Goal: Task Accomplishment & Management: Manage account settings

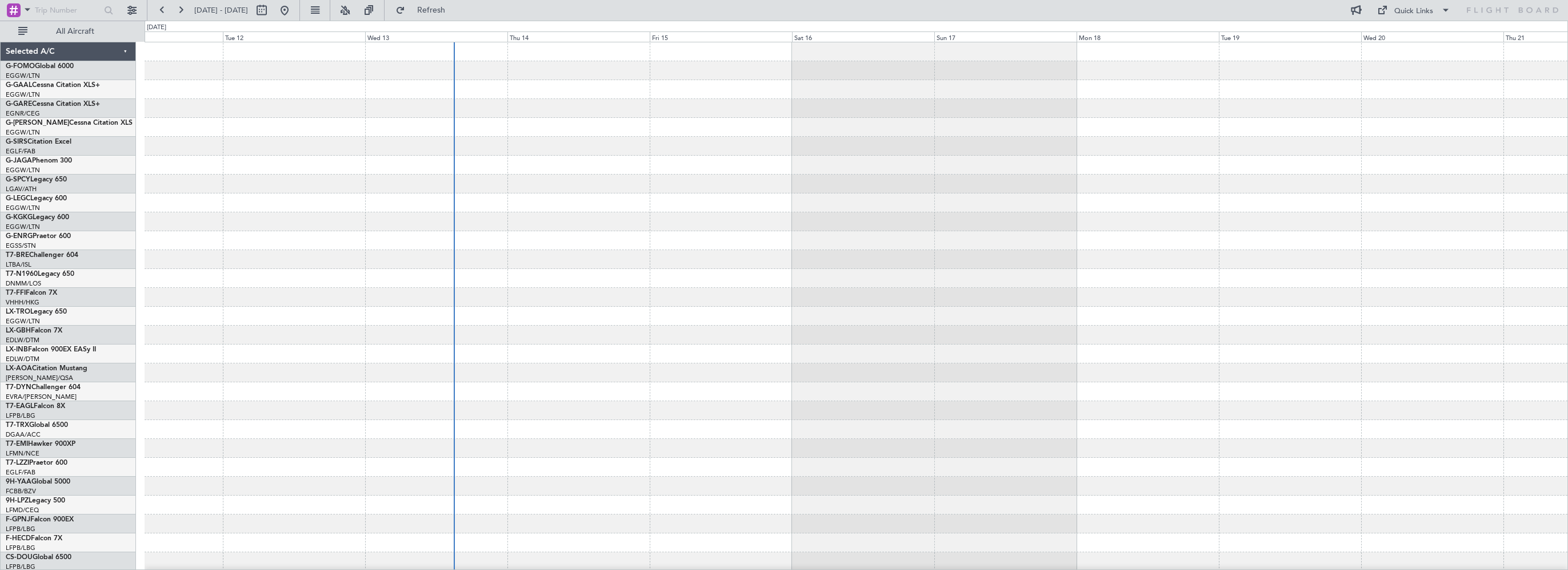
click at [670, 233] on div at bounding box center [856, 344] width 1423 height 604
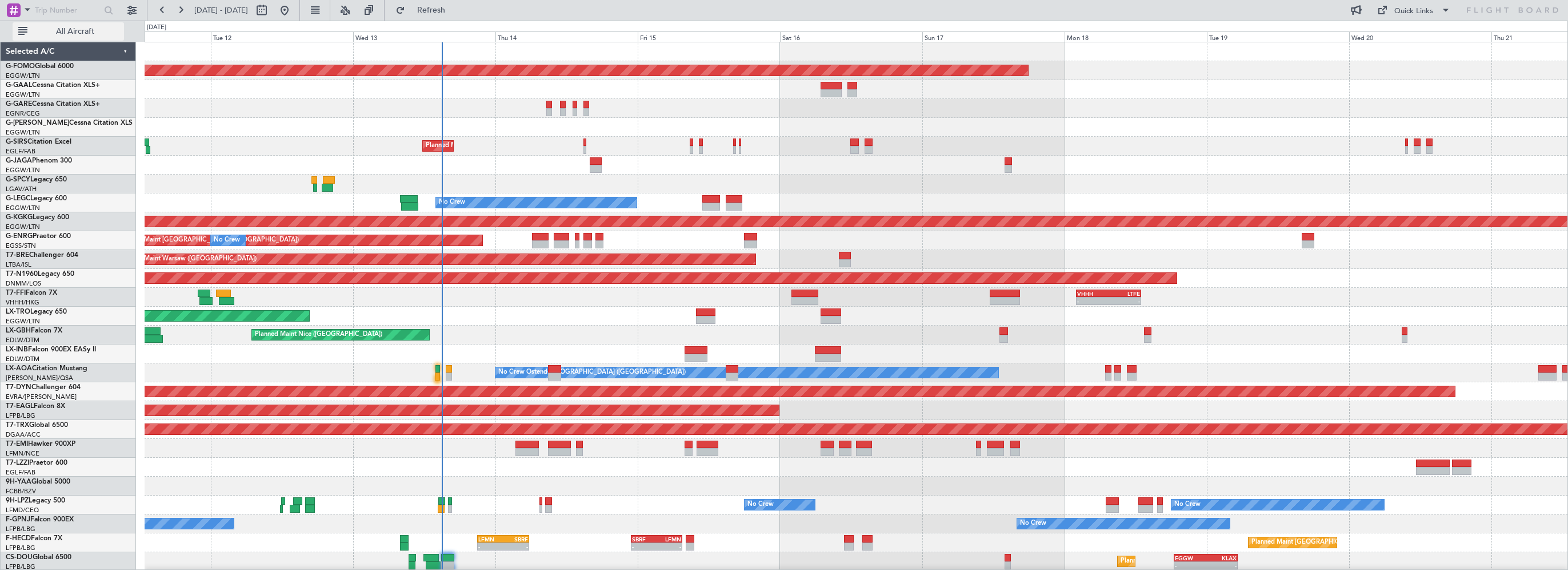
click at [54, 24] on button "All Aircraft" at bounding box center [68, 30] width 111 height 18
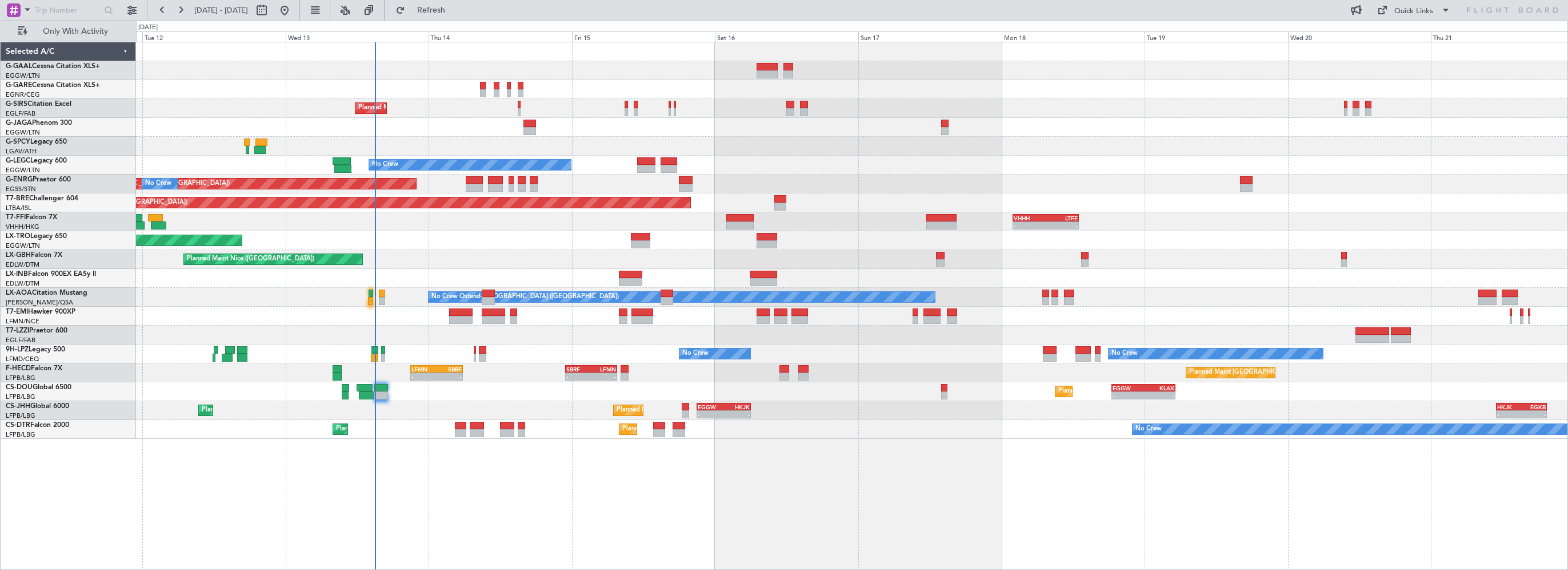
click at [1001, 80] on div "Planned Maint [GEOGRAPHIC_DATA] ([GEOGRAPHIC_DATA]) No Crew A/C Unavailable [GE…" at bounding box center [852, 240] width 1432 height 397
click at [641, 81] on div at bounding box center [852, 89] width 1432 height 19
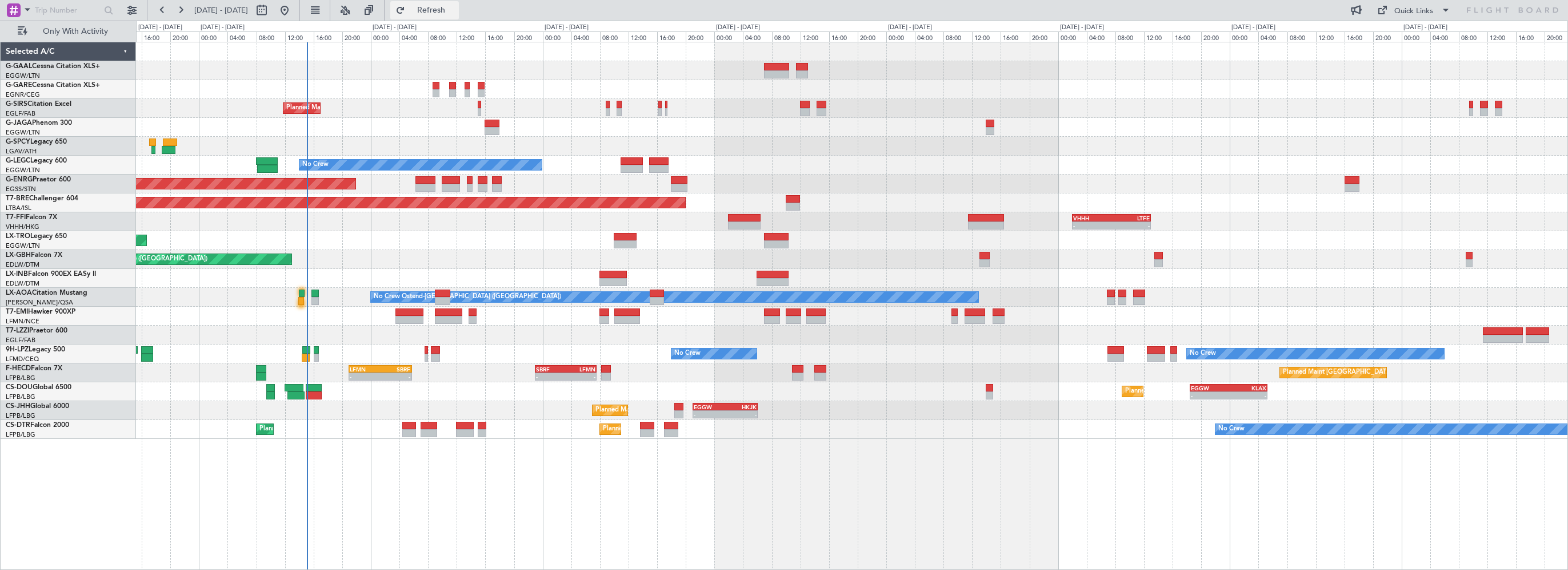
click at [455, 13] on span "Refresh" at bounding box center [432, 10] width 48 height 8
click at [455, 7] on span "Refresh" at bounding box center [432, 10] width 48 height 8
click at [420, 179] on div at bounding box center [425, 180] width 20 height 8
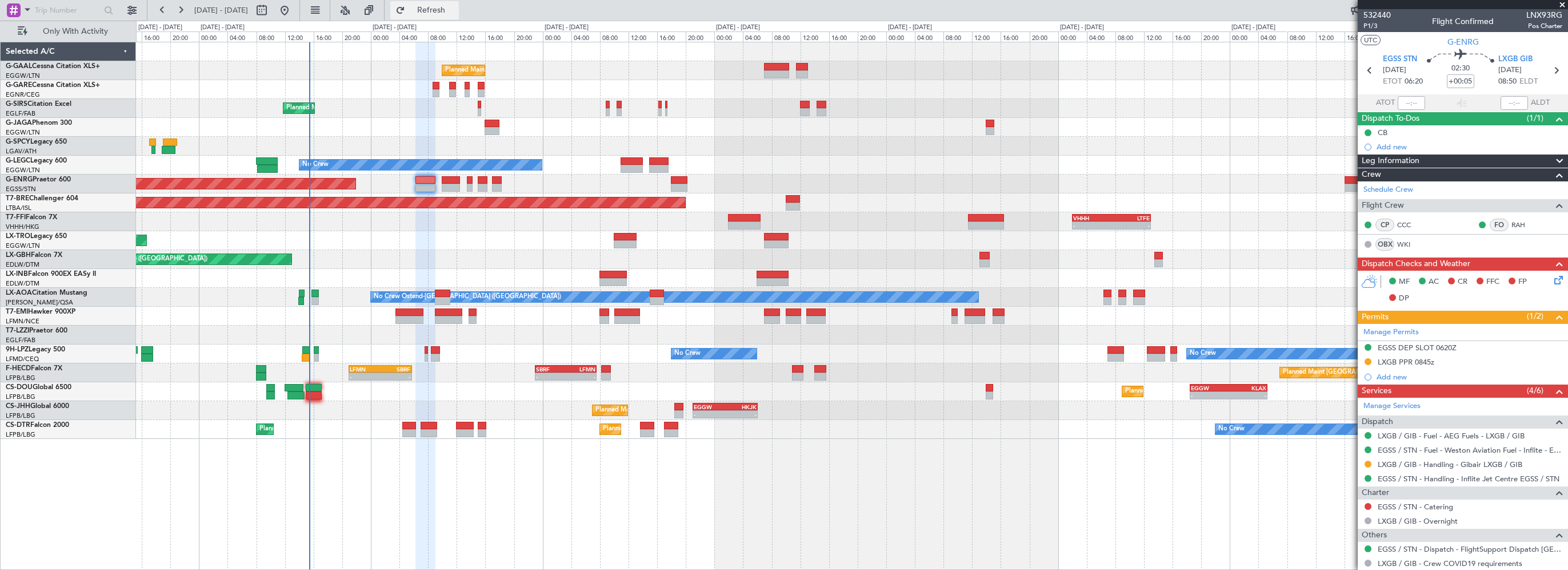
click at [455, 10] on span "Refresh" at bounding box center [432, 10] width 48 height 8
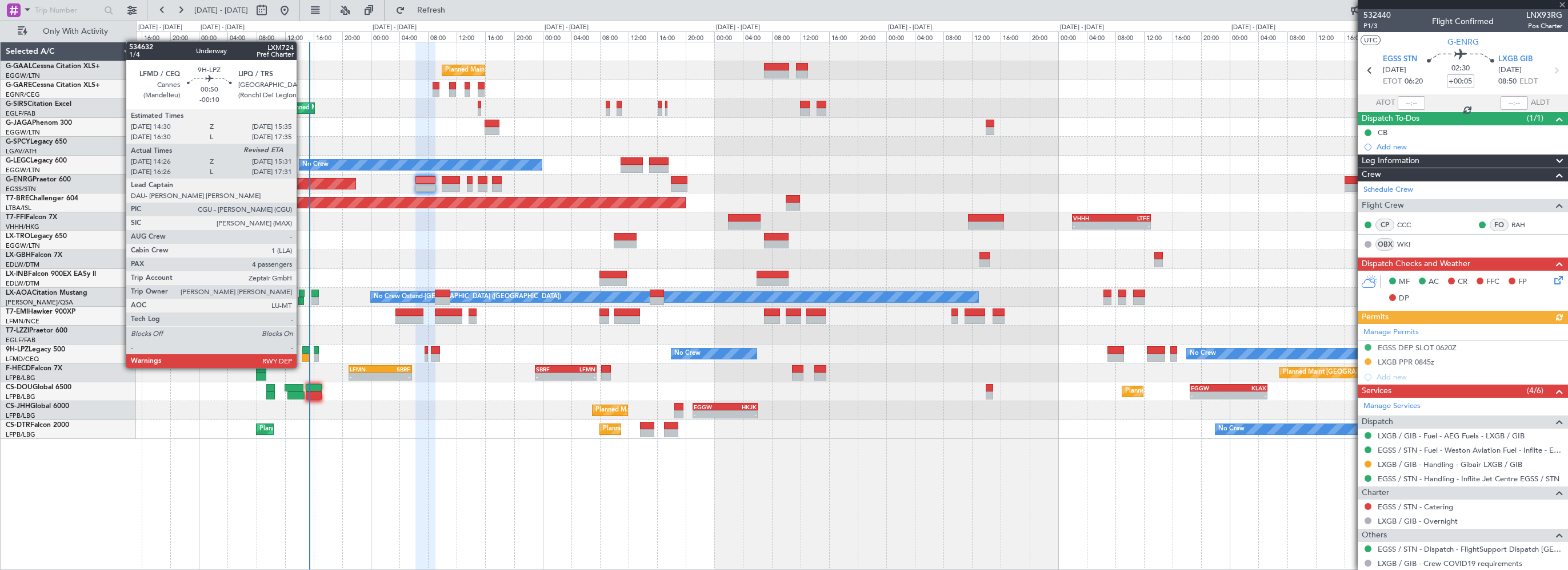
click at [301, 356] on div at bounding box center [305, 357] width 8 height 8
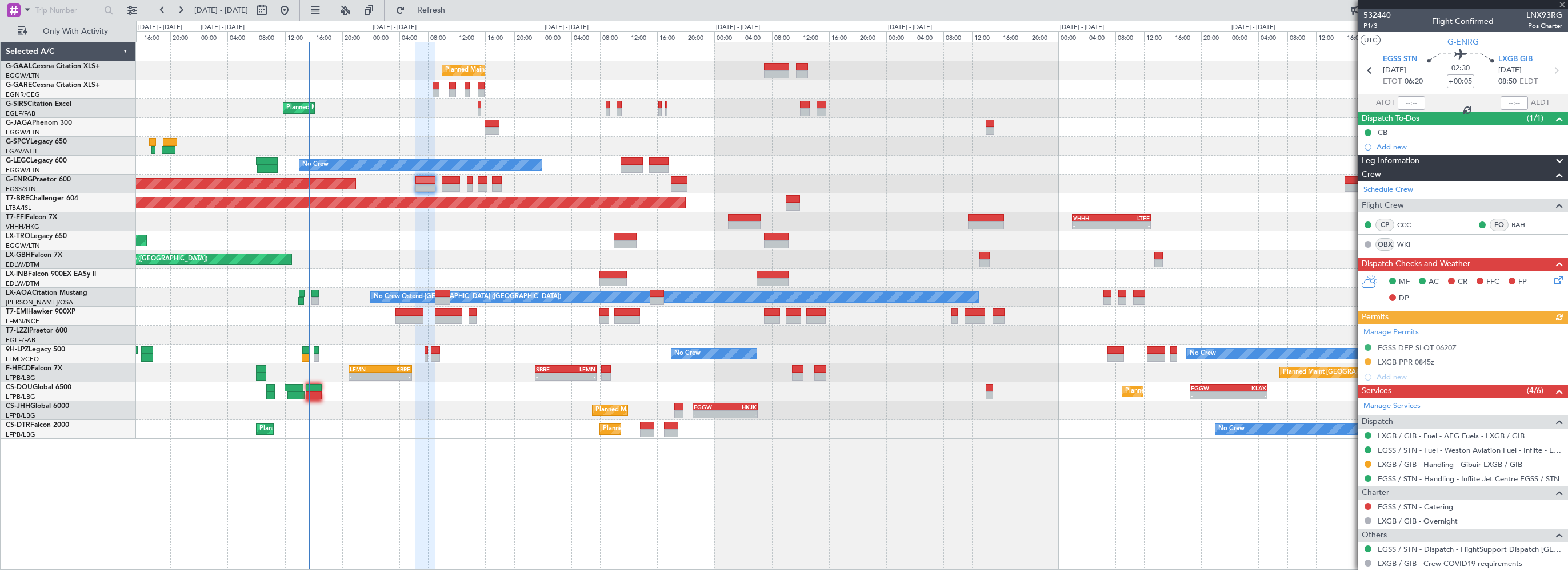
type input "-00:10"
type input "14:36"
type input "4"
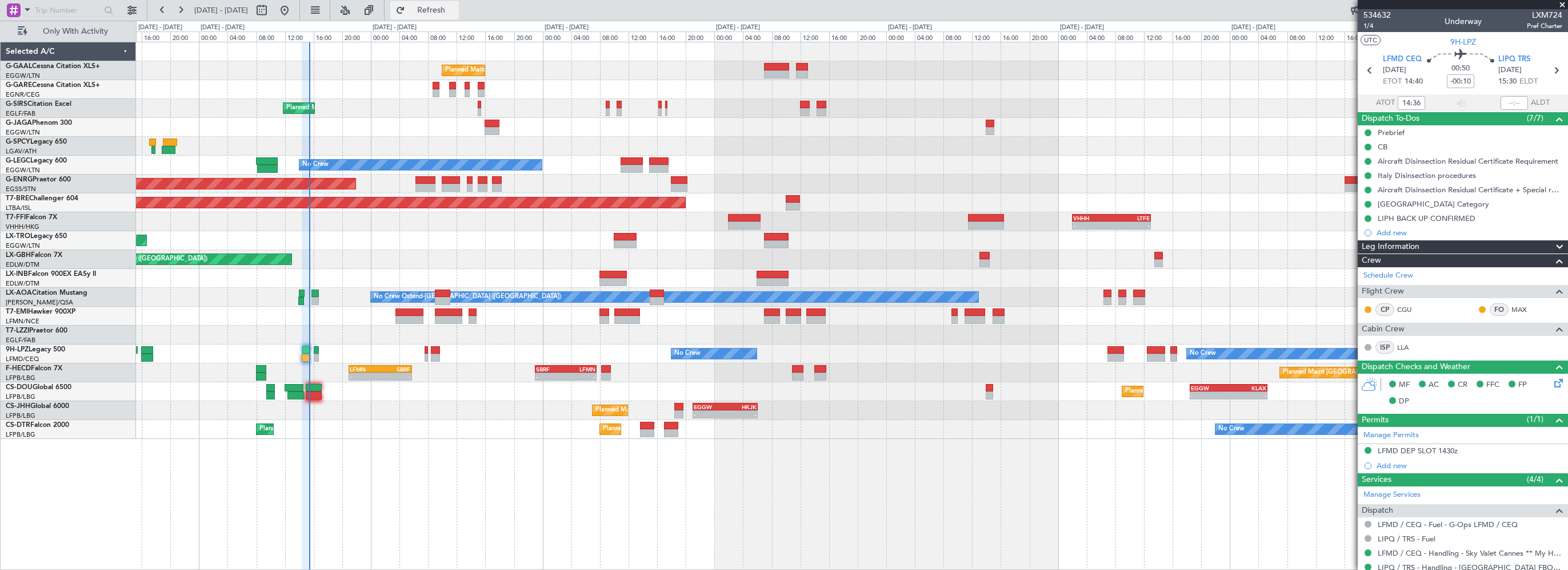
click at [455, 13] on span "Refresh" at bounding box center [432, 10] width 48 height 8
drag, startPoint x: 458, startPoint y: 8, endPoint x: 447, endPoint y: 5, distance: 11.4
click at [455, 8] on span "Refresh" at bounding box center [432, 10] width 48 height 8
click at [449, 513] on div "Planned Maint Planned Maint [GEOGRAPHIC_DATA] ([GEOGRAPHIC_DATA]) No Crew A/C U…" at bounding box center [852, 305] width 1432 height 528
click at [375, 461] on div "Planned Maint Planned Maint [GEOGRAPHIC_DATA] ([GEOGRAPHIC_DATA]) No Crew A/C U…" at bounding box center [852, 305] width 1432 height 528
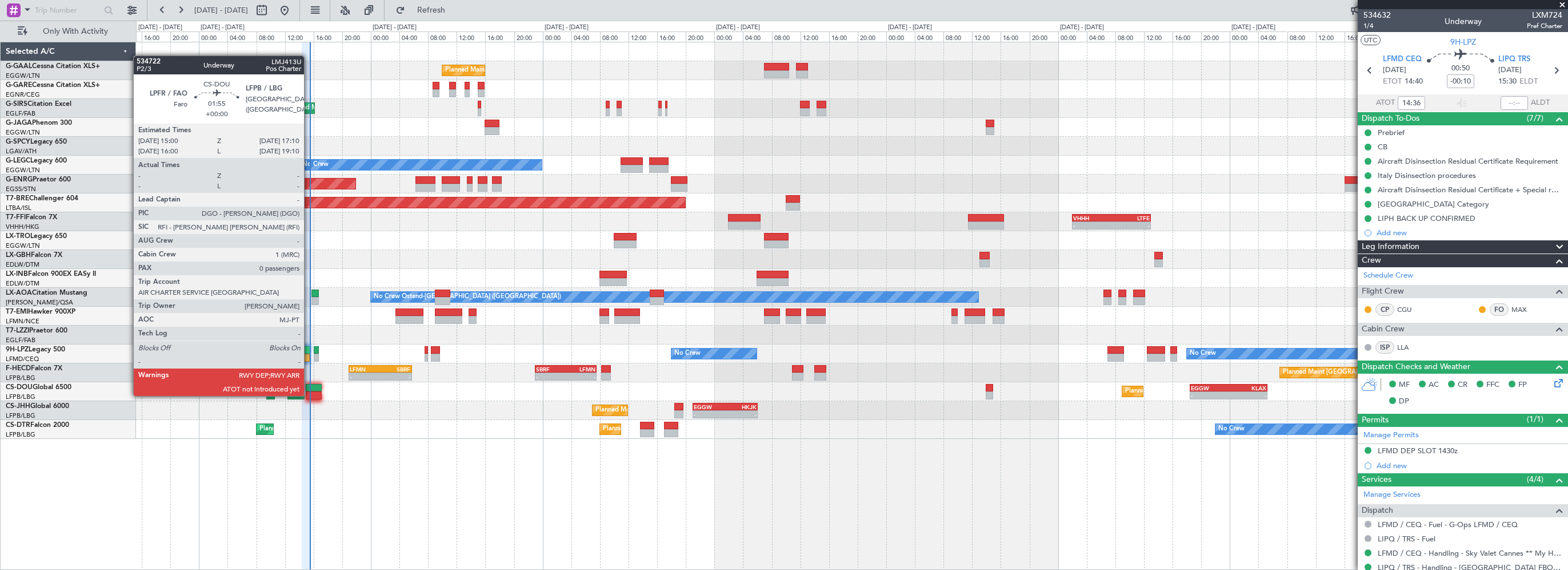
click at [309, 385] on div at bounding box center [314, 387] width 16 height 8
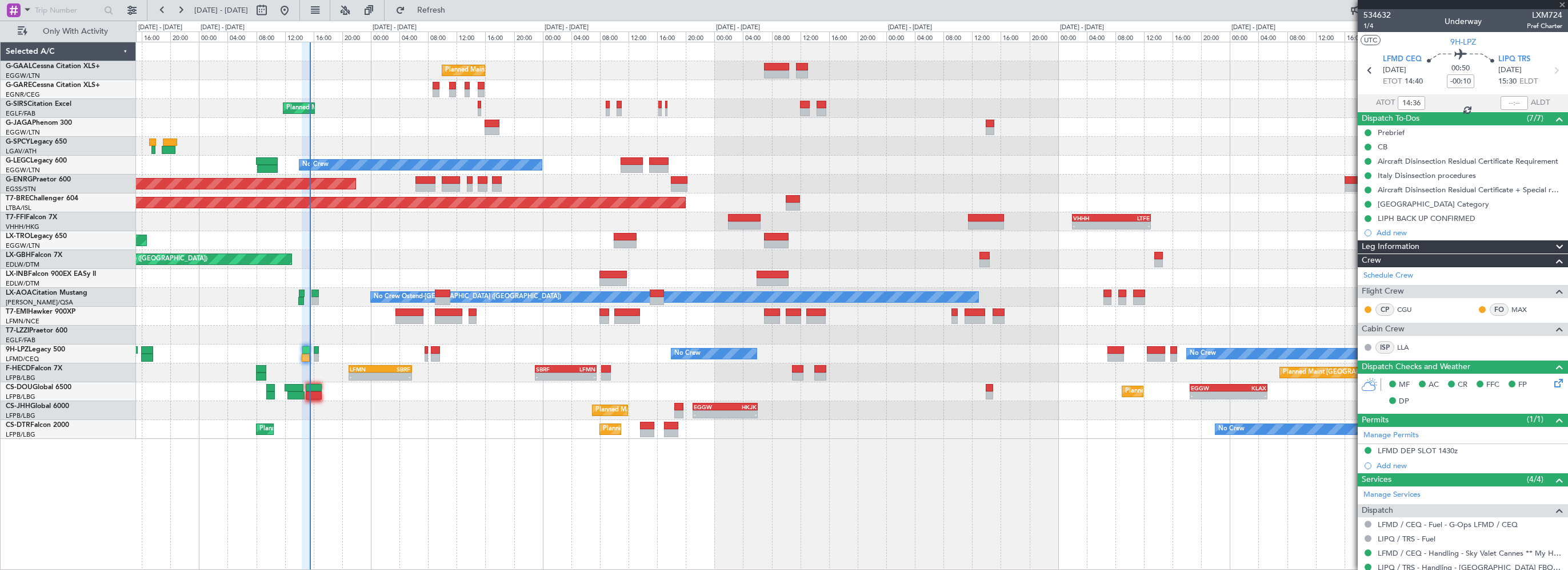
type input "0"
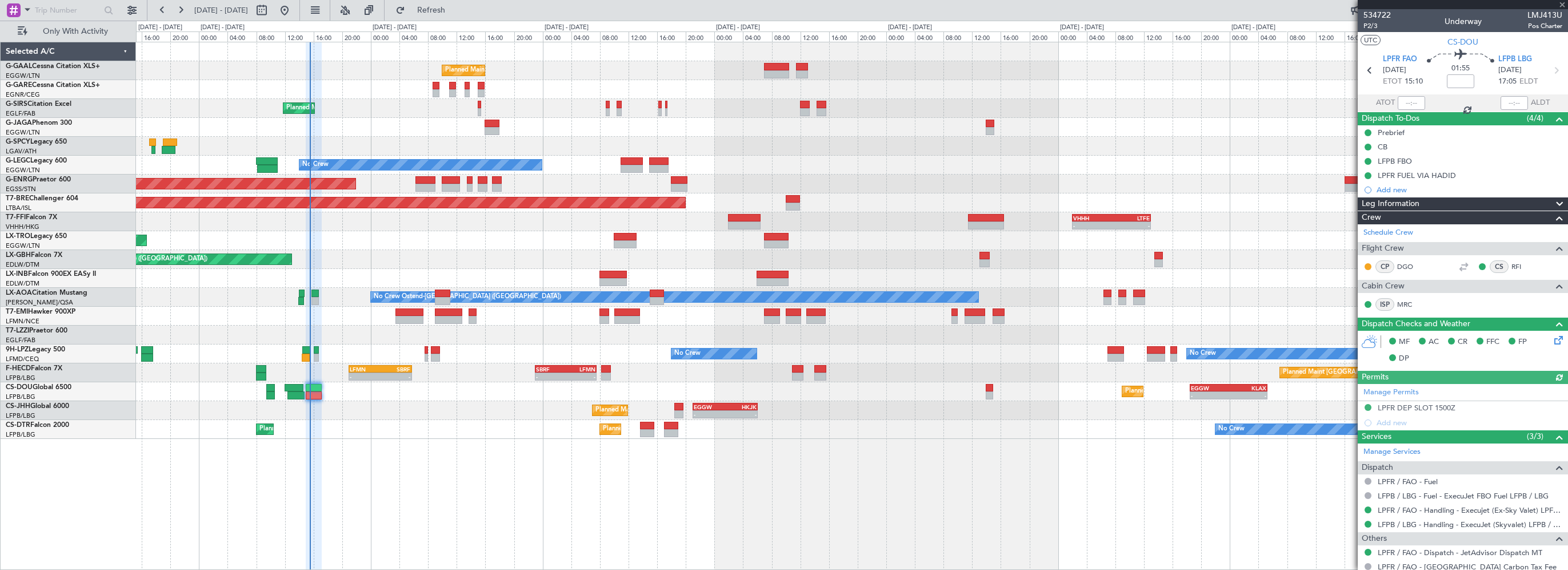
click at [1412, 99] on div at bounding box center [1411, 103] width 28 height 13
click at [1406, 106] on input "text" at bounding box center [1411, 103] width 28 height 13
type input "15:25"
click at [419, 526] on div "Planned Maint Planned Maint [GEOGRAPHIC_DATA] ([GEOGRAPHIC_DATA]) No Crew A/C U…" at bounding box center [852, 305] width 1432 height 528
click at [449, 5] on button "Refresh" at bounding box center [425, 10] width 68 height 18
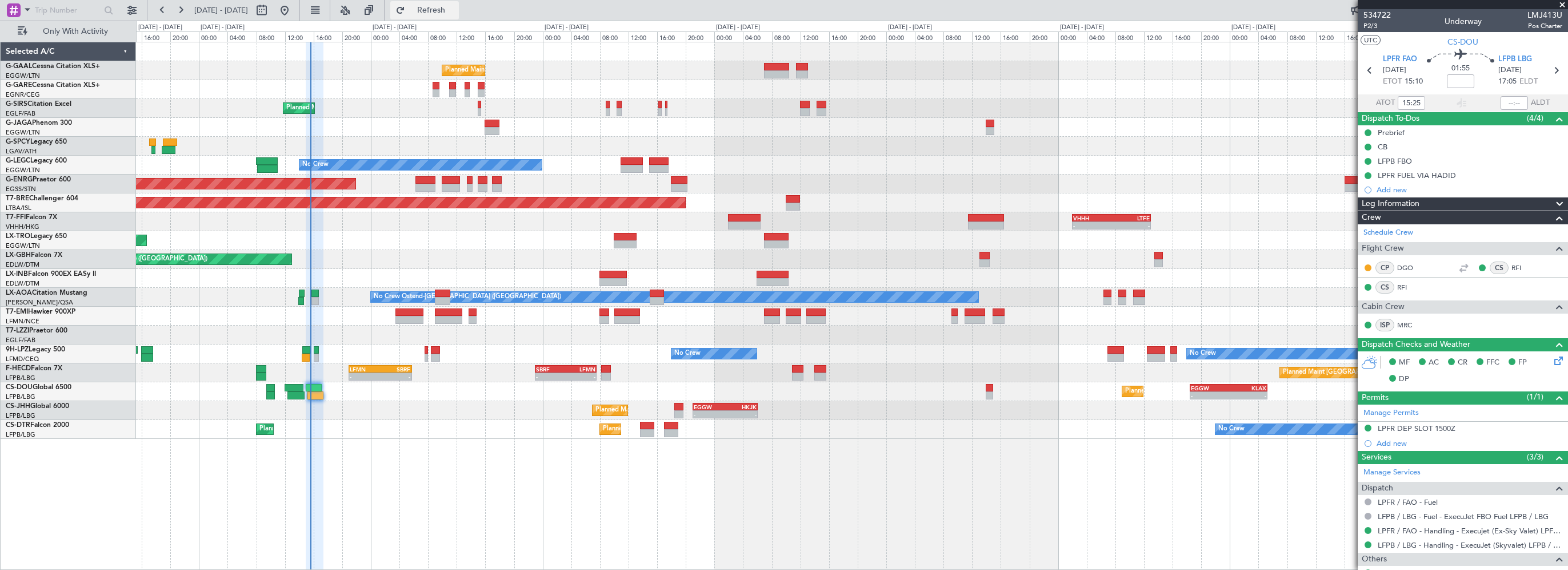
drag, startPoint x: 462, startPoint y: 15, endPoint x: 478, endPoint y: 10, distance: 16.8
click at [455, 14] on span "Refresh" at bounding box center [432, 10] width 48 height 8
click at [363, 88] on div at bounding box center [852, 89] width 1432 height 19
click at [455, 7] on span "Refresh" at bounding box center [432, 10] width 48 height 8
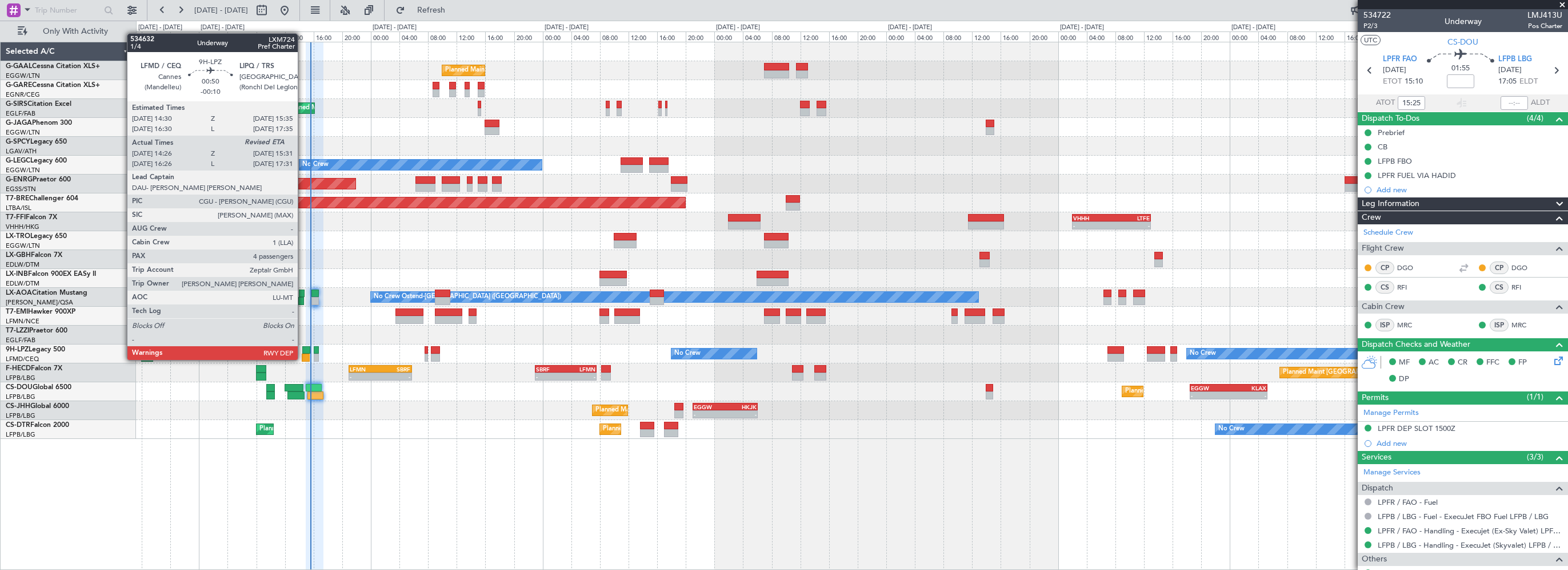
click at [303, 348] on div at bounding box center [306, 350] width 8 height 8
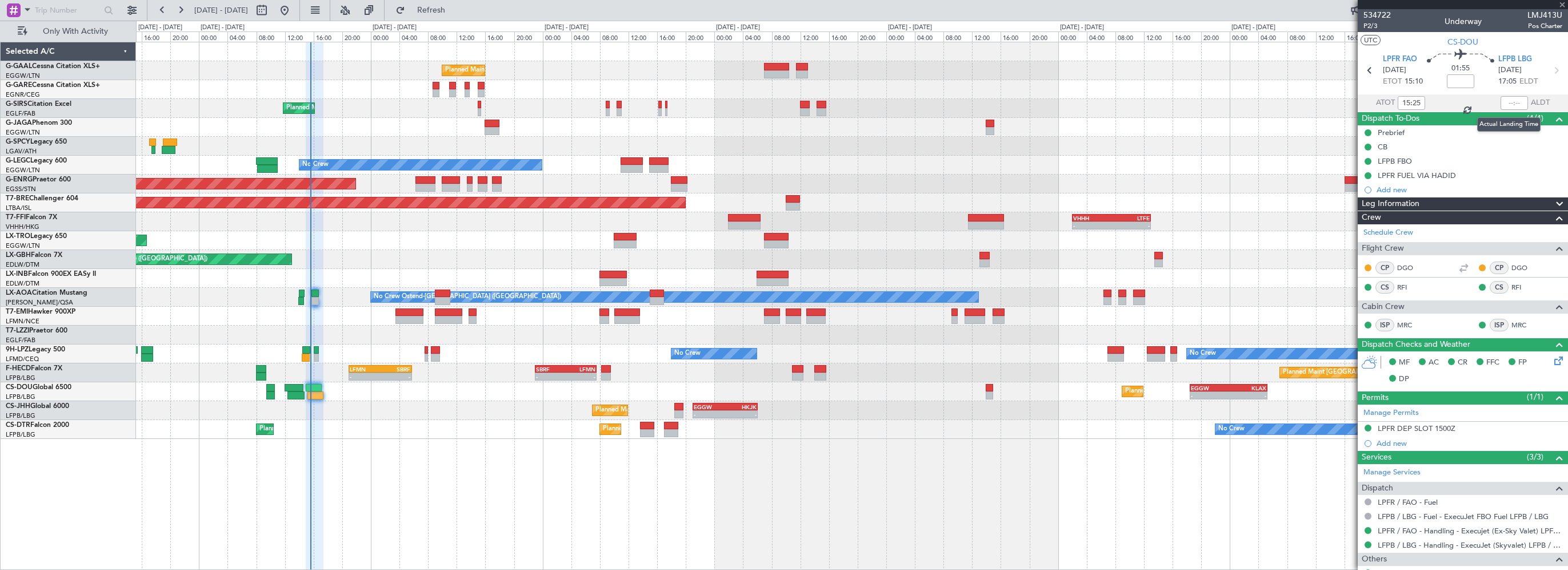
type input "-00:10"
type input "14:36"
type input "4"
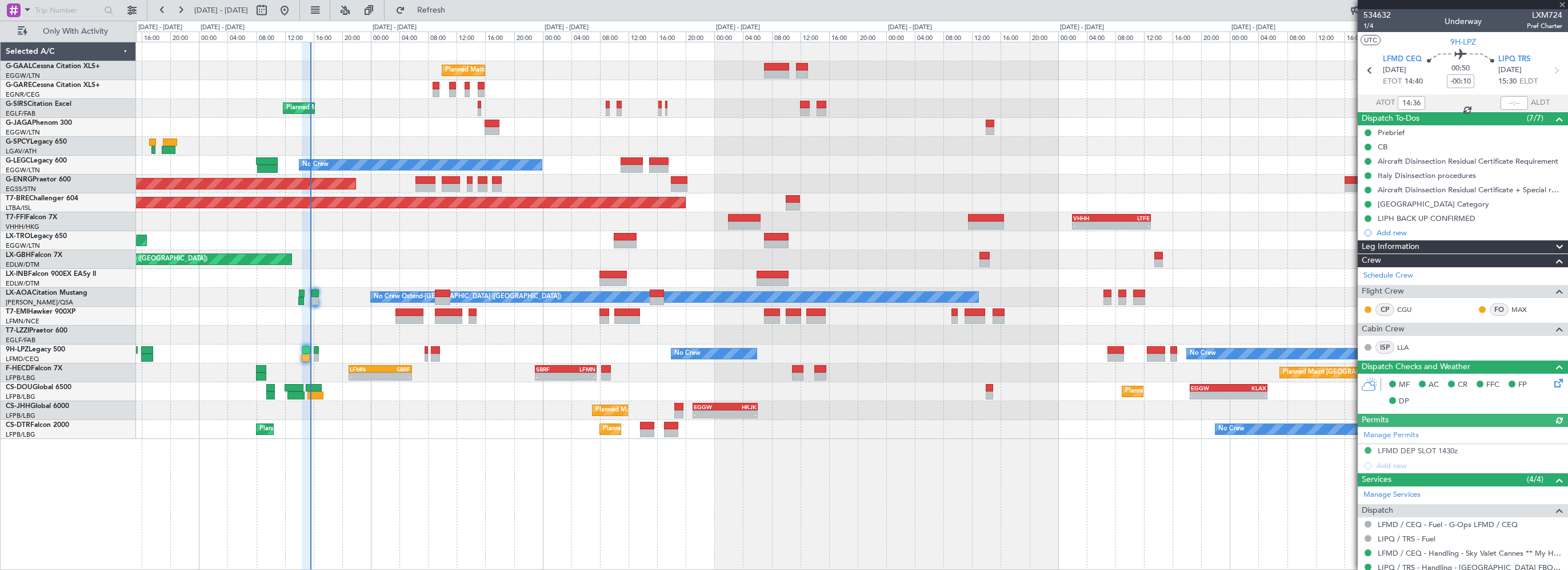
drag, startPoint x: 1503, startPoint y: 104, endPoint x: 1512, endPoint y: 103, distance: 9.1
click at [1503, 103] on div at bounding box center [1514, 103] width 28 height 13
click at [1512, 103] on div at bounding box center [1514, 103] width 28 height 13
click at [1508, 104] on input "text" at bounding box center [1514, 103] width 28 height 13
type input "15:32"
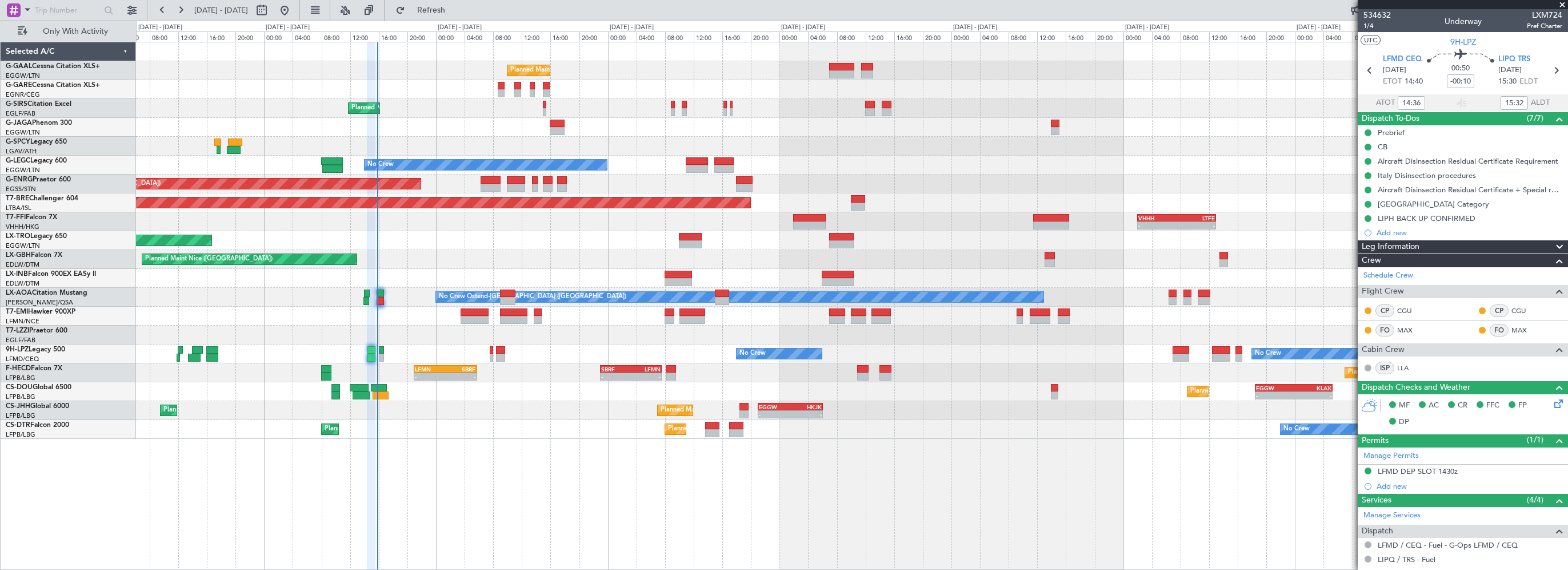
click at [597, 78] on div "Planned Maint Planned Maint London (Farnborough) No Crew Planned Maint London (…" at bounding box center [852, 240] width 1432 height 397
click at [455, 8] on span "Refresh" at bounding box center [432, 10] width 48 height 8
click at [444, 2] on button "Refresh" at bounding box center [425, 10] width 68 height 18
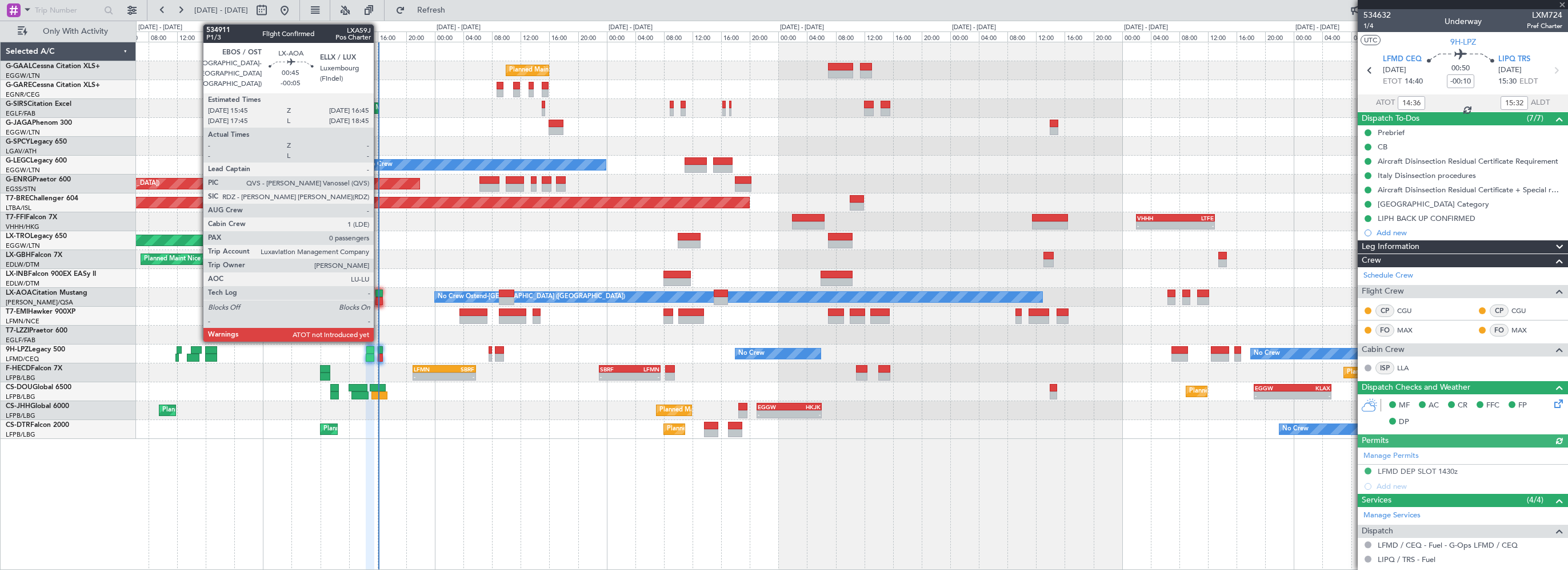
click at [379, 292] on div at bounding box center [379, 293] width 8 height 8
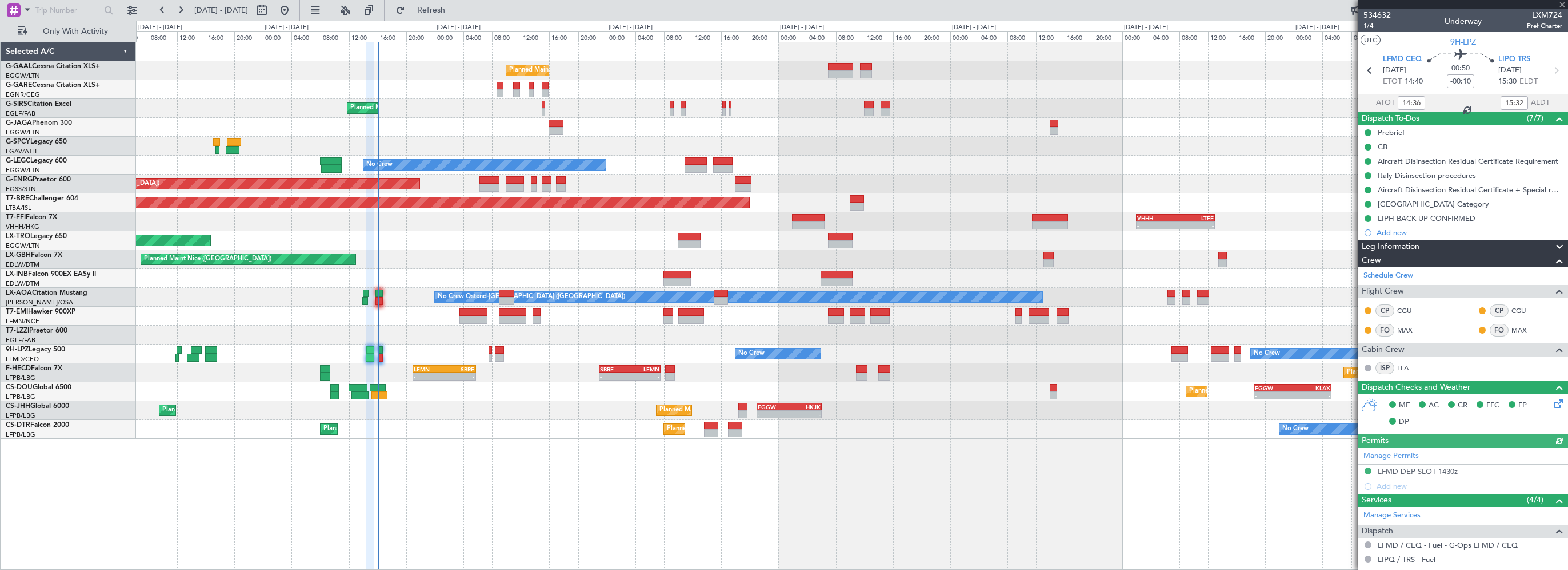
type input "-00:05"
type input "0"
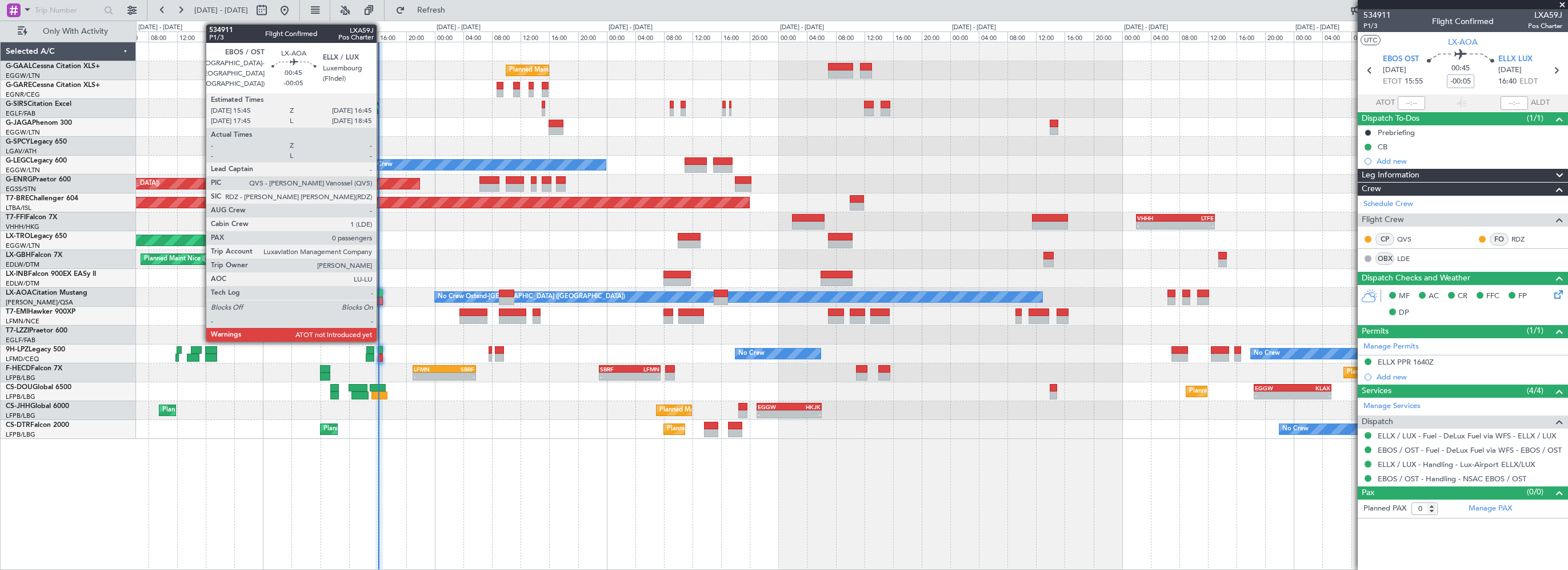
click at [381, 289] on div at bounding box center [379, 293] width 8 height 8
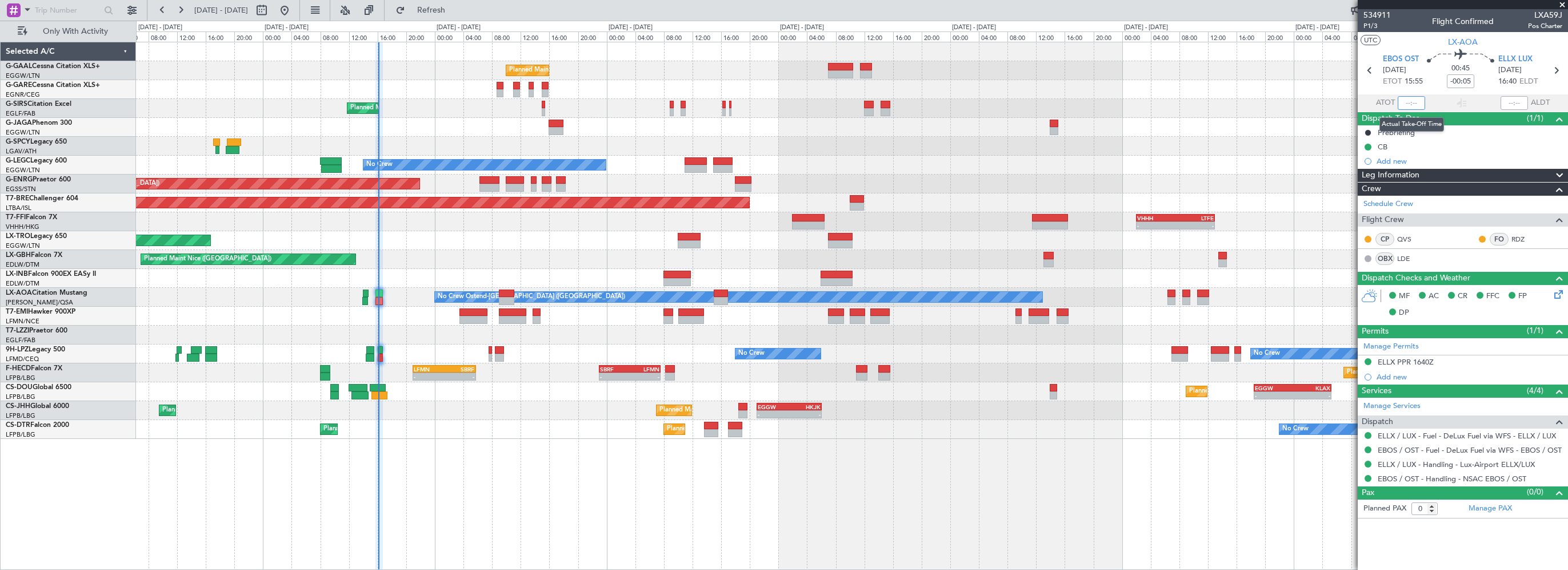
drag, startPoint x: 1410, startPoint y: 102, endPoint x: 1446, endPoint y: 90, distance: 37.9
click at [1410, 102] on input "text" at bounding box center [1411, 103] width 28 height 13
type input "16:04"
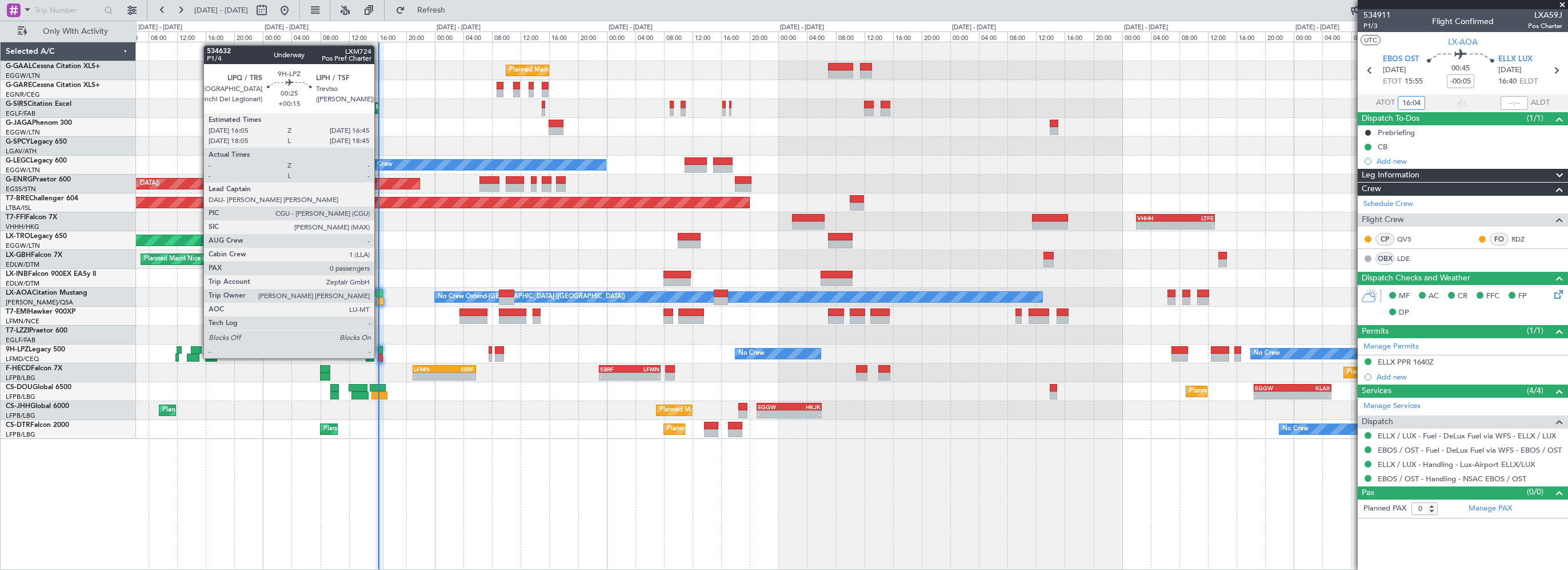
click at [379, 346] on div at bounding box center [379, 350] width 5 height 8
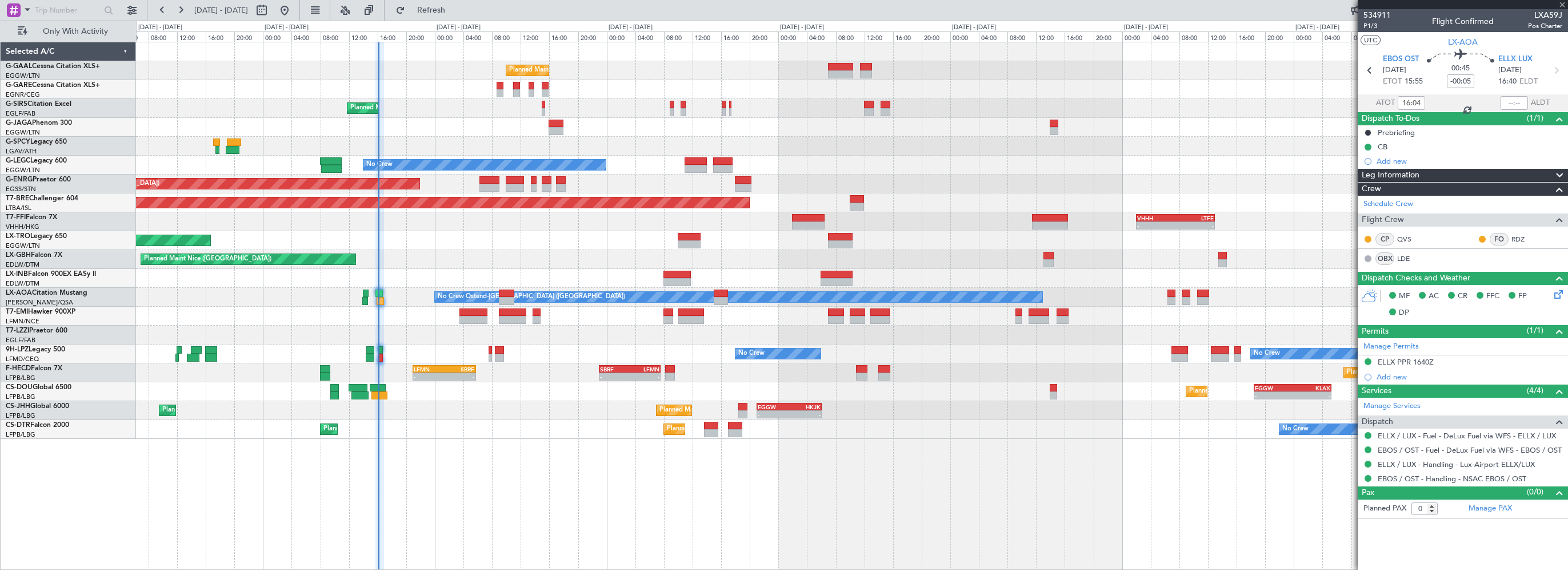
type input "+00:15"
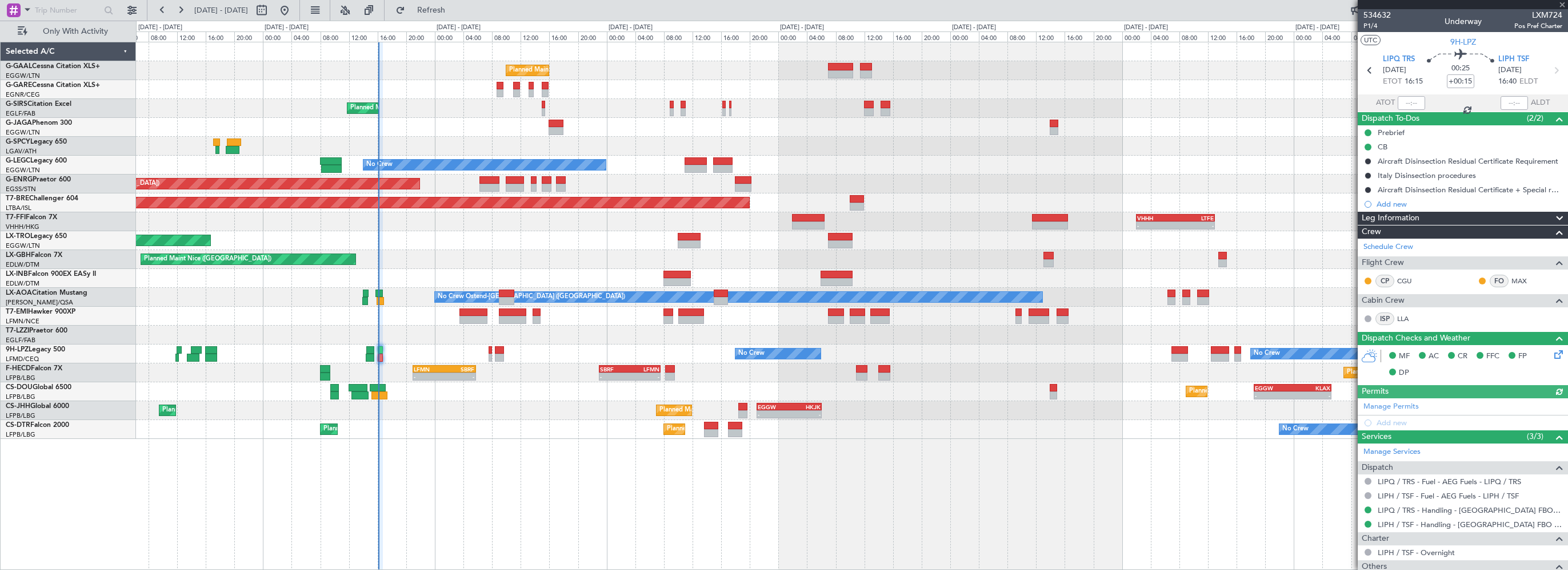
click at [1408, 105] on div at bounding box center [1411, 103] width 28 height 13
click at [1410, 103] on div at bounding box center [1411, 103] width 28 height 13
click at [1406, 105] on input "text" at bounding box center [1411, 103] width 28 height 13
type input "16:04"
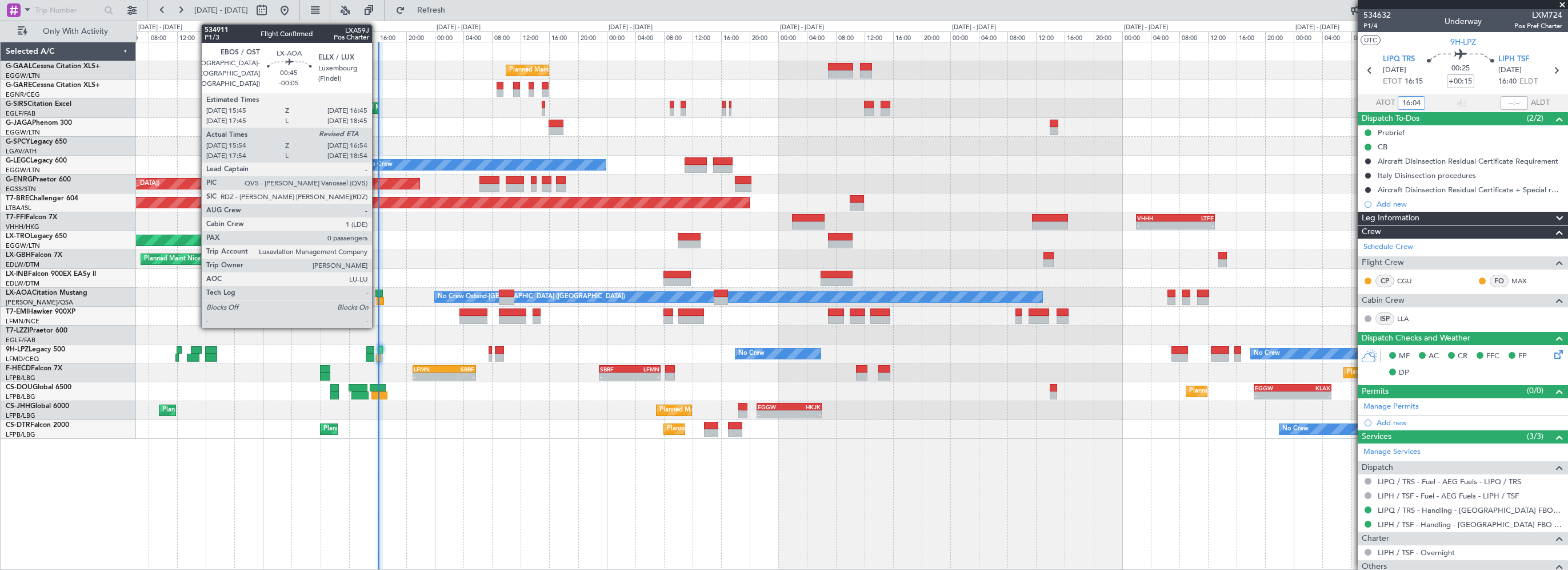
click at [377, 289] on div at bounding box center [379, 293] width 8 height 8
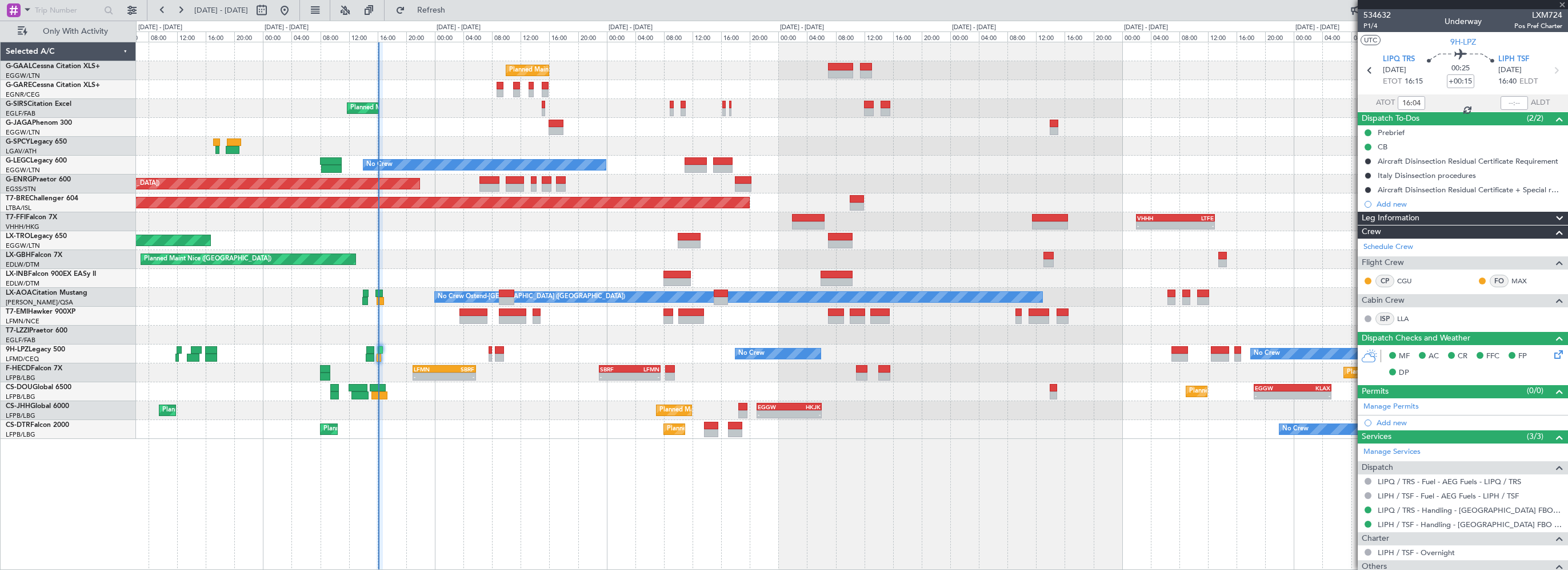
type input "-00:05"
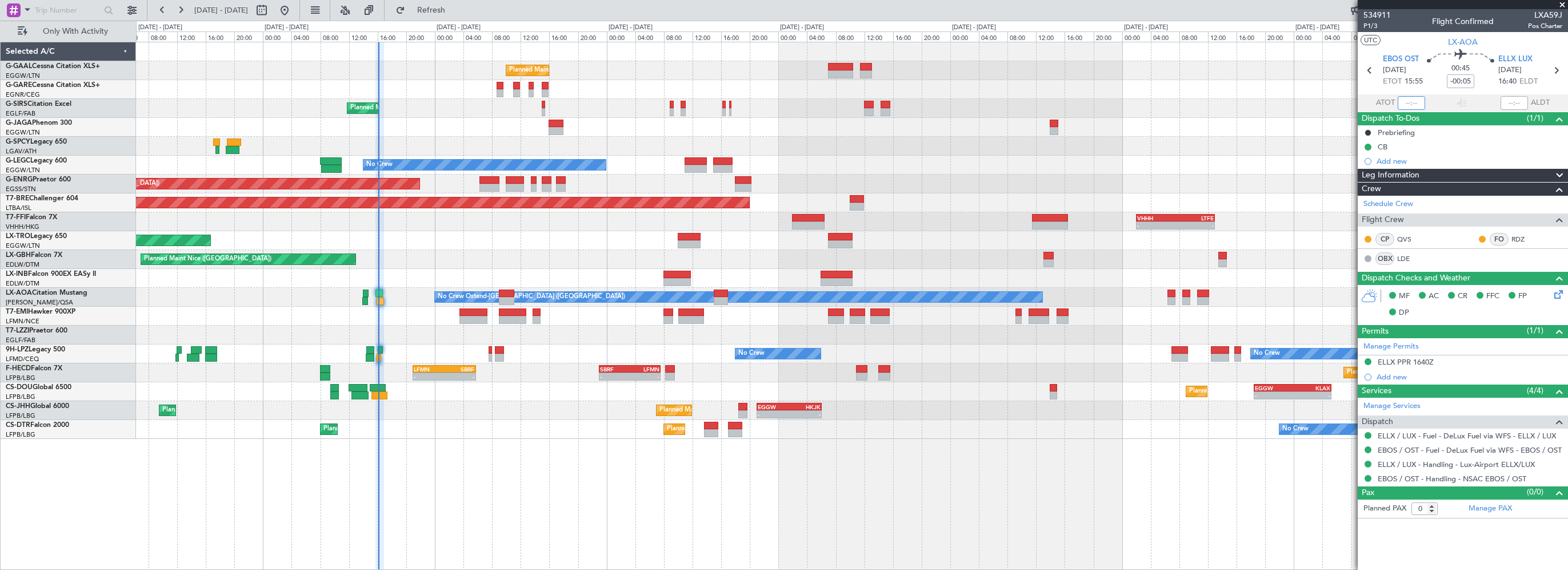
click at [1415, 104] on input "text" at bounding box center [1411, 103] width 28 height 13
type input "15:57"
click at [1562, 2] on div at bounding box center [1462, 5] width 210 height 10
click at [455, 7] on span "Refresh" at bounding box center [432, 10] width 48 height 8
click at [459, 4] on button "Refresh" at bounding box center [425, 10] width 68 height 18
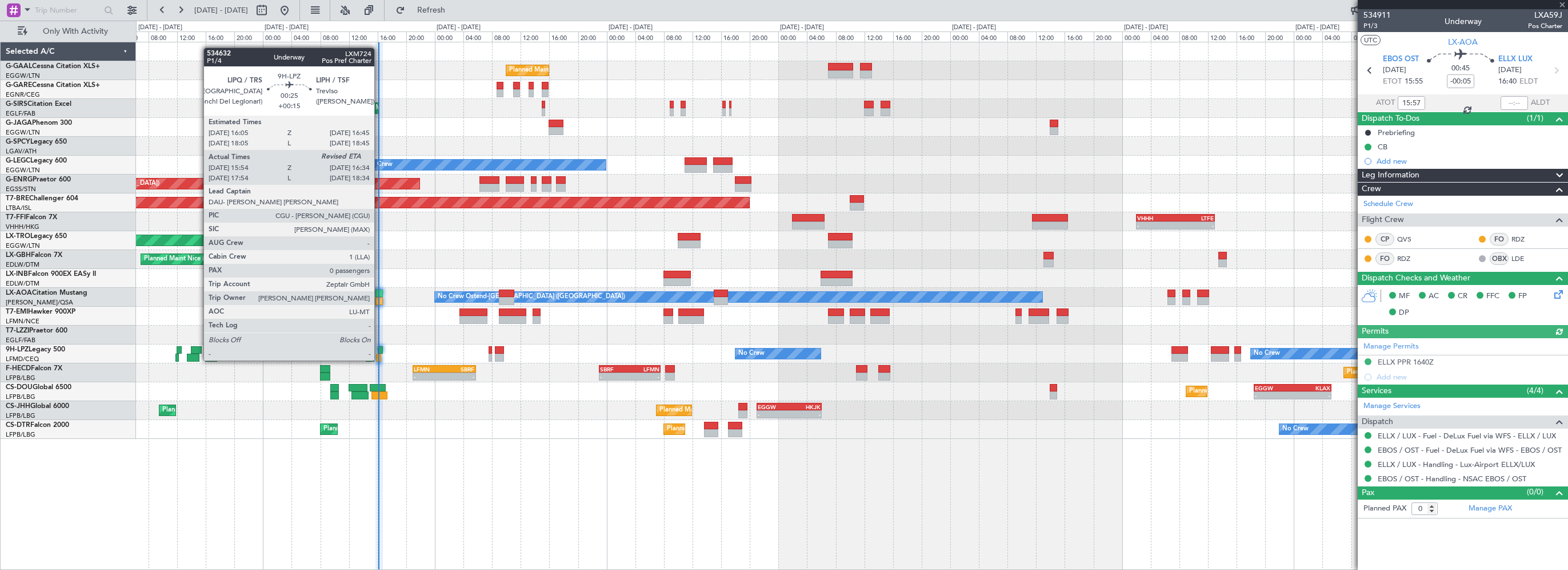
click at [379, 349] on div at bounding box center [379, 350] width 5 height 8
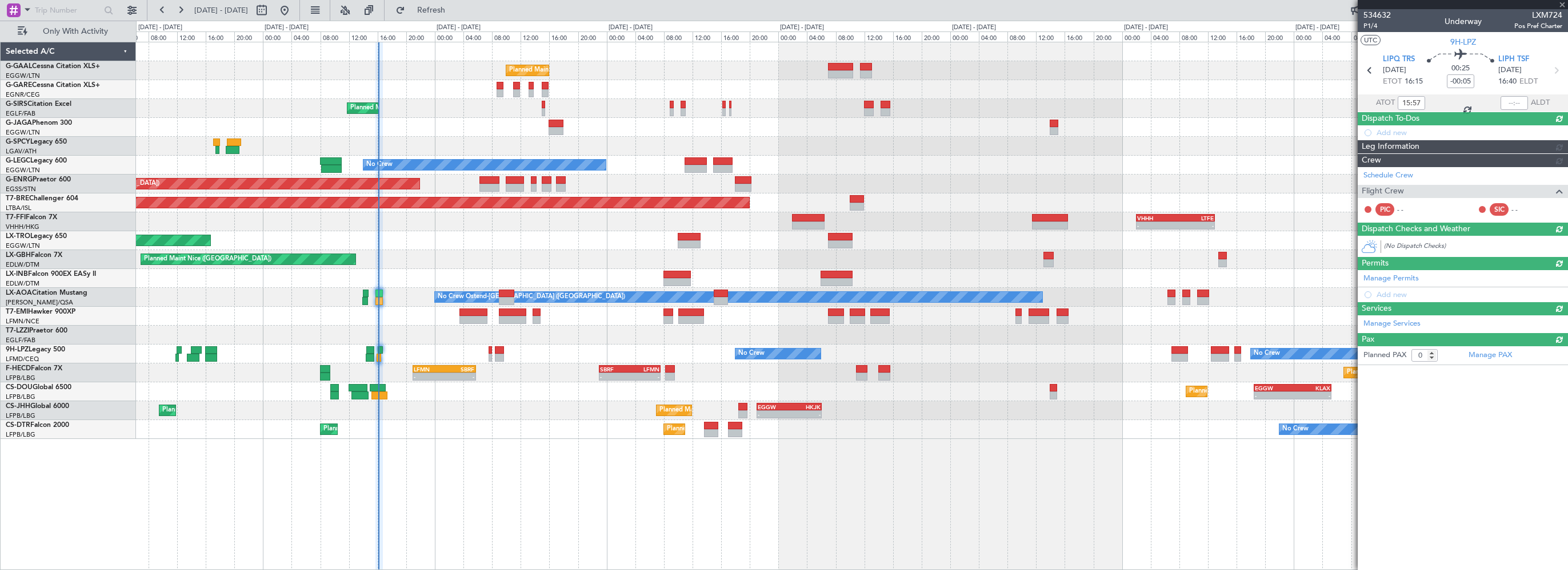
type input "+00:15"
type input "16:04"
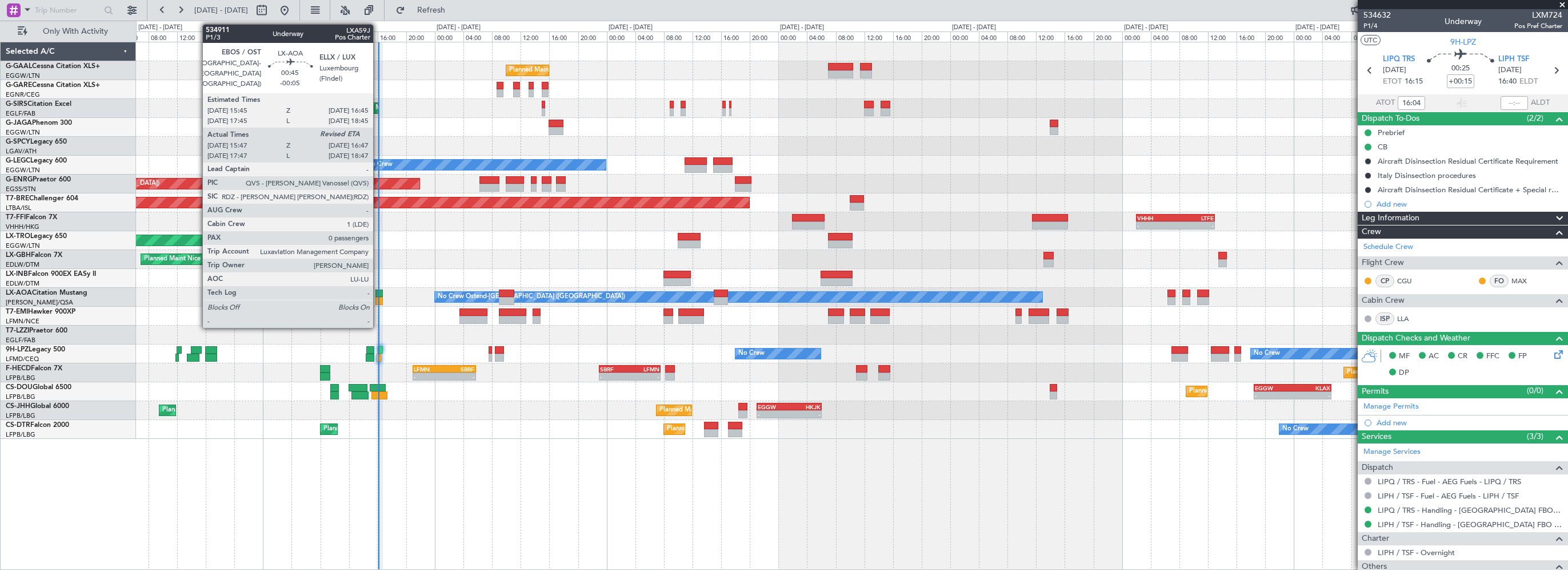
click at [378, 296] on div at bounding box center [379, 293] width 8 height 8
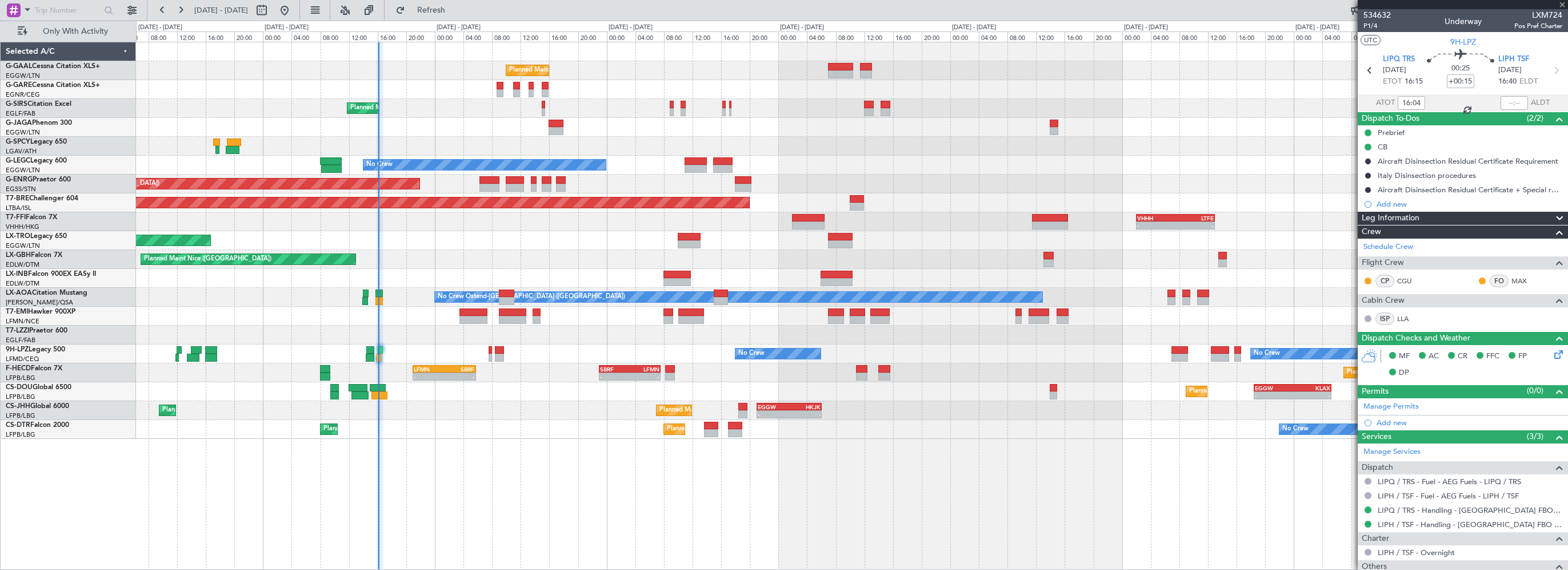
type input "-00:05"
type input "15:57"
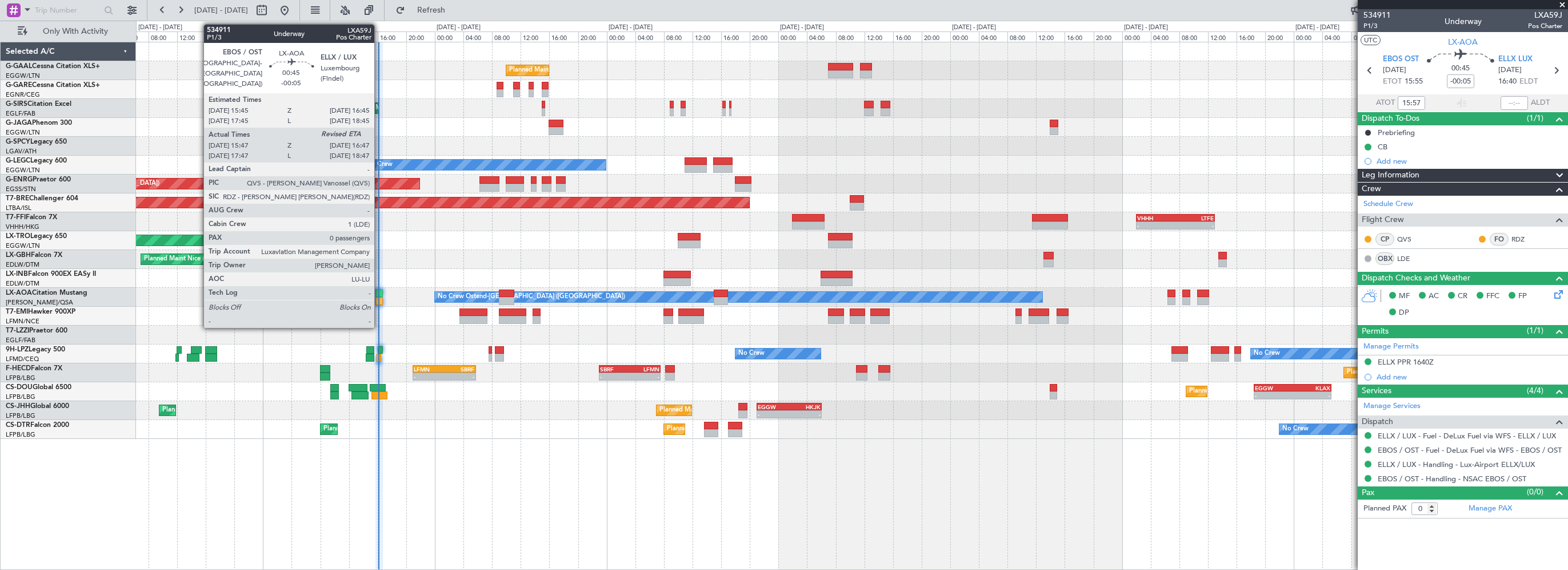
click at [379, 290] on div at bounding box center [379, 293] width 8 height 8
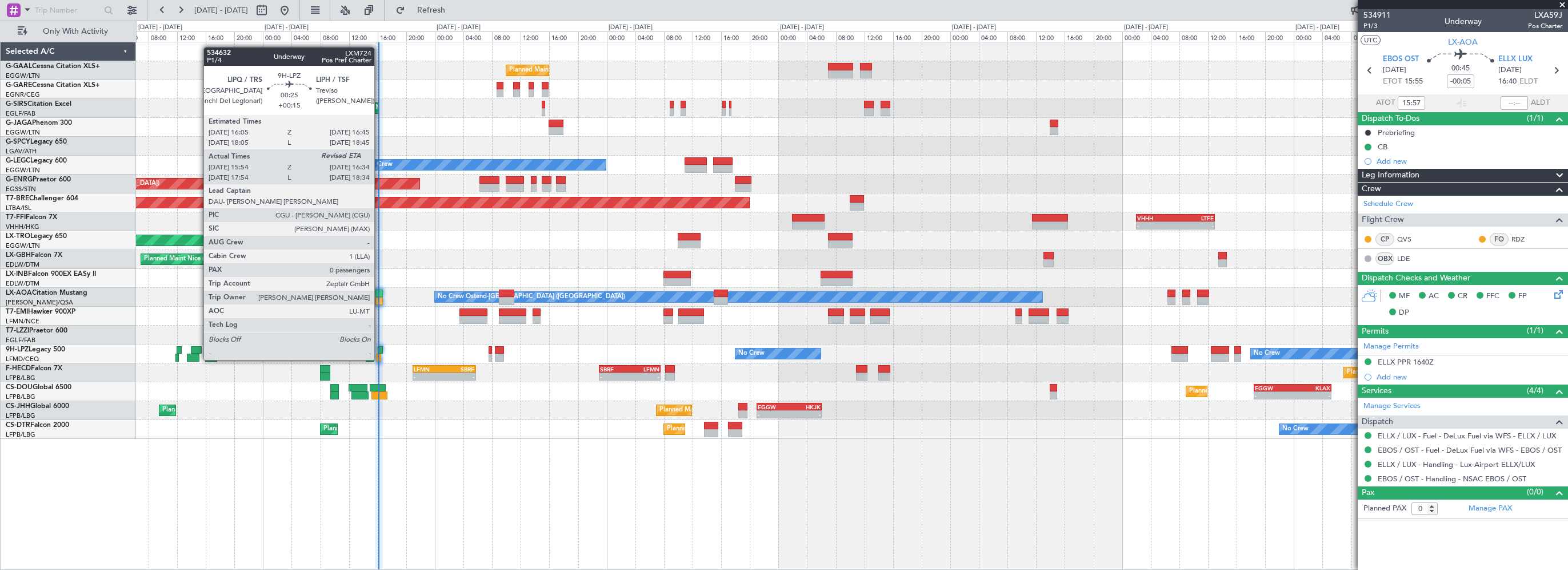
click at [379, 348] on div at bounding box center [379, 350] width 5 height 8
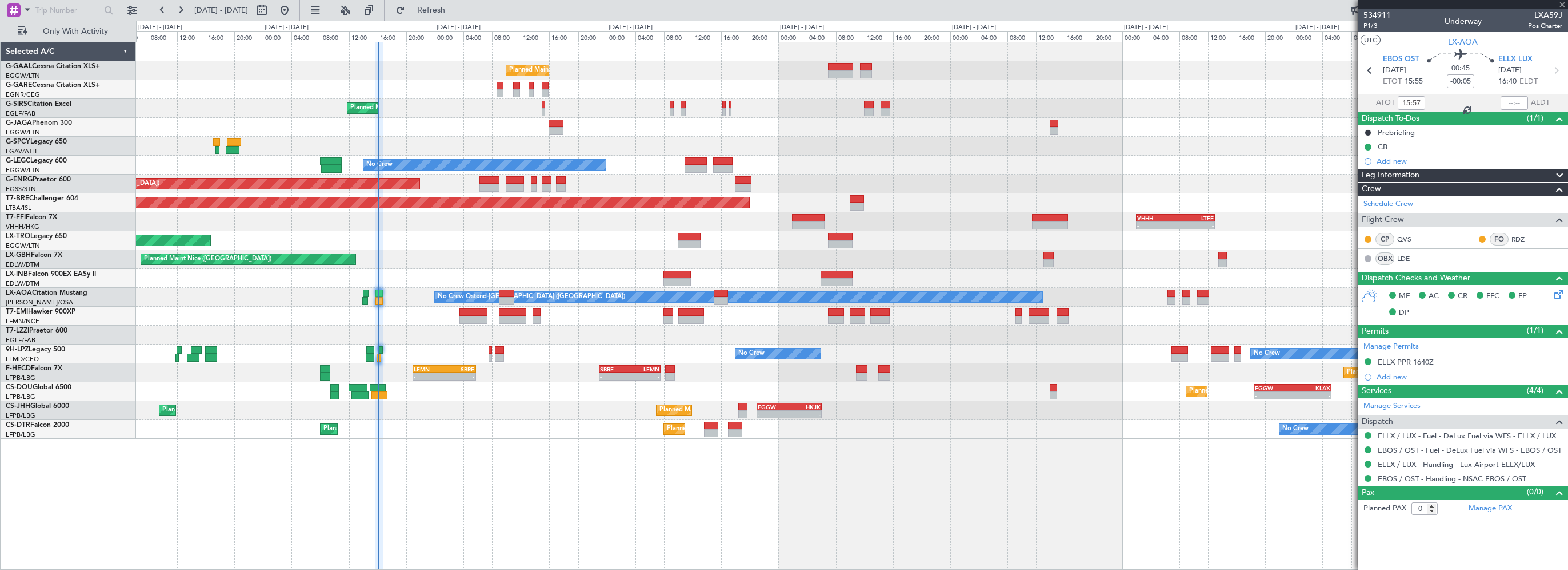
type input "+00:15"
type input "16:04"
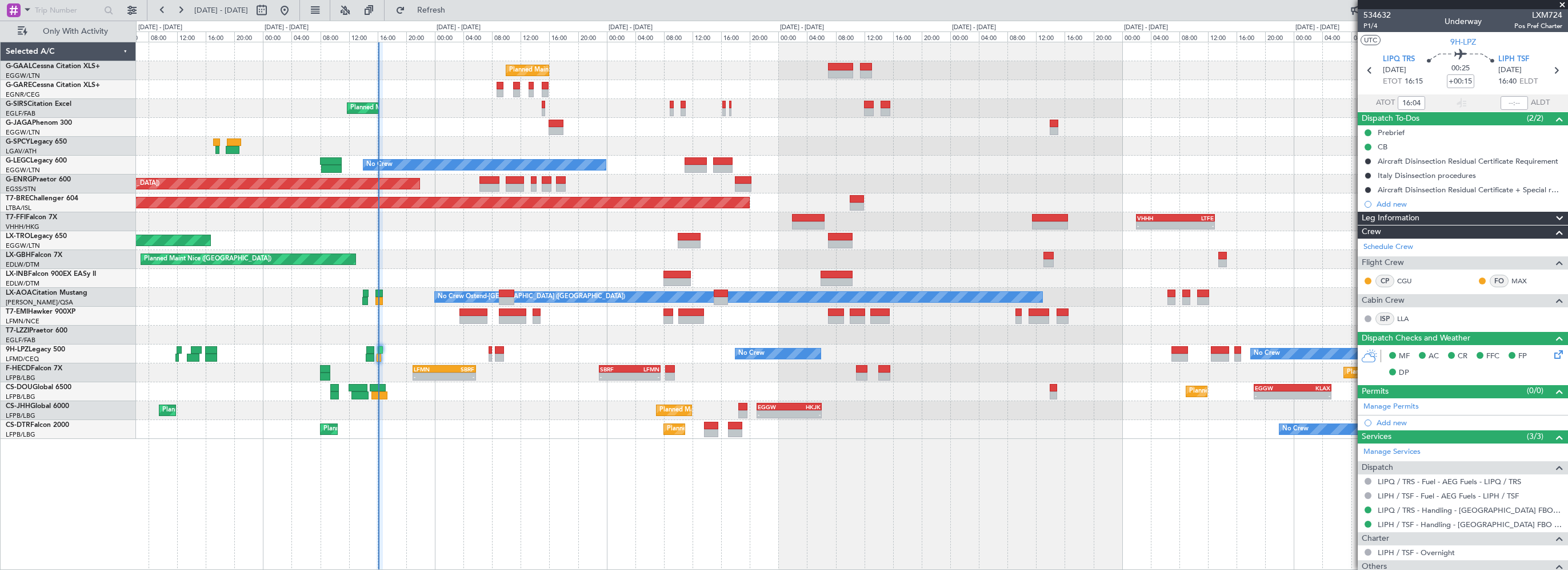
click at [426, 260] on div "Planned Maint Nice ([GEOGRAPHIC_DATA])" at bounding box center [852, 260] width 1432 height 19
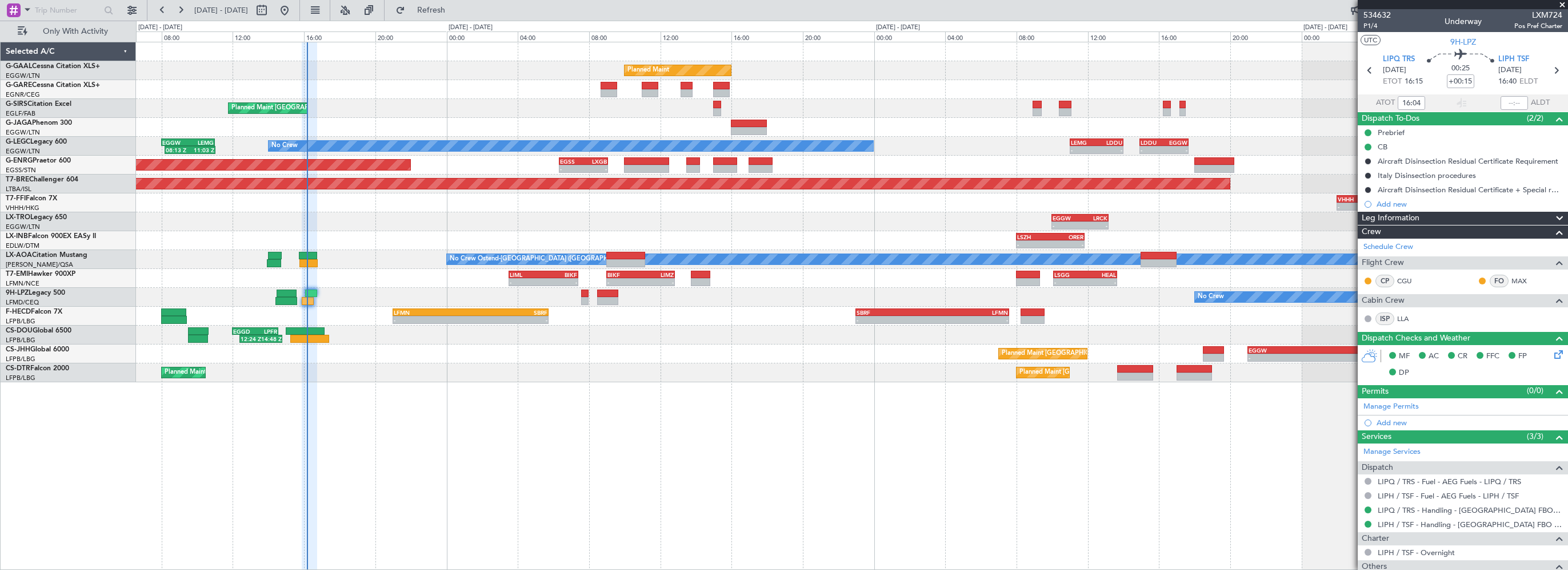
click at [446, 533] on div "Planned Maint - - EGGW 07:00 Z LGAV 10:30 Z Planned Maint London (Farnborough) …" at bounding box center [852, 305] width 1432 height 528
click at [432, 9] on button "Refresh" at bounding box center [425, 10] width 68 height 18
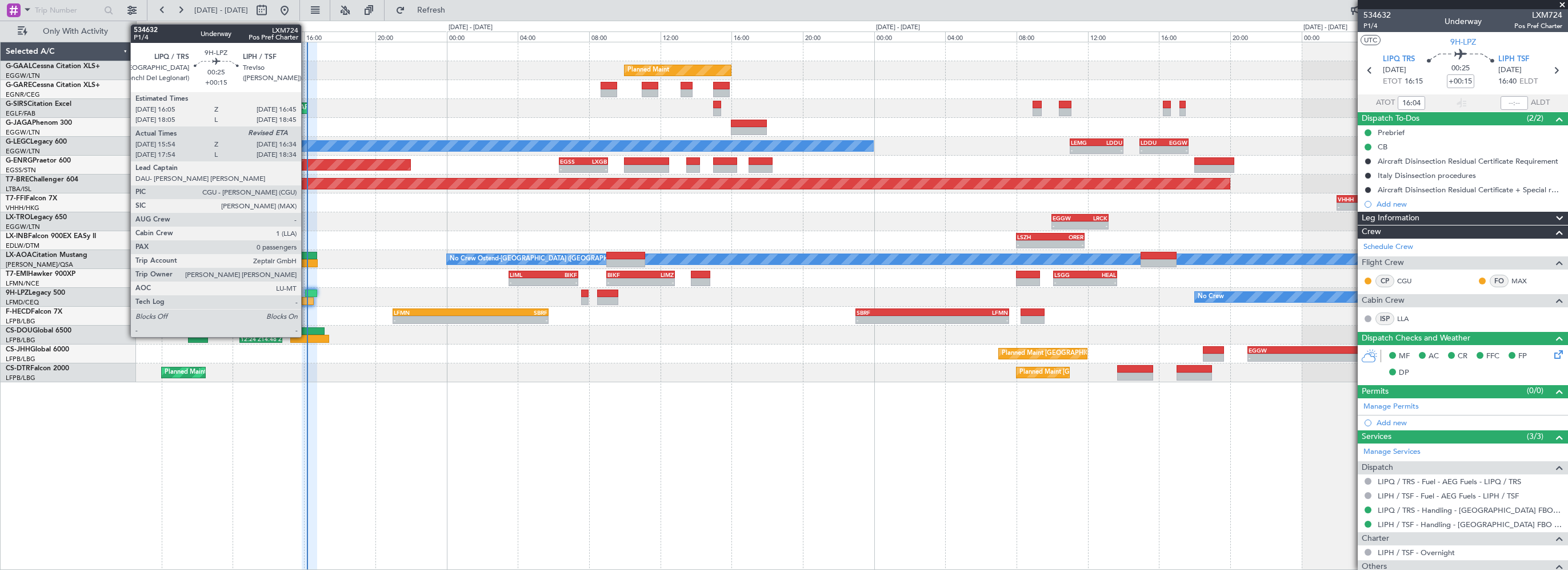
click at [306, 298] on div at bounding box center [307, 301] width 12 height 8
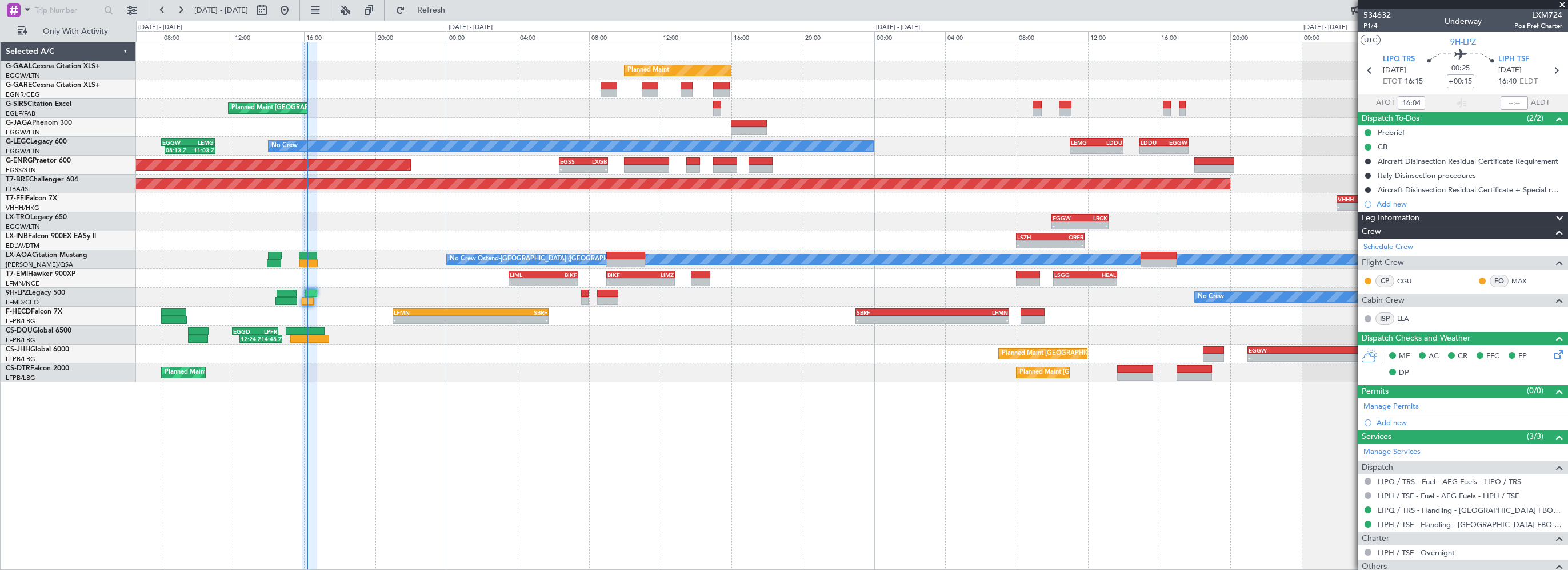
click at [336, 402] on div "Planned Maint - - EGGW 07:00 Z LGAV 10:30 Z Planned Maint London (Farnborough) …" at bounding box center [852, 305] width 1432 height 528
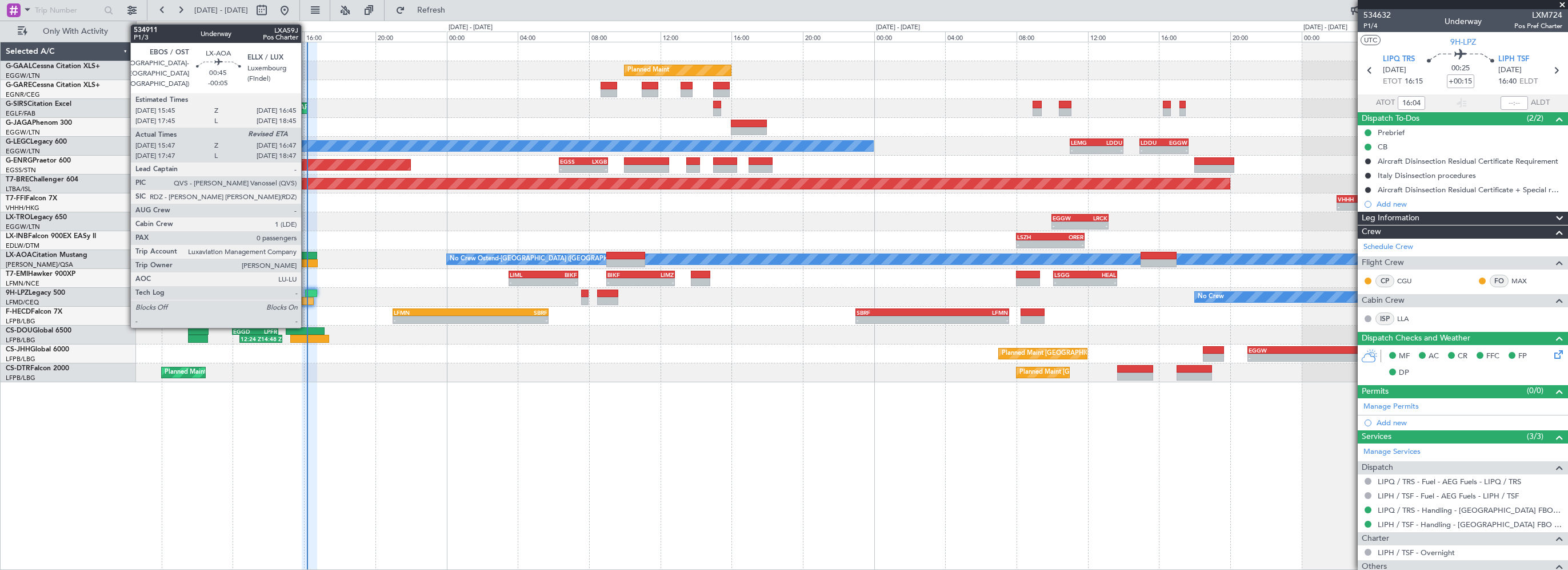
click at [309, 261] on div at bounding box center [308, 263] width 18 height 8
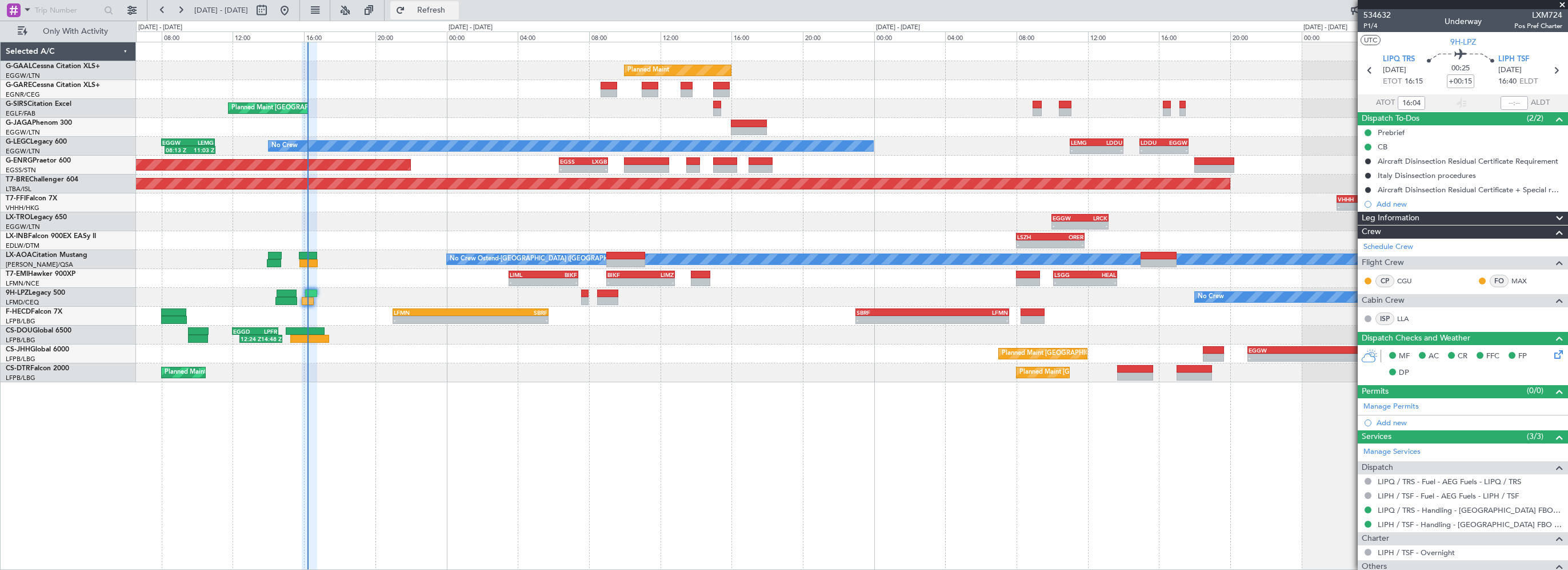
click at [455, 8] on span "Refresh" at bounding box center [432, 10] width 48 height 8
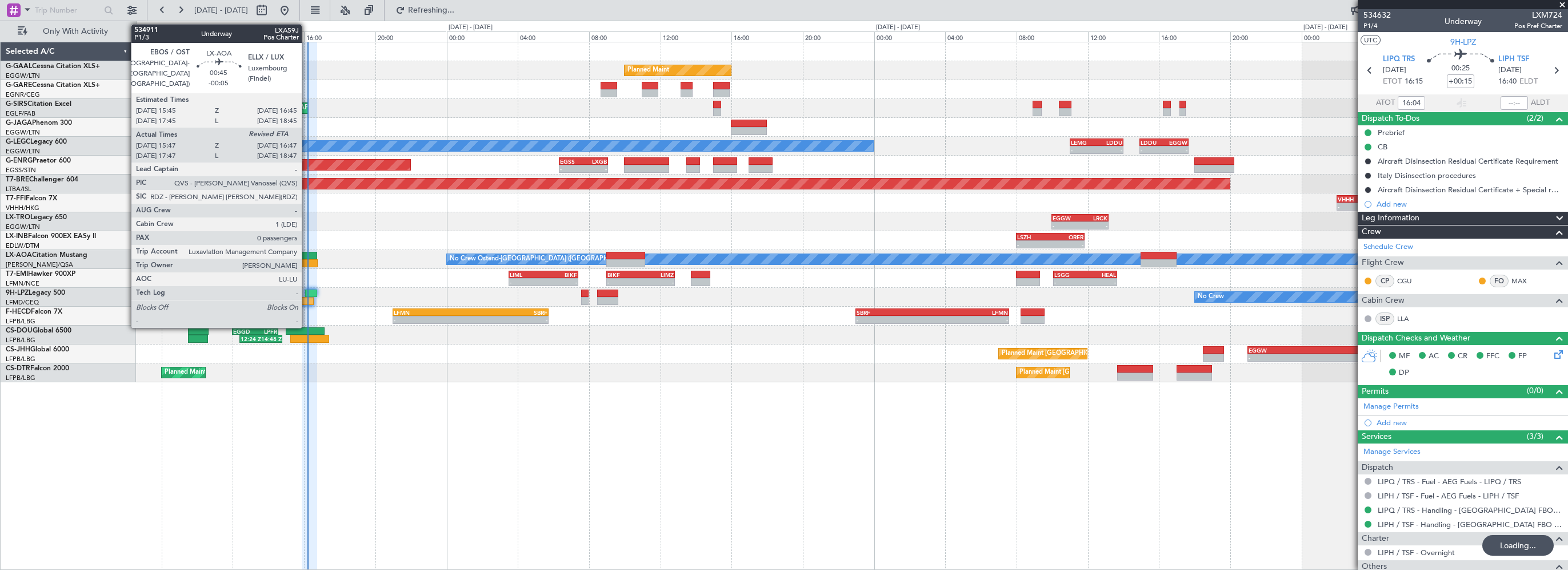
click at [307, 254] on div at bounding box center [307, 255] width 18 height 8
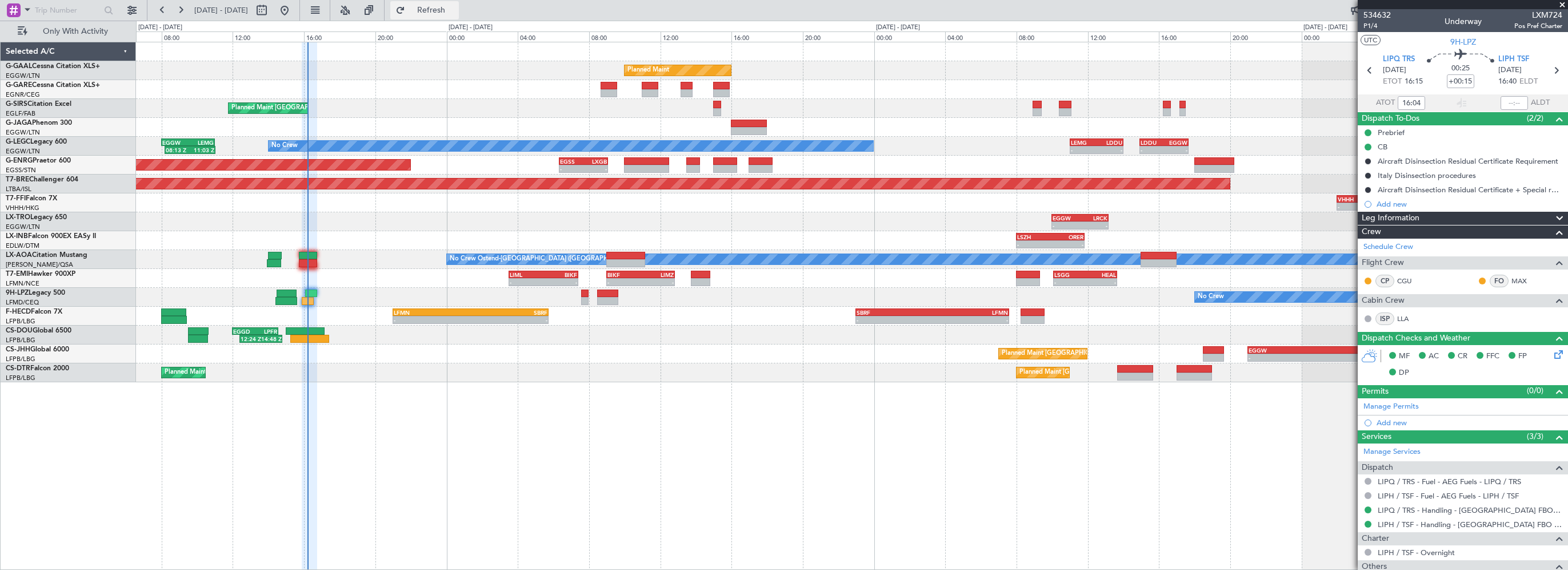
click at [455, 13] on span "Refresh" at bounding box center [432, 10] width 48 height 8
click at [455, 7] on span "Refresh" at bounding box center [432, 10] width 48 height 8
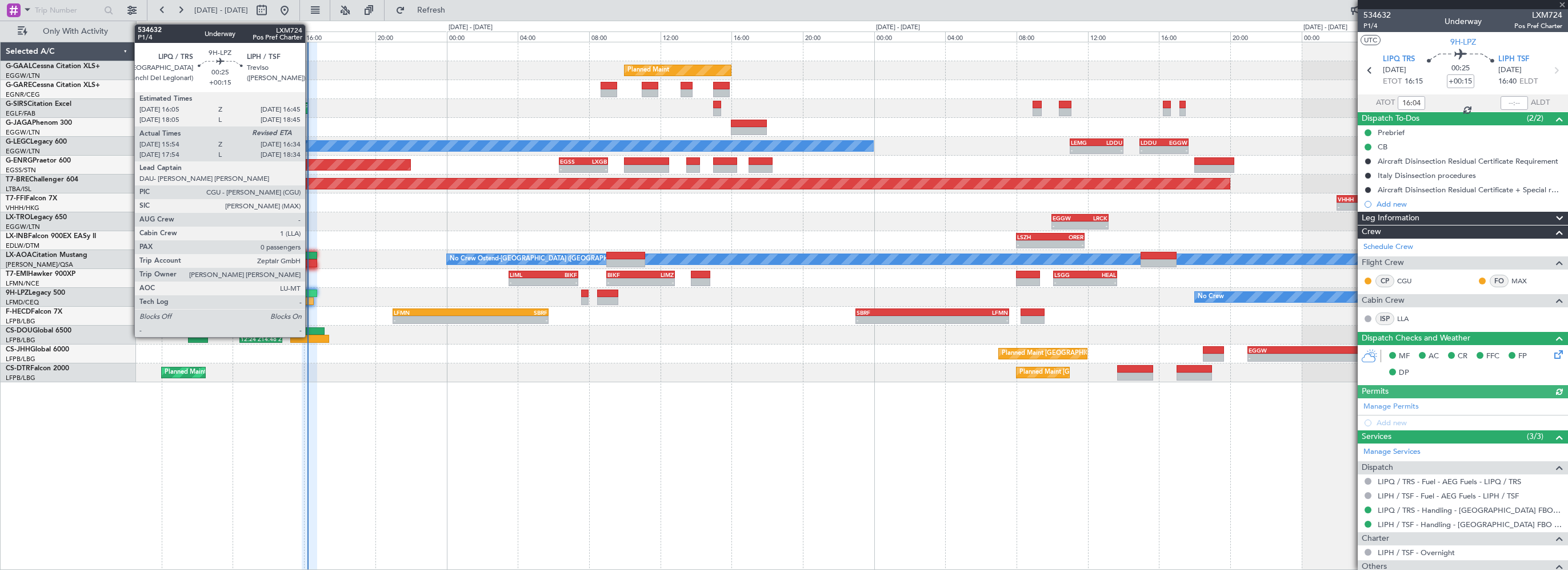
click at [310, 292] on div at bounding box center [311, 293] width 12 height 8
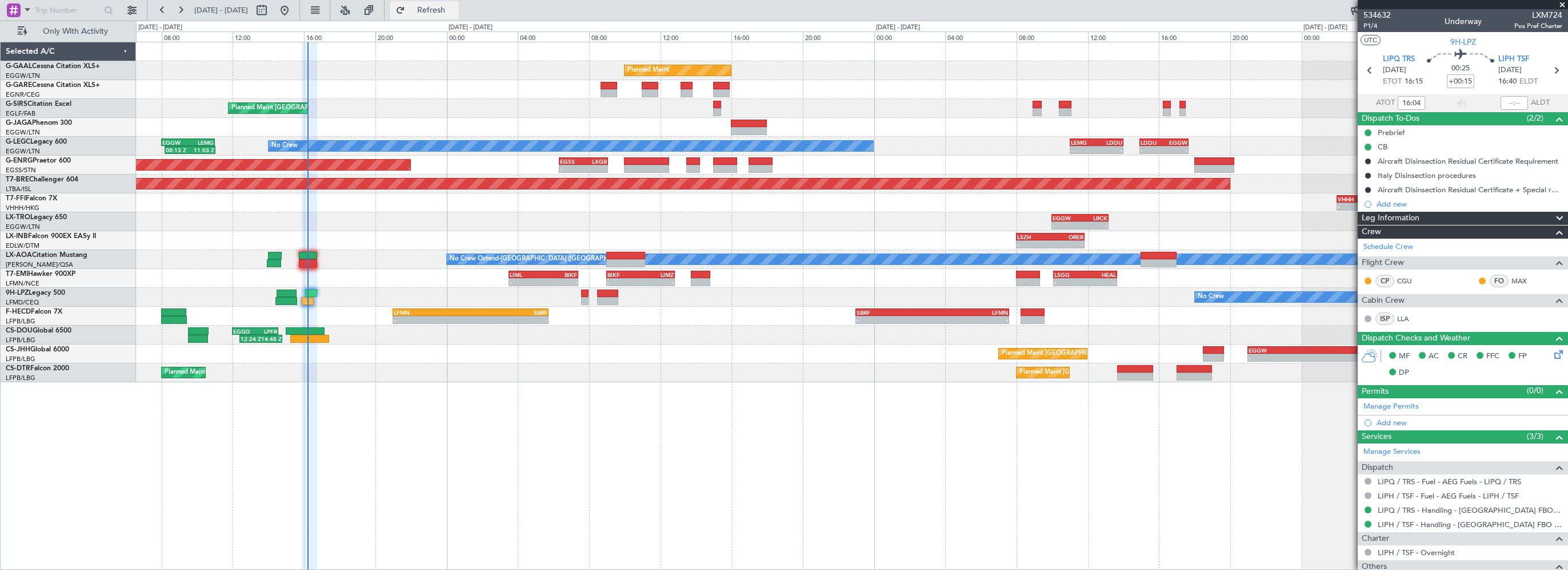
click at [445, 7] on button "Refresh" at bounding box center [425, 10] width 68 height 18
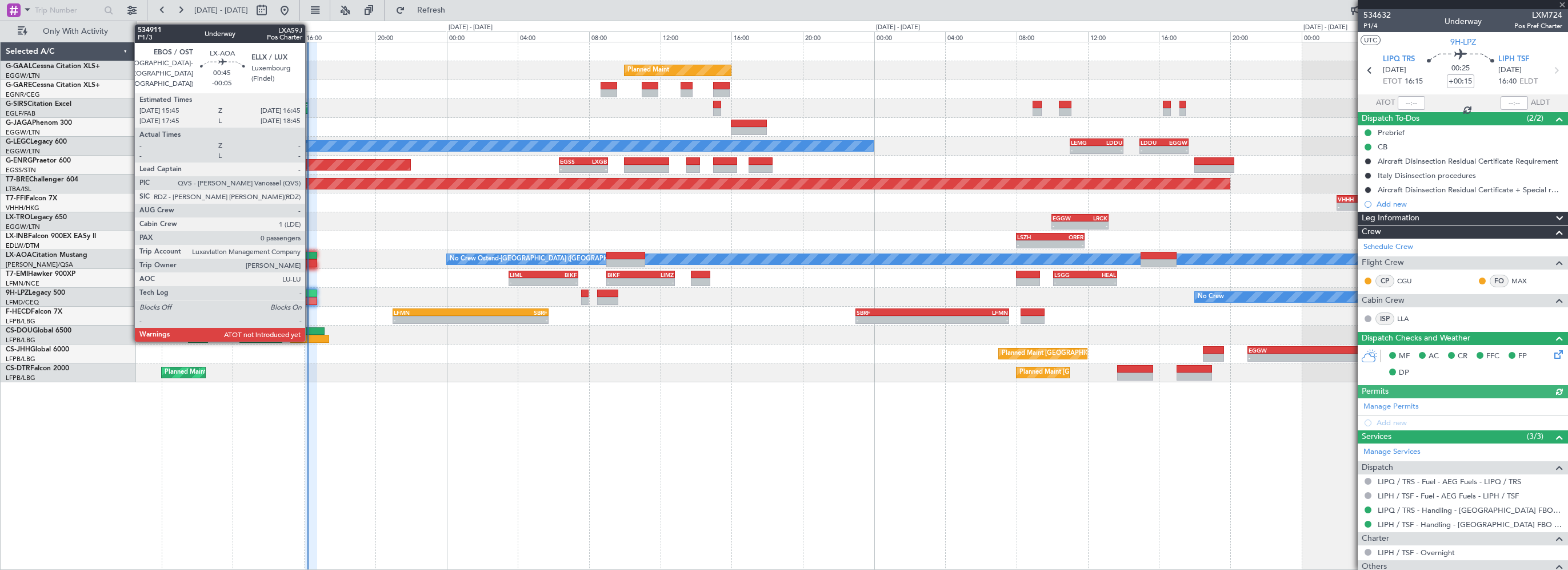
click at [310, 258] on div at bounding box center [307, 255] width 18 height 8
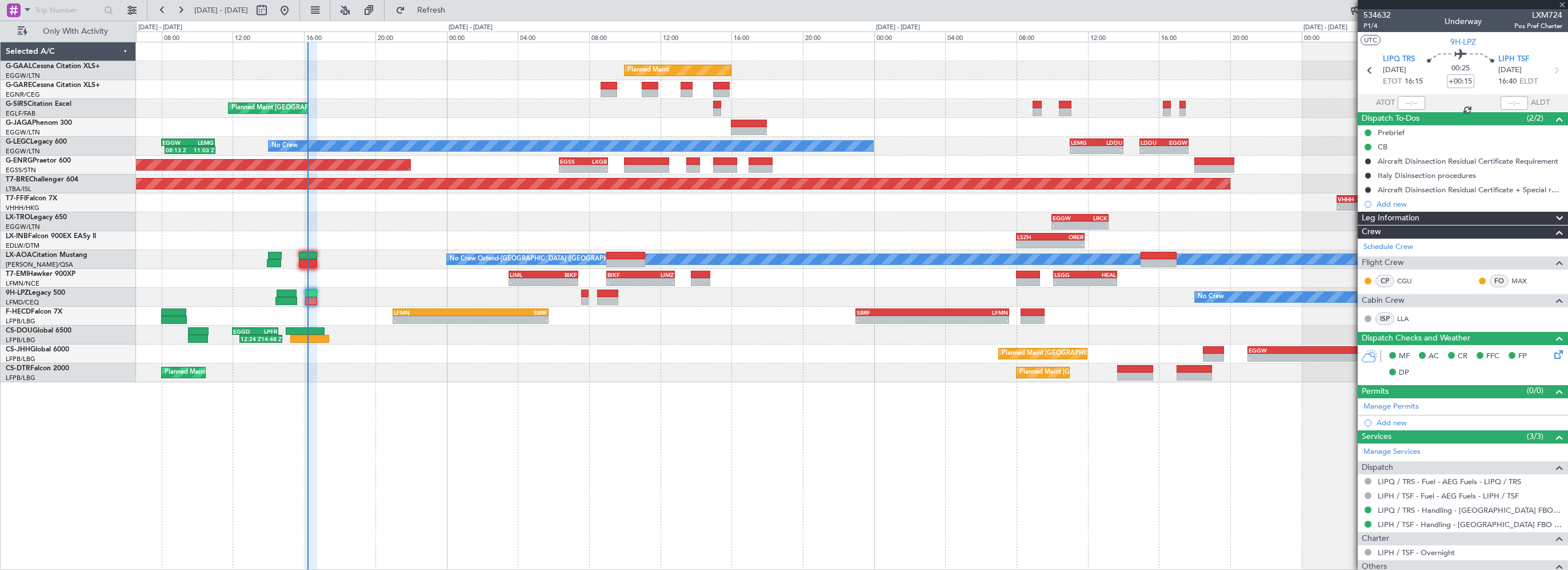
type input "-00:05"
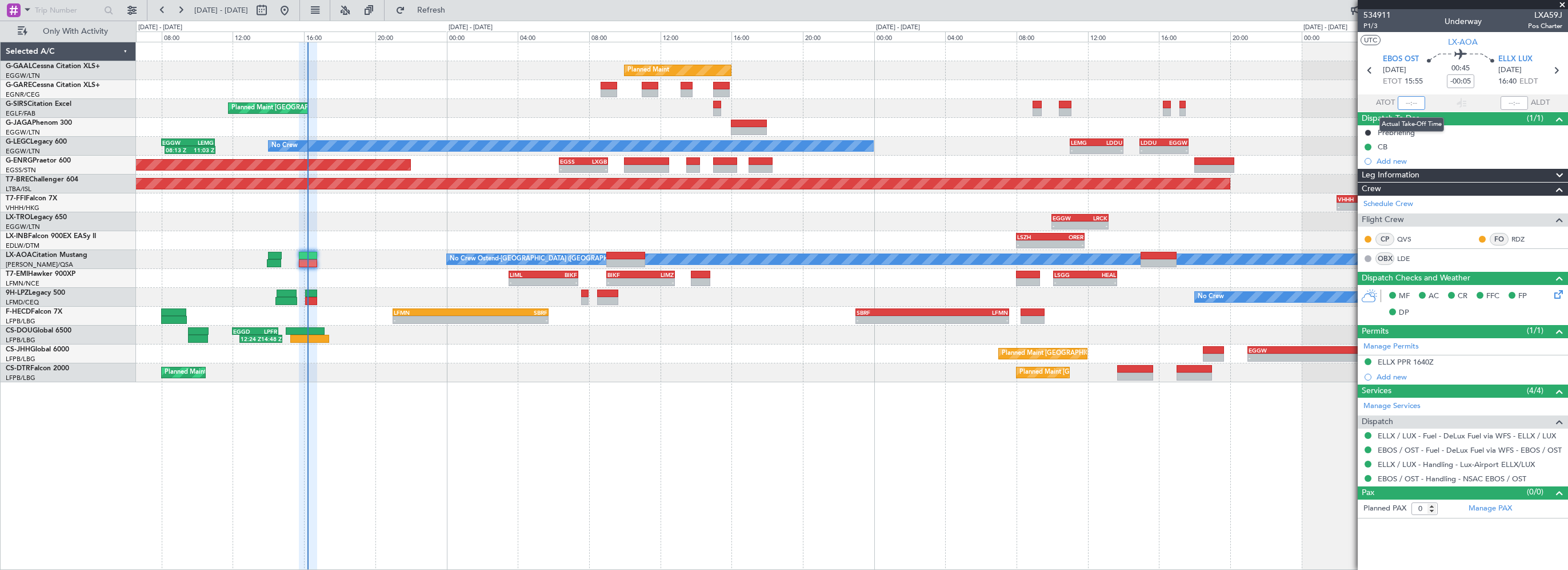
drag, startPoint x: 1411, startPoint y: 104, endPoint x: 1463, endPoint y: 97, distance: 52.5
click at [1411, 104] on input "text" at bounding box center [1411, 103] width 28 height 13
click at [426, 432] on div "Planned Maint - - EGGW 07:00 Z LGAV 10:30 Z Planned Maint London (Farnborough) …" at bounding box center [852, 305] width 1432 height 528
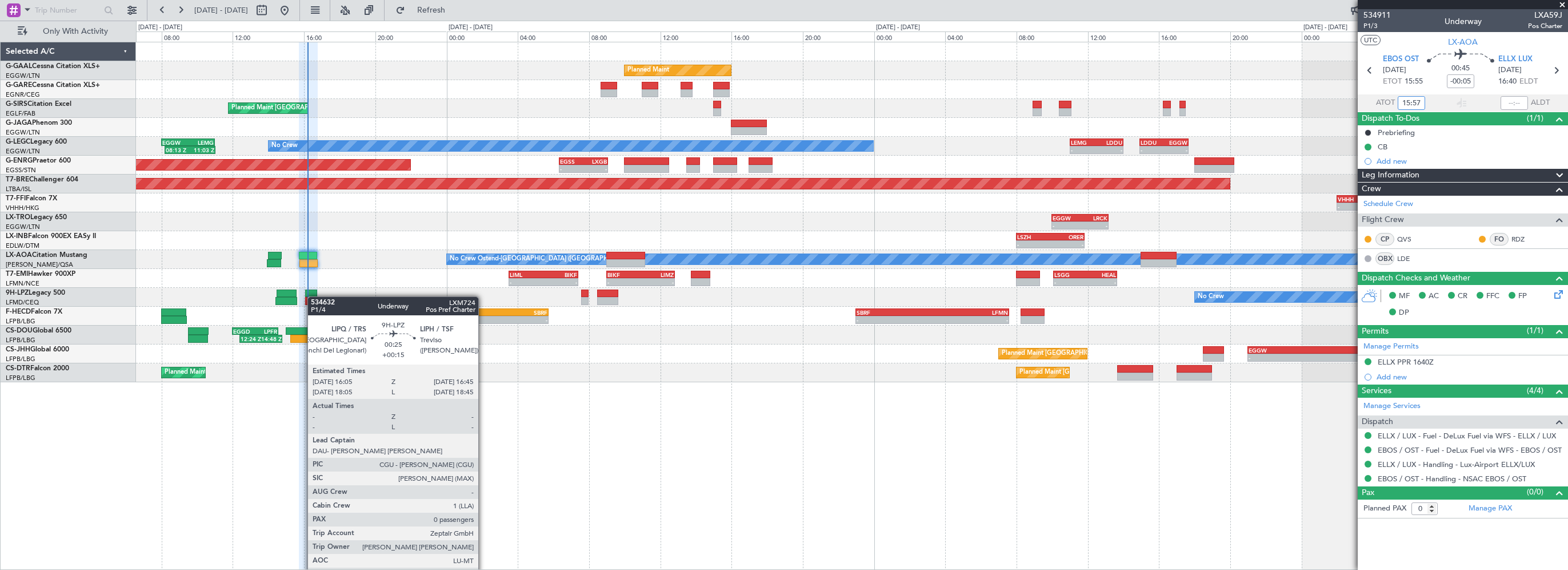
click at [313, 296] on div "No Crew" at bounding box center [852, 297] width 1432 height 19
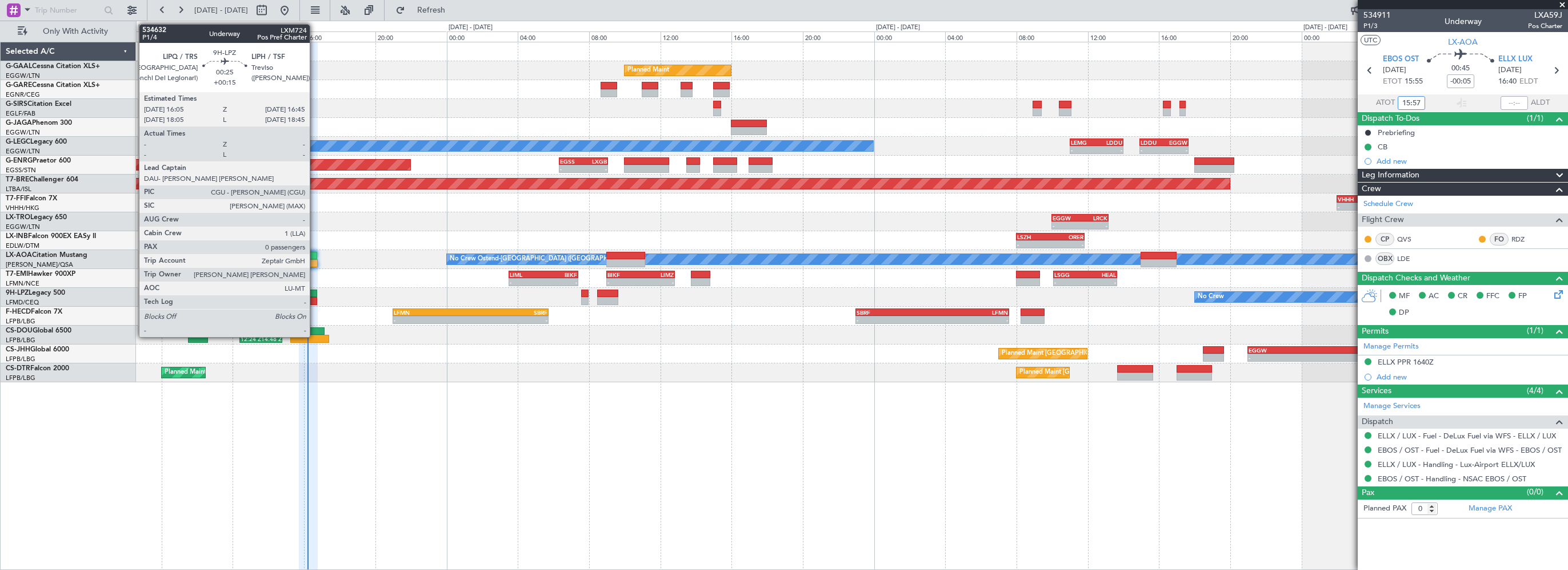
click at [315, 292] on div at bounding box center [311, 293] width 12 height 8
type input "15:57"
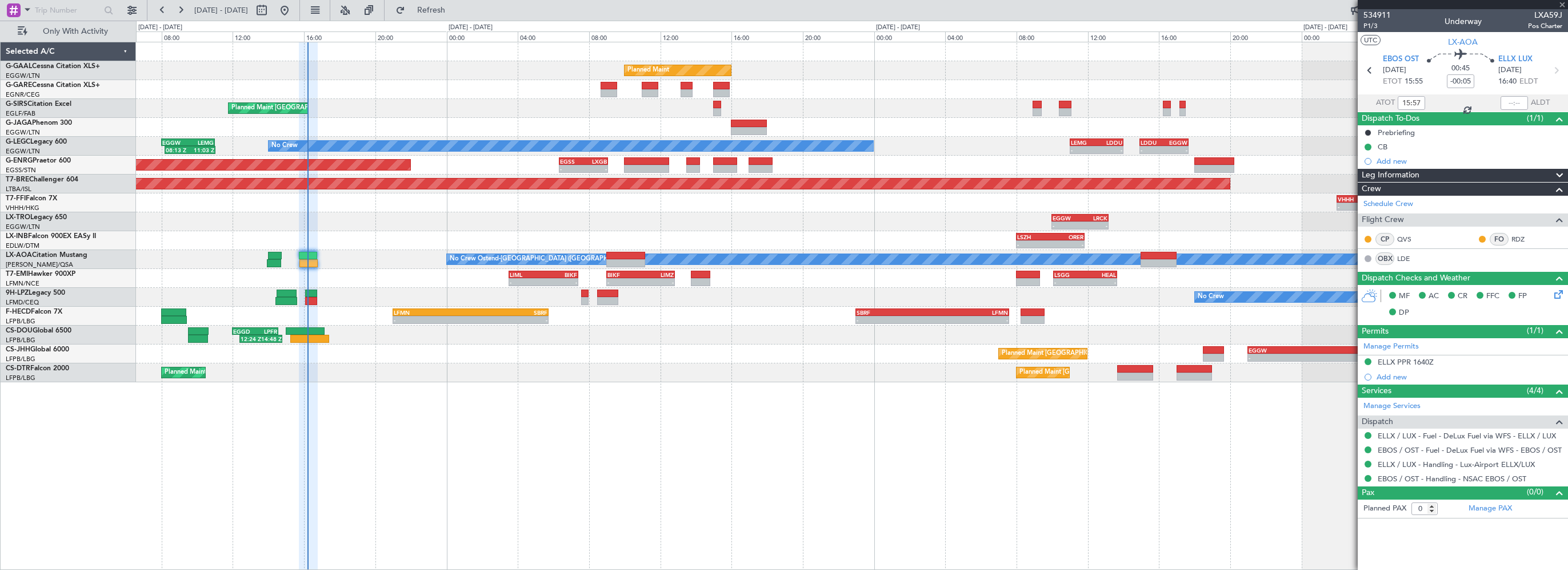
type input "+00:15"
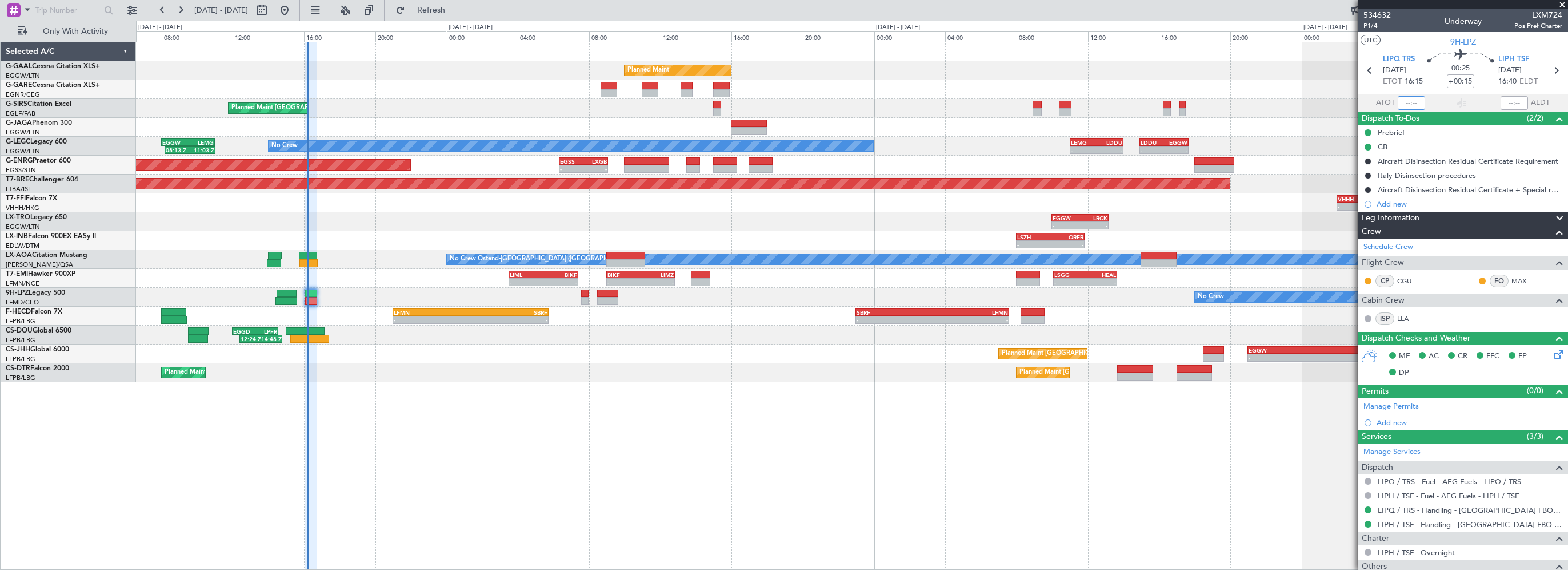
click at [1411, 102] on input "text" at bounding box center [1411, 103] width 28 height 13
type input "16:04"
drag, startPoint x: 1561, startPoint y: 5, endPoint x: 1556, endPoint y: 6, distance: 5.1
click at [1561, 5] on span at bounding box center [1562, 5] width 11 height 10
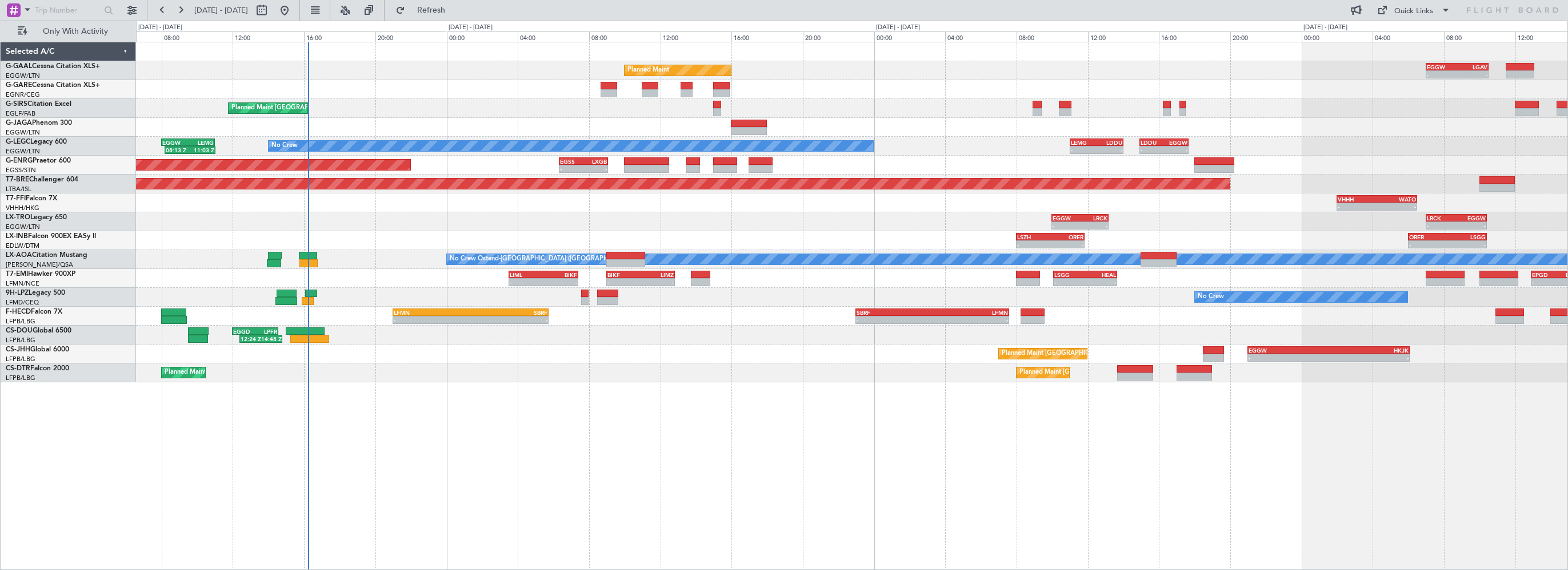
click at [578, 487] on div "Planned Maint - - EGGW 07:00 Z LGAV 10:30 Z Planned Maint London (Farnborough) …" at bounding box center [852, 305] width 1432 height 528
click at [455, 7] on span "Refresh" at bounding box center [432, 10] width 48 height 8
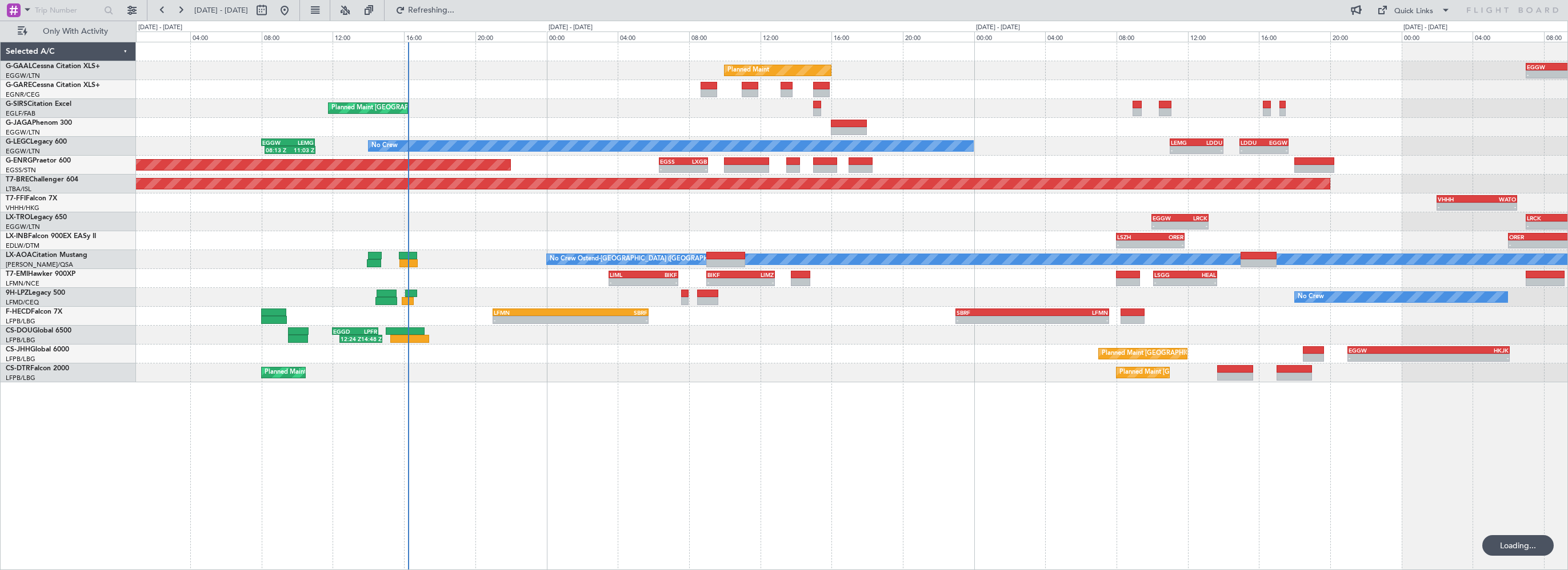
click at [973, 460] on div "Planned Maint - - EGGW 07:00 Z LGAV 10:30 Z Planned Maint London (Farnborough) …" at bounding box center [852, 305] width 1432 height 528
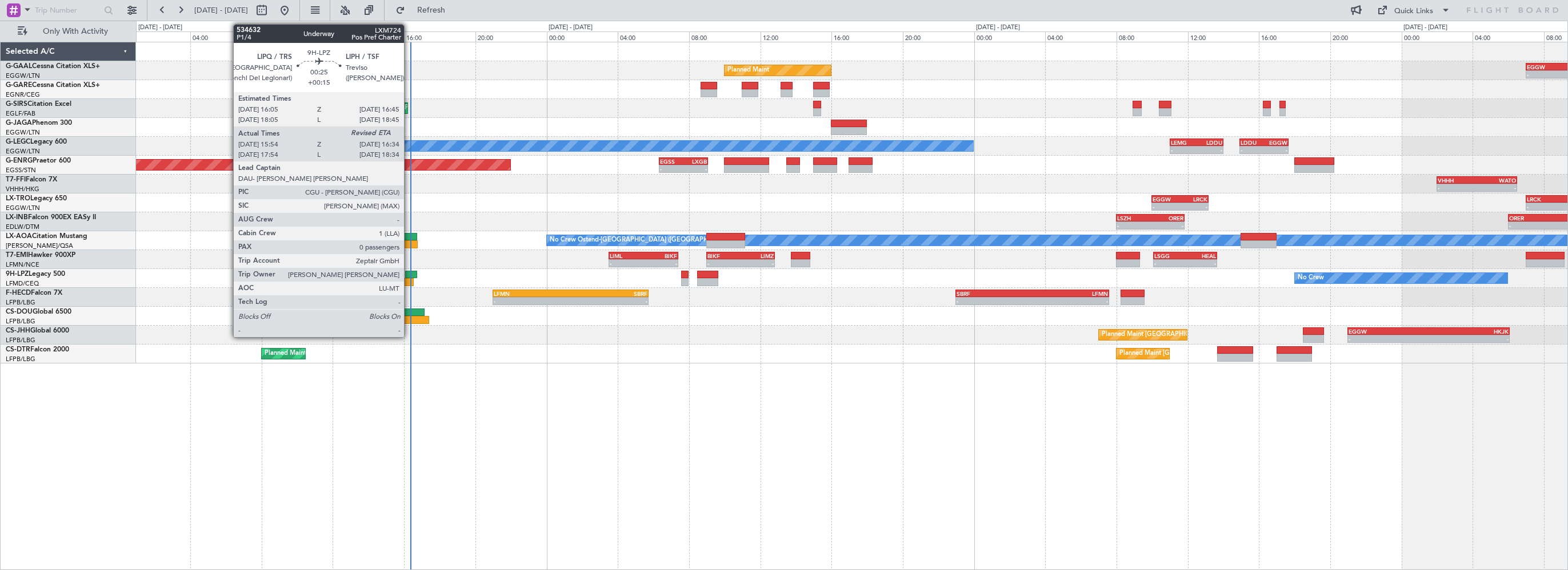
click at [409, 279] on div at bounding box center [408, 282] width 12 height 8
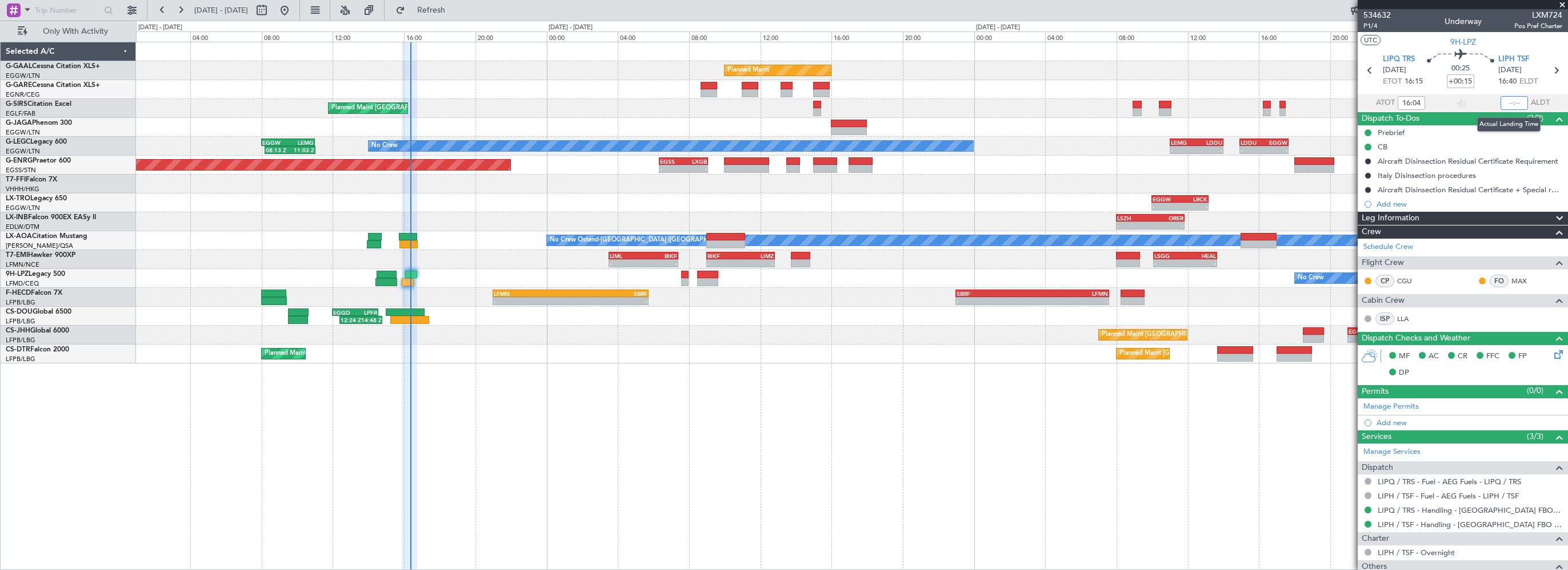
drag, startPoint x: 1508, startPoint y: 103, endPoint x: 1514, endPoint y: 102, distance: 6.1
click at [1508, 103] on input "text" at bounding box center [1514, 103] width 28 height 13
type input "16:20"
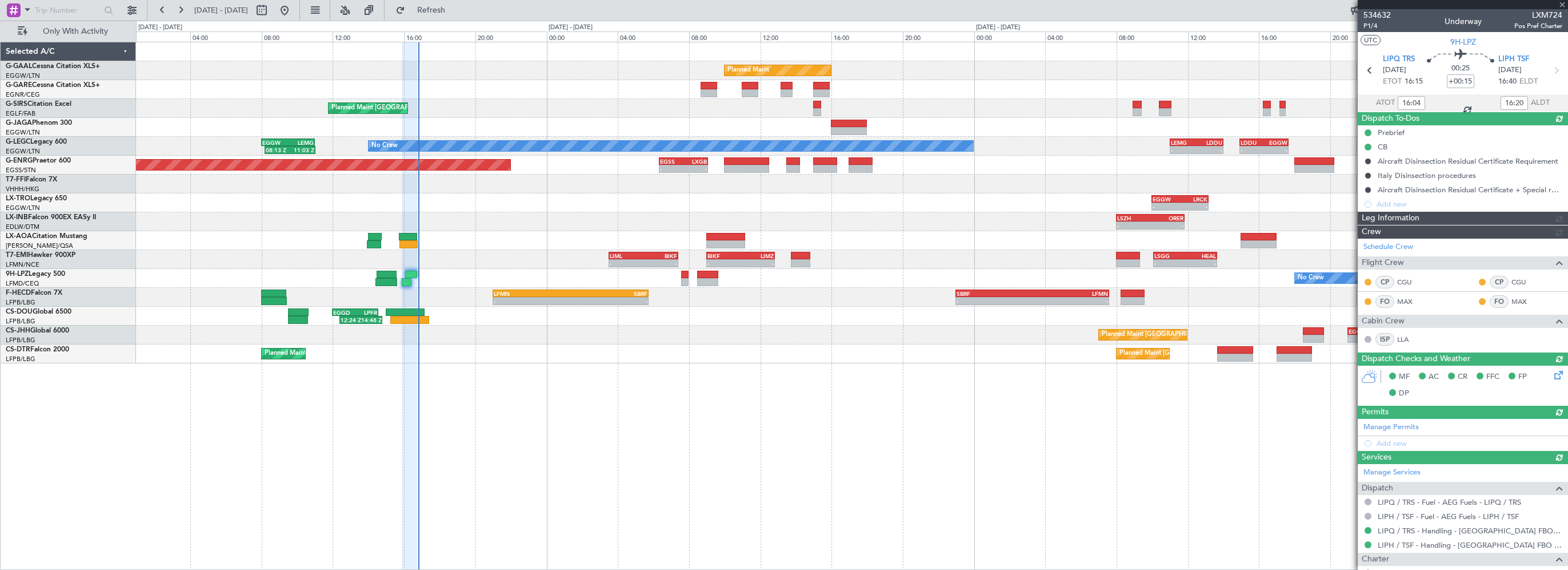
click at [932, 401] on div "Planned Maint - - EGGW 07:00 Z LGAV 10:30 Z Planned Maint London (Farnborough) …" at bounding box center [852, 305] width 1432 height 528
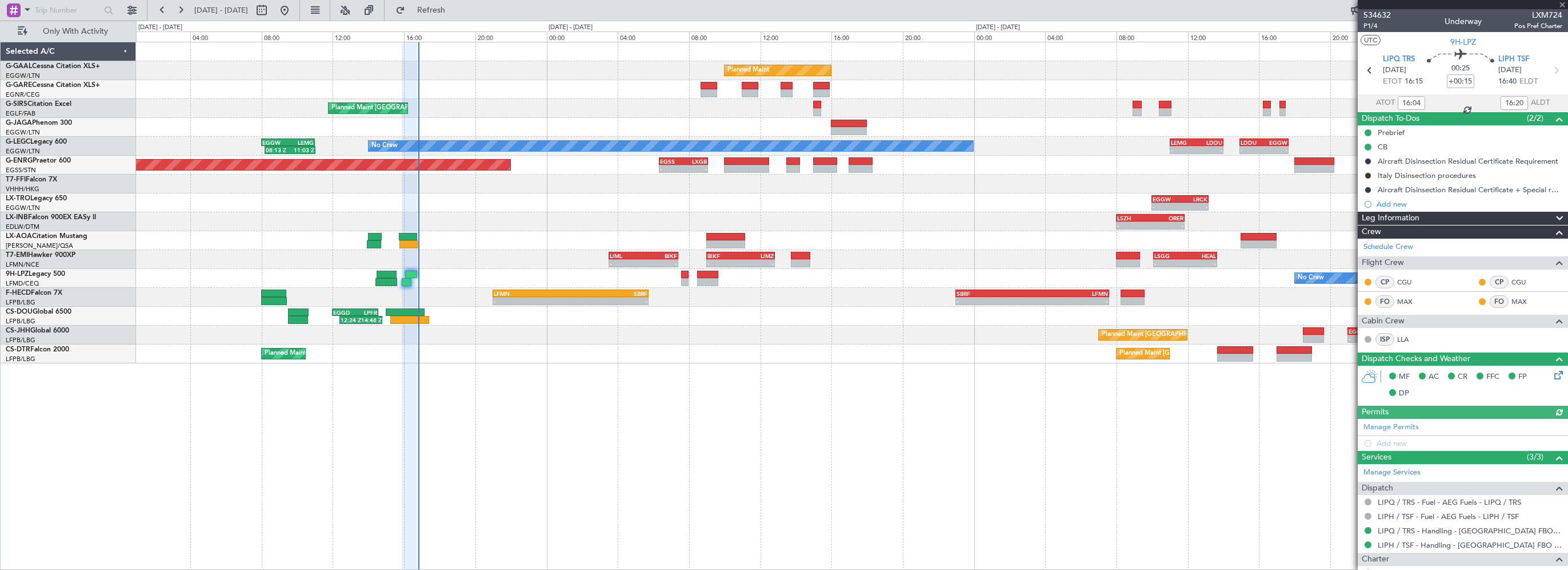
click at [1564, 5] on div at bounding box center [1462, 5] width 210 height 10
click at [947, 355] on div "Planned Maint Paris (Le Bourget) Planned Maint Sofia" at bounding box center [852, 354] width 1432 height 19
drag, startPoint x: 470, startPoint y: 7, endPoint x: 458, endPoint y: 29, distance: 25.1
click at [455, 7] on span "Refresh" at bounding box center [432, 10] width 48 height 8
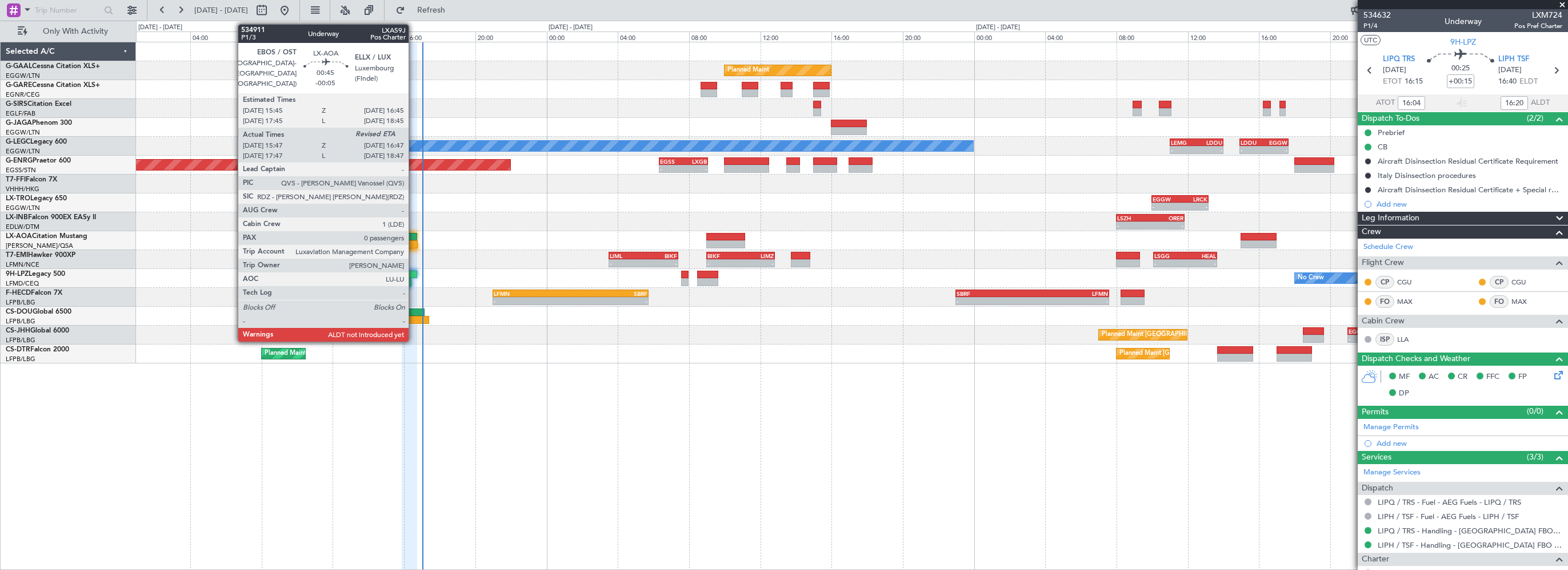
click at [409, 236] on div at bounding box center [408, 237] width 18 height 8
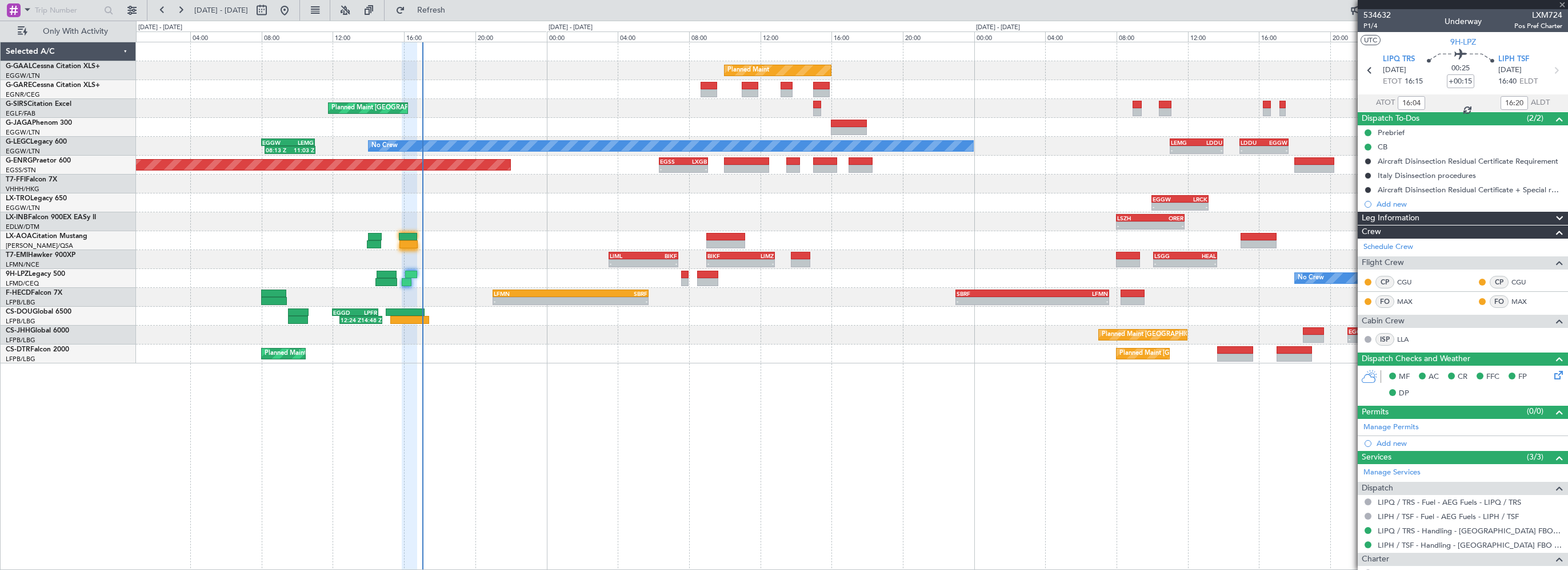
type input "-00:05"
type input "15:57"
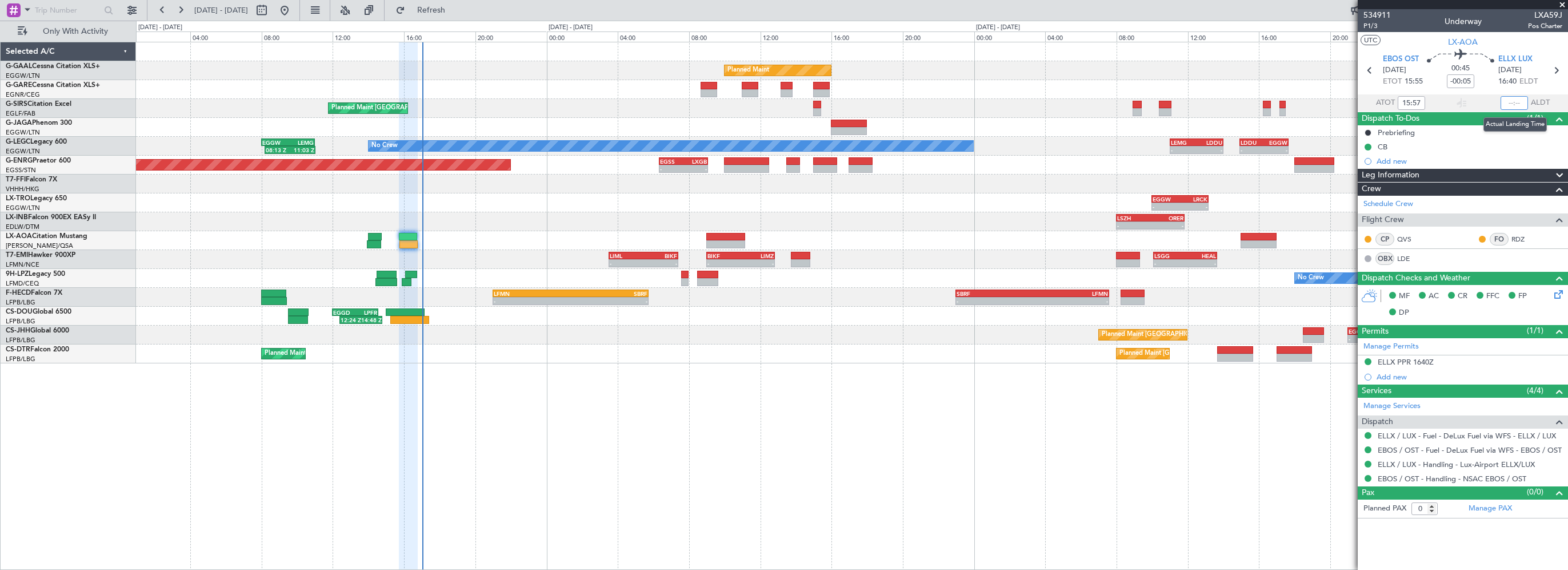
click at [1514, 101] on input "text" at bounding box center [1514, 103] width 28 height 13
type input "16:39"
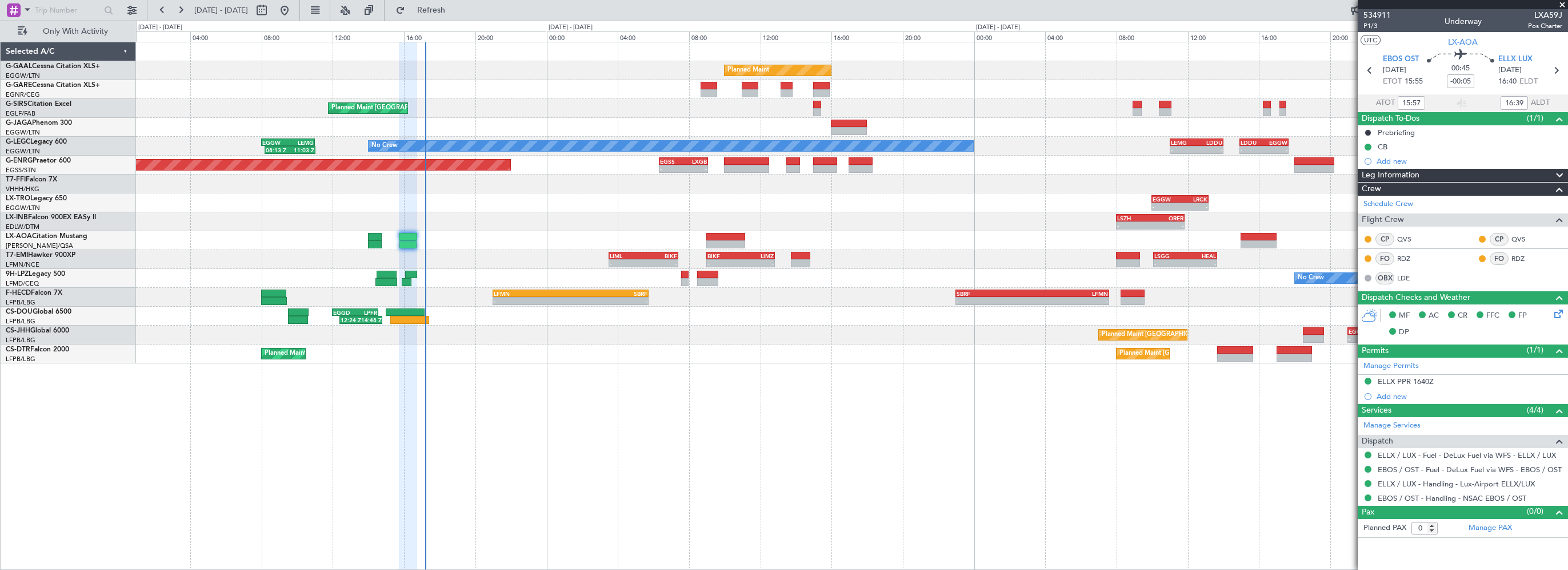
click at [494, 460] on div "Planned Maint - - EGGW 07:00 Z LGAV 10:30 Z Planned Maint London (Farnborough) …" at bounding box center [852, 305] width 1432 height 528
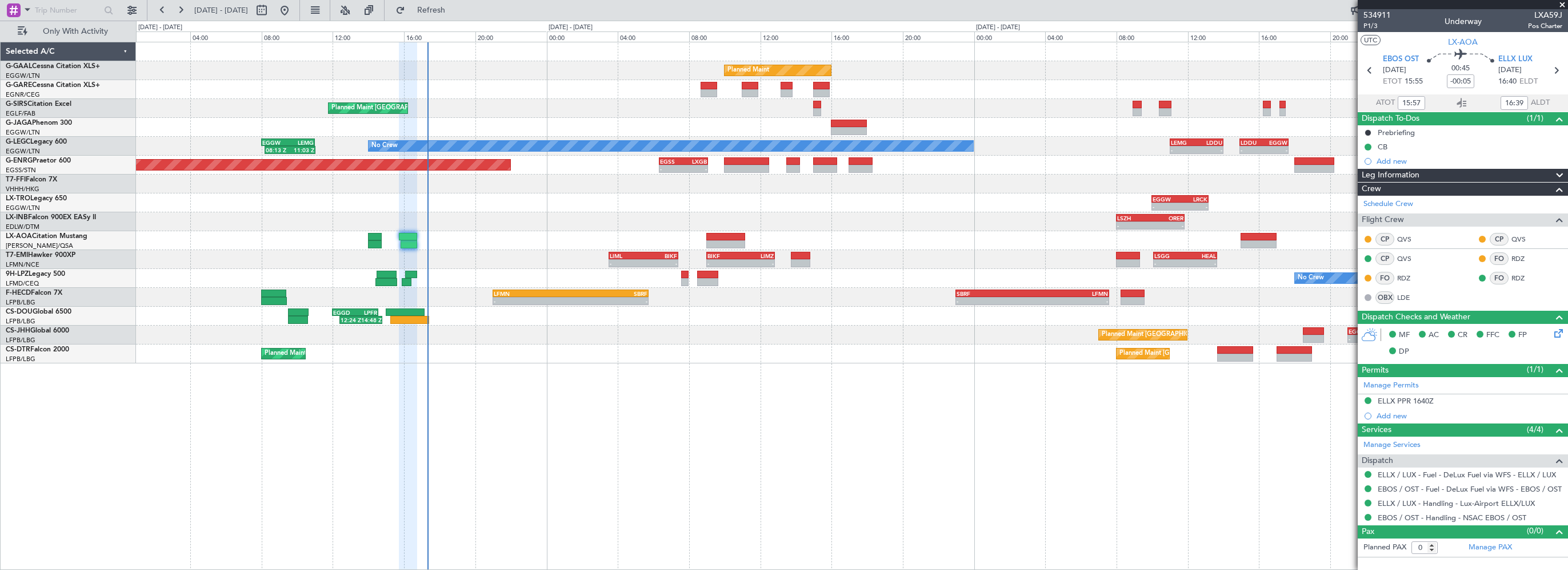
click at [1014, 407] on div "Planned Maint - - EGGW 07:00 Z LGAV 10:30 Z Planned Maint London (Farnborough) …" at bounding box center [852, 305] width 1432 height 528
click at [1559, 3] on span at bounding box center [1562, 5] width 11 height 10
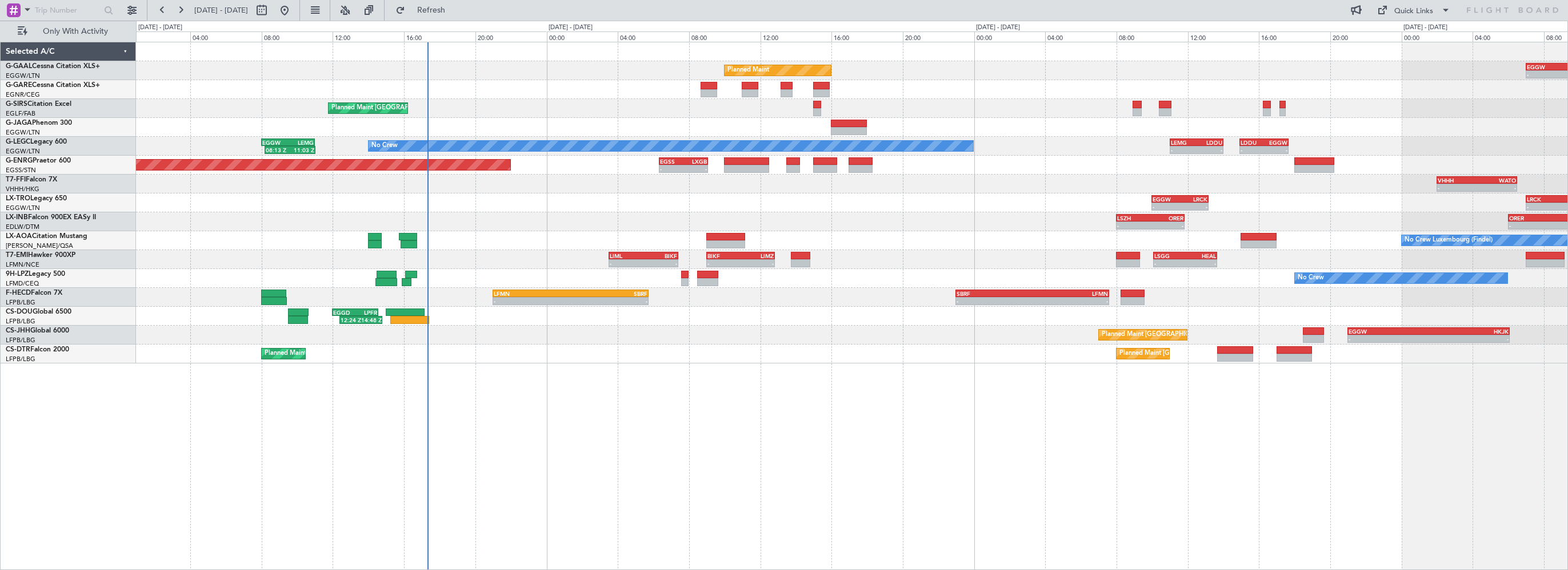
click at [682, 386] on div "Planned Maint - - EGGW 07:00 Z LGAV 10:30 Z Planned Maint London (Farnborough) …" at bounding box center [852, 305] width 1432 height 528
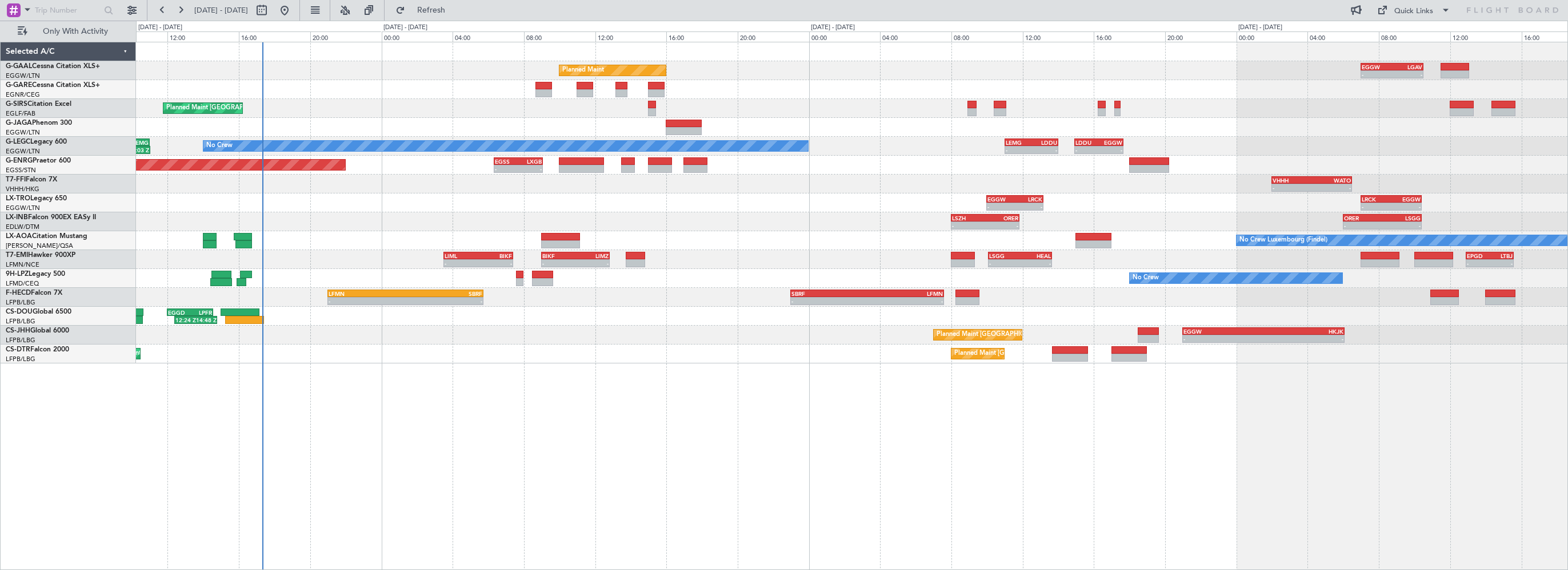
click at [494, 389] on div "Planned Maint - - EGGW 07:00 Z LGAV 10:30 Z Planned Maint London (Farnborough) …" at bounding box center [852, 305] width 1432 height 528
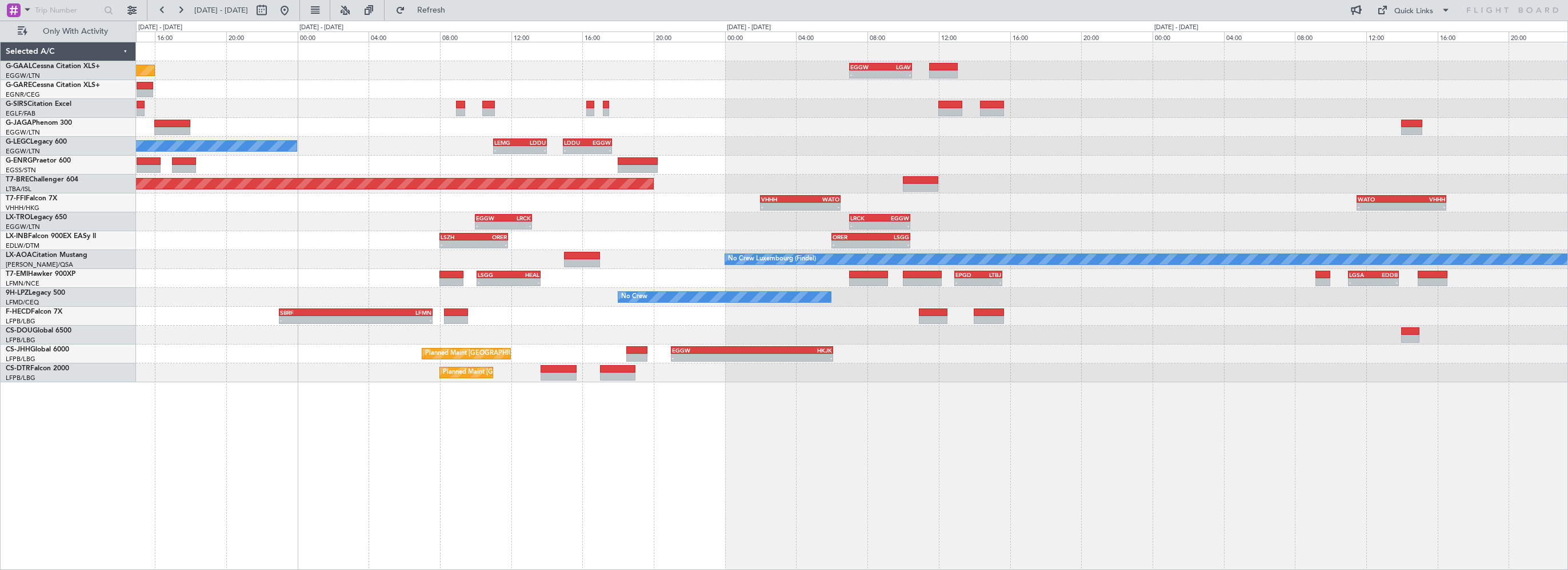
click at [861, 112] on div "Planned Maint - - EGGW 07:00 Z LGAV 10:30 Z No Crew - - LEMG 11:00 Z LDDU 14:00…" at bounding box center [852, 211] width 1432 height 340
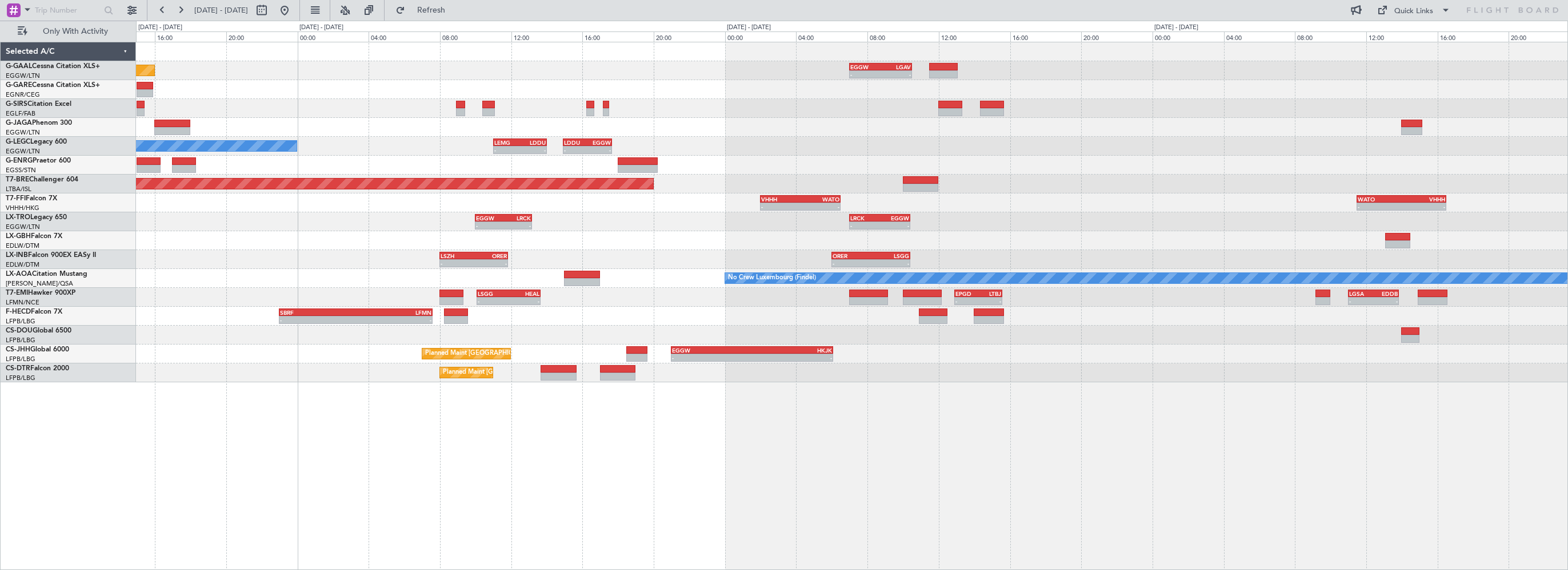
click at [335, 115] on div at bounding box center [852, 108] width 1432 height 19
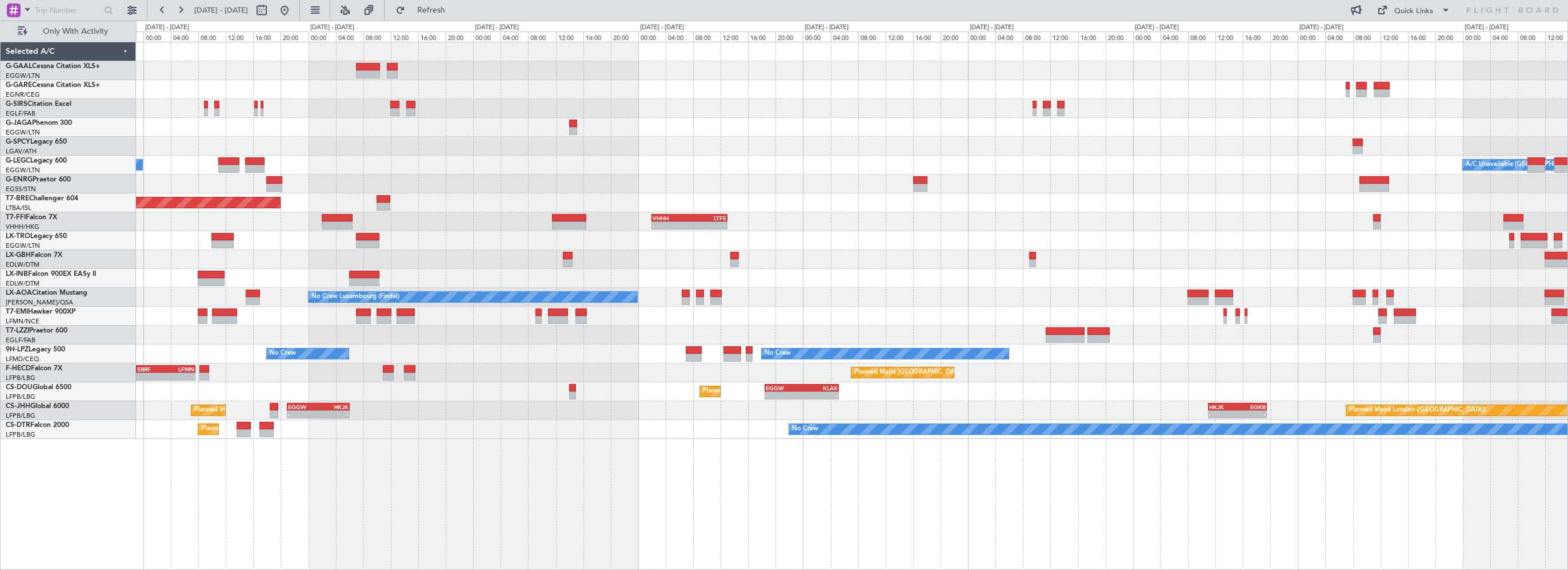
click at [301, 186] on div "Planned Maint [GEOGRAPHIC_DATA] ([GEOGRAPHIC_DATA])" at bounding box center [852, 184] width 1432 height 19
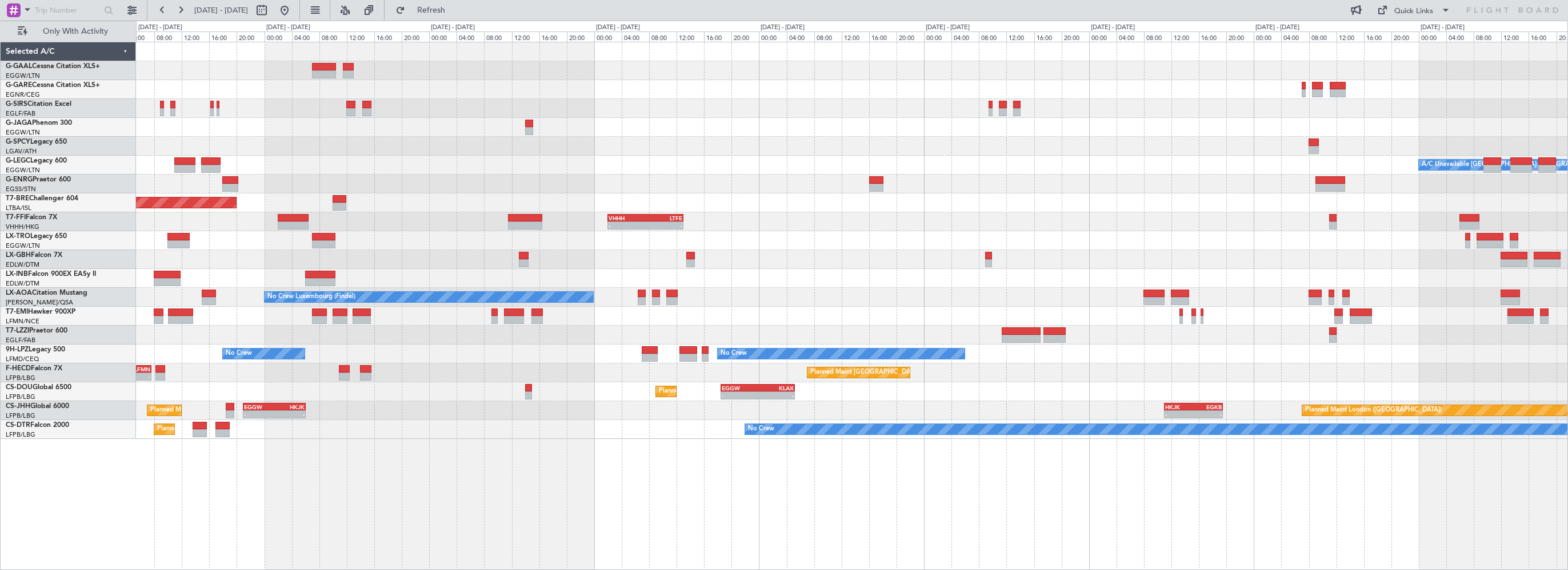
click at [432, 185] on div "Planned Maint Planned Maint London (Farnborough) A/C Unavailable London (Luton)…" at bounding box center [852, 240] width 1432 height 397
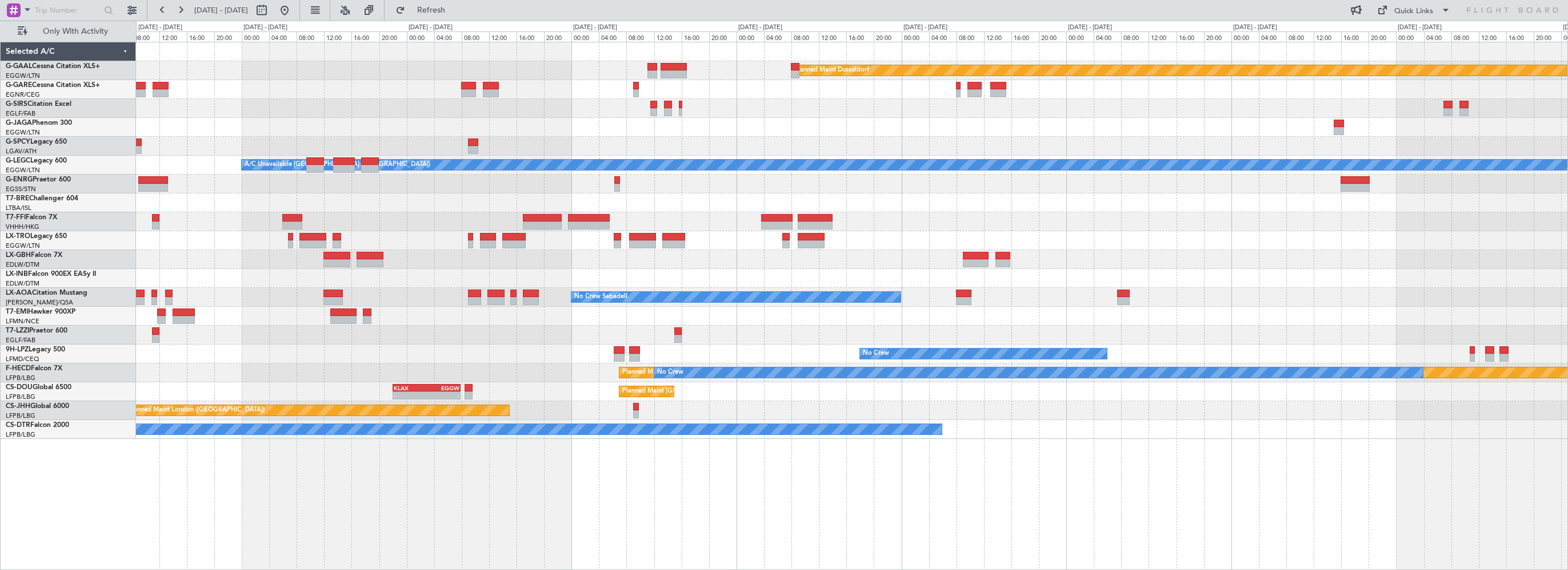
click at [581, 151] on div at bounding box center [852, 147] width 1432 height 19
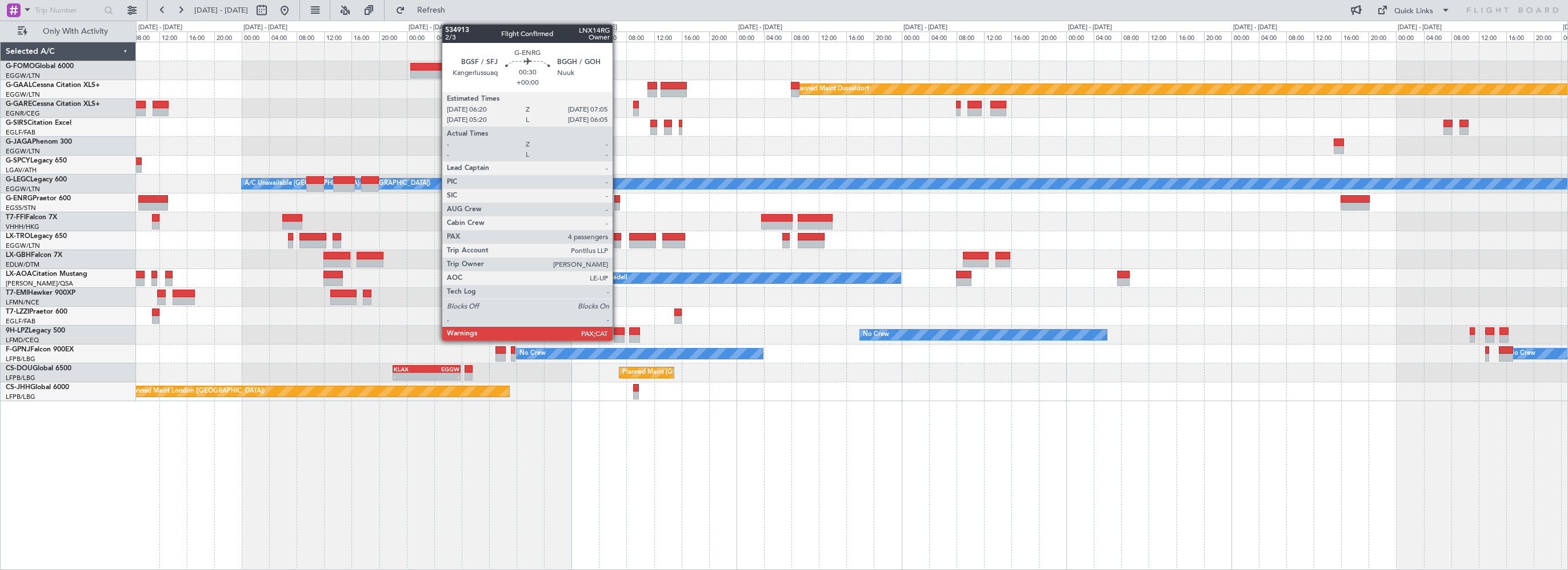
click at [618, 197] on div at bounding box center [617, 199] width 6 height 8
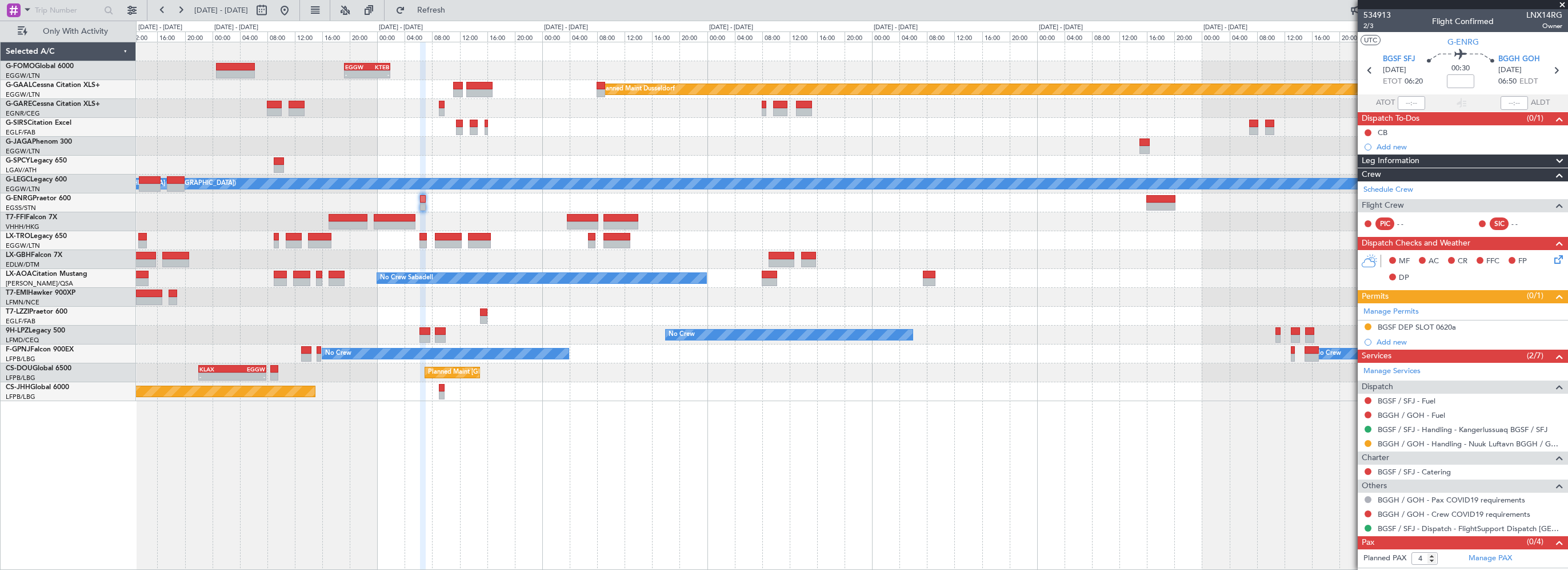
click at [835, 216] on div "- - EGGW 19:15 Z KTEB 01:55 Z Planned Maint Dusseldorf Planned Maint London (Lu…" at bounding box center [852, 221] width 1432 height 359
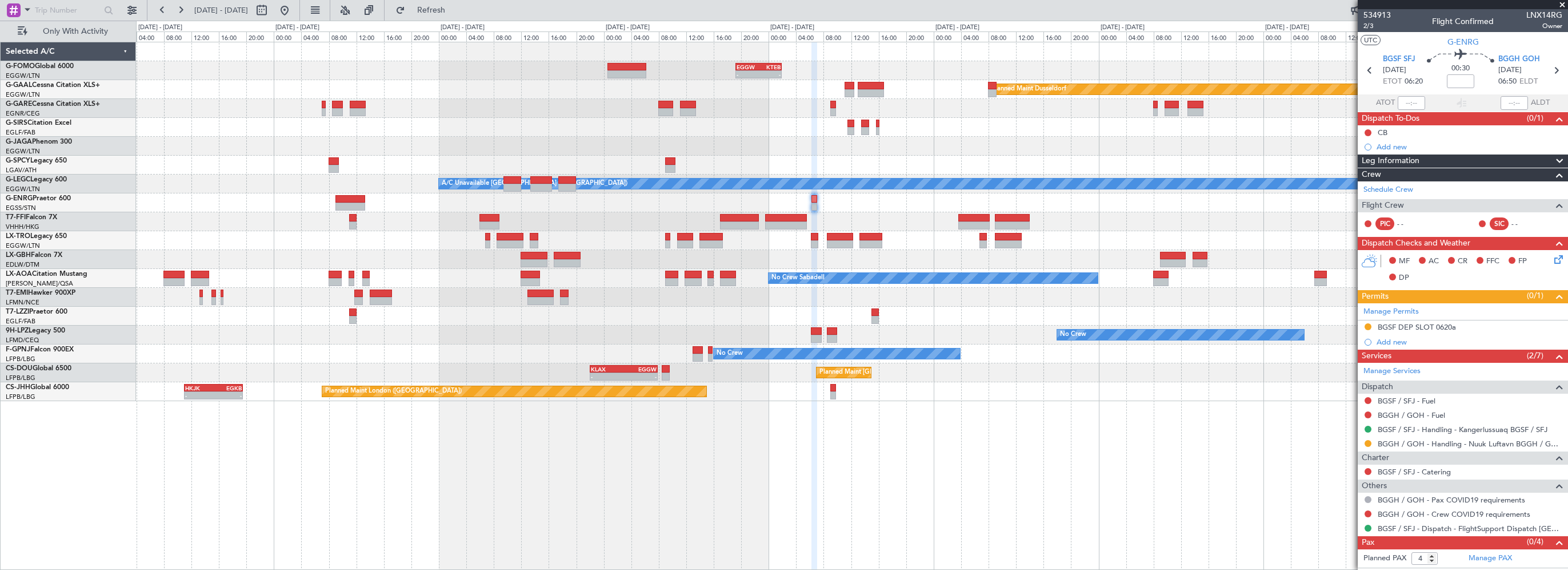
click at [1109, 129] on div "- - EGGW 19:15 Z KTEB 01:55 Z Planned Maint Dusseldorf A/C Unavailable London (…" at bounding box center [852, 221] width 1432 height 359
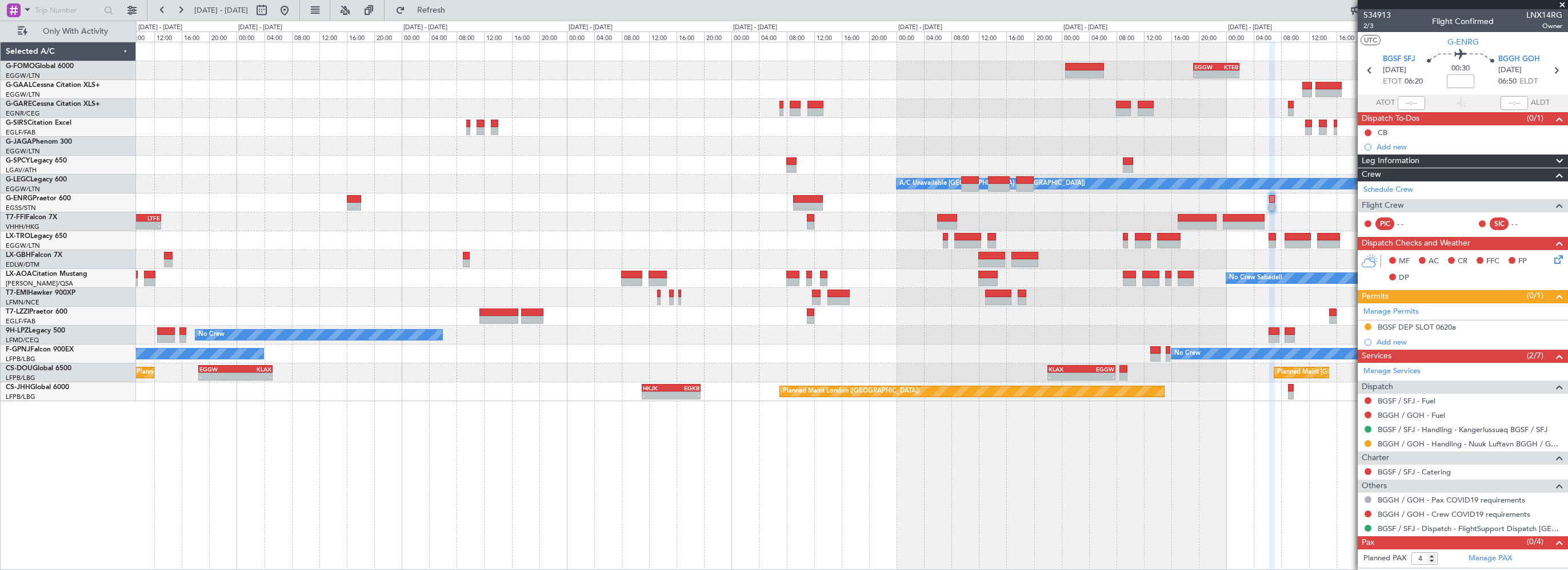
click at [887, 123] on div "- - EGGW 19:15 Z KTEB 01:55 Z Planned Maint Windsor Locks (Bradley Intl) Planne…" at bounding box center [852, 221] width 1432 height 359
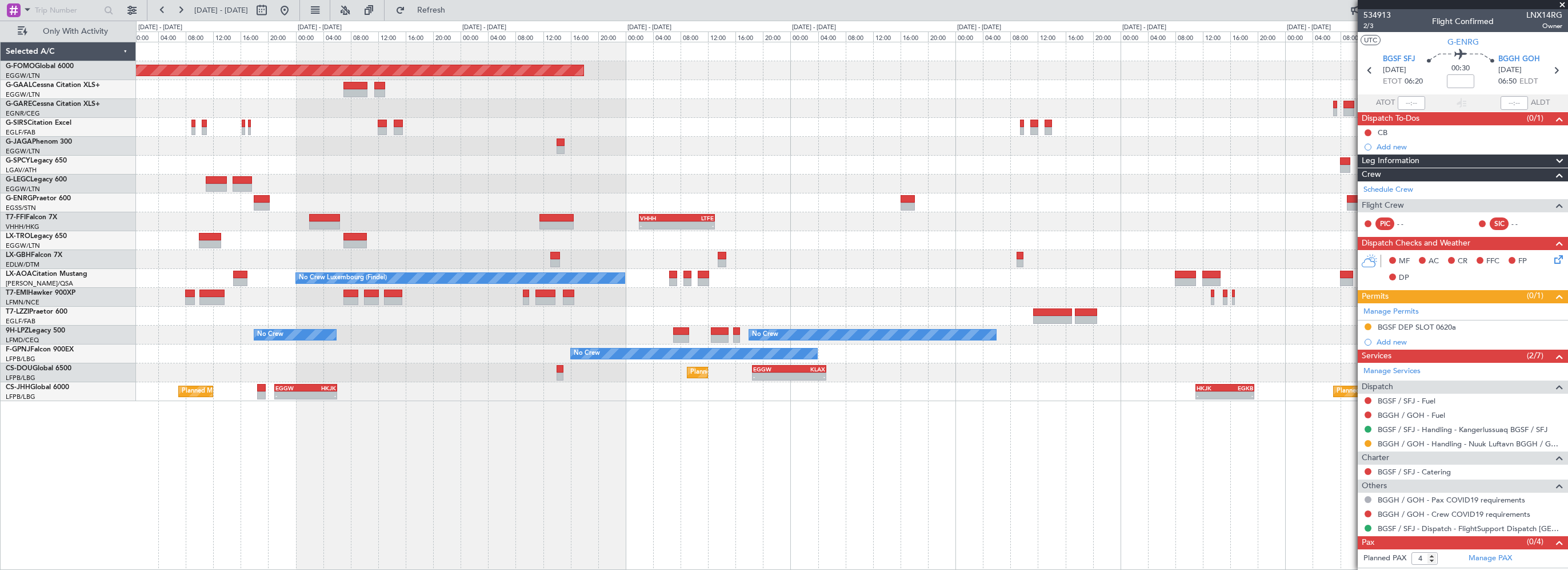
click at [846, 134] on div "Planned Maint [GEOGRAPHIC_DATA] ([GEOGRAPHIC_DATA])" at bounding box center [852, 128] width 1432 height 19
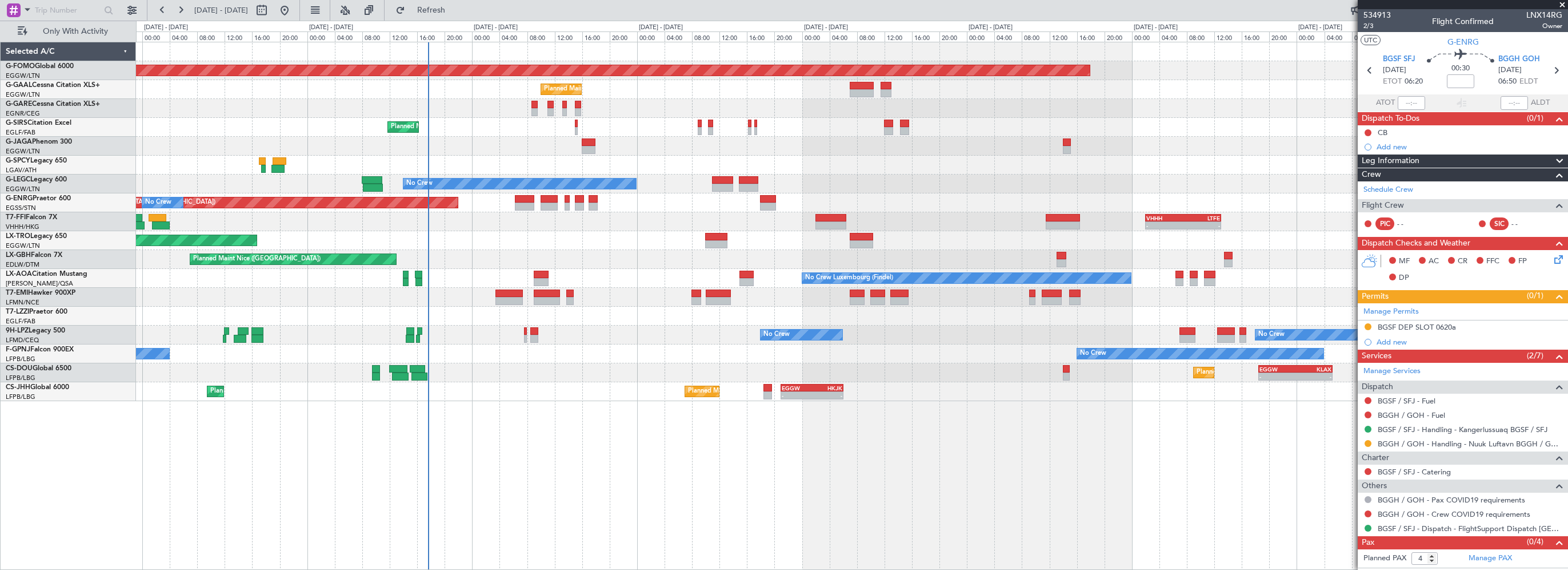
click at [931, 153] on div "Planned Maint Windsor Locks (Bradley Intl) Planned Maint Planned Maint London (…" at bounding box center [852, 221] width 1432 height 359
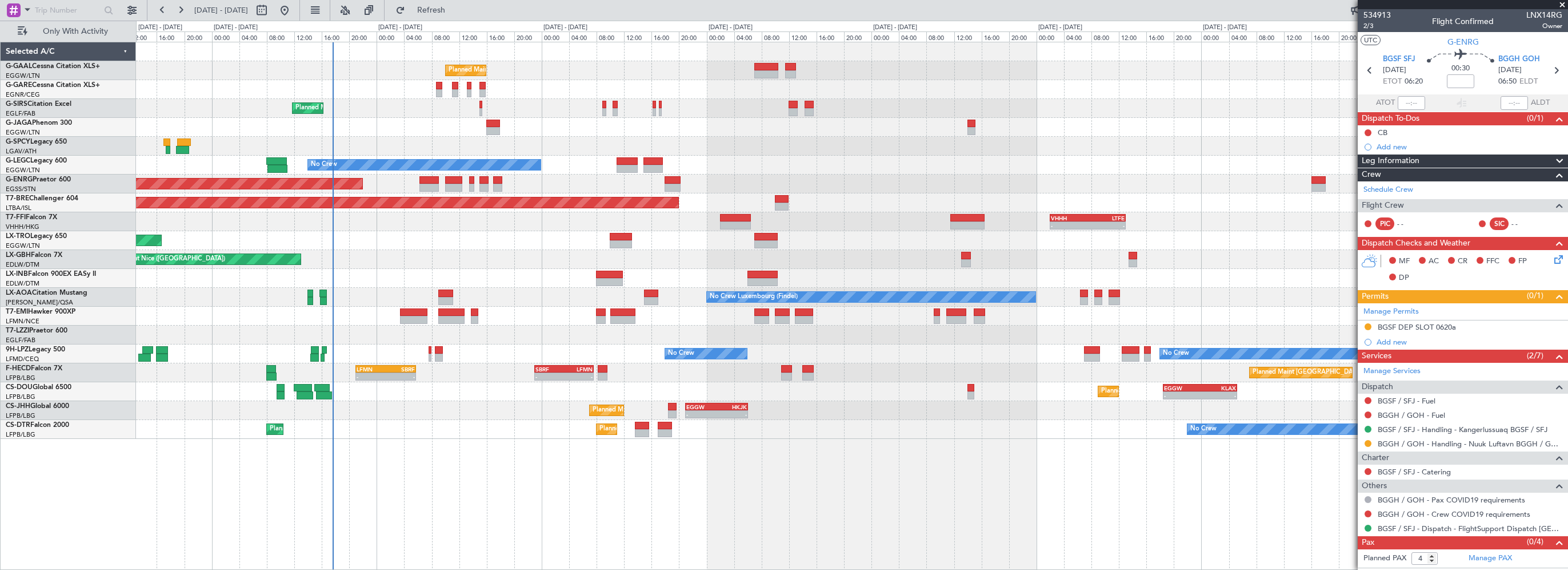
click at [468, 243] on div "Unplanned Maint [GEOGRAPHIC_DATA] ([GEOGRAPHIC_DATA])" at bounding box center [852, 241] width 1432 height 19
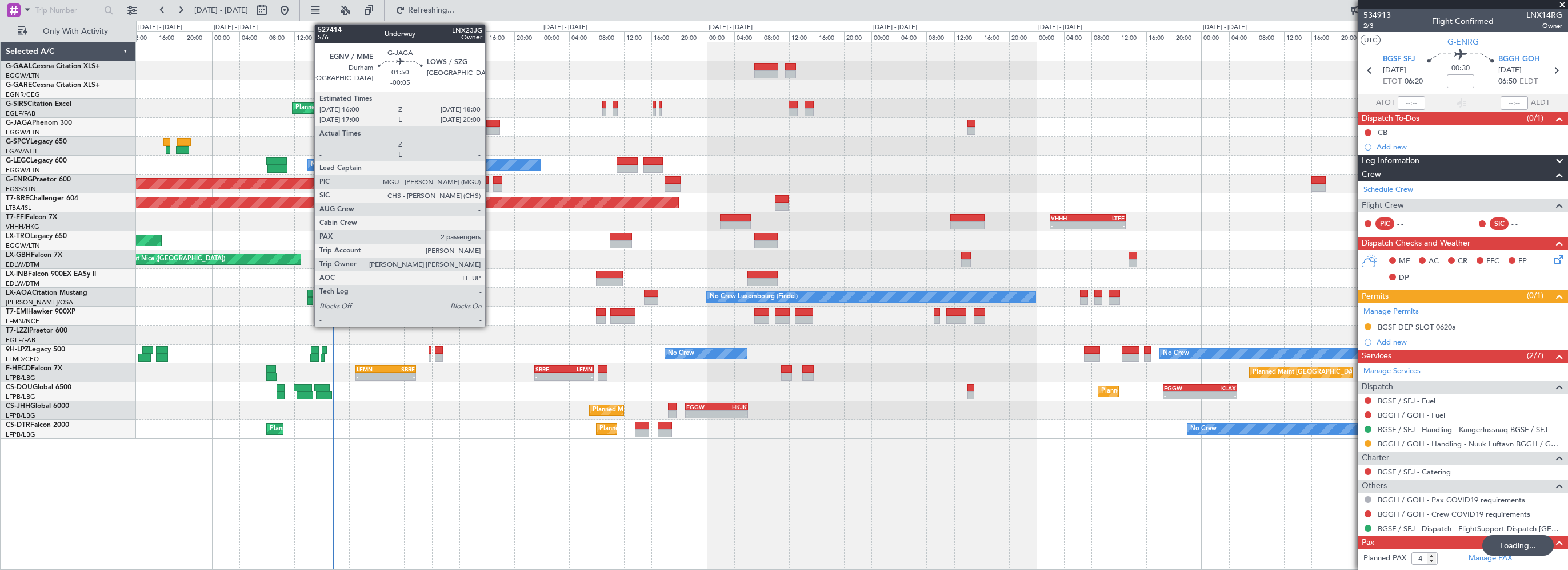
click at [491, 124] on div at bounding box center [494, 124] width 14 height 8
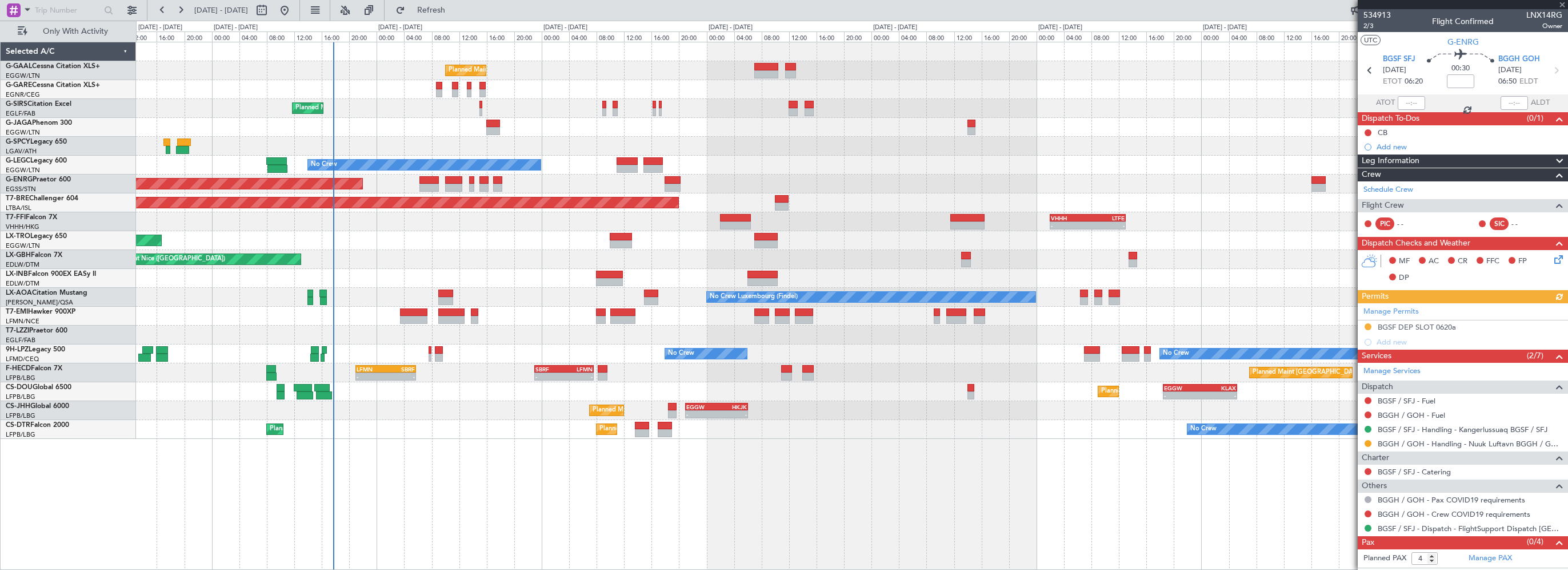
type input "-00:05"
type input "2"
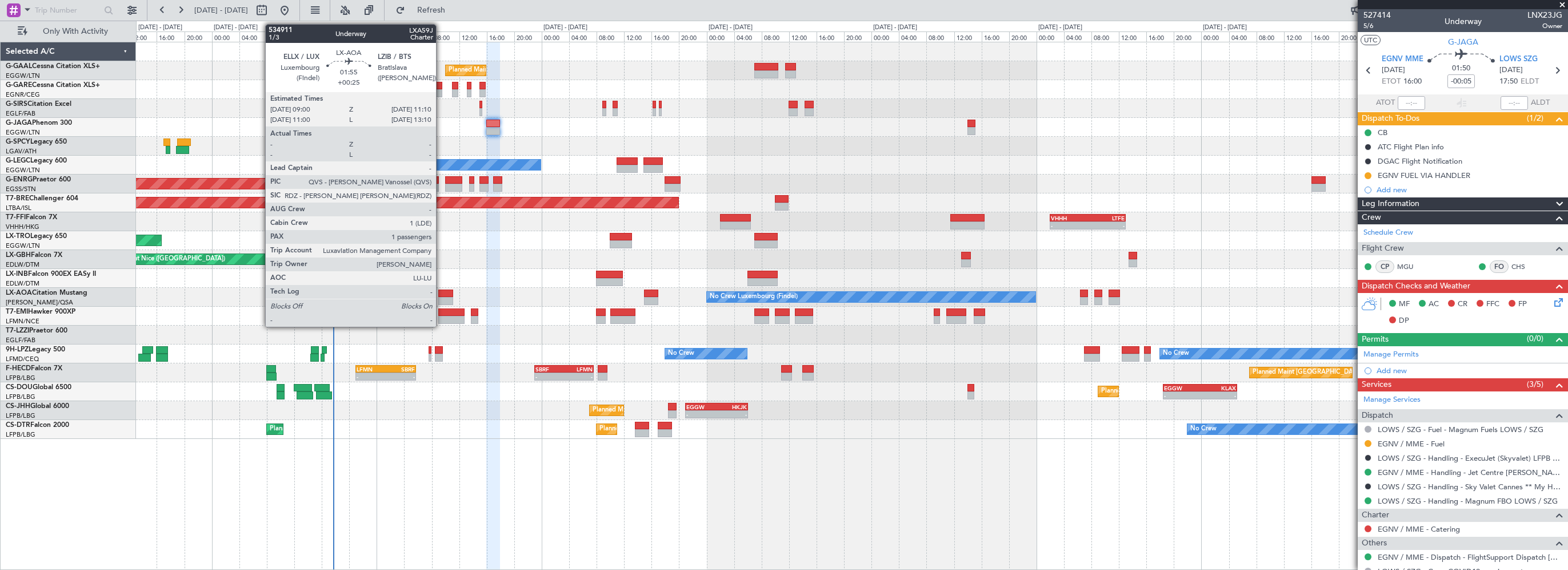
click at [441, 295] on div at bounding box center [446, 293] width 15 height 8
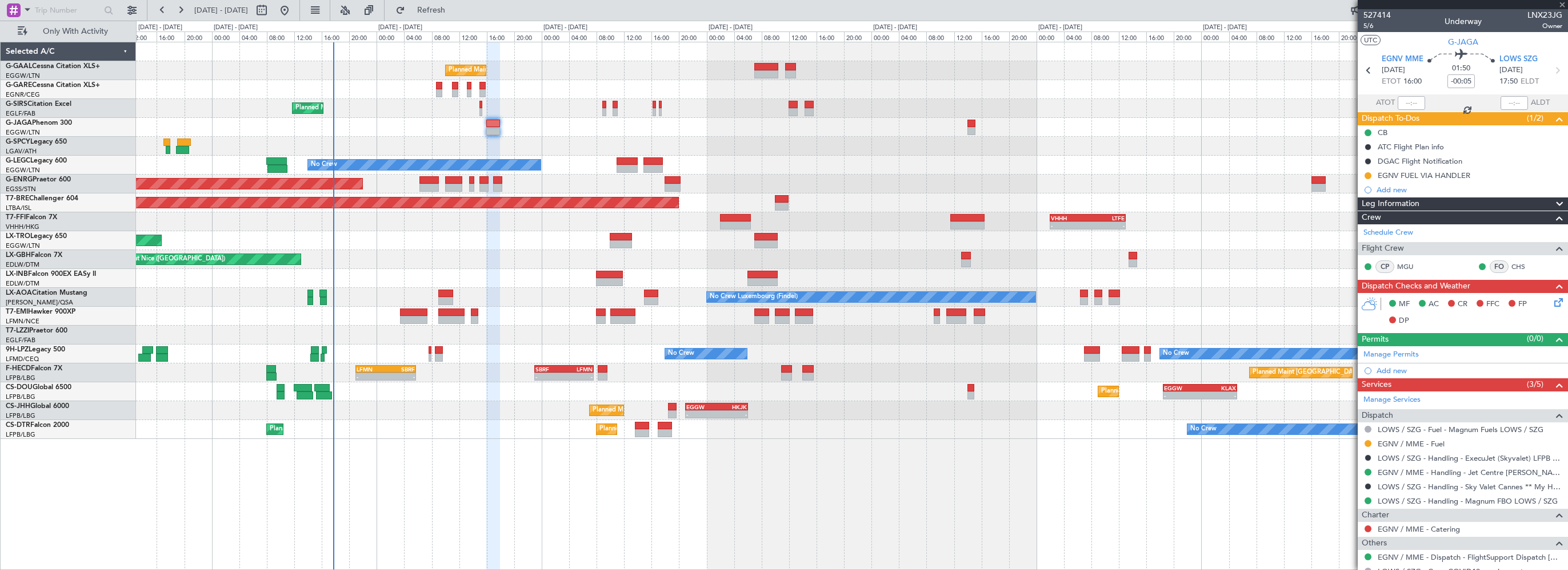
type input "+00:25"
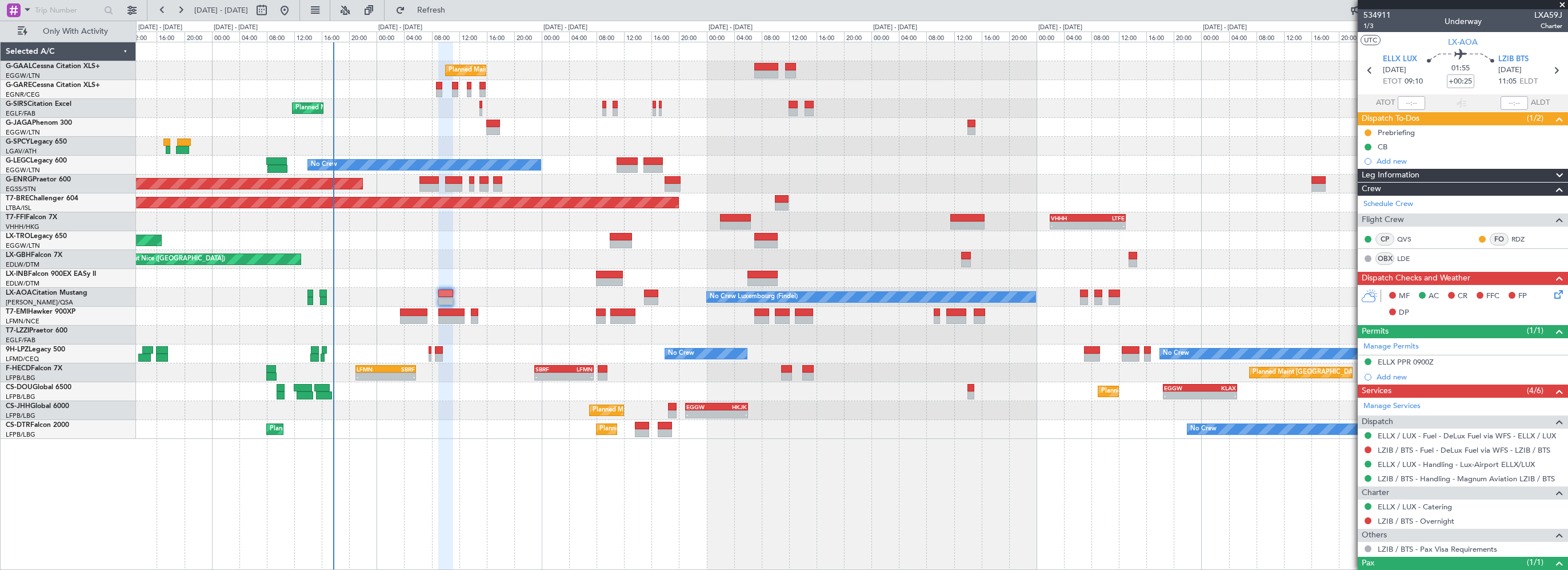
click at [1436, 174] on div "Leg Information" at bounding box center [1462, 175] width 210 height 13
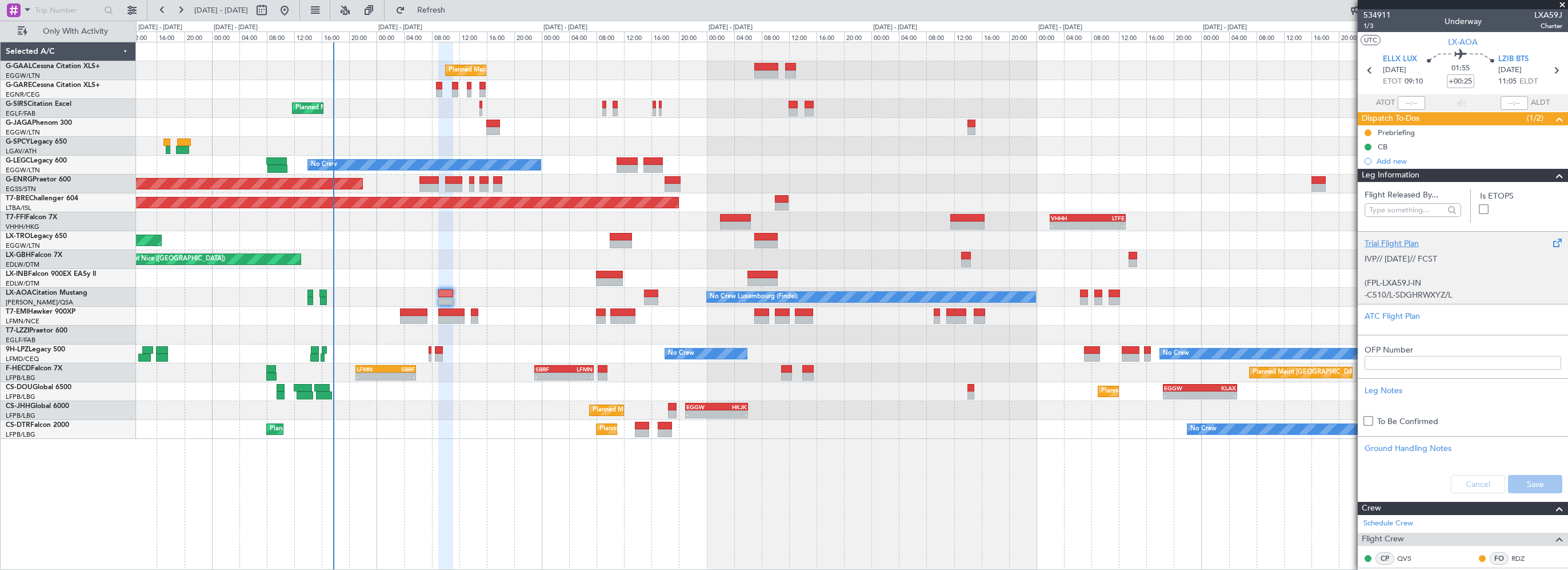
click at [1403, 242] on div "Trial Flight Plan" at bounding box center [1462, 243] width 197 height 12
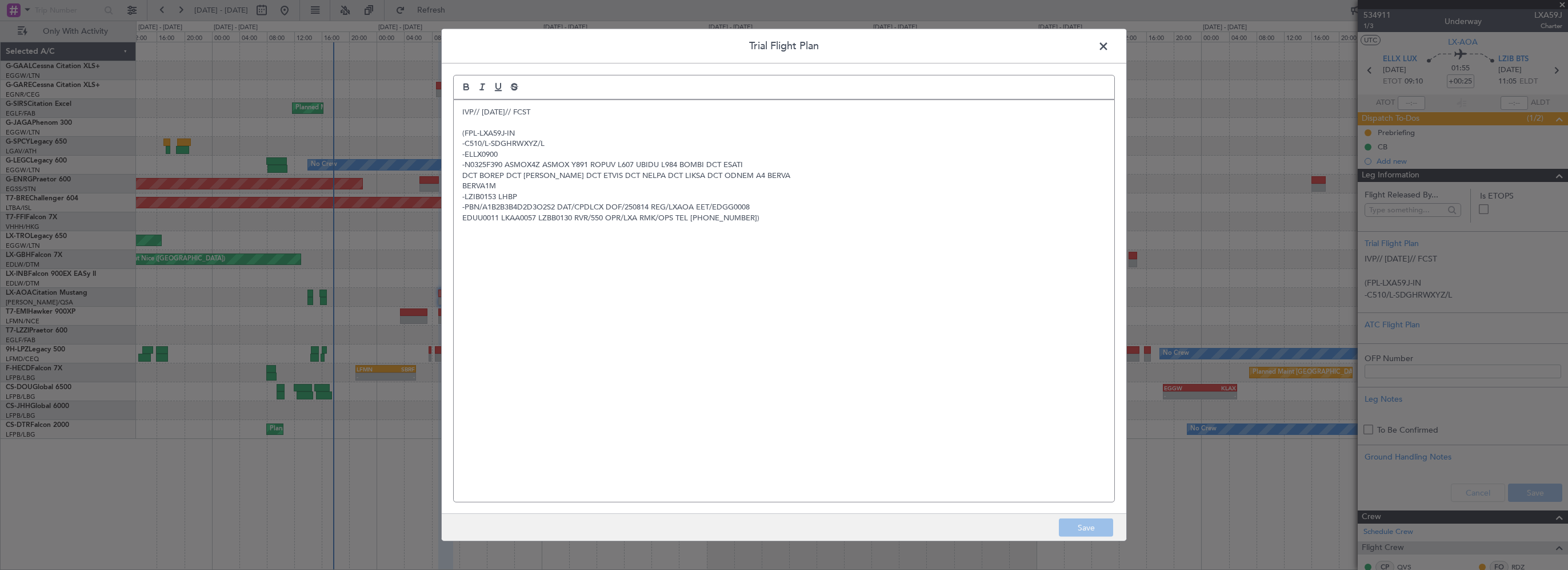
click at [547, 291] on div "IVP// 13AUG// FCST (FPL-LXA59J-IN -C510/L-SDGHRWXYZ/L -ELLX0900 -N0325F390 ASMO…" at bounding box center [784, 301] width 661 height 402
click at [1110, 45] on span at bounding box center [1110, 49] width 0 height 23
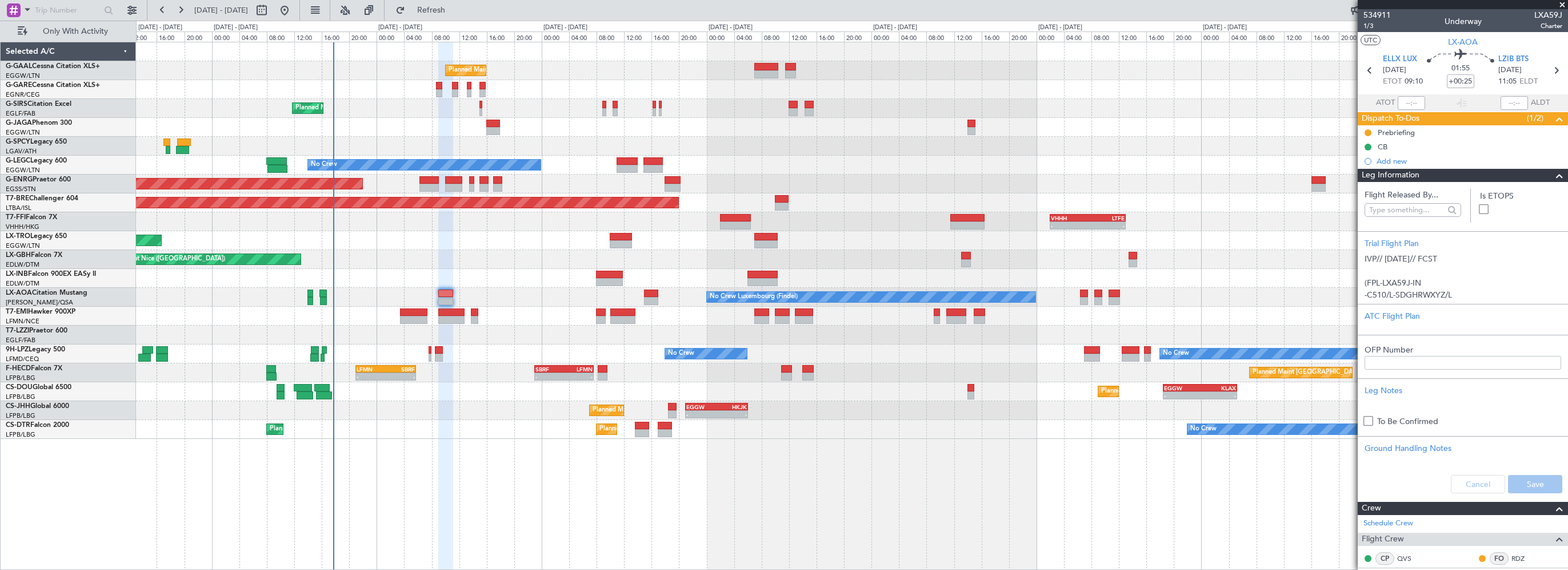
click at [1553, 175] on span at bounding box center [1559, 175] width 13 height 13
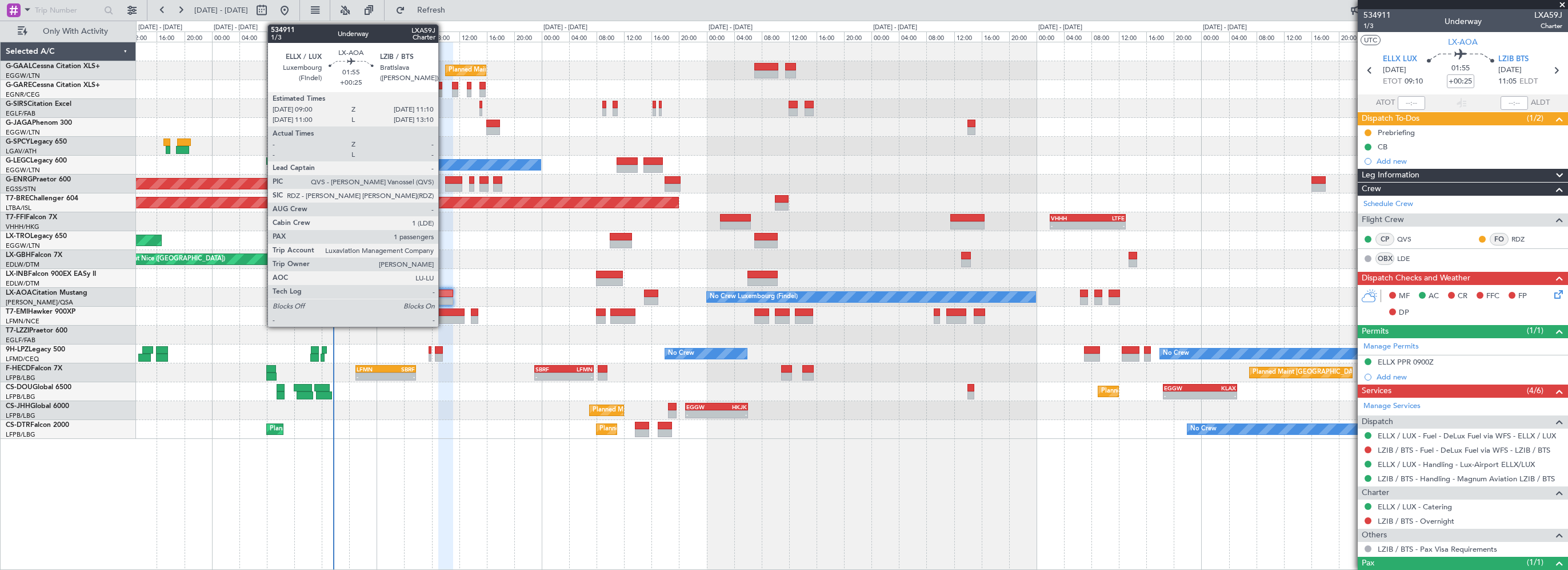
click at [443, 291] on div at bounding box center [446, 293] width 15 height 8
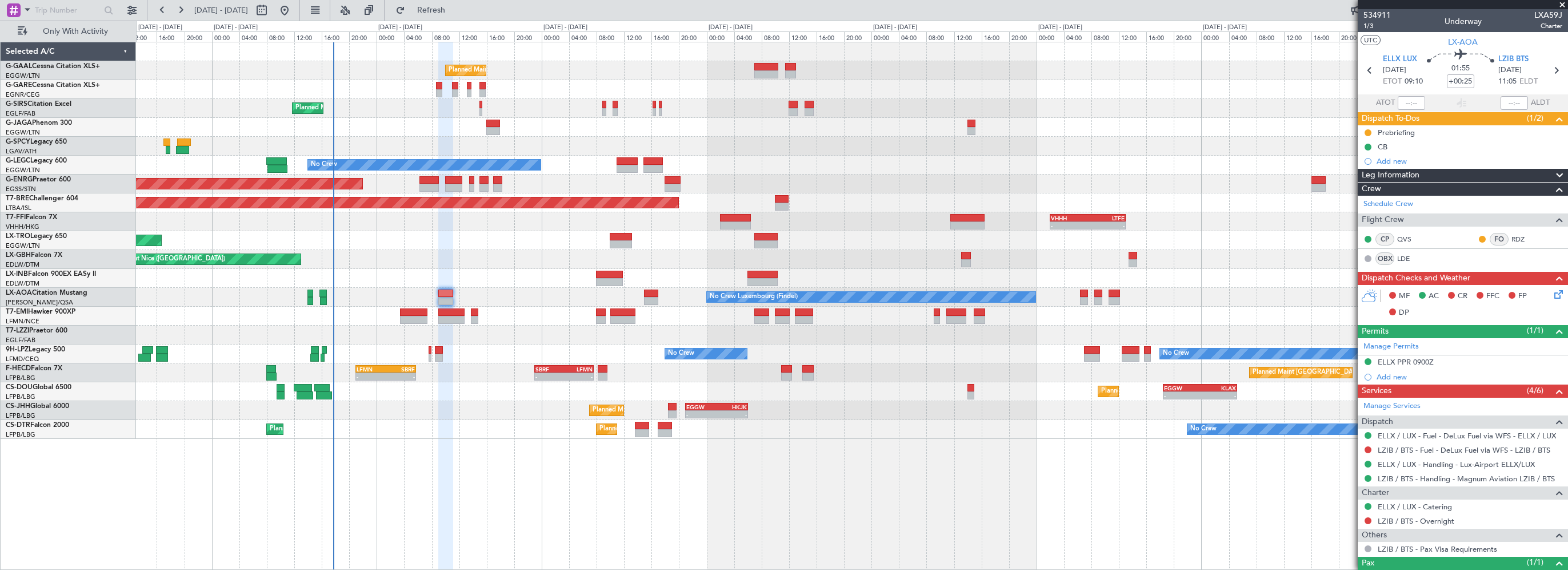
click at [1561, 3] on span at bounding box center [1562, 5] width 11 height 10
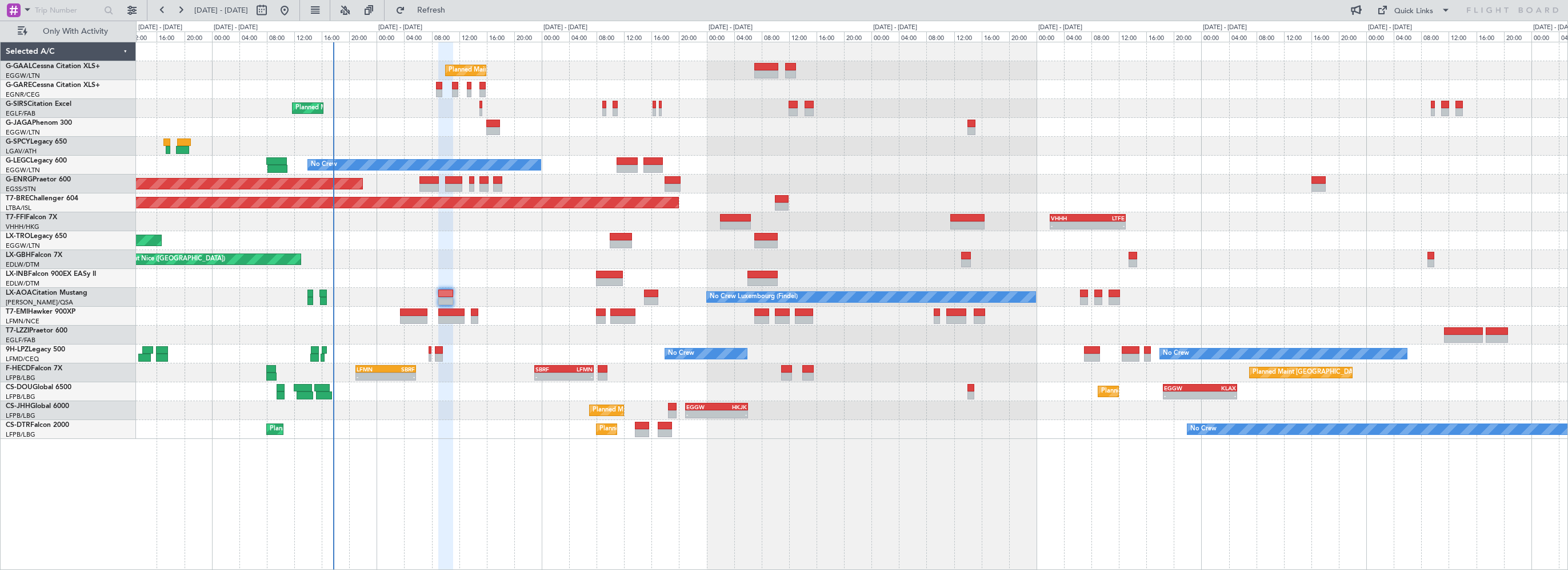
type input "0"
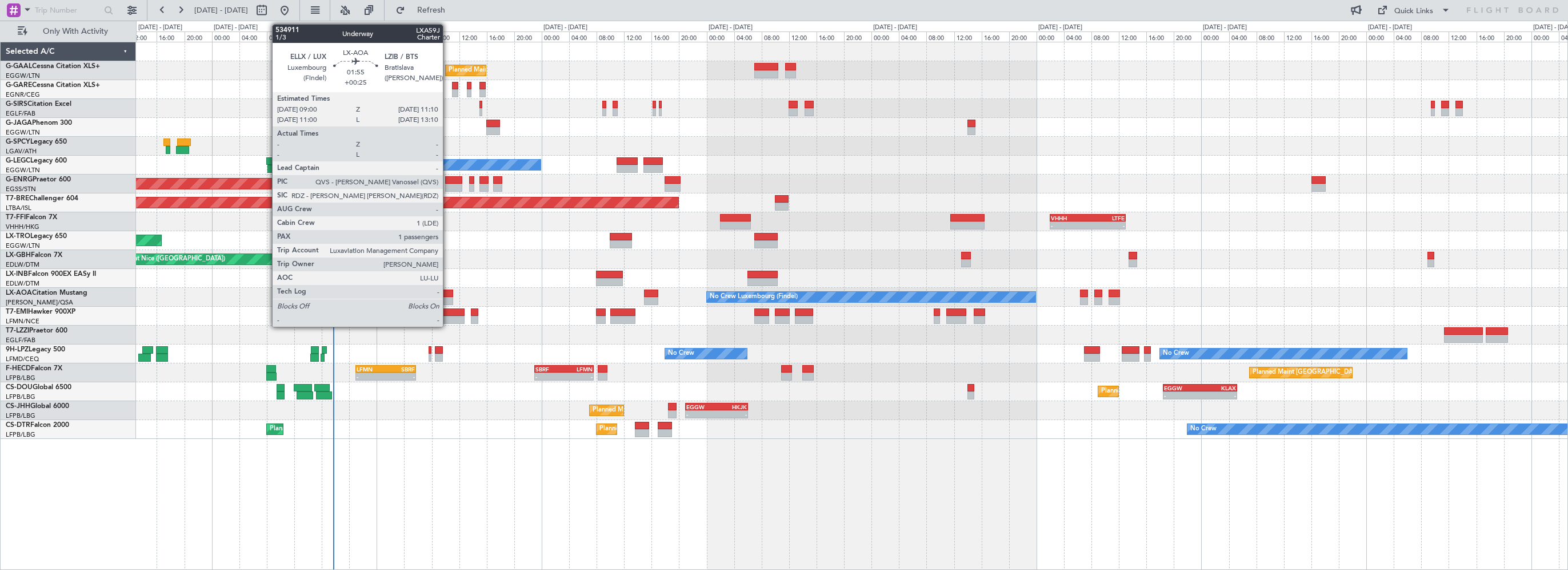
click at [448, 294] on div at bounding box center [446, 293] width 15 height 8
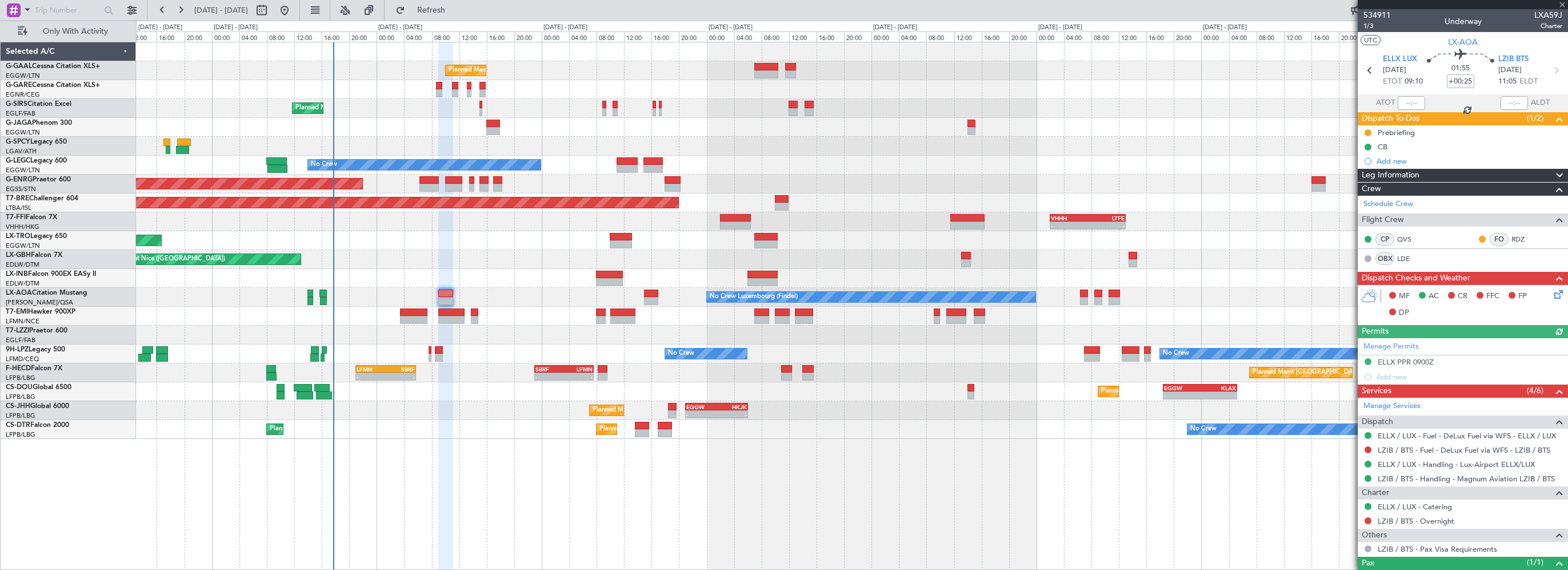
click at [1562, 1] on div at bounding box center [1462, 5] width 210 height 10
click at [1561, 4] on div at bounding box center [1462, 5] width 210 height 10
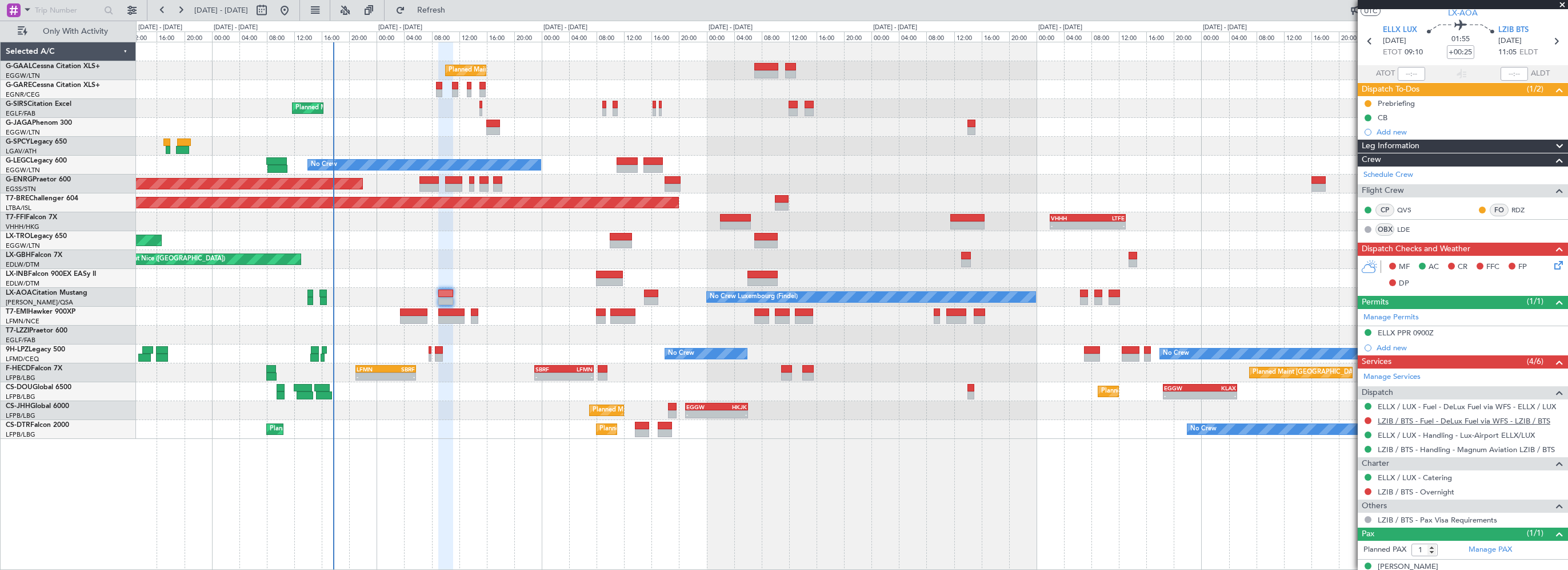
scroll to position [42, 0]
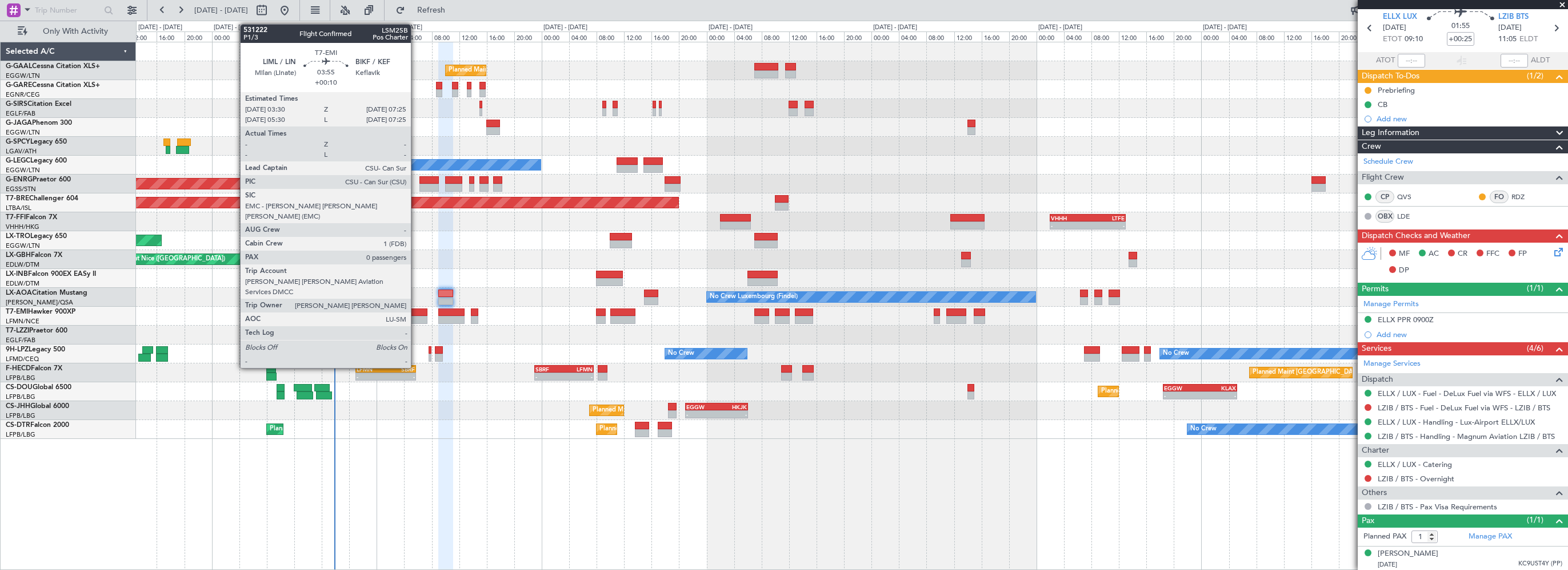
click at [416, 312] on div at bounding box center [414, 312] width 28 height 8
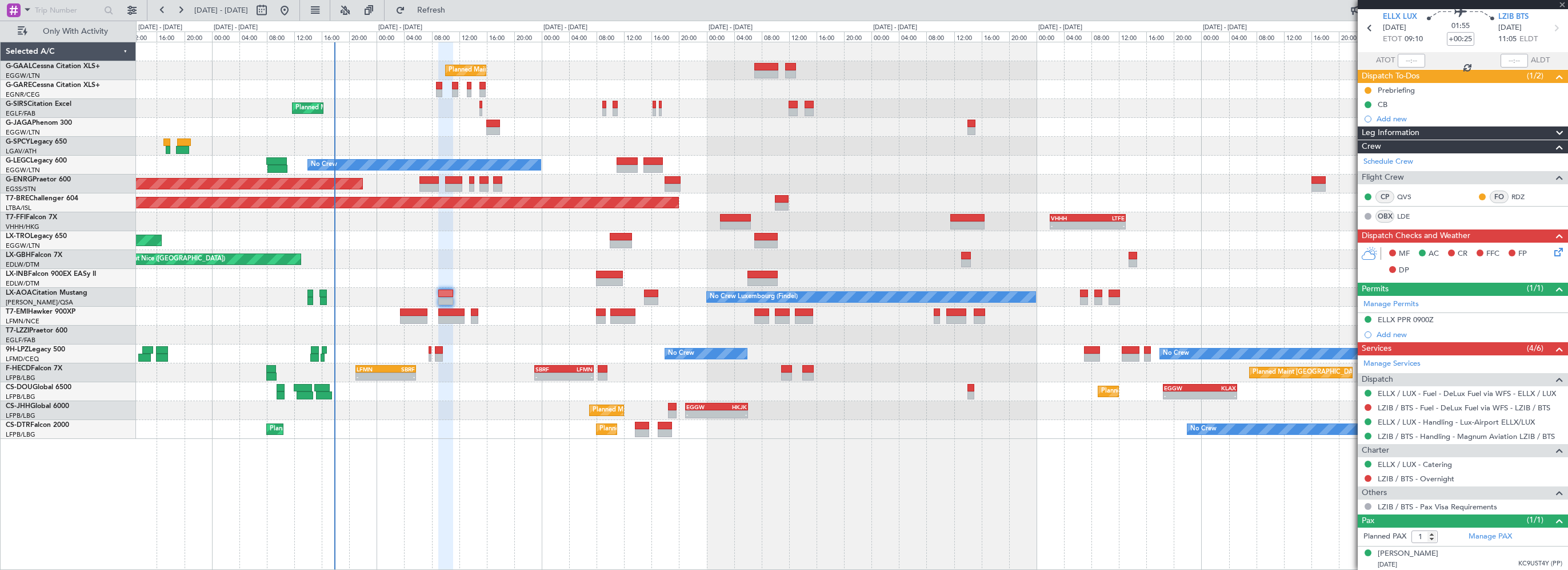
type input "+00:10"
type input "0"
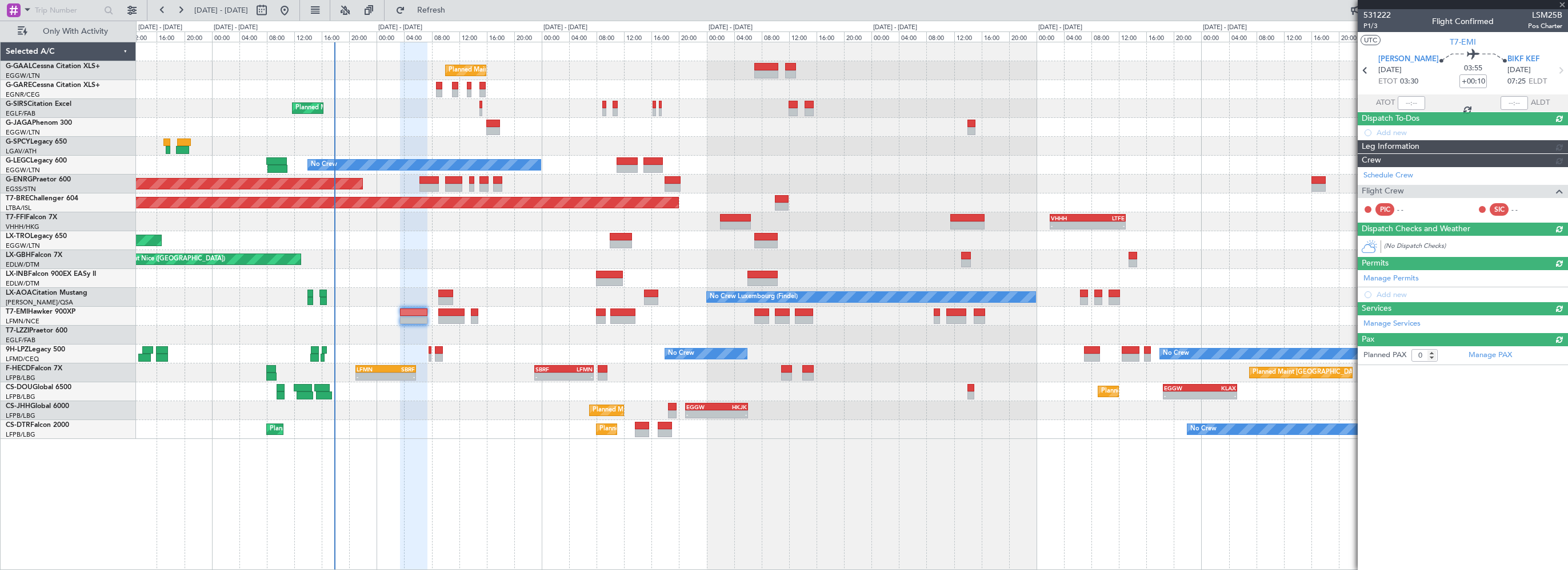
scroll to position [0, 0]
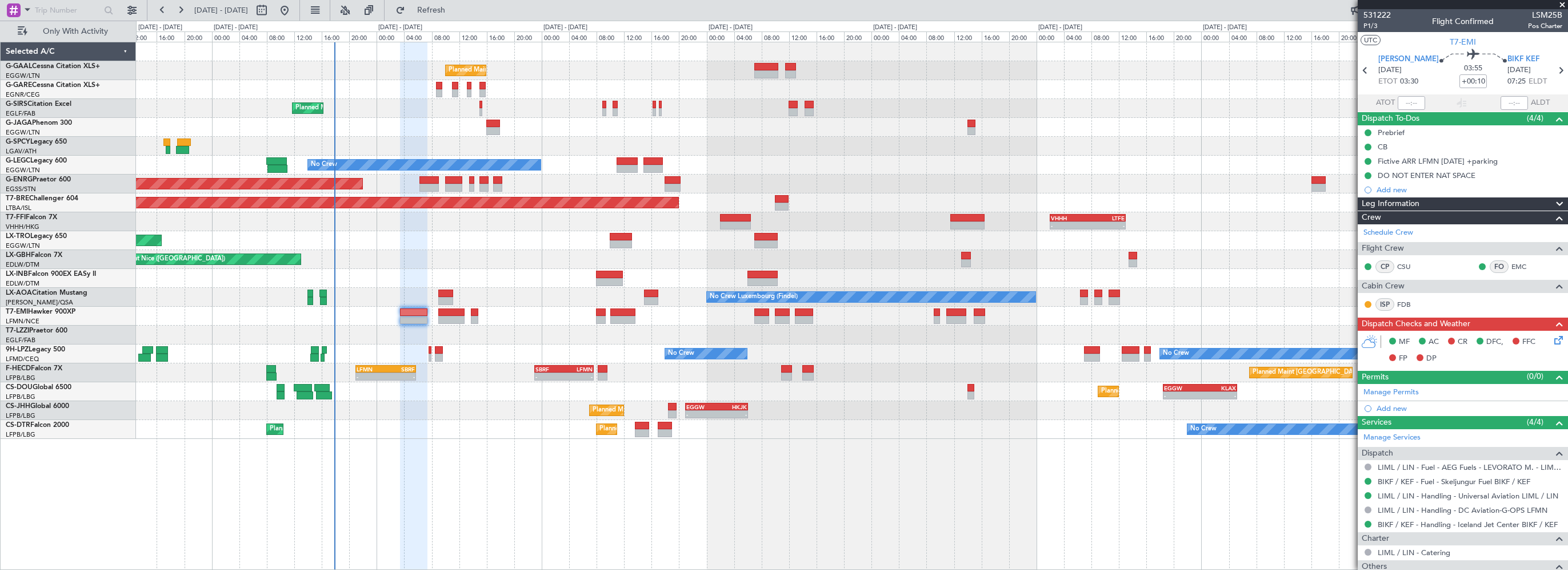
click at [1399, 202] on span "Leg Information" at bounding box center [1390, 204] width 58 height 13
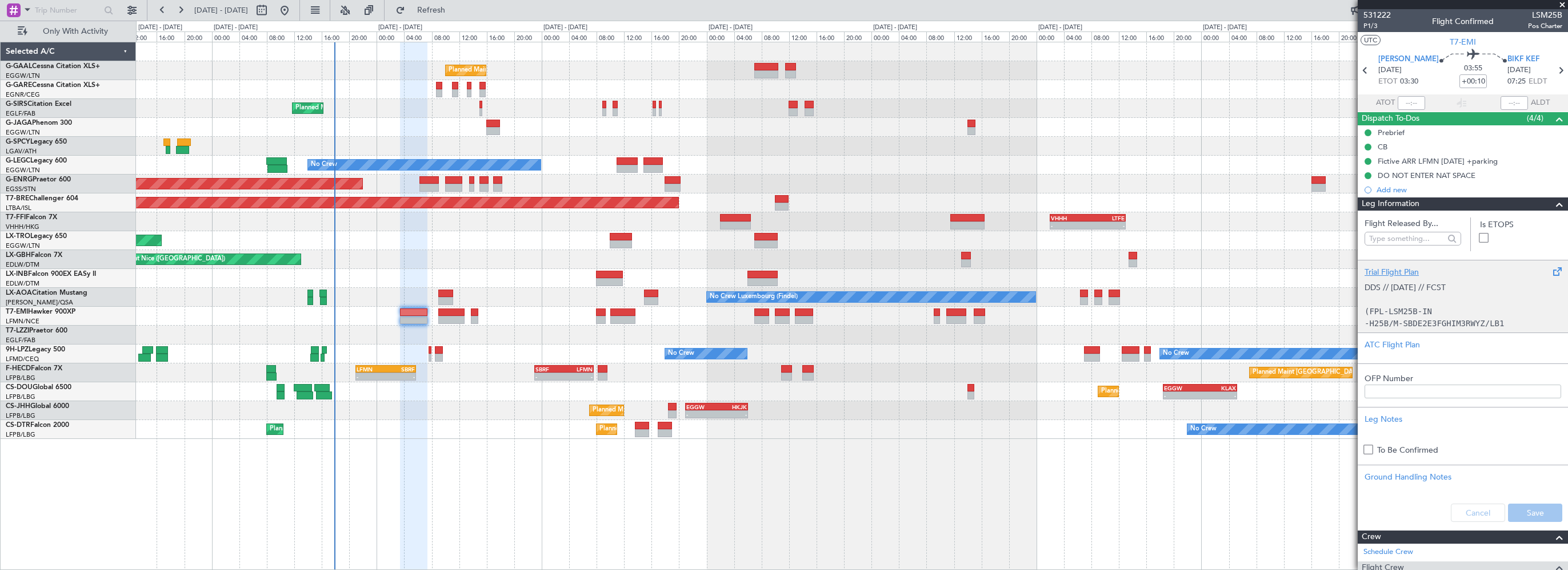
click at [1390, 270] on div "Trial Flight Plan" at bounding box center [1462, 272] width 197 height 12
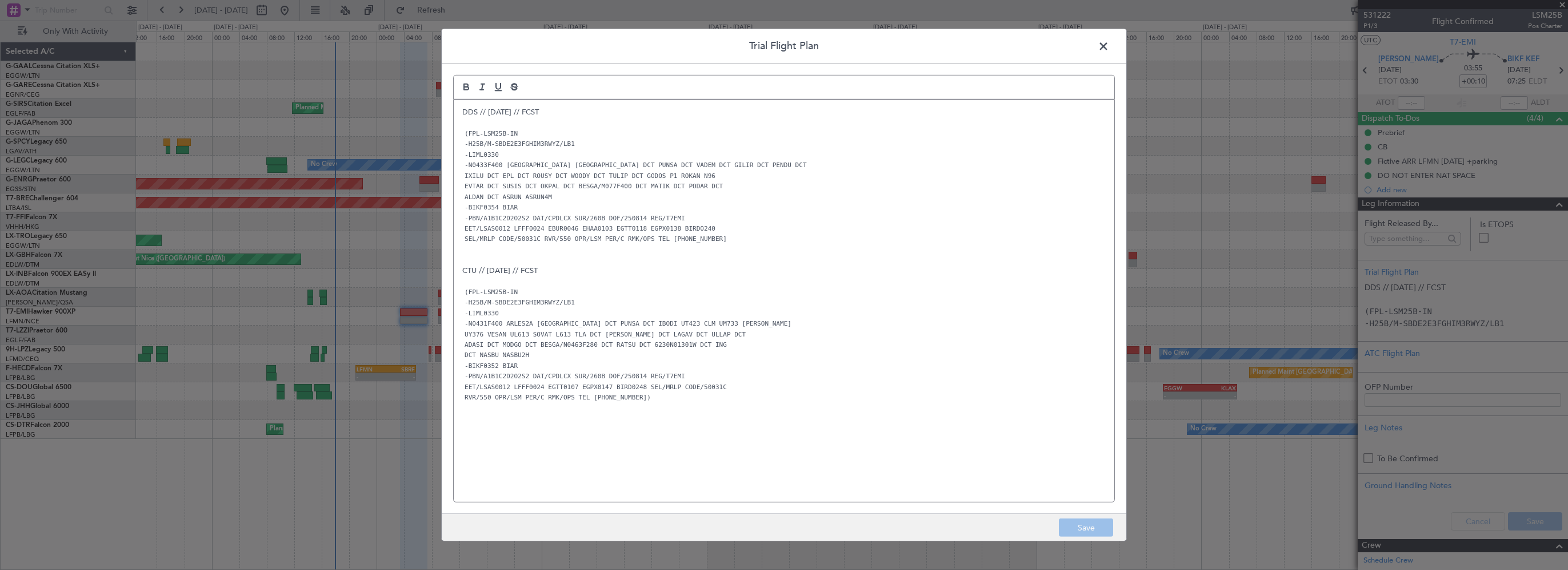
click at [908, 212] on p "-PBN/A1B1C2D2O2S2 DAT/CPDLCX SUR/260B DOF/250814 REG/T7EMI" at bounding box center [784, 217] width 644 height 10
click at [1110, 44] on span at bounding box center [1110, 49] width 0 height 23
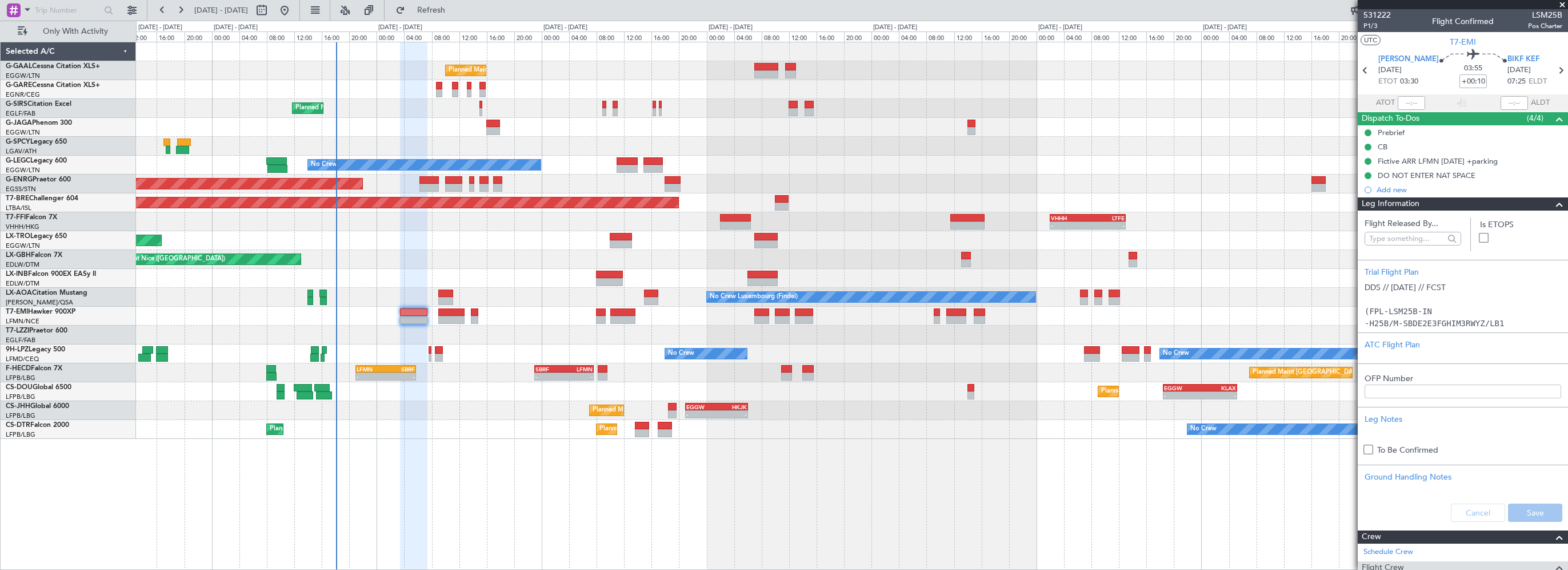
click at [462, 473] on div "Planned Maint Planned Maint London (Farnborough) No Crew A/C Unavailable London…" at bounding box center [852, 305] width 1432 height 528
click at [1556, 206] on span at bounding box center [1559, 204] width 13 height 13
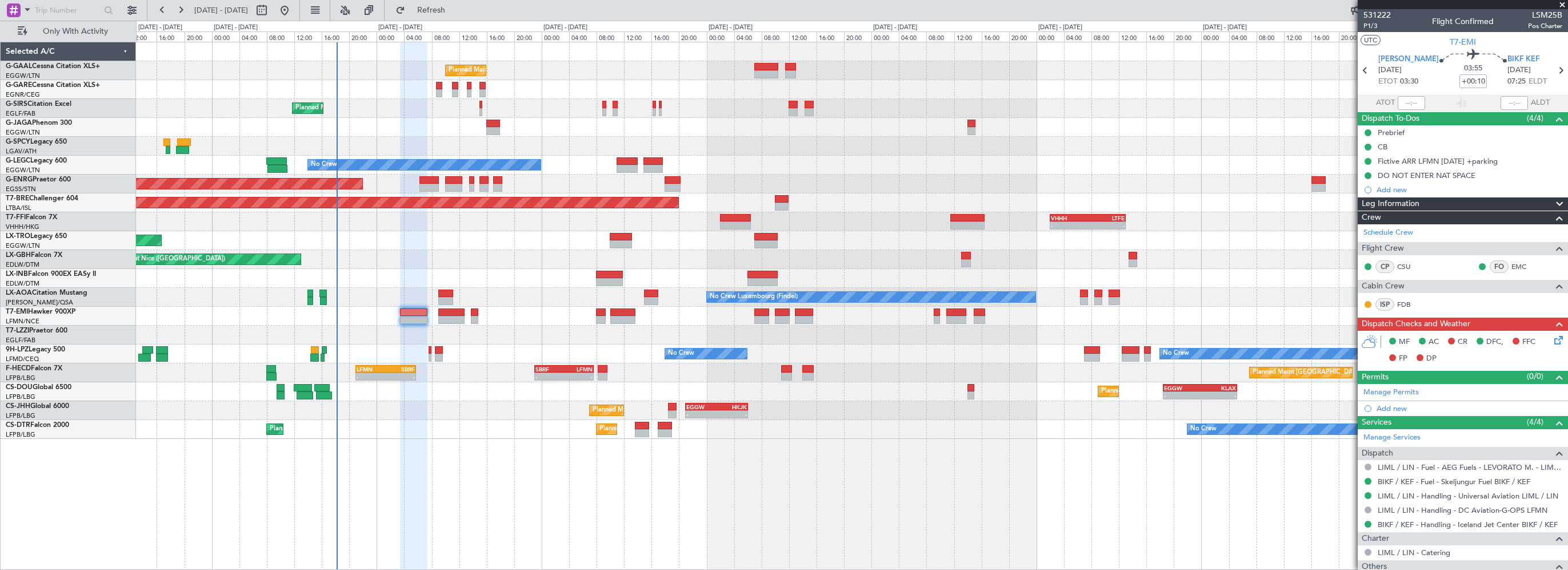
click at [1392, 129] on div "Prebrief" at bounding box center [1391, 132] width 27 height 10
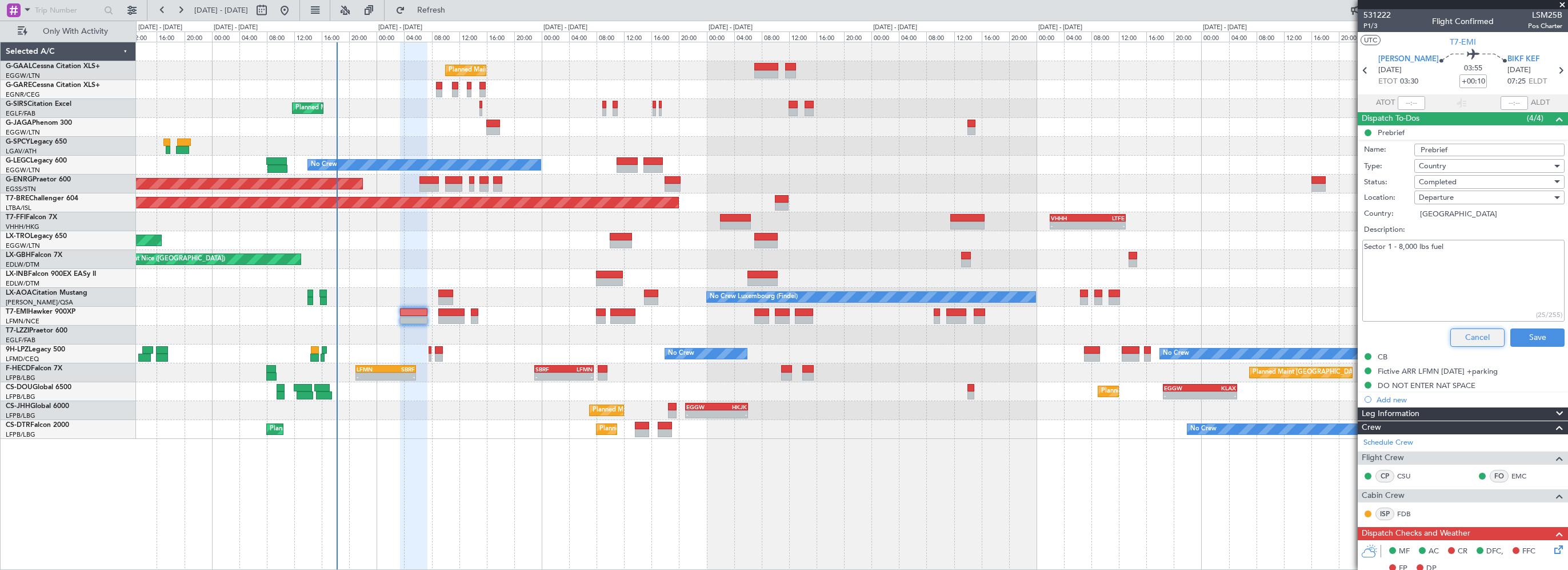
click at [1462, 335] on button "Cancel" at bounding box center [1478, 337] width 54 height 18
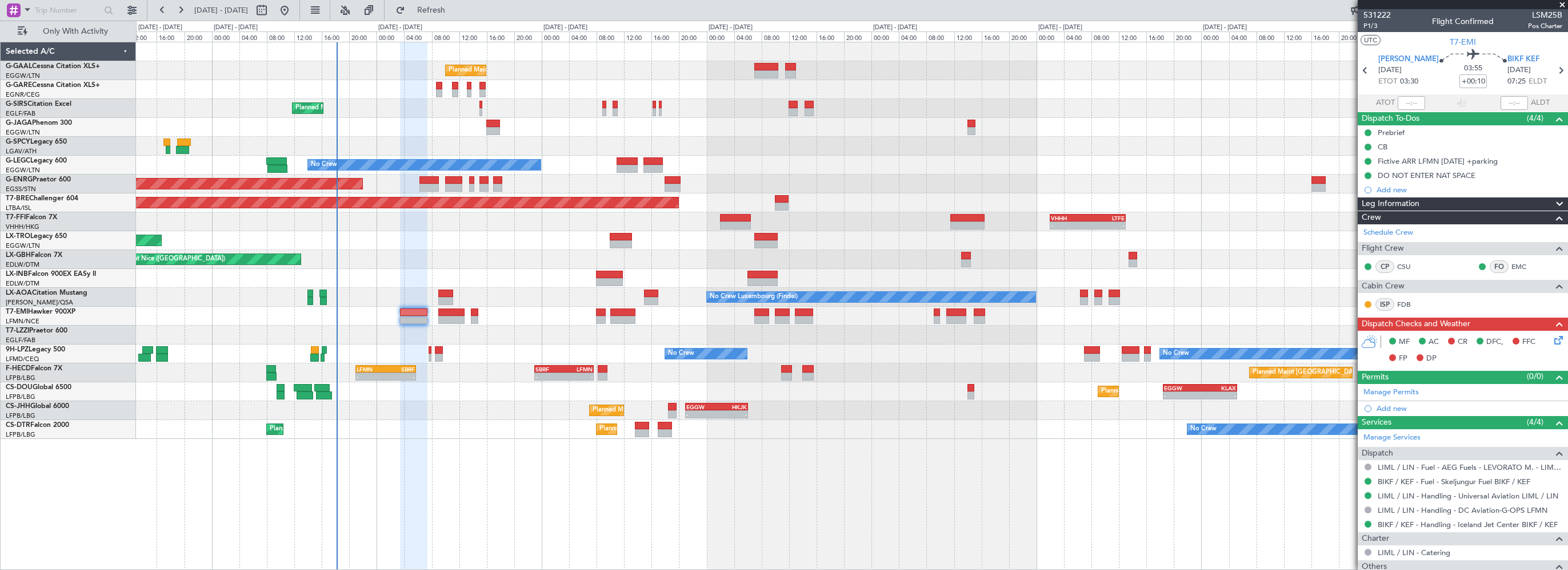
click at [1453, 197] on div "Leg Information" at bounding box center [1462, 204] width 210 height 13
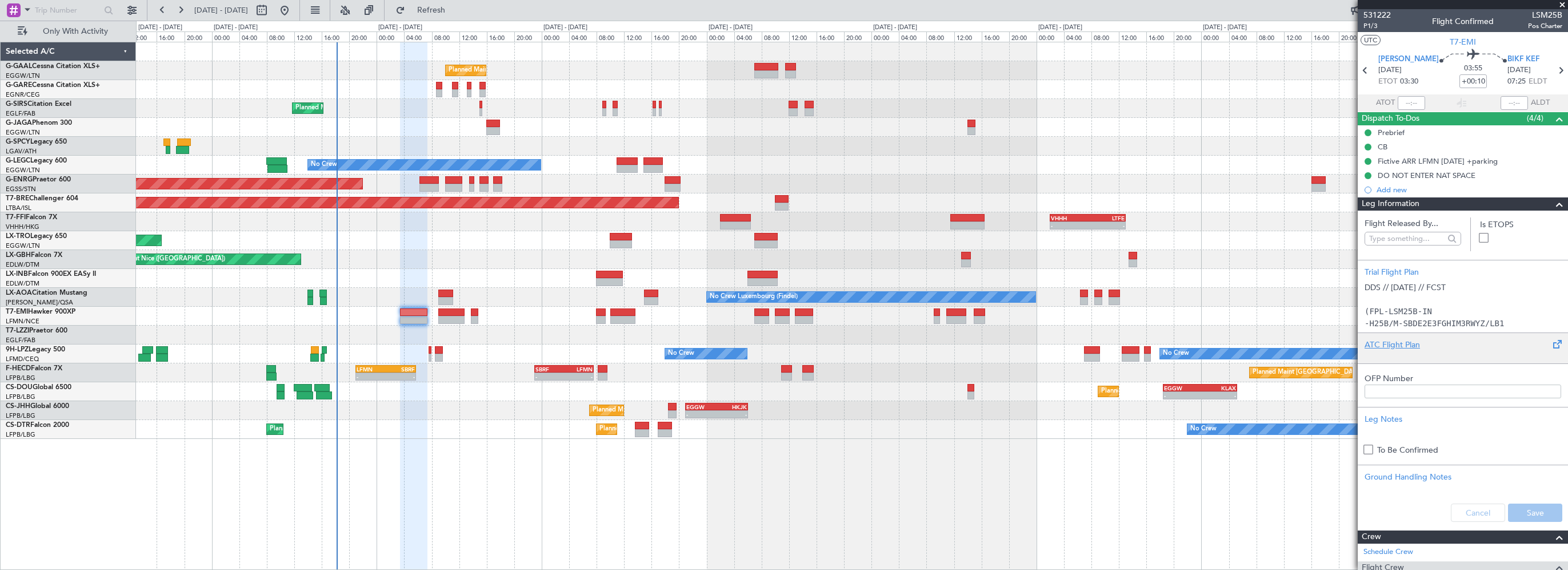
click at [1384, 341] on div "ATC Flight Plan" at bounding box center [1462, 344] width 197 height 12
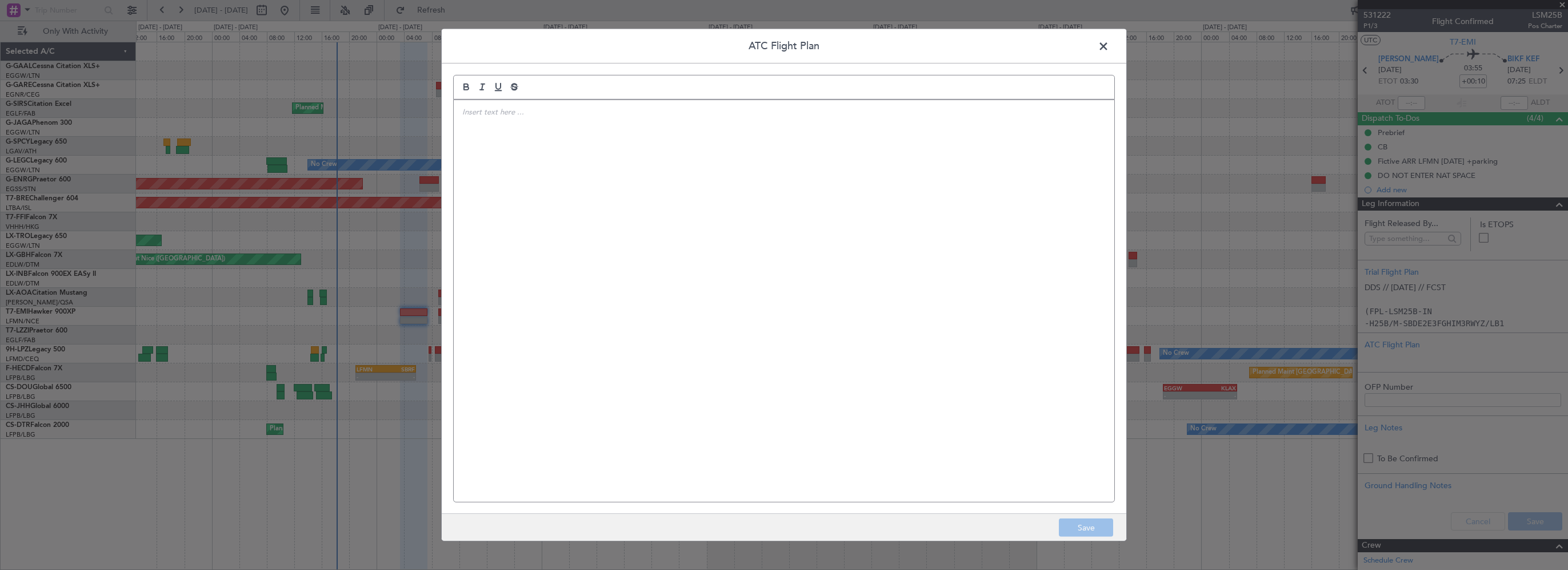
click at [751, 195] on div at bounding box center [784, 301] width 661 height 402
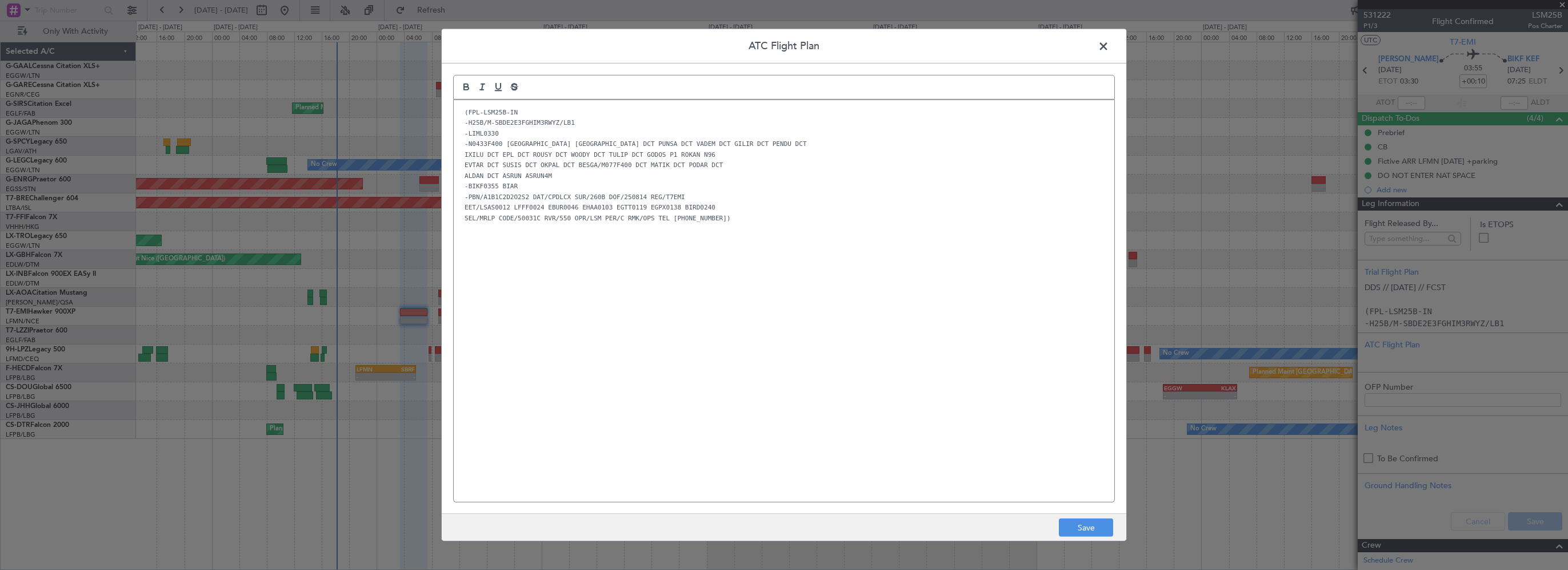
click at [1056, 526] on footer "Save" at bounding box center [784, 526] width 685 height 28
click at [1079, 526] on button "Save" at bounding box center [1086, 527] width 54 height 18
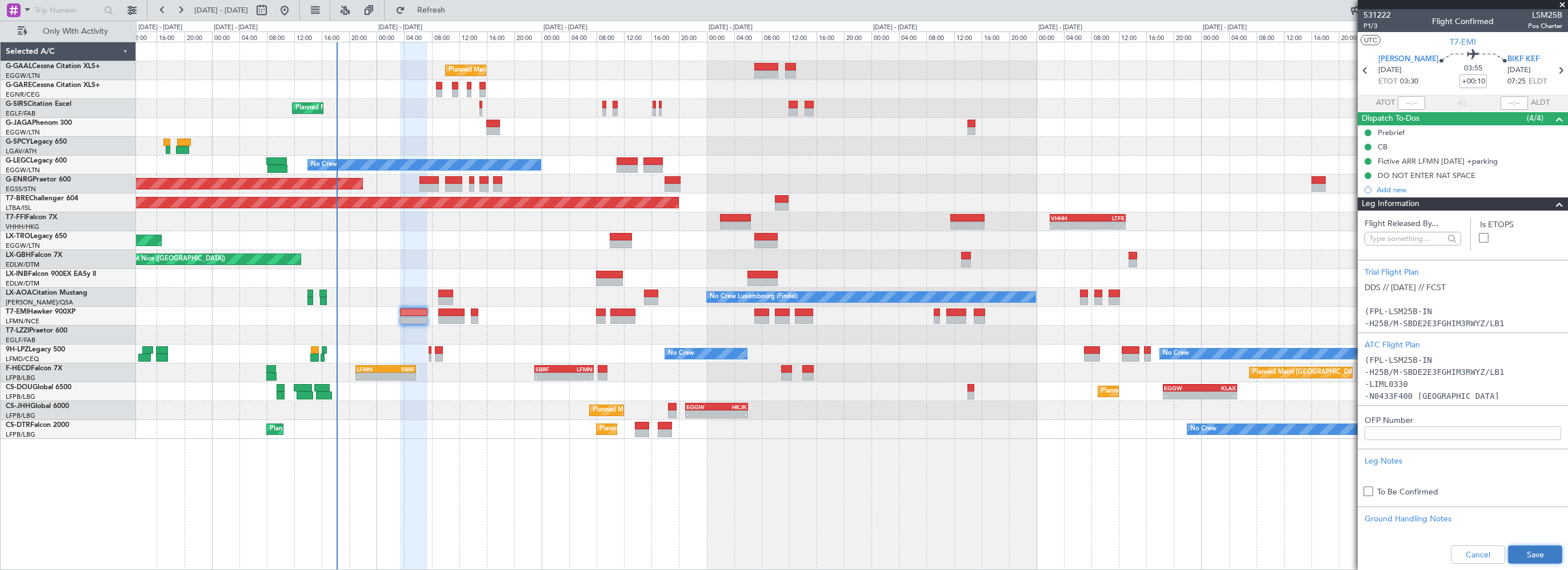
click at [1514, 553] on button "Save" at bounding box center [1535, 554] width 54 height 18
click at [728, 159] on div "Planned Maint Planned Maint London (Farnborough) No Crew A/C Unavailable London…" at bounding box center [852, 240] width 1432 height 397
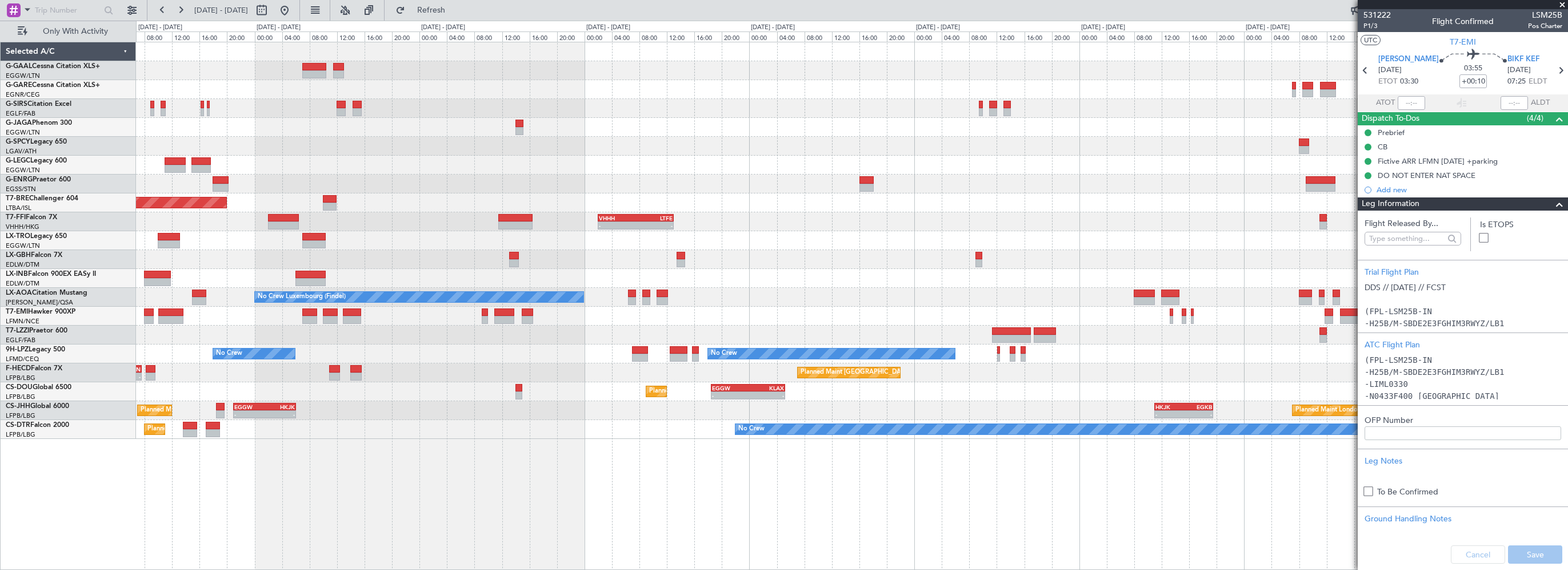
click at [745, 154] on div "Planned Maint Planned Maint London (Farnborough) A/C Unavailable London (Luton)…" at bounding box center [852, 240] width 1432 height 397
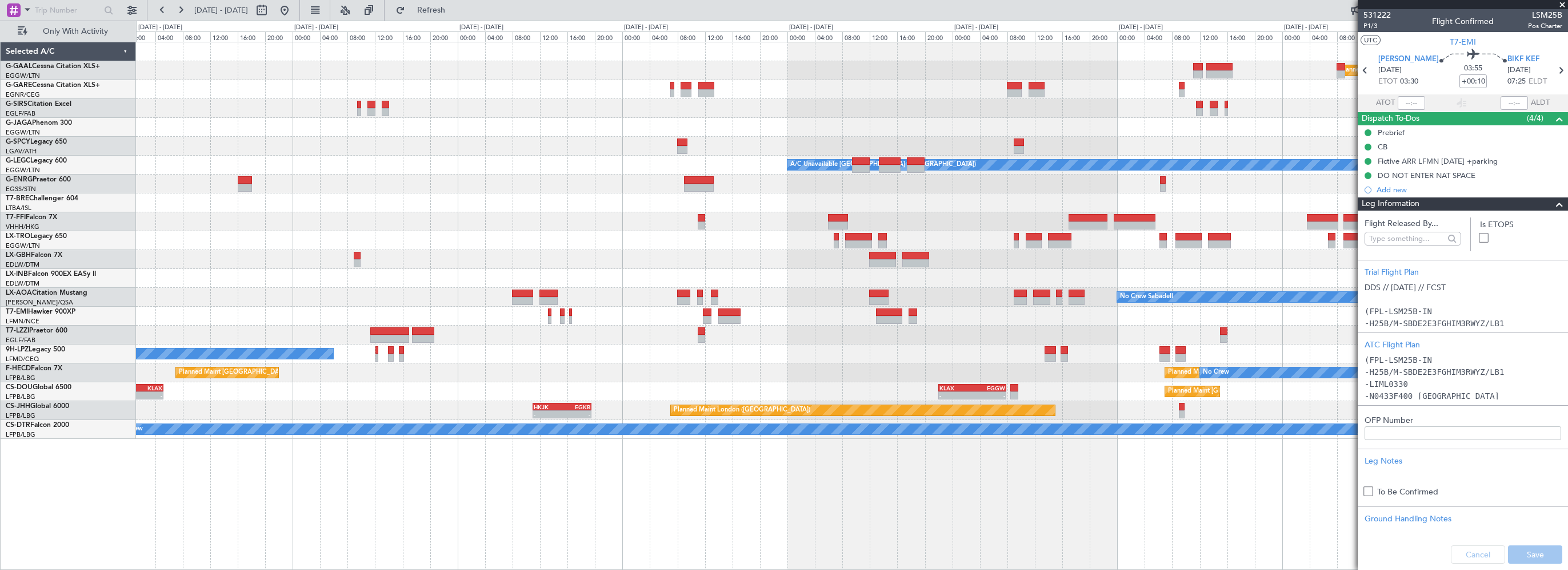
click at [776, 153] on div at bounding box center [852, 147] width 1432 height 19
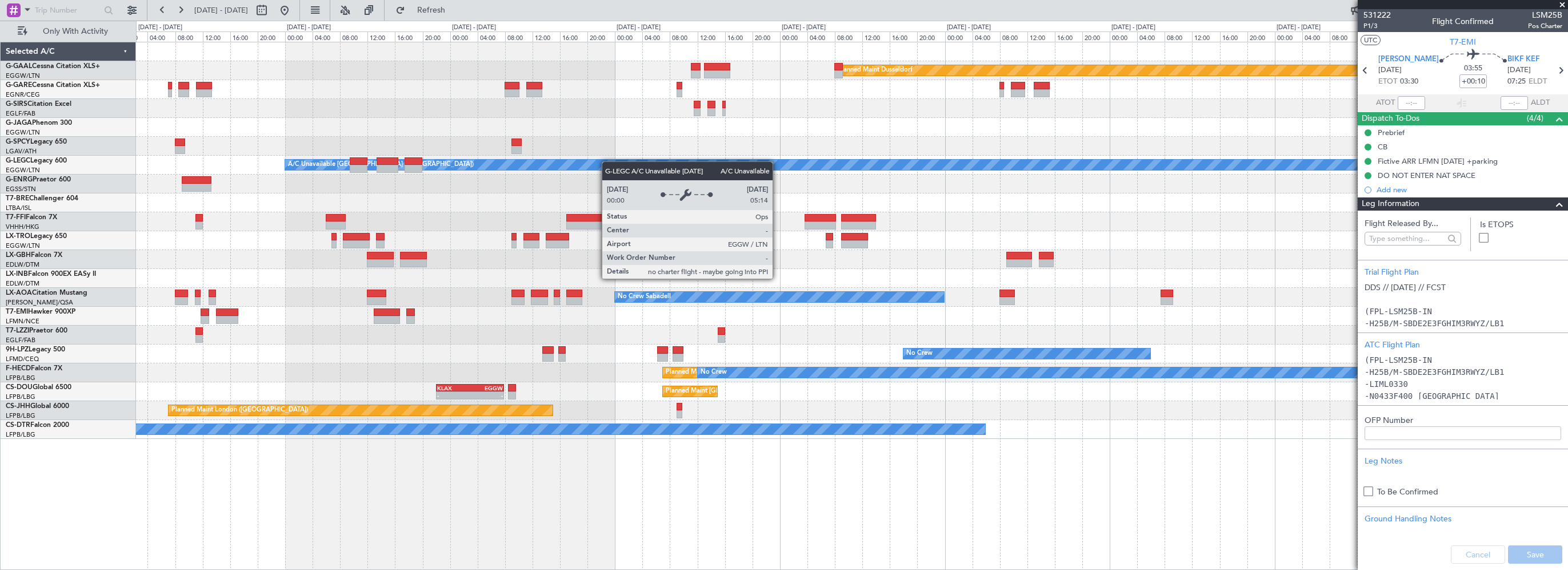
click at [581, 167] on div "Planned Maint Dusseldorf A/C Unavailable London (Luton) - - VHHH 16:30 Z OMDW 2…" at bounding box center [852, 240] width 1432 height 397
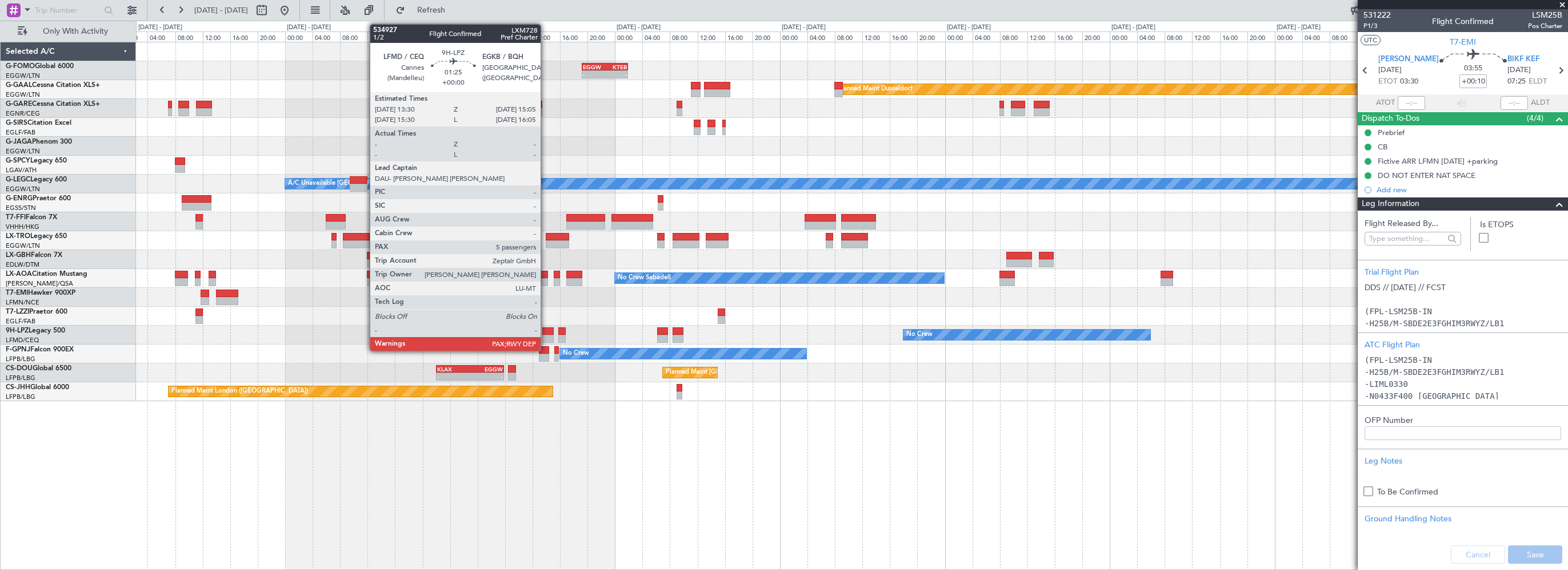
click at [546, 329] on div at bounding box center [548, 331] width 11 height 8
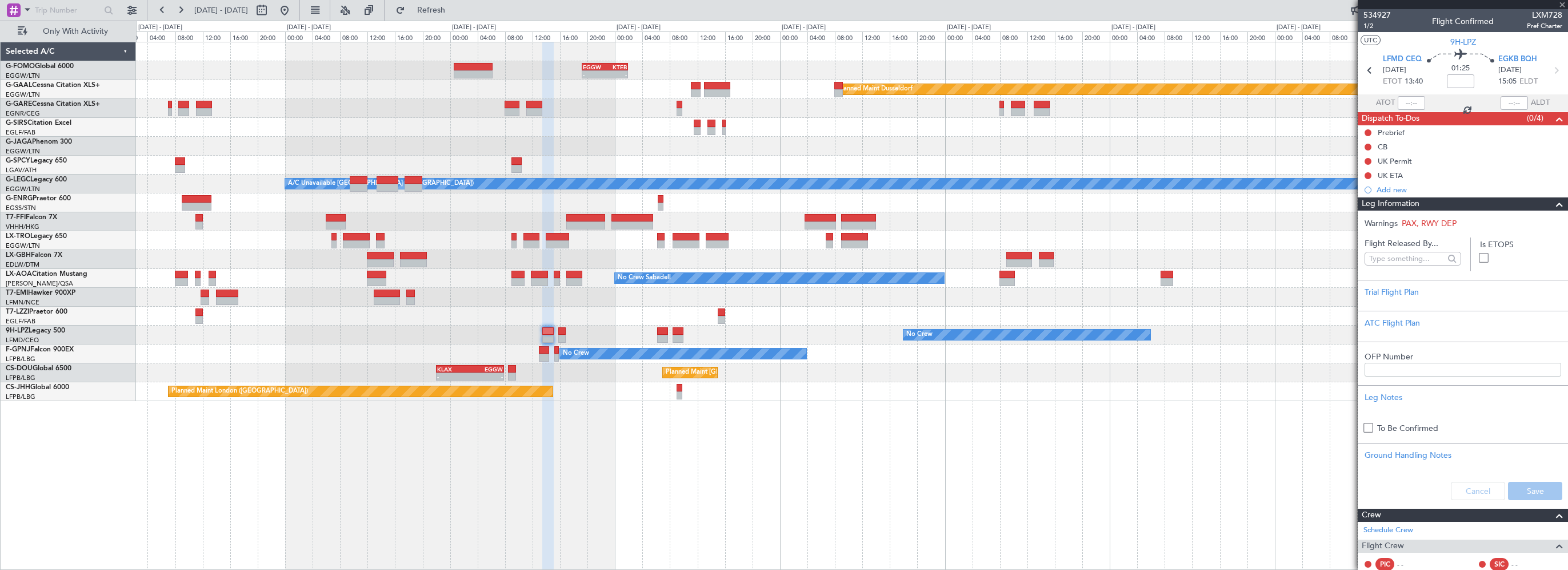
click at [1553, 203] on span at bounding box center [1559, 204] width 13 height 13
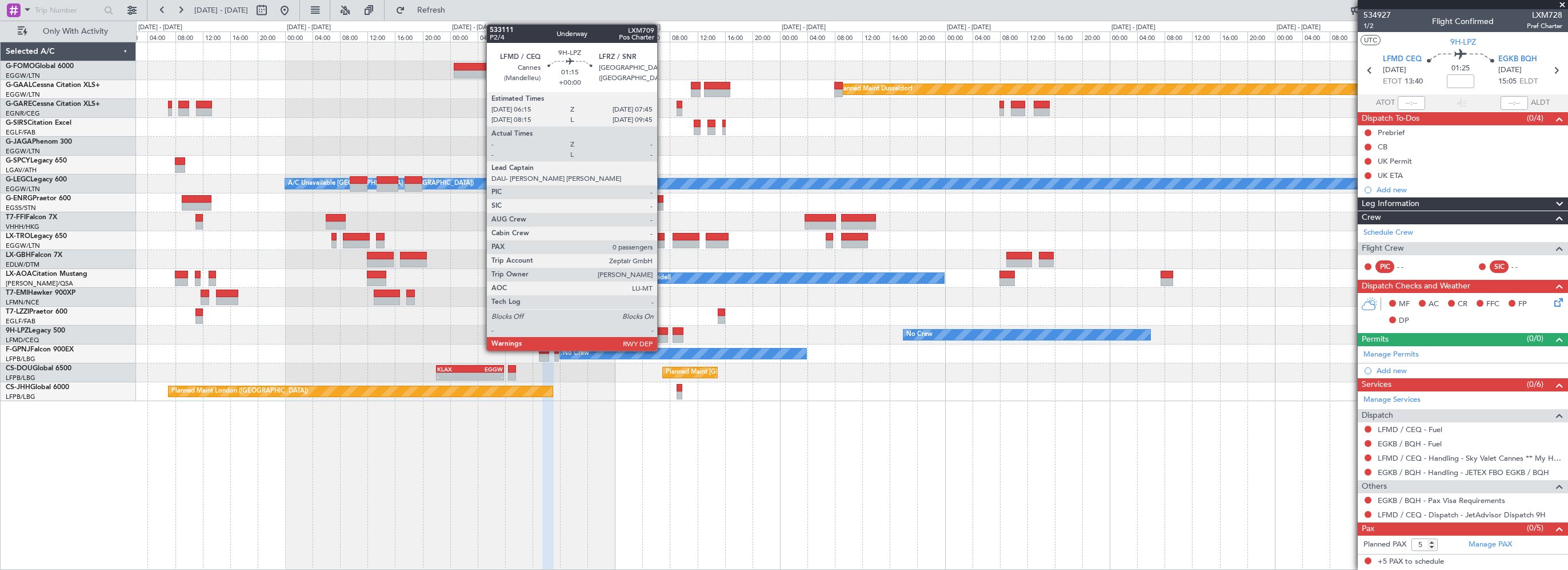
click at [663, 328] on div at bounding box center [662, 331] width 10 height 8
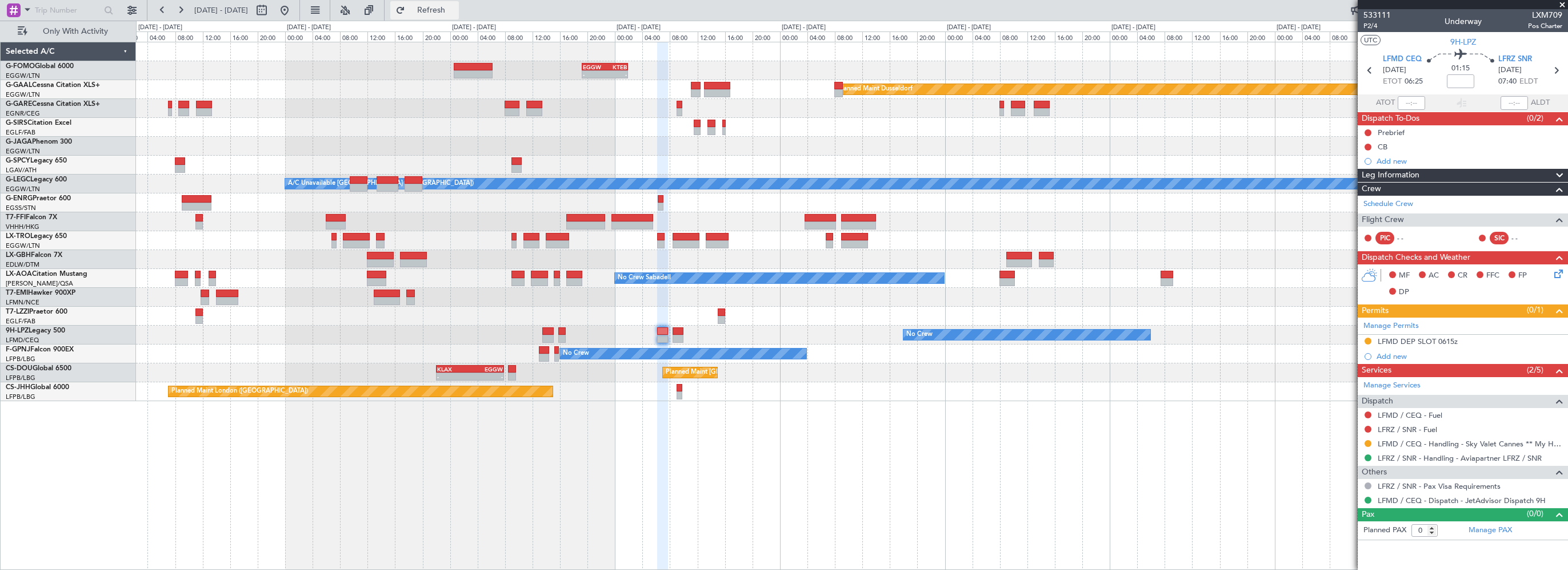
click at [459, 5] on button "Refresh" at bounding box center [425, 10] width 68 height 18
click at [819, 529] on div "- - EGGW 19:15 Z KTEB 01:55 Z Planned Maint Dusseldorf A/C Unavailable London (…" at bounding box center [852, 305] width 1432 height 528
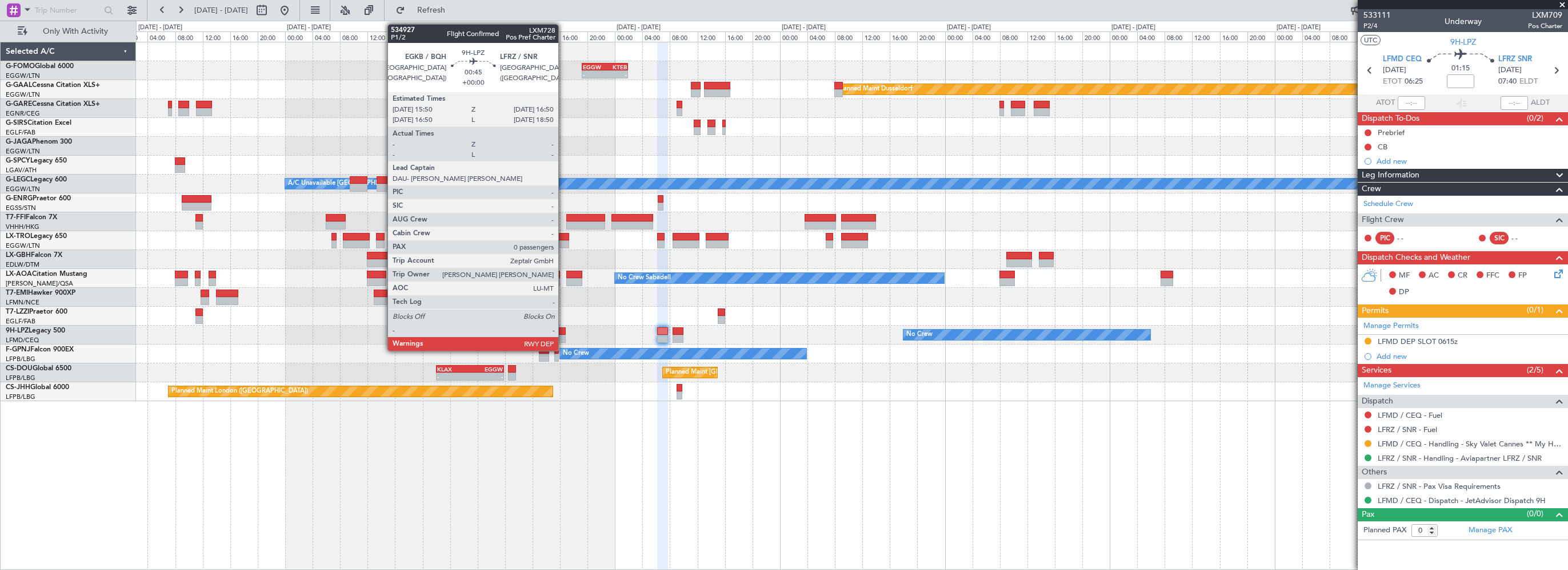
click at [564, 328] on div at bounding box center [562, 331] width 8 height 8
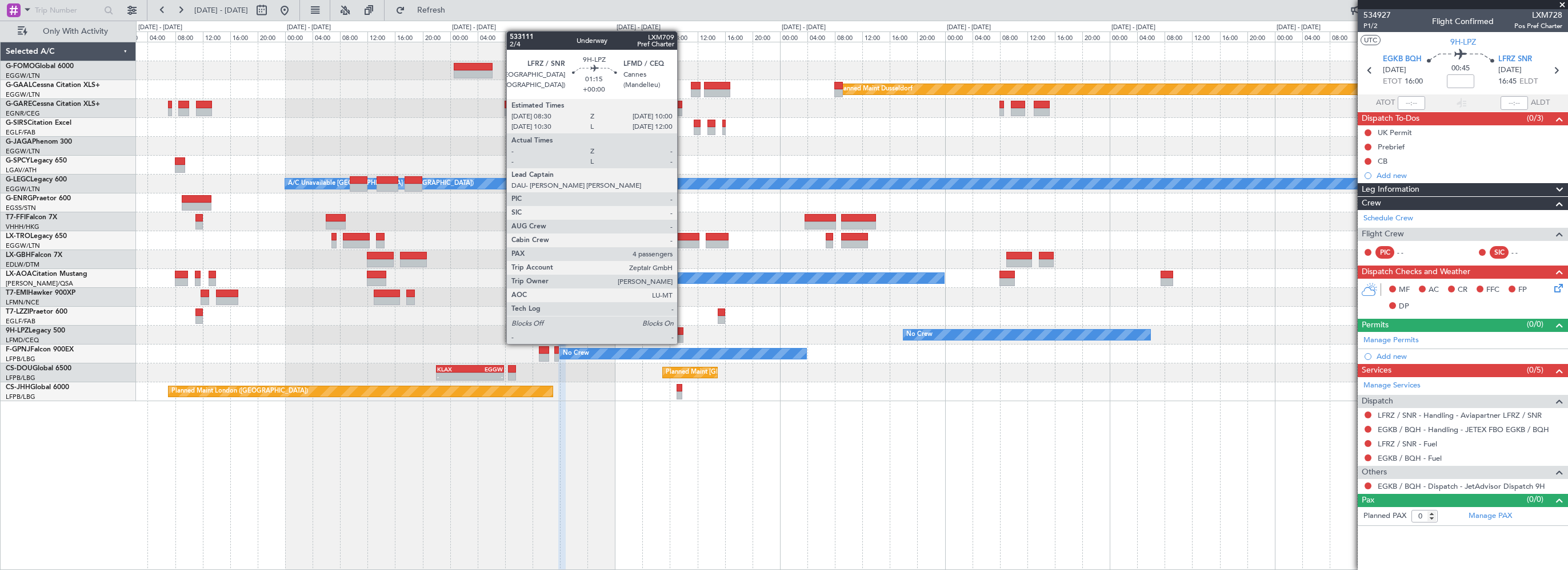
click at [683, 332] on div at bounding box center [677, 331] width 10 height 8
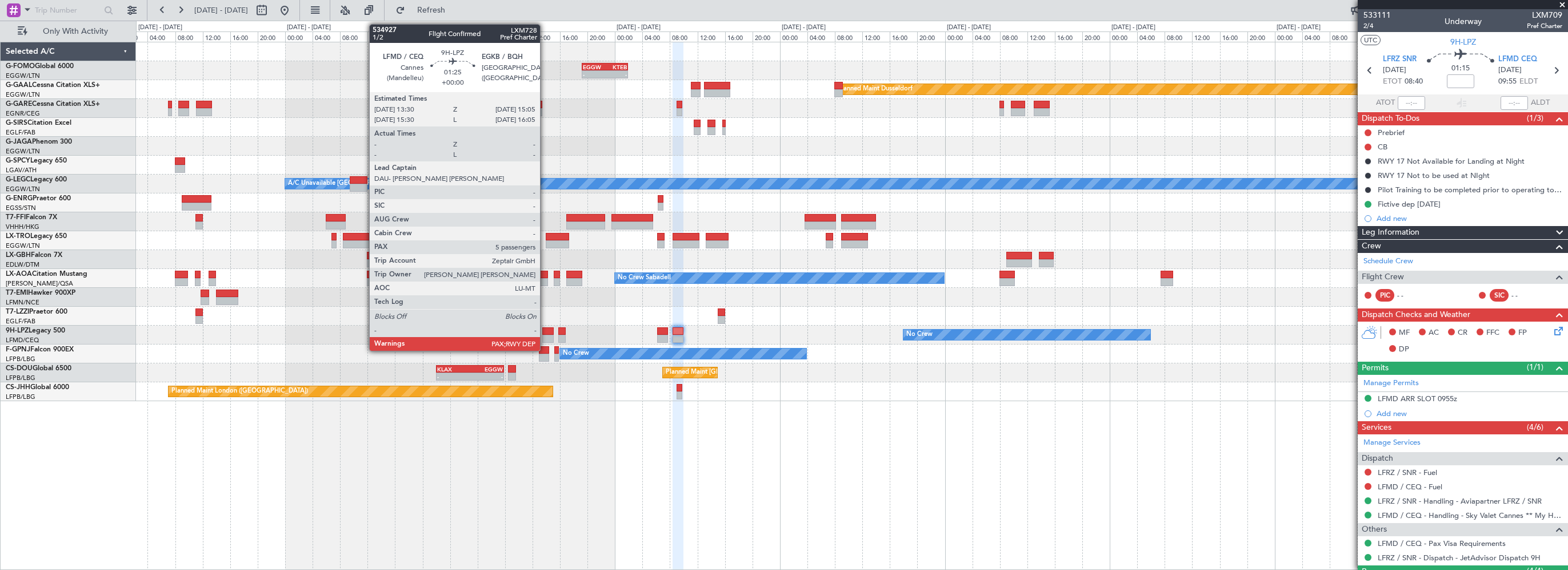
click at [545, 330] on div at bounding box center [548, 331] width 11 height 8
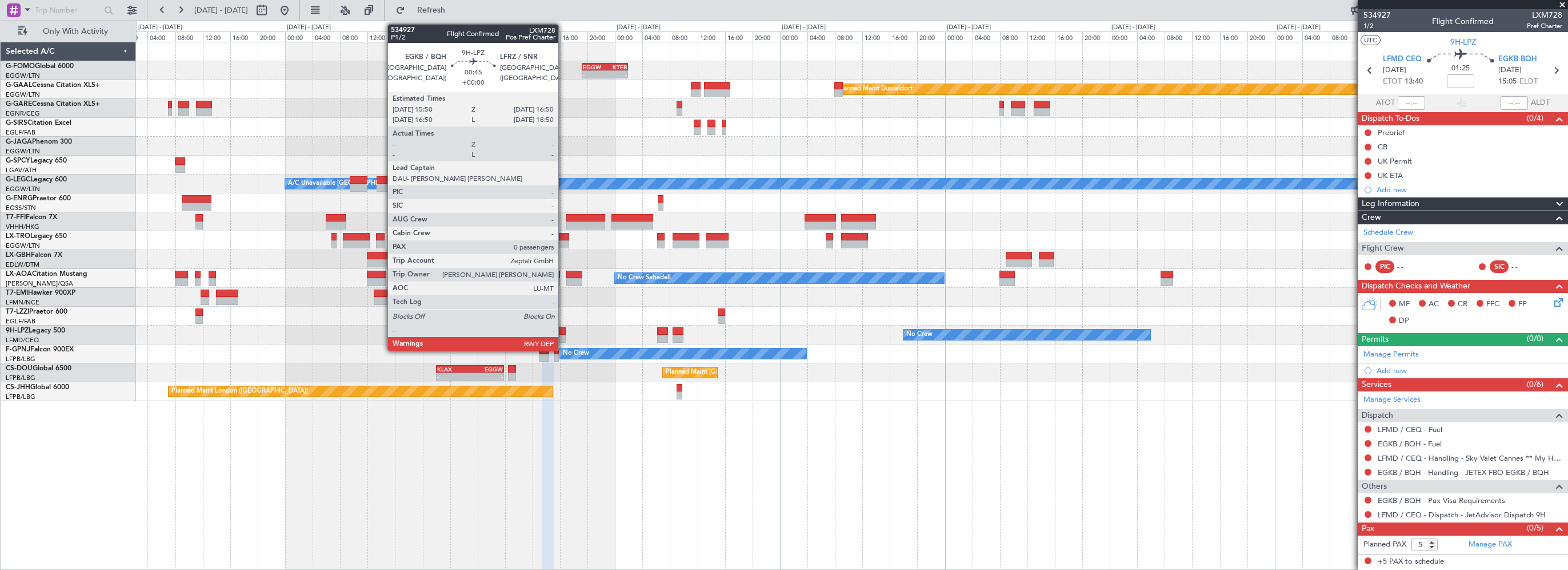
click at [564, 328] on div at bounding box center [562, 331] width 8 height 8
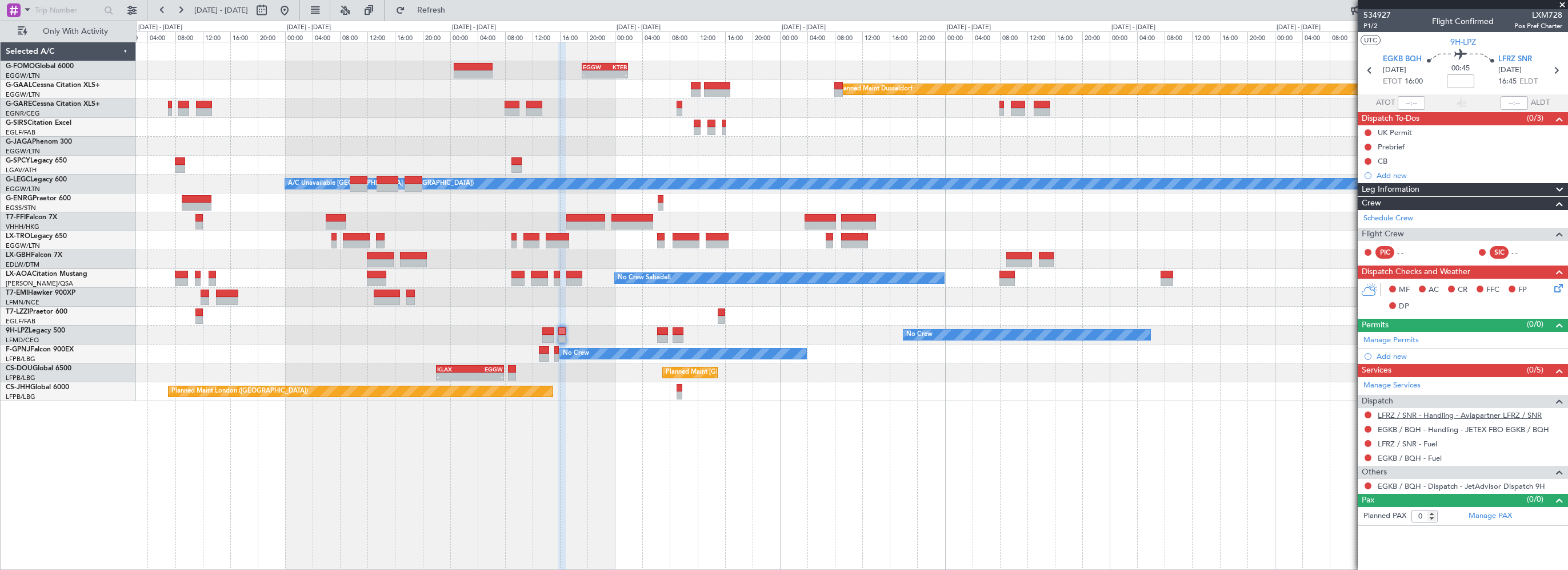
click at [1433, 415] on link "LFRZ / SNR - Handling - Aviapartner LFRZ / SNR" at bounding box center [1460, 415] width 165 height 10
click at [544, 437] on div "- - EGGW 19:15 Z KTEB 01:55 Z Planned Maint Dusseldorf A/C Unavailable London (…" at bounding box center [852, 305] width 1432 height 528
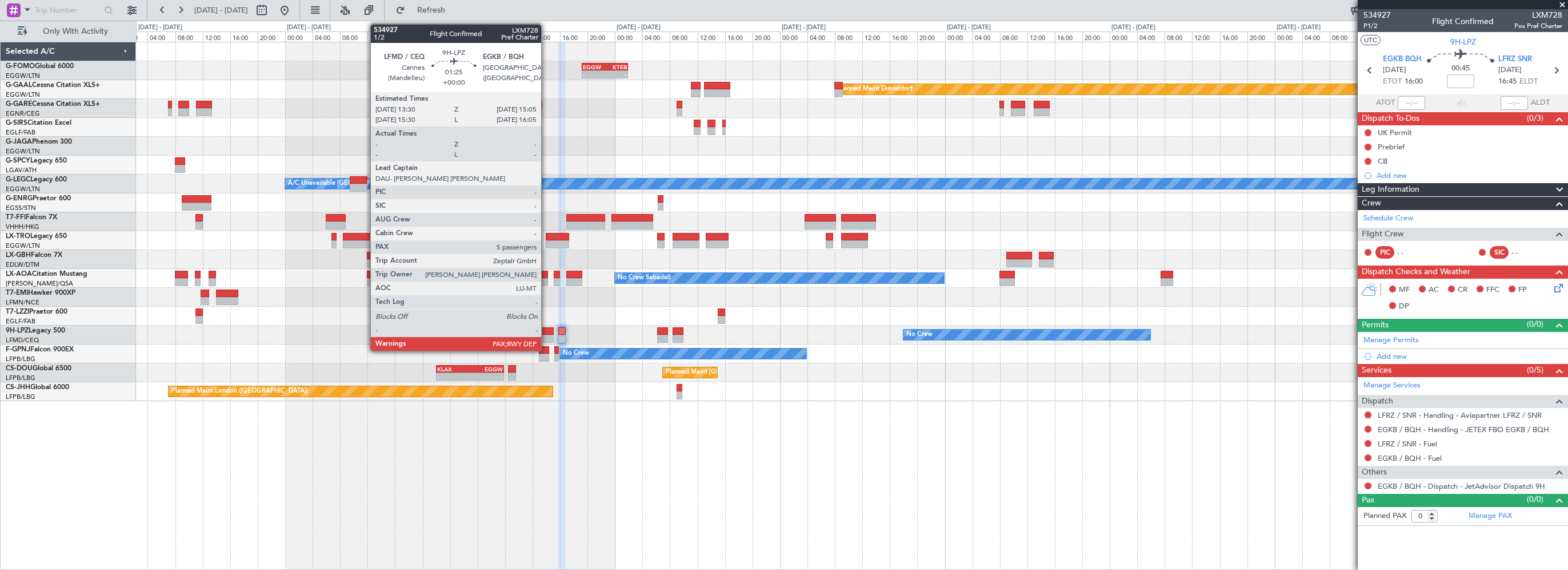
click at [547, 328] on div at bounding box center [548, 331] width 11 height 8
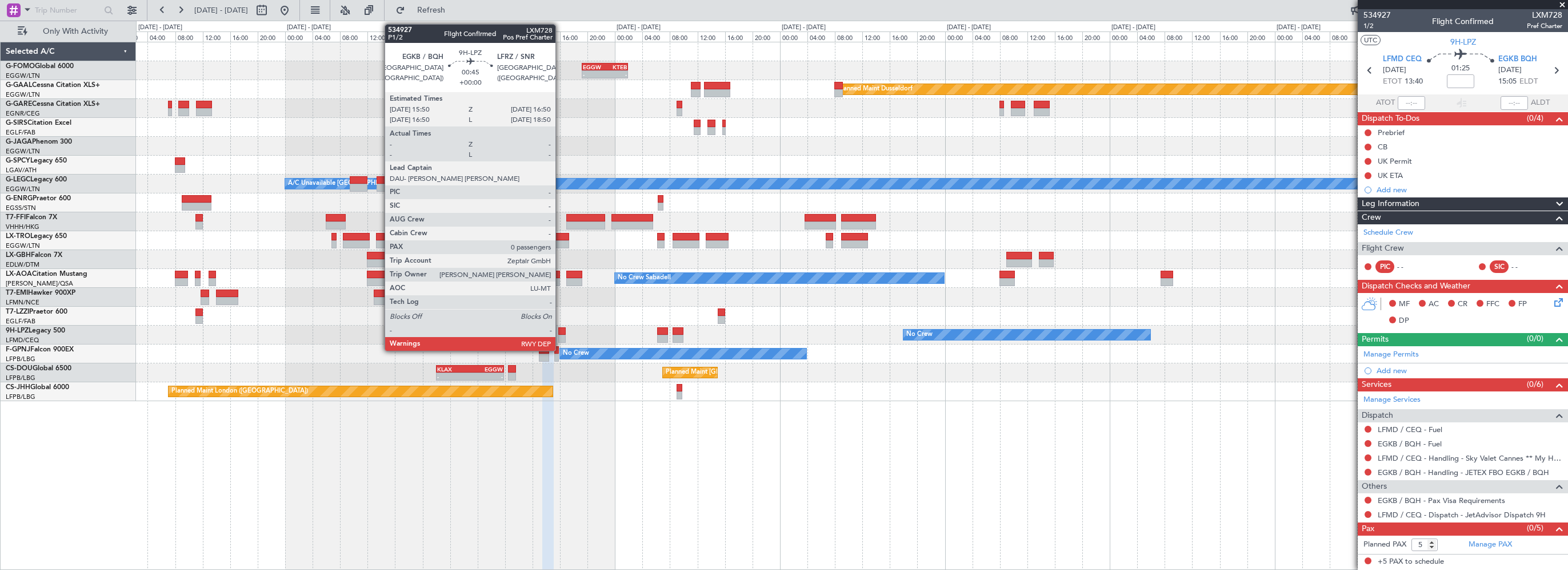
click at [561, 329] on div at bounding box center [562, 331] width 8 height 8
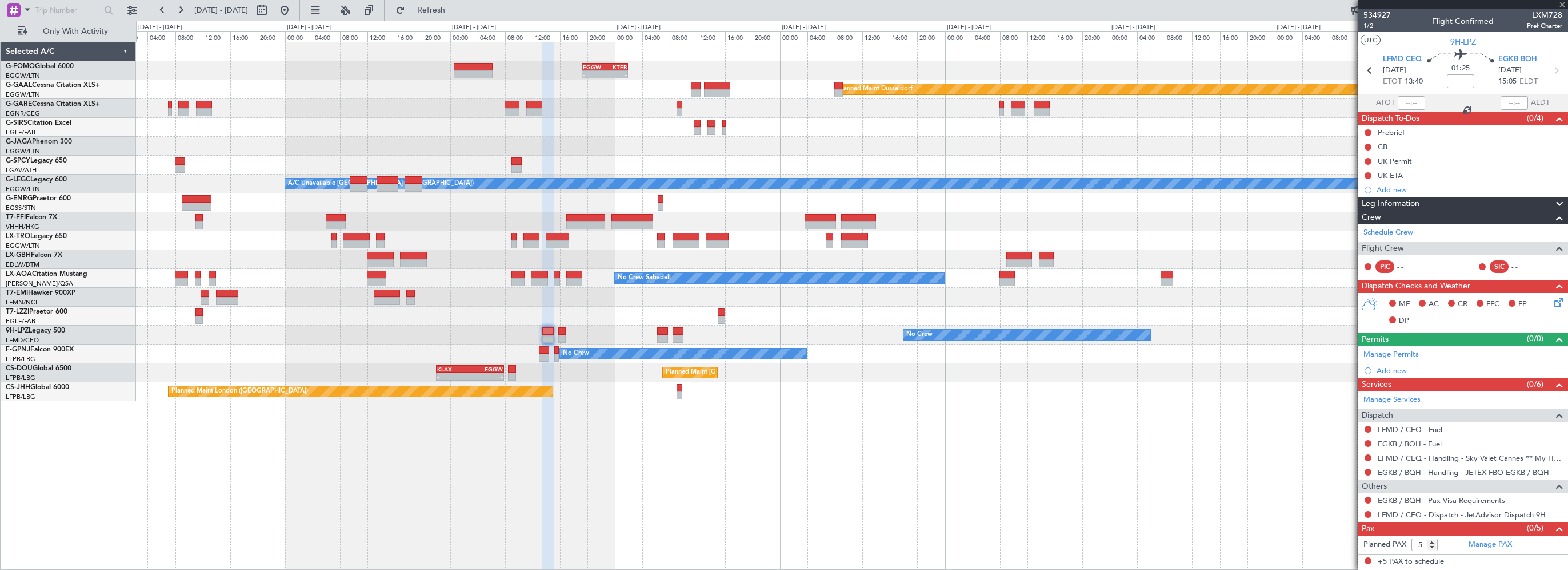
type input "0"
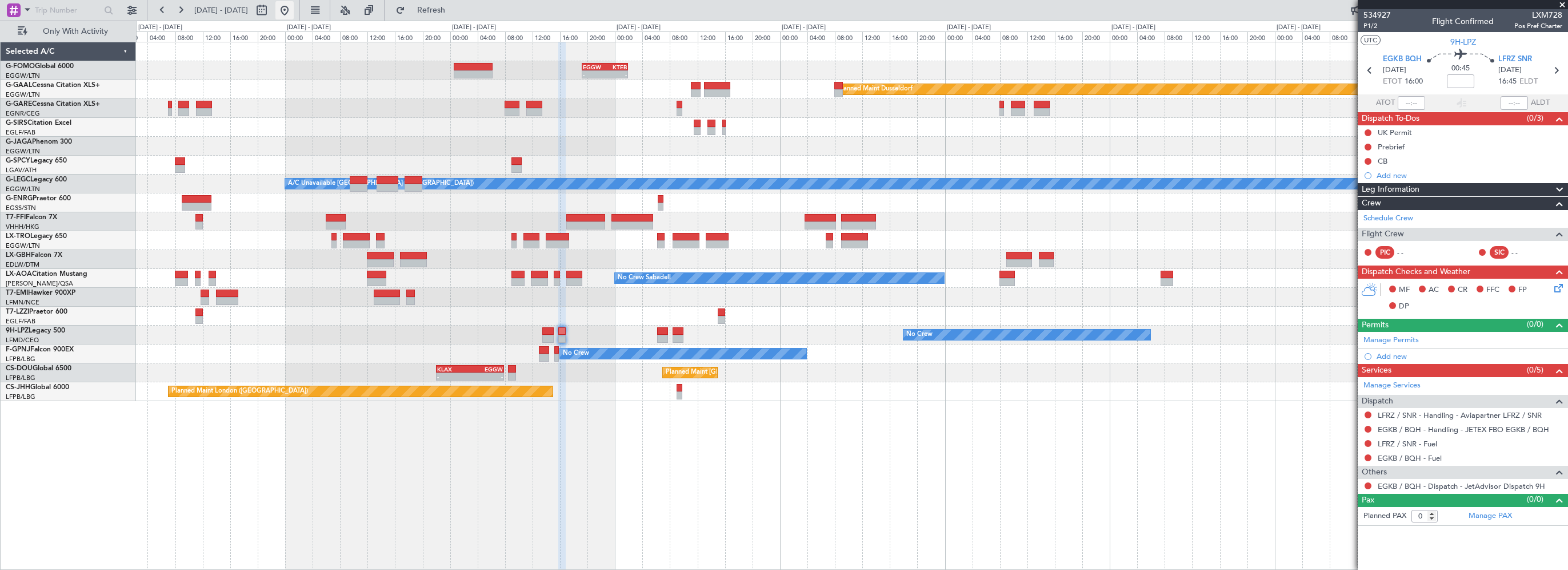
click at [294, 15] on button at bounding box center [284, 10] width 18 height 18
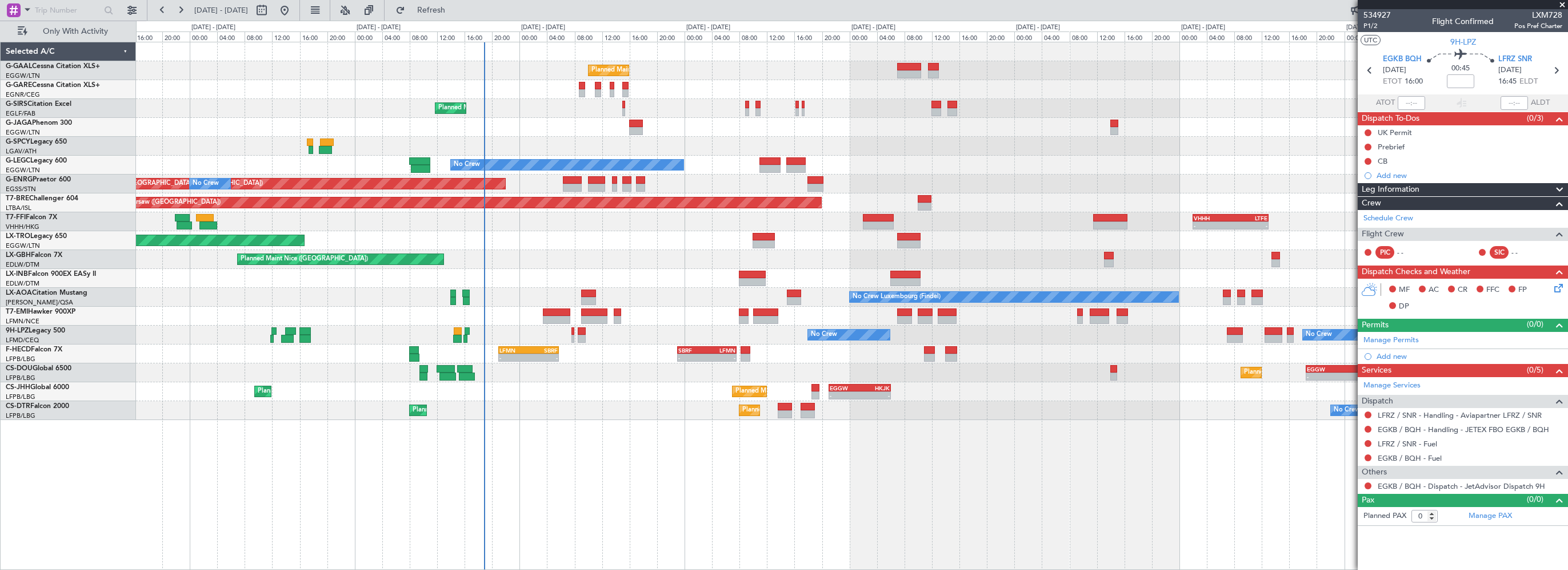
click at [550, 309] on div at bounding box center [556, 312] width 28 height 8
type input "+00:10"
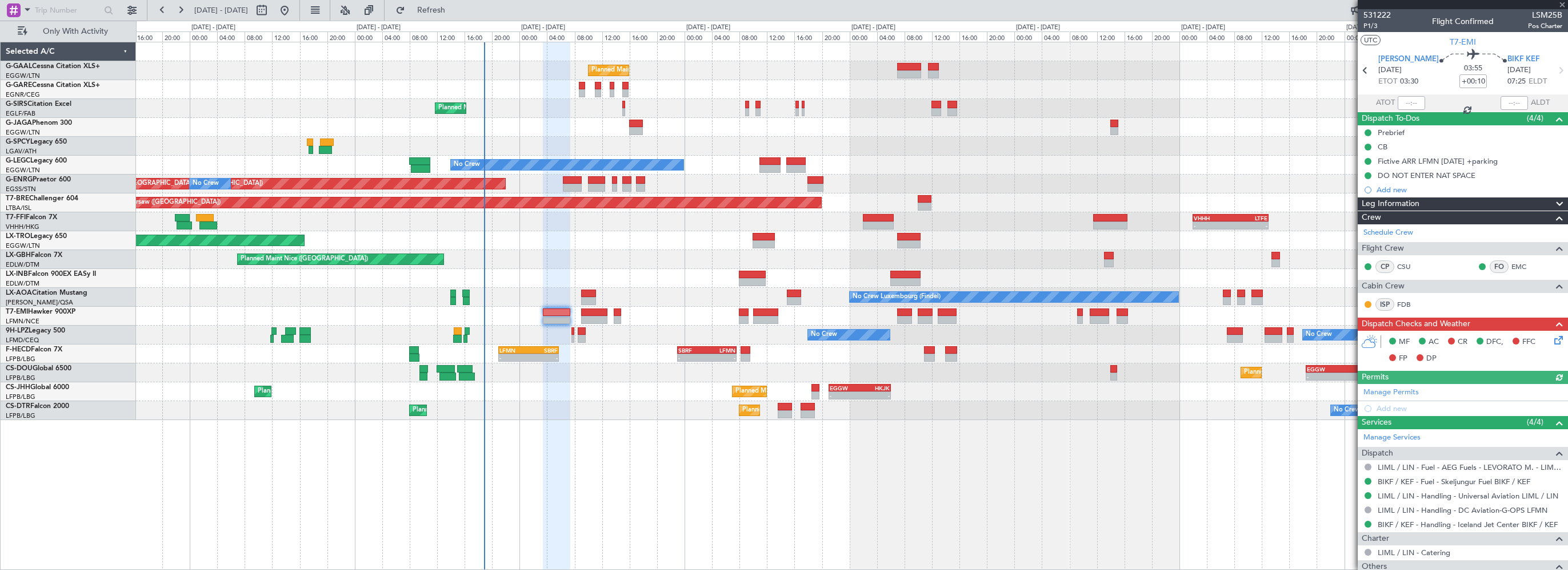
click at [1553, 341] on icon at bounding box center [1558, 338] width 10 height 10
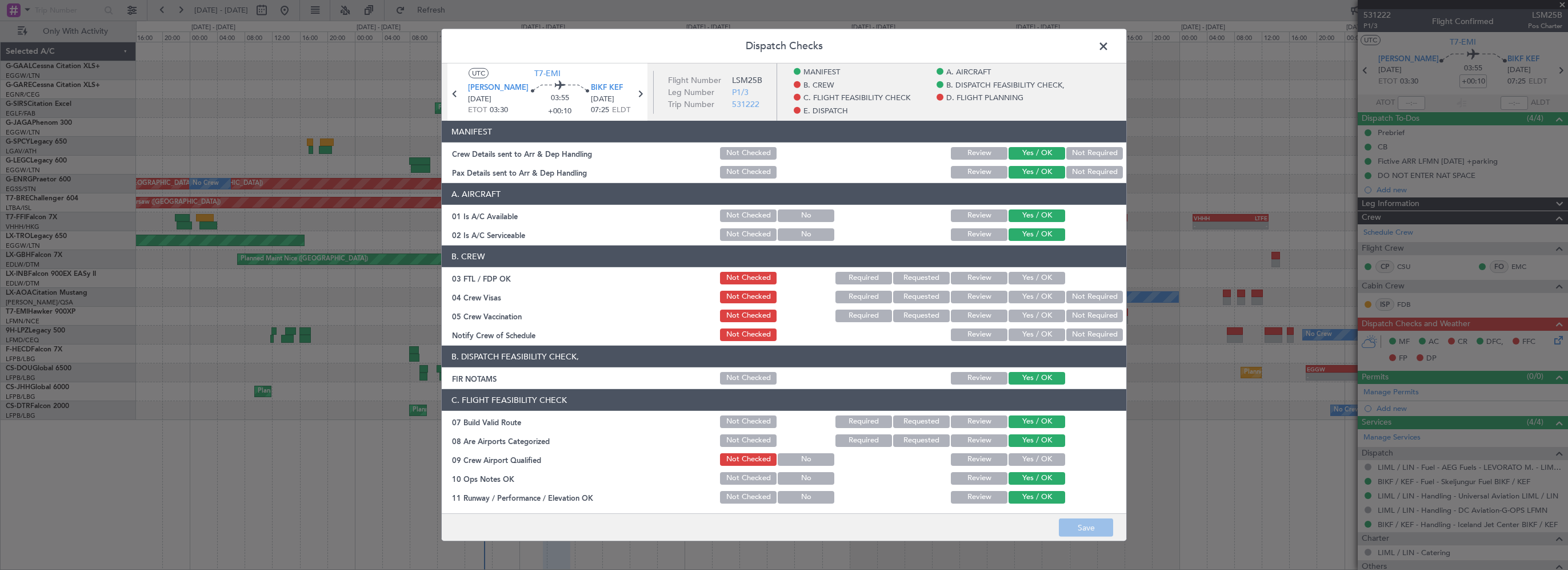
click at [1036, 277] on button "Yes / OK" at bounding box center [1037, 278] width 57 height 12
click at [1081, 293] on button "Not Required" at bounding box center [1095, 296] width 57 height 12
drag, startPoint x: 1075, startPoint y: 307, endPoint x: 1056, endPoint y: 323, distance: 24.8
click at [1074, 309] on div "Not Required" at bounding box center [1094, 315] width 58 height 16
click at [1068, 316] on button "Not Required" at bounding box center [1095, 315] width 57 height 12
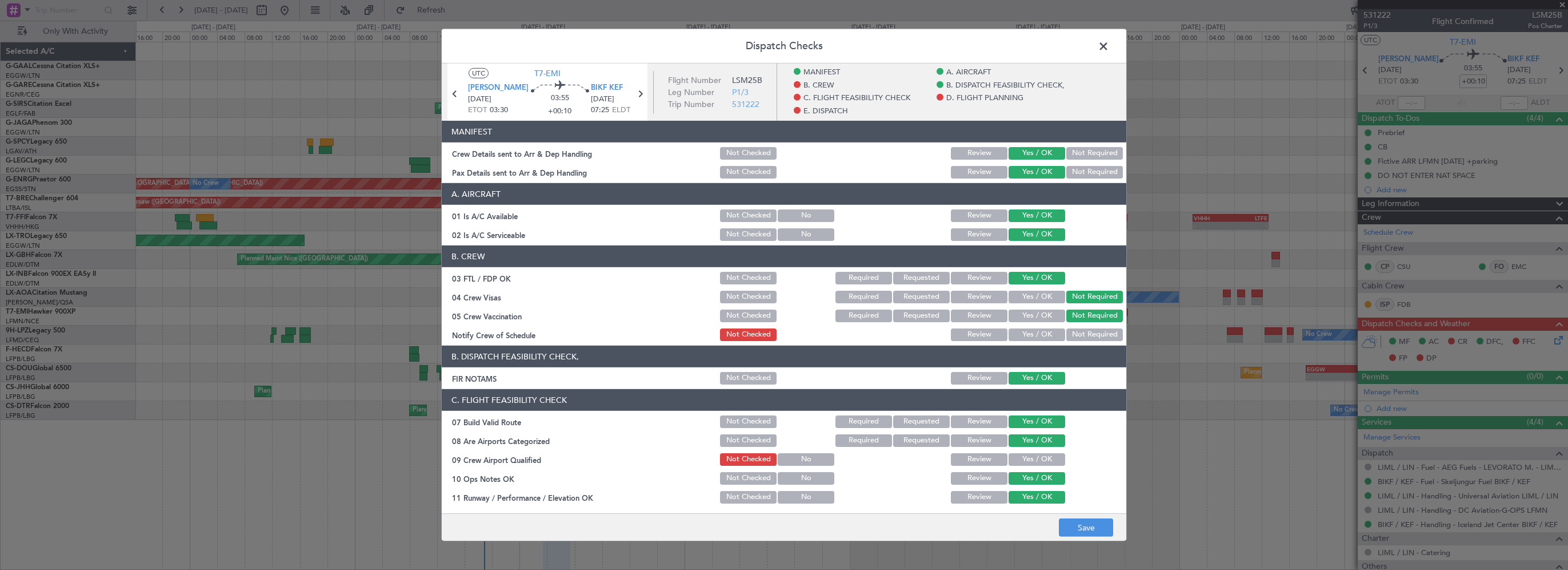
click at [1036, 333] on button "Yes / OK" at bounding box center [1037, 334] width 57 height 12
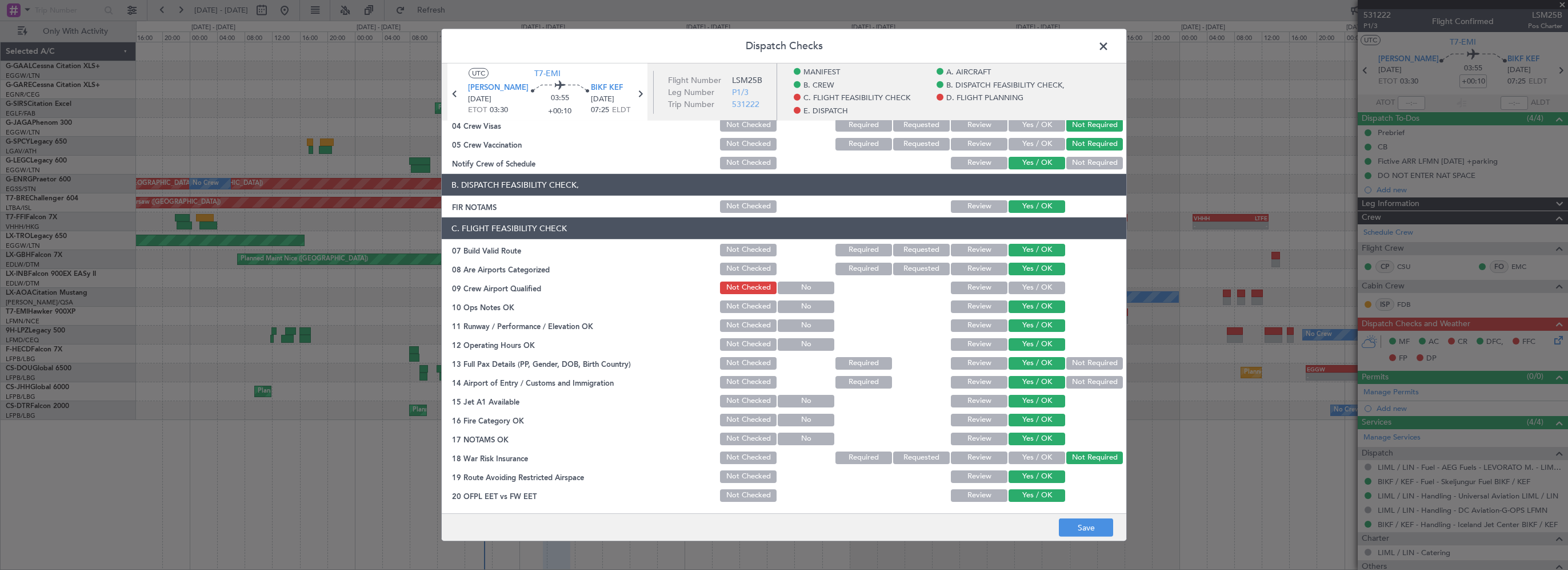
drag, startPoint x: 1055, startPoint y: 283, endPoint x: 1045, endPoint y: 285, distance: 10.2
click at [1045, 285] on button "Yes / OK" at bounding box center [1037, 287] width 57 height 12
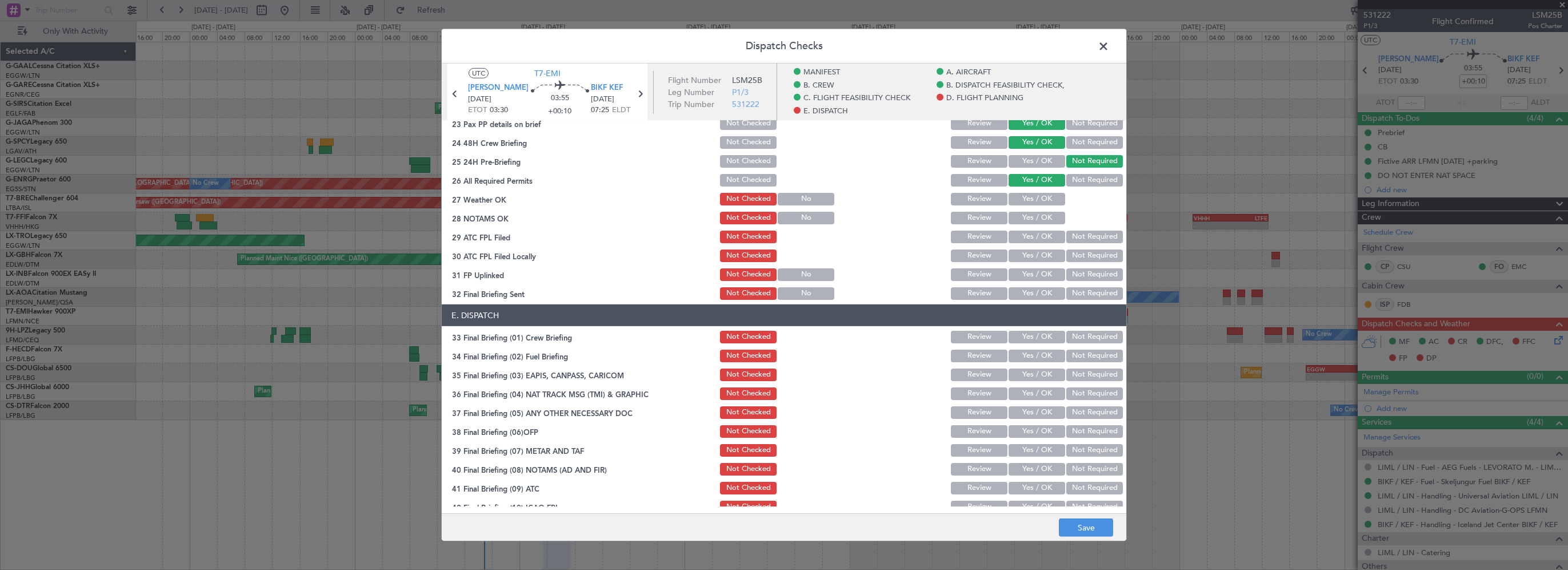
scroll to position [629, 0]
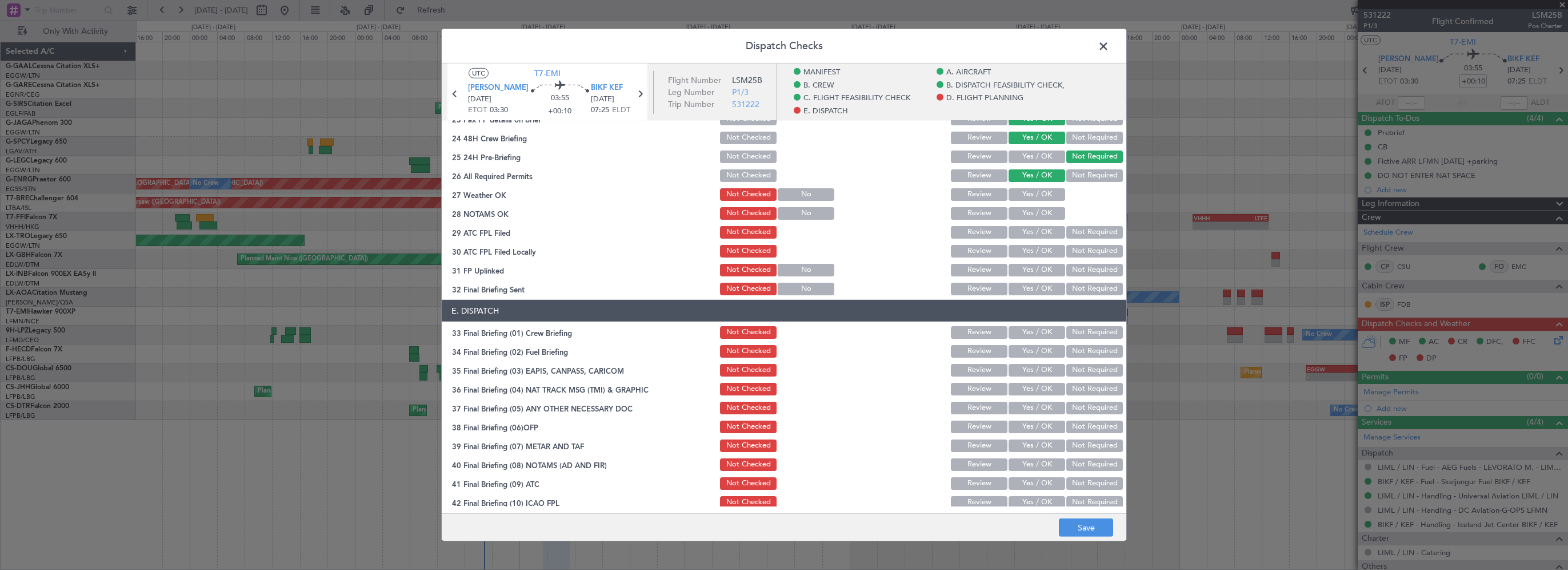
click at [1034, 195] on button "Yes / OK" at bounding box center [1037, 194] width 57 height 12
click at [1034, 210] on button "Yes / OK" at bounding box center [1037, 213] width 57 height 12
click at [1034, 231] on button "Yes / OK" at bounding box center [1037, 231] width 57 height 12
click at [1031, 254] on button "Yes / OK" at bounding box center [1037, 250] width 57 height 12
click at [1030, 270] on button "Yes / OK" at bounding box center [1037, 269] width 57 height 12
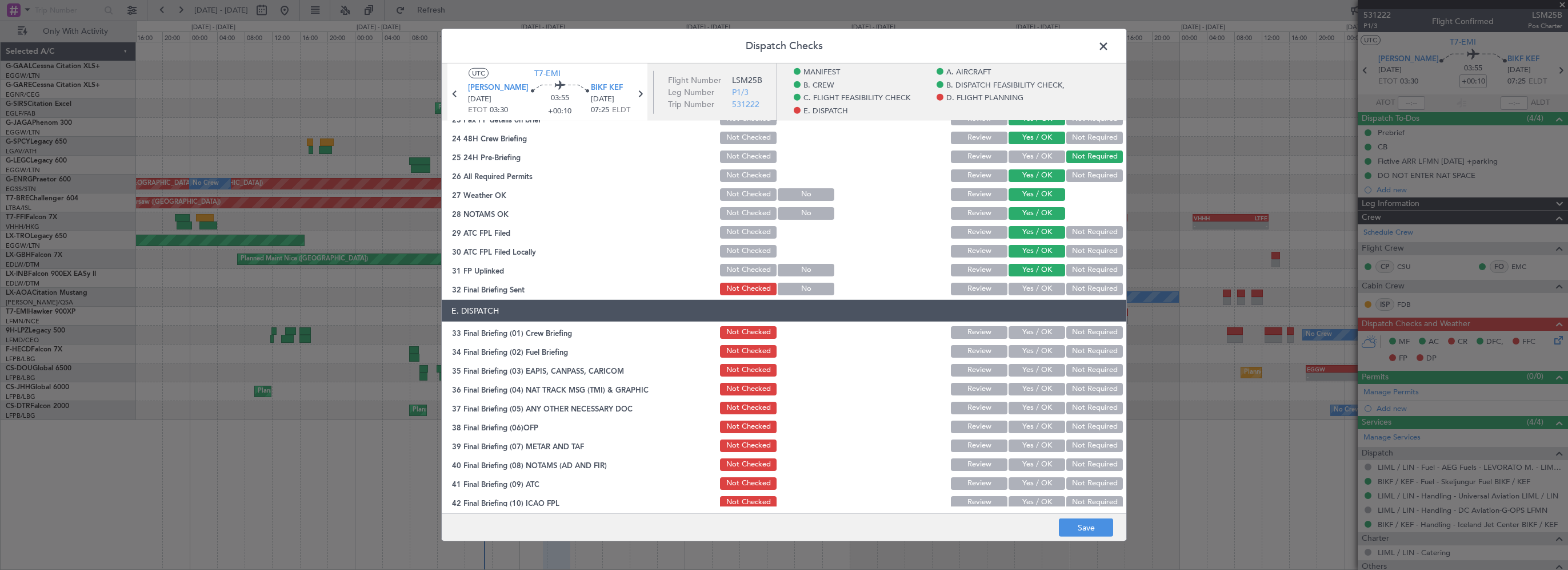
click at [1031, 292] on button "Yes / OK" at bounding box center [1037, 288] width 57 height 12
click at [1028, 334] on button "Yes / OK" at bounding box center [1037, 332] width 57 height 12
click at [1027, 350] on button "Yes / OK" at bounding box center [1037, 350] width 57 height 12
click at [1027, 370] on button "Yes / OK" at bounding box center [1037, 369] width 57 height 12
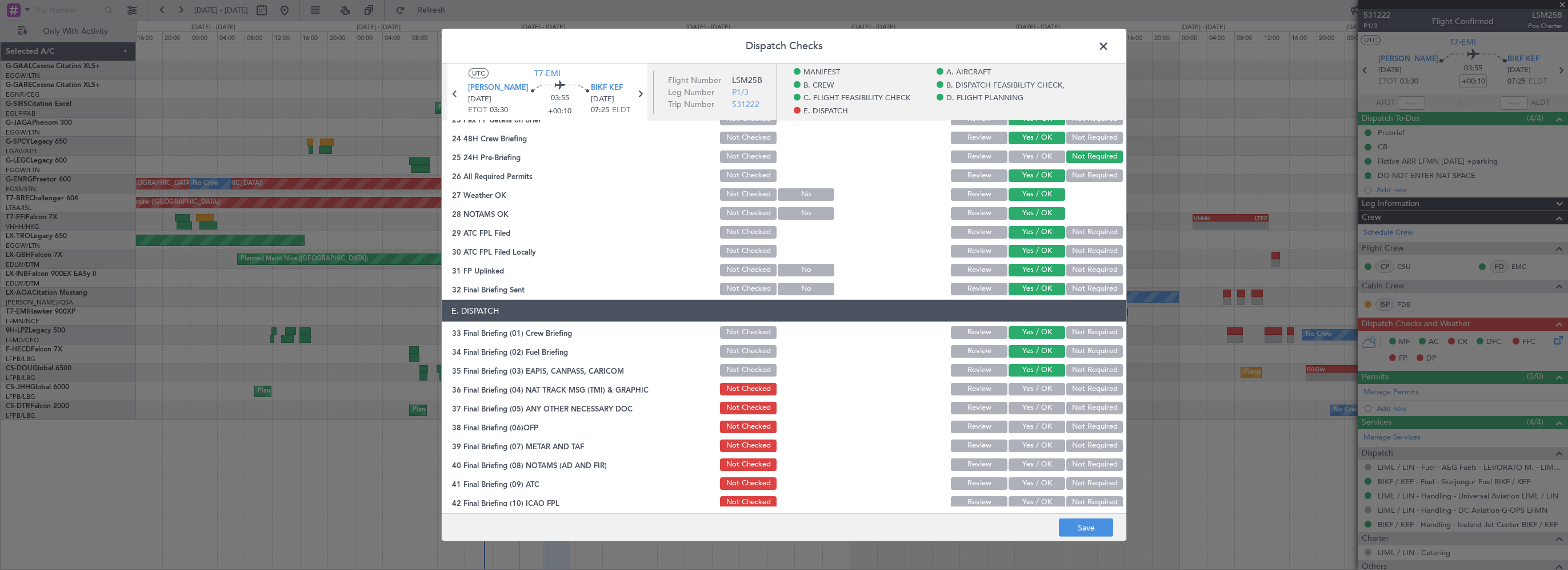
click at [1080, 396] on div "Not Required" at bounding box center [1094, 388] width 58 height 16
click at [1073, 390] on button "Not Required" at bounding box center [1095, 388] width 57 height 12
click at [1078, 369] on button "Not Required" at bounding box center [1095, 369] width 57 height 12
click at [1075, 405] on button "Not Required" at bounding box center [1095, 407] width 57 height 12
click at [1036, 431] on button "Yes / OK" at bounding box center [1037, 426] width 57 height 12
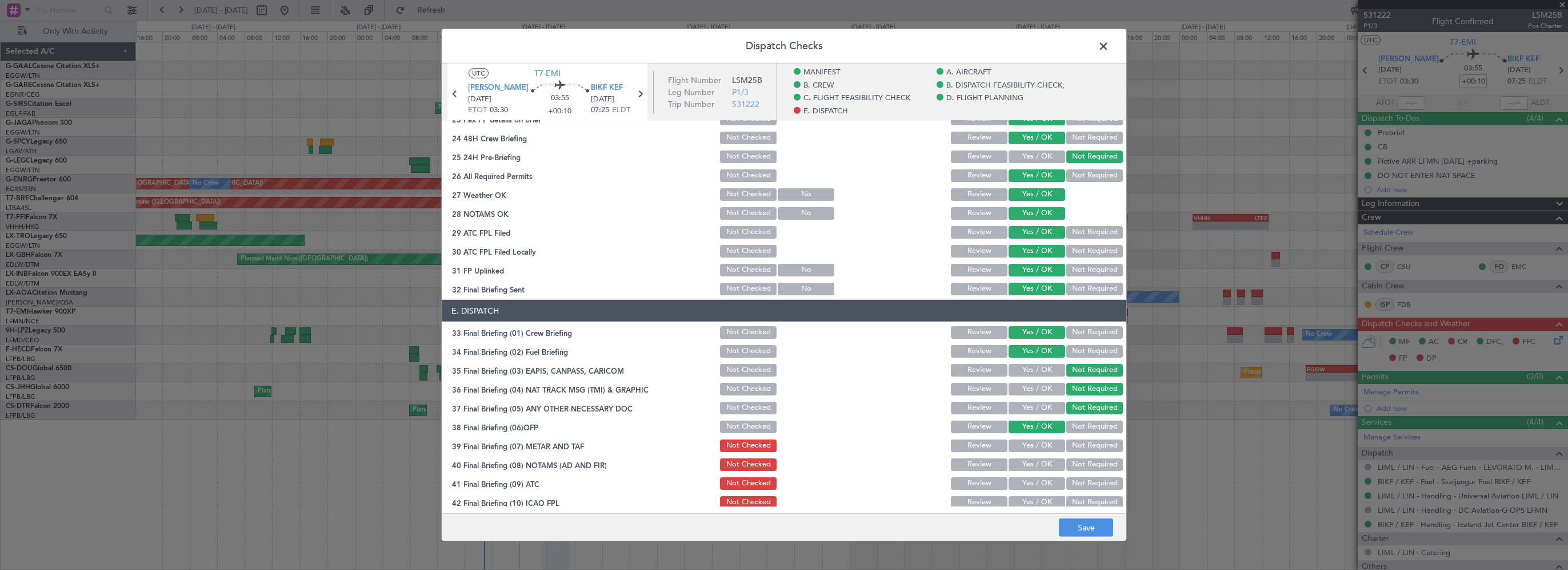
click at [1024, 454] on section "E. DISPATCH 33 Final Briefing (01) Crew Briefing Not Checked Review Yes / OK No…" at bounding box center [784, 423] width 685 height 248
click at [1029, 446] on button "Yes / OK" at bounding box center [1037, 445] width 57 height 12
drag, startPoint x: 1022, startPoint y: 469, endPoint x: 1016, endPoint y: 490, distance: 21.8
click at [1022, 469] on button "Yes / OK" at bounding box center [1037, 463] width 57 height 12
click at [1016, 491] on section "E. DISPATCH 33 Final Briefing (01) Crew Briefing Not Checked Review Yes / OK No…" at bounding box center [784, 423] width 685 height 248
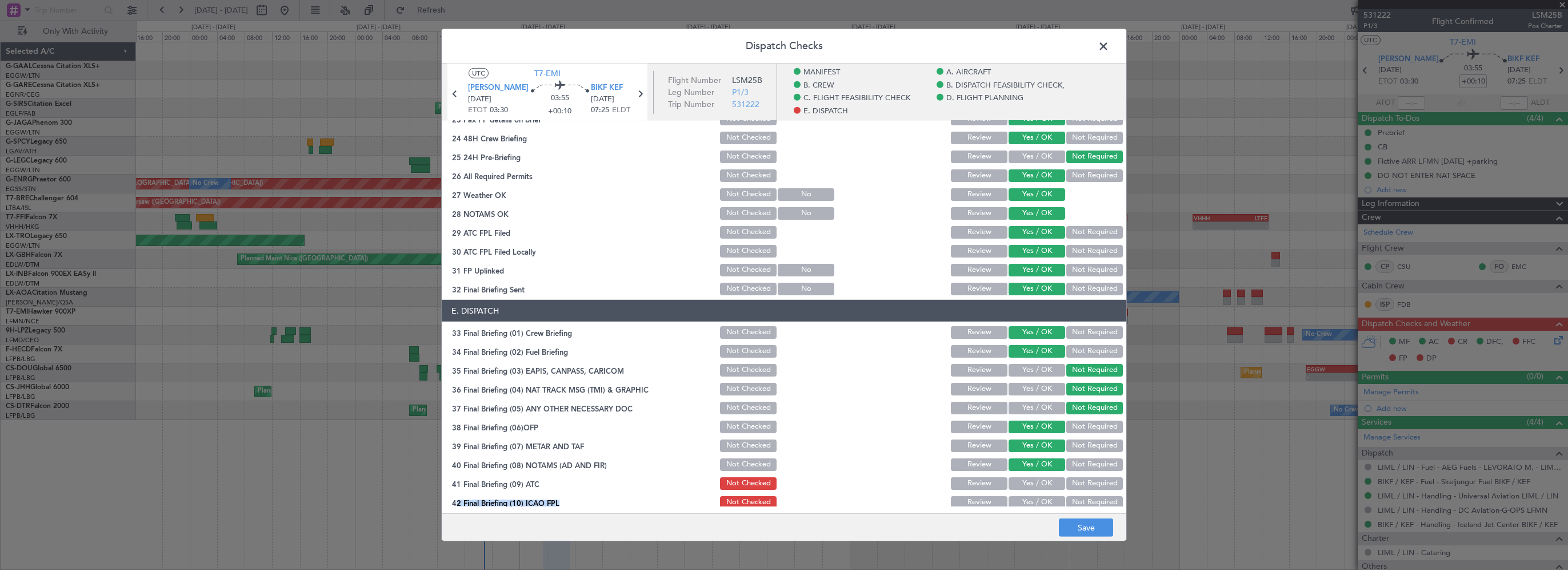
drag, startPoint x: 1016, startPoint y: 491, endPoint x: 1019, endPoint y: 499, distance: 8.5
click at [1016, 504] on button "Yes / OK" at bounding box center [1037, 501] width 57 height 12
drag, startPoint x: 1023, startPoint y: 487, endPoint x: 1025, endPoint y: 479, distance: 8.2
click at [1024, 485] on button "Yes / OK" at bounding box center [1037, 482] width 57 height 12
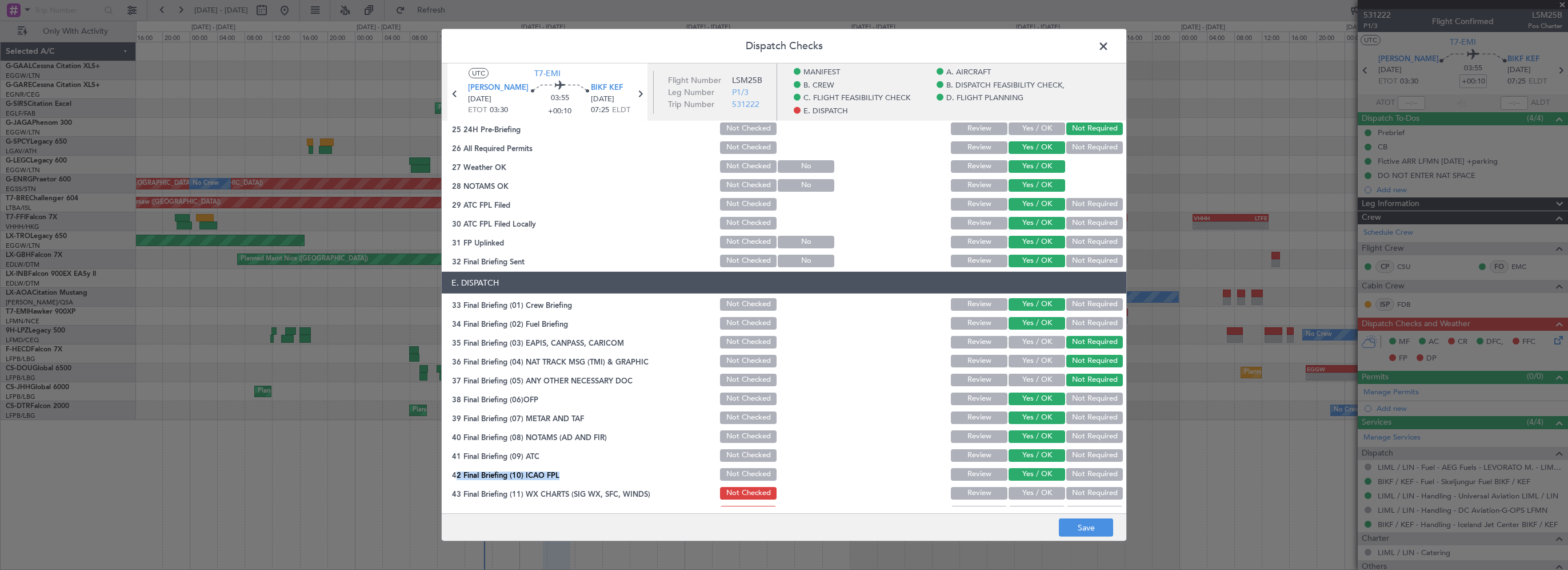
scroll to position [673, 0]
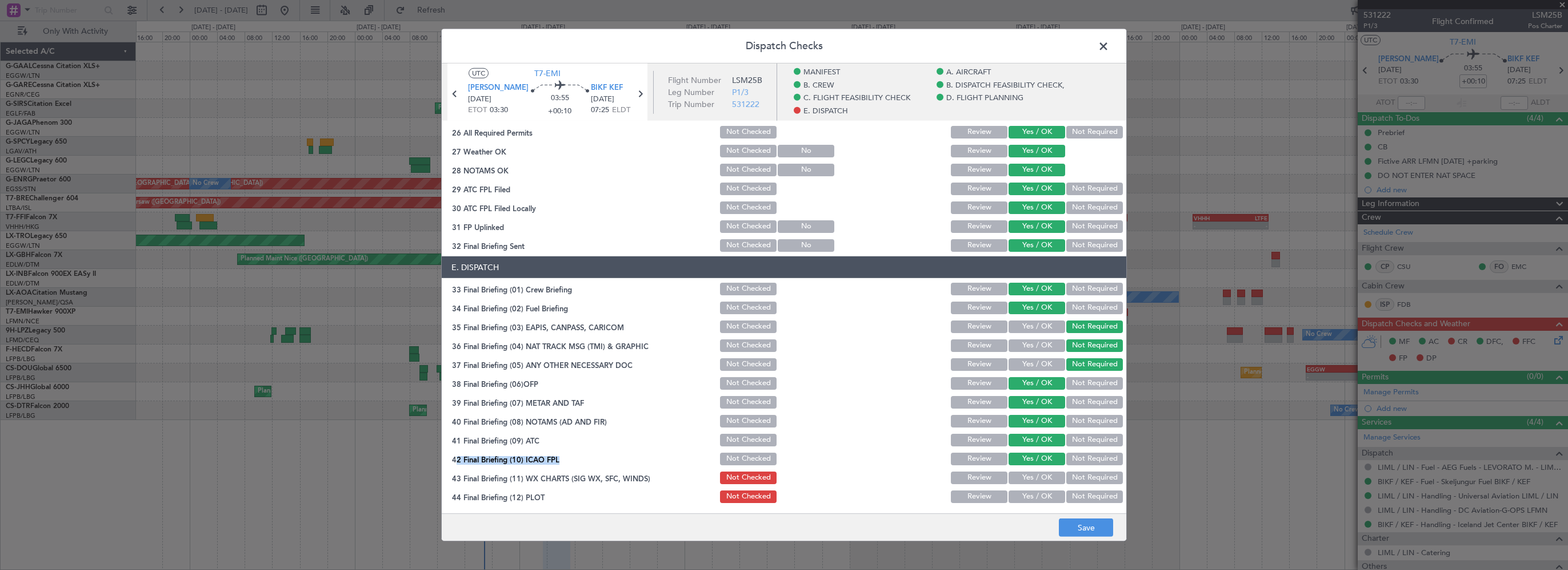
click at [1022, 471] on button "Yes / OK" at bounding box center [1037, 477] width 57 height 12
click at [1026, 493] on button "Yes / OK" at bounding box center [1037, 496] width 57 height 12
click at [1074, 528] on button "Save" at bounding box center [1086, 527] width 54 height 18
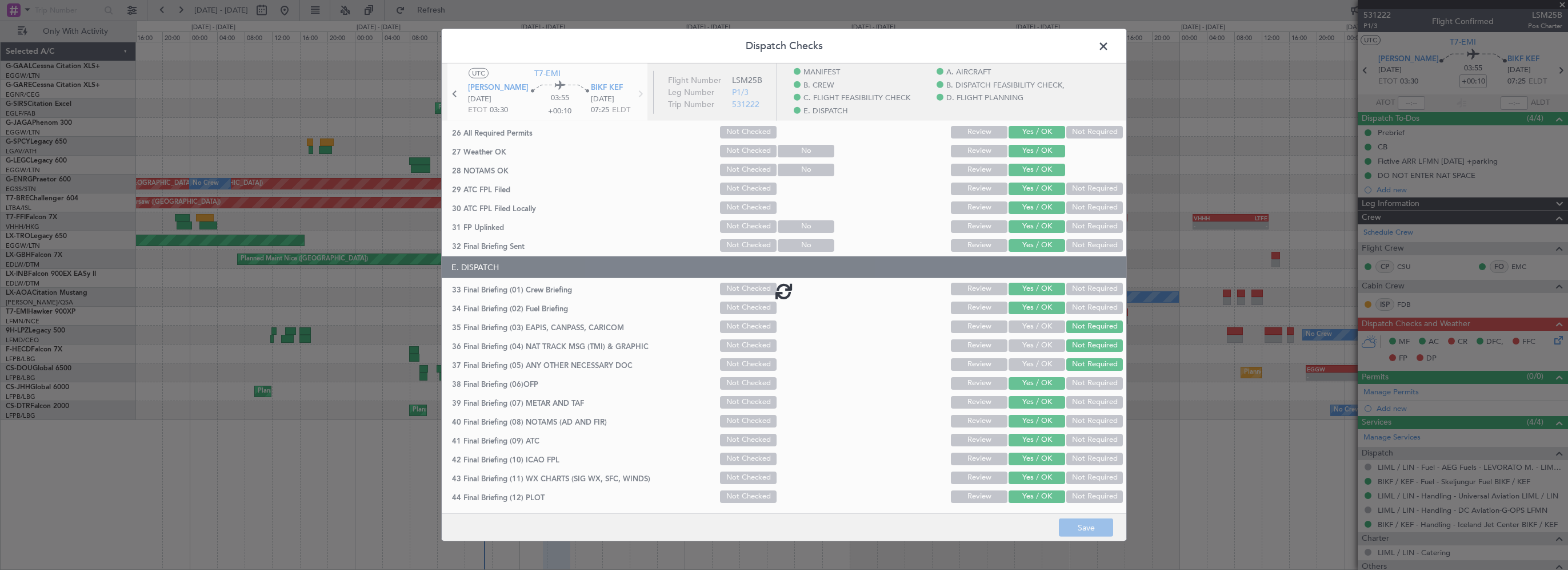
click at [1110, 46] on span at bounding box center [1110, 49] width 0 height 23
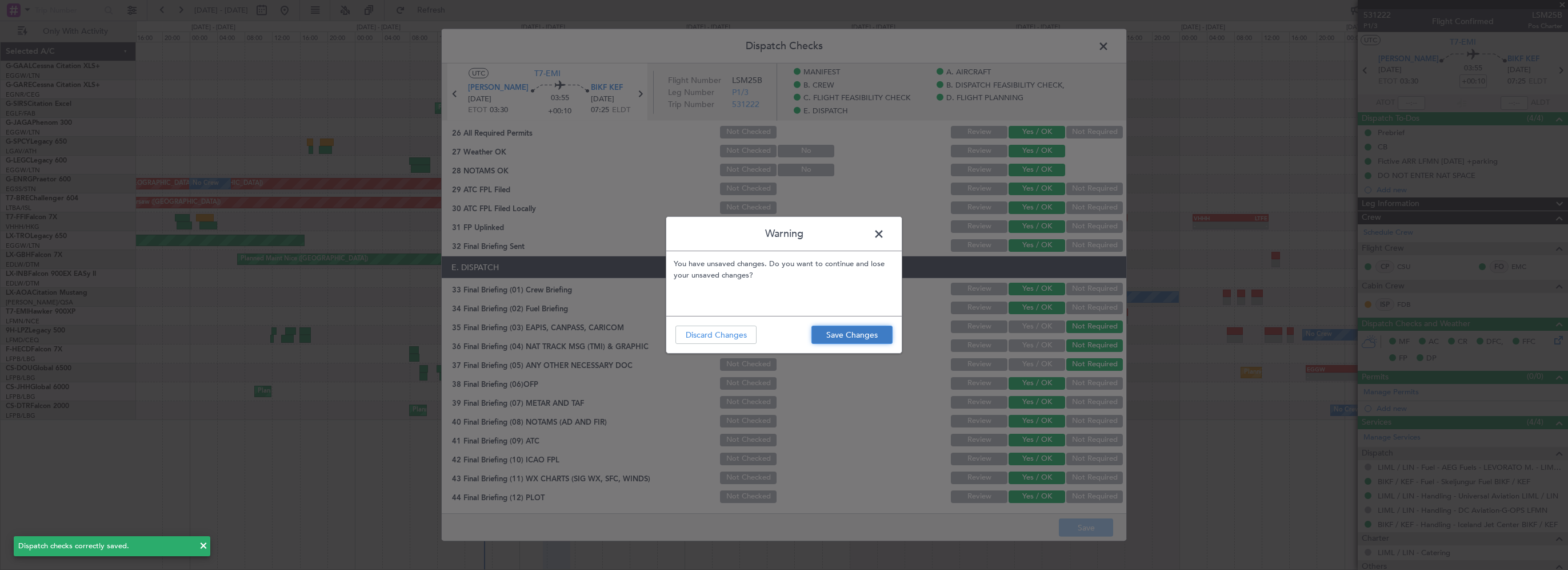
click at [830, 335] on button "Save Changes" at bounding box center [852, 334] width 81 height 18
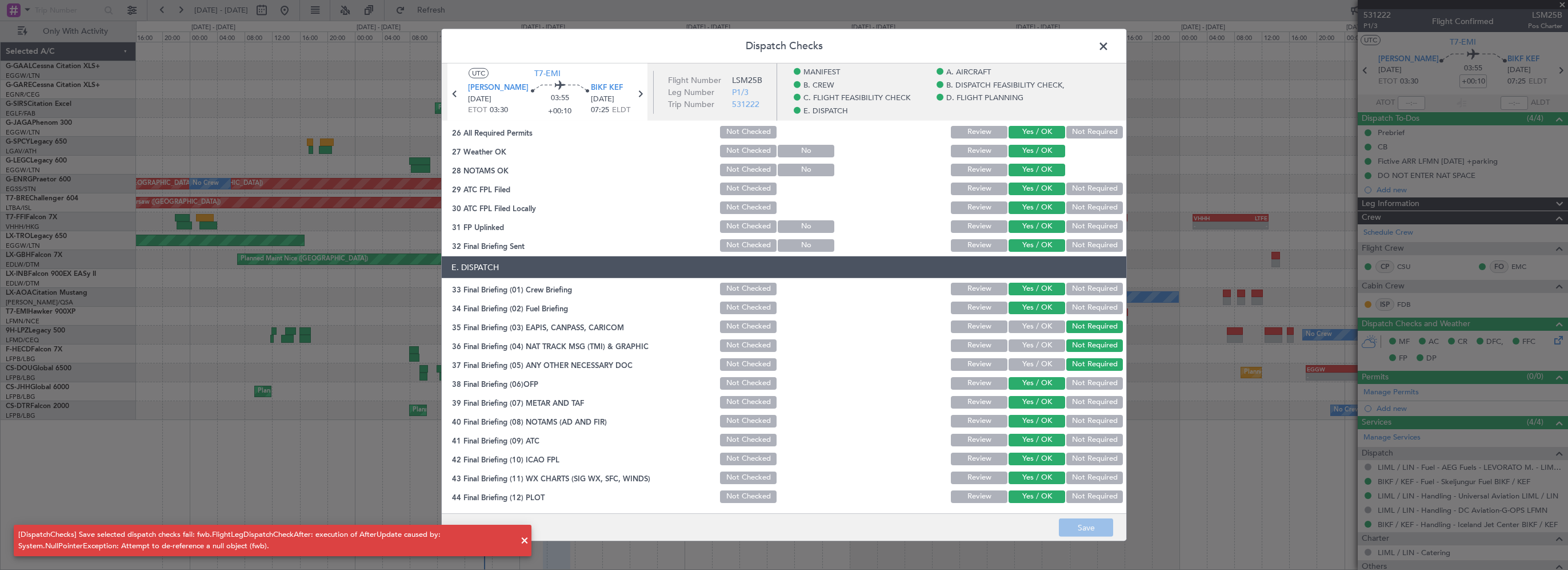
click at [326, 89] on div "Dispatch Checks UTC T7-EMI LIML LIN 14/08/2025 ETOT 03:30 03:55 +00:10 BIKF KEF…" at bounding box center [784, 285] width 1568 height 570
click at [1110, 41] on span at bounding box center [1110, 49] width 0 height 23
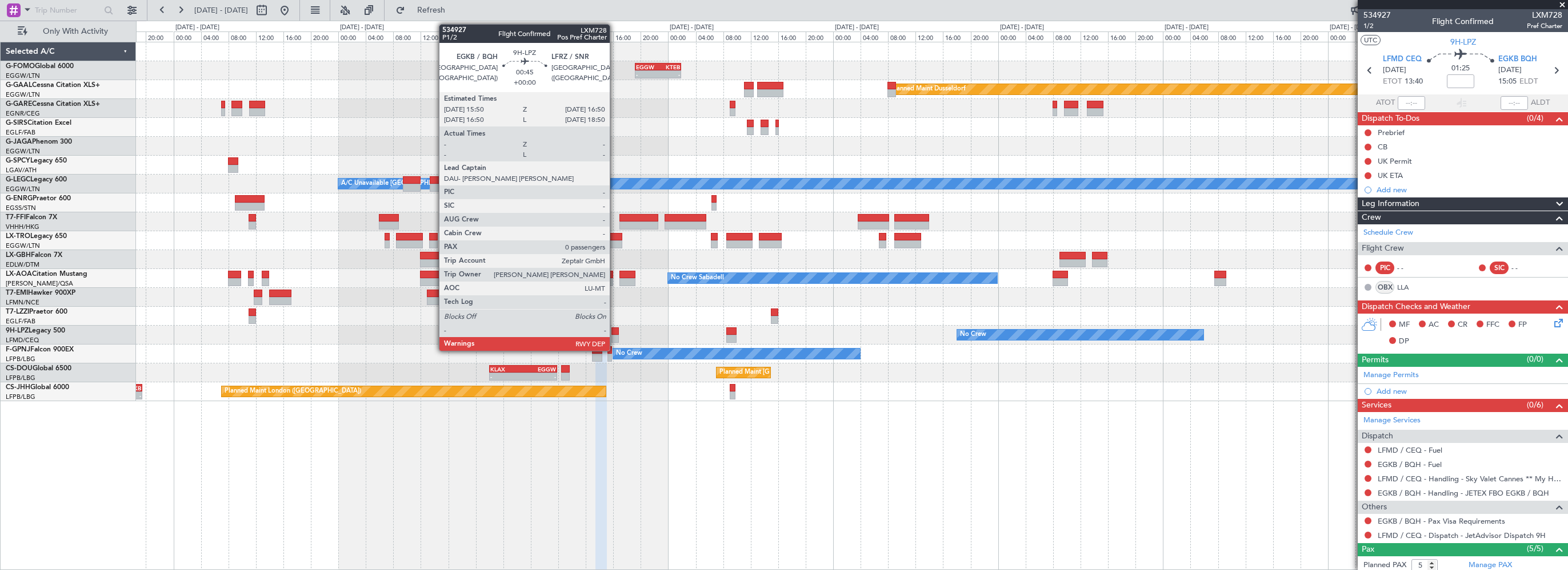
click at [615, 329] on div at bounding box center [615, 331] width 8 height 8
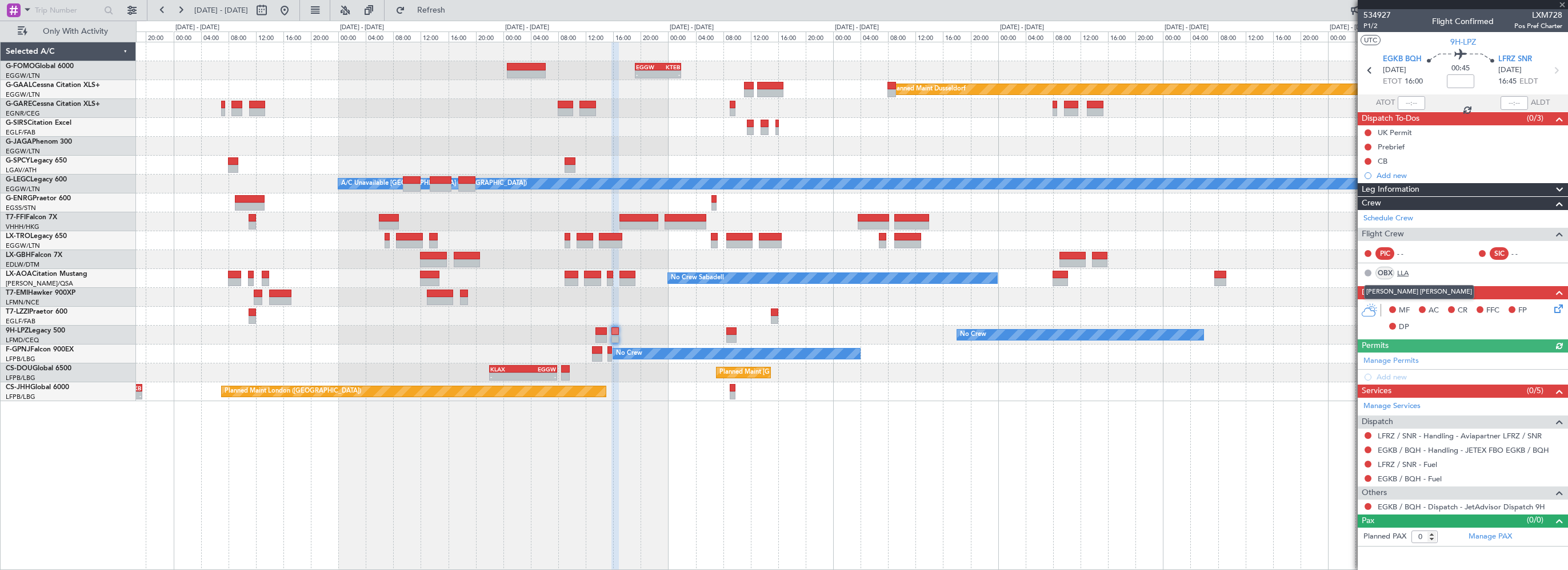
click at [1404, 270] on link "LLA" at bounding box center [1410, 272] width 26 height 10
click at [455, 7] on span "Refresh" at bounding box center [432, 10] width 48 height 8
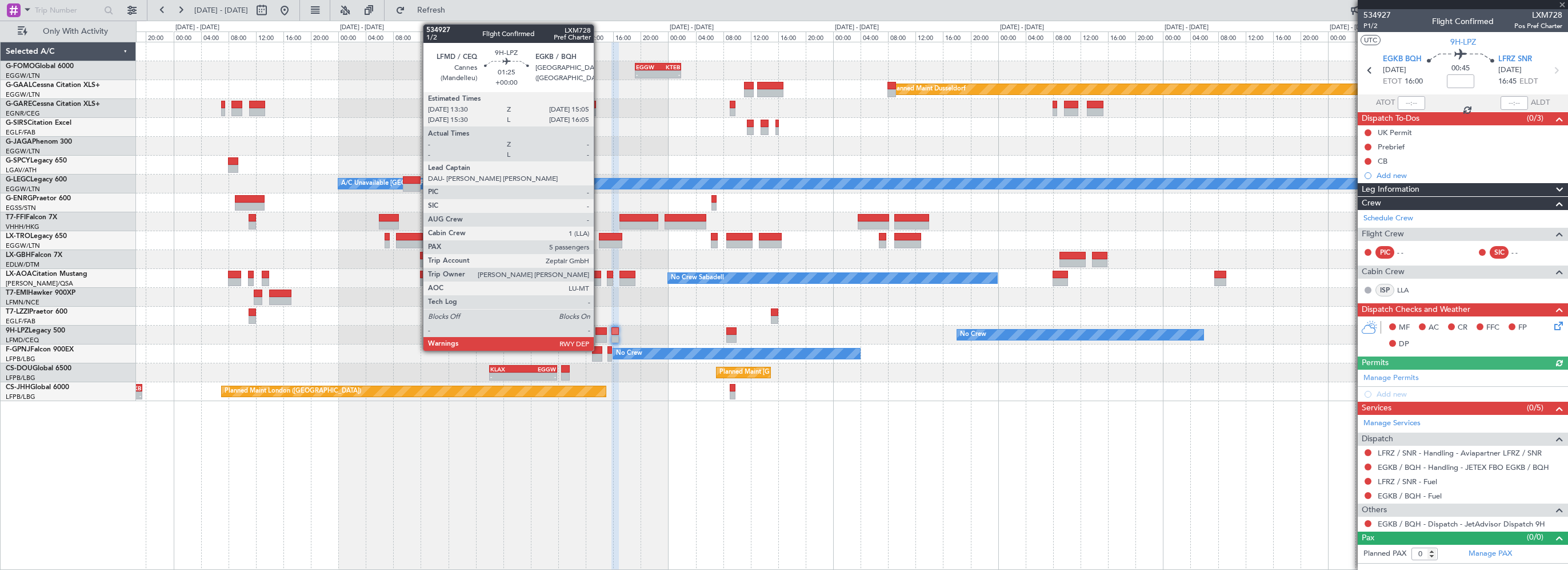
click at [599, 335] on div at bounding box center [601, 339] width 11 height 8
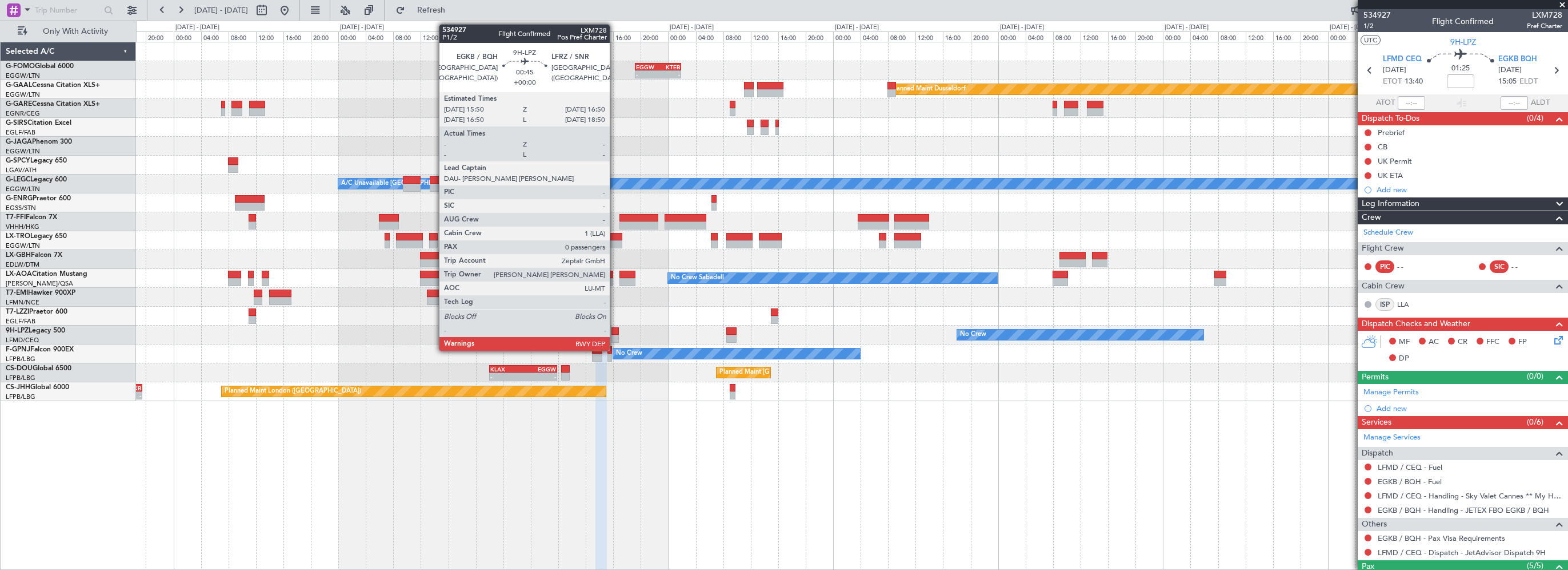
click at [615, 330] on div at bounding box center [615, 331] width 8 height 8
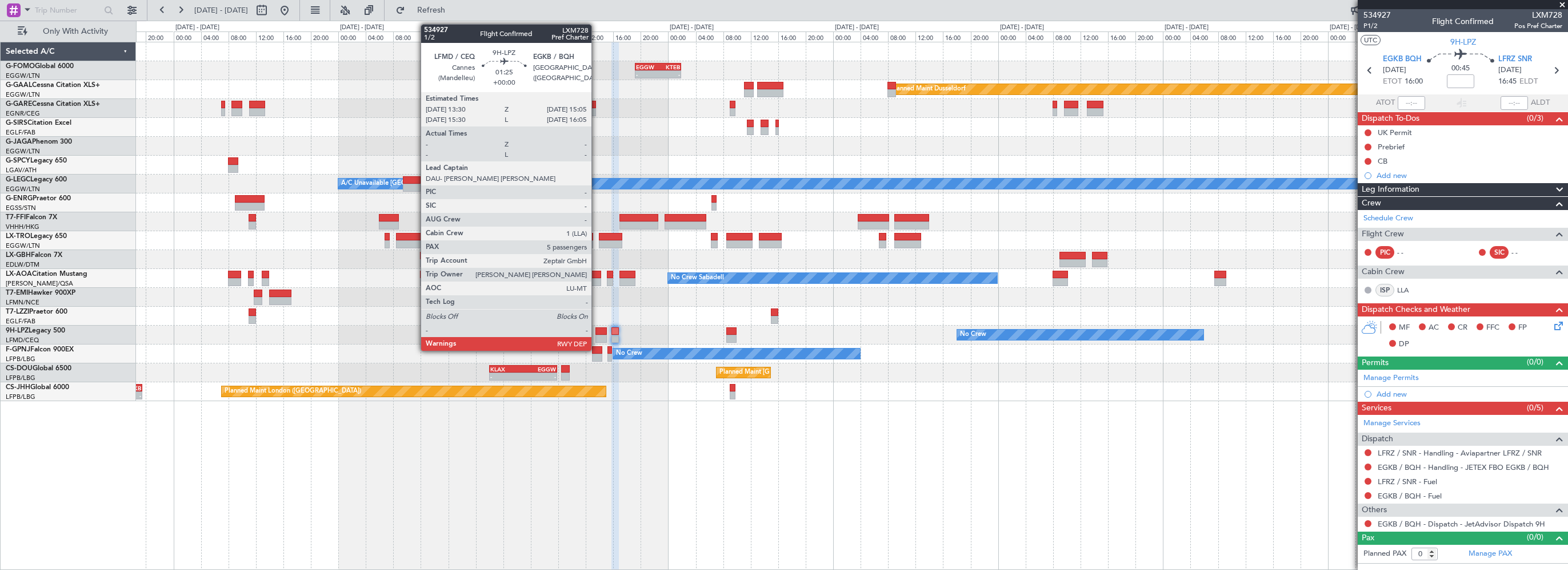
click at [597, 332] on div at bounding box center [601, 331] width 11 height 8
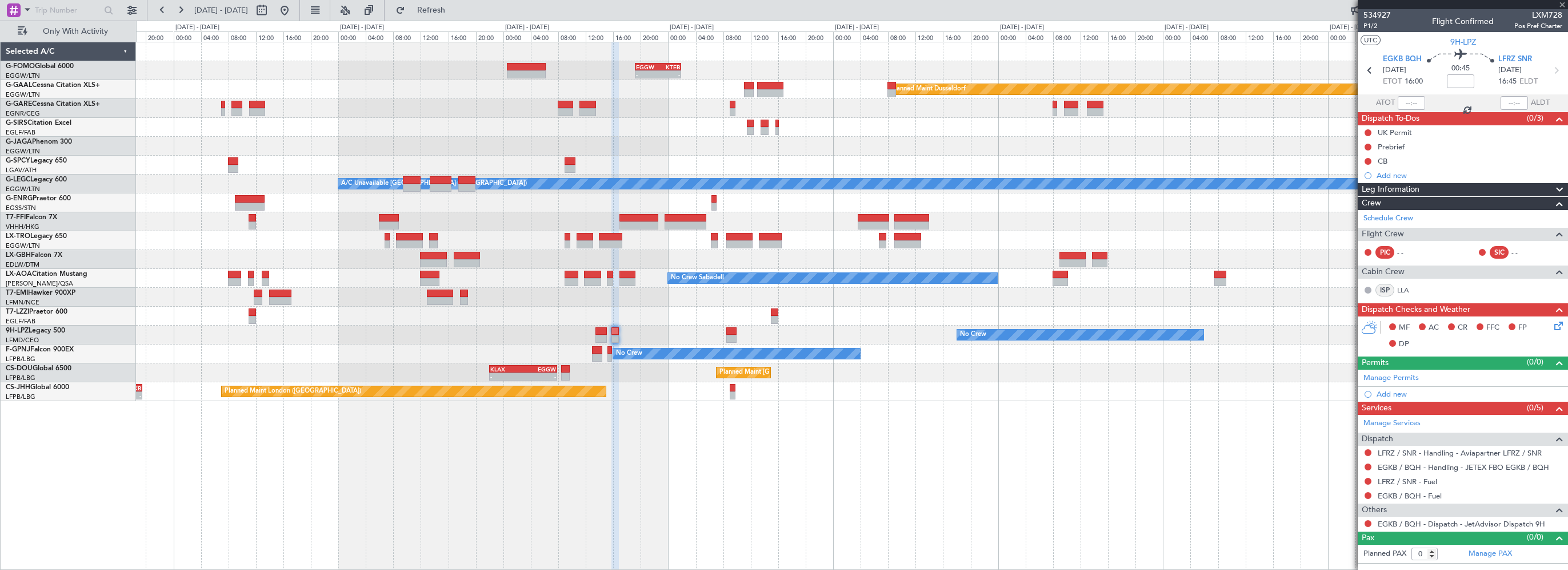
type input "5"
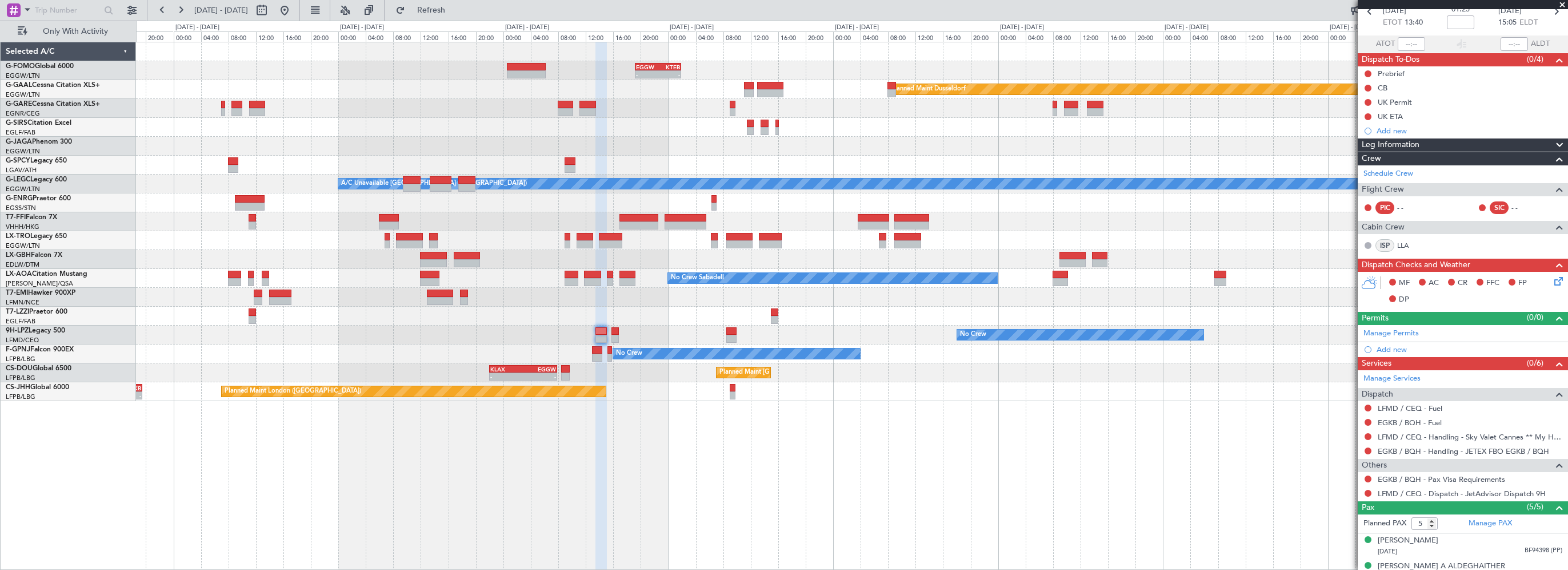
scroll to position [114, 0]
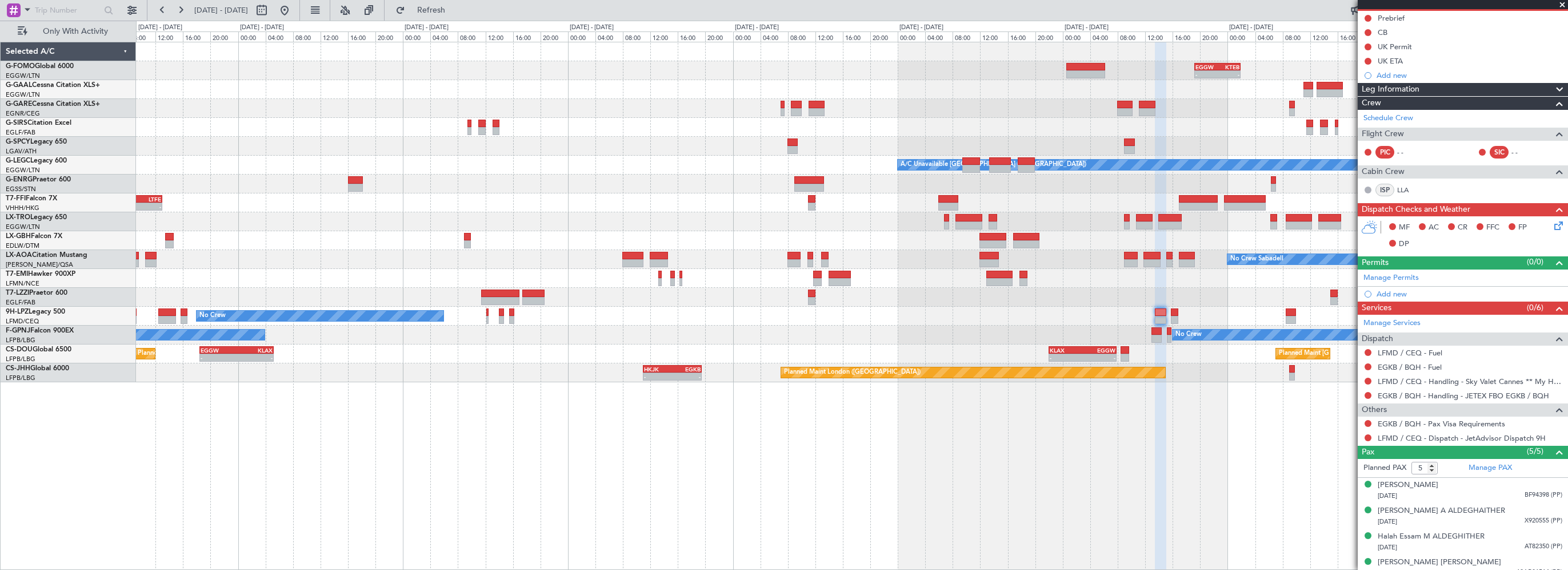
click at [1171, 479] on div "- - EGGW 19:15 Z KTEB 01:55 Z Planned Maint Windsor Locks (Bradley Intl) Planne…" at bounding box center [852, 305] width 1432 height 528
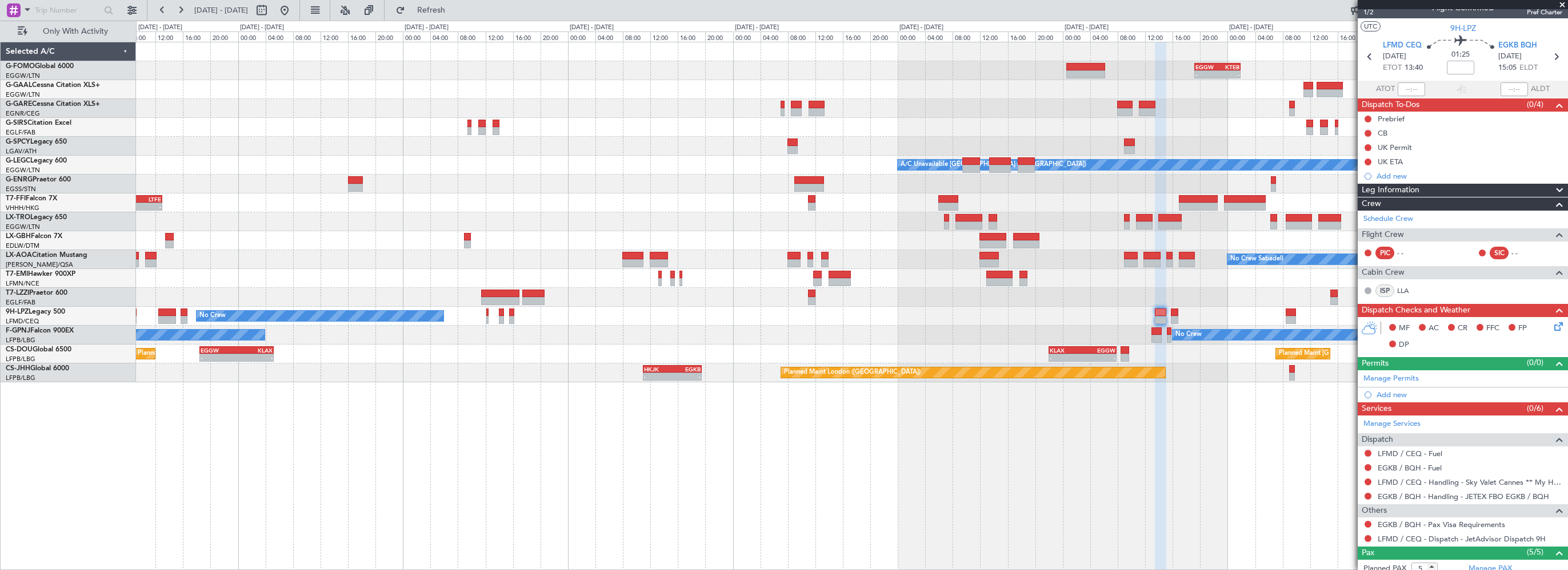
scroll to position [0, 0]
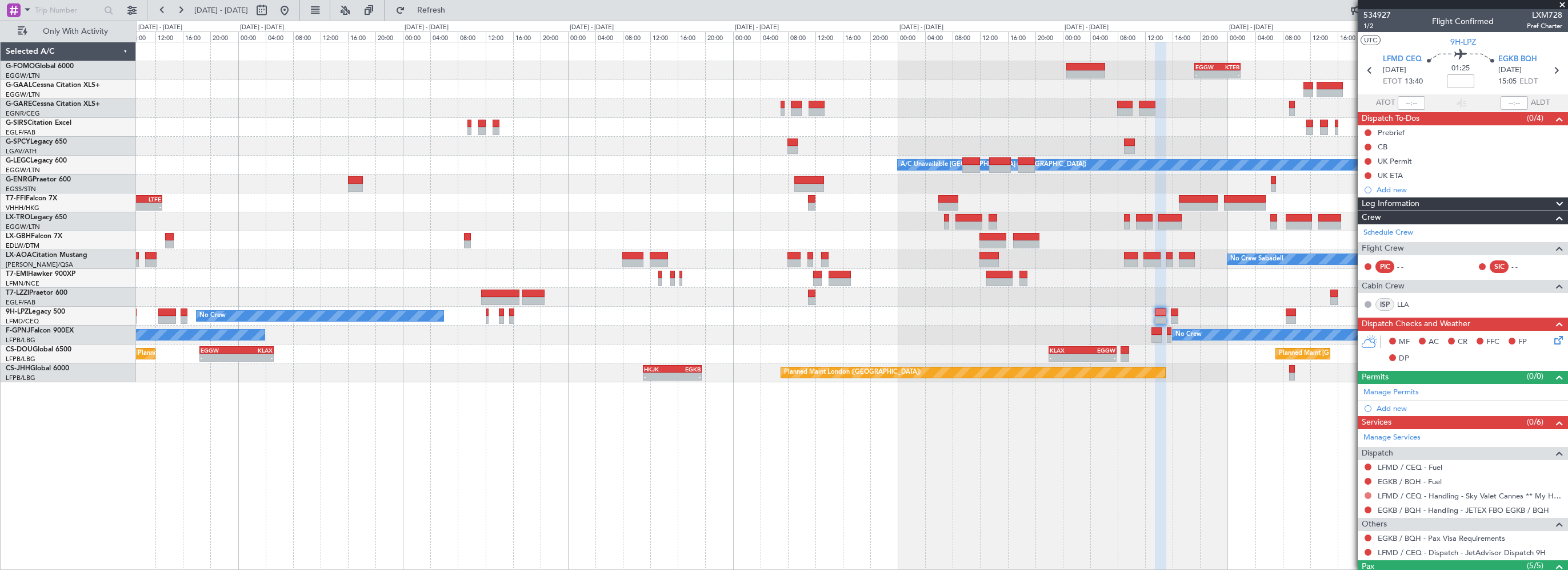
click at [1369, 492] on button at bounding box center [1367, 495] width 7 height 7
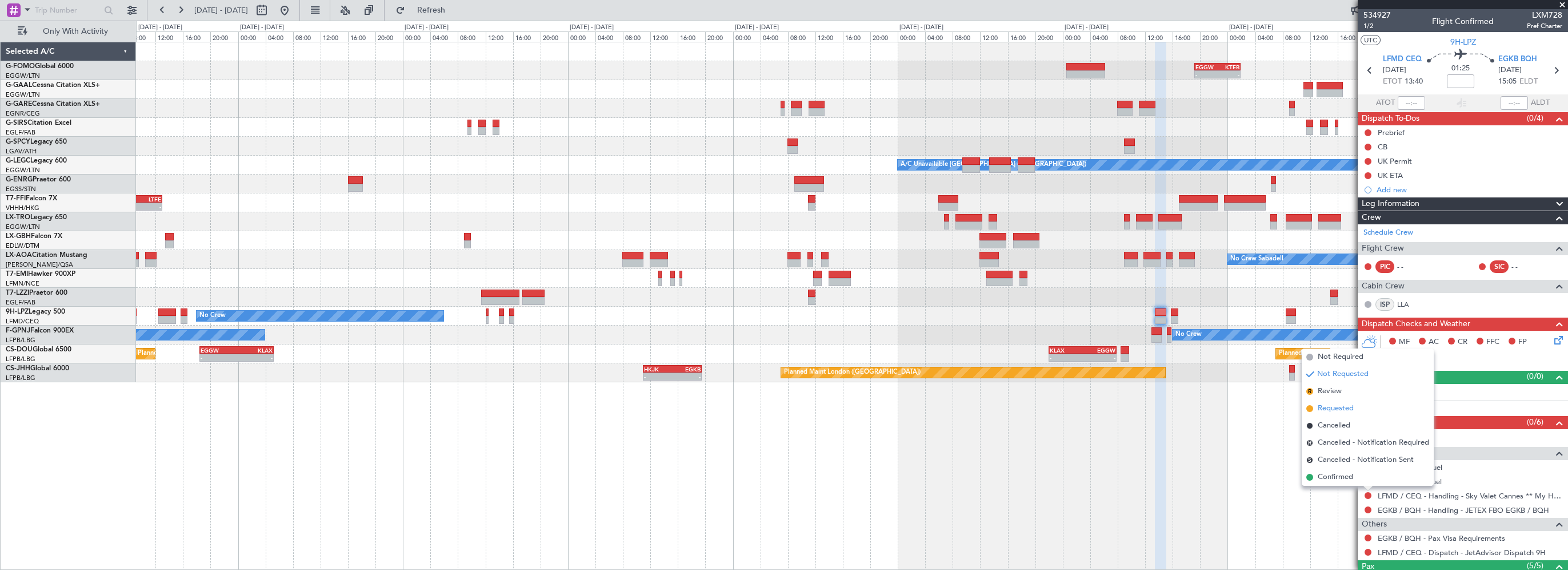
click at [1331, 406] on span "Requested" at bounding box center [1336, 408] width 36 height 11
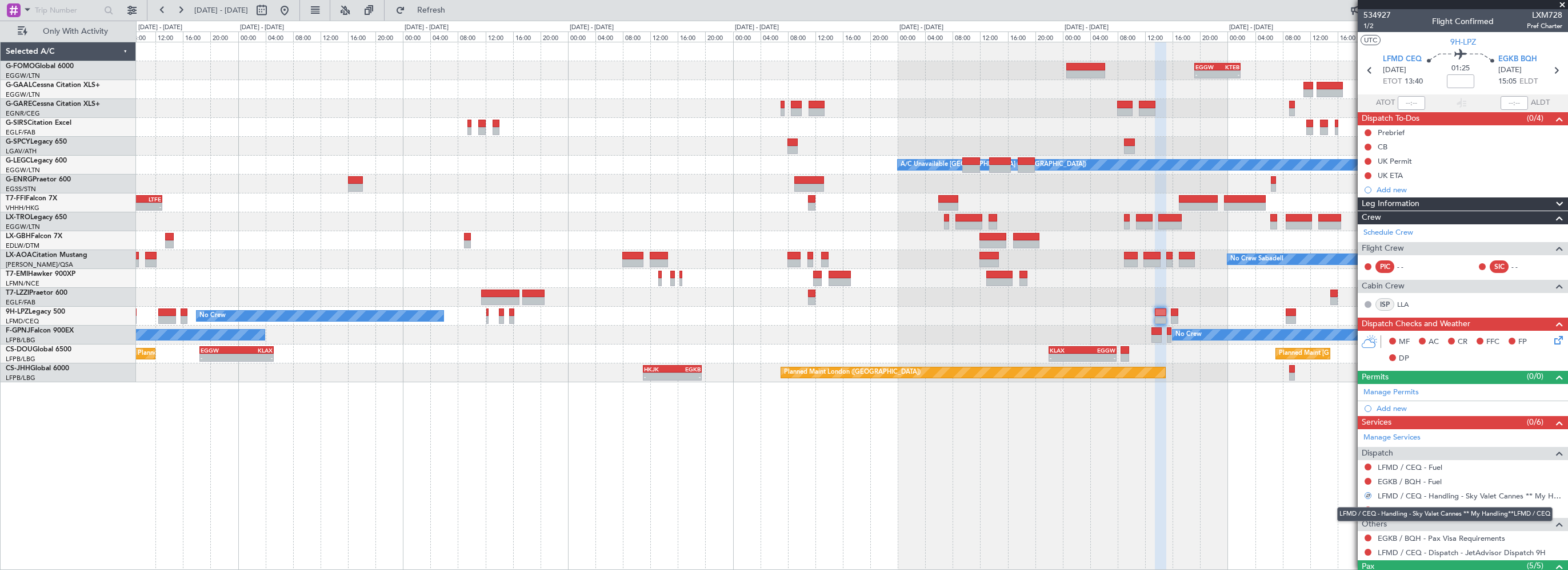
click at [1455, 509] on mat-tooltip-component "LFMD / CEQ - Handling - Sky Valet Cannes ** My Handling**LFMD / CEQ" at bounding box center [1444, 514] width 231 height 30
click at [1457, 508] on div "LFMD / CEQ - Handling - Sky Valet Cannes ** My Handling**LFMD / CEQ" at bounding box center [1445, 514] width 216 height 14
click at [1461, 508] on link "EGKB / BQH - Handling - JETEX FBO EGKB / BQH" at bounding box center [1463, 510] width 171 height 10
click at [1192, 476] on div "- - EGGW 19:15 Z KTEB 01:55 Z Planned Maint Windsor Locks (Bradley Intl) Planne…" at bounding box center [852, 305] width 1432 height 528
click at [1367, 507] on button at bounding box center [1367, 509] width 7 height 7
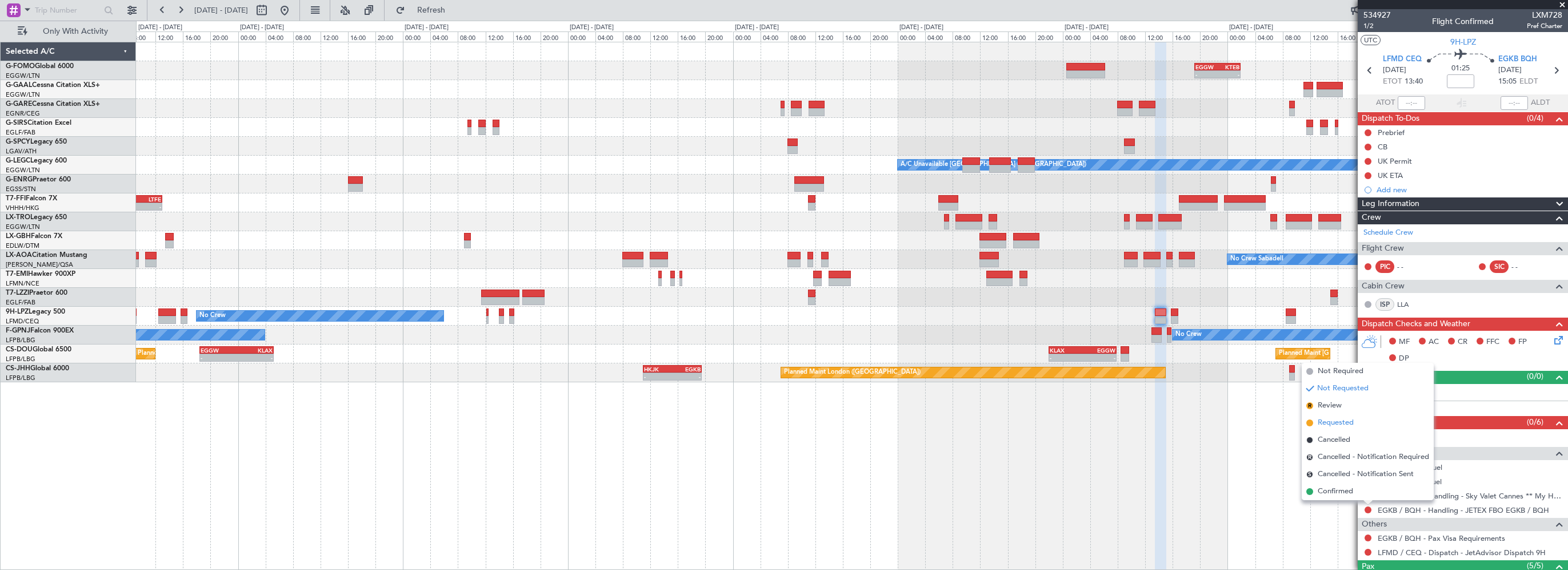
click at [1341, 425] on span "Requested" at bounding box center [1336, 423] width 36 height 11
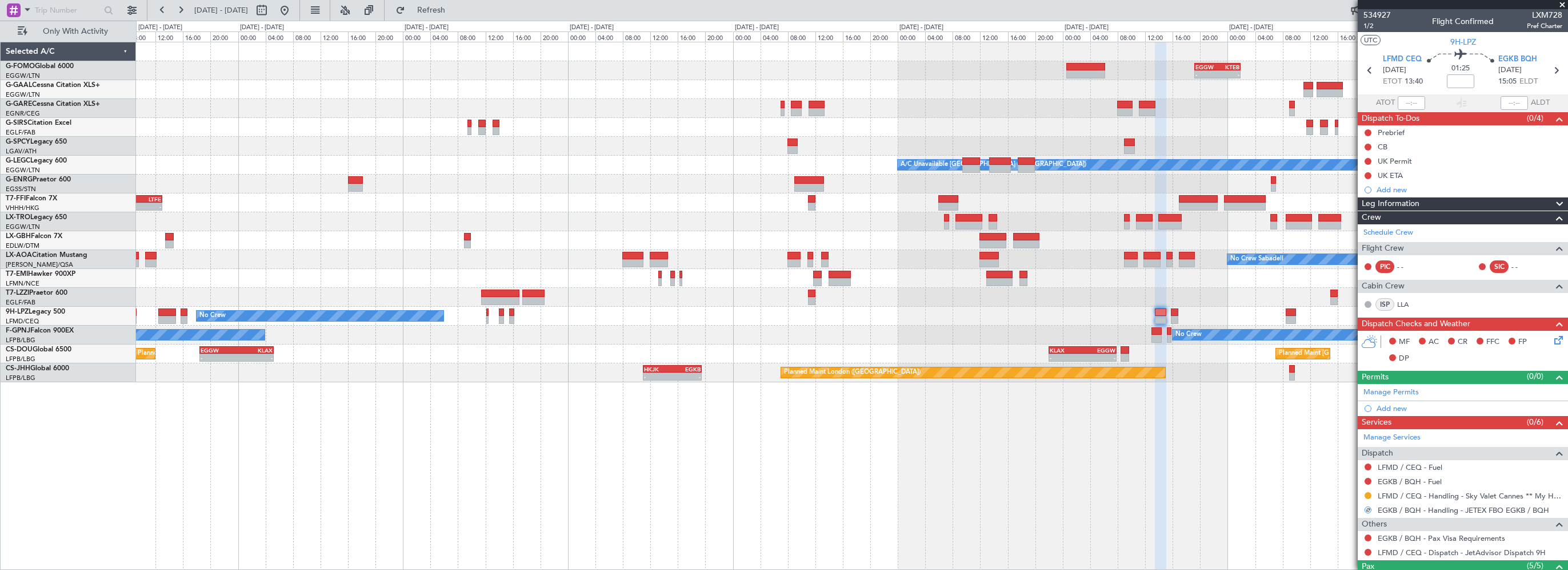
click at [1250, 492] on div "- - EGGW 19:15 Z KTEB 01:55 Z Planned Maint Windsor Locks (Bradley Intl) Planne…" at bounding box center [852, 305] width 1432 height 528
click at [1404, 392] on link "Manage Permits" at bounding box center [1391, 392] width 55 height 11
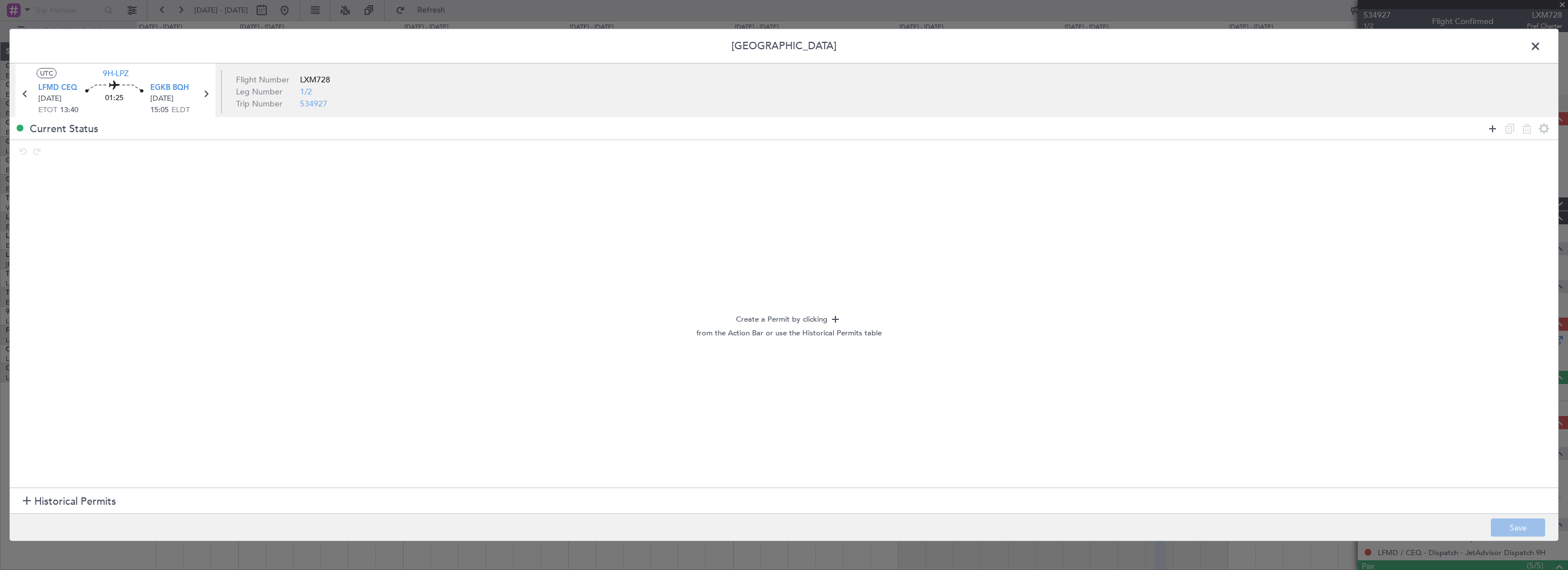
click at [1492, 124] on icon at bounding box center [1493, 128] width 13 height 13
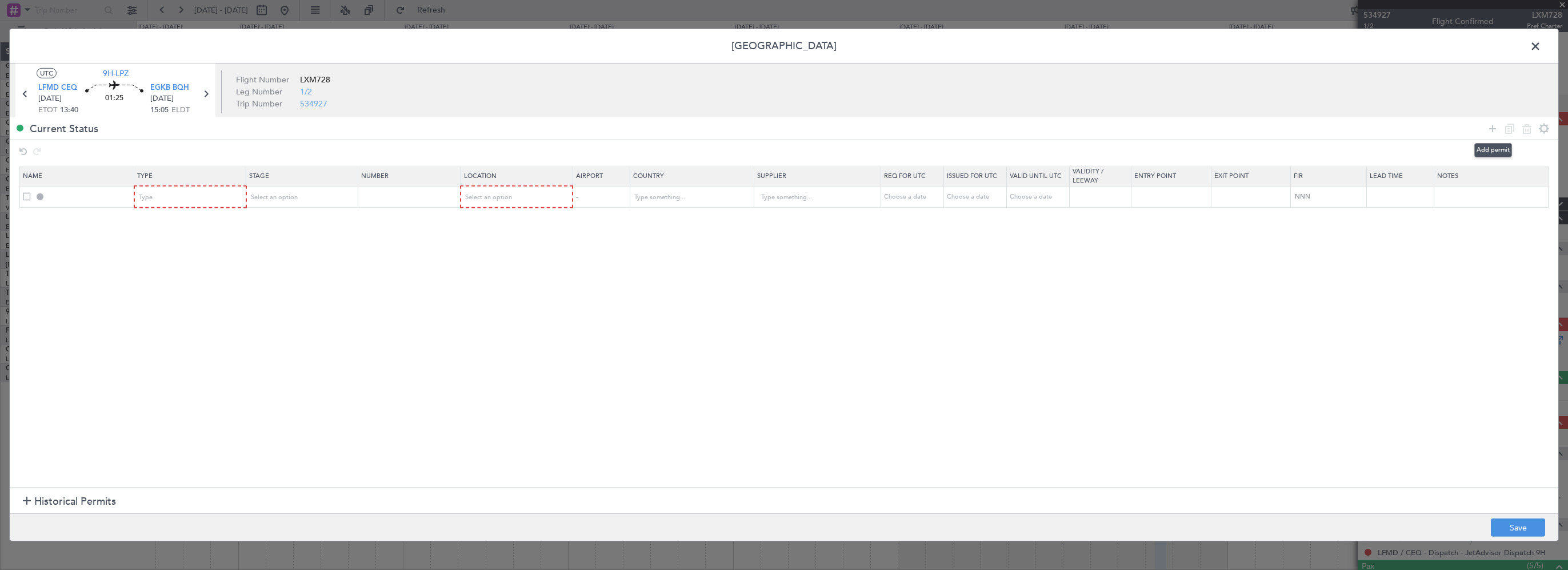
click at [1492, 128] on icon at bounding box center [1493, 128] width 13 height 13
click at [184, 353] on section "Name Type Stage Number Location Airport Country Supplier Req For Utc Issued For…" at bounding box center [784, 325] width 1549 height 324
click at [150, 193] on span "Type" at bounding box center [146, 197] width 13 height 9
click at [152, 309] on span "Slot" at bounding box center [190, 306] width 102 height 17
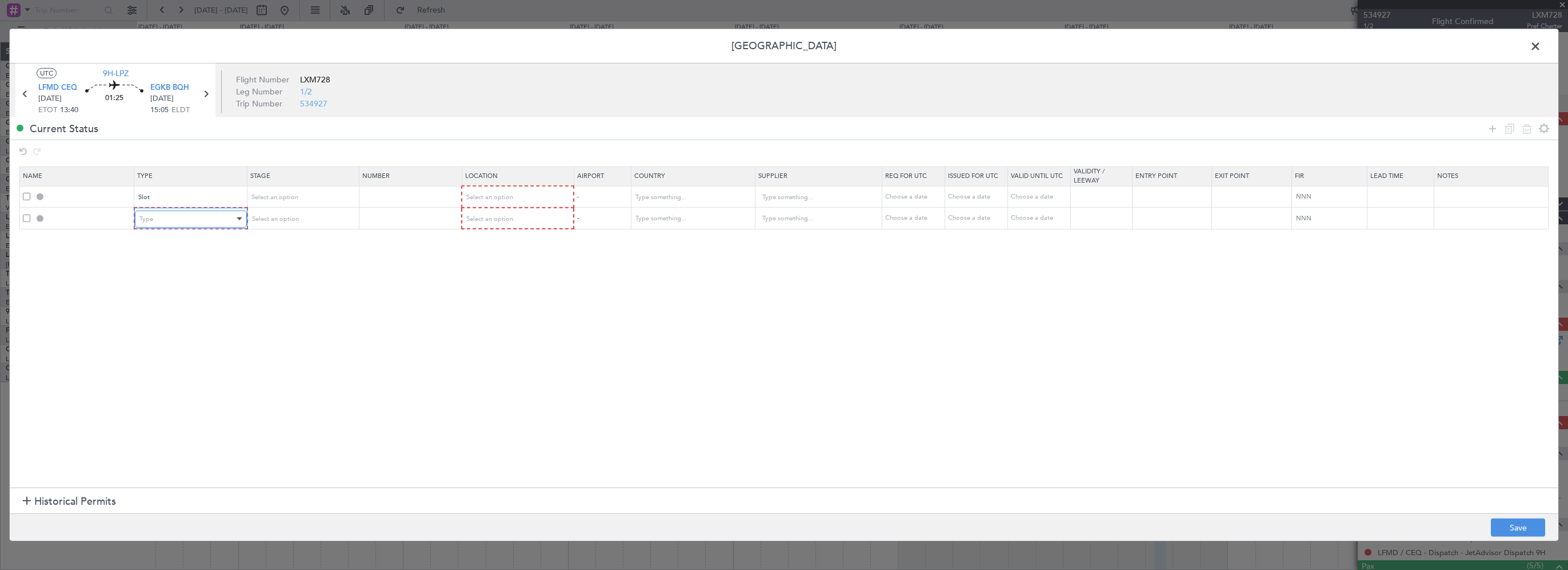
click at [180, 219] on div "Type" at bounding box center [187, 219] width 95 height 17
click at [162, 274] on span "PPR" at bounding box center [190, 276] width 102 height 17
click at [315, 267] on section "Name Type Stage Number Location Airport Country Supplier Req For Utc Issued For…" at bounding box center [784, 325] width 1549 height 324
click at [292, 193] on span "Select an option" at bounding box center [273, 197] width 47 height 9
click at [269, 275] on span "Requested" at bounding box center [300, 272] width 102 height 17
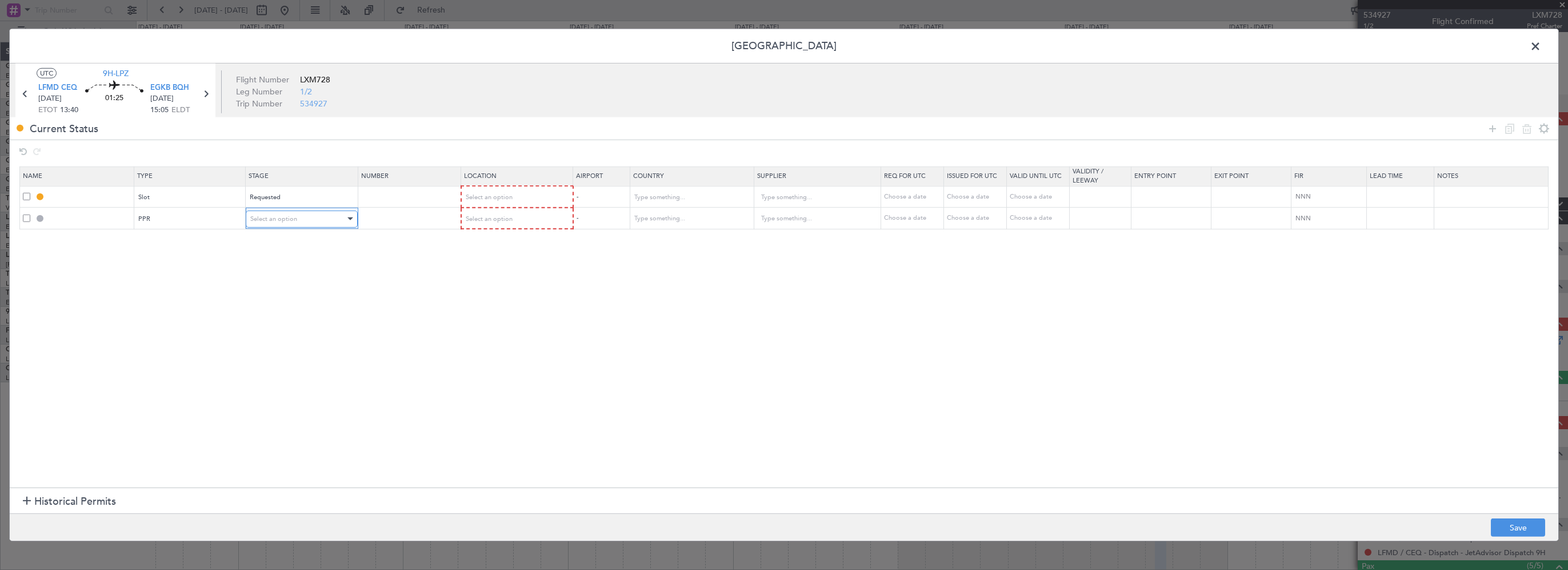
click at [290, 215] on span "Select an option" at bounding box center [273, 218] width 47 height 9
click at [266, 292] on span "Requested" at bounding box center [300, 293] width 102 height 17
click at [409, 295] on section "Name Type Stage Number Location Airport Country Supplier Req For Utc Issued For…" at bounding box center [784, 325] width 1549 height 324
click at [484, 200] on span "Select an option" at bounding box center [488, 197] width 47 height 9
click at [489, 225] on span "Departure" at bounding box center [515, 221] width 102 height 17
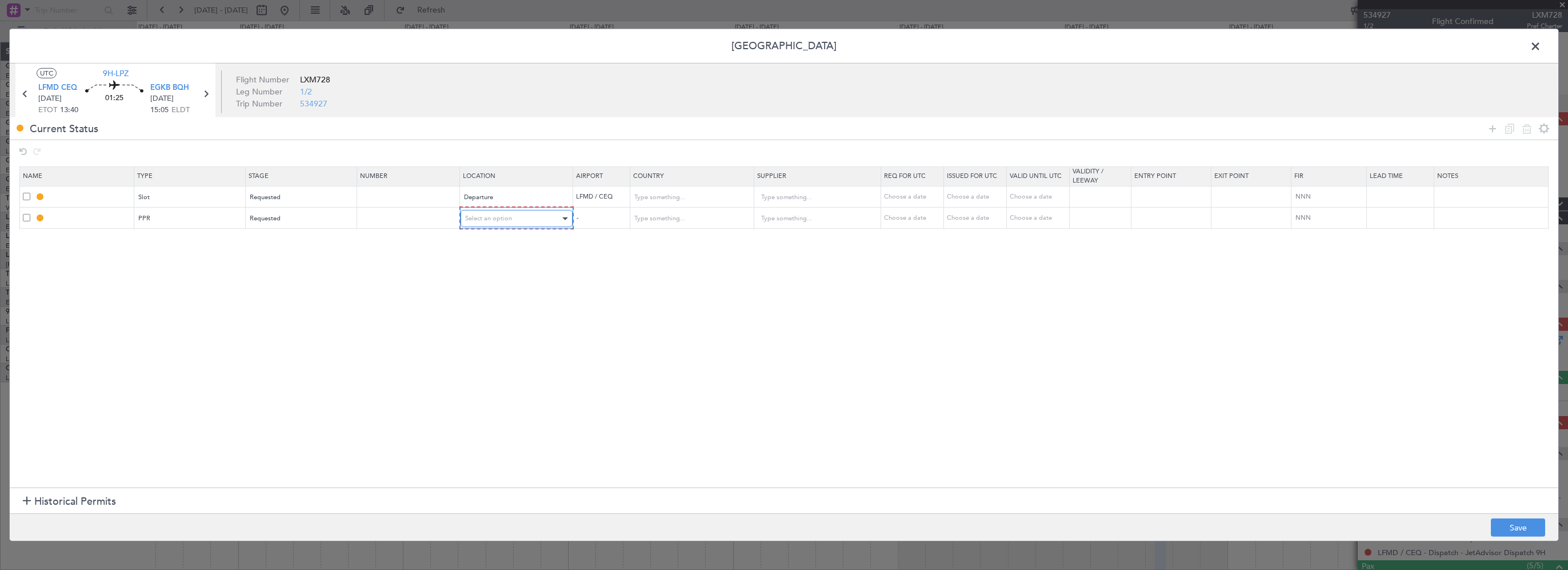
click at [495, 214] on span "Select an option" at bounding box center [488, 218] width 47 height 9
click at [482, 276] on span "Arrival" at bounding box center [515, 276] width 102 height 17
click at [683, 326] on section "Name Type Stage Number Location Airport Country Supplier Req For Utc Issued For…" at bounding box center [784, 325] width 1549 height 324
click at [1520, 521] on button "Save" at bounding box center [1518, 527] width 54 height 18
type input "LFMD DEP SLOT"
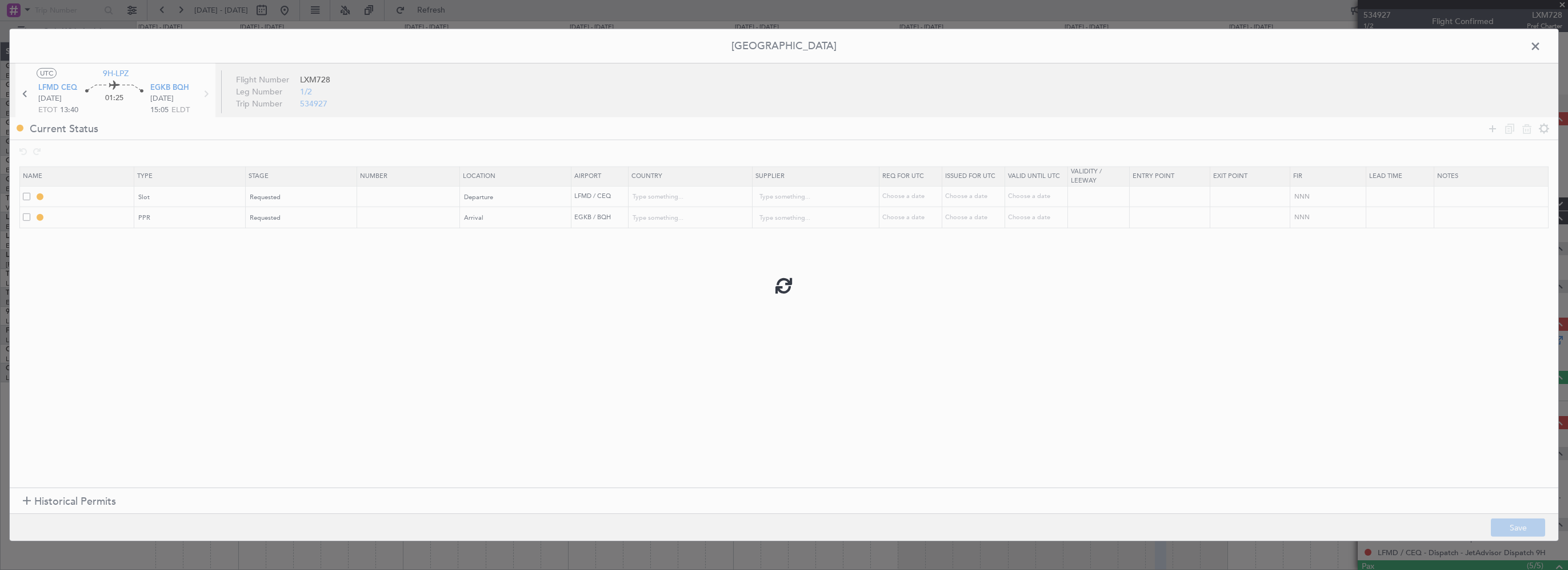
type input "France"
type input "NNN"
type input "EGKB PPR"
type input "United Kingdom"
type input "NNN"
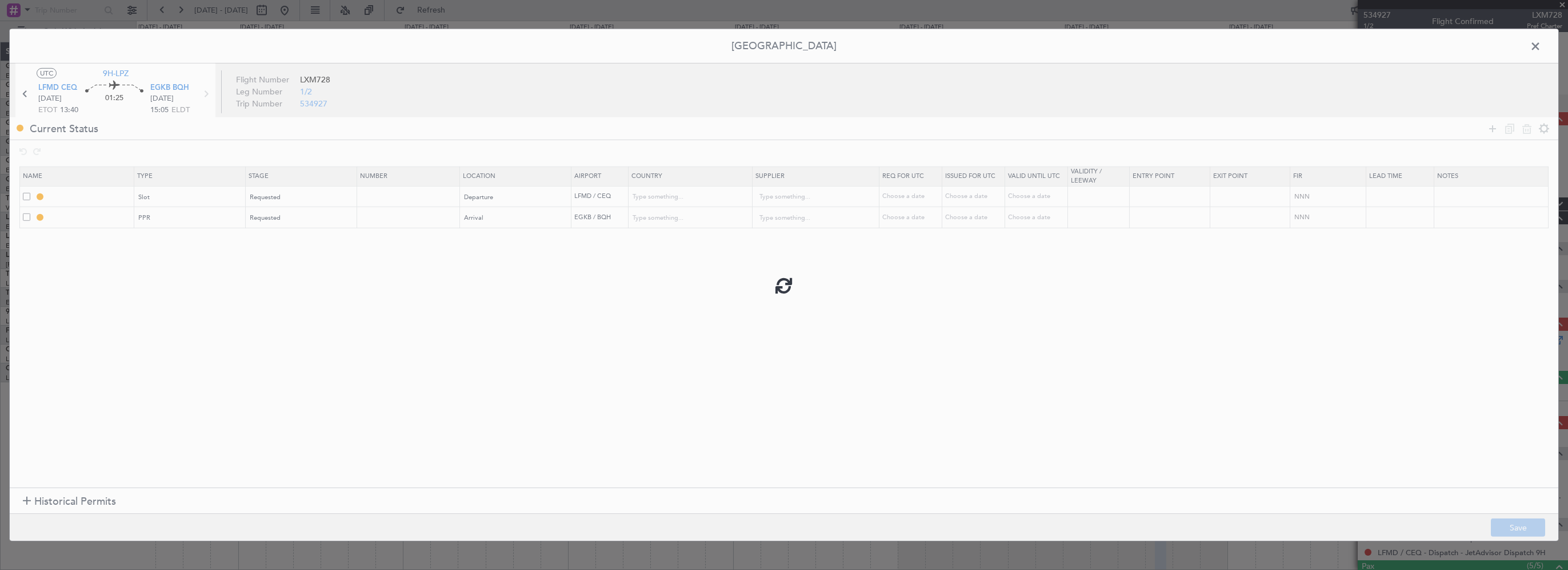
type input "2"
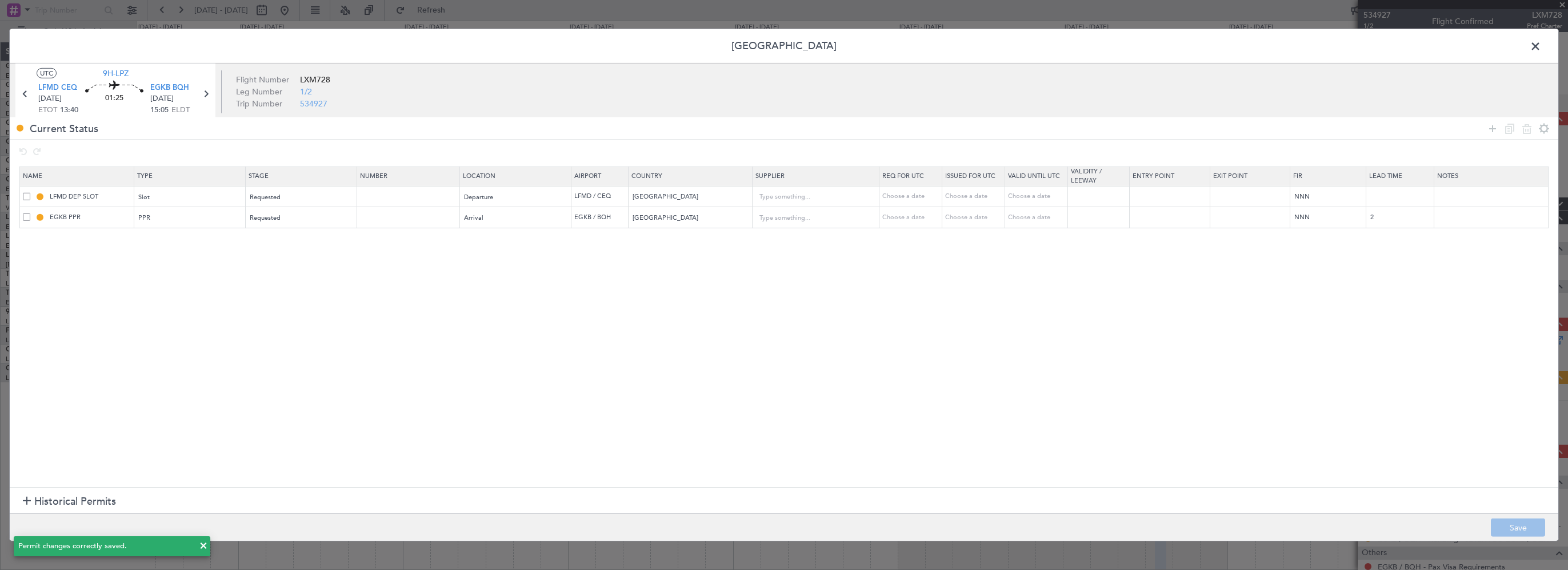
click at [861, 335] on section "Name Type Stage Number Location Airport Country Supplier Req For Utc Issued For…" at bounding box center [784, 325] width 1549 height 324
click at [1541, 47] on span at bounding box center [1541, 49] width 0 height 23
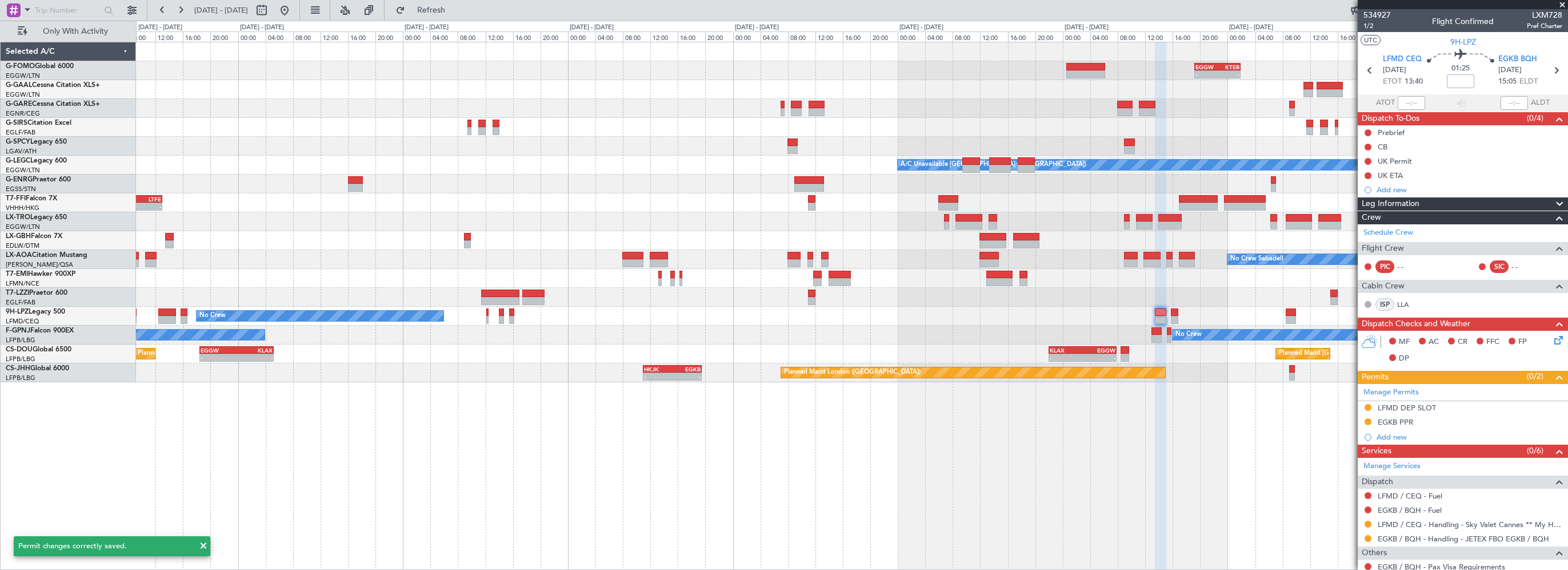
click at [1125, 433] on div "- - EGGW 19:15 Z KTEB 01:55 Z Planned Maint Windsor Locks (Bradley Intl) Planne…" at bounding box center [852, 305] width 1432 height 528
click at [538, 497] on div "- - EGGW 19:15 Z KTEB 01:55 Z Planned Maint Windsor Locks (Bradley Intl) Planne…" at bounding box center [852, 305] width 1432 height 528
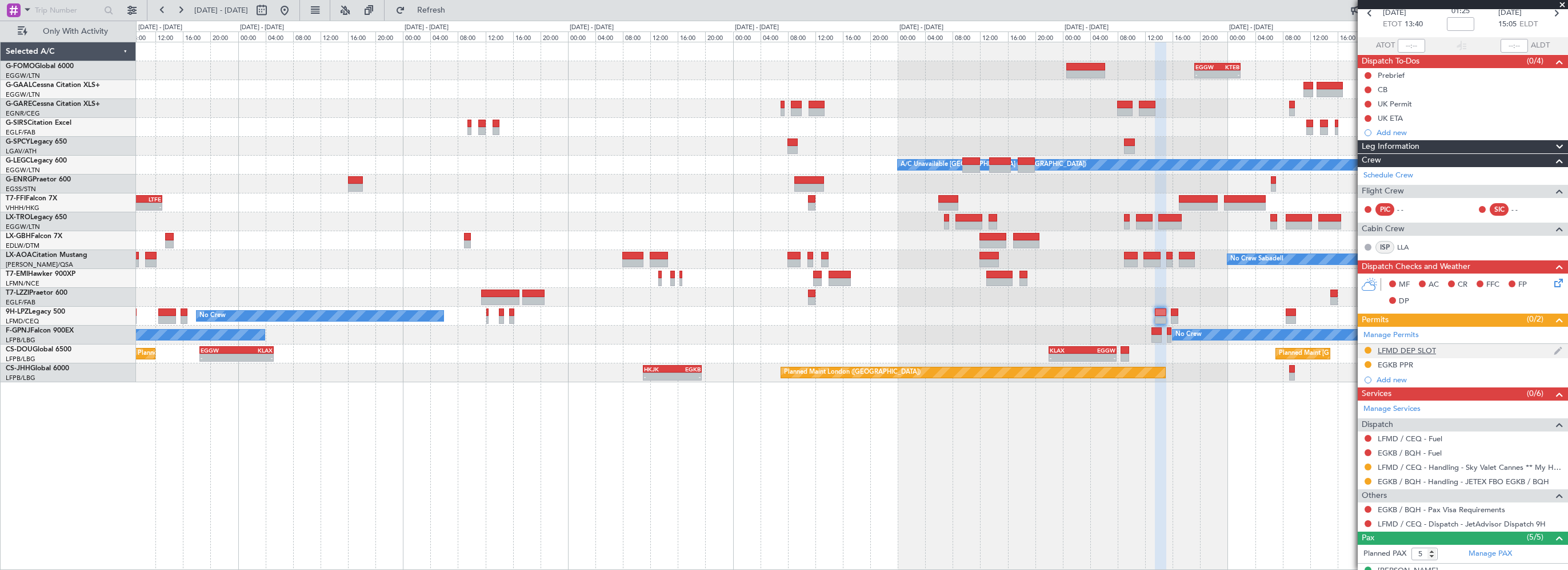
scroll to position [0, 0]
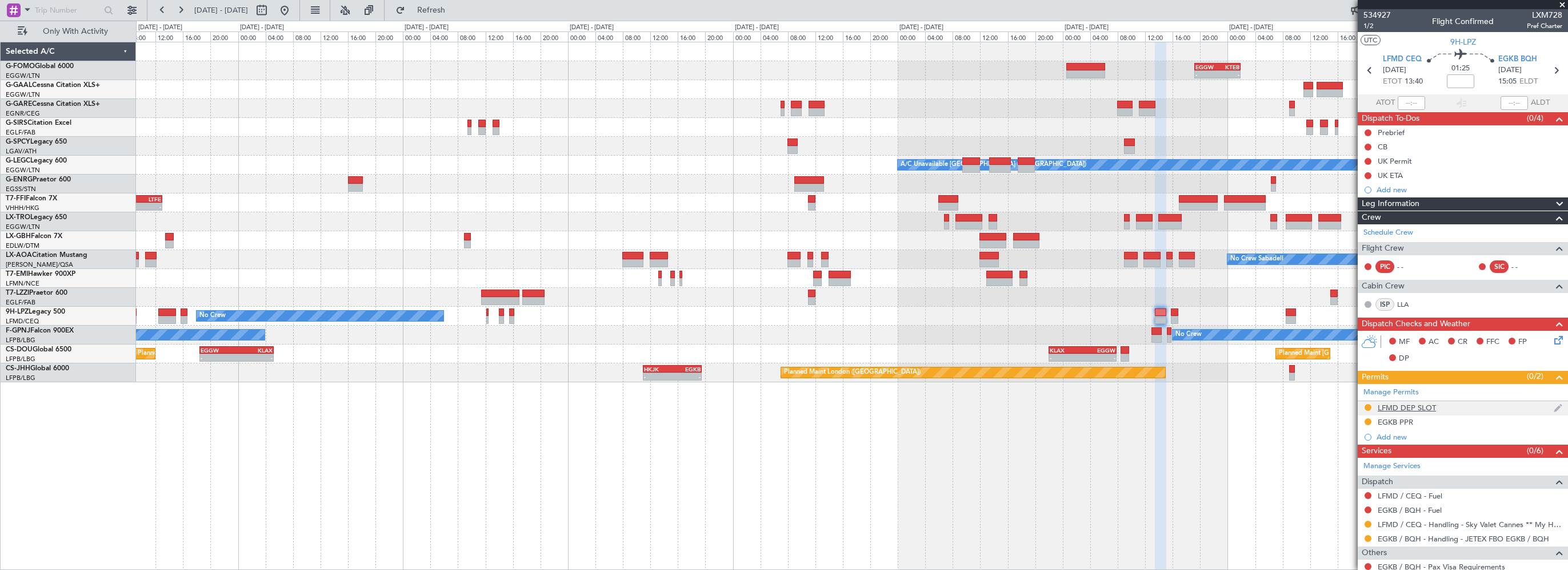
click at [1422, 410] on div "LFMD DEP SLOT" at bounding box center [1406, 407] width 58 height 10
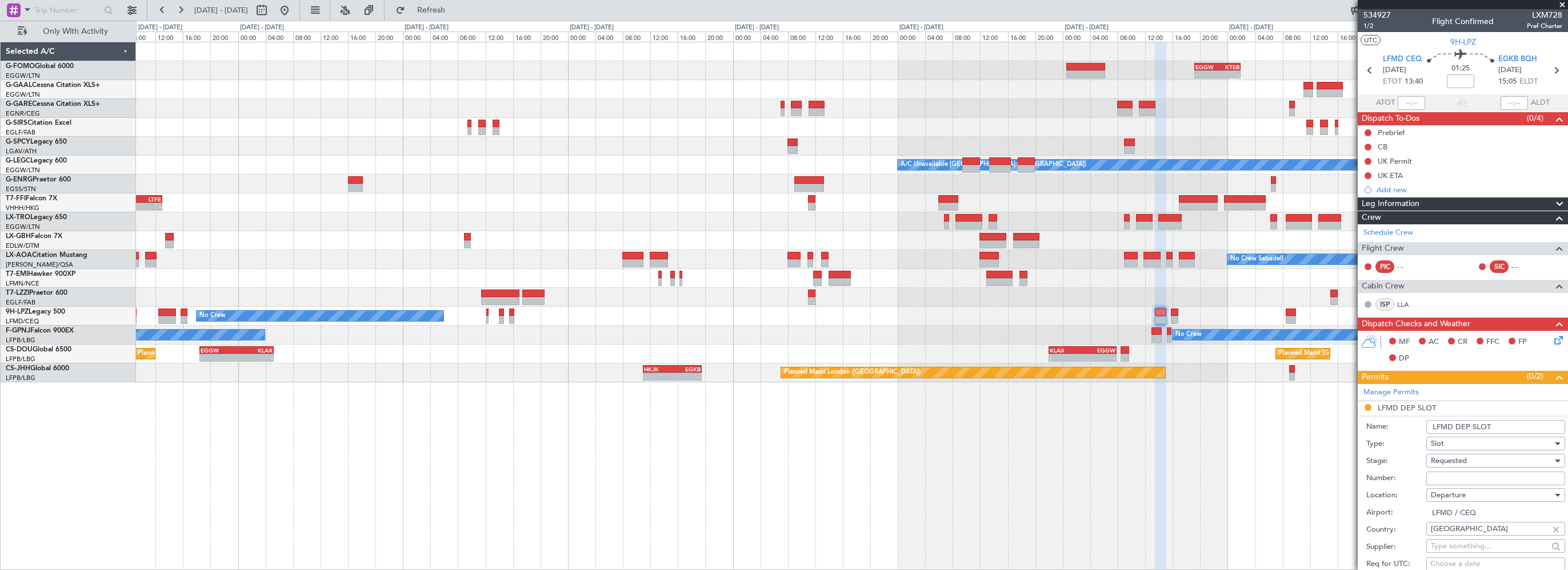
click at [1506, 423] on input "LFMD DEP SLOT" at bounding box center [1496, 426] width 139 height 13
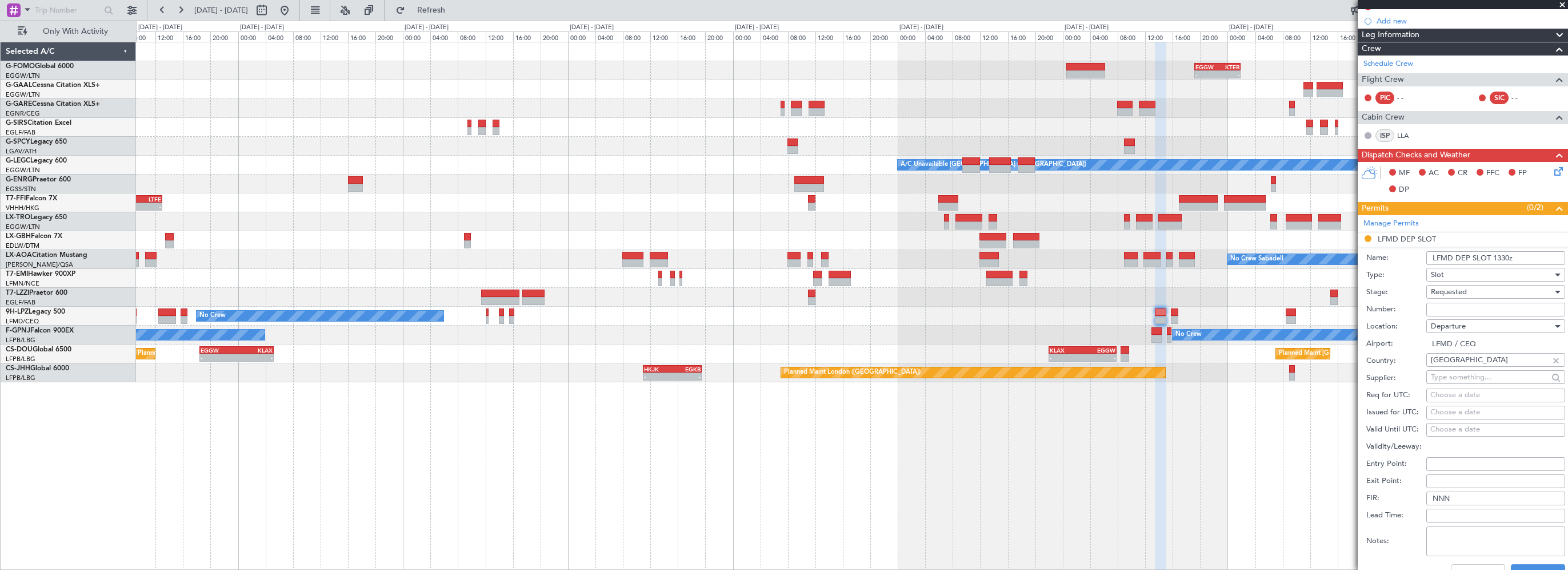
scroll to position [171, 0]
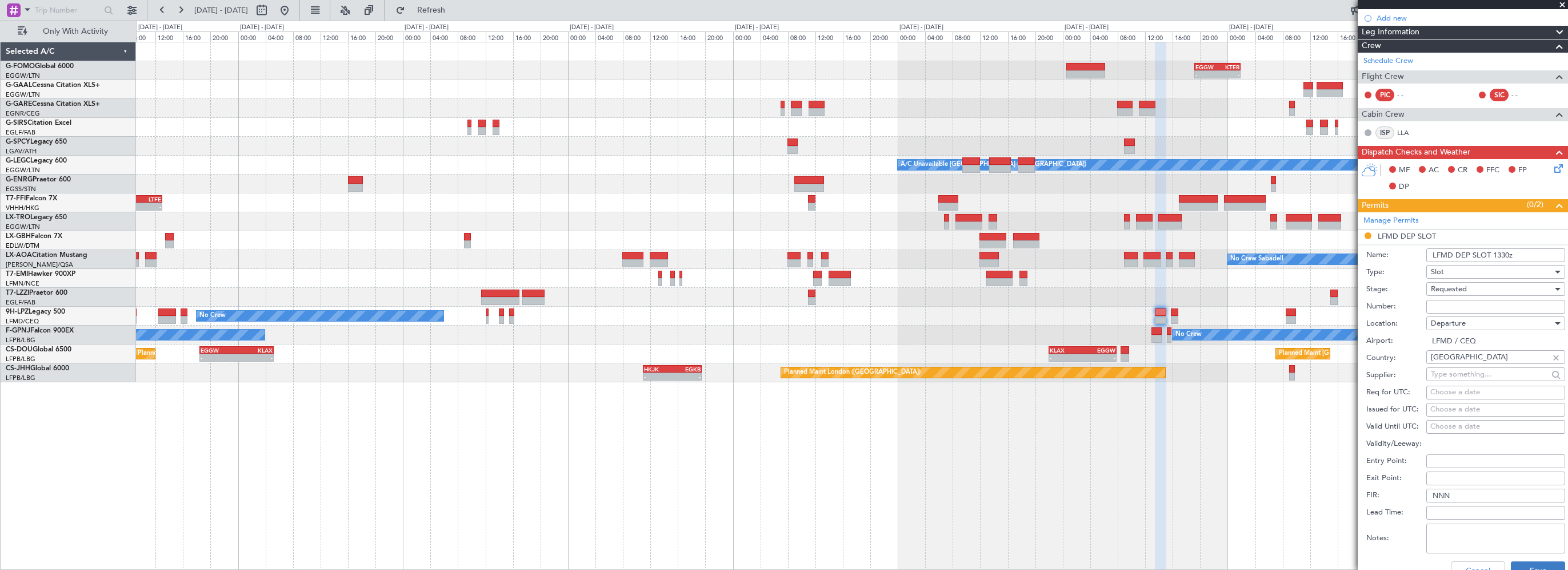
type input "LFMD DEP SLOT 1330z"
click at [1525, 564] on button "Save" at bounding box center [1538, 570] width 54 height 18
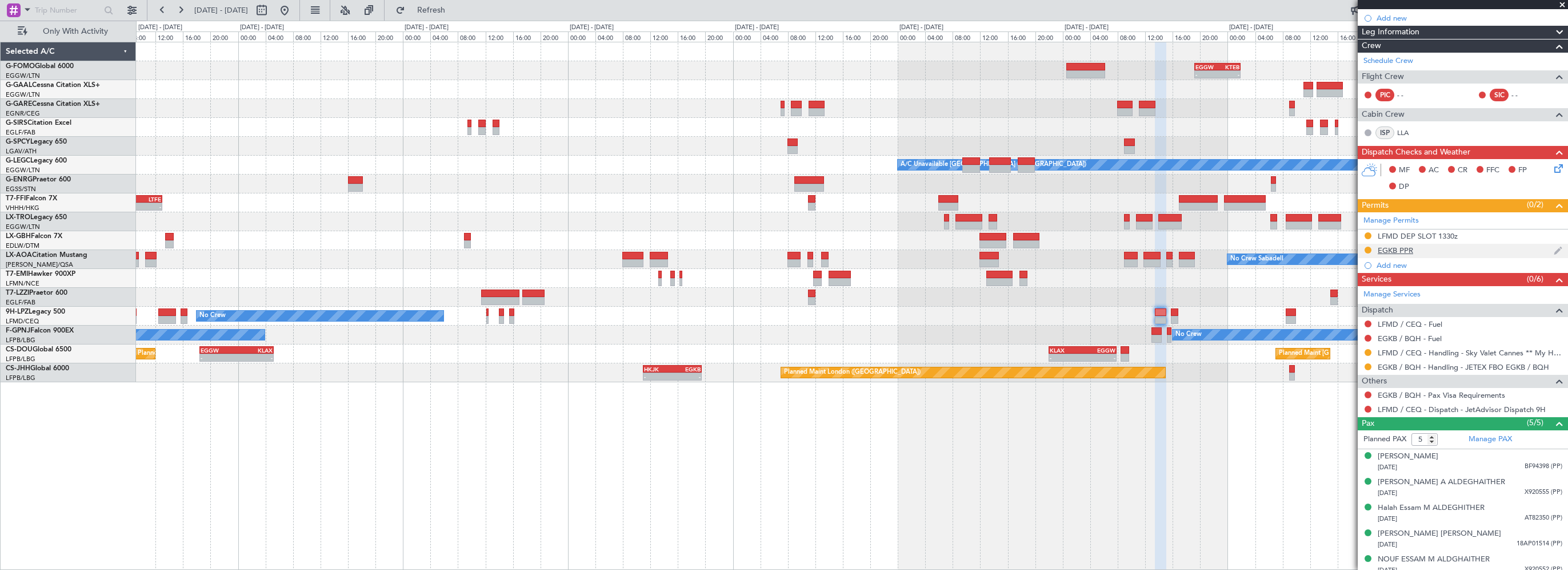
click at [1402, 251] on div "EGKB PPR" at bounding box center [1395, 250] width 35 height 10
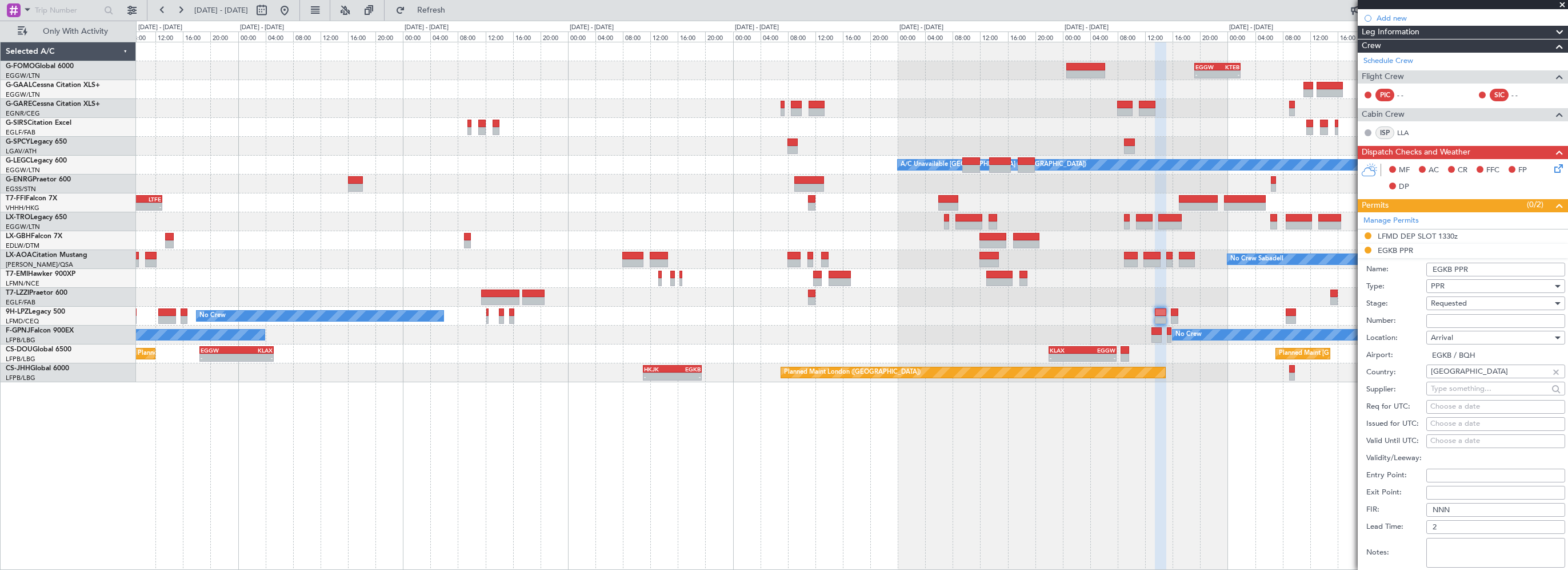
click at [1482, 272] on input "EGKB PPR" at bounding box center [1496, 269] width 139 height 13
click at [1492, 271] on input "EGKB PPR" at bounding box center [1496, 269] width 139 height 13
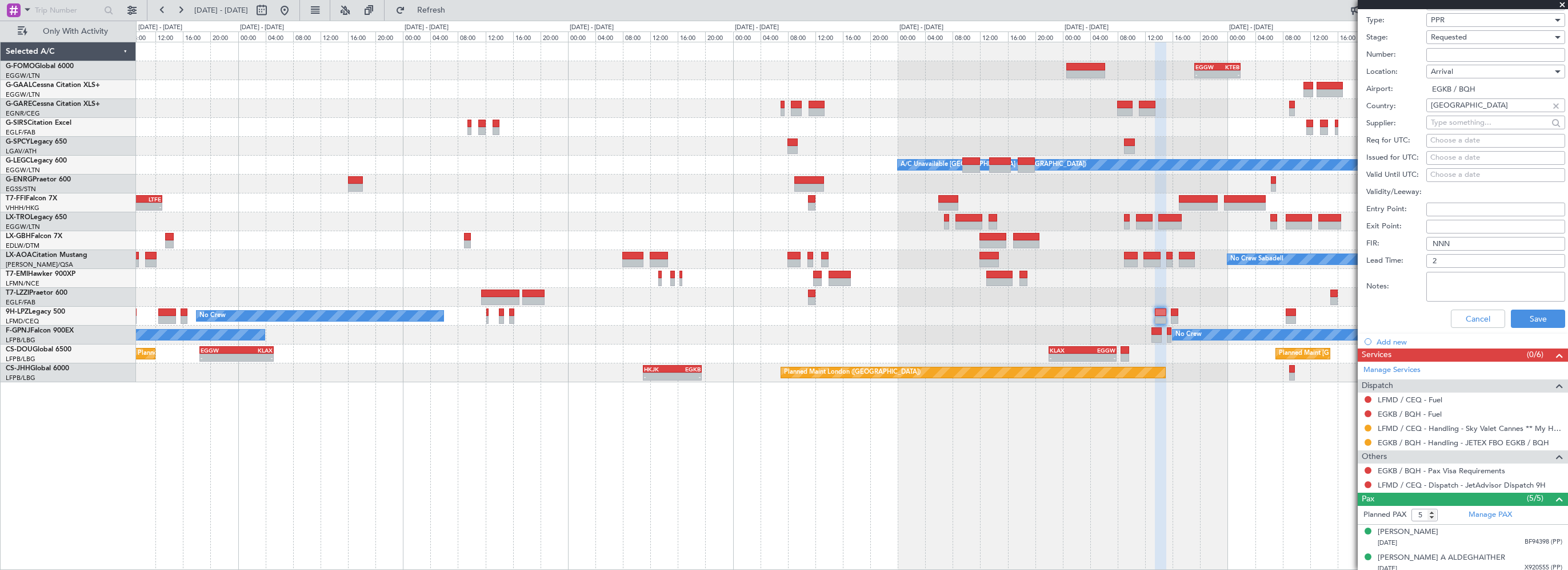
scroll to position [458, 0]
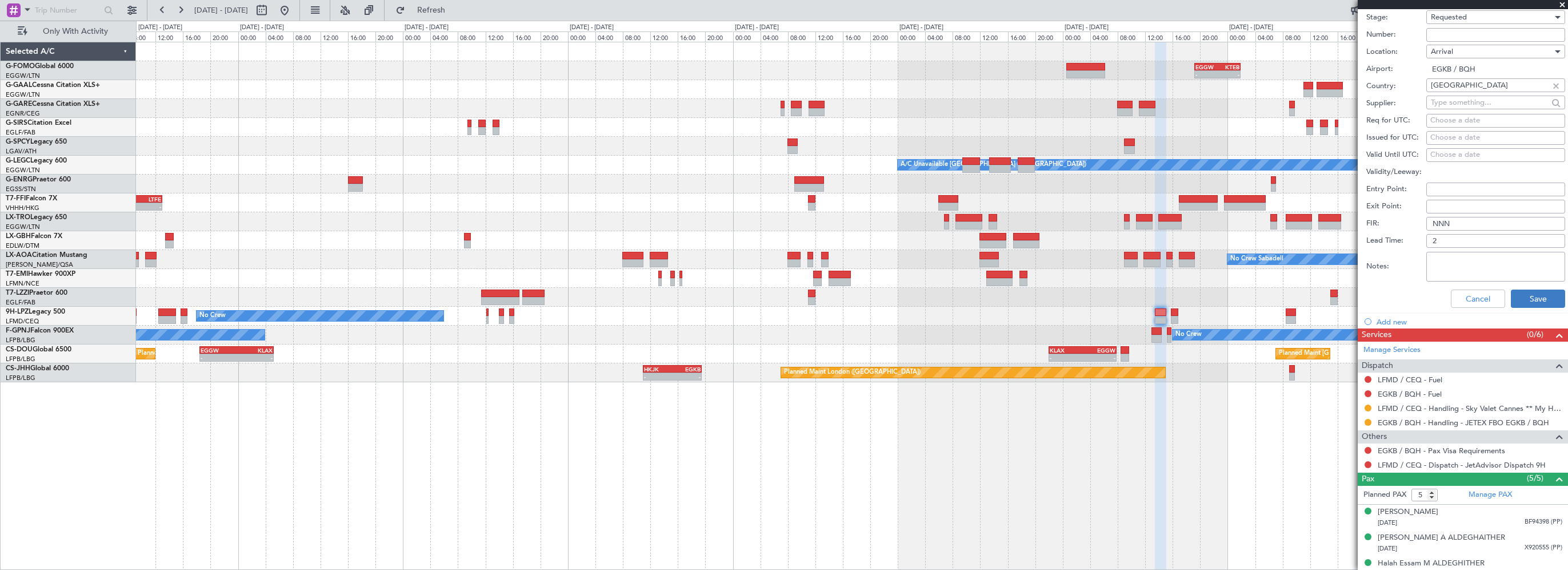
type input "EGKB PPR 1505z"
click at [1515, 298] on button "Save" at bounding box center [1538, 298] width 54 height 18
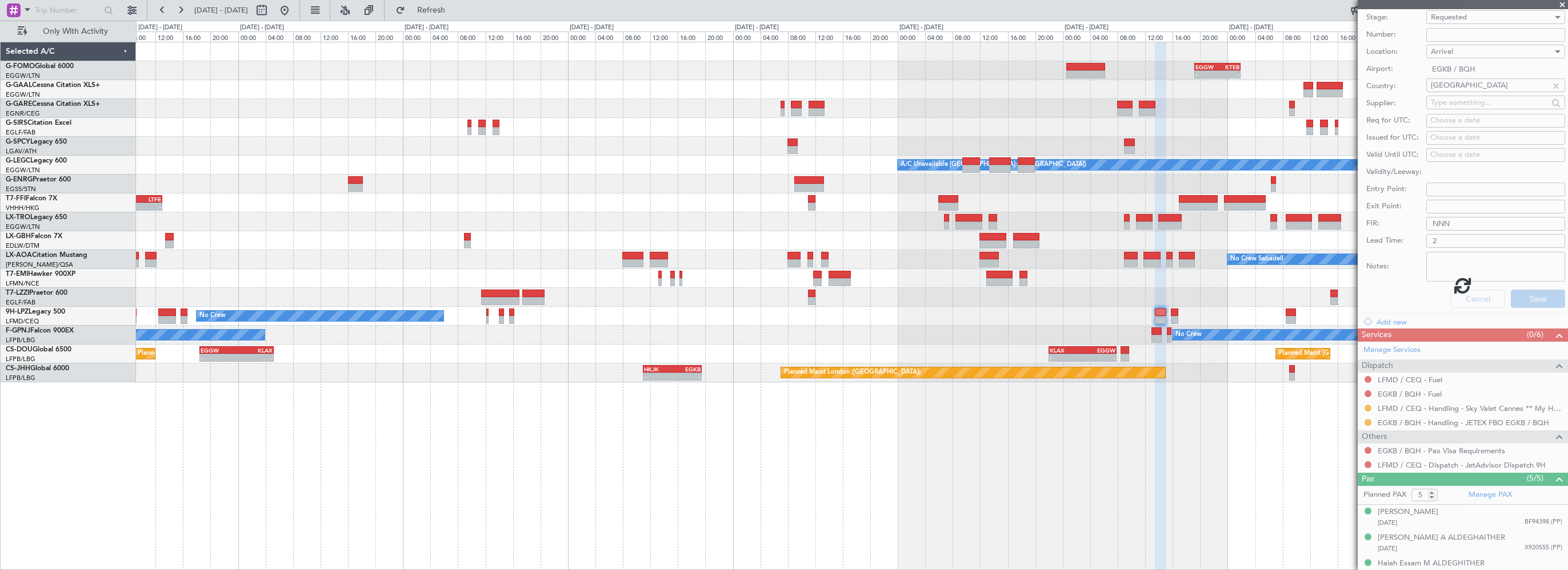
scroll to position [116, 0]
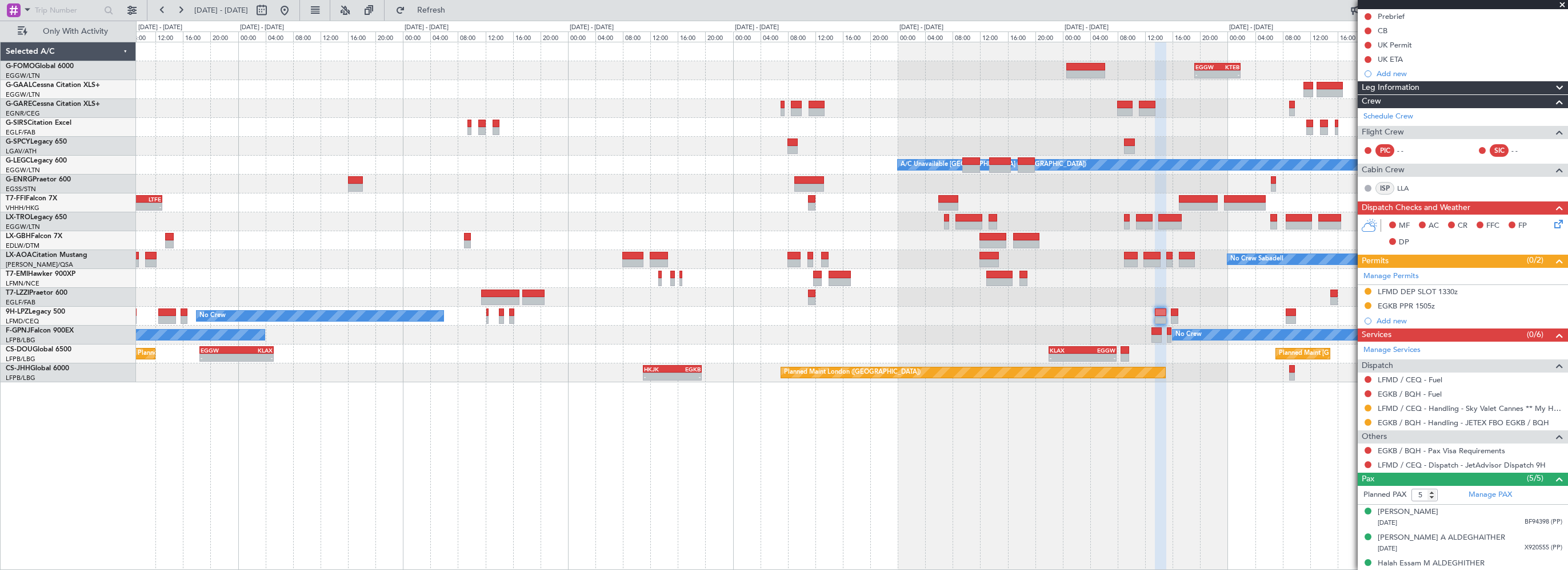
click at [615, 446] on div "- - EGGW 19:15 Z KTEB 01:55 Z Planned Maint Windsor Locks (Bradley Intl) Planne…" at bounding box center [852, 305] width 1432 height 528
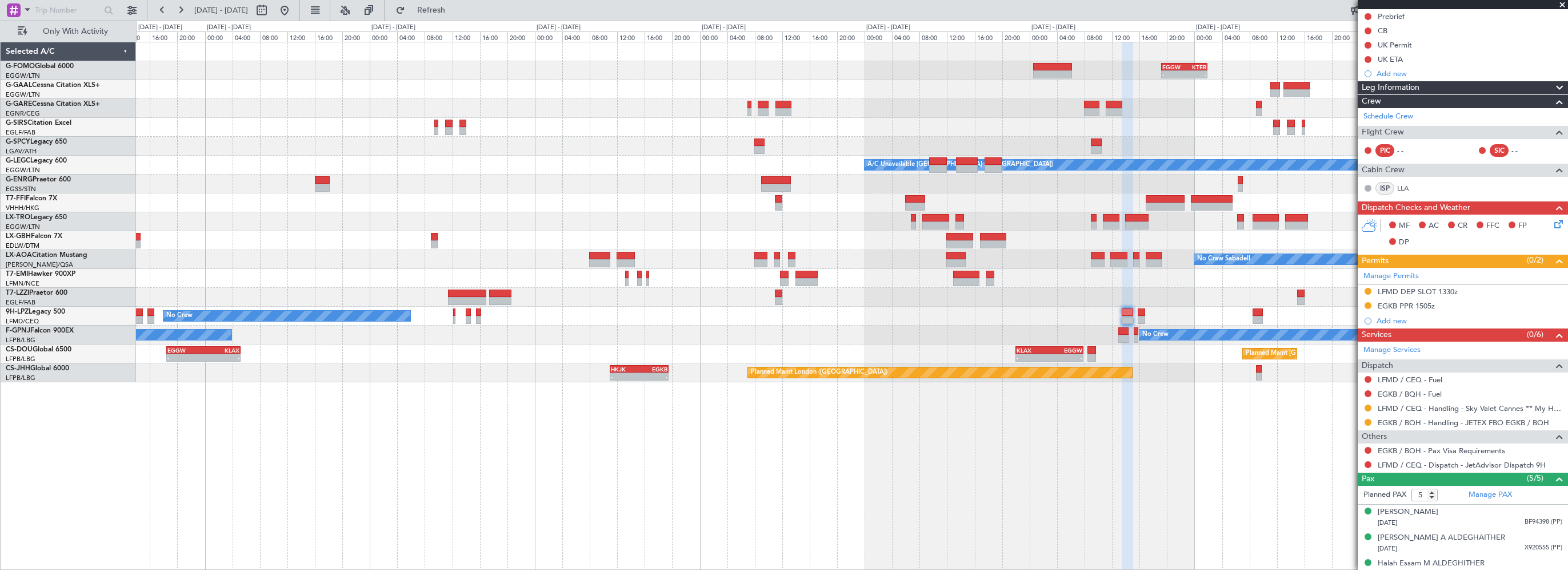
click at [402, 423] on div "- - EGGW 19:15 Z KTEB 01:55 Z Planned Maint Windsor Locks (Bradley Intl) Planne…" at bounding box center [852, 305] width 1432 height 528
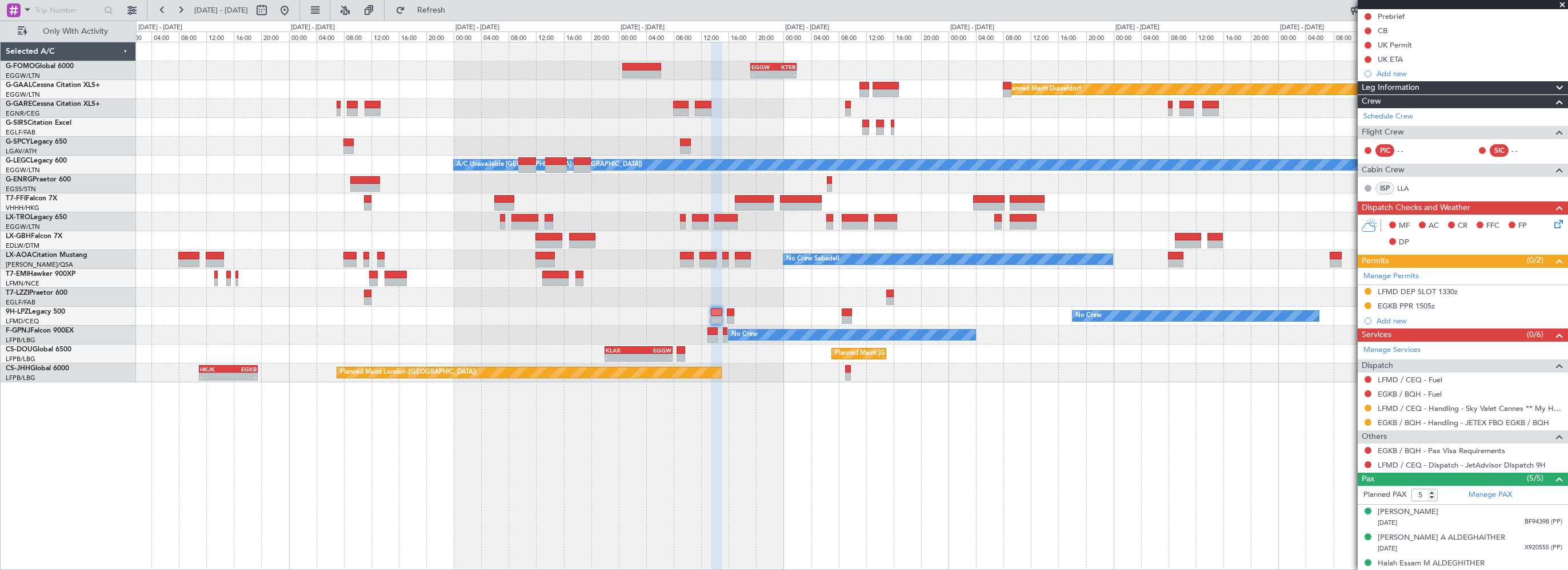
click at [597, 470] on div "- - EGGW 19:15 Z KTEB 01:55 Z Planned Maint Dusseldorf A/C Unavailable London (…" at bounding box center [852, 305] width 1432 height 528
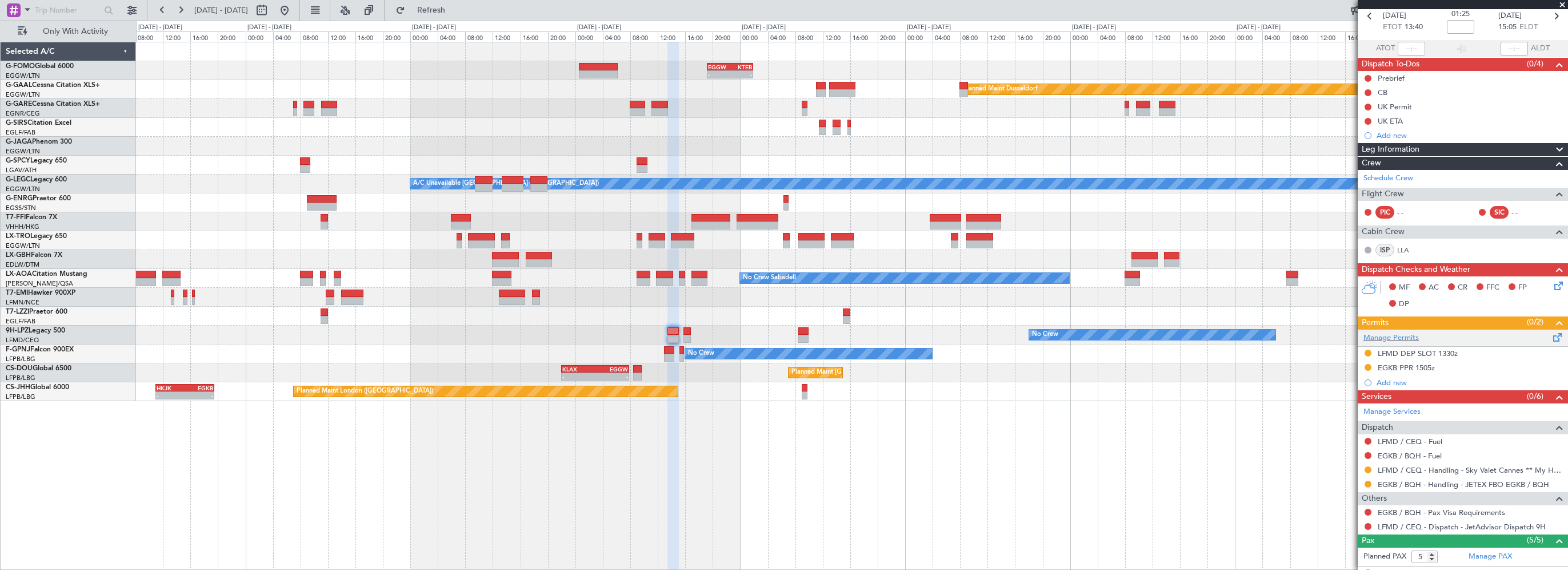
scroll to position [0, 0]
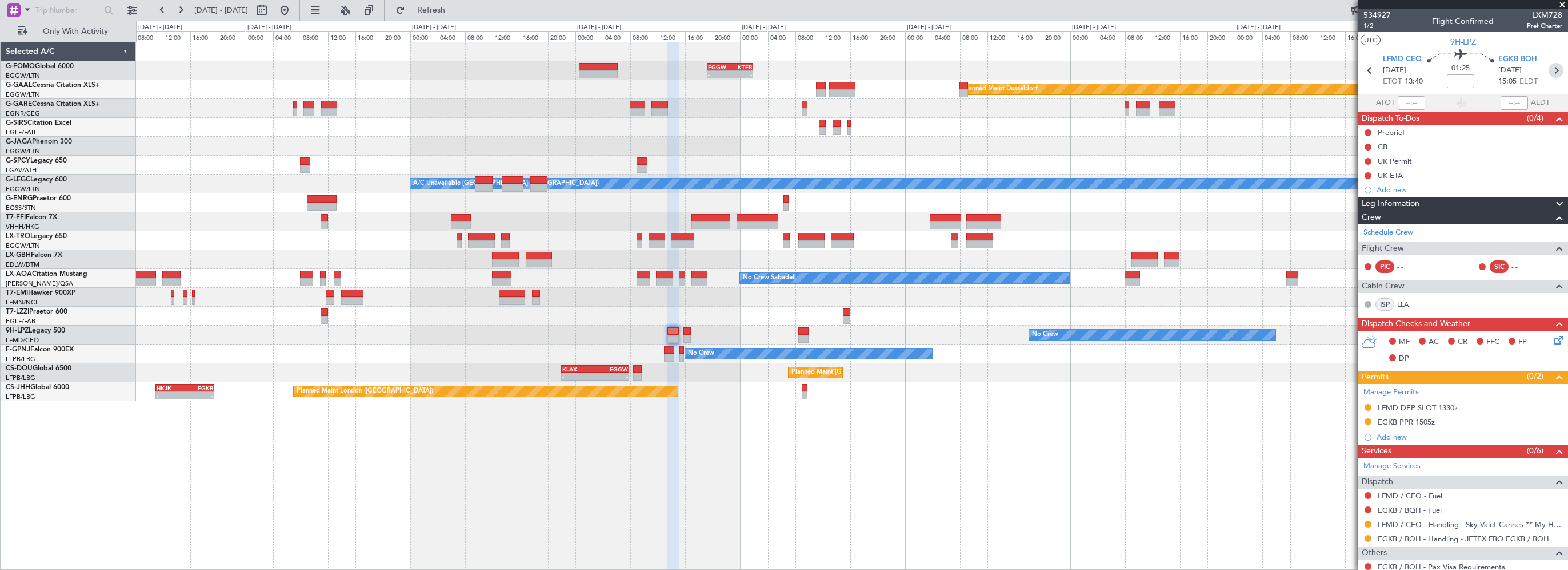
click at [1553, 67] on icon at bounding box center [1557, 70] width 15 height 15
type input "0"
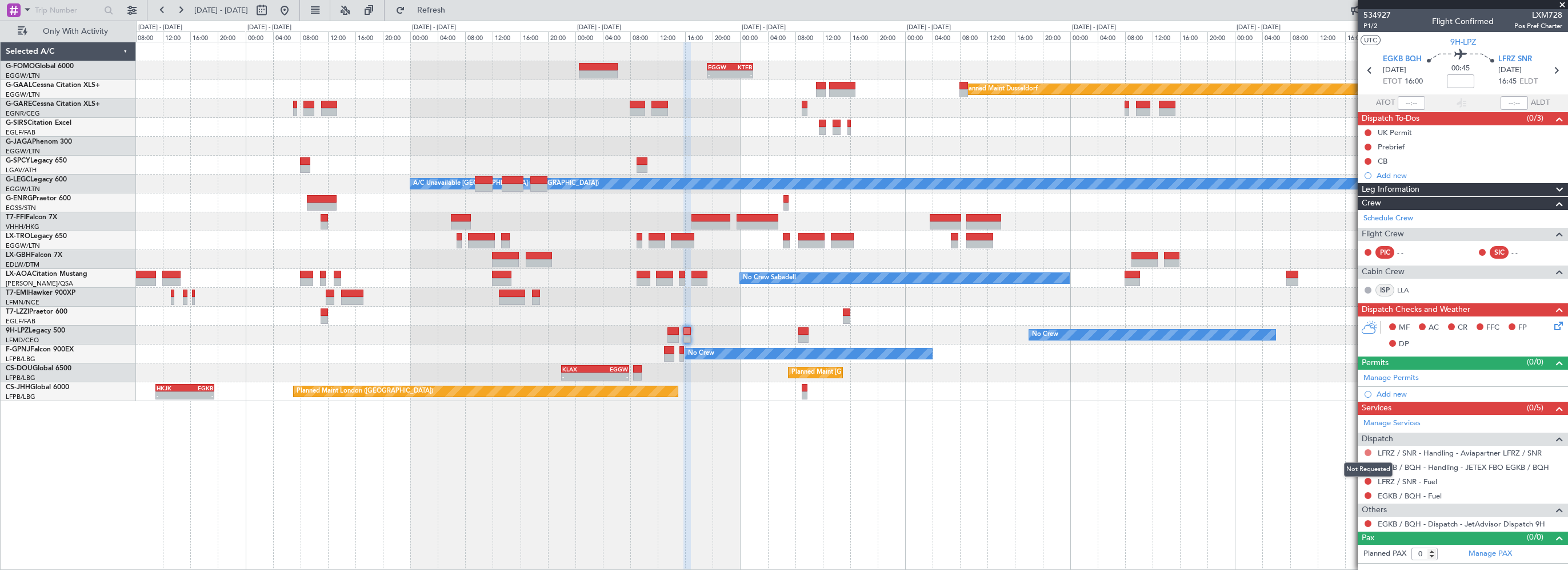
click at [1369, 452] on button at bounding box center [1367, 452] width 7 height 7
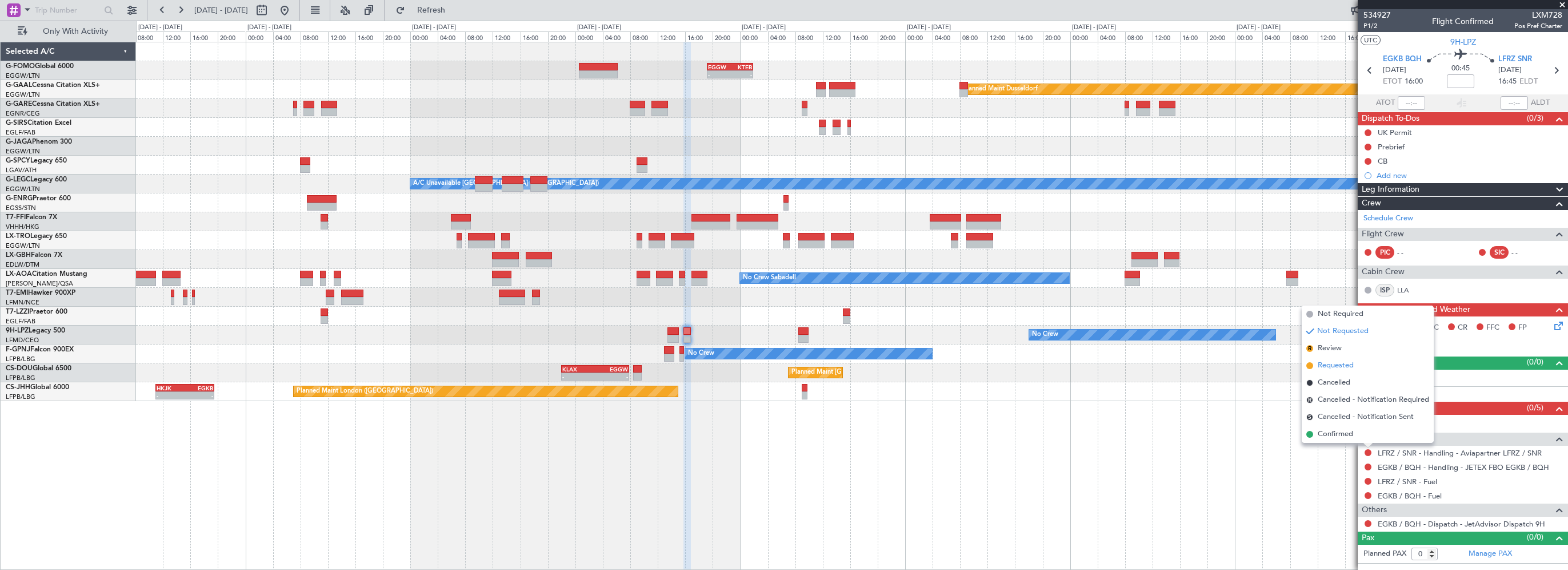
click at [1345, 364] on span "Requested" at bounding box center [1336, 365] width 36 height 11
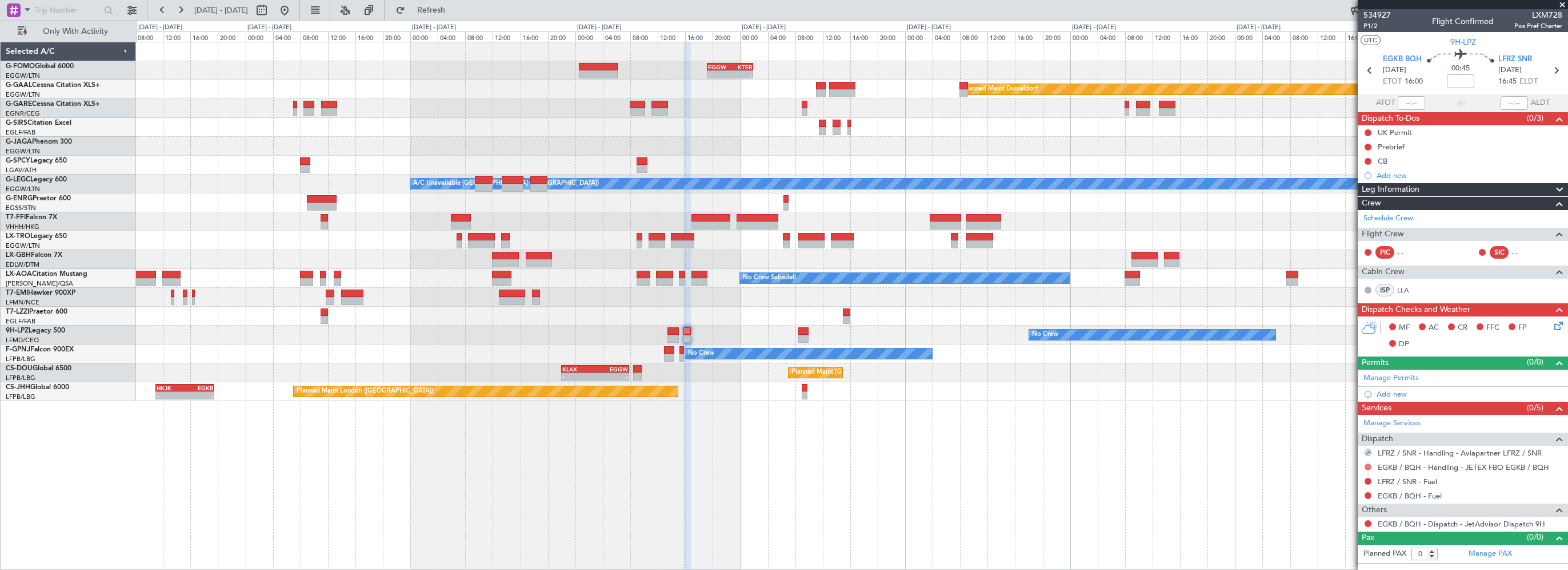
click at [1370, 463] on button at bounding box center [1367, 466] width 7 height 7
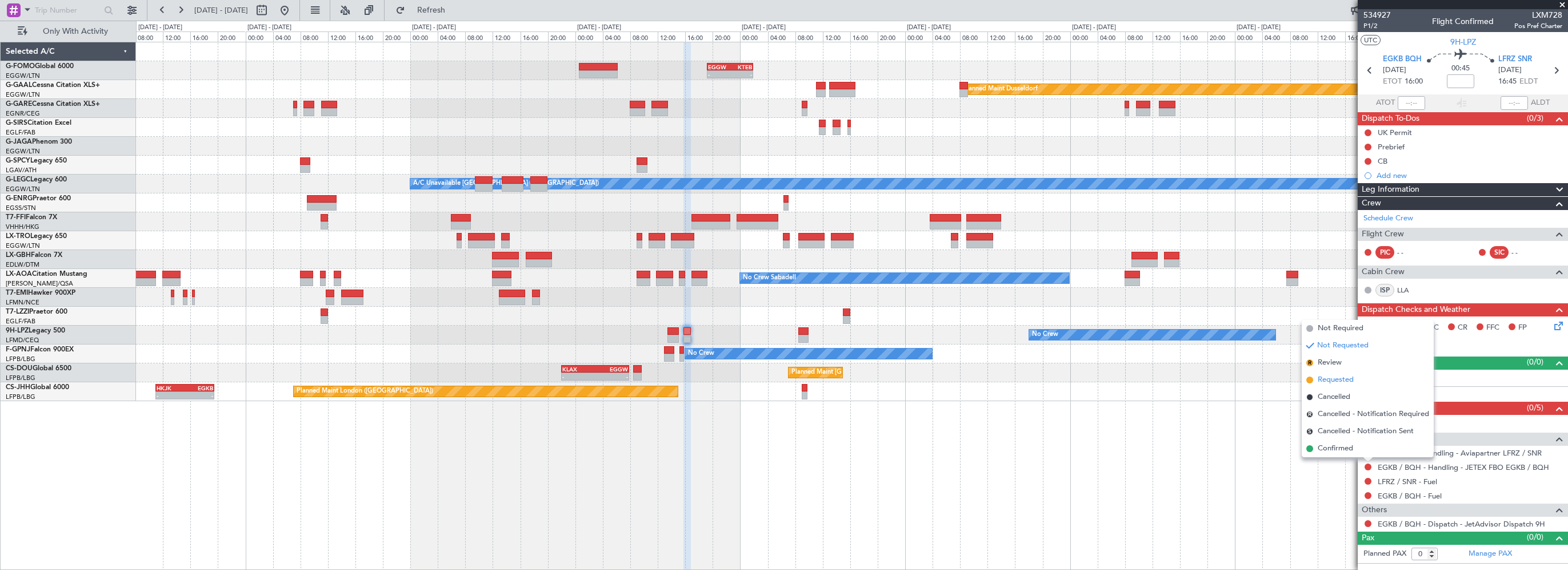
click at [1341, 378] on span "Requested" at bounding box center [1336, 380] width 36 height 11
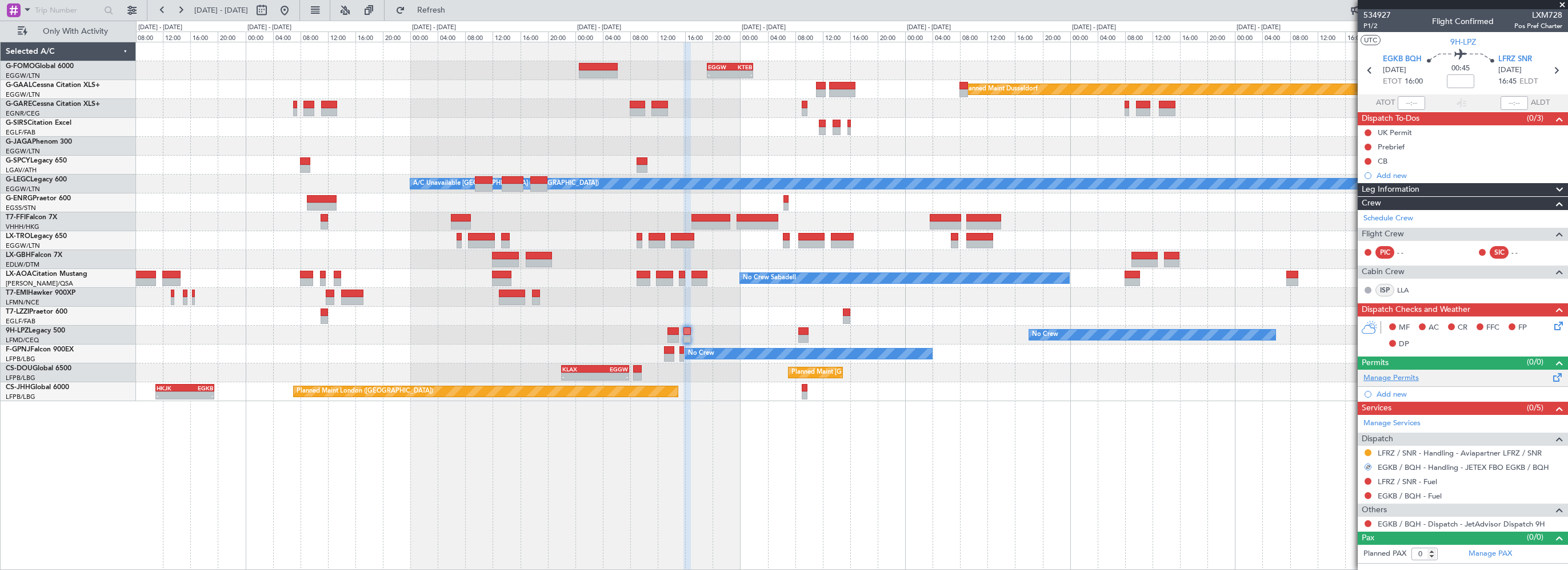
click at [1406, 377] on link "Manage Permits" at bounding box center [1391, 378] width 55 height 11
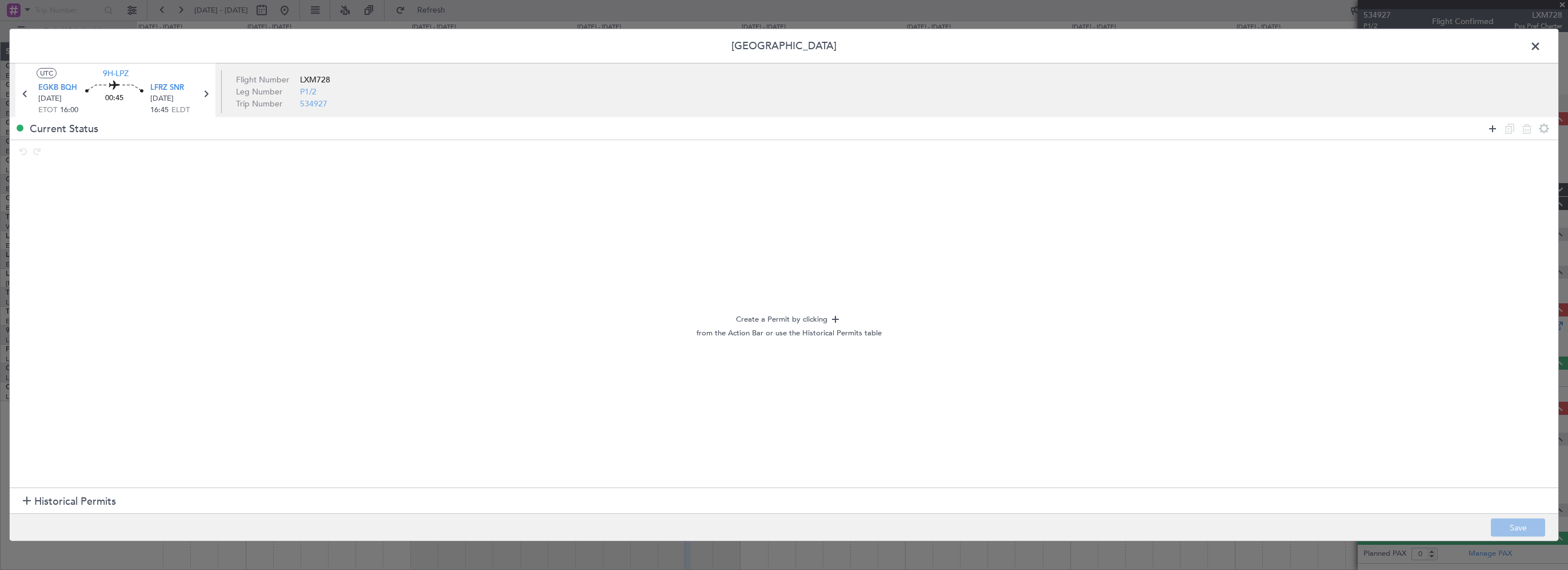
click at [1491, 128] on icon at bounding box center [1493, 128] width 13 height 13
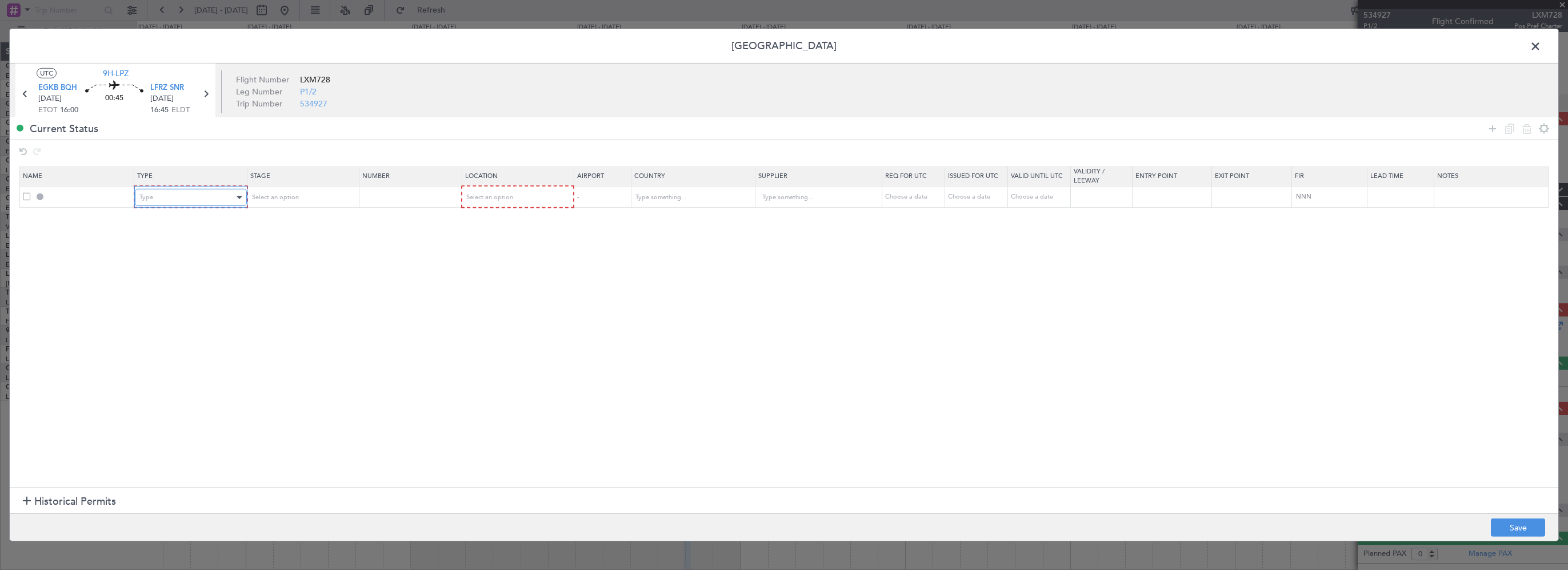
click at [165, 188] on div "Type" at bounding box center [187, 197] width 95 height 17
click at [163, 248] on span "PPR" at bounding box center [190, 254] width 102 height 17
click at [323, 256] on section "Name Type Stage Number Location Airport Country Supplier Req For Utc Issued For…" at bounding box center [784, 325] width 1549 height 324
click at [301, 185] on th "Stage" at bounding box center [300, 176] width 111 height 19
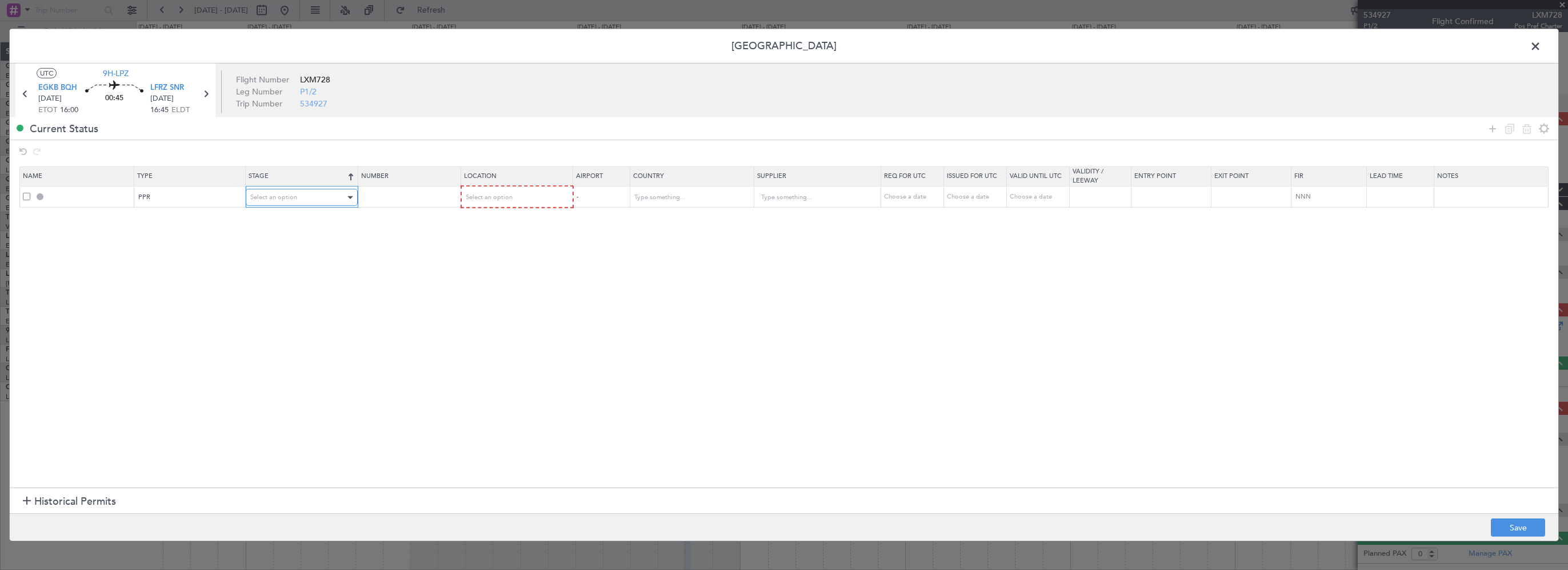
click at [300, 191] on div "Select an option" at bounding box center [298, 197] width 95 height 17
click at [287, 270] on span "Requested" at bounding box center [300, 272] width 102 height 17
click at [412, 285] on section "Name Type Stage Number Location Airport Country Supplier Req For Utc Issued For…" at bounding box center [784, 325] width 1549 height 324
click at [501, 203] on div "Select an option" at bounding box center [513, 197] width 95 height 17
drag, startPoint x: 500, startPoint y: 203, endPoint x: 604, endPoint y: 280, distance: 129.4
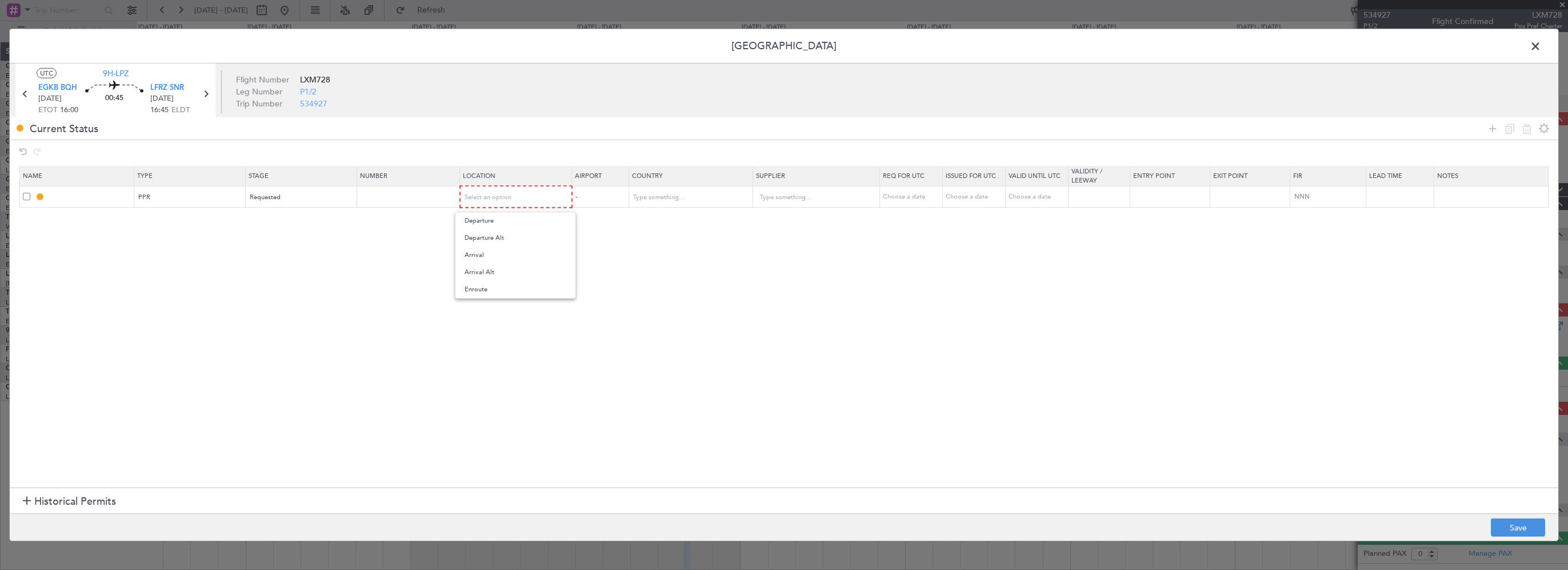
click at [500, 223] on span "Departure" at bounding box center [515, 221] width 102 height 17
click at [702, 305] on section "Name Type Stage Number Location Airport Country Supplier Req For Utc Issued For…" at bounding box center [784, 325] width 1549 height 324
drag, startPoint x: 320, startPoint y: 295, endPoint x: 417, endPoint y: 307, distance: 97.7
click at [320, 296] on section "Name Type Stage Number Location Airport Country Supplier Req For Utc Issued For…" at bounding box center [784, 325] width 1549 height 324
click at [1494, 521] on button "Save" at bounding box center [1518, 527] width 54 height 18
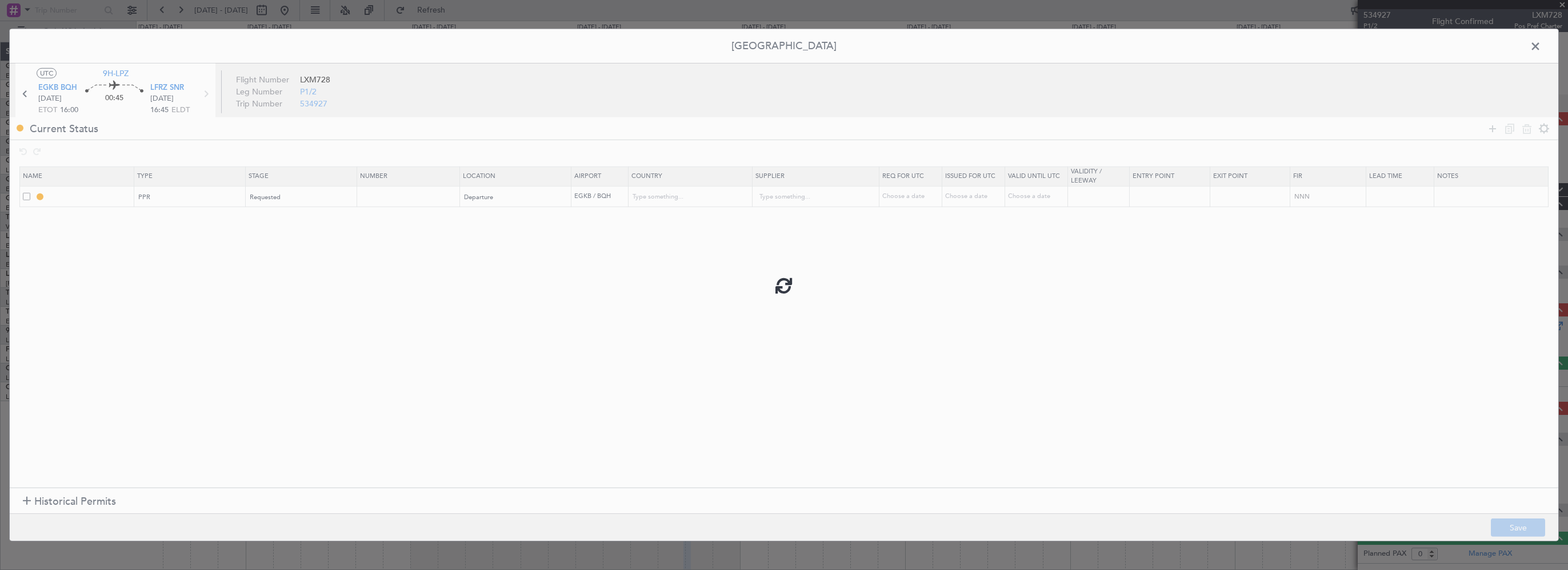
type input "EGKB PPR"
type input "United Kingdom"
type input "NNN"
type input "2"
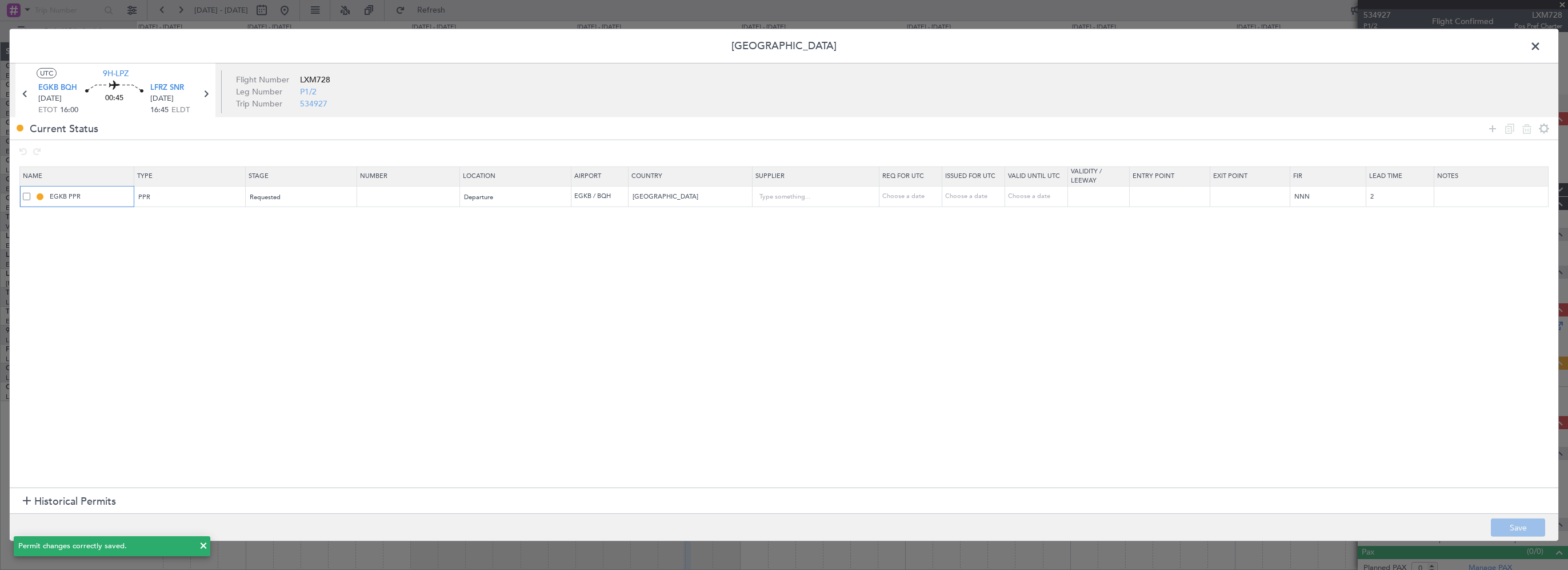
click at [98, 197] on input "EGKB PPR" at bounding box center [90, 196] width 86 height 10
type input "EGKB PPR 1600z"
click at [1503, 529] on button "Save" at bounding box center [1518, 527] width 54 height 18
click at [1541, 50] on span at bounding box center [1541, 49] width 0 height 23
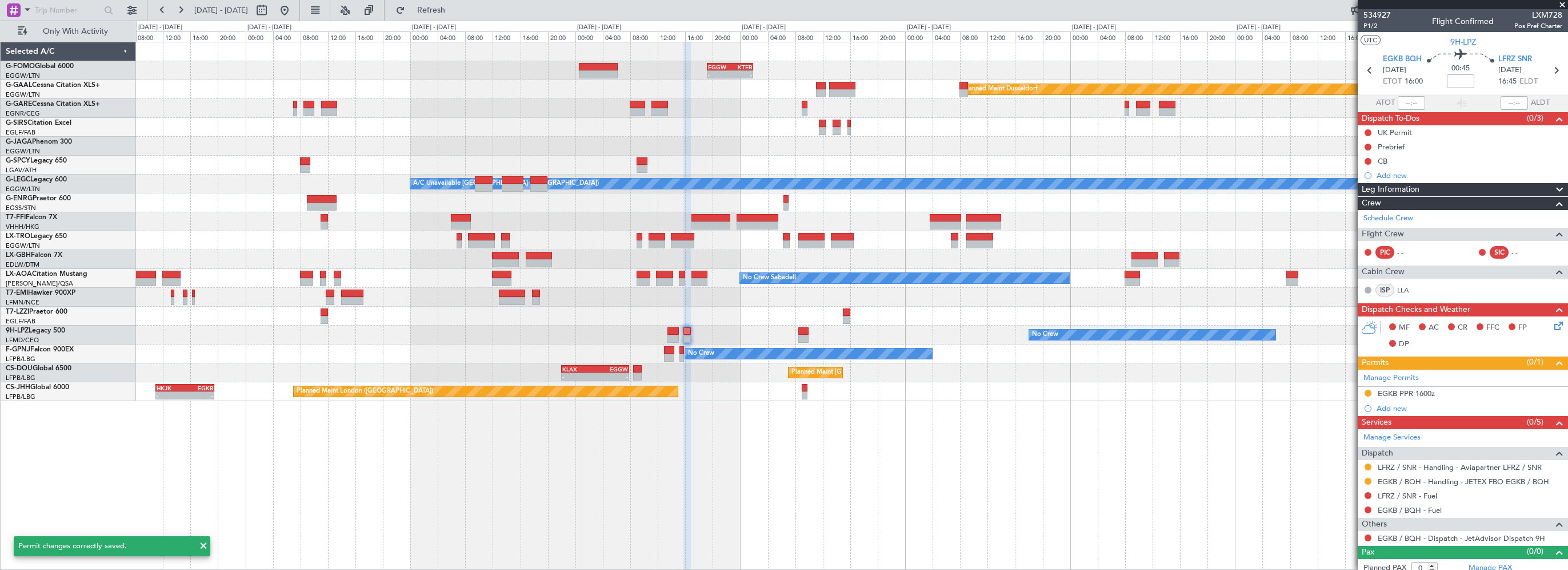
click at [1124, 425] on div "- - EGGW 19:15 Z KTEB 01:55 Z Planned Maint Dusseldorf A/C Unavailable London (…" at bounding box center [852, 305] width 1432 height 528
click at [1551, 72] on icon at bounding box center [1557, 70] width 15 height 15
type input "4"
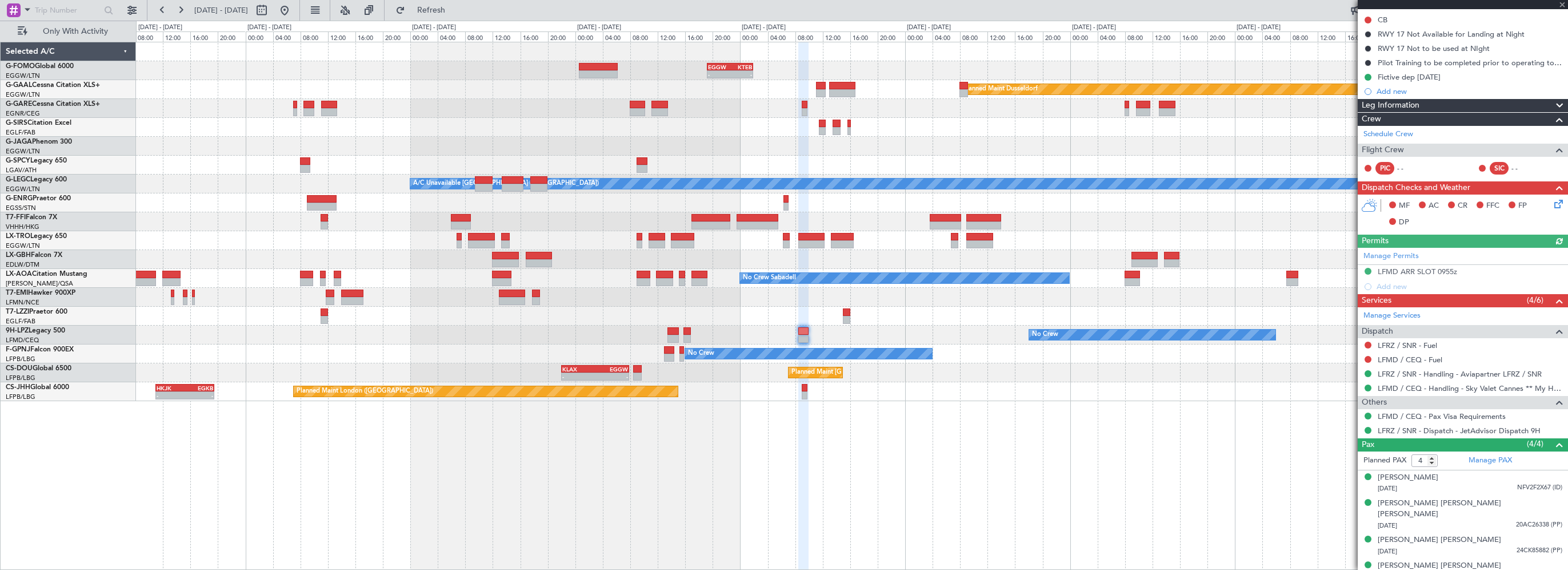
scroll to position [128, 0]
click at [1054, 486] on div "- - EGGW 19:15 Z KTEB 01:55 Z Planned Maint Dusseldorf A/C Unavailable London (…" at bounding box center [852, 305] width 1432 height 528
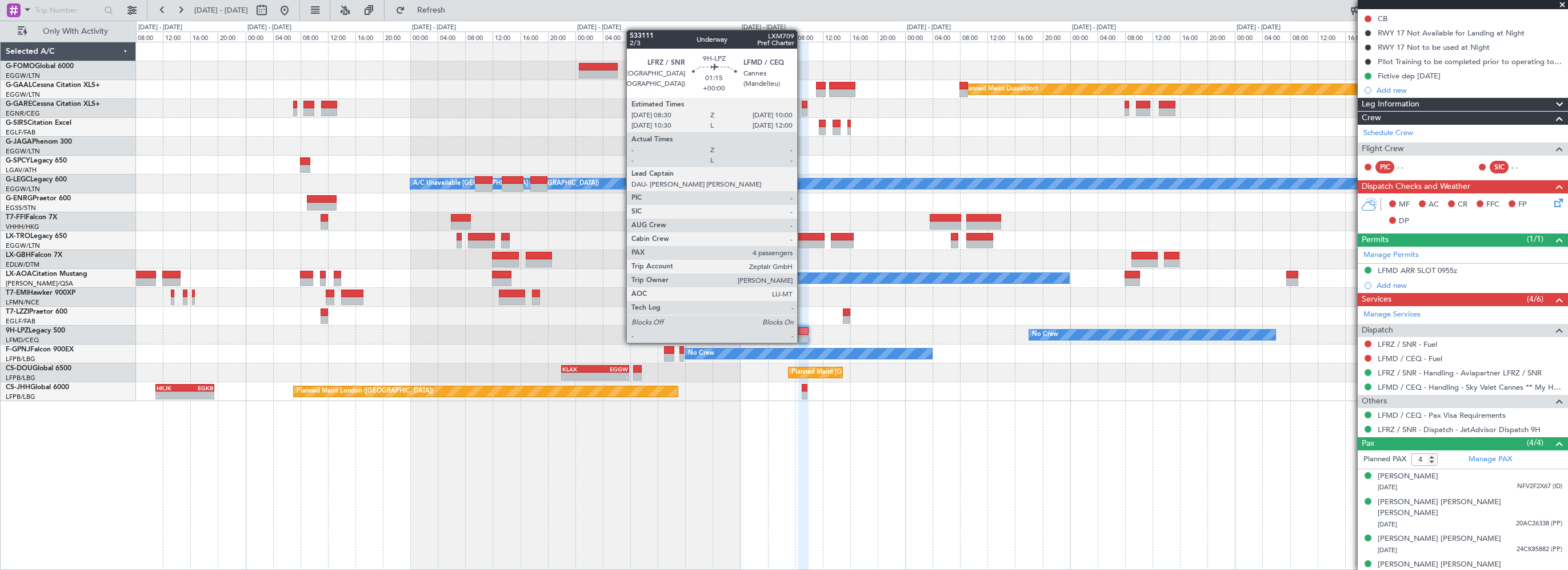
click at [804, 331] on div at bounding box center [803, 331] width 10 height 8
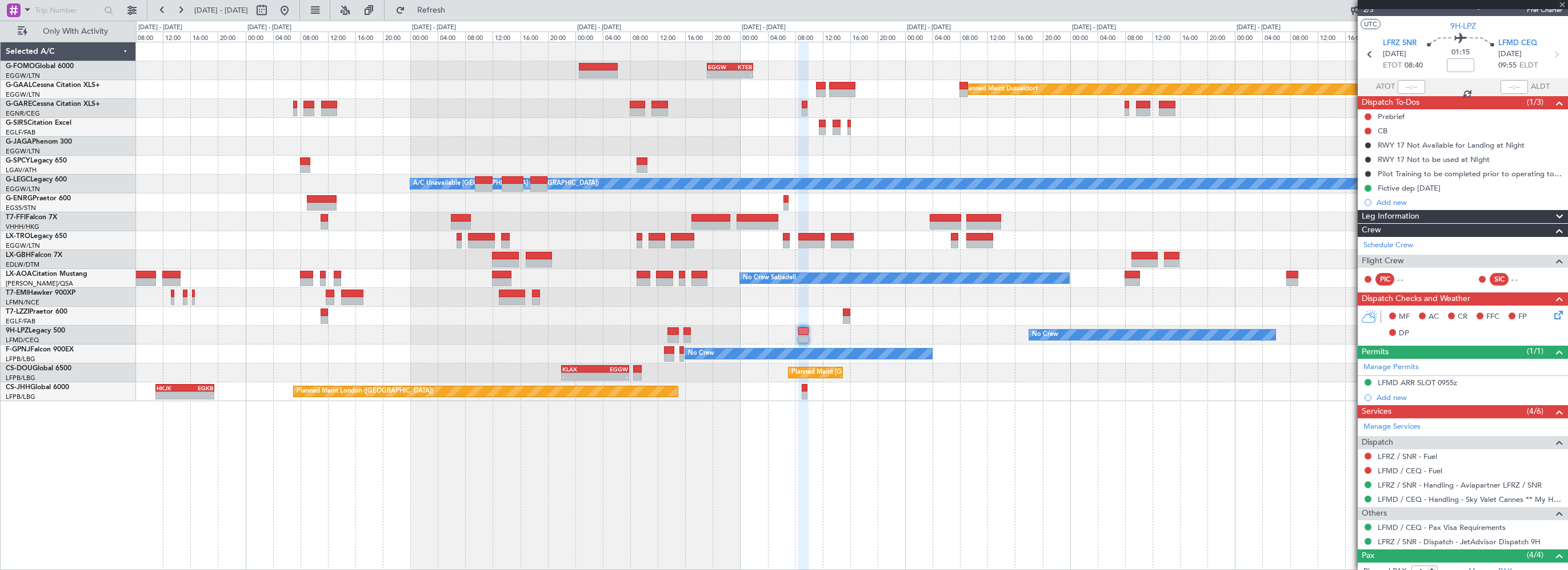
scroll to position [0, 0]
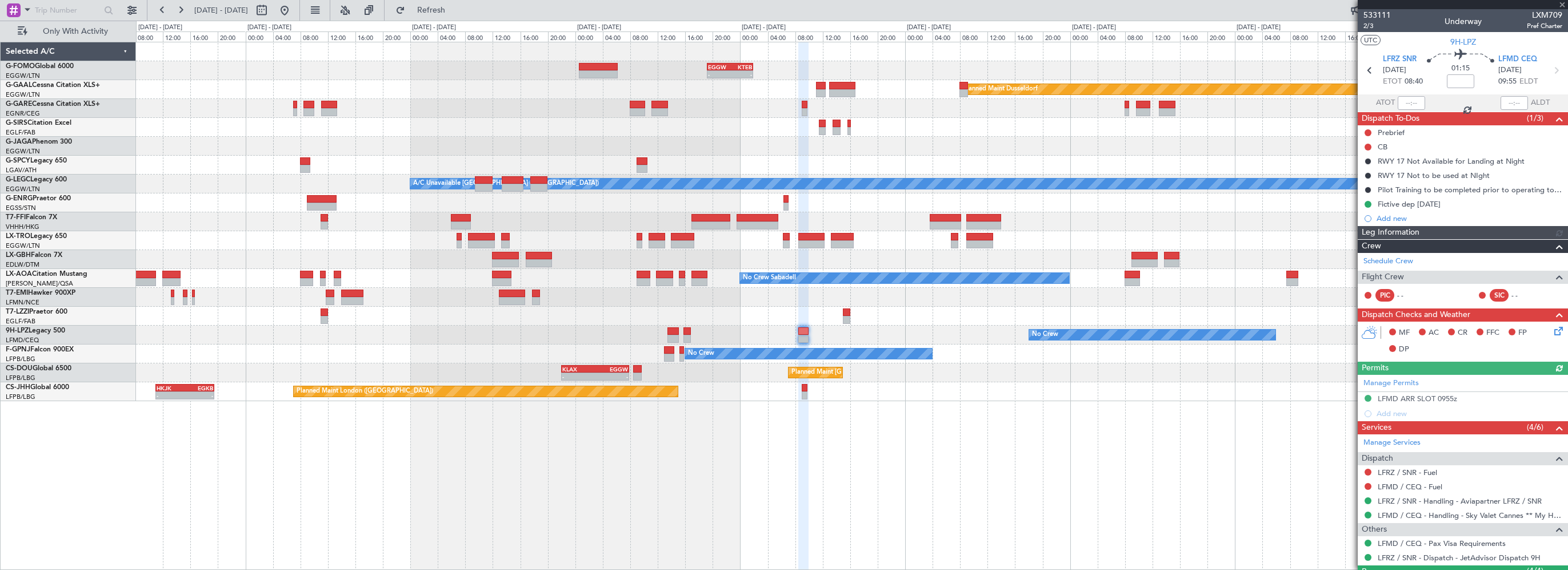
click at [1104, 482] on div "- - EGGW 19:15 Z KTEB 01:55 Z Planned Maint Dusseldorf A/C Unavailable London (…" at bounding box center [852, 305] width 1432 height 528
click at [935, 423] on div "- - EGGW 19:15 Z KTEB 01:55 Z Planned Maint Dusseldorf A/C Unavailable London (…" at bounding box center [852, 305] width 1432 height 528
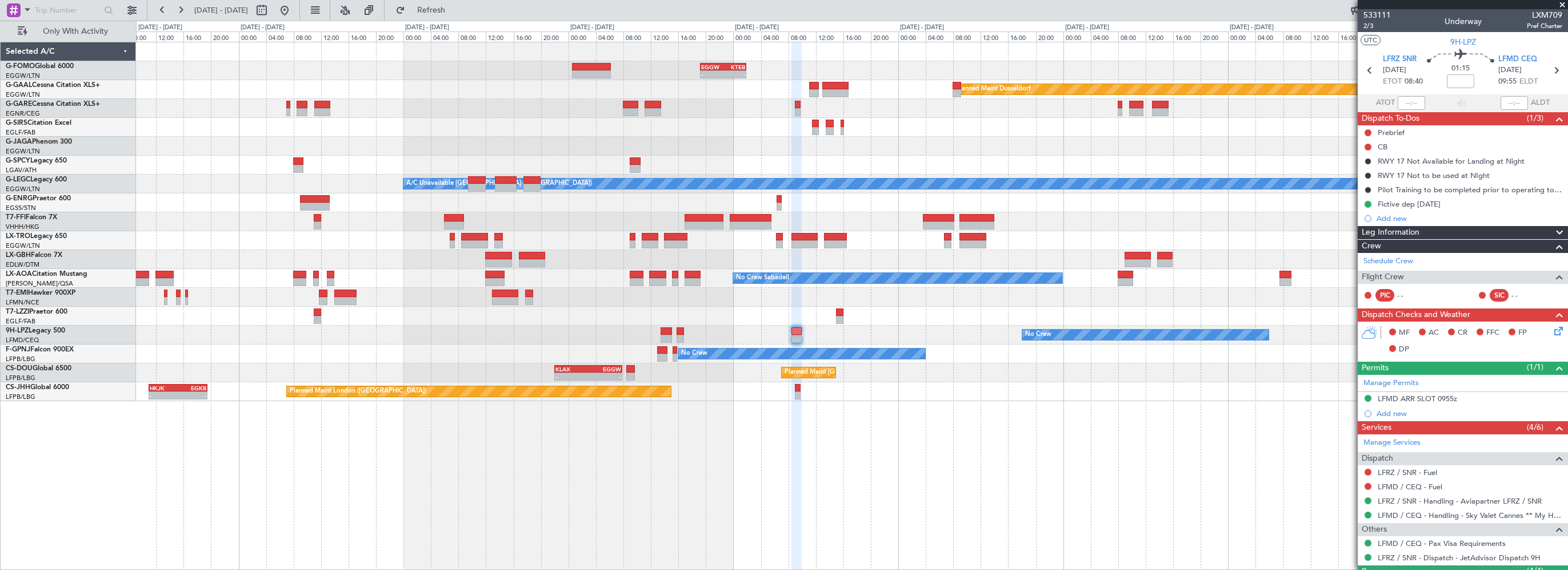
drag, startPoint x: 326, startPoint y: 8, endPoint x: 552, endPoint y: 168, distance: 276.9
click at [294, 10] on button at bounding box center [284, 10] width 18 height 18
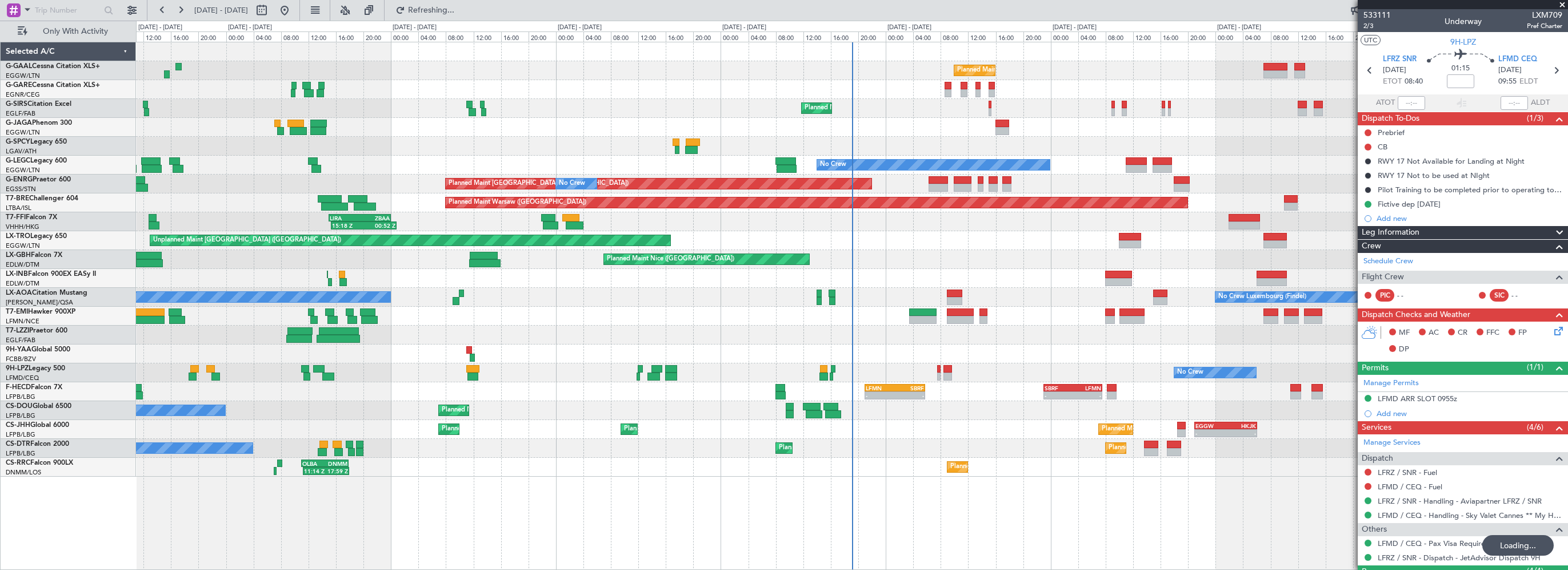
click at [478, 462] on div "Planned Maint Lagos (Murtala Muhammed) 11:14 Z 17:59 Z OLBA 11:00 Z DNMM 17:50 …" at bounding box center [852, 467] width 1432 height 19
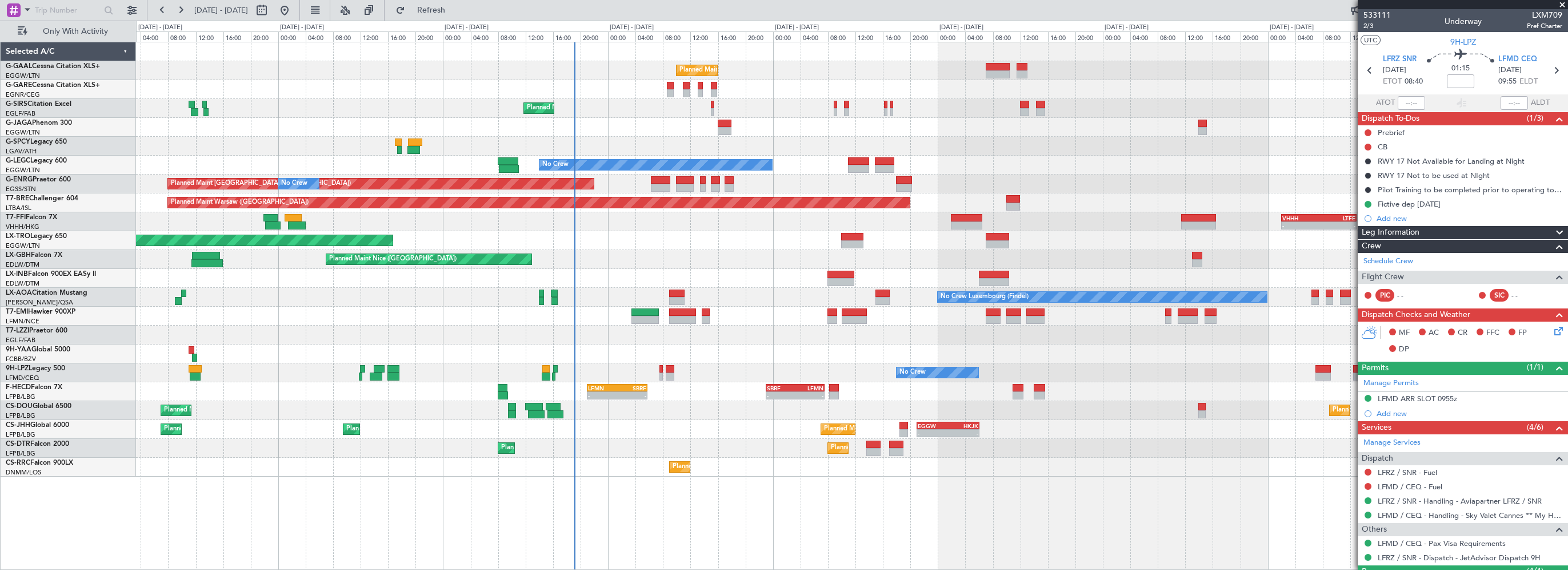
click at [669, 491] on div "Planned Maint No Crew Planned Maint London (Farnborough) No Crew Planned Maint …" at bounding box center [852, 305] width 1432 height 528
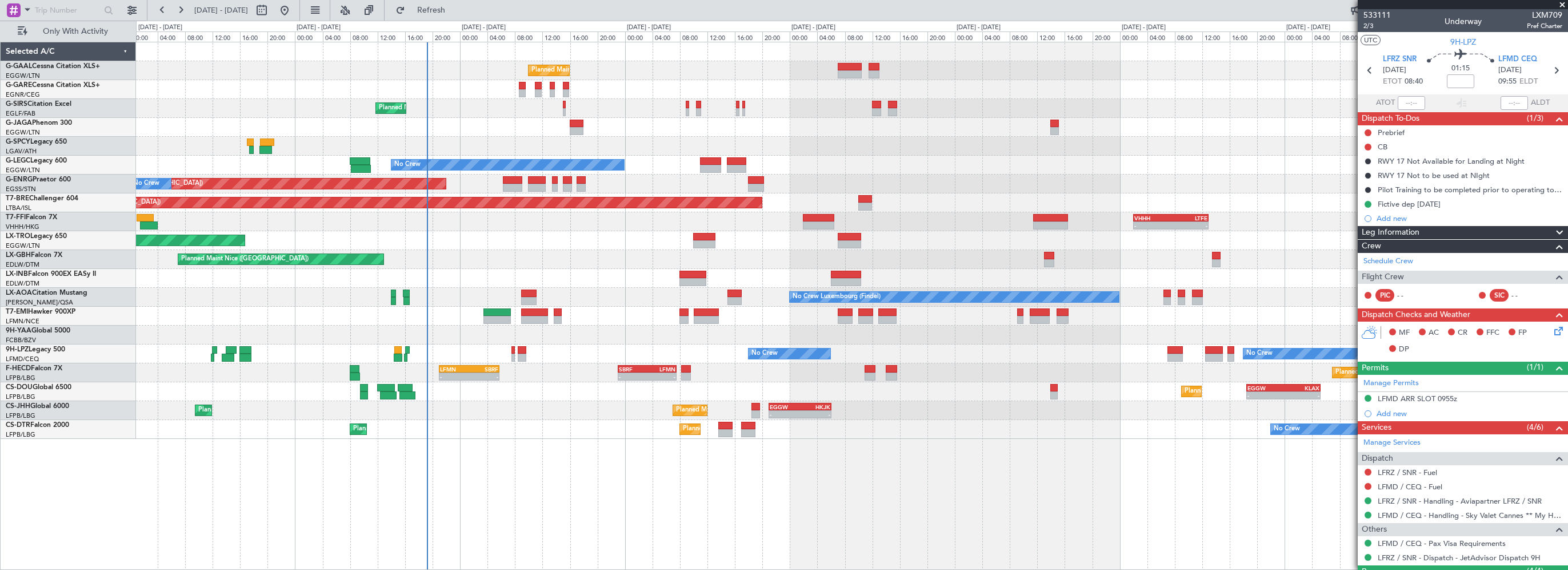
click at [606, 417] on div "Planned Maint Paris (Le Bourget) Planned Maint Paris (Le Bourget) - - EGGW 21:0…" at bounding box center [852, 410] width 1432 height 19
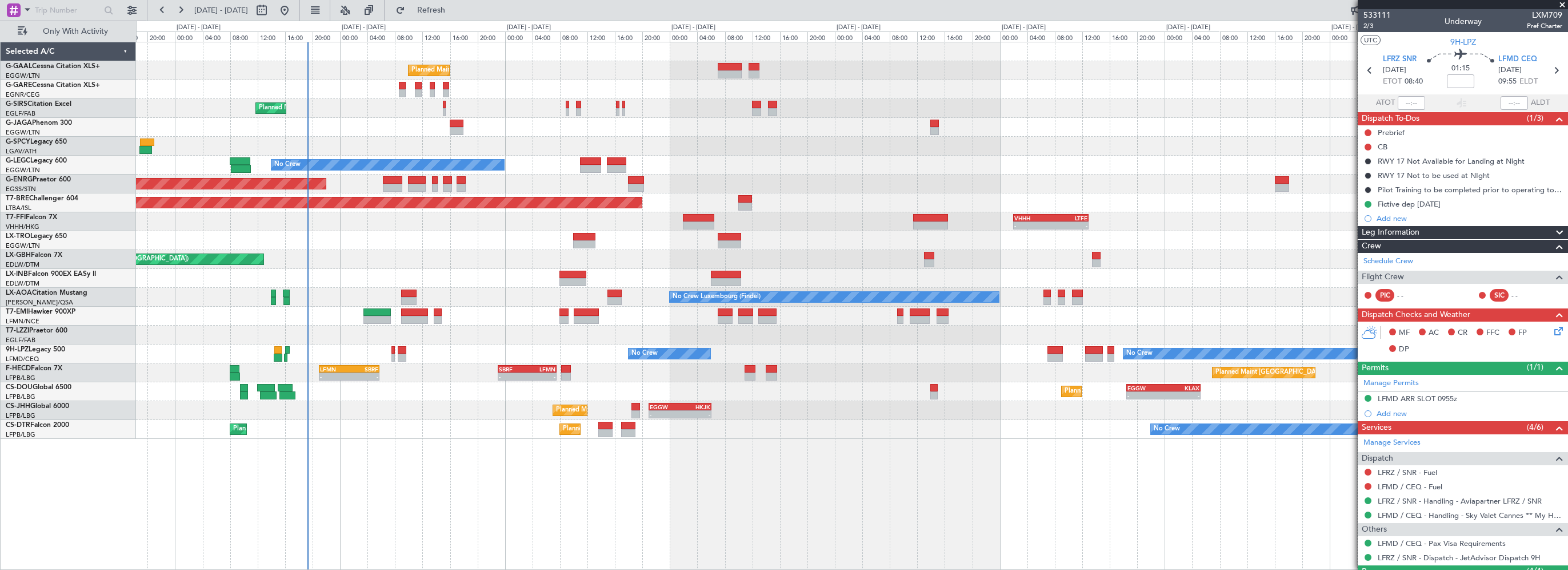
click at [516, 270] on div "Planned Maint Planned Maint London (Farnborough) No Crew A/C Unavailable London…" at bounding box center [852, 240] width 1432 height 397
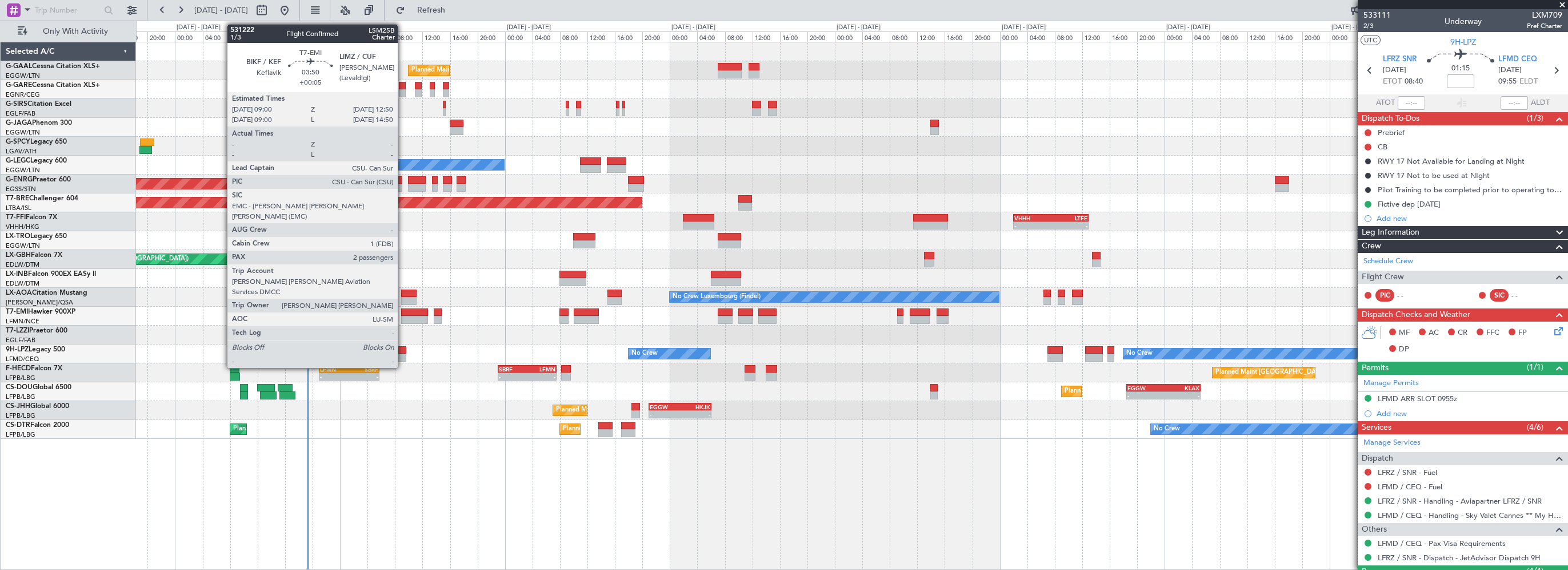
click at [403, 314] on div at bounding box center [415, 312] width 27 height 8
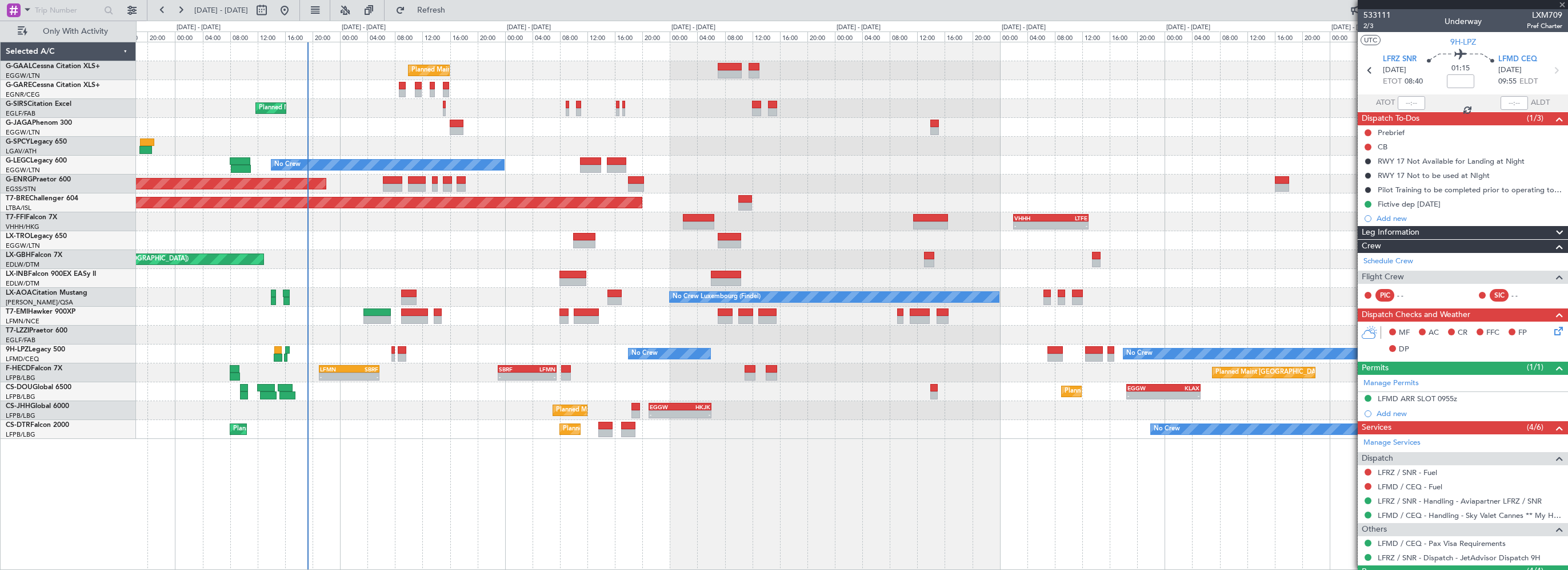
type input "+00:05"
type input "2"
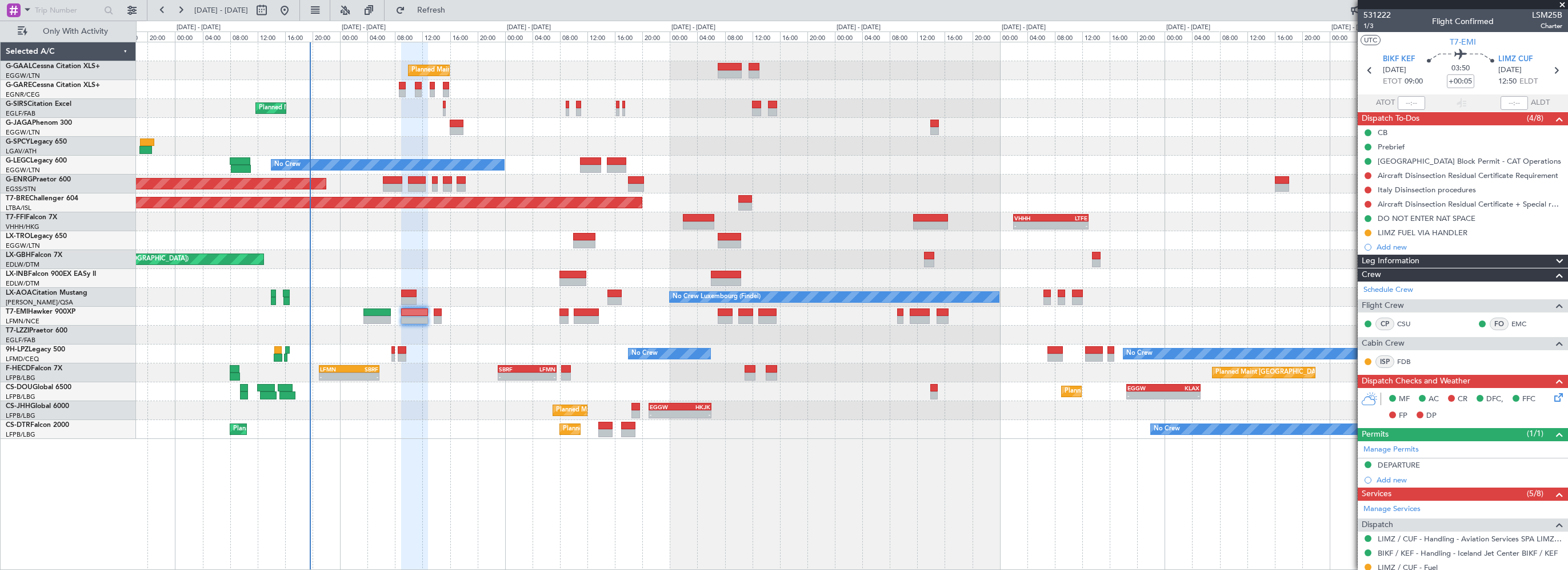
click at [675, 526] on div "Planned Maint Planned Maint London (Farnborough) No Crew A/C Unavailable London…" at bounding box center [852, 305] width 1432 height 528
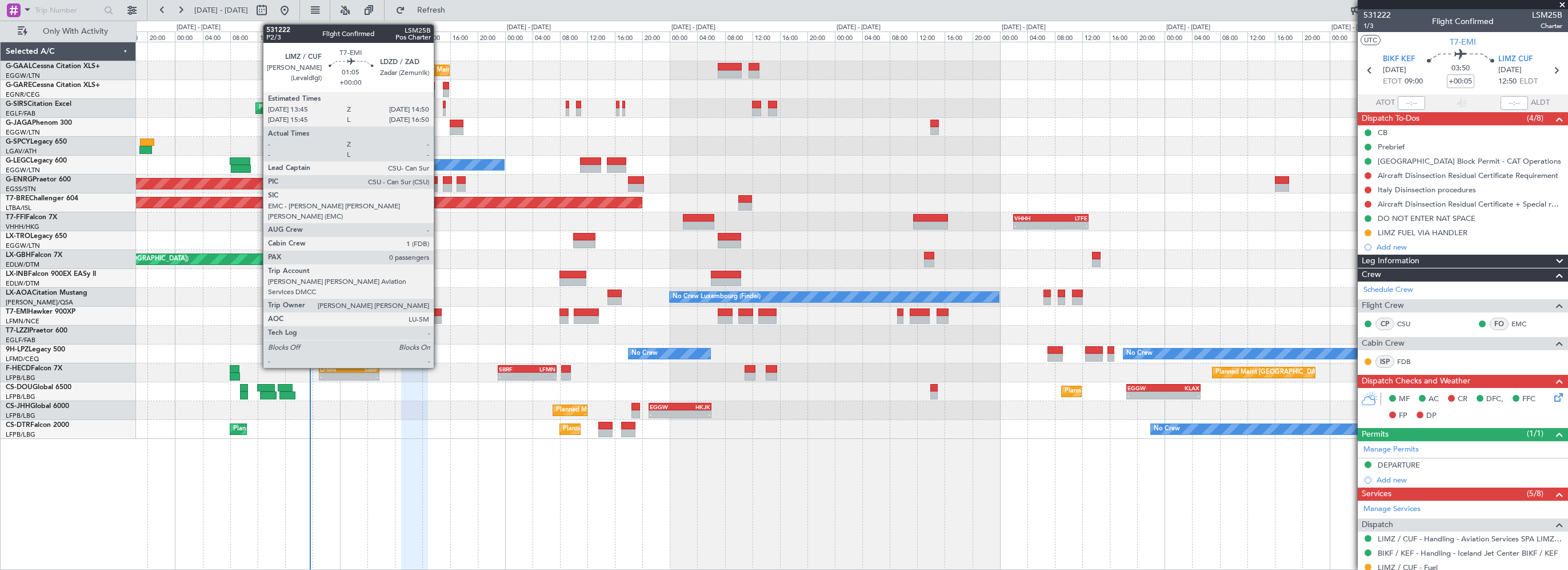
click at [439, 309] on div at bounding box center [437, 312] width 8 height 8
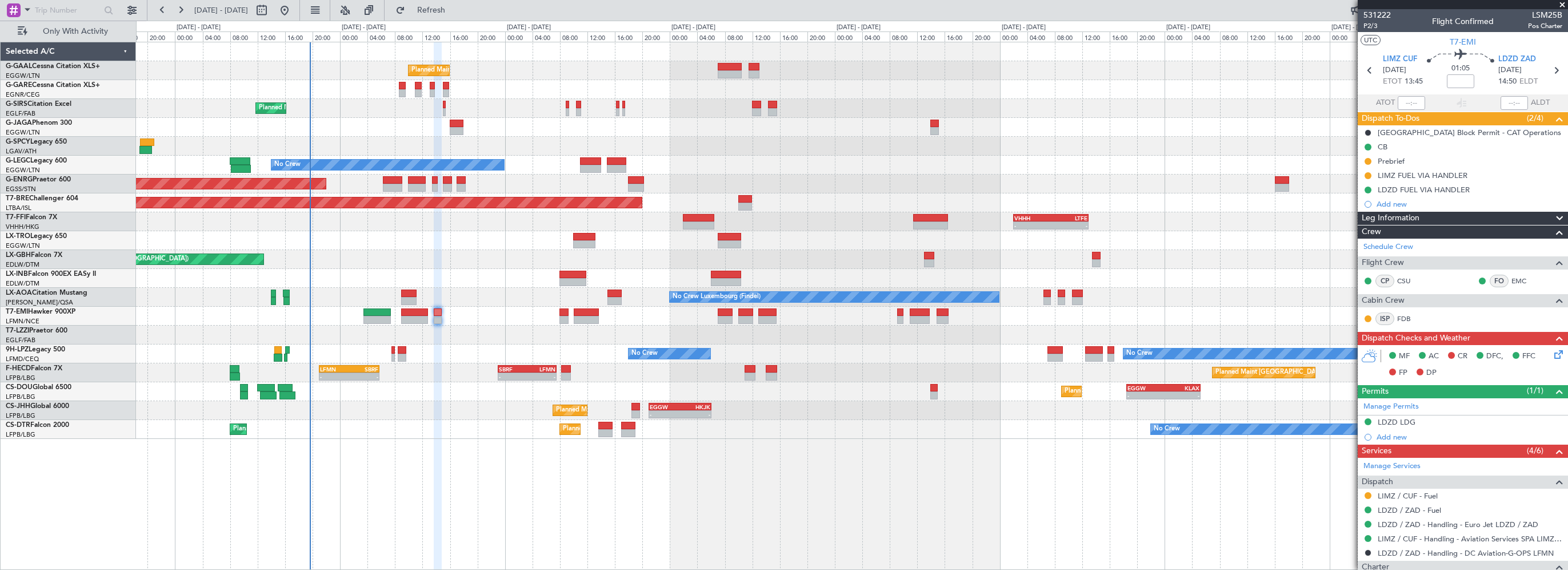
click at [384, 180] on div "Planned Maint Planned Maint London (Farnborough) No Crew A/C Unavailable London…" at bounding box center [852, 240] width 1432 height 397
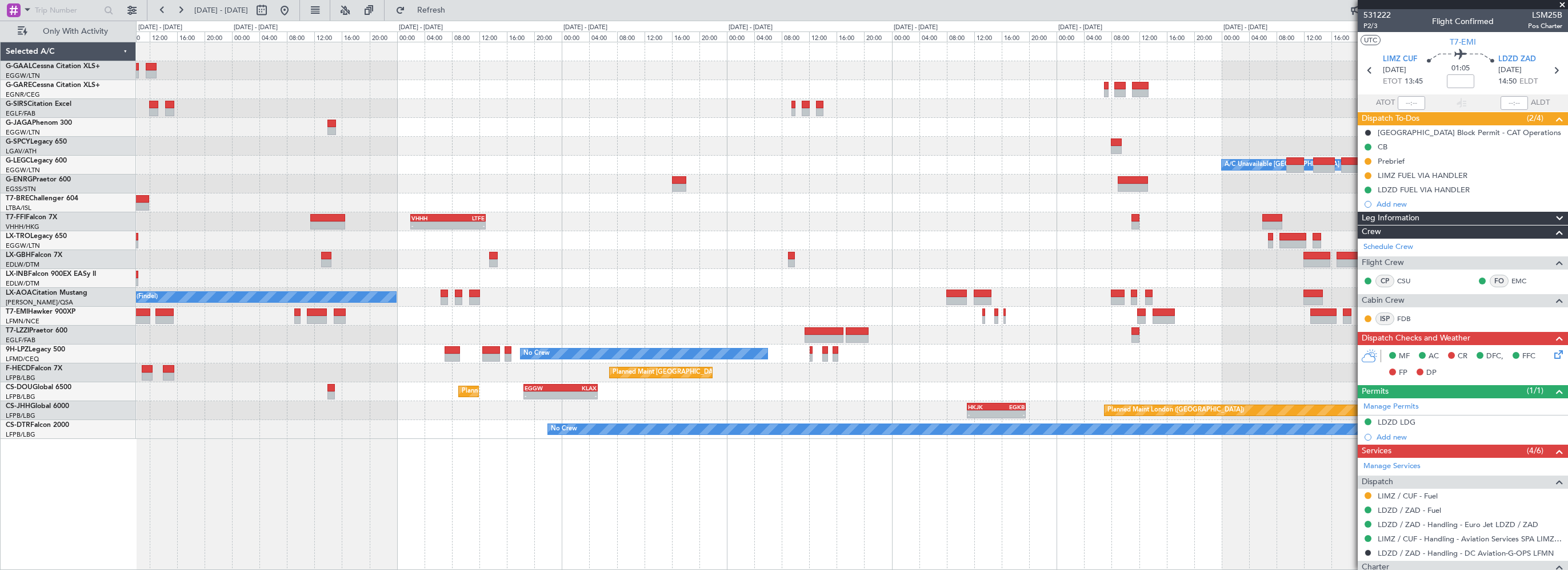
click at [472, 190] on div "Planned Maint Planned Maint Dusseldorf A/C Unavailable London (Luton) No Crew P…" at bounding box center [852, 240] width 1432 height 397
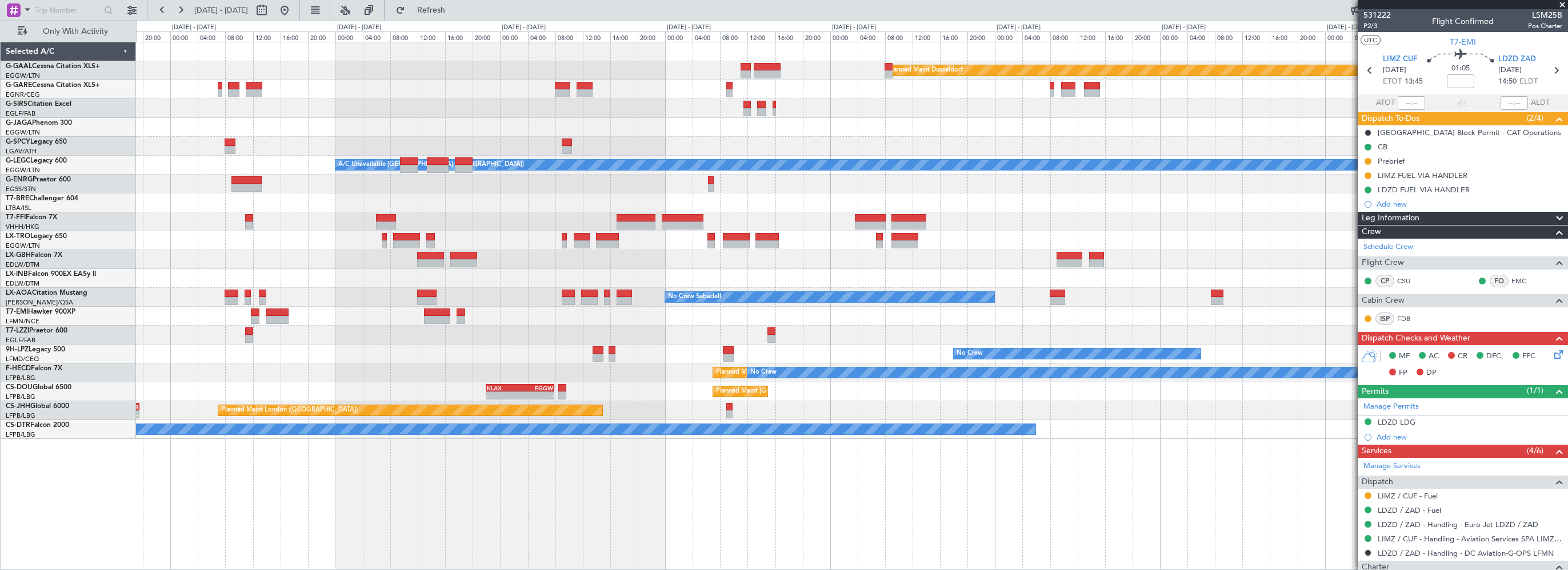
click at [446, 206] on div "Planned Maint Dusseldorf A/C Unavailable London (Luton) No Crew Sabadell No Cre…" at bounding box center [852, 240] width 1432 height 397
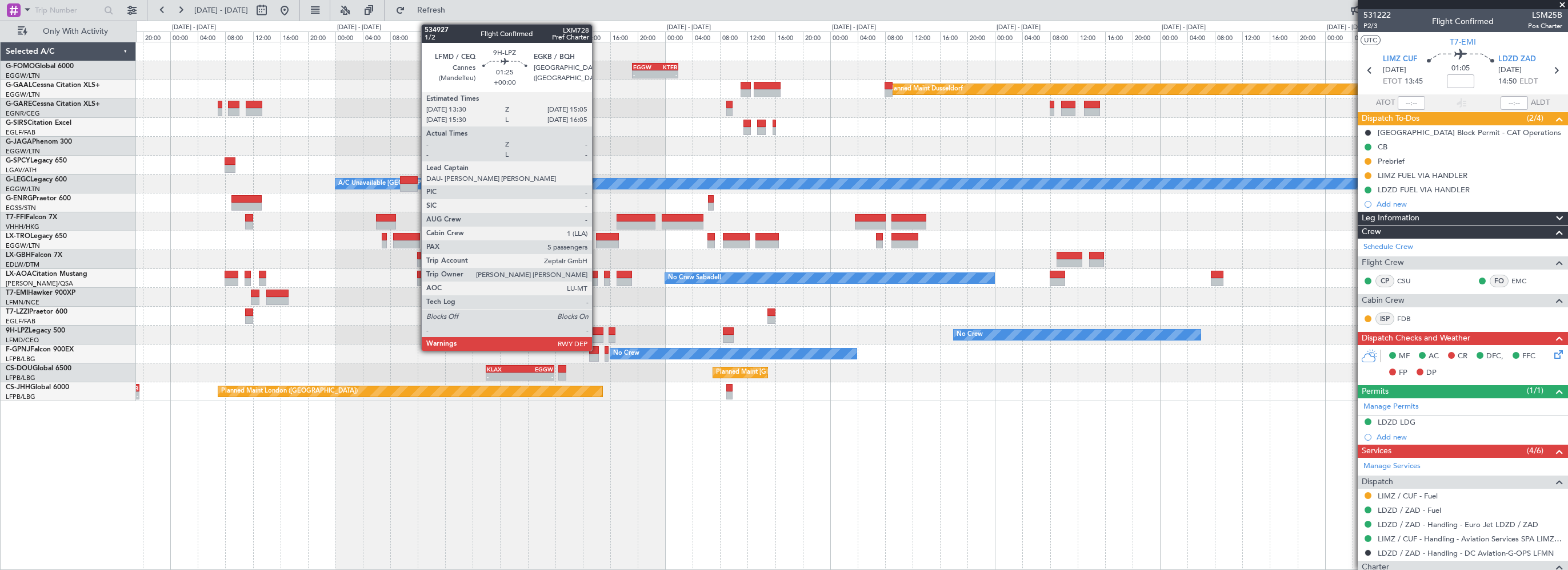
click at [597, 328] on div at bounding box center [598, 331] width 11 height 8
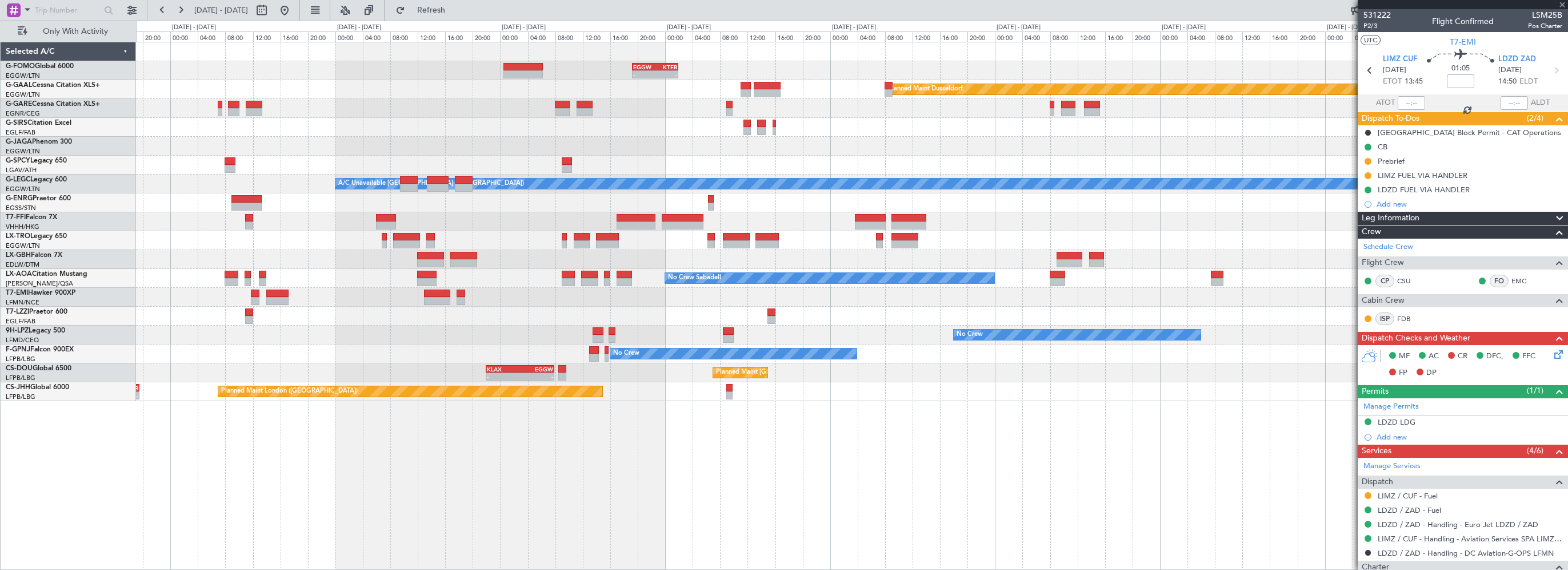
type input "5"
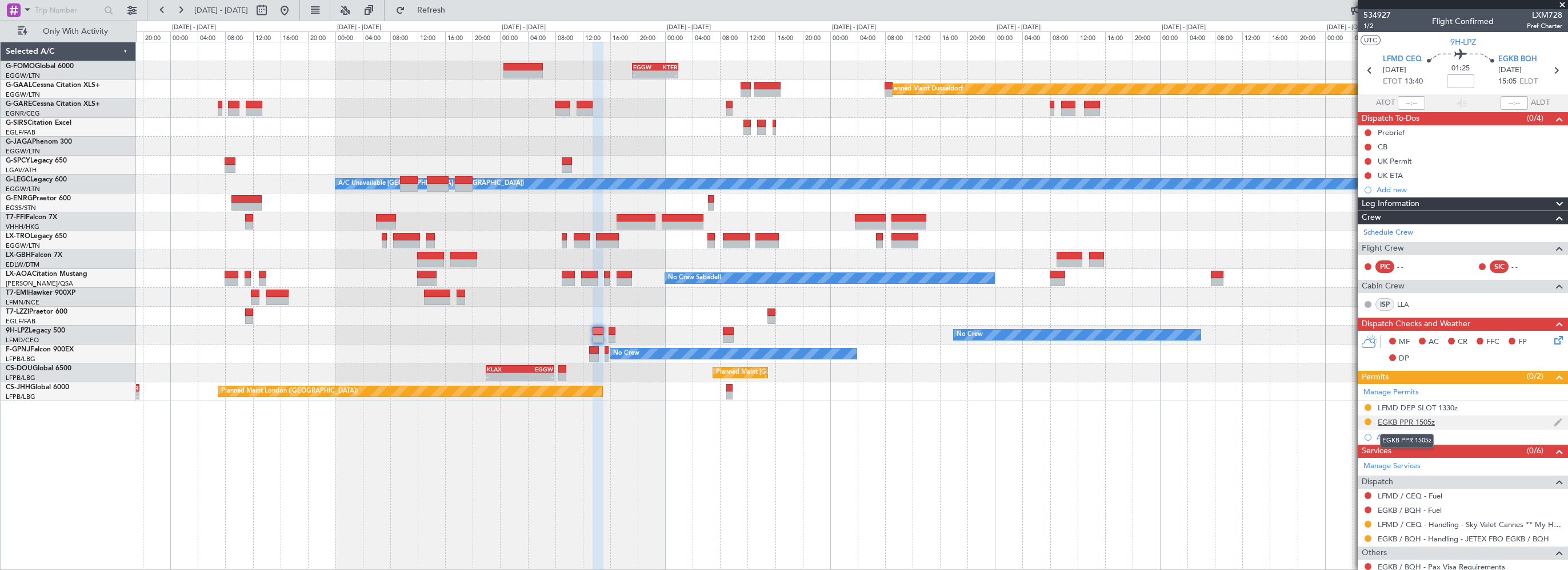
click at [1425, 424] on div "EGKB PPR 1505z" at bounding box center [1406, 422] width 57 height 10
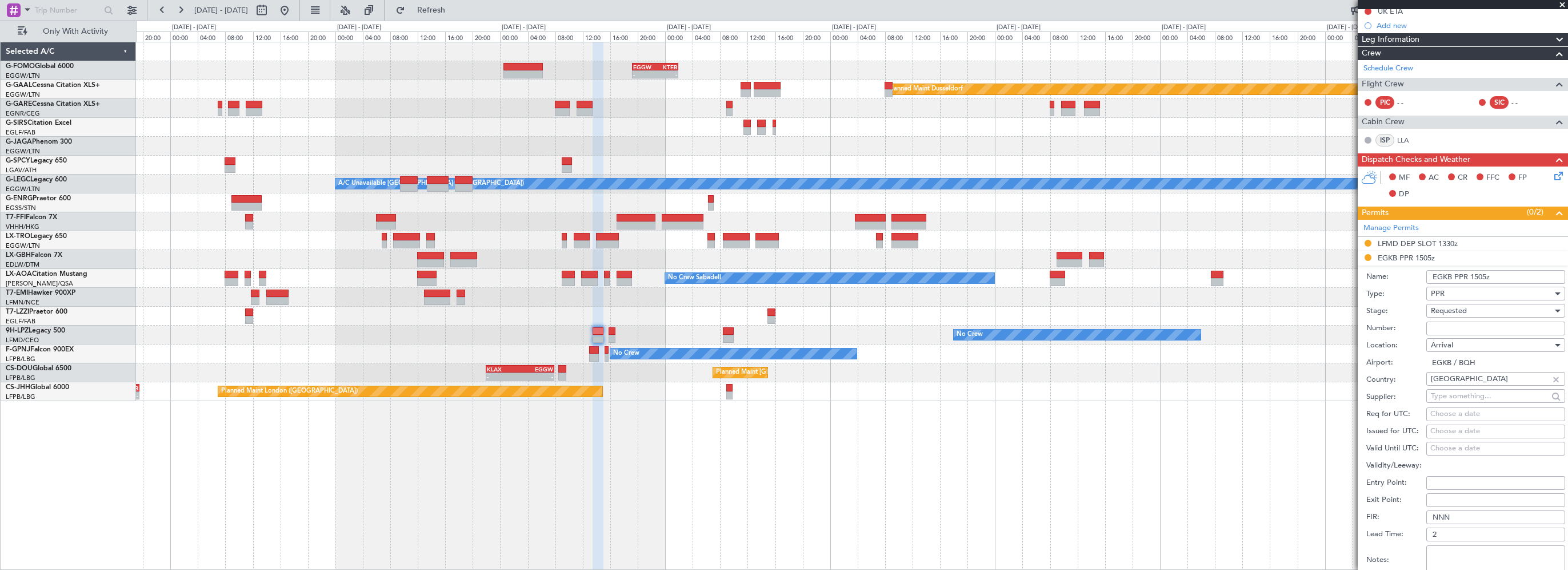
scroll to position [171, 0]
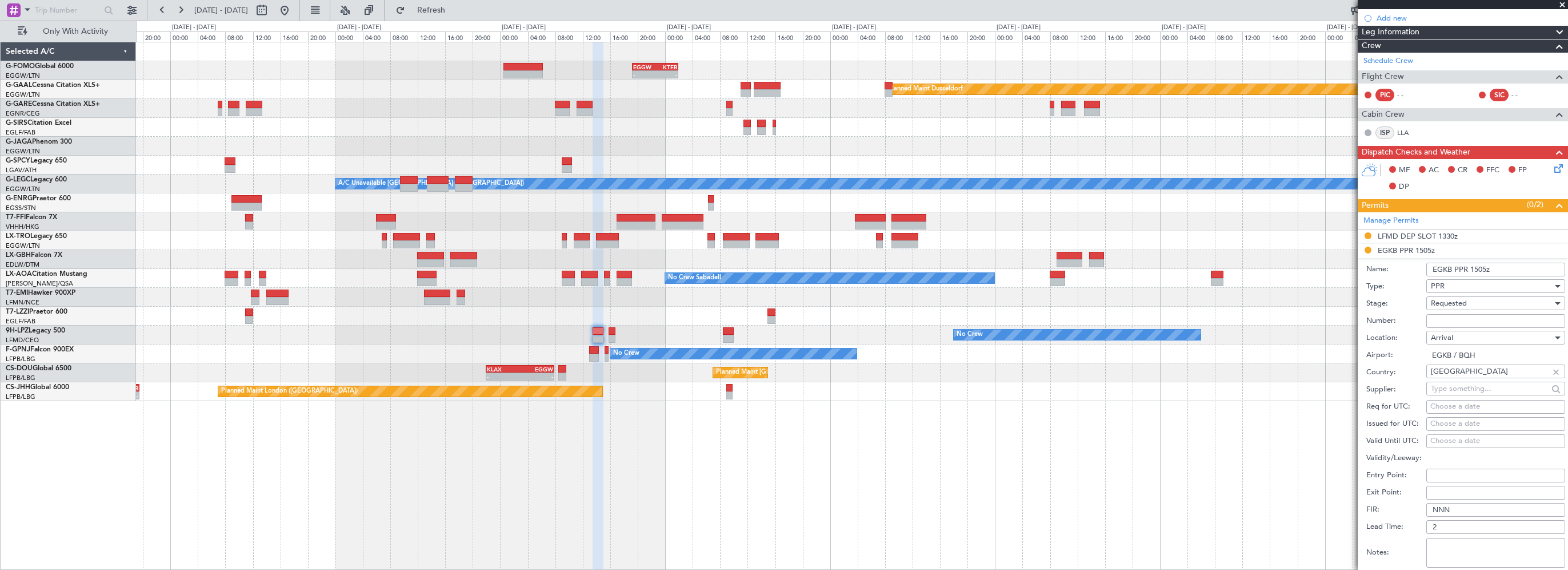
click at [1461, 305] on span "Requested" at bounding box center [1449, 303] width 36 height 10
click at [1445, 386] on span "Received OK" at bounding box center [1492, 389] width 120 height 17
click at [1449, 321] on input "Number:" at bounding box center [1496, 321] width 139 height 13
paste input "BQH2533061"
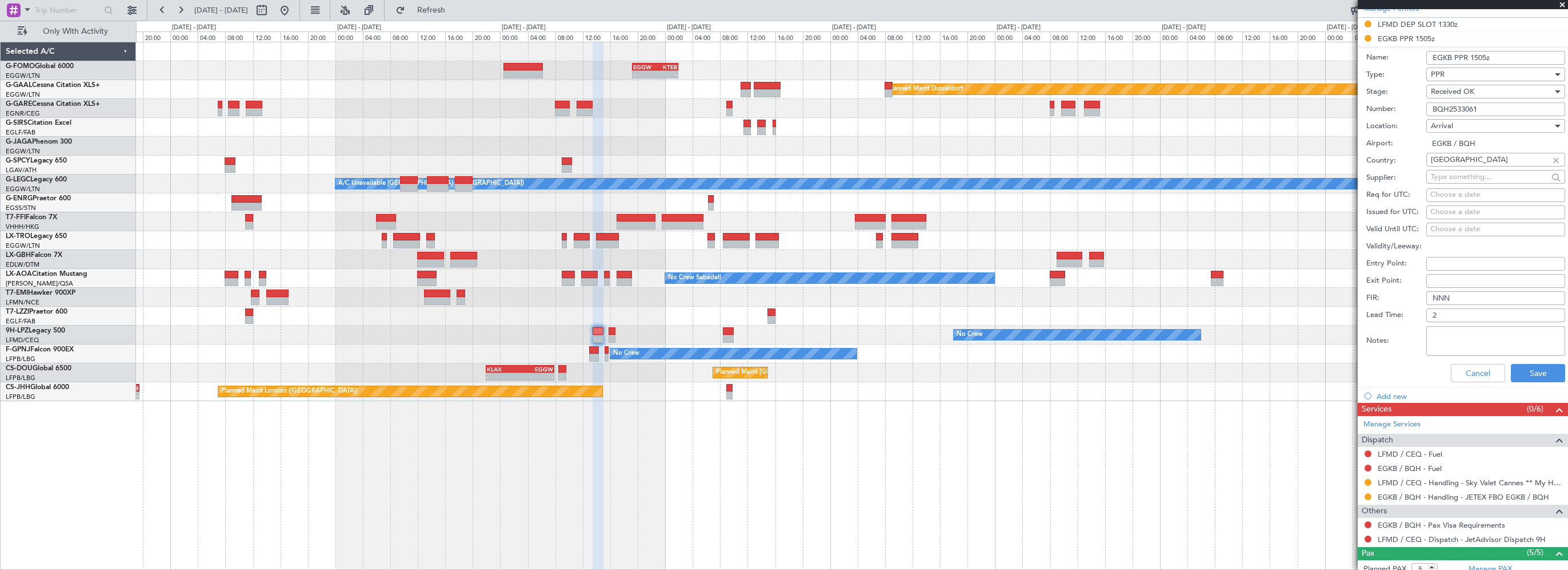
scroll to position [401, 0]
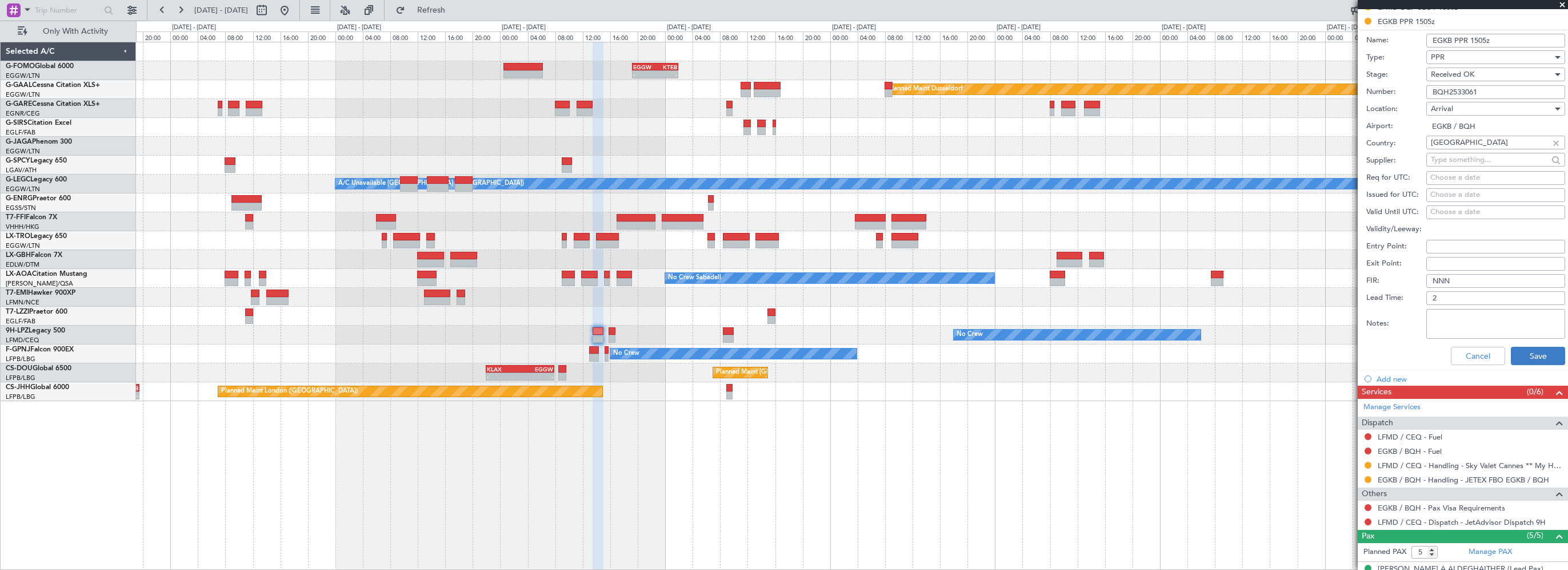
type input "BQH2533061"
click at [1527, 355] on button "Save" at bounding box center [1538, 355] width 54 height 18
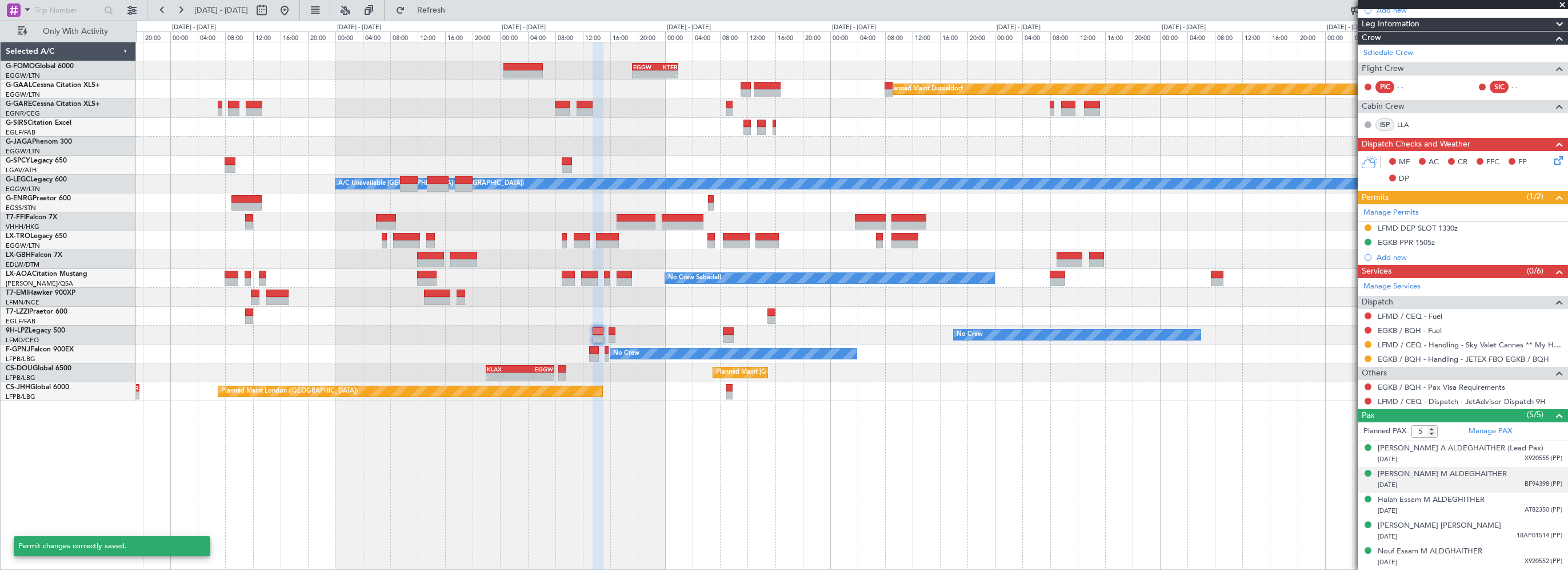
scroll to position [177, 0]
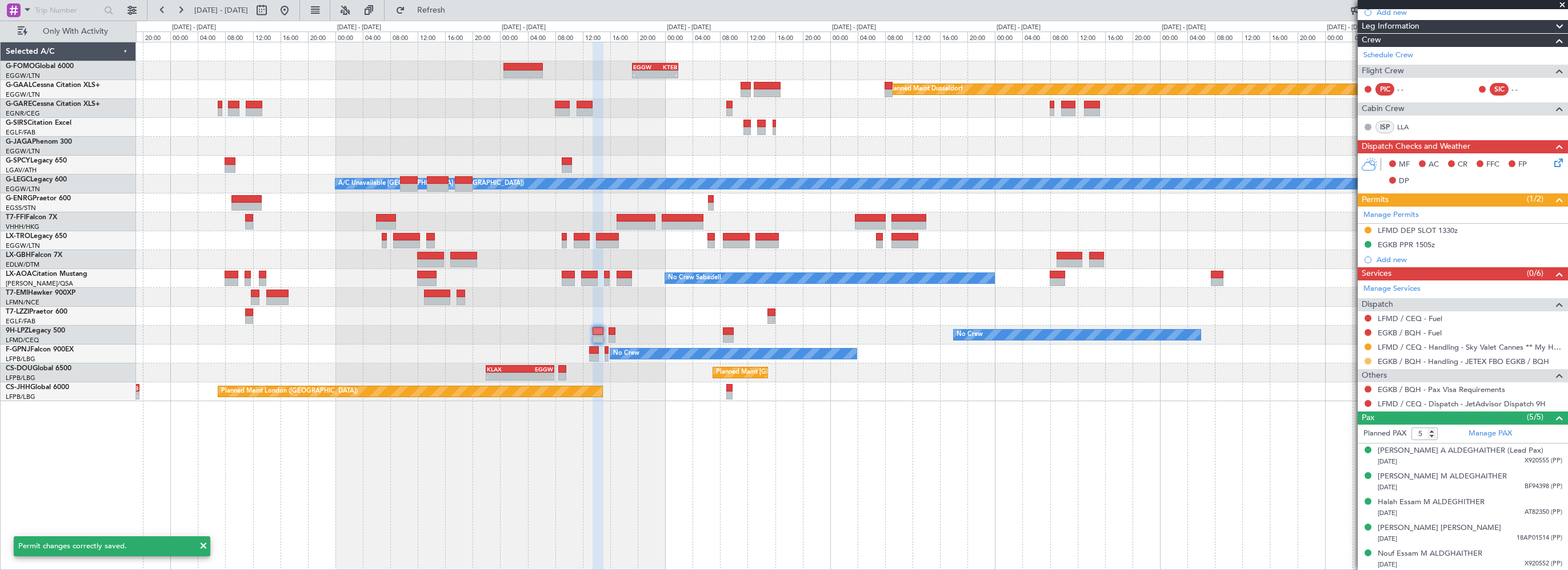
click at [1368, 359] on button at bounding box center [1367, 361] width 7 height 7
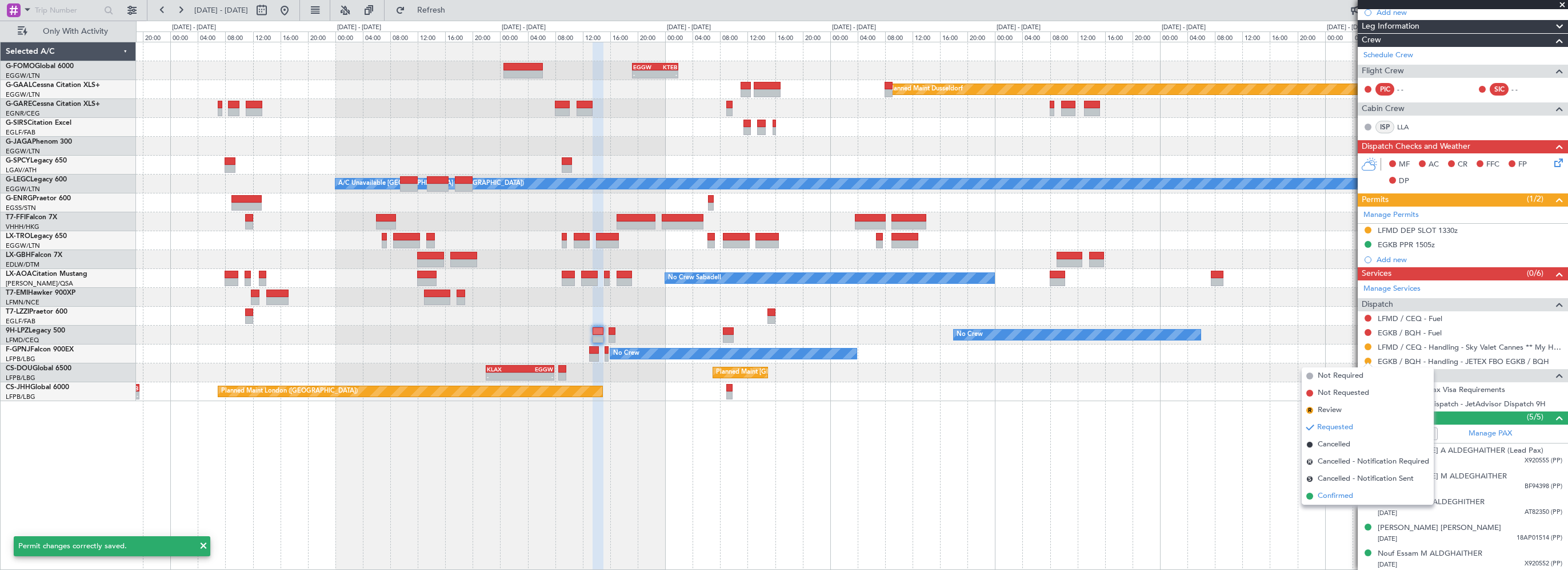
click at [1333, 494] on span "Confirmed" at bounding box center [1335, 496] width 35 height 11
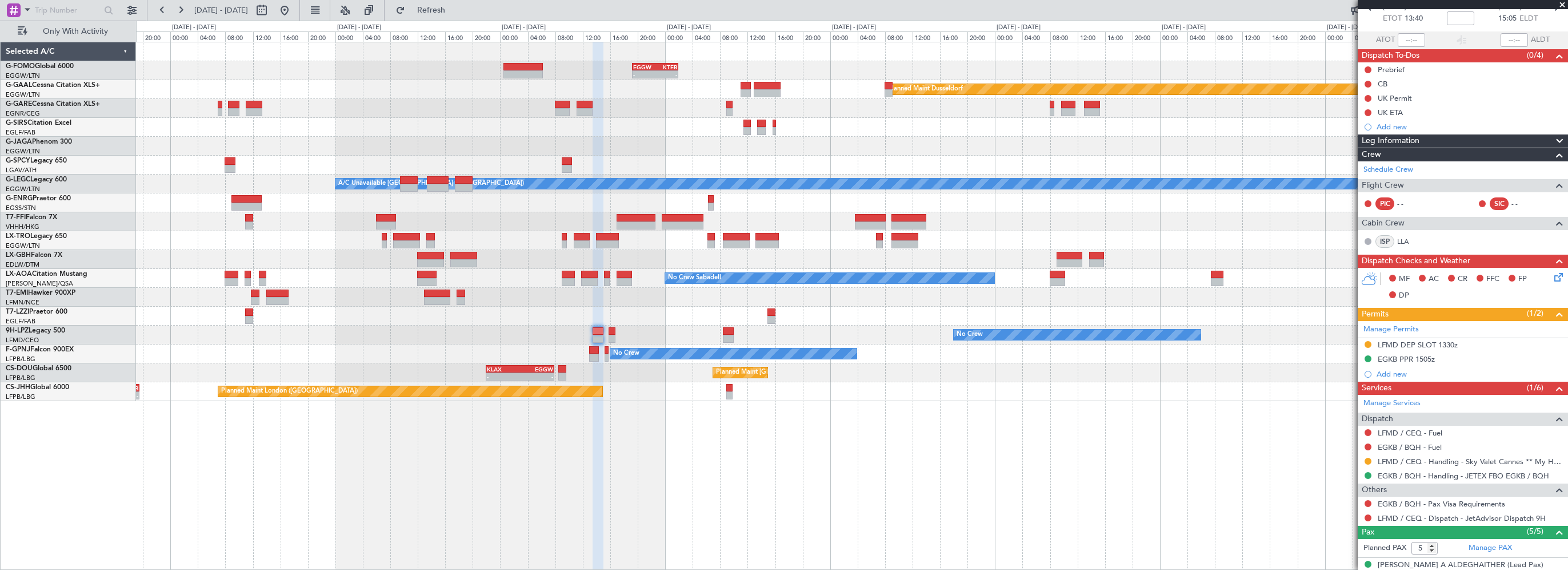
scroll to position [0, 0]
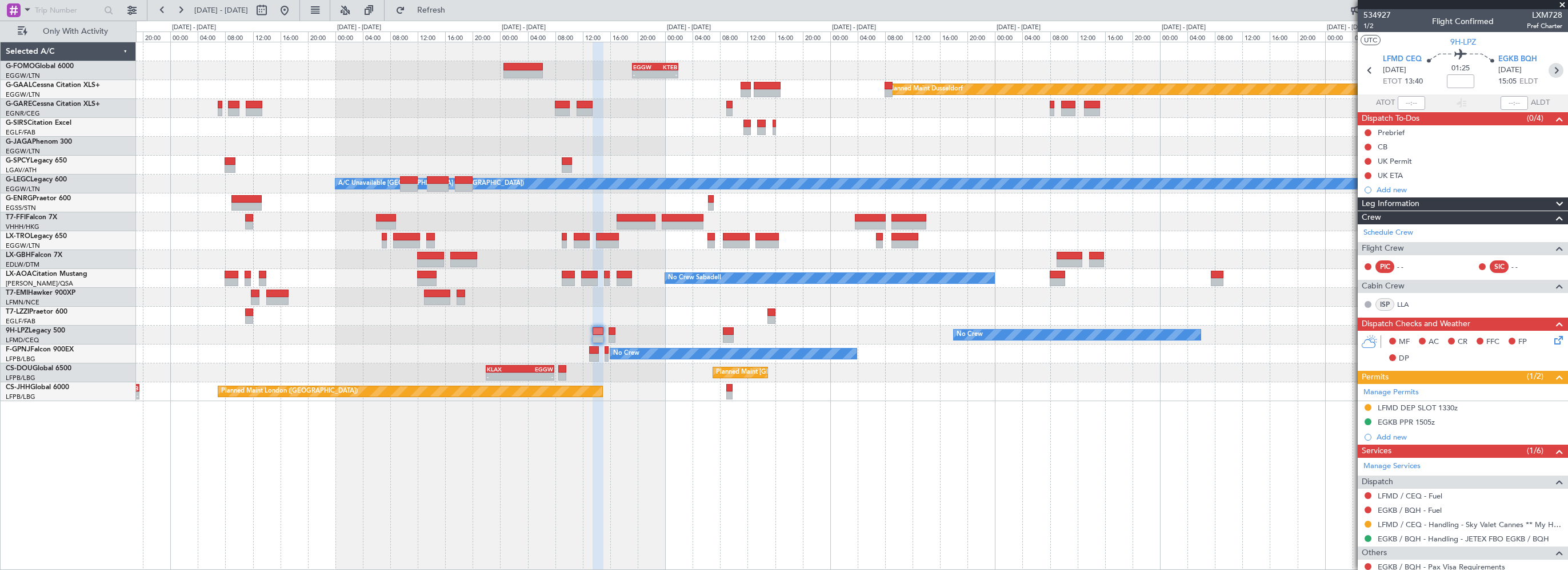
click at [1550, 71] on icon at bounding box center [1557, 70] width 15 height 15
type input "0"
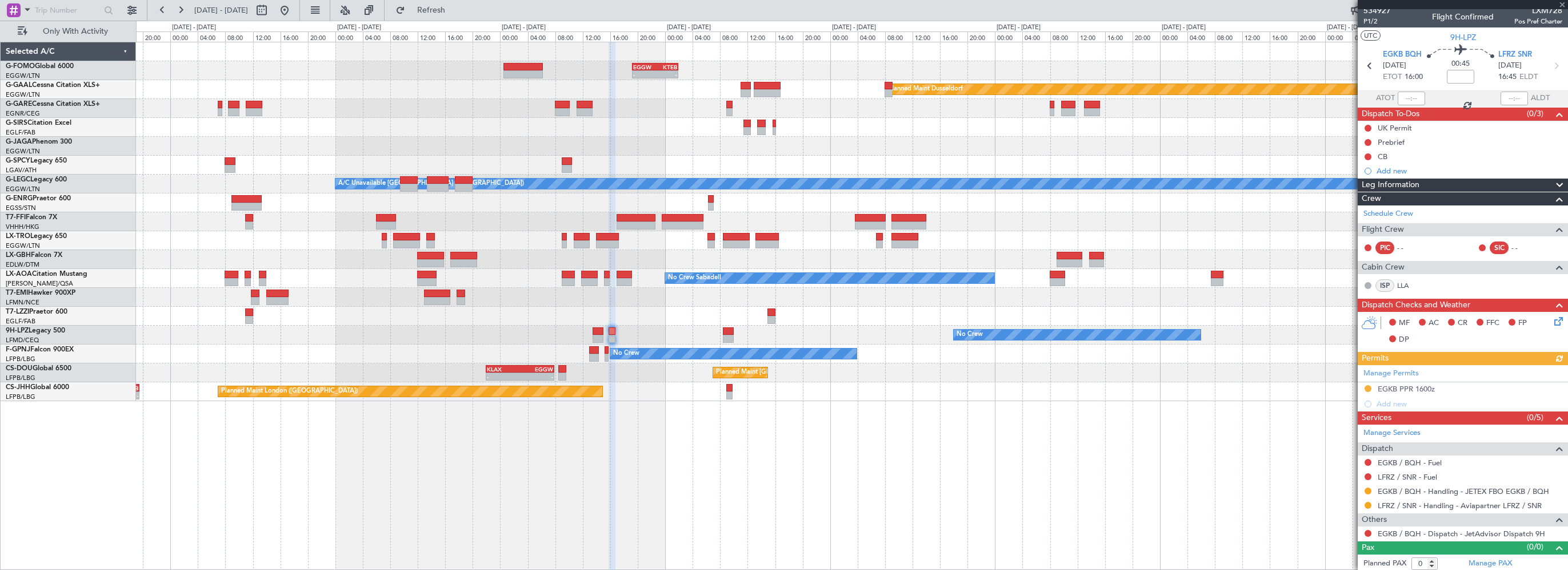
scroll to position [6, 0]
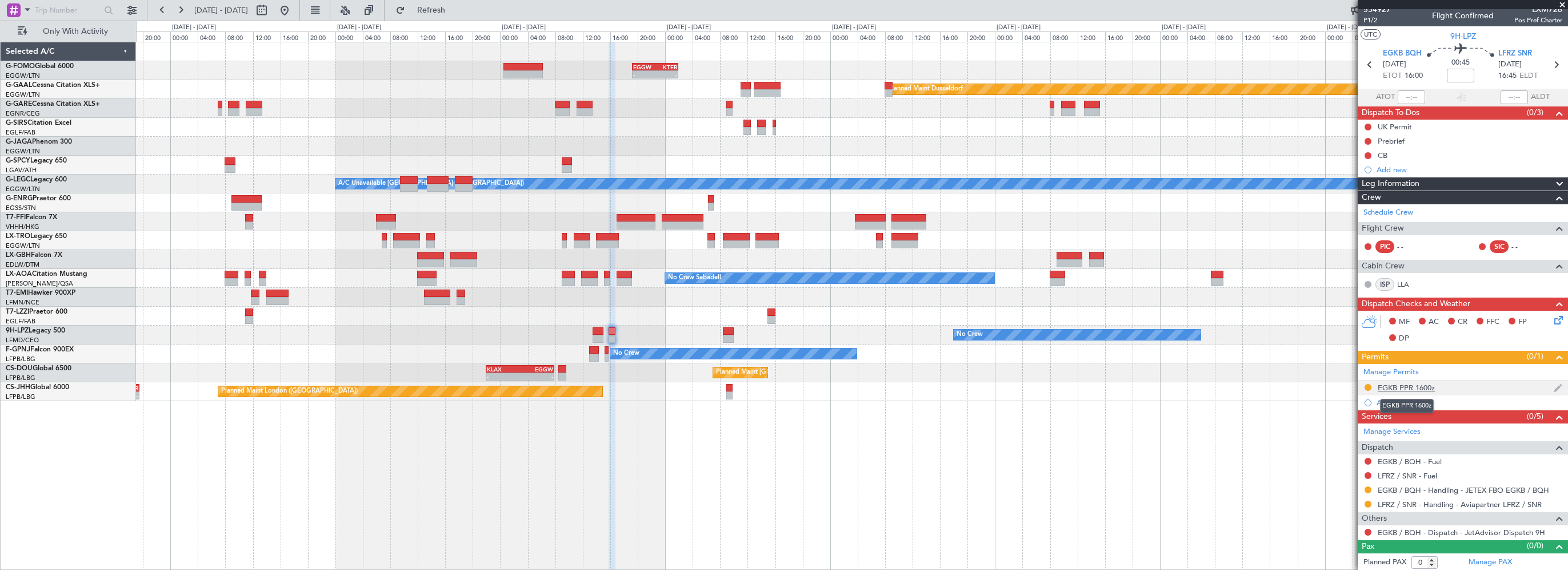
click at [1418, 385] on div "EGKB PPR 1600z" at bounding box center [1406, 387] width 57 height 10
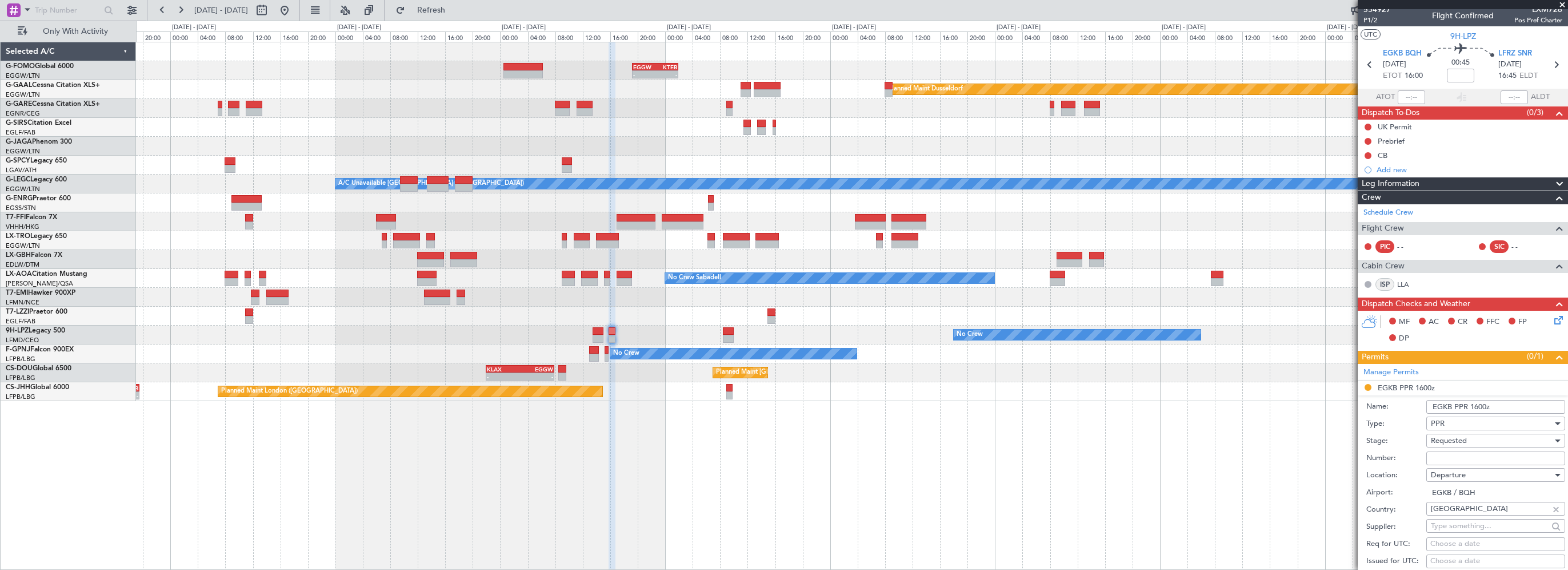
drag, startPoint x: 1486, startPoint y: 405, endPoint x: 1475, endPoint y: 404, distance: 11.0
click at [1475, 404] on input "EGKB PPR 1600z" at bounding box center [1496, 406] width 139 height 13
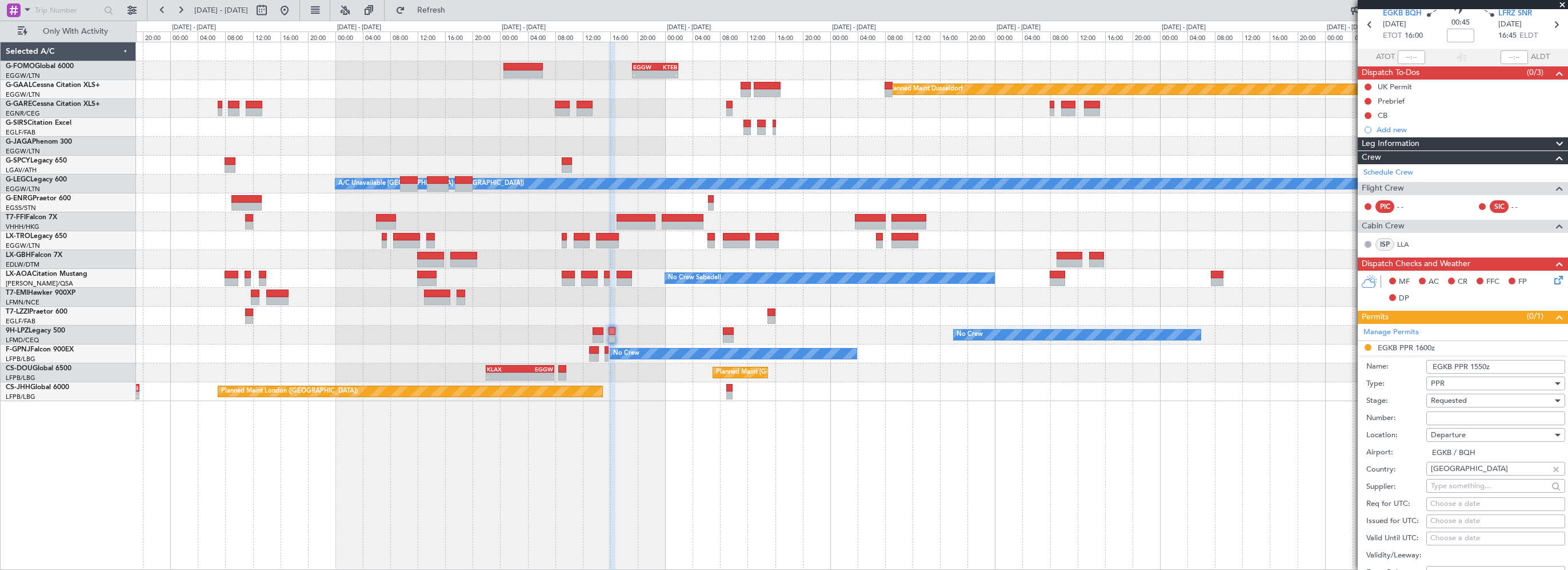
scroll to position [63, 0]
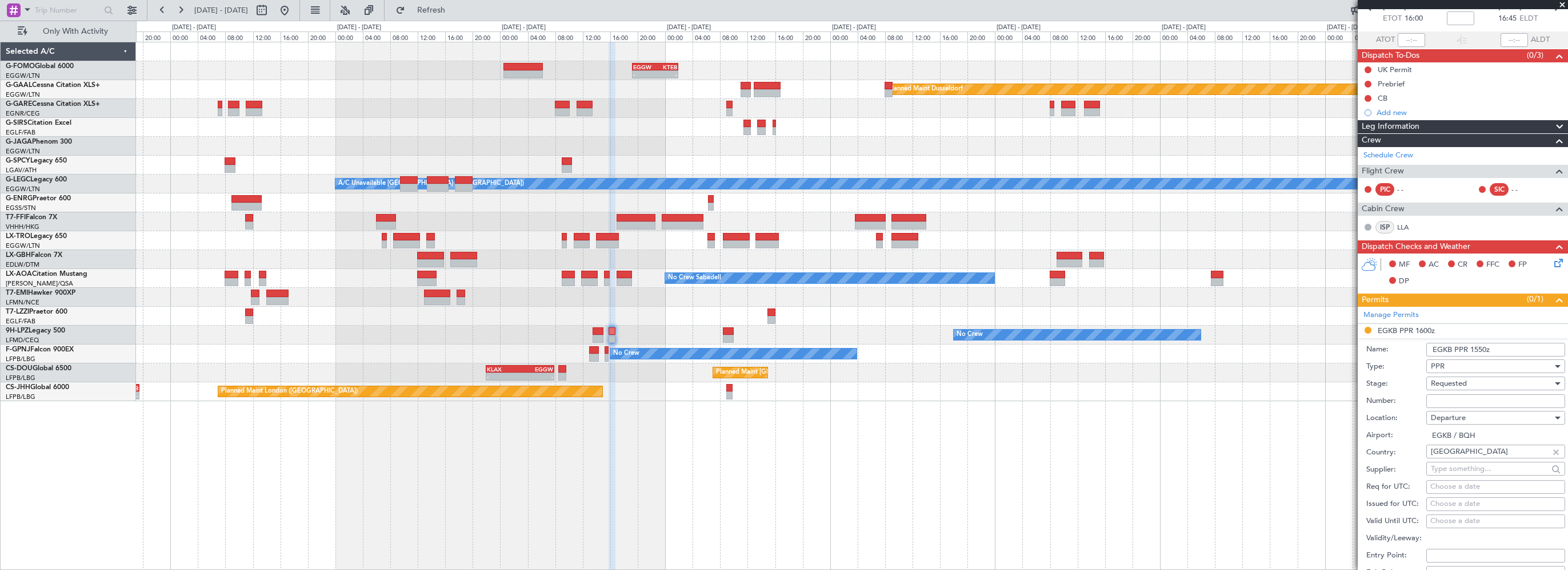
type input "EGKB PPR 1550z"
click at [1449, 378] on span "Requested" at bounding box center [1449, 383] width 36 height 10
click at [1448, 467] on span "Received OK" at bounding box center [1492, 469] width 120 height 17
click at [1451, 398] on input "Number:" at bounding box center [1496, 401] width 139 height 13
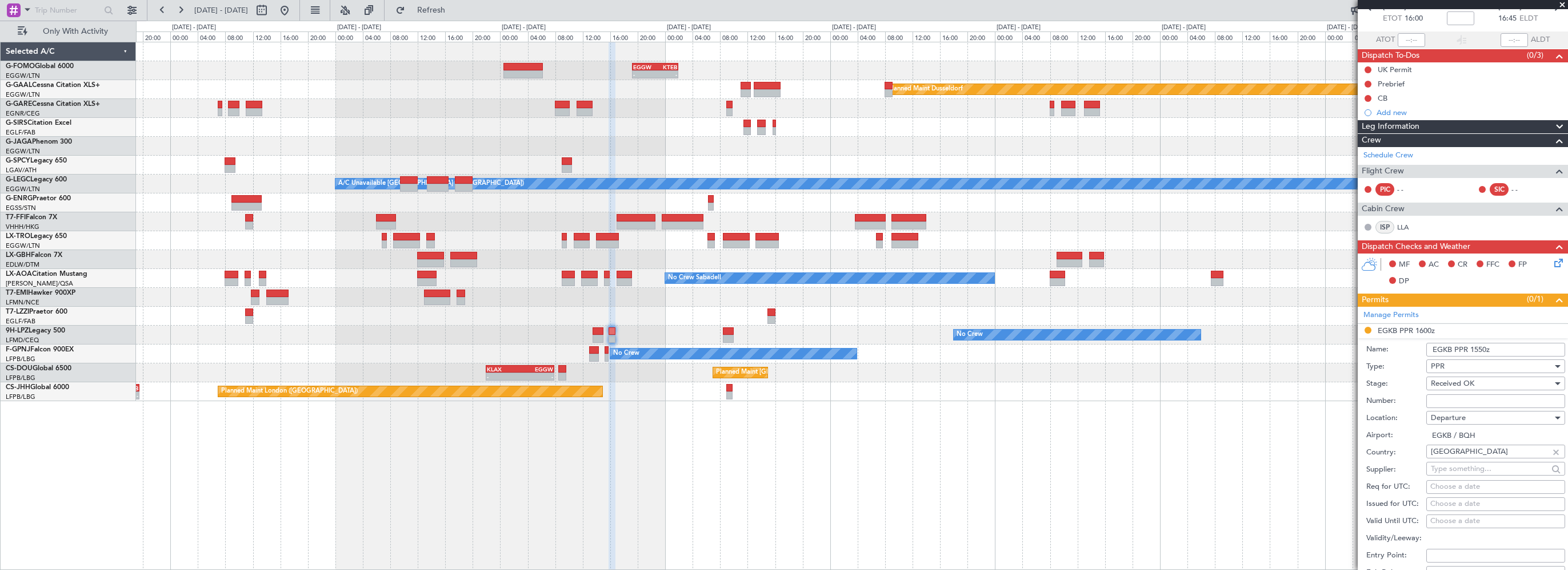
paste input "BQH2533061"
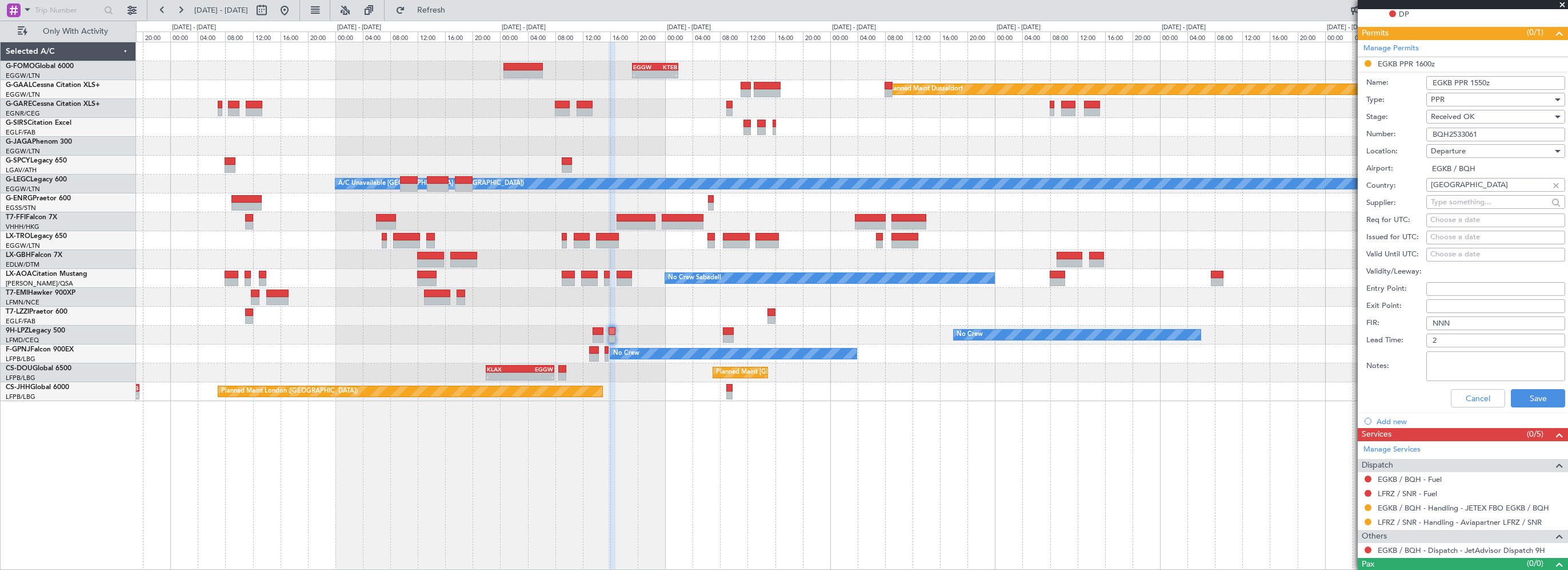
scroll to position [347, 0]
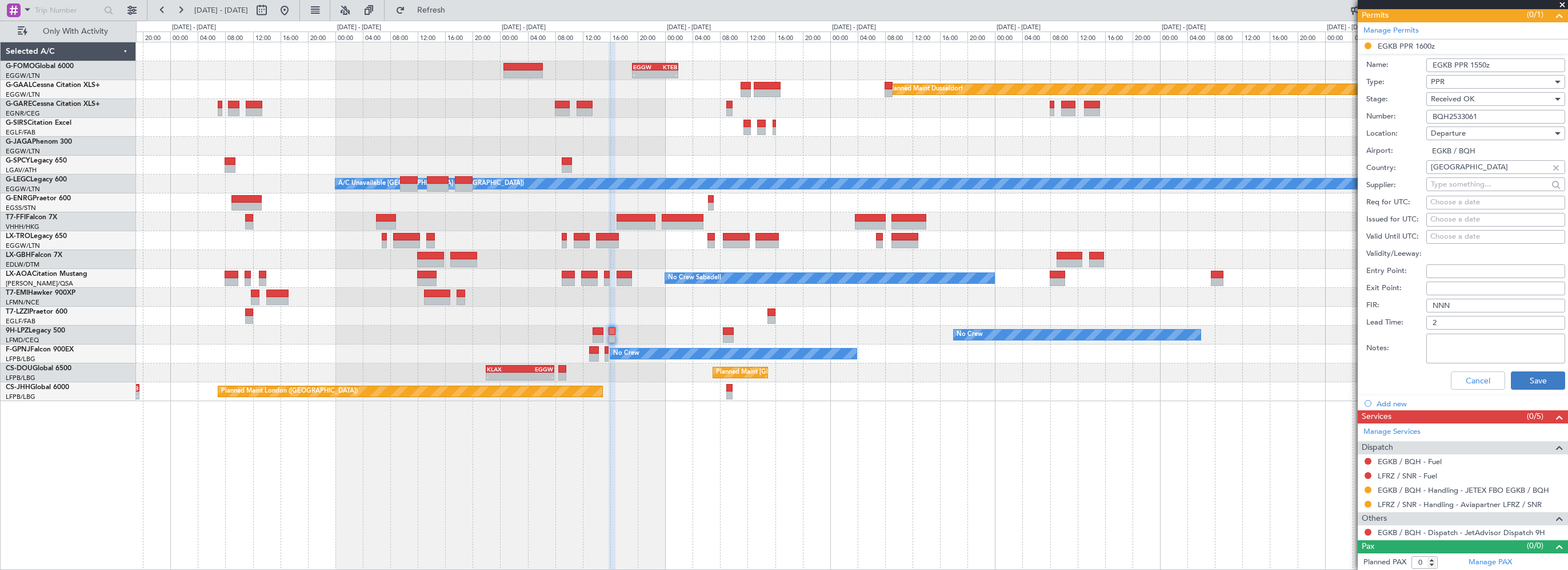
type input "BQH2533061"
click at [1522, 380] on button "Save" at bounding box center [1538, 380] width 54 height 18
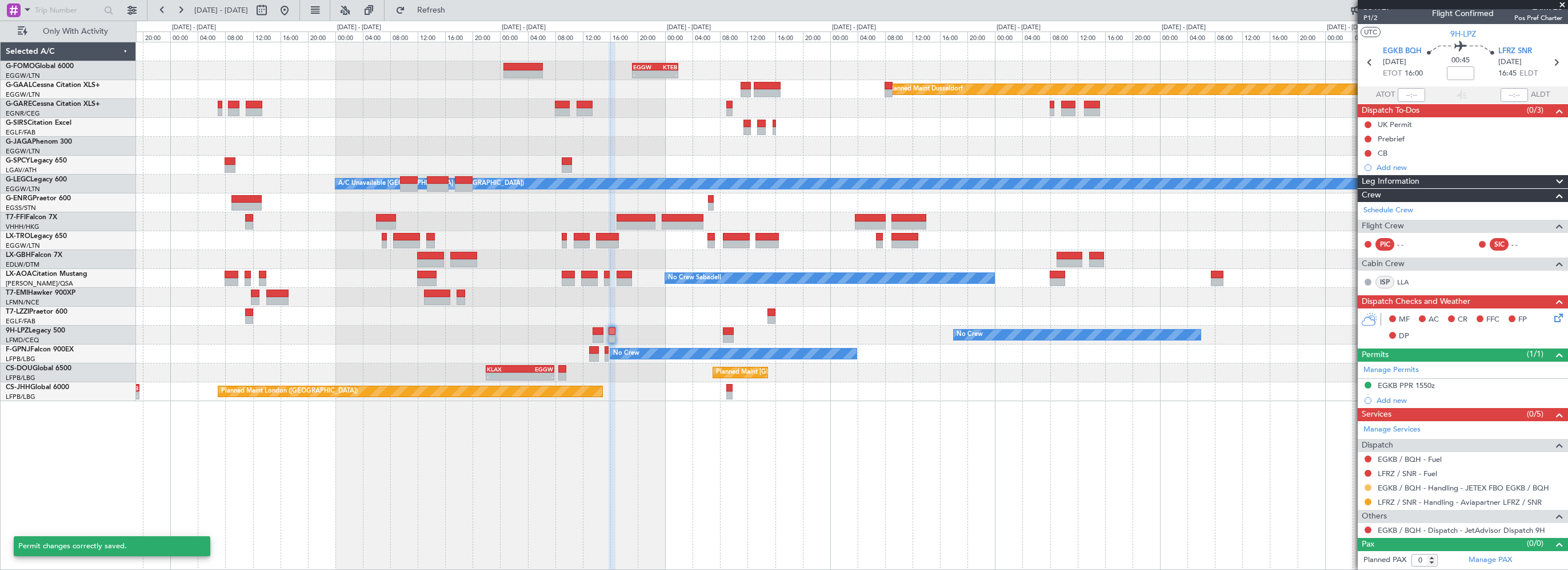
scroll to position [6, 0]
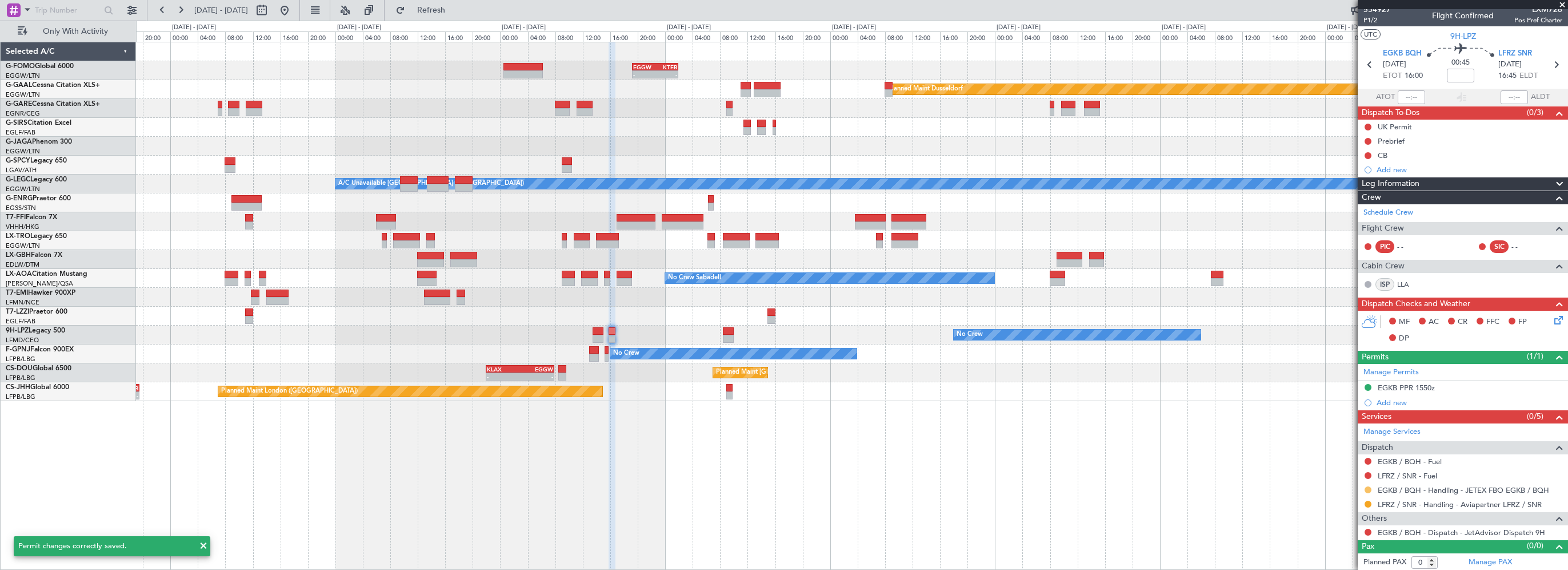
click at [1367, 486] on button at bounding box center [1367, 489] width 7 height 7
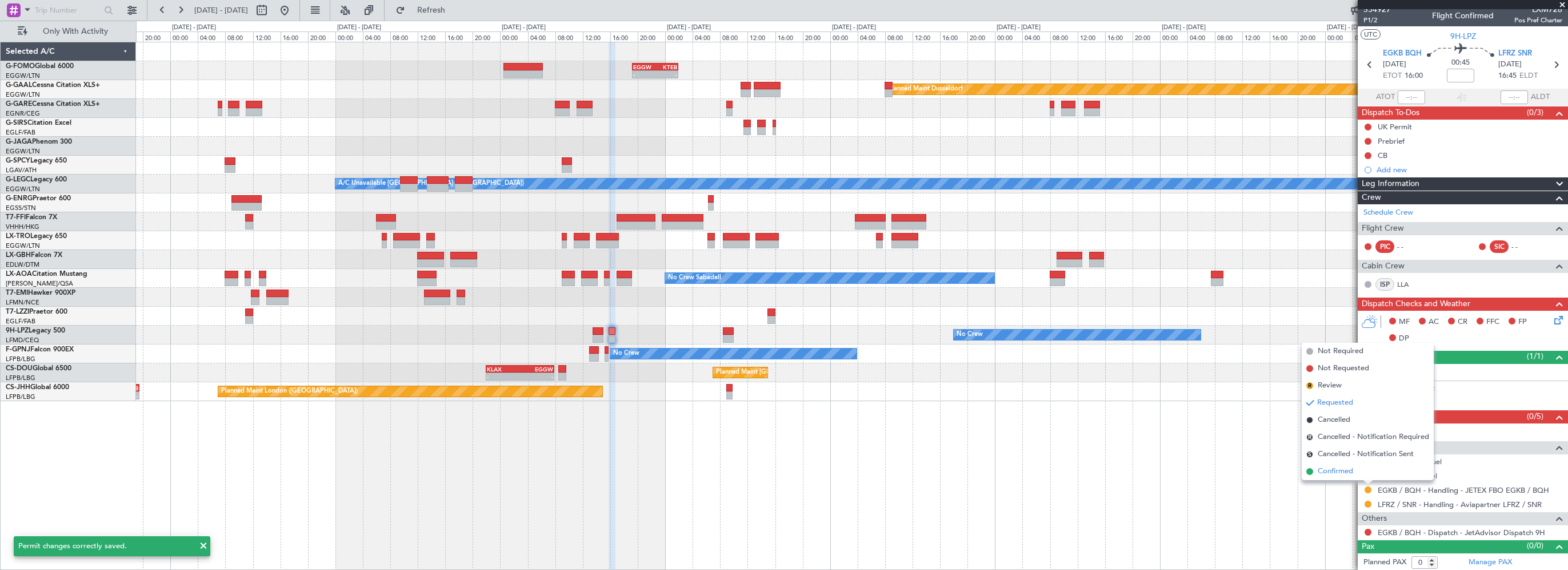
click at [1337, 476] on span "Confirmed" at bounding box center [1335, 471] width 35 height 11
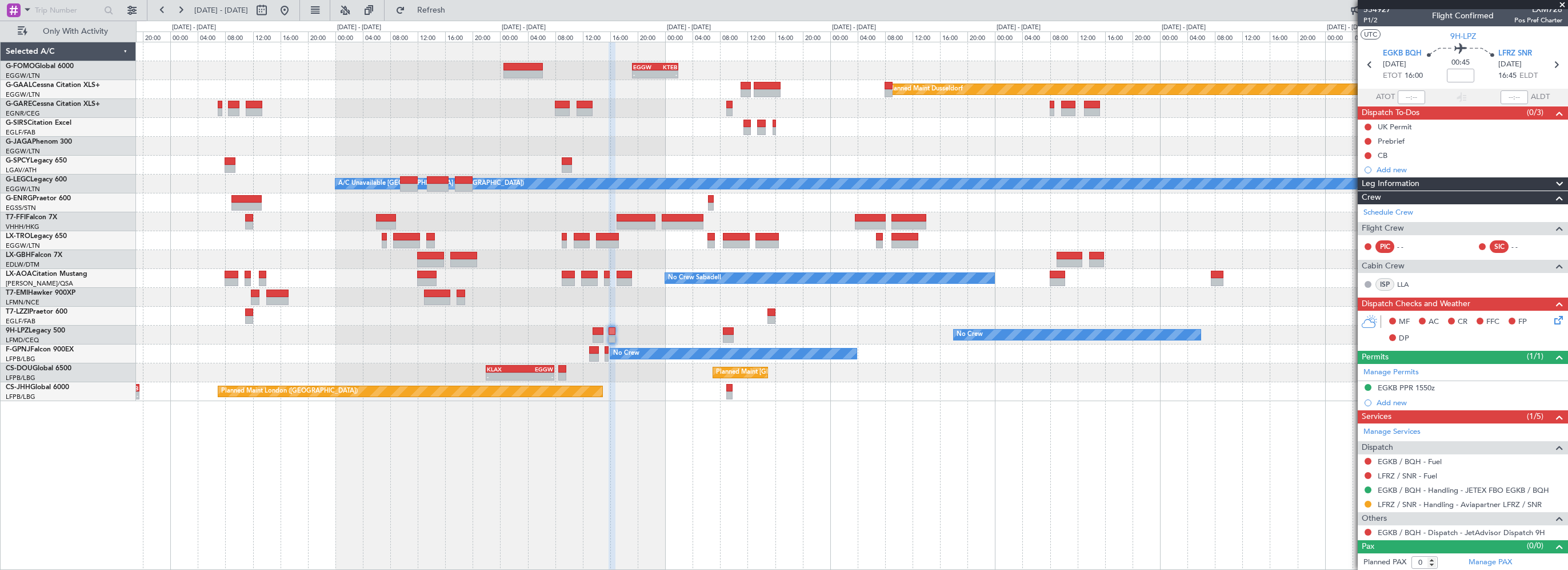
click at [728, 510] on div "- - EGGW 19:15 Z KTEB 01:55 Z Planned Maint Dusseldorf A/C Unavailable London (…" at bounding box center [852, 305] width 1432 height 528
click at [294, 12] on button at bounding box center [284, 10] width 18 height 18
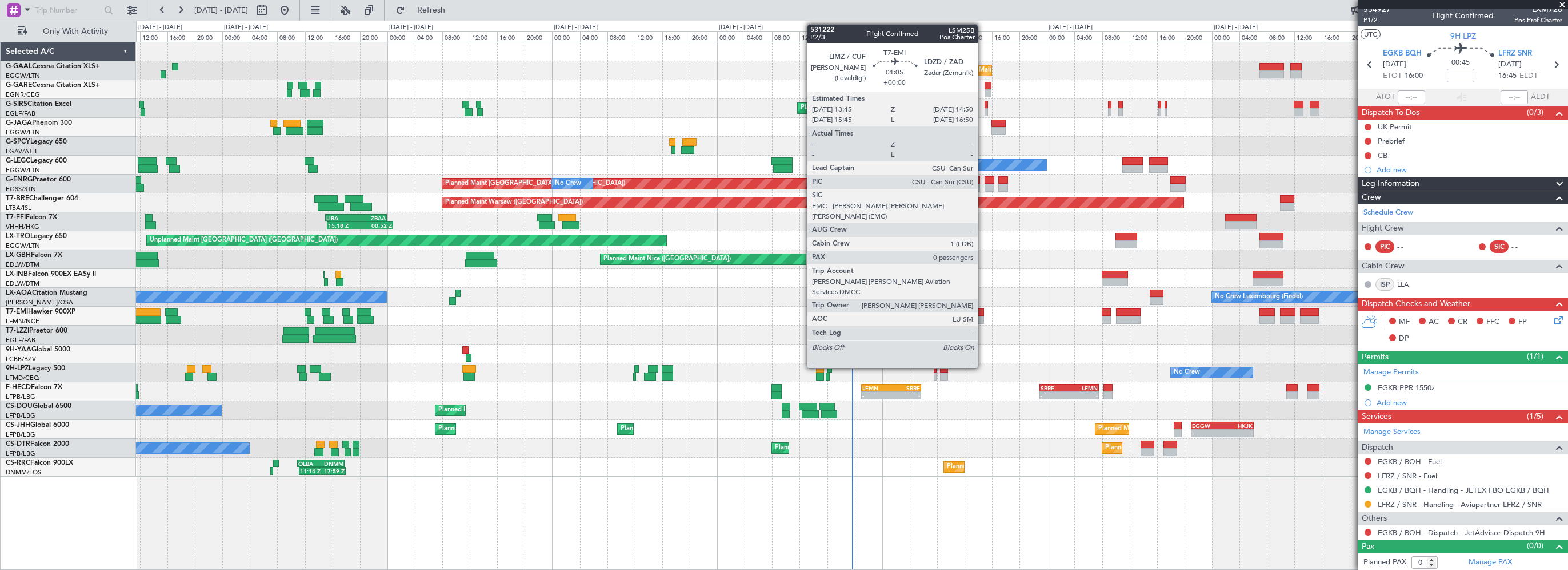
click at [983, 308] on div at bounding box center [980, 312] width 8 height 8
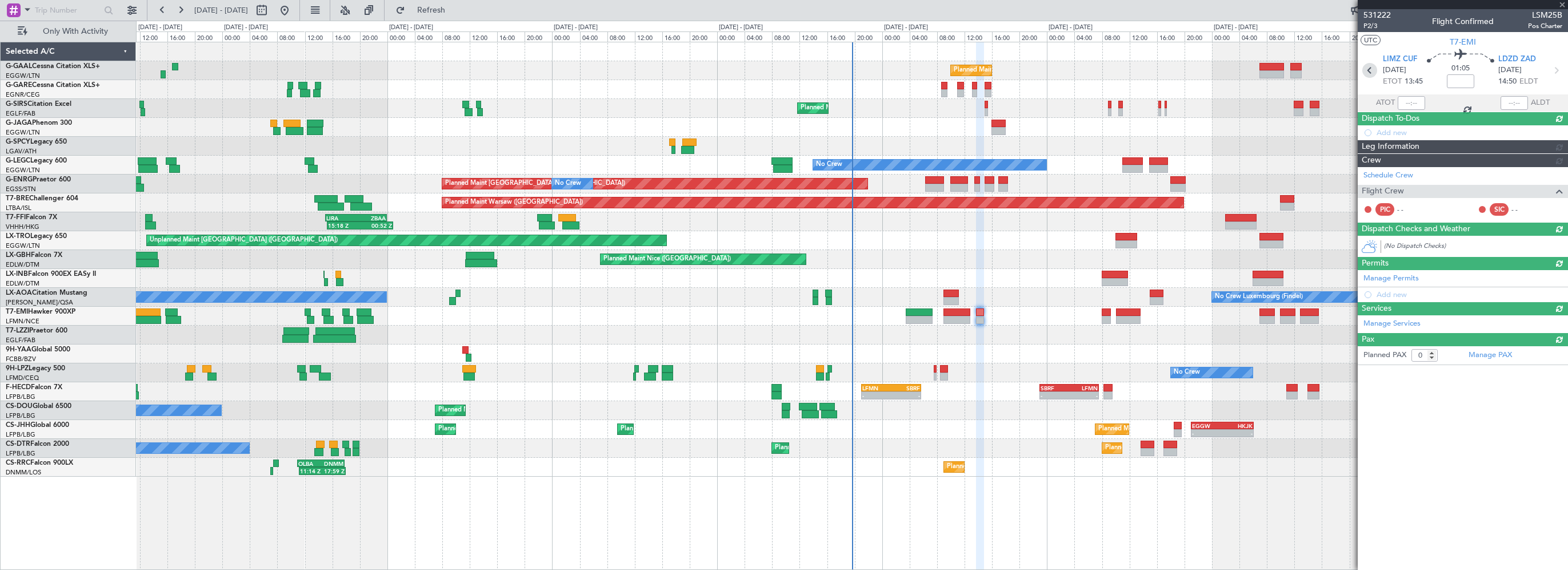
scroll to position [0, 0]
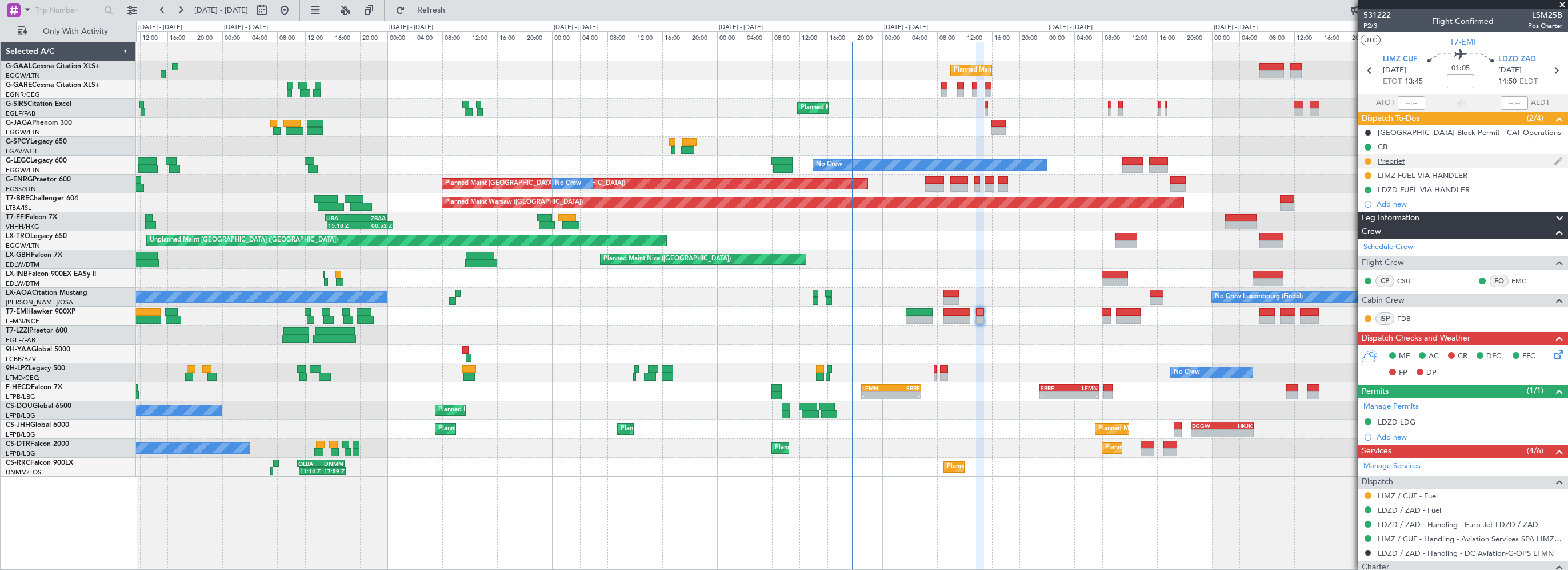
click at [1400, 159] on div "Prebrief" at bounding box center [1391, 161] width 27 height 10
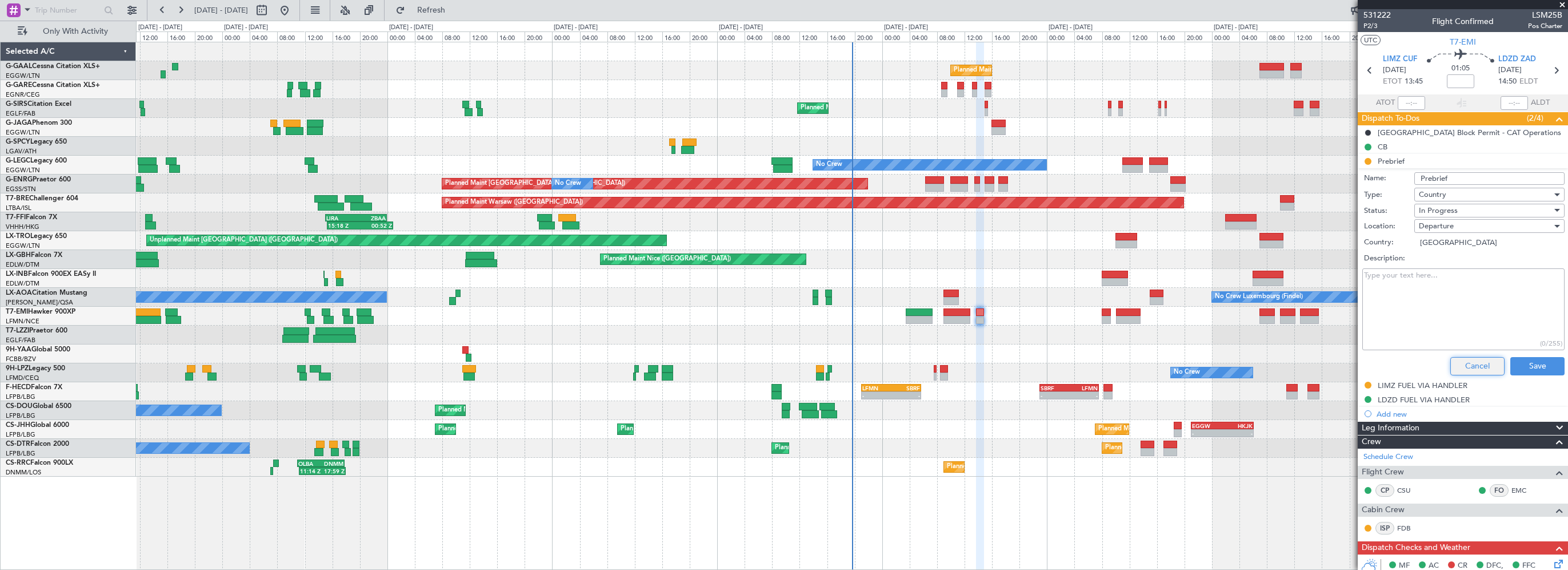
click at [1455, 362] on button "Cancel" at bounding box center [1478, 365] width 54 height 18
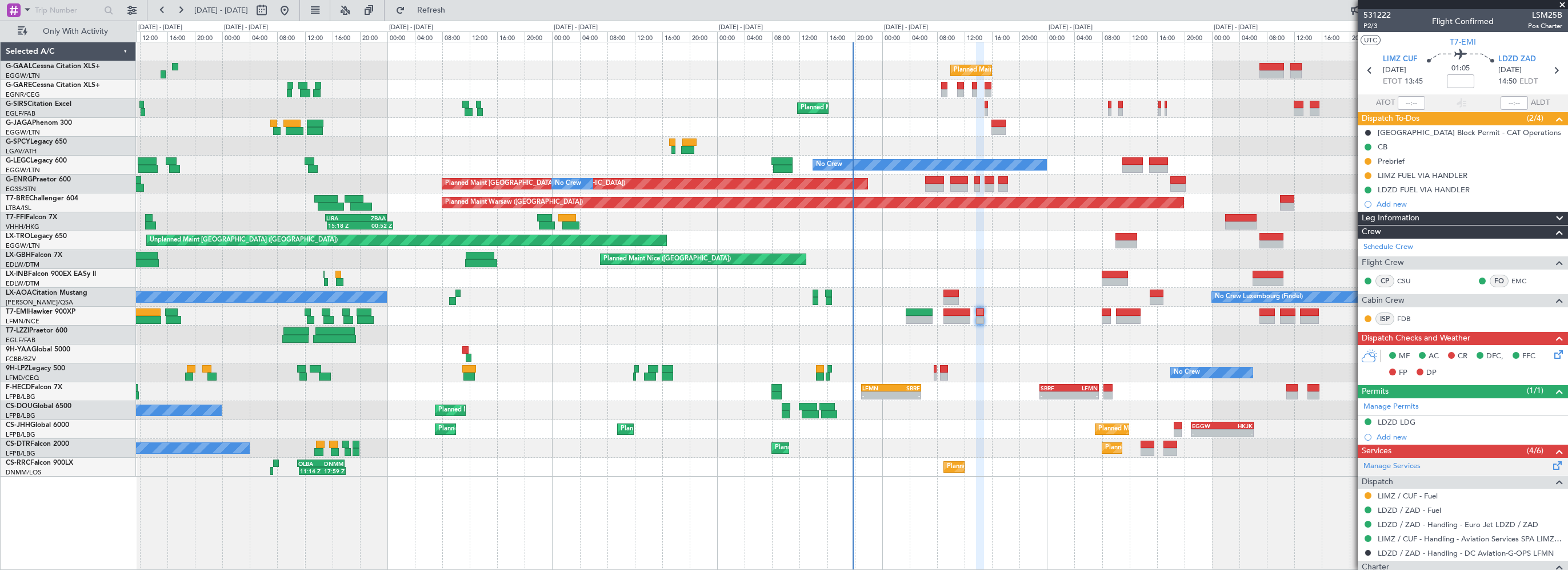
scroll to position [91, 0]
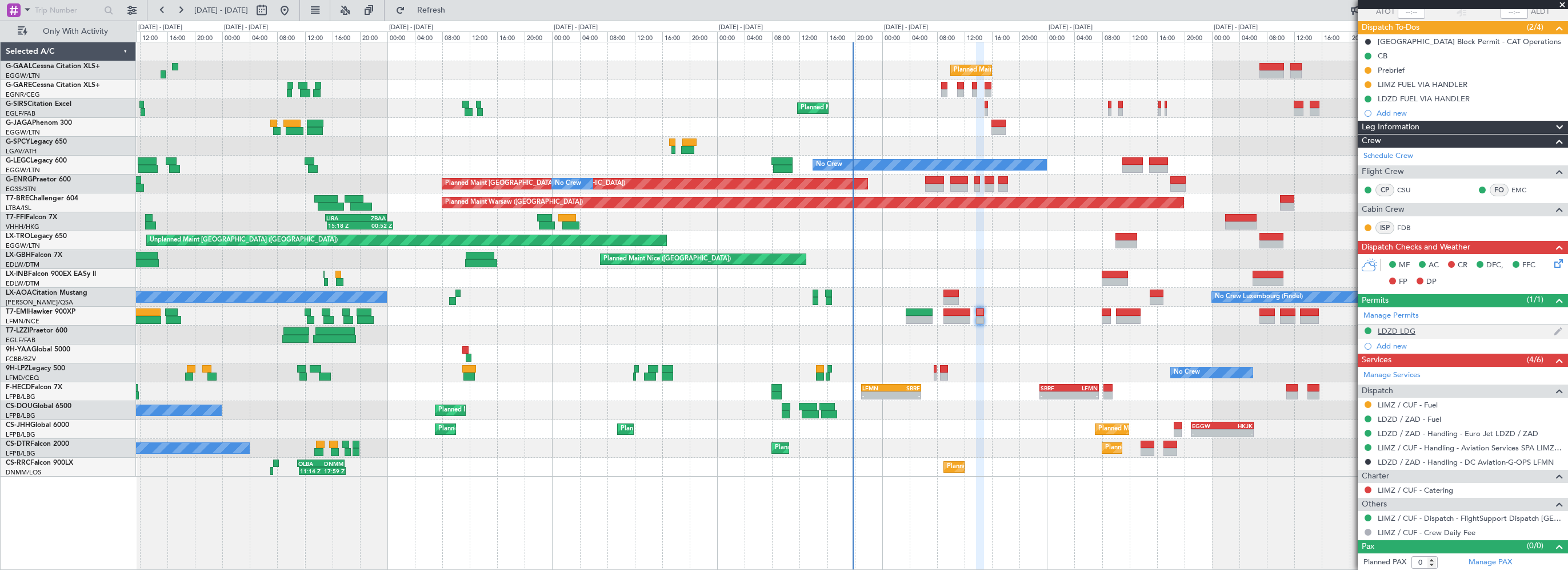
click at [1395, 326] on div "LDZD LDG" at bounding box center [1397, 331] width 38 height 10
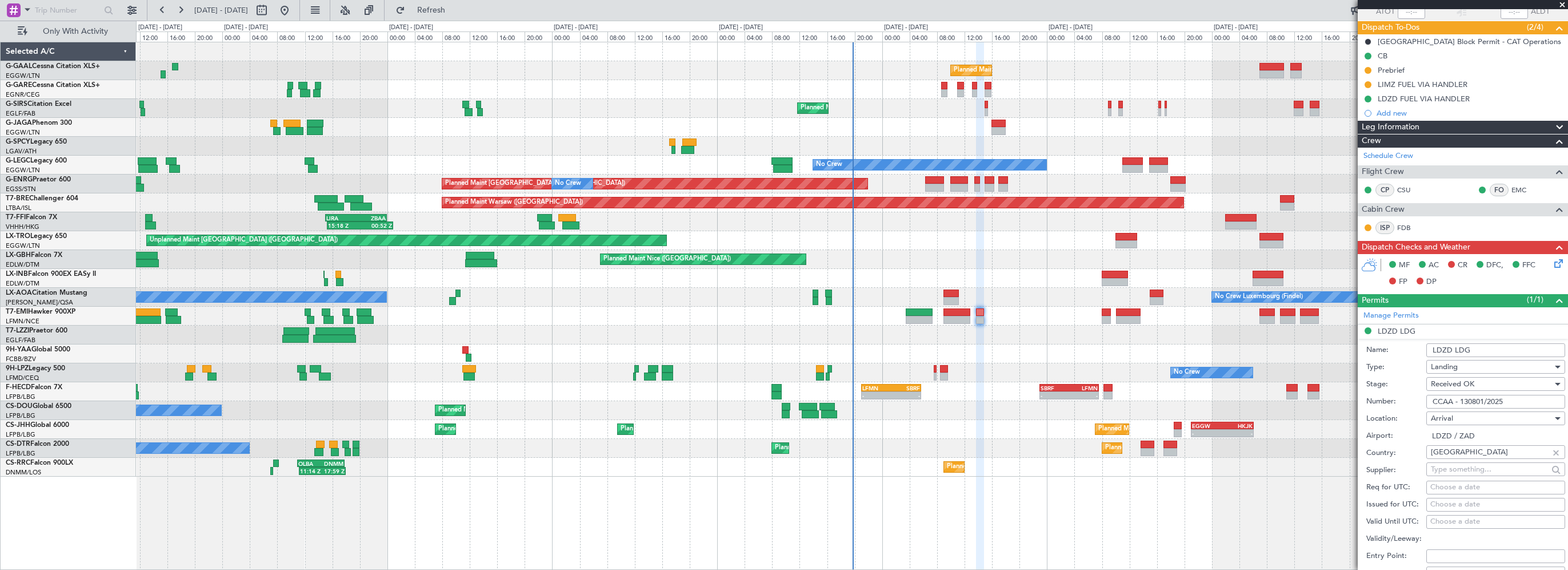
drag, startPoint x: 1477, startPoint y: 403, endPoint x: 1415, endPoint y: 400, distance: 62.1
click at [1410, 400] on div "Number: CCAA - 130801/2025" at bounding box center [1465, 402] width 199 height 17
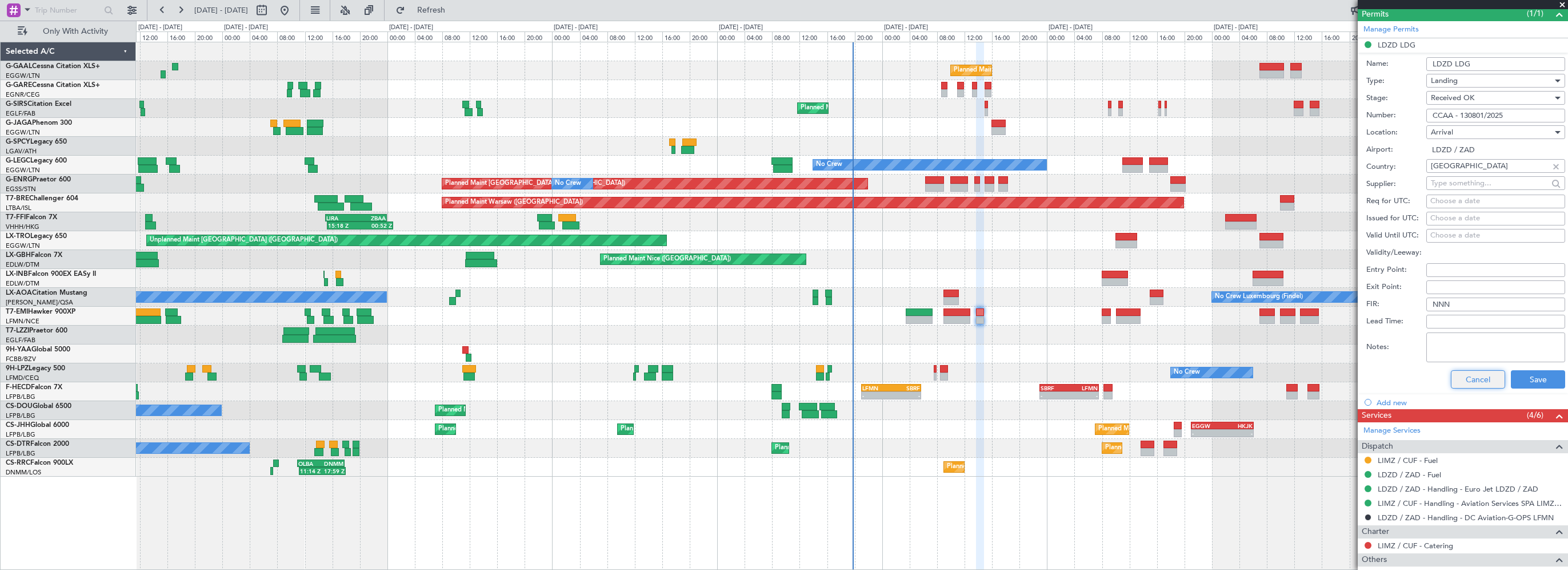
click at [1469, 373] on button "Cancel" at bounding box center [1478, 379] width 54 height 18
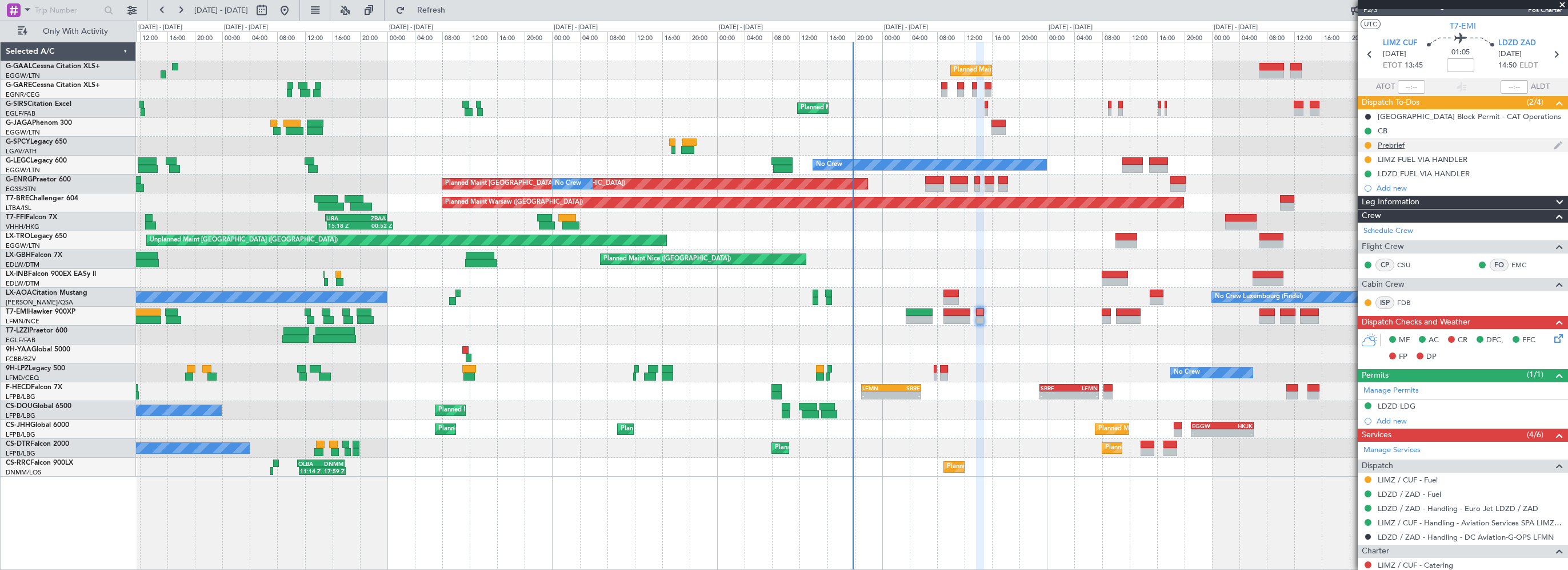
scroll to position [0, 0]
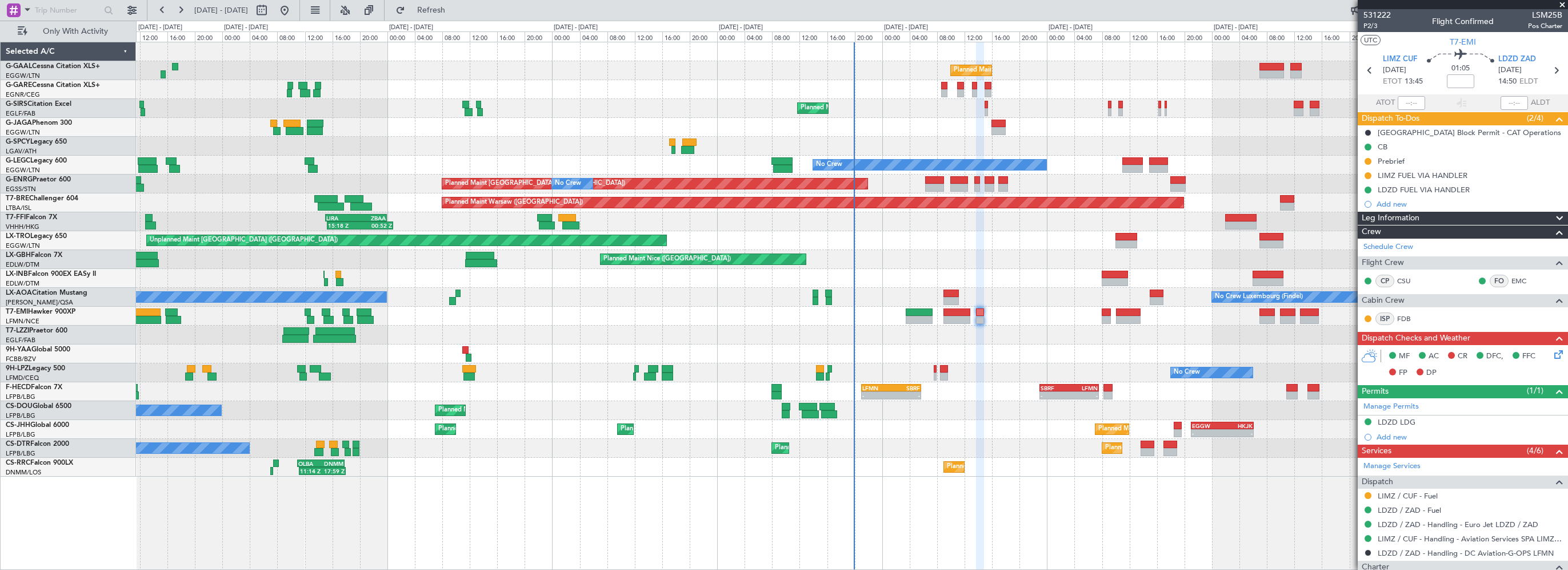
click at [1458, 214] on div "Leg Information" at bounding box center [1462, 218] width 210 height 13
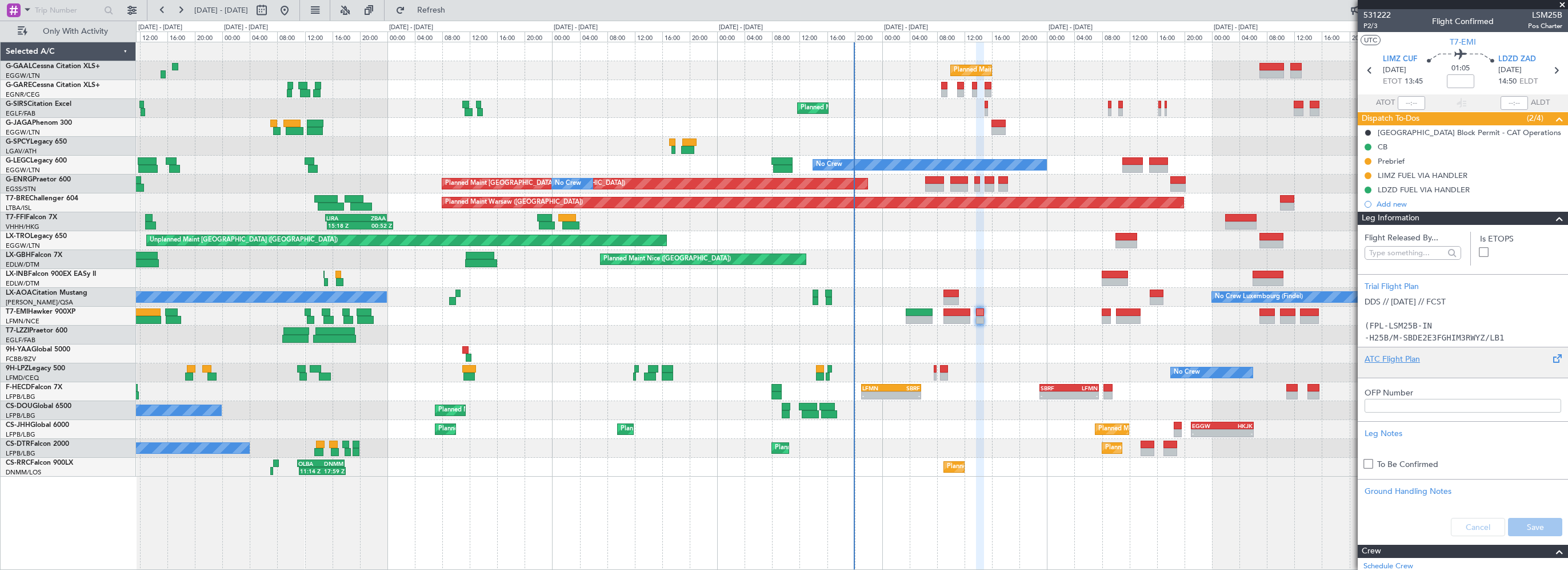
click at [1387, 357] on div "ATC Flight Plan" at bounding box center [1462, 359] width 197 height 12
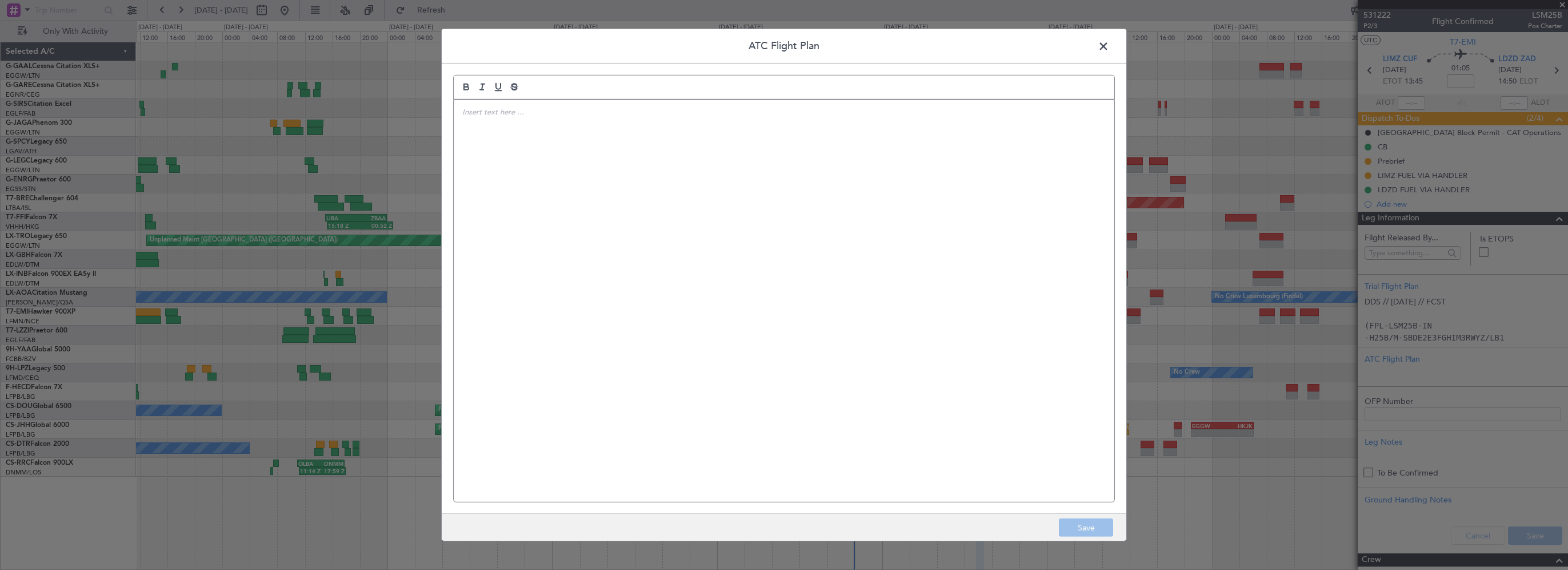
click at [944, 237] on div at bounding box center [784, 301] width 661 height 402
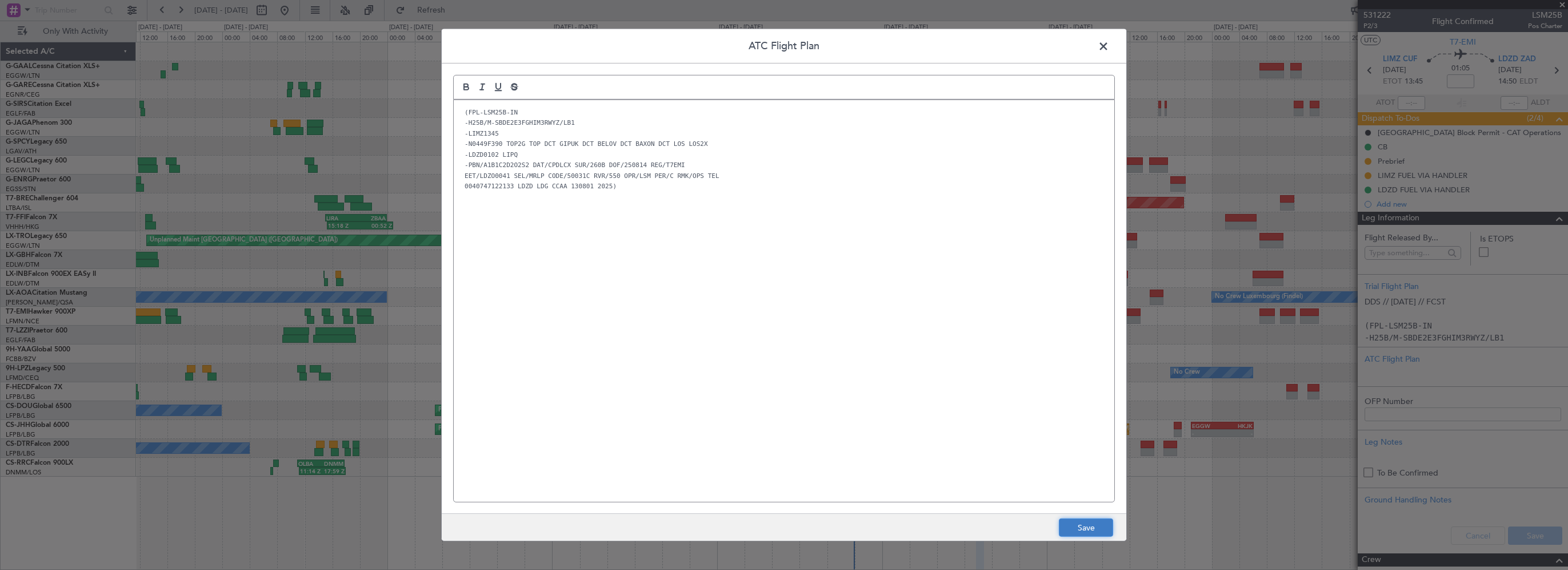
click at [1086, 521] on button "Save" at bounding box center [1086, 527] width 54 height 18
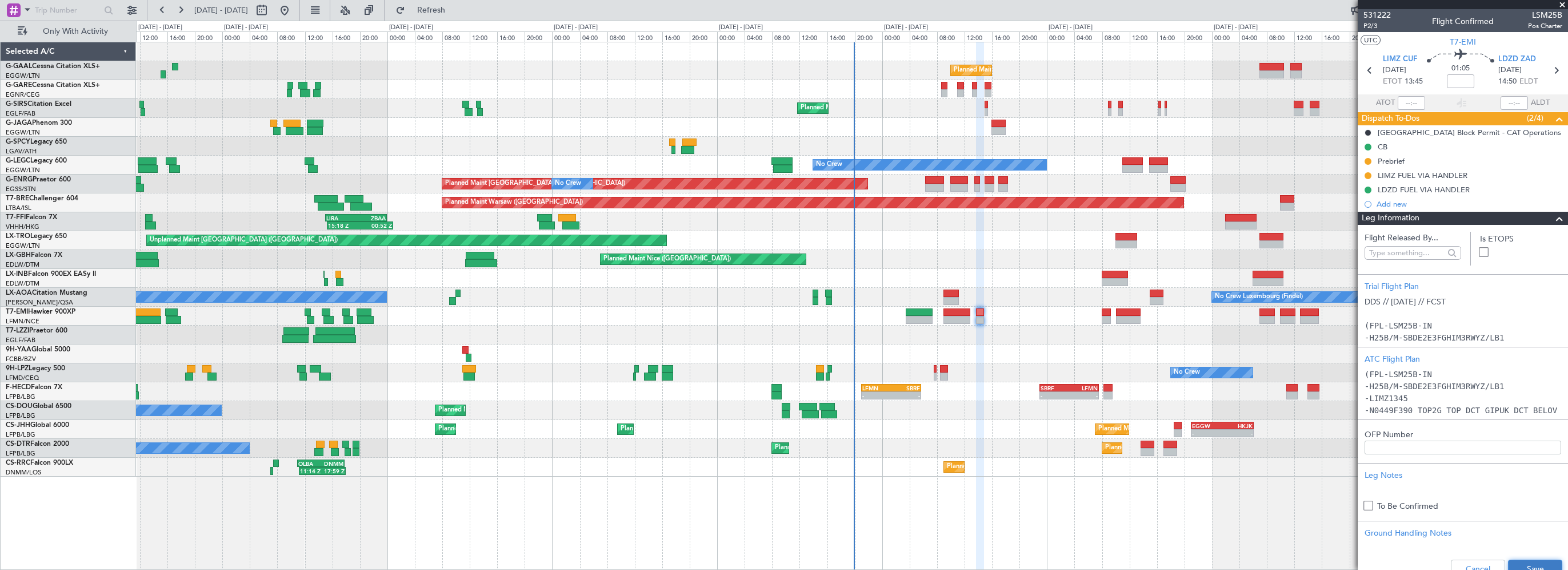
click at [1520, 560] on button "Save" at bounding box center [1535, 568] width 54 height 18
click at [1553, 217] on span at bounding box center [1559, 218] width 13 height 13
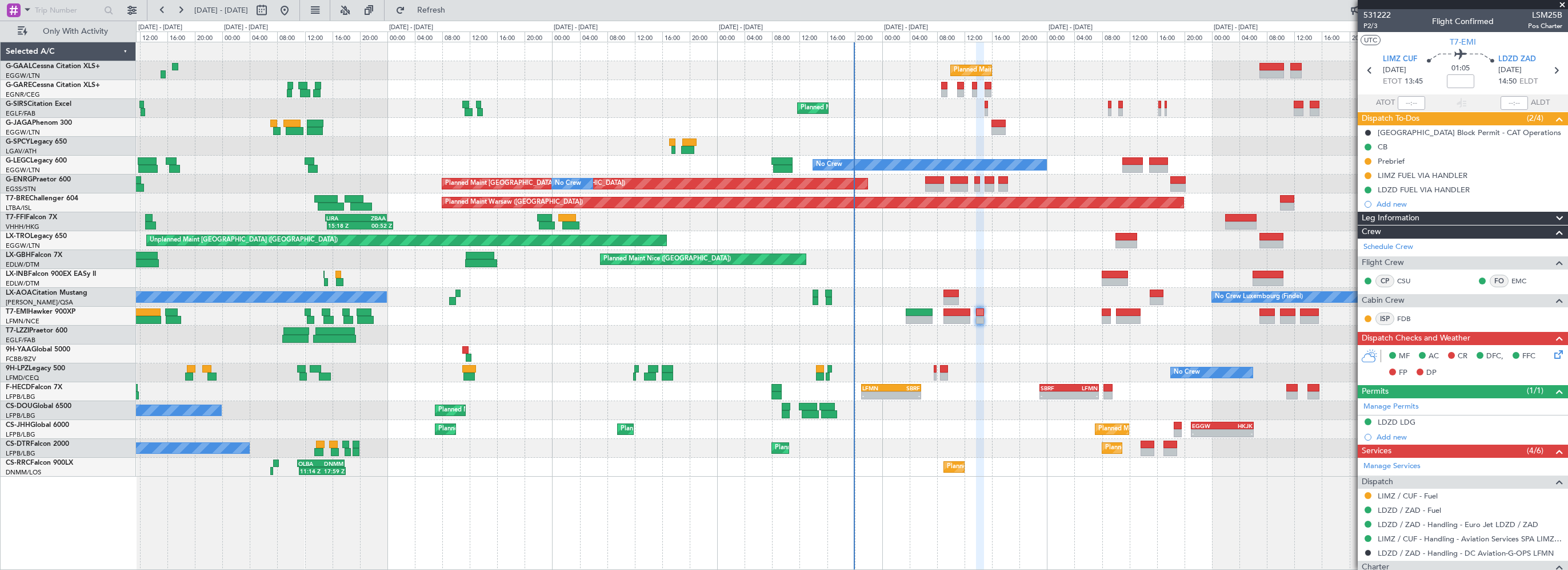
click at [1553, 357] on icon at bounding box center [1558, 352] width 10 height 10
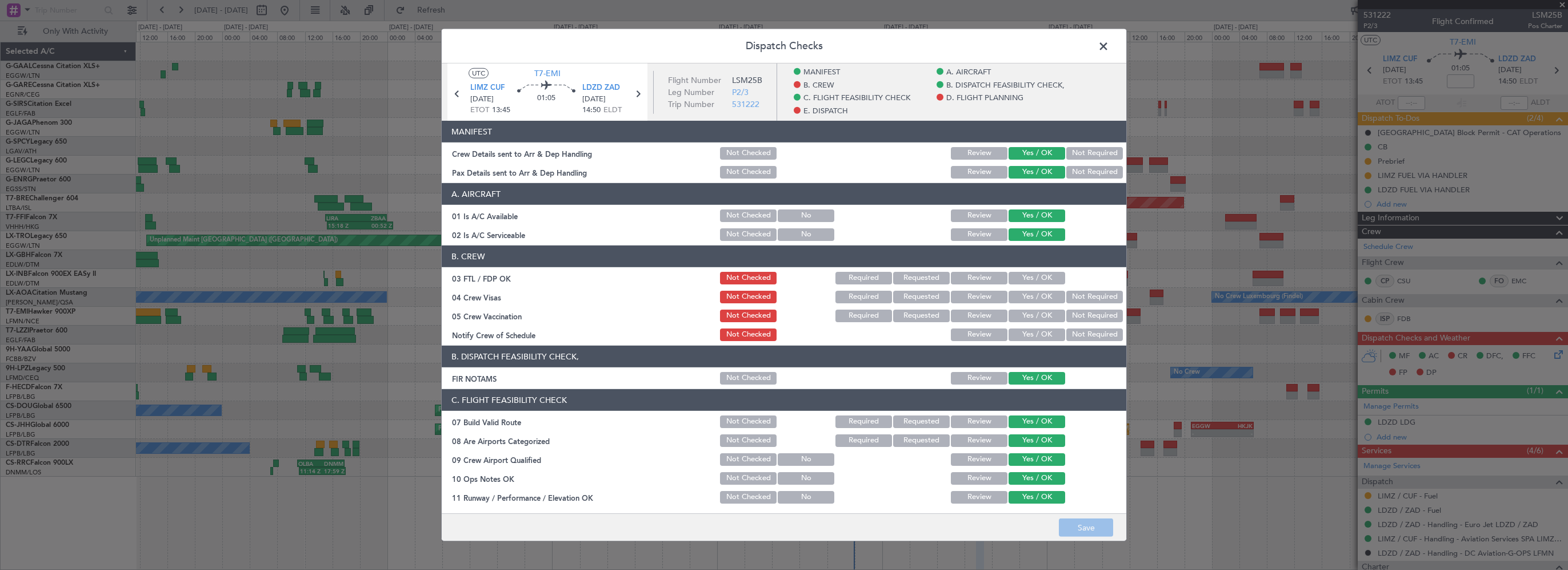
click at [1040, 276] on button "Yes / OK" at bounding box center [1037, 278] width 57 height 12
click at [1076, 304] on section "B. CREW 03 FTL / FDP OK Not Checked Required Requested Review Yes / OK 04 Crew …" at bounding box center [784, 294] width 685 height 97
drag, startPoint x: 1076, startPoint y: 304, endPoint x: 1070, endPoint y: 312, distance: 10.0
click at [1074, 298] on button "Not Required" at bounding box center [1095, 296] width 57 height 12
click at [1070, 313] on button "Not Required" at bounding box center [1095, 315] width 57 height 12
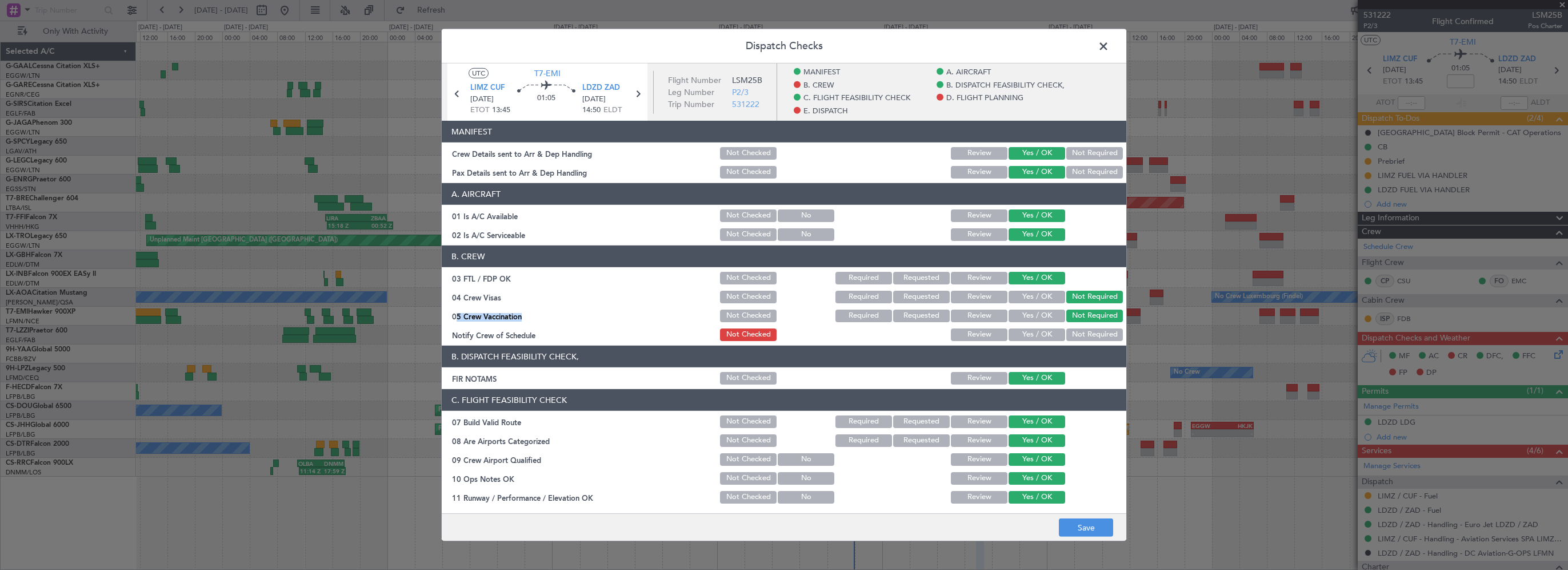
click at [1034, 334] on button "Yes / OK" at bounding box center [1037, 334] width 57 height 12
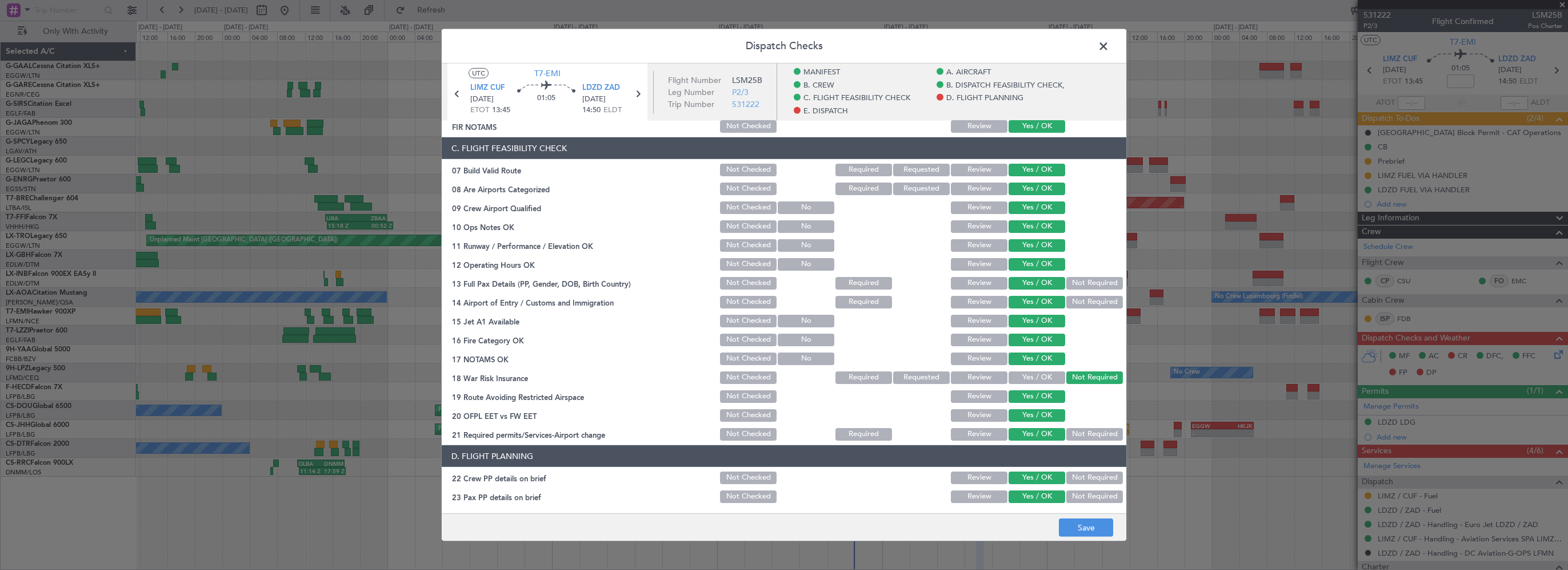
scroll to position [344, 0]
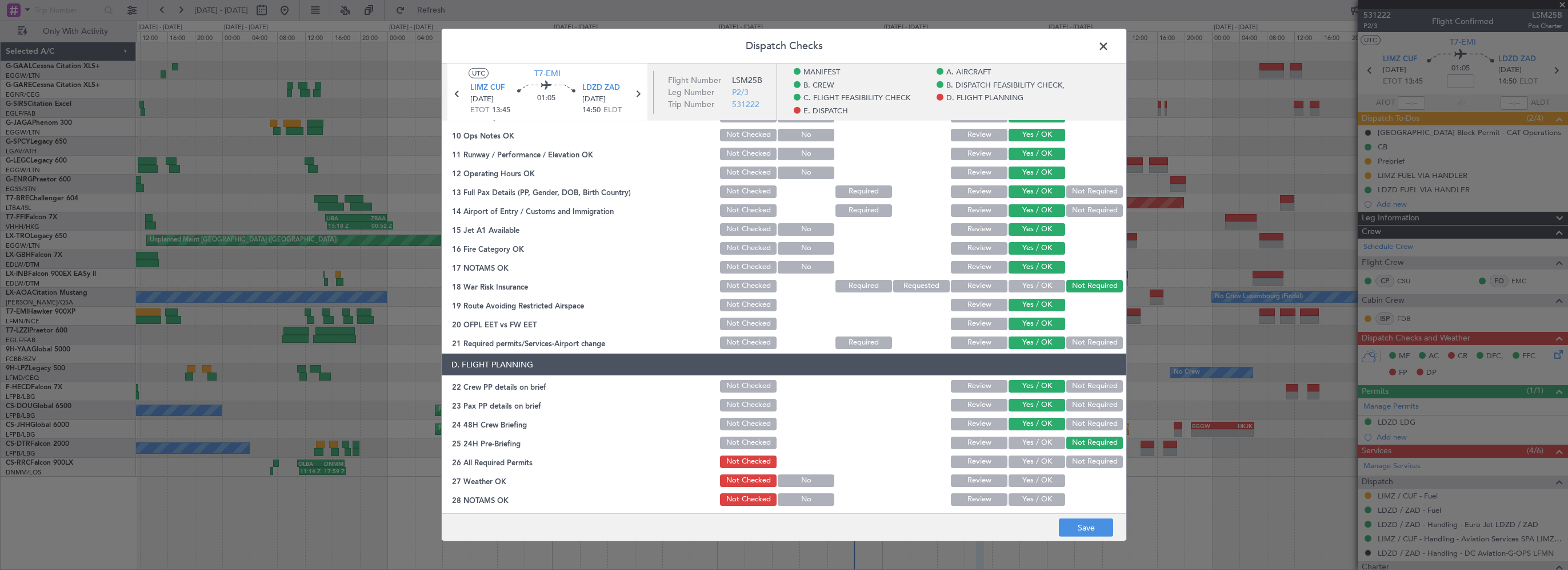
click at [1033, 448] on button "Yes / OK" at bounding box center [1037, 442] width 57 height 12
click at [1033, 464] on button "Yes / OK" at bounding box center [1037, 461] width 57 height 12
click at [1071, 444] on button "Not Required" at bounding box center [1095, 442] width 57 height 12
click at [1035, 482] on button "Yes / OK" at bounding box center [1037, 480] width 57 height 12
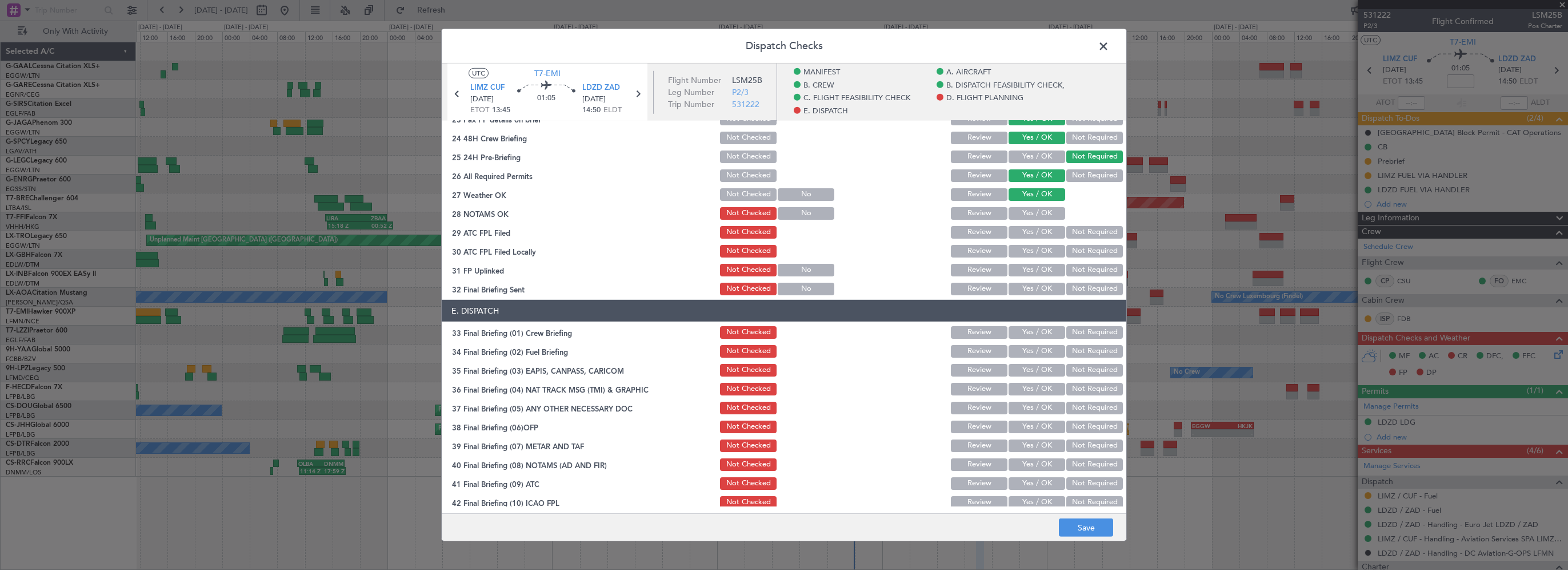
click at [1036, 214] on button "Yes / OK" at bounding box center [1037, 213] width 57 height 12
click at [1037, 231] on button "Yes / OK" at bounding box center [1037, 231] width 57 height 12
click at [1085, 247] on button "Not Required" at bounding box center [1095, 250] width 57 height 12
click at [1029, 270] on button "Yes / OK" at bounding box center [1037, 269] width 57 height 12
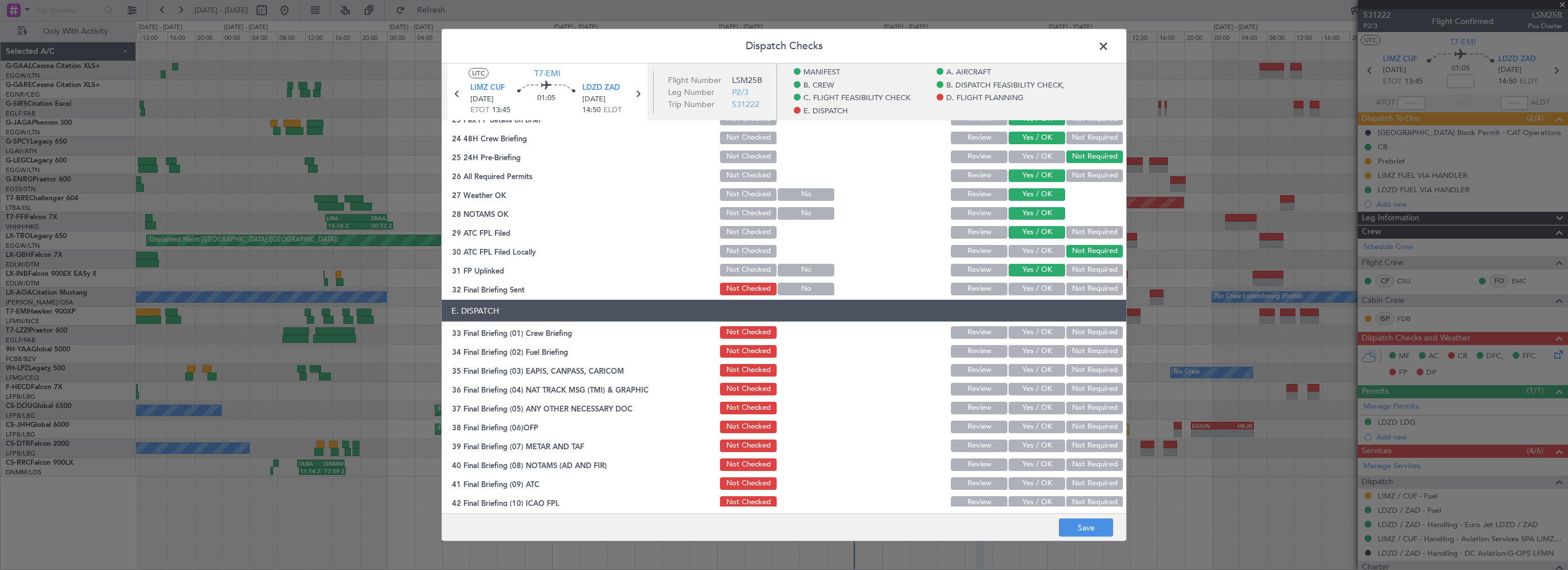
drag, startPoint x: 1030, startPoint y: 287, endPoint x: 1036, endPoint y: 324, distance: 37.5
click at [1030, 288] on button "Yes / OK" at bounding box center [1037, 288] width 57 height 12
click at [1036, 339] on div "Yes / OK" at bounding box center [1036, 332] width 58 height 16
click at [1030, 353] on button "Yes / OK" at bounding box center [1037, 350] width 57 height 12
click at [1038, 334] on button "Yes / OK" at bounding box center [1037, 332] width 57 height 12
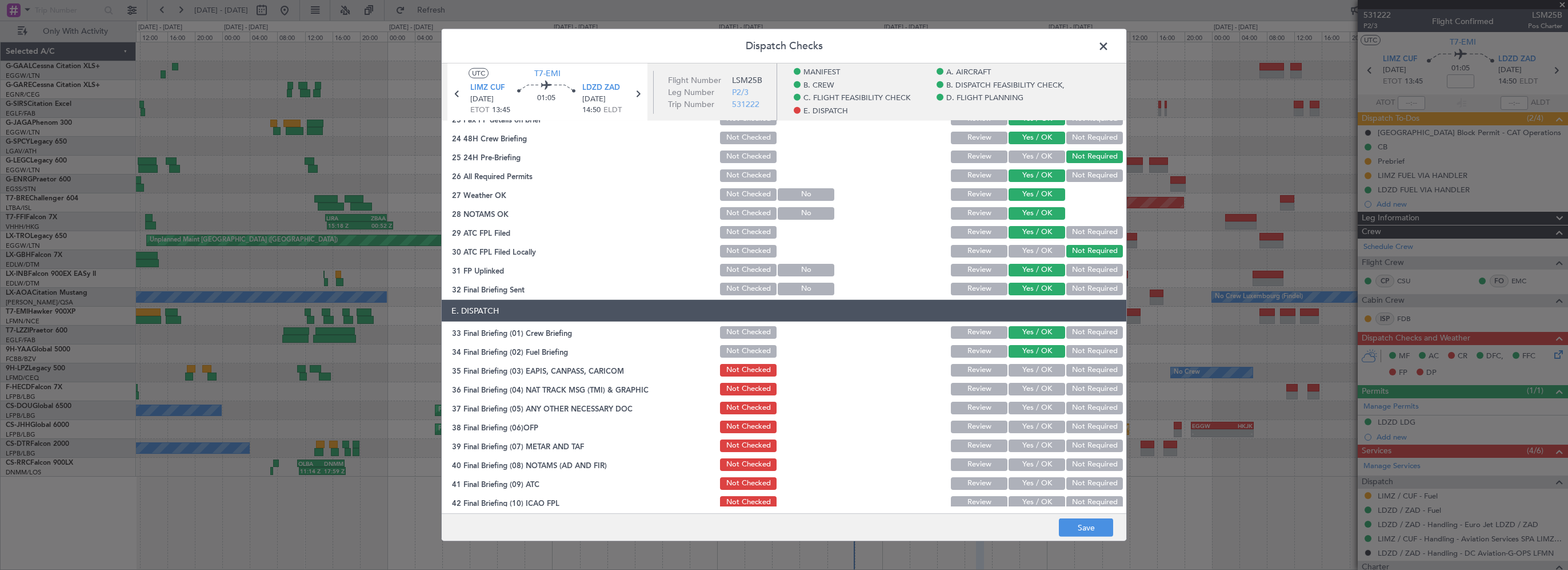
click at [1079, 375] on button "Not Required" at bounding box center [1095, 369] width 57 height 12
click at [1076, 387] on button "Not Required" at bounding box center [1095, 388] width 57 height 12
drag, startPoint x: 1073, startPoint y: 405, endPoint x: 1068, endPoint y: 409, distance: 6.4
click at [1072, 405] on button "Not Required" at bounding box center [1095, 407] width 57 height 12
drag, startPoint x: 1045, startPoint y: 426, endPoint x: 1044, endPoint y: 418, distance: 8.1
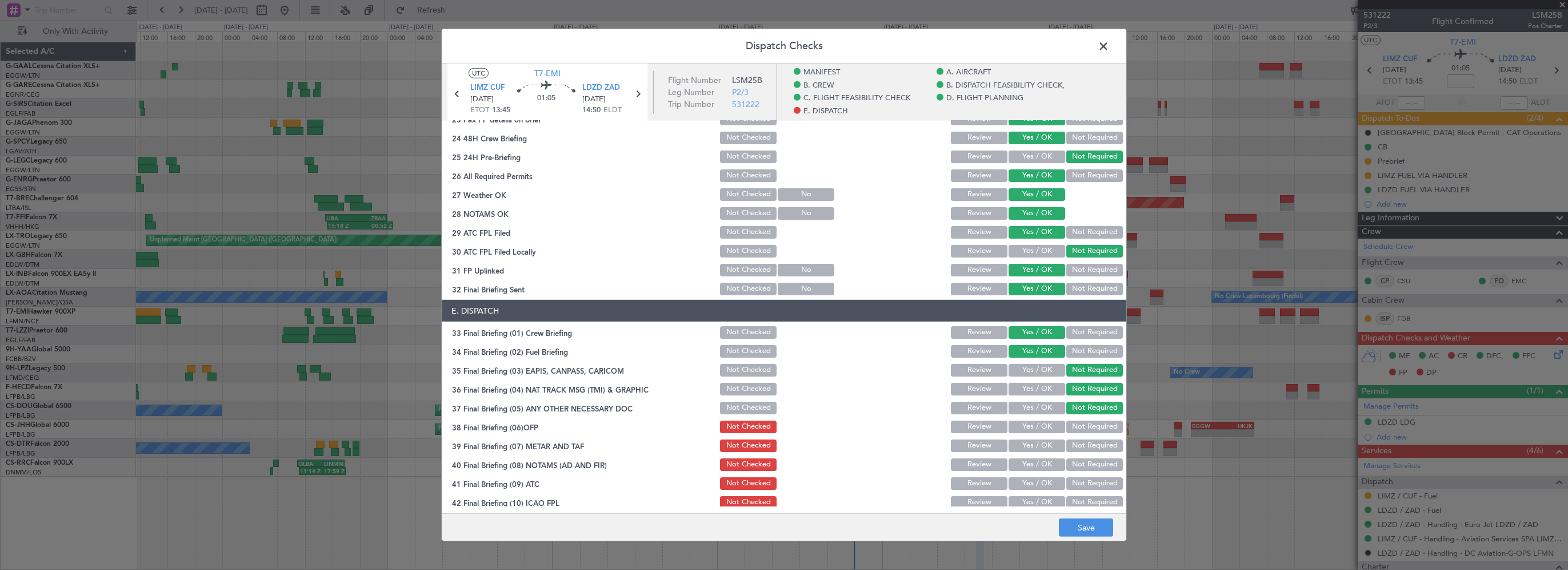
click at [1044, 426] on button "Yes / OK" at bounding box center [1037, 426] width 57 height 12
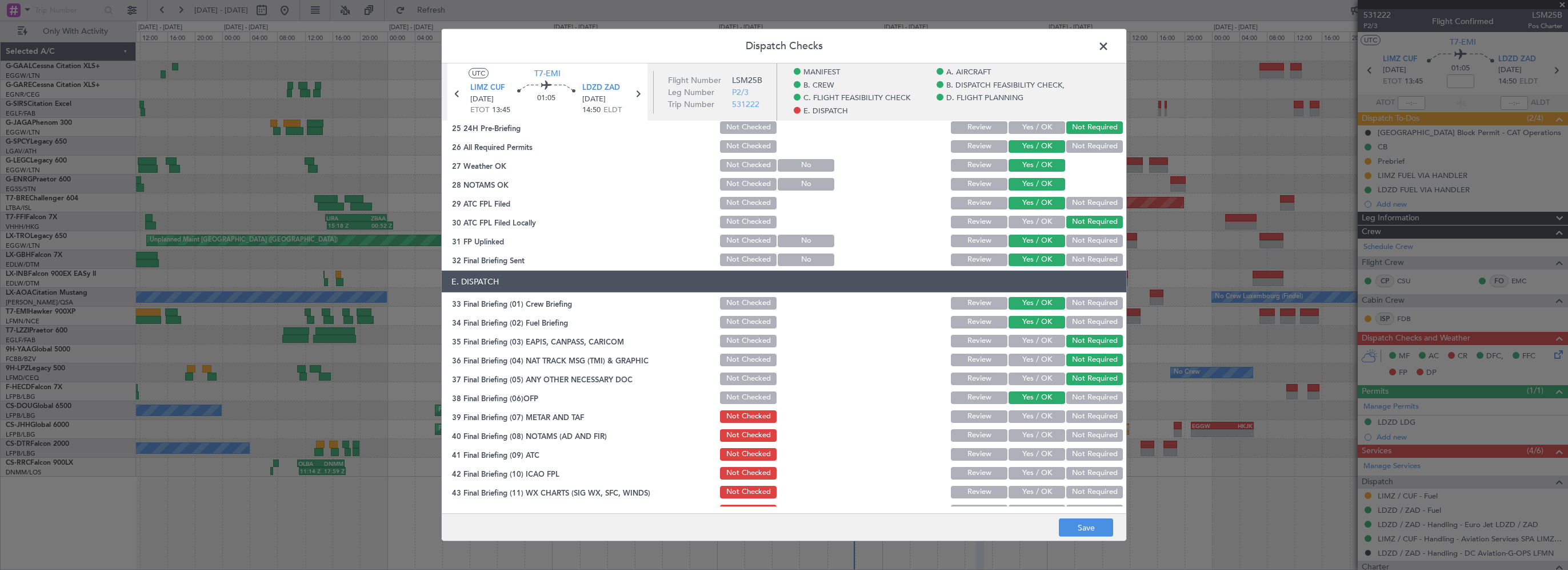
scroll to position [673, 0]
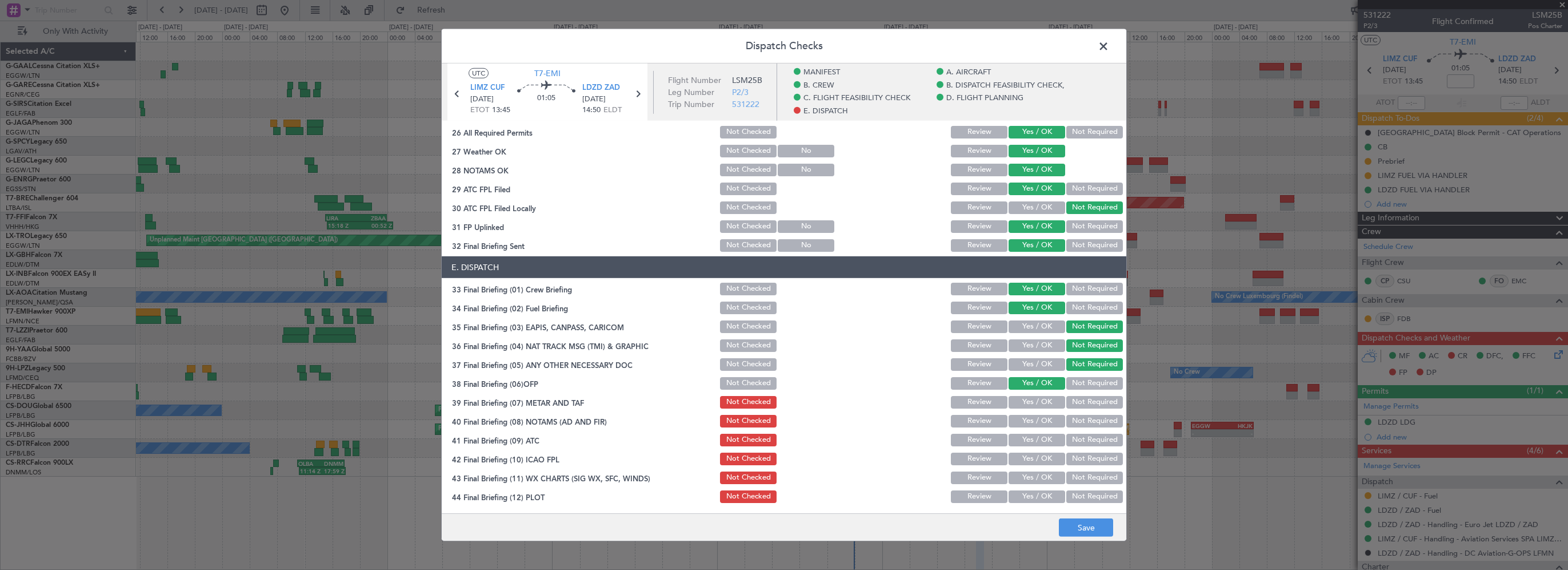
click at [1034, 404] on button "Yes / OK" at bounding box center [1037, 402] width 57 height 12
drag, startPoint x: 1031, startPoint y: 420, endPoint x: 1027, endPoint y: 428, distance: 8.9
click at [1031, 421] on button "Yes / OK" at bounding box center [1037, 421] width 57 height 12
click at [1025, 447] on section "E. DISPATCH 33 Final Briefing (01) Crew Briefing Not Checked Review Yes / OK No…" at bounding box center [784, 380] width 685 height 248
click at [1030, 442] on button "Yes / OK" at bounding box center [1037, 440] width 57 height 12
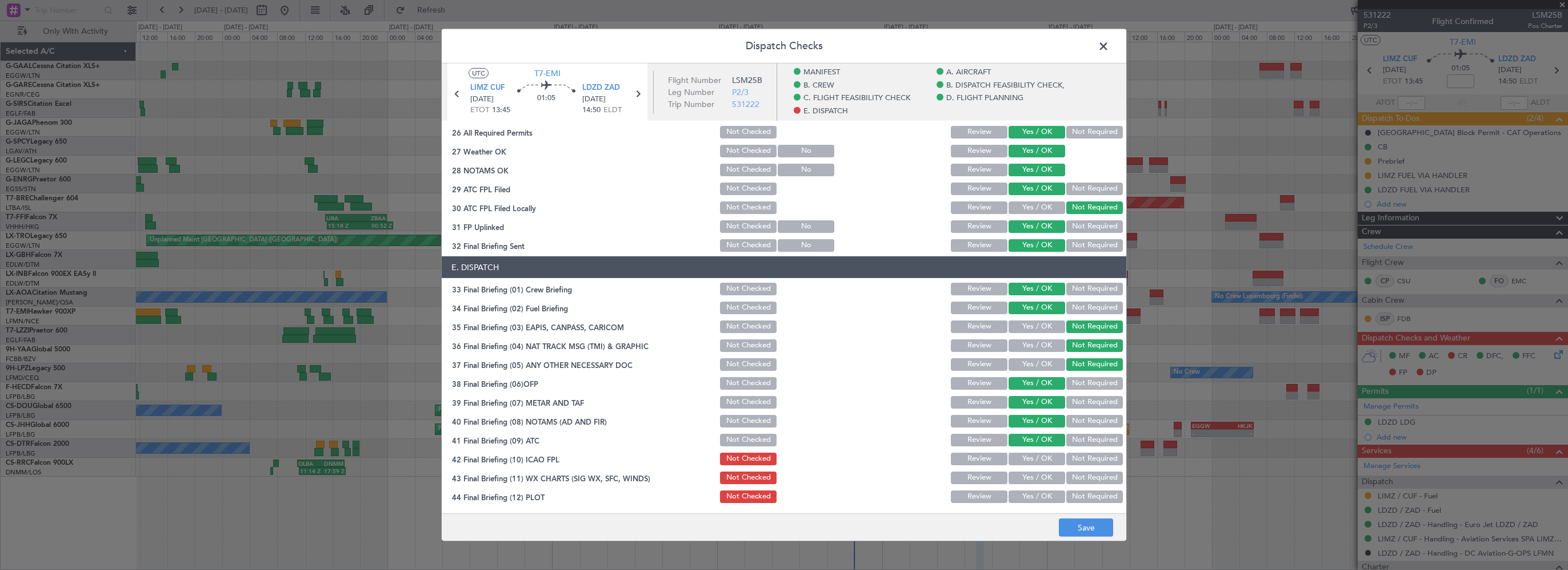
click at [1042, 454] on button "Yes / OK" at bounding box center [1037, 458] width 57 height 12
click at [1029, 482] on button "Yes / OK" at bounding box center [1037, 477] width 57 height 12
click at [1029, 496] on button "Yes / OK" at bounding box center [1037, 496] width 57 height 12
click at [1071, 518] on footer "Save" at bounding box center [784, 526] width 685 height 28
click at [1073, 522] on button "Save" at bounding box center [1086, 527] width 54 height 18
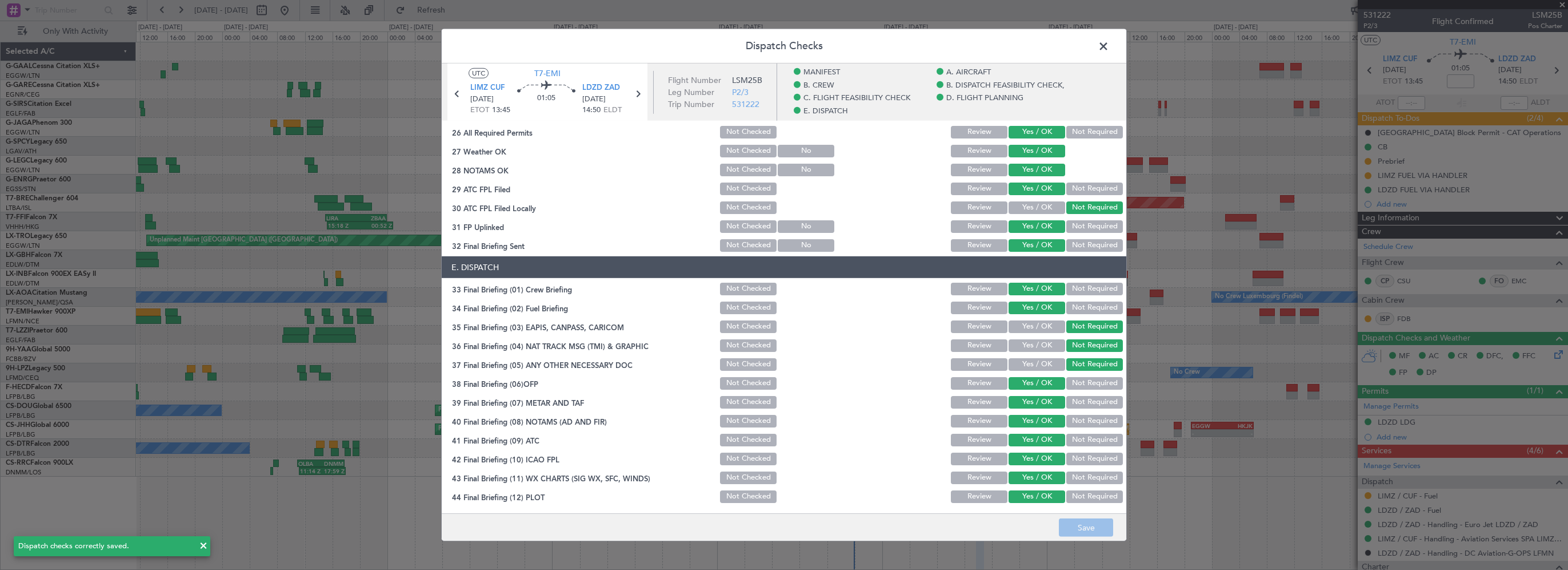
click at [1110, 49] on span at bounding box center [1110, 49] width 0 height 23
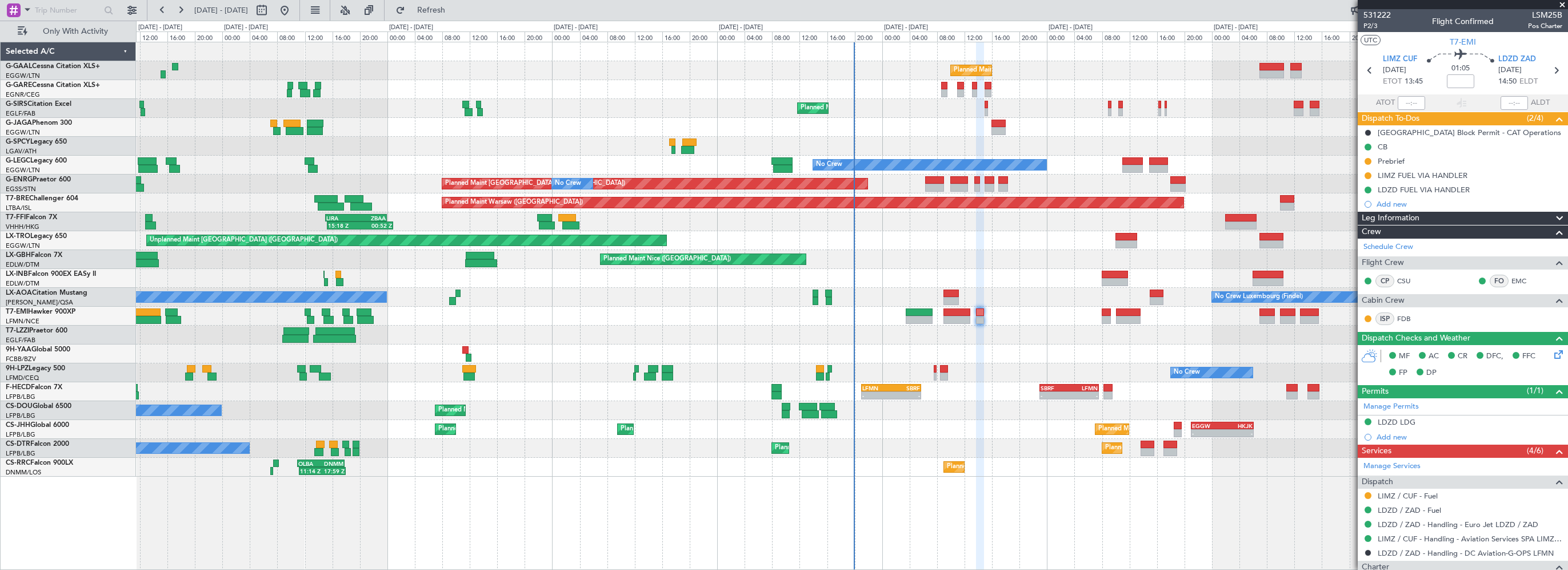
drag, startPoint x: 1564, startPoint y: 6, endPoint x: 1525, endPoint y: 27, distance: 44.3
click at [1564, 5] on span at bounding box center [1562, 5] width 11 height 10
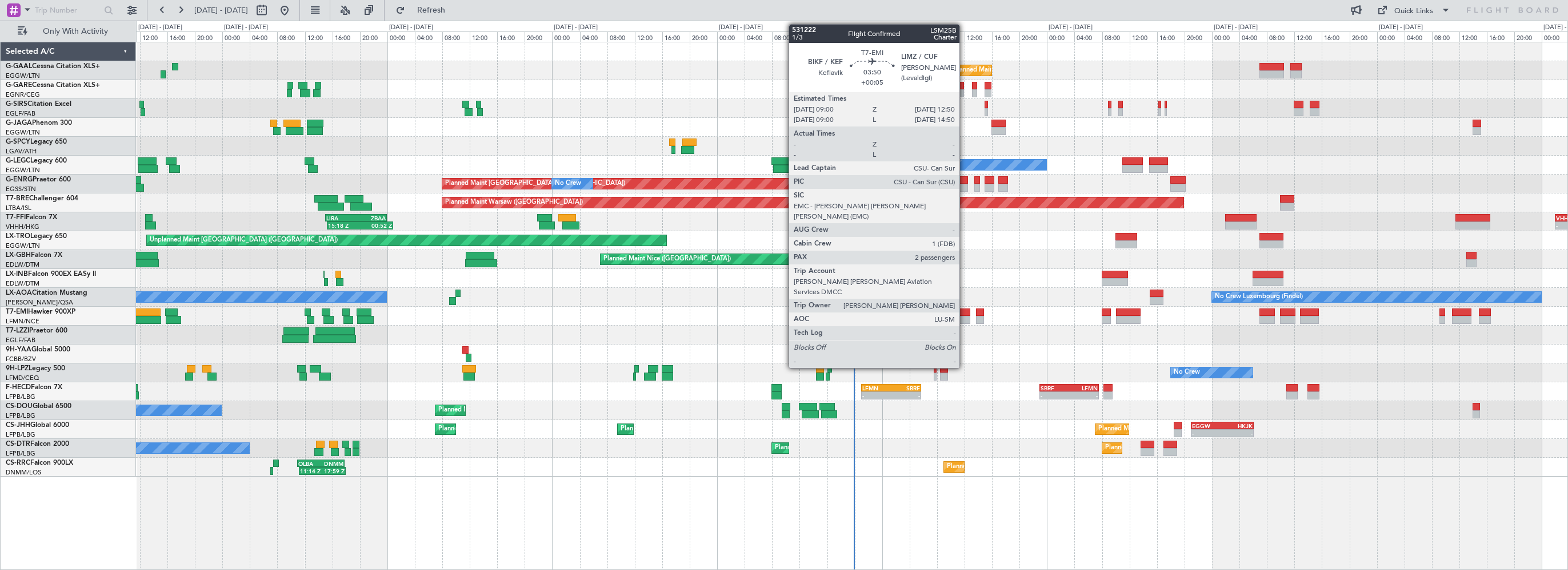
click at [960, 314] on div at bounding box center [957, 312] width 27 height 8
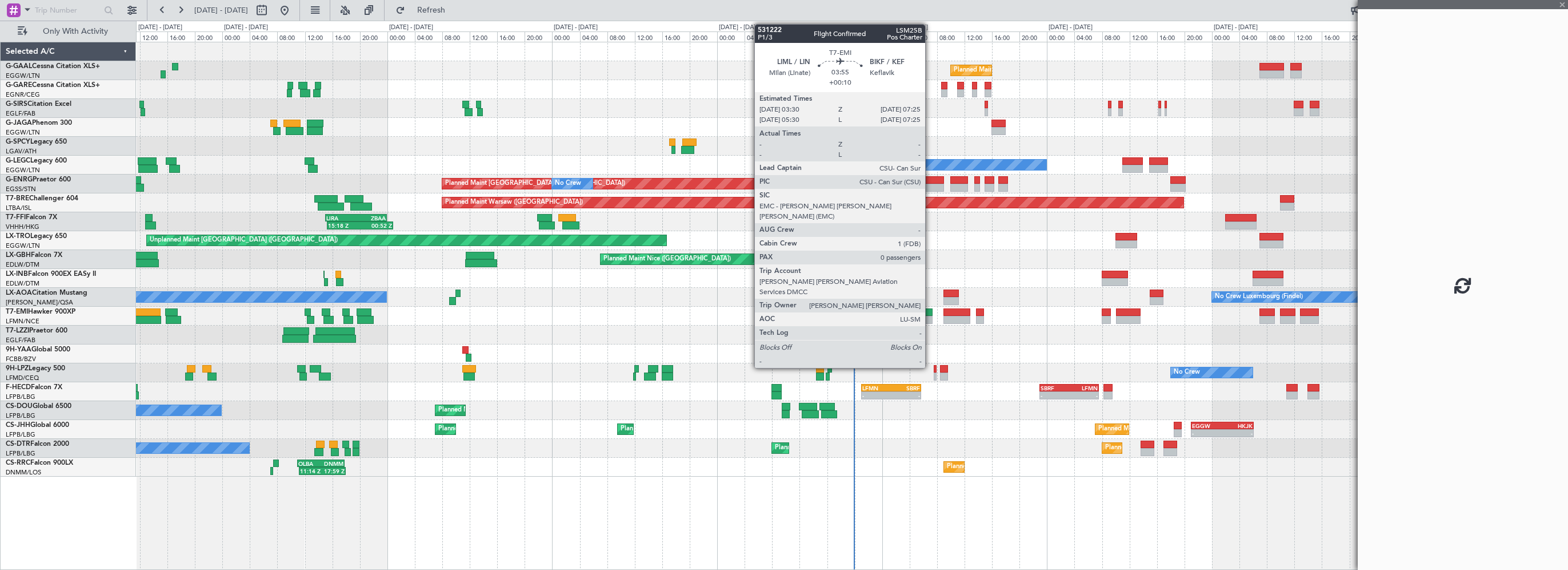
click at [931, 313] on div at bounding box center [920, 312] width 28 height 8
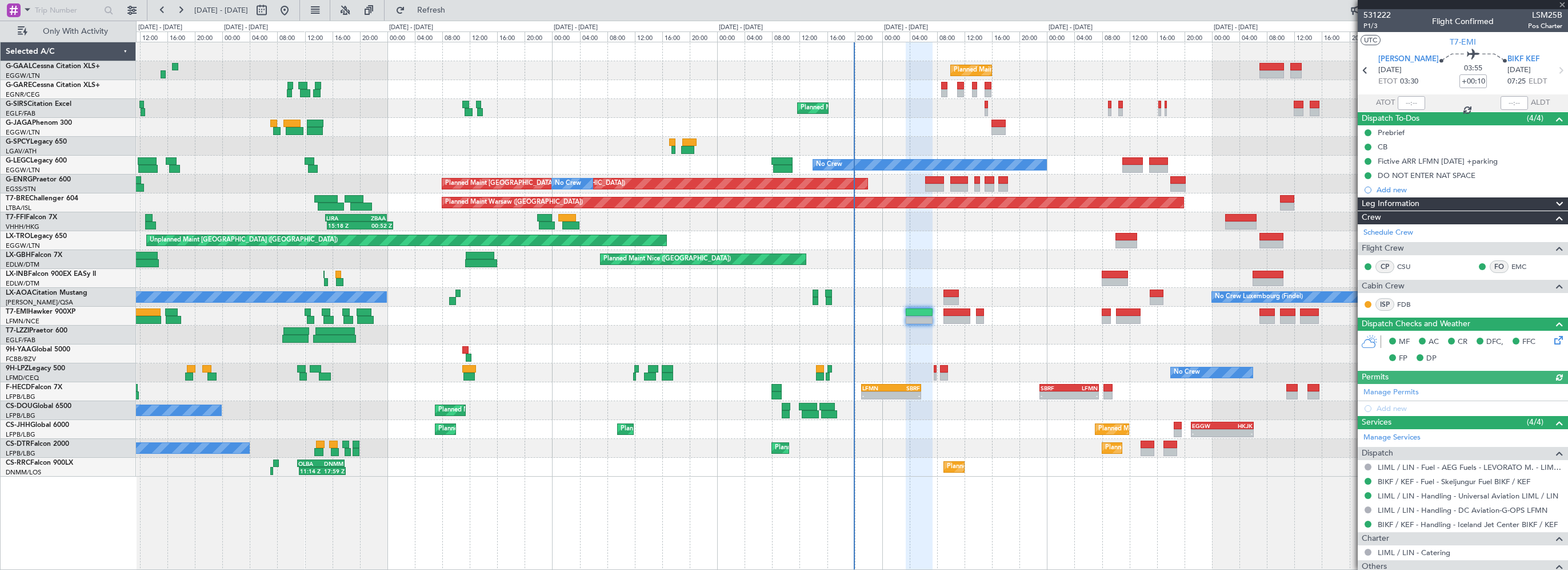
click at [1436, 200] on div "Leg Information" at bounding box center [1462, 204] width 210 height 13
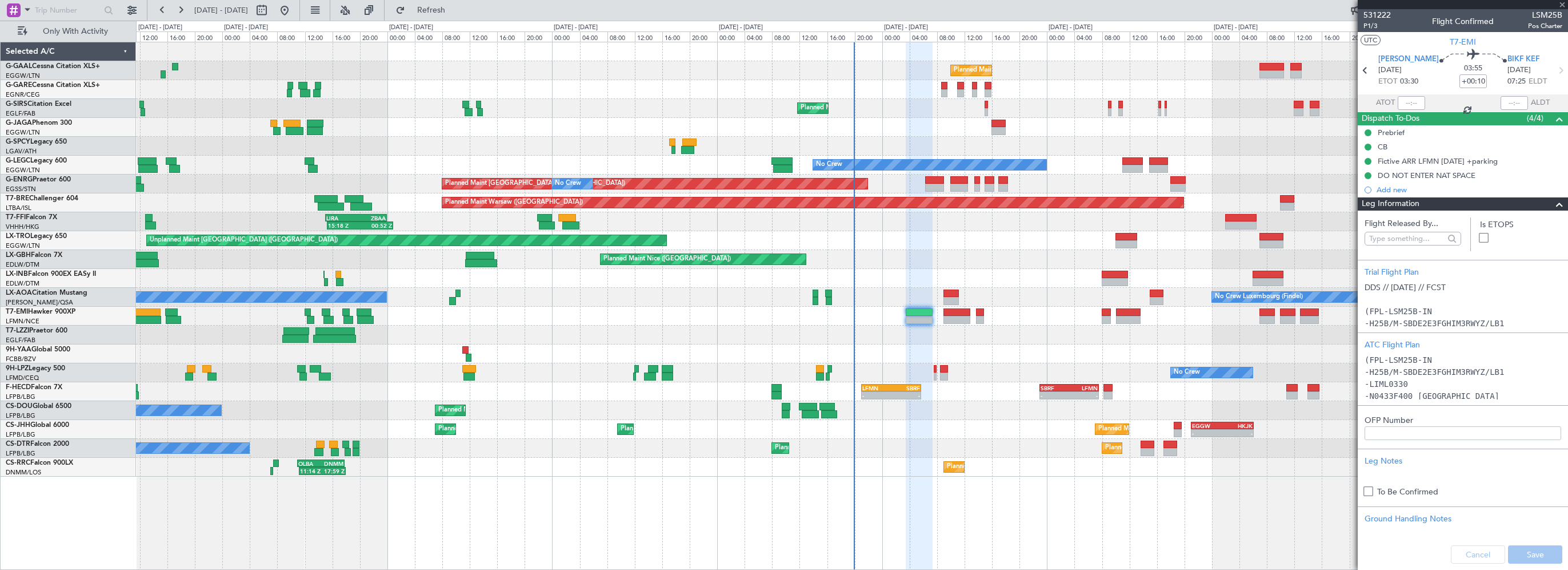
click at [1562, 5] on div at bounding box center [1462, 5] width 210 height 10
click at [1561, 7] on div at bounding box center [1462, 5] width 210 height 10
click at [1563, 4] on span at bounding box center [1562, 5] width 11 height 10
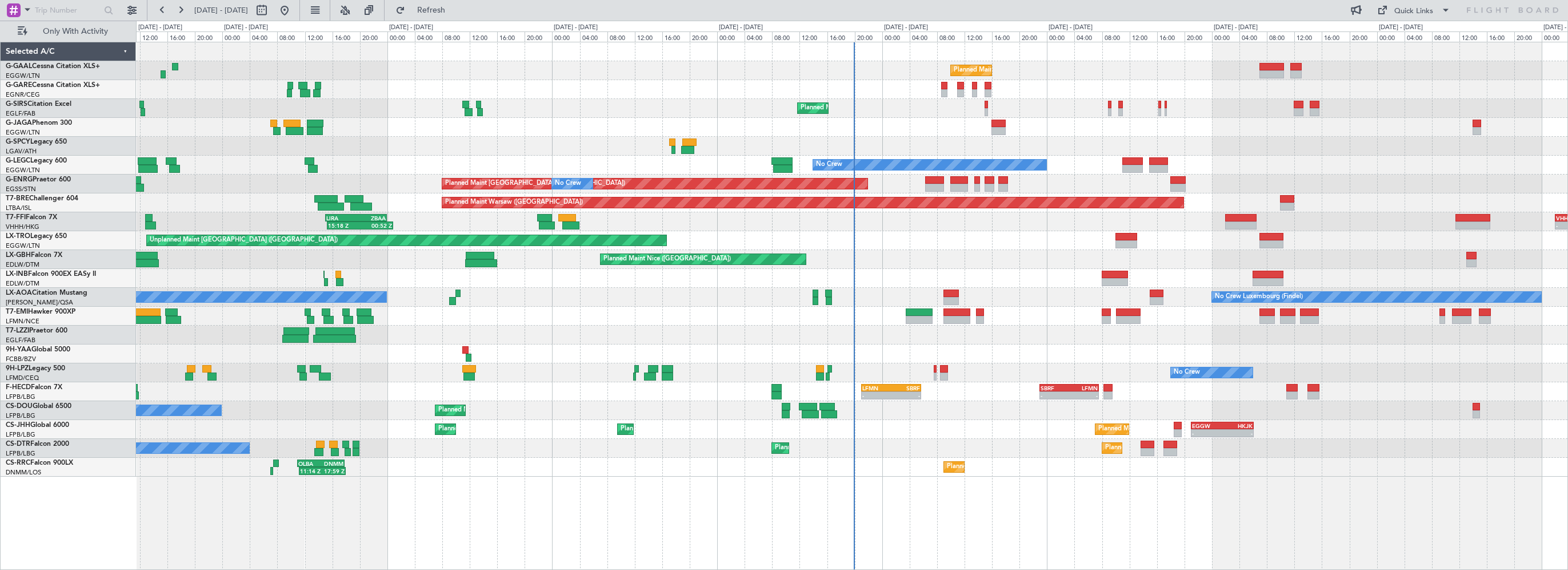
click at [1009, 352] on div at bounding box center [852, 354] width 1432 height 19
click at [455, 7] on span "Refresh" at bounding box center [432, 10] width 48 height 8
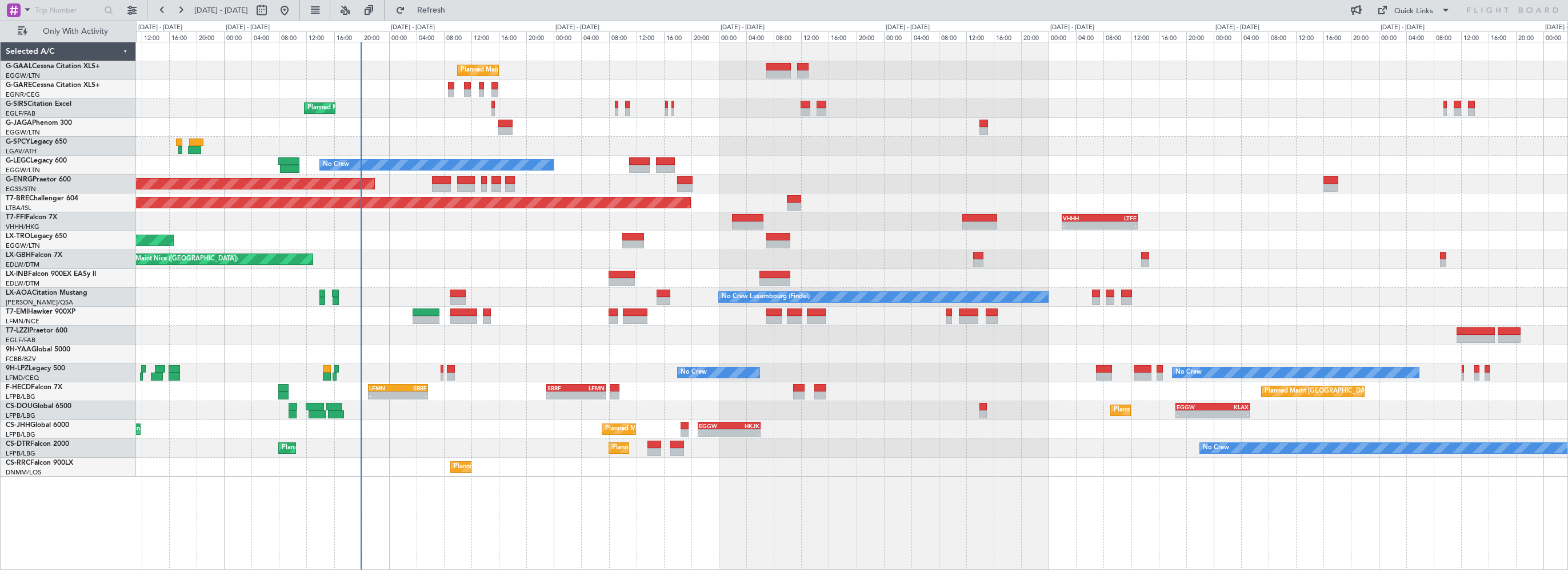
click at [884, 367] on div "No Crew No Crew" at bounding box center [852, 373] width 1432 height 19
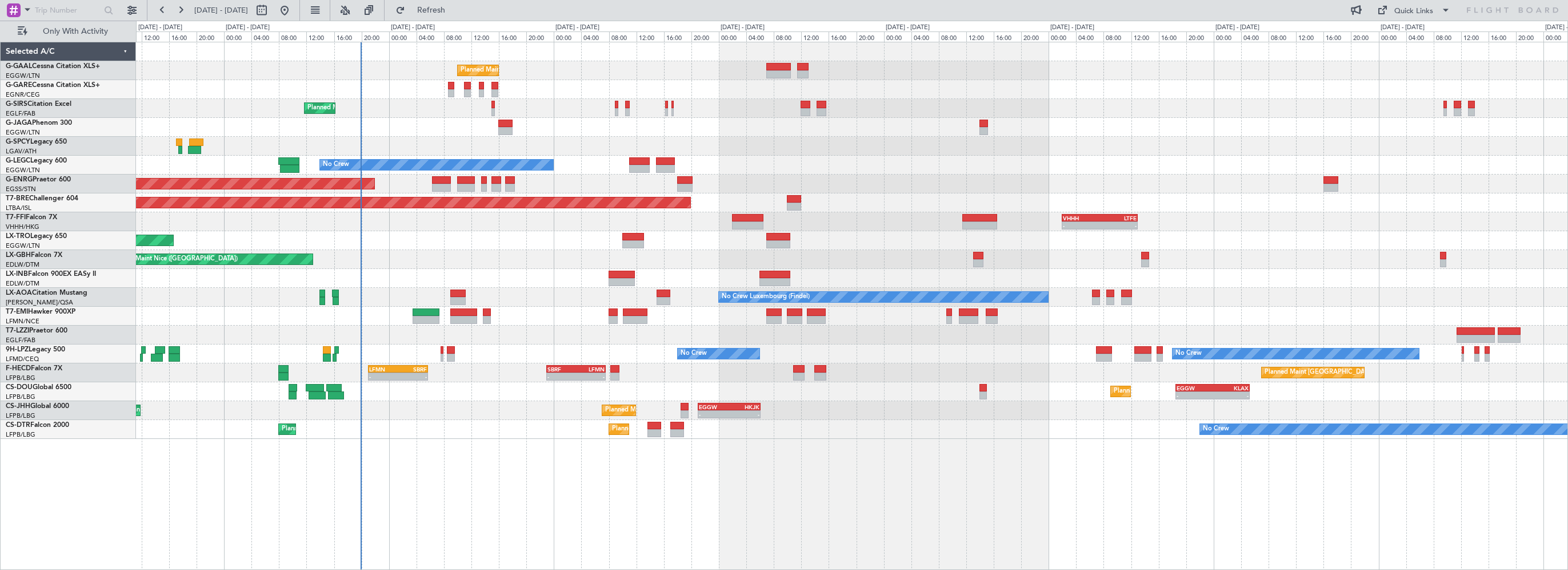
click at [565, 446] on div "Planned Maint Planned Maint London (Farnborough) No Crew A/C Unavailable London…" at bounding box center [852, 305] width 1432 height 528
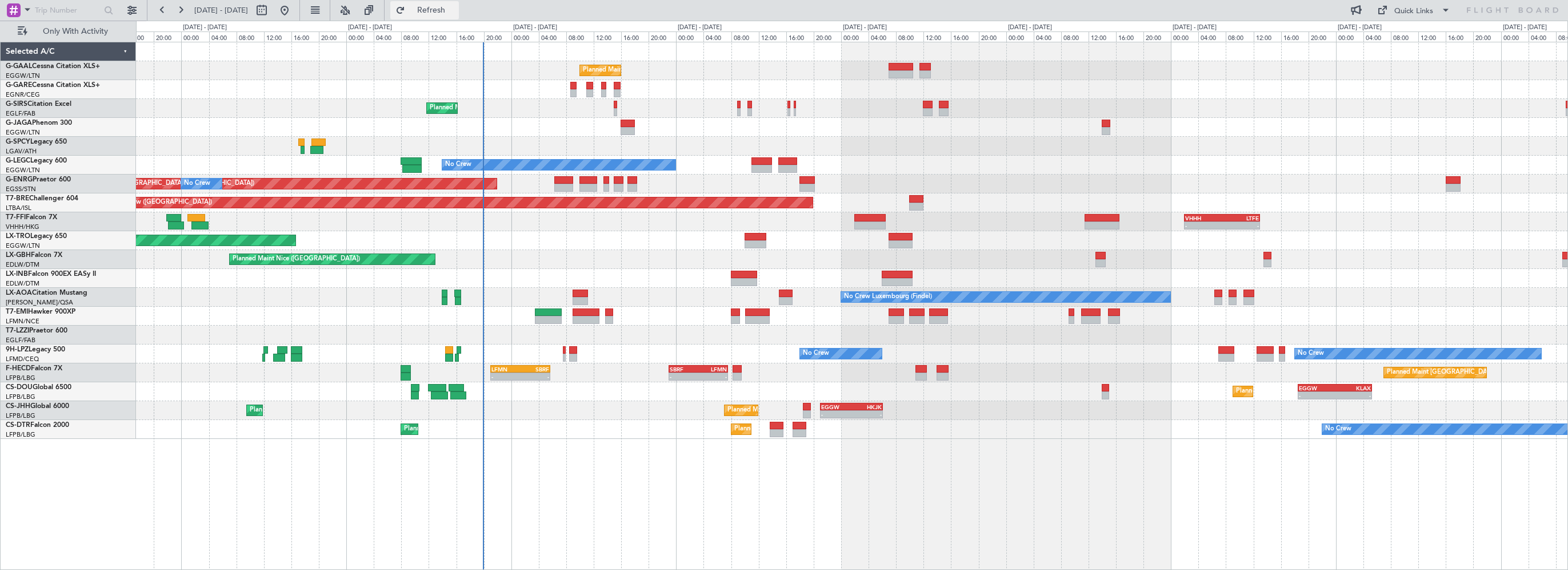
click at [455, 13] on span "Refresh" at bounding box center [432, 10] width 48 height 8
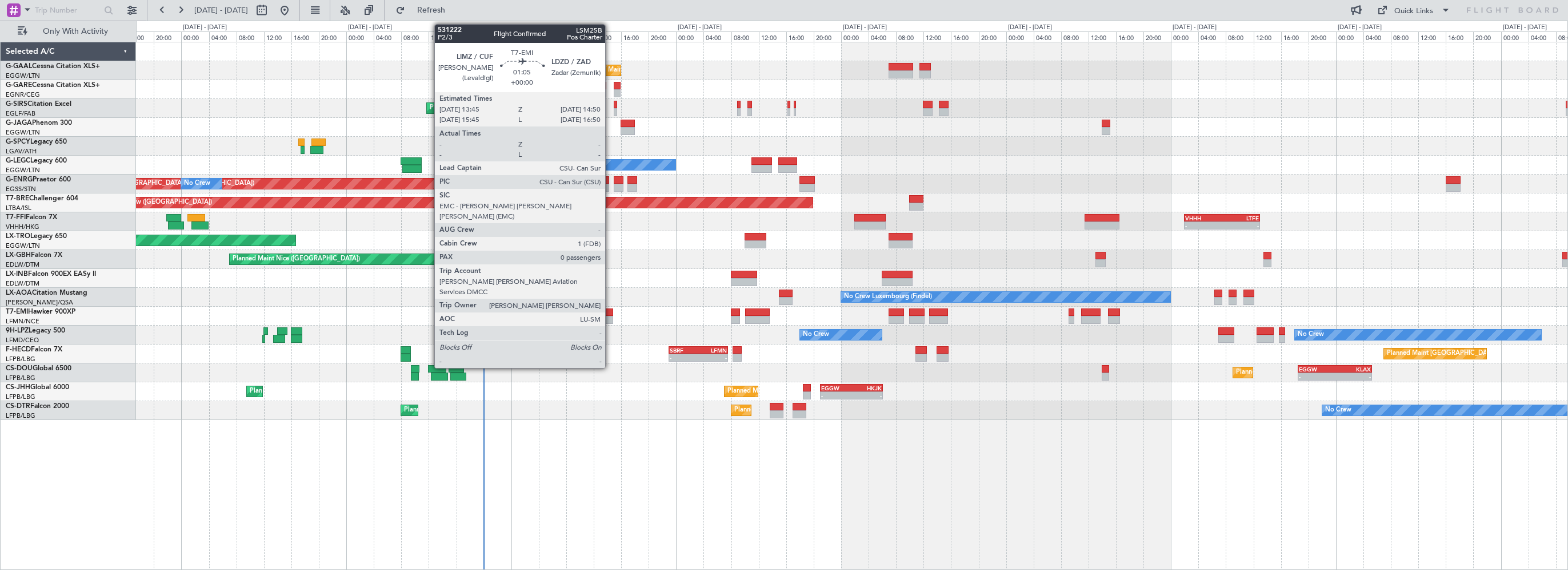
click at [610, 313] on div at bounding box center [610, 312] width 8 height 8
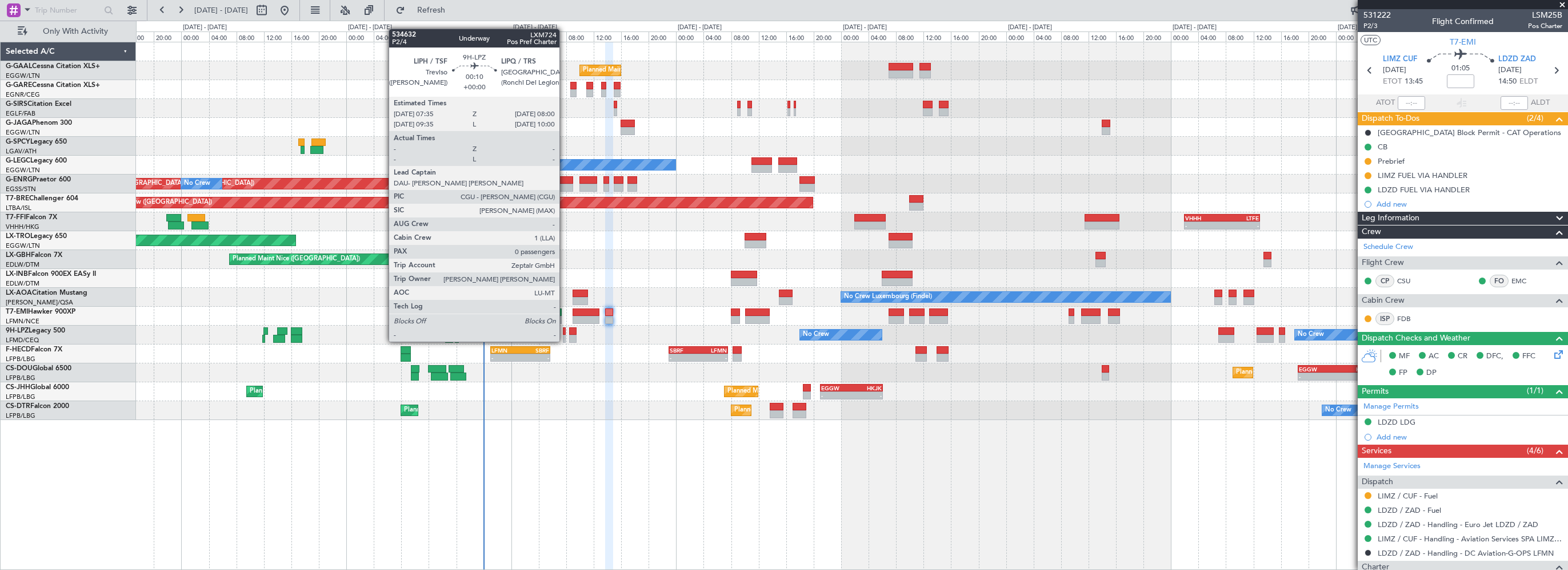
click at [565, 330] on div at bounding box center [565, 331] width 4 height 8
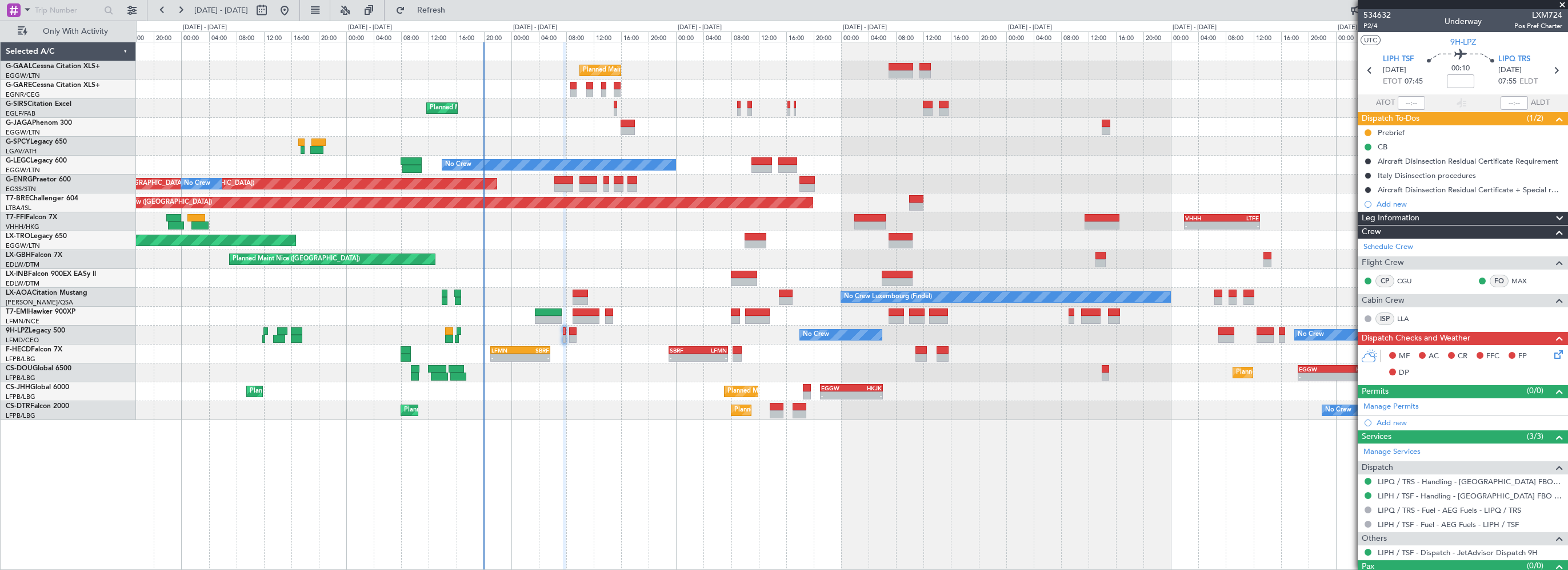
scroll to position [0, 0]
click at [1435, 218] on div "Leg Information" at bounding box center [1462, 218] width 210 height 13
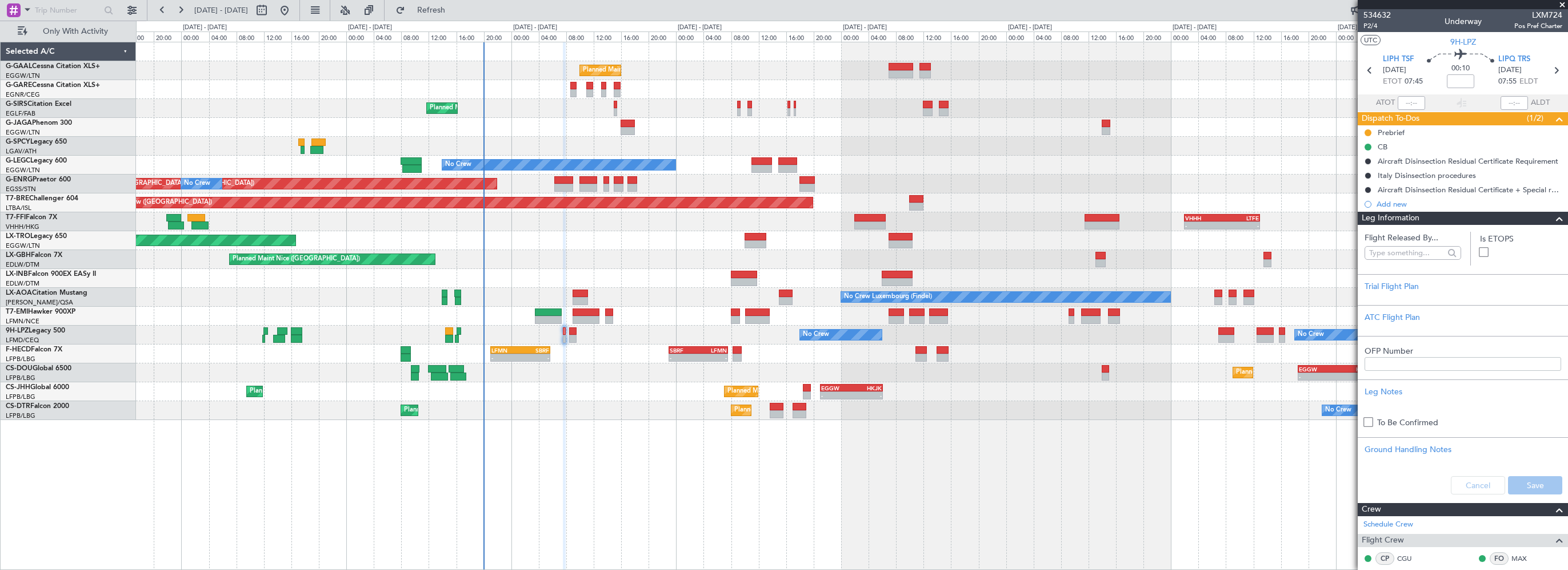
click at [1465, 219] on div "Leg Information" at bounding box center [1462, 218] width 210 height 13
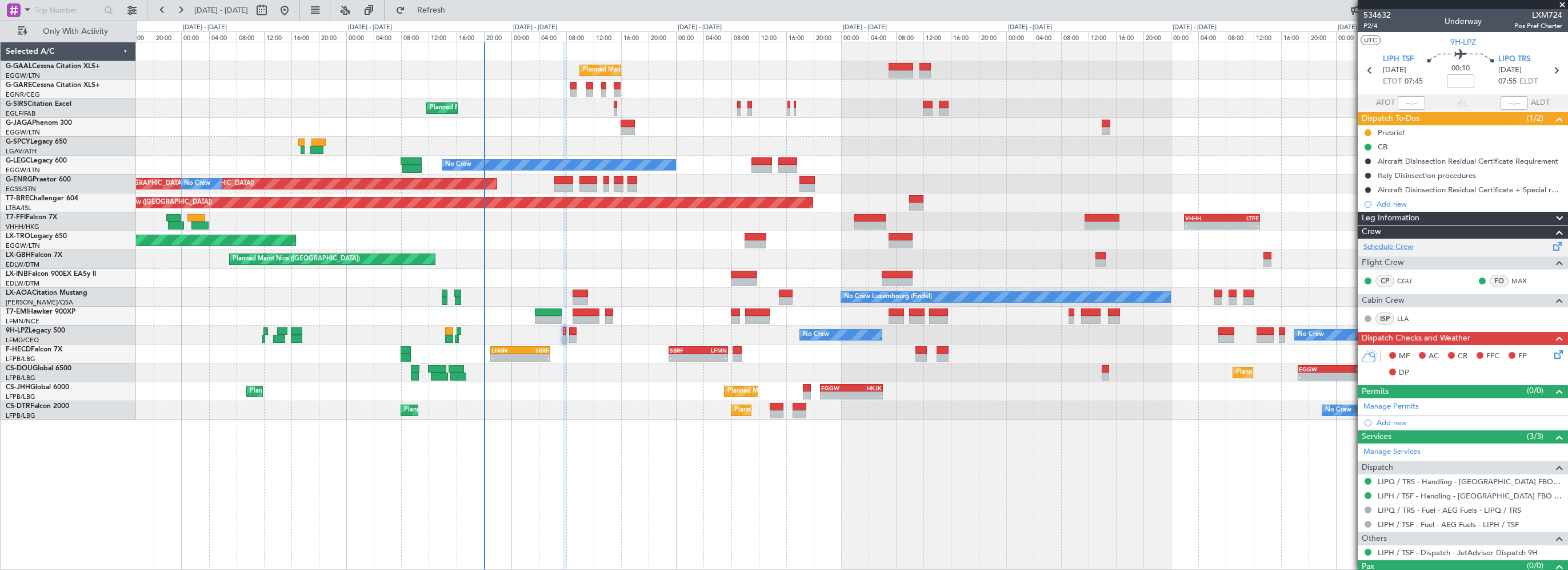
click at [1399, 246] on link "Schedule Crew" at bounding box center [1388, 247] width 49 height 11
click at [921, 485] on div "Planned Maint Planned Maint London (Farnborough) No Crew Planned Maint London (…" at bounding box center [852, 305] width 1432 height 528
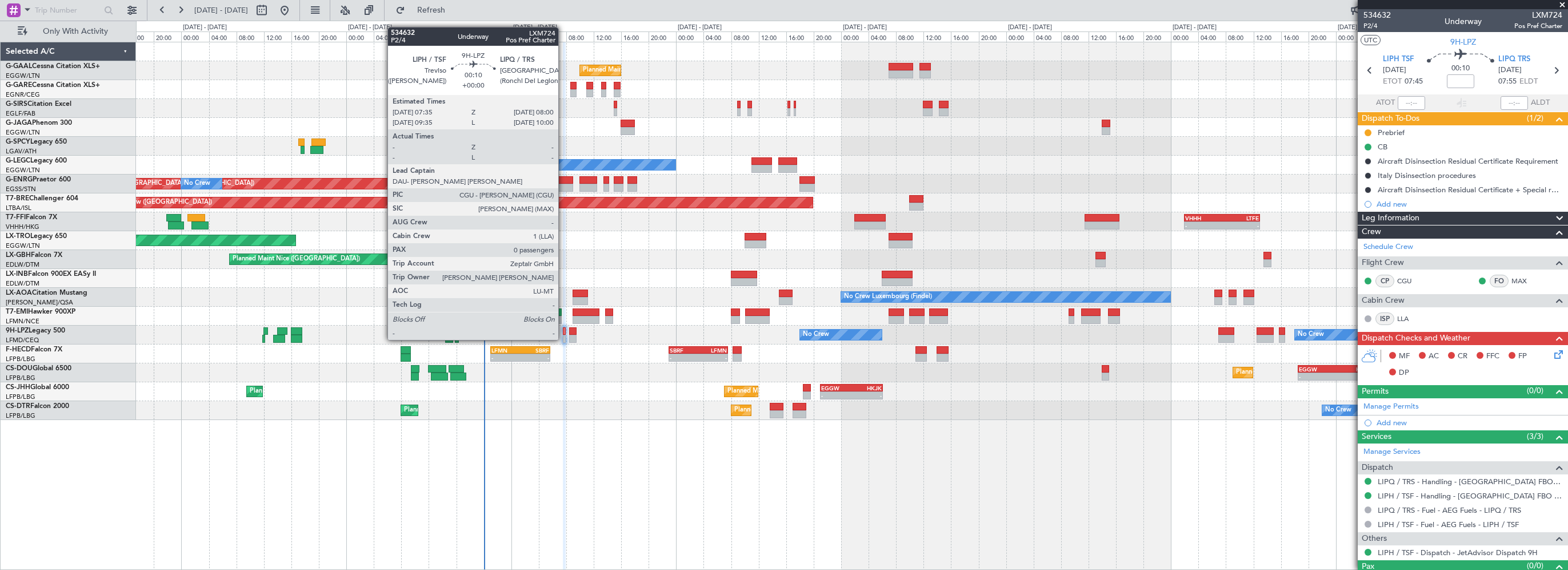
click at [564, 328] on div at bounding box center [565, 331] width 4 height 8
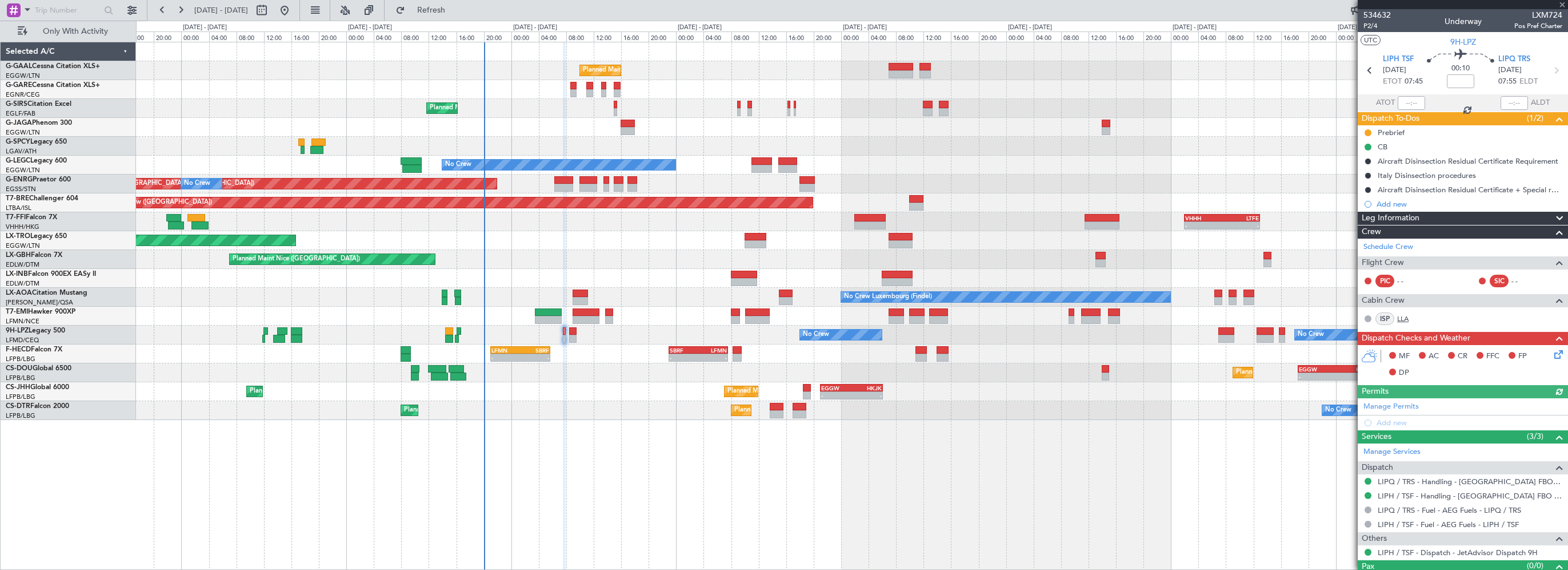
click at [1406, 316] on link "LLA" at bounding box center [1410, 318] width 26 height 10
click at [647, 504] on div "Planned Maint Planned Maint London (Farnborough) No Crew Planned Maint London (…" at bounding box center [852, 305] width 1432 height 528
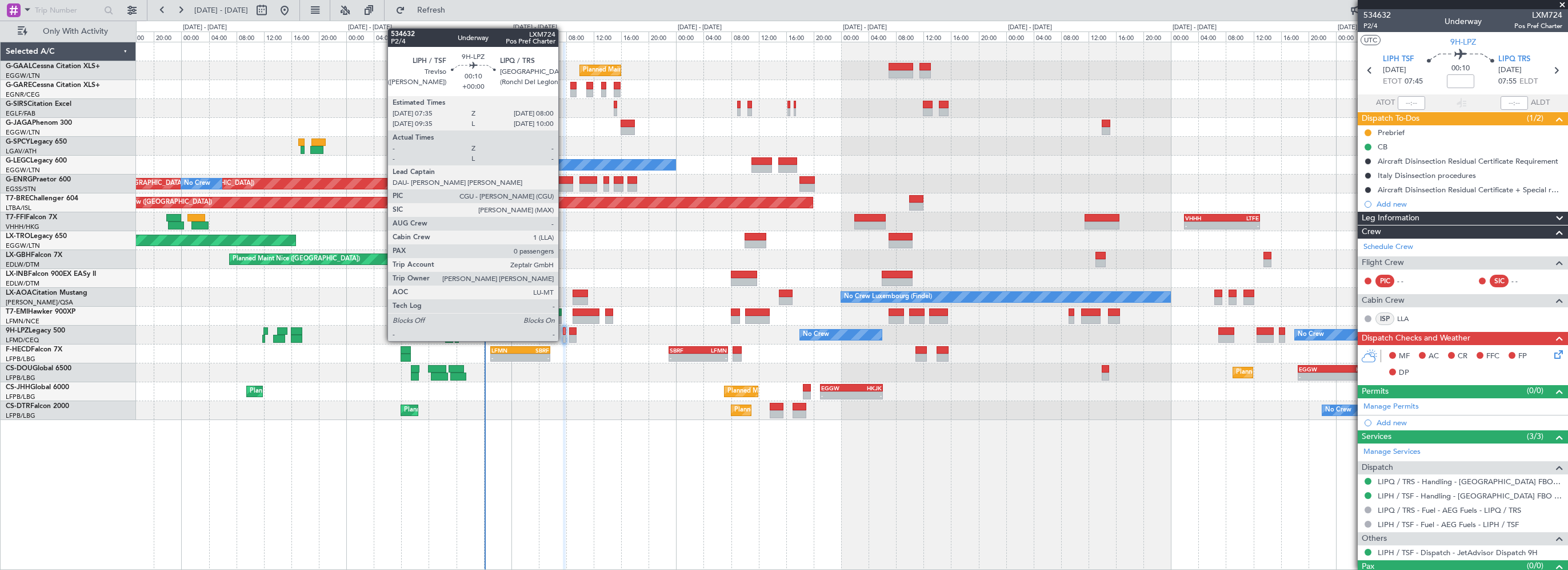
click at [564, 329] on div at bounding box center [565, 331] width 4 height 8
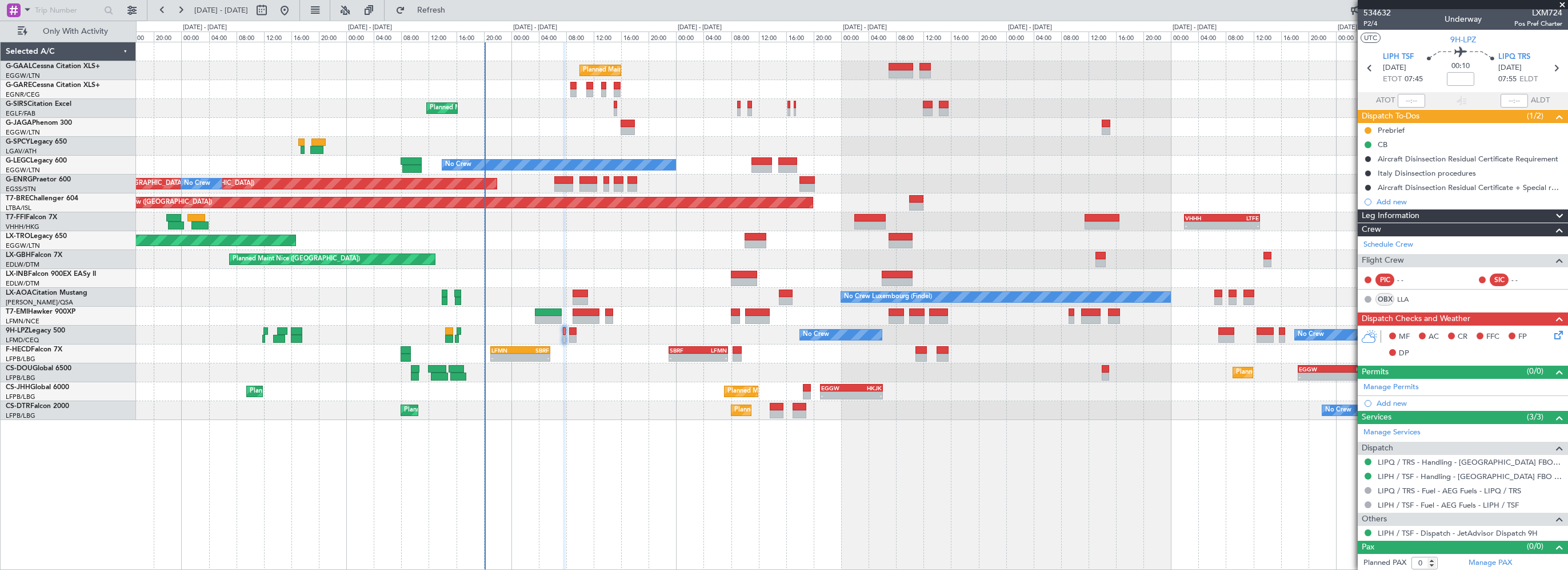
scroll to position [3, 0]
click at [1483, 557] on link "Manage PAX" at bounding box center [1491, 562] width 44 height 11
click at [459, 16] on button "Refresh" at bounding box center [425, 10] width 68 height 18
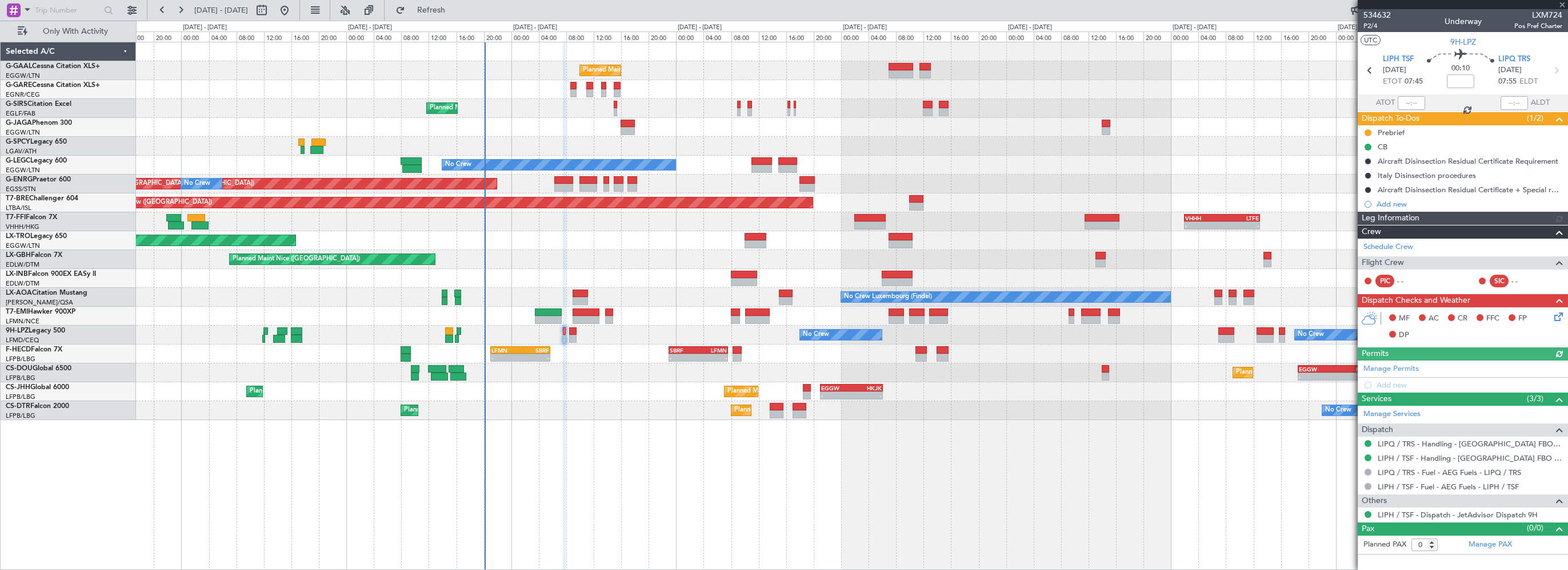
scroll to position [0, 0]
click at [459, 16] on button "Refresh" at bounding box center [425, 10] width 68 height 18
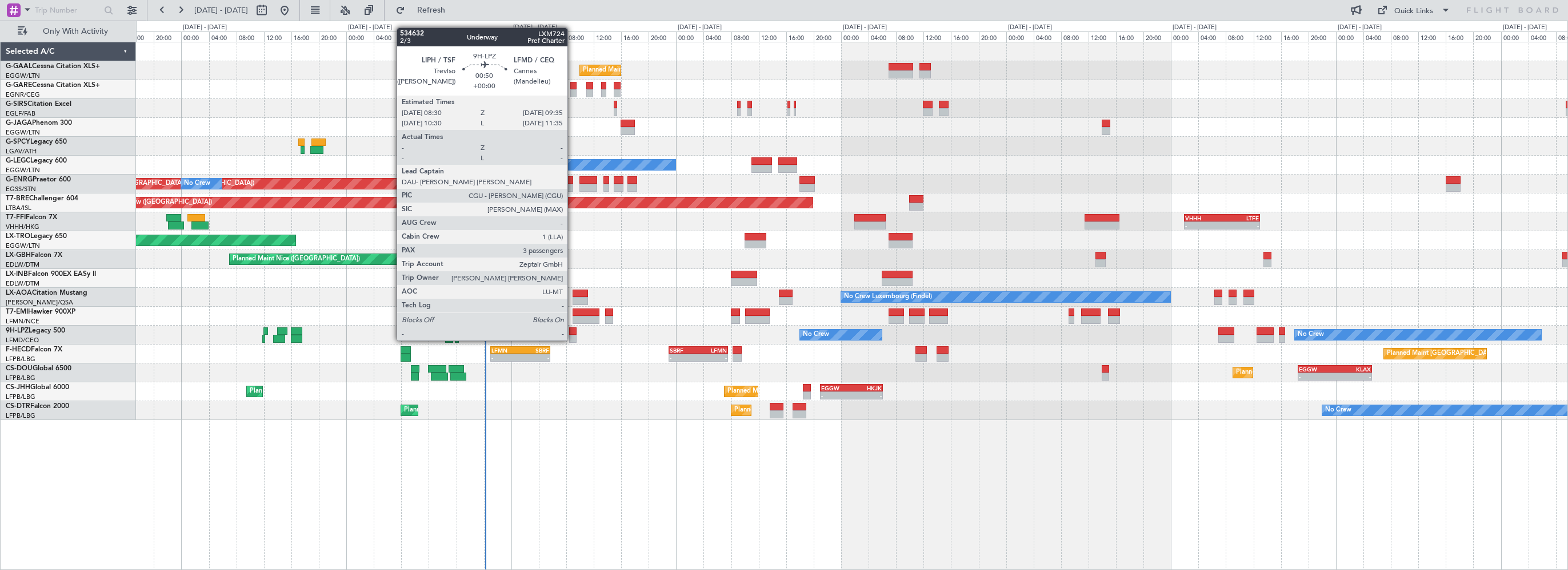
click at [572, 329] on div at bounding box center [573, 331] width 8 height 8
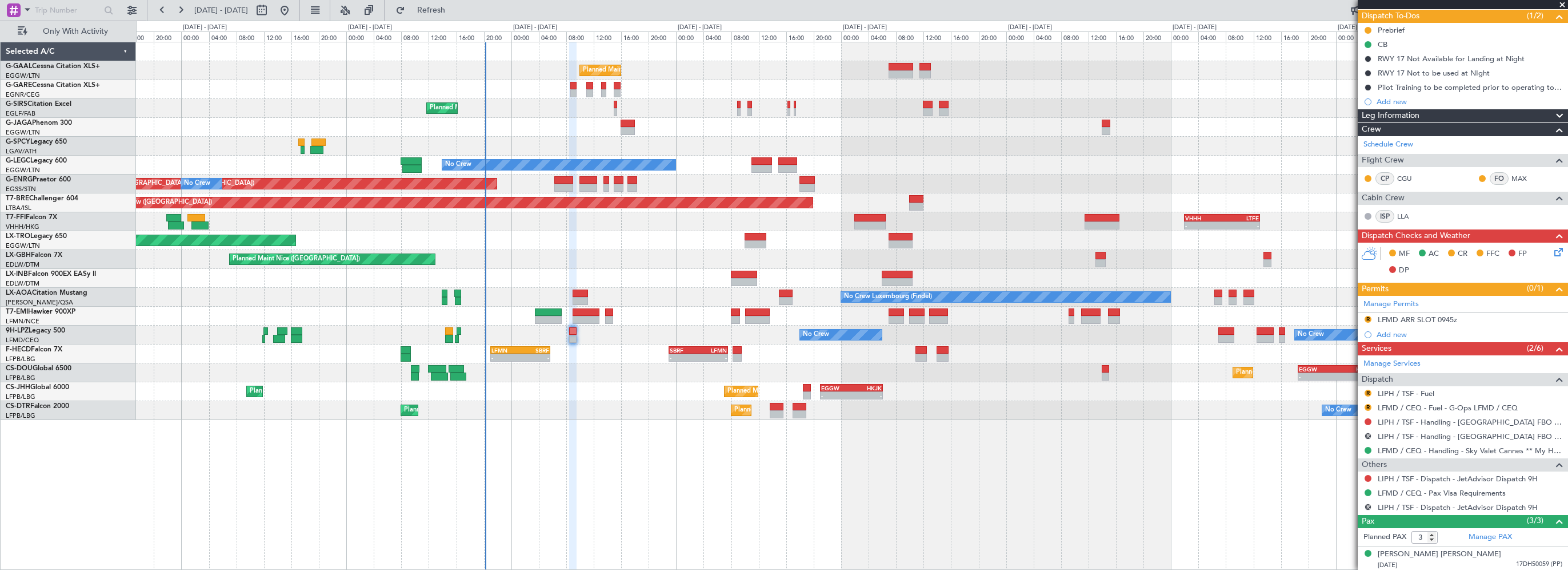
scroll to position [154, 0]
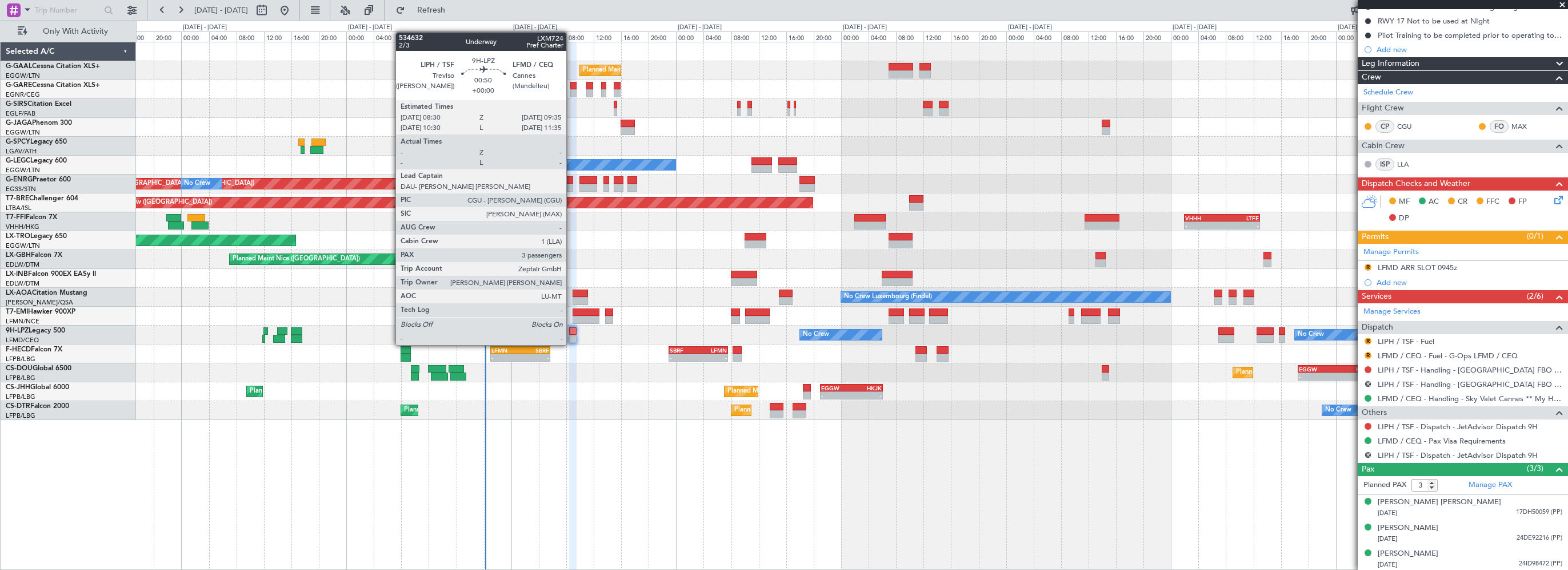
click at [571, 333] on div at bounding box center [573, 331] width 8 height 8
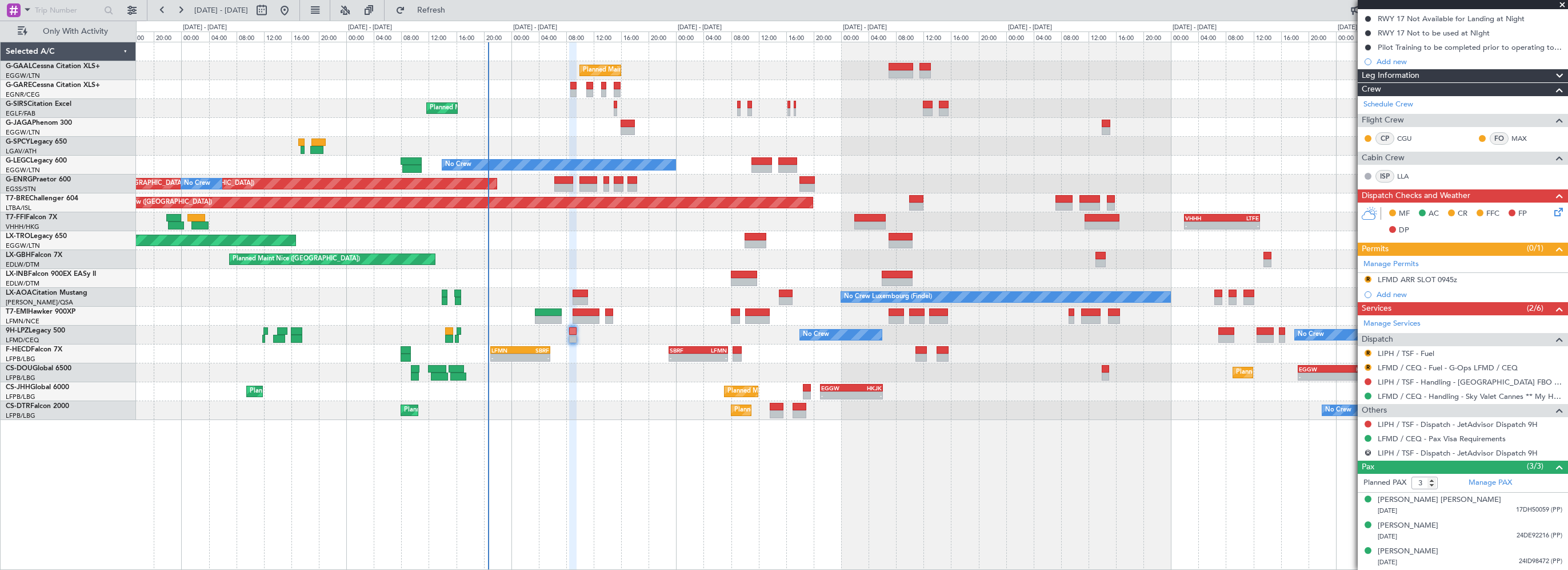
scroll to position [140, 0]
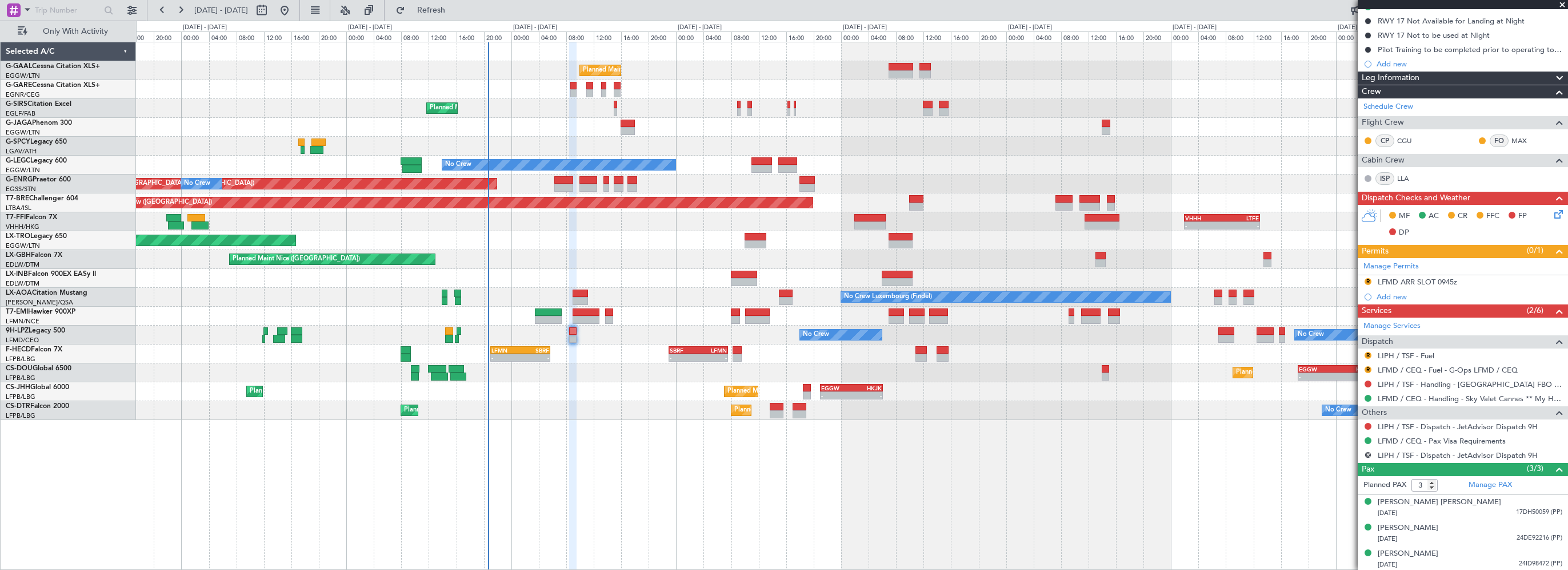
click at [565, 487] on div "Planned Maint Planned Maint London (Farnborough) No Crew Planned Maint London (…" at bounding box center [852, 305] width 1432 height 528
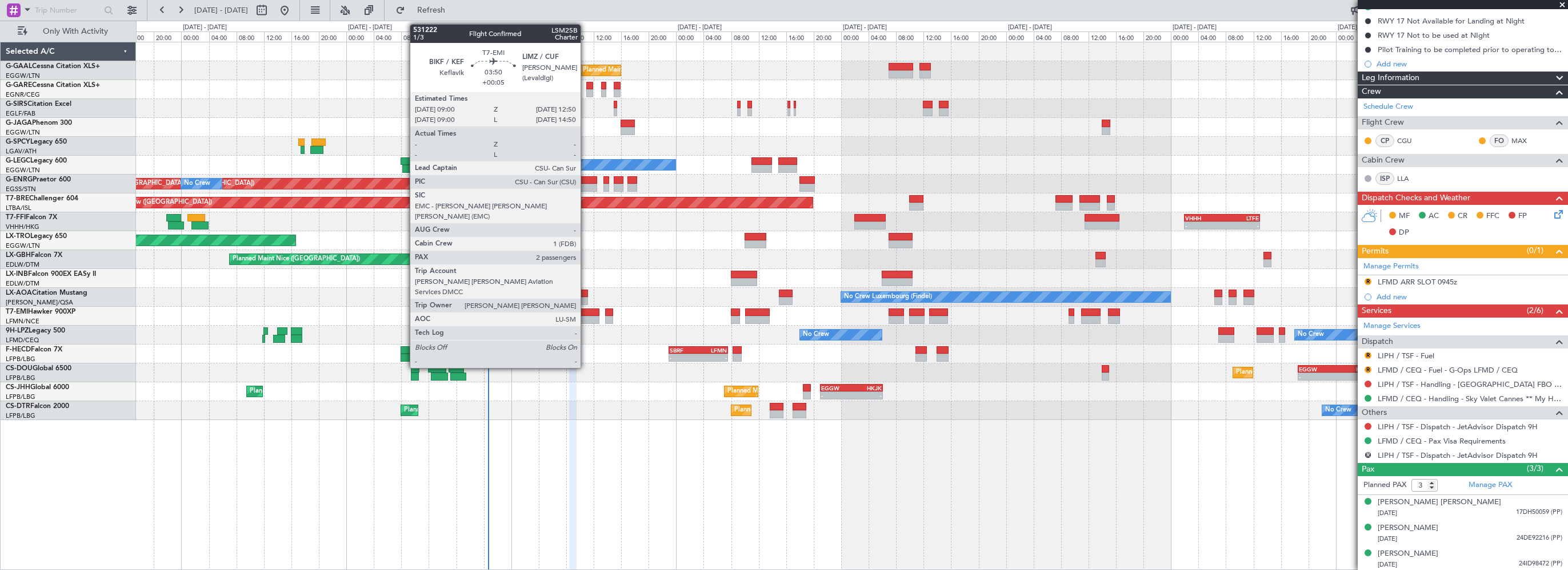
click at [586, 311] on div at bounding box center [586, 312] width 27 height 8
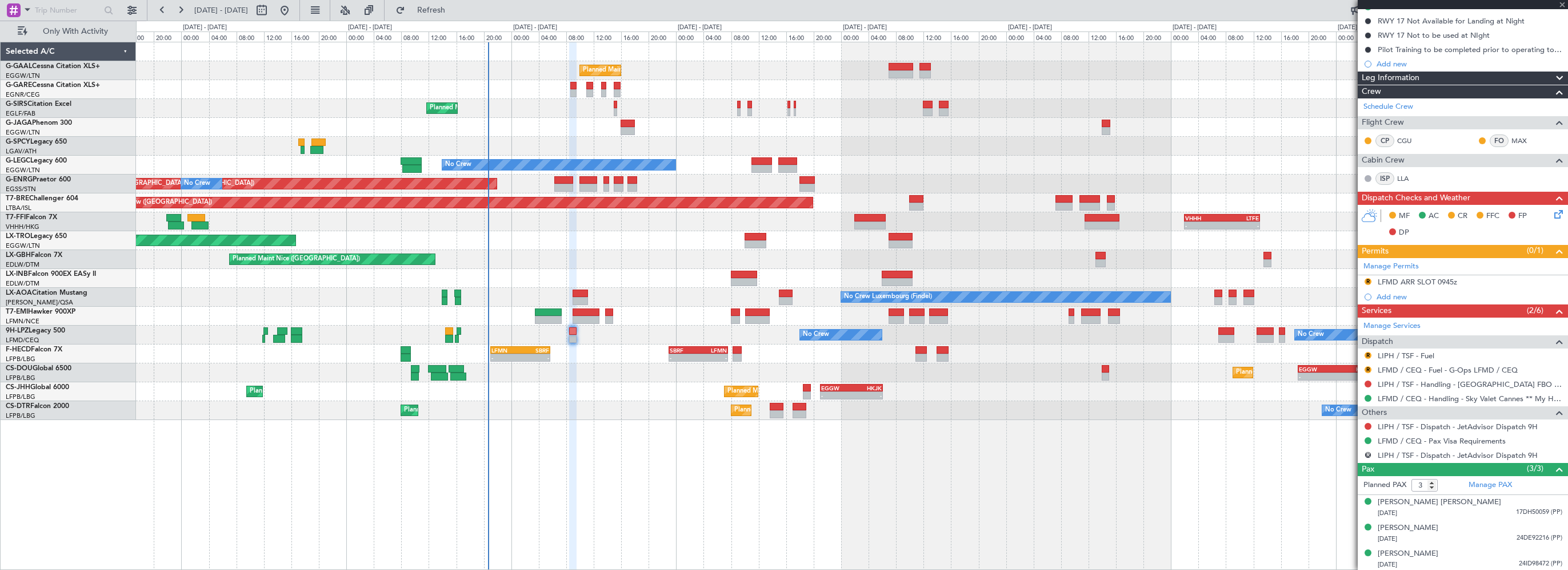
type input "+00:05"
type input "2"
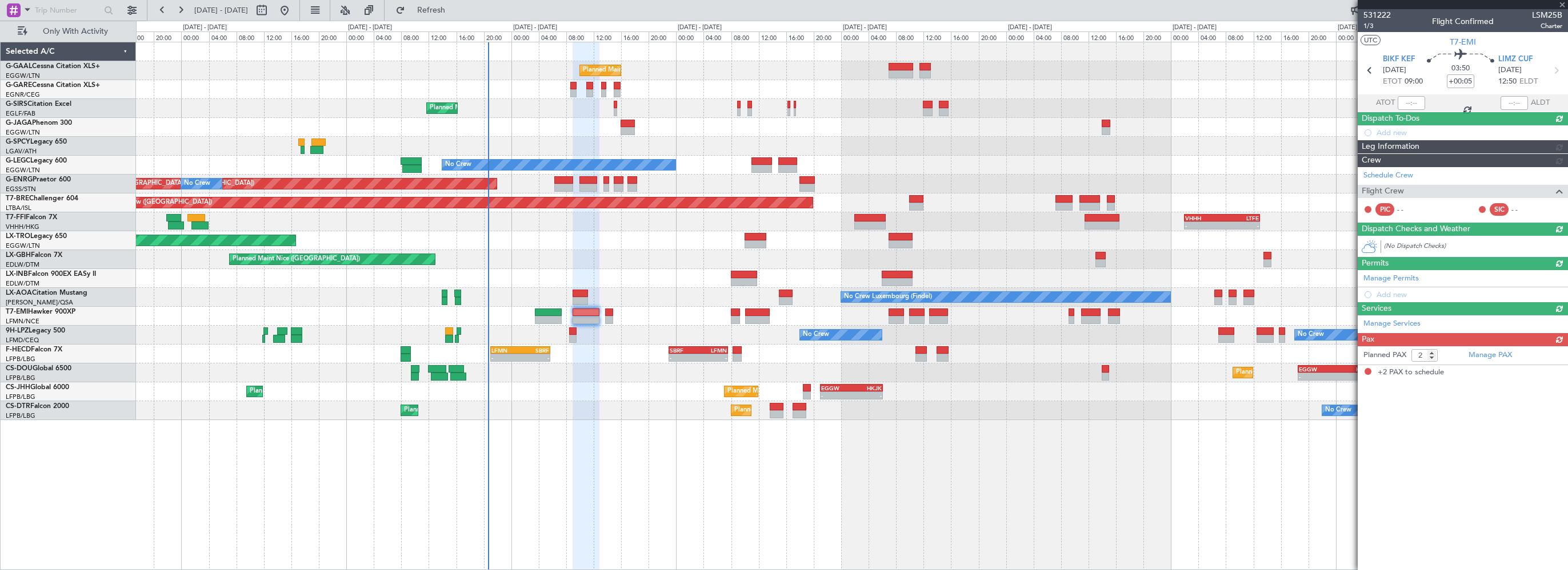
scroll to position [0, 0]
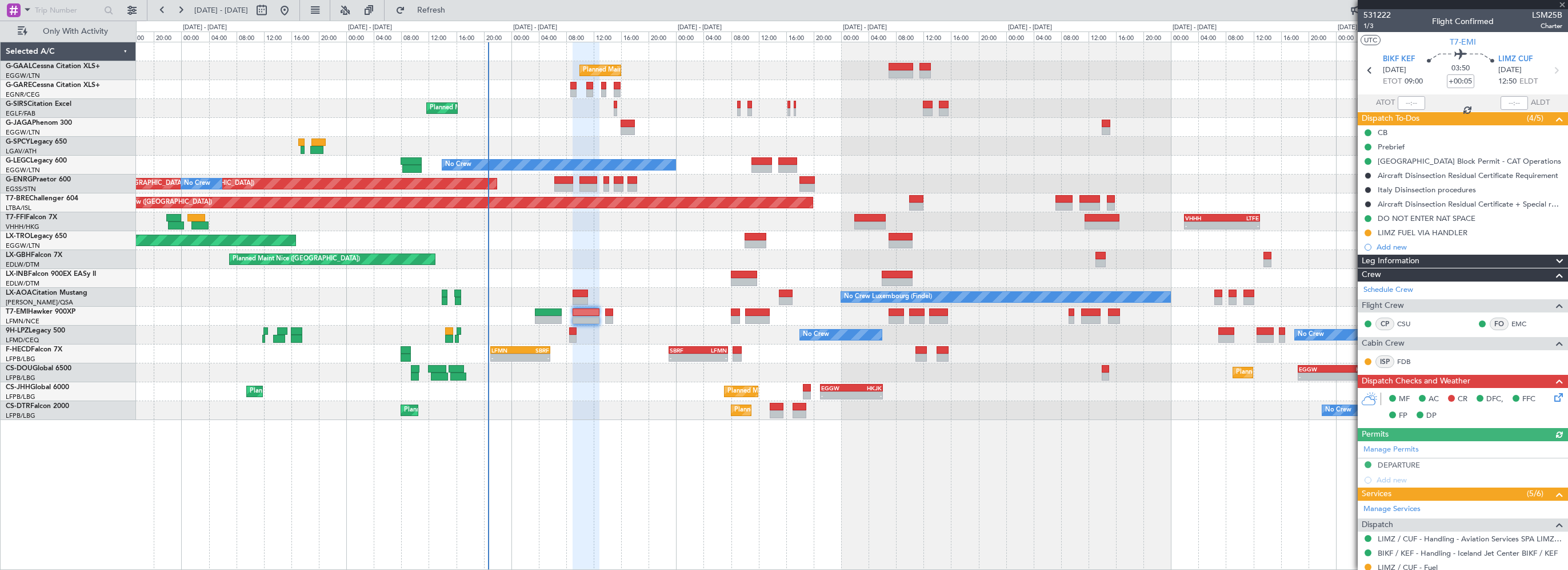
click at [693, 510] on div "Planned Maint Planned Maint London (Farnborough) No Crew Planned Maint London (…" at bounding box center [852, 305] width 1432 height 528
click at [1477, 260] on div "Leg Information" at bounding box center [1462, 261] width 210 height 13
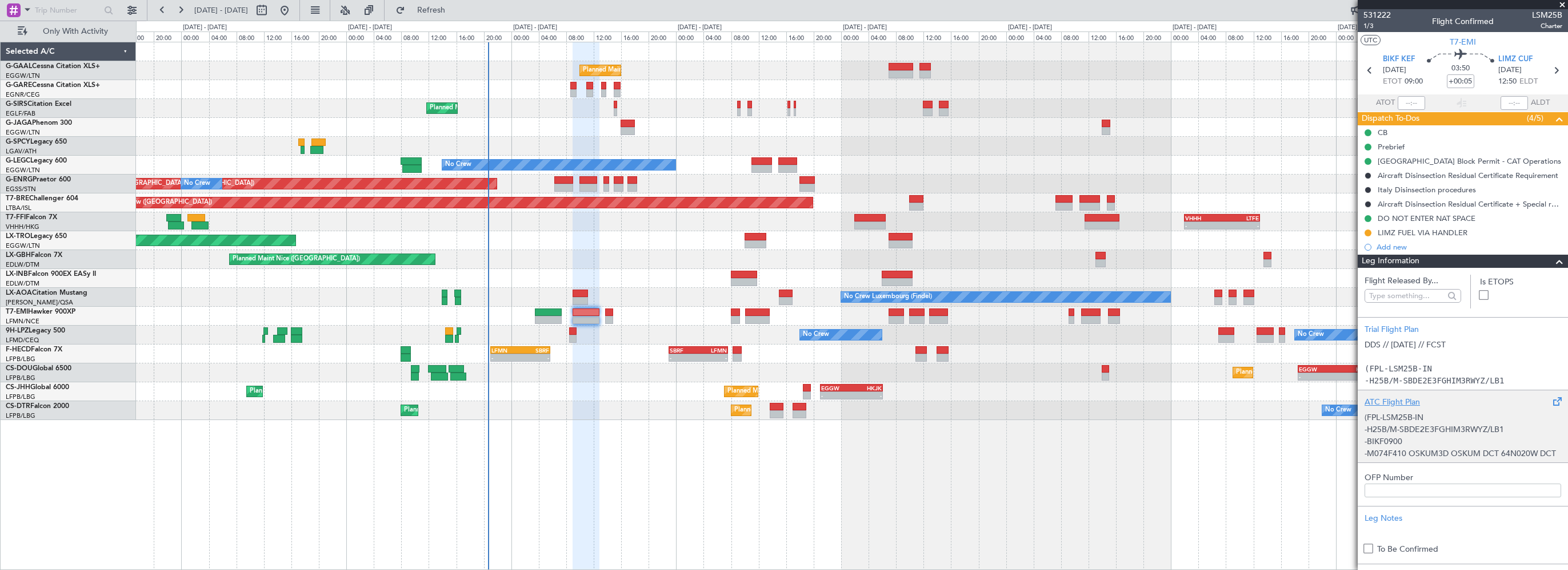
click at [1391, 399] on div "ATC Flight Plan" at bounding box center [1462, 402] width 197 height 12
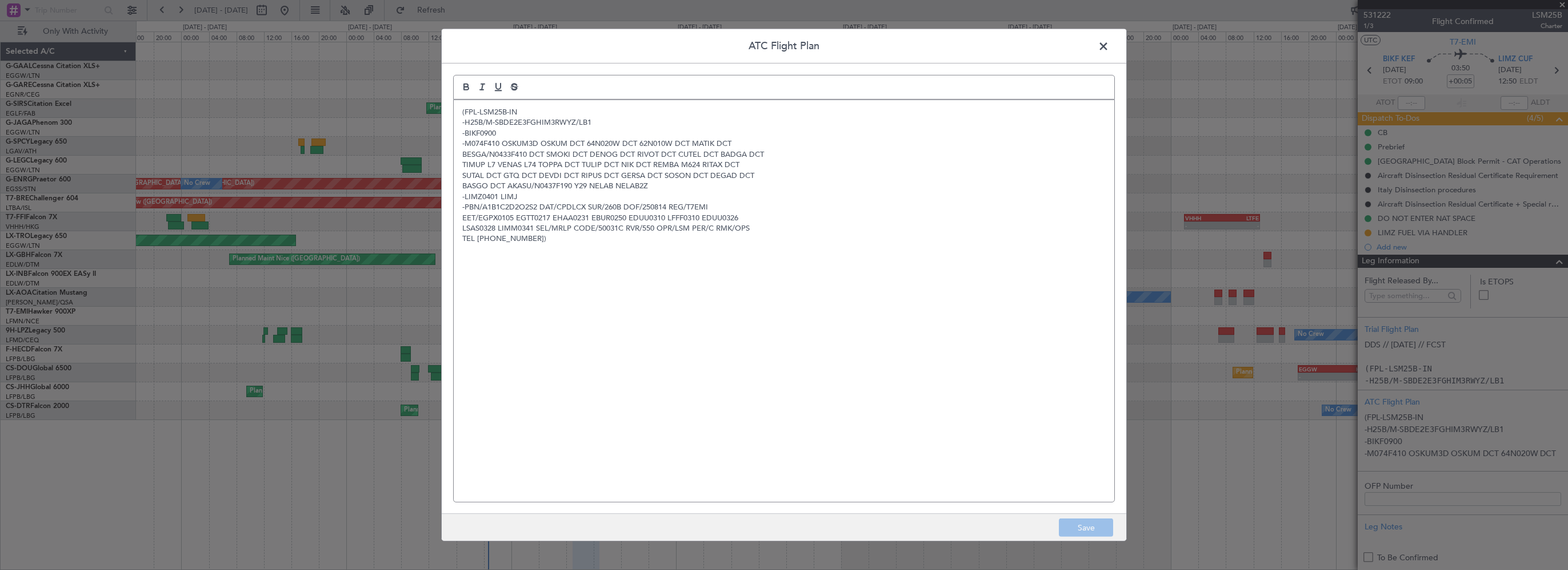
click at [806, 226] on p "LSAS0328 LIMM0341 SEL/MRLP CODE/50031C RVR/550 OPR/LSM PER/C RMK/OPS" at bounding box center [784, 227] width 644 height 10
click at [830, 153] on p "BESGA/N0433F410 DCT SMOKI DCT DENOG DCT RIVOT DCT CUTEL DCT BADGA DCT" at bounding box center [784, 154] width 644 height 10
drag, startPoint x: 1104, startPoint y: 45, endPoint x: 1099, endPoint y: 50, distance: 7.1
click at [1110, 46] on span at bounding box center [1110, 49] width 0 height 23
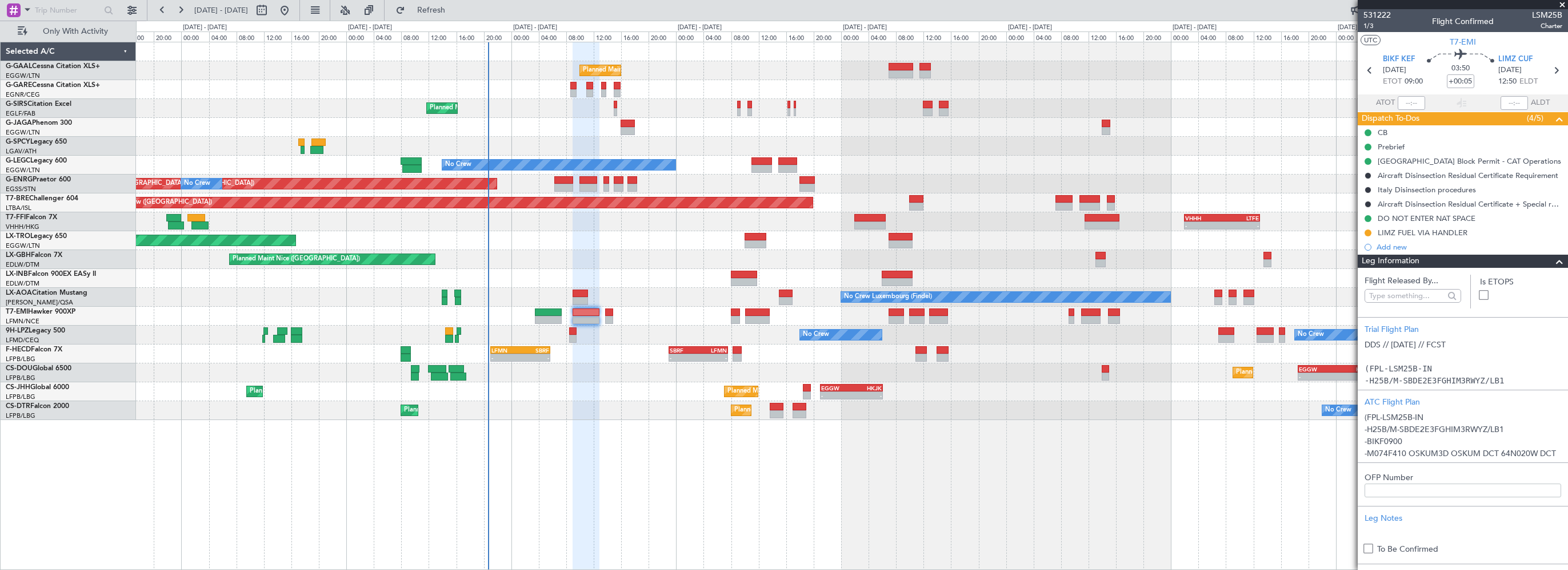
click at [860, 492] on div "Planned Maint Planned Maint London (Farnborough) No Crew Planned Maint London (…" at bounding box center [852, 305] width 1432 height 528
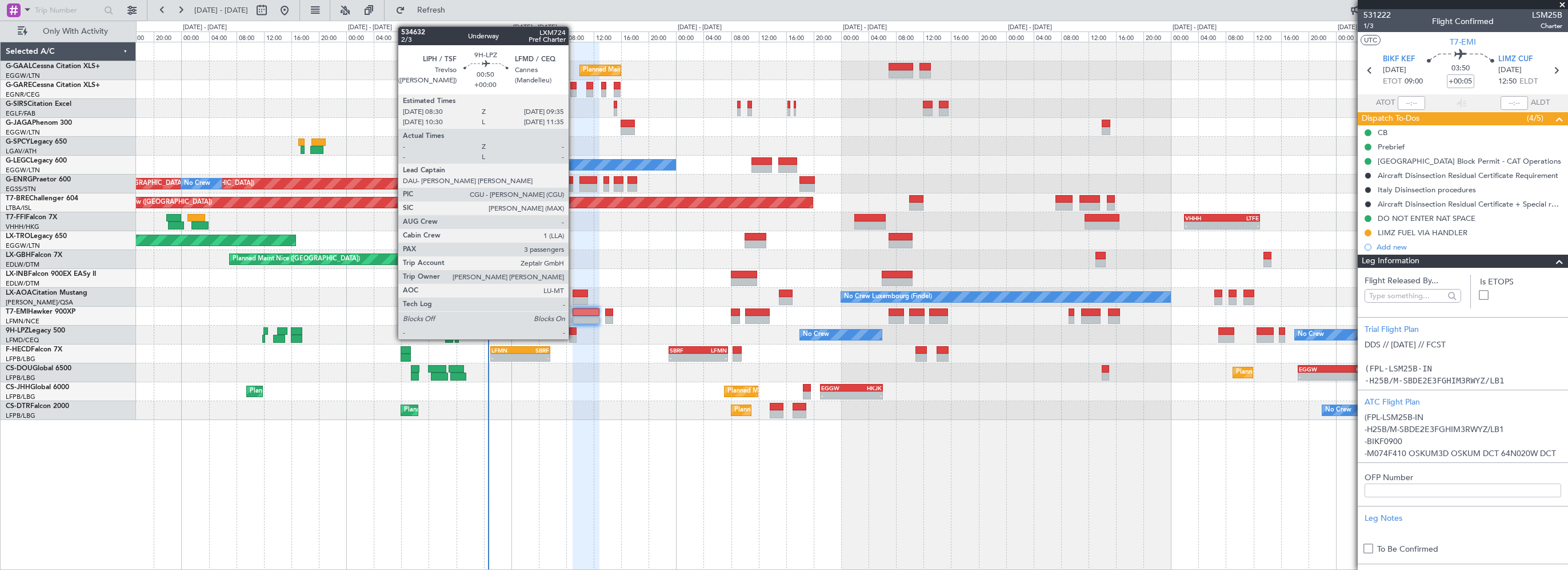
click at [573, 328] on div at bounding box center [573, 331] width 8 height 8
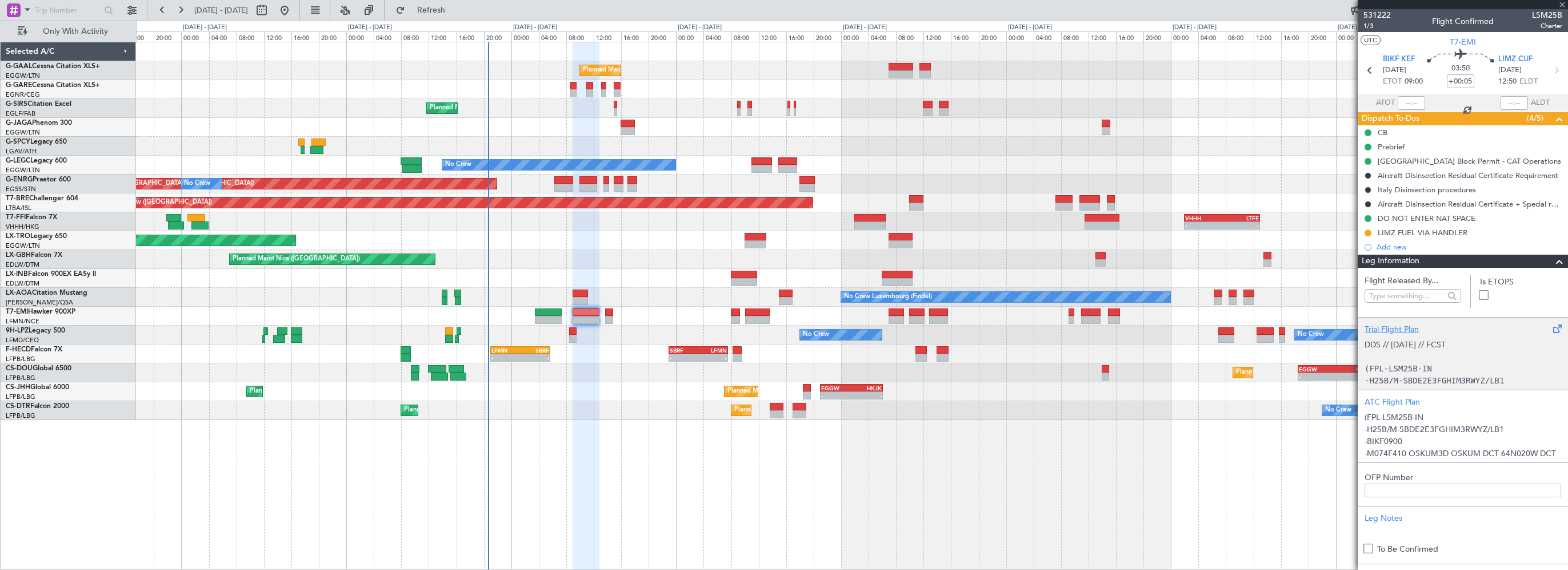
type input "3"
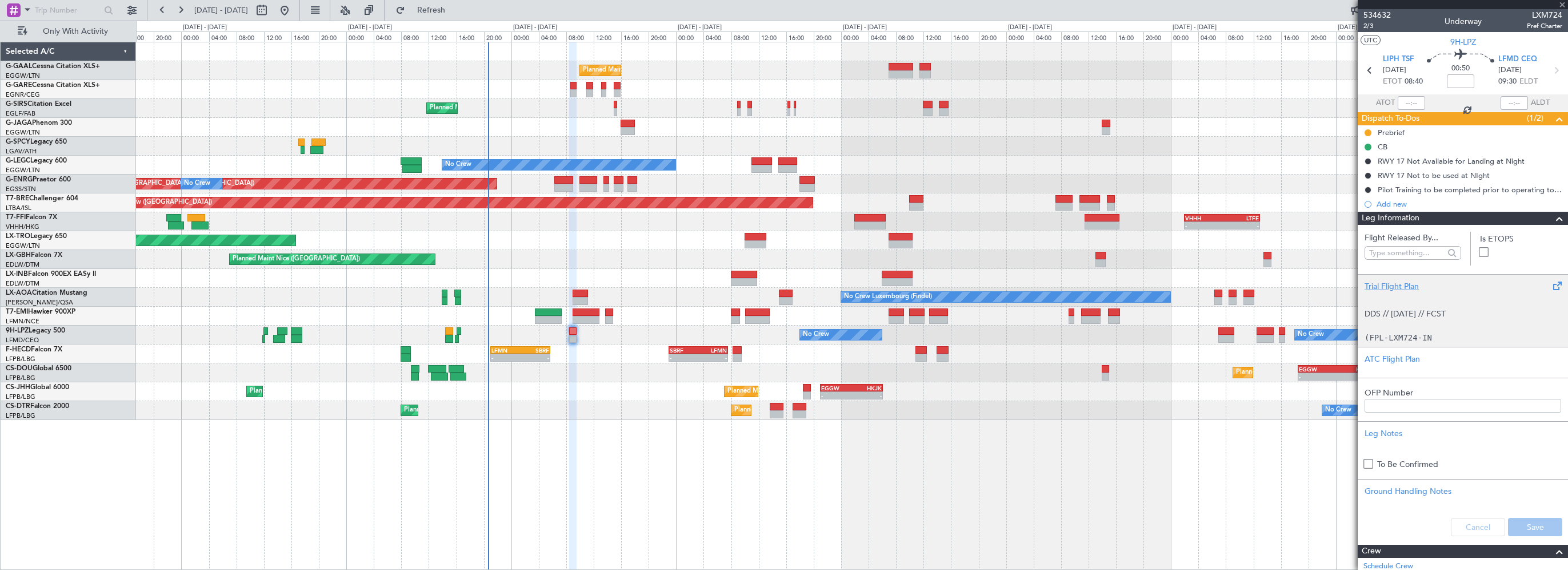
click at [1544, 215] on div at bounding box center [1556, 218] width 23 height 13
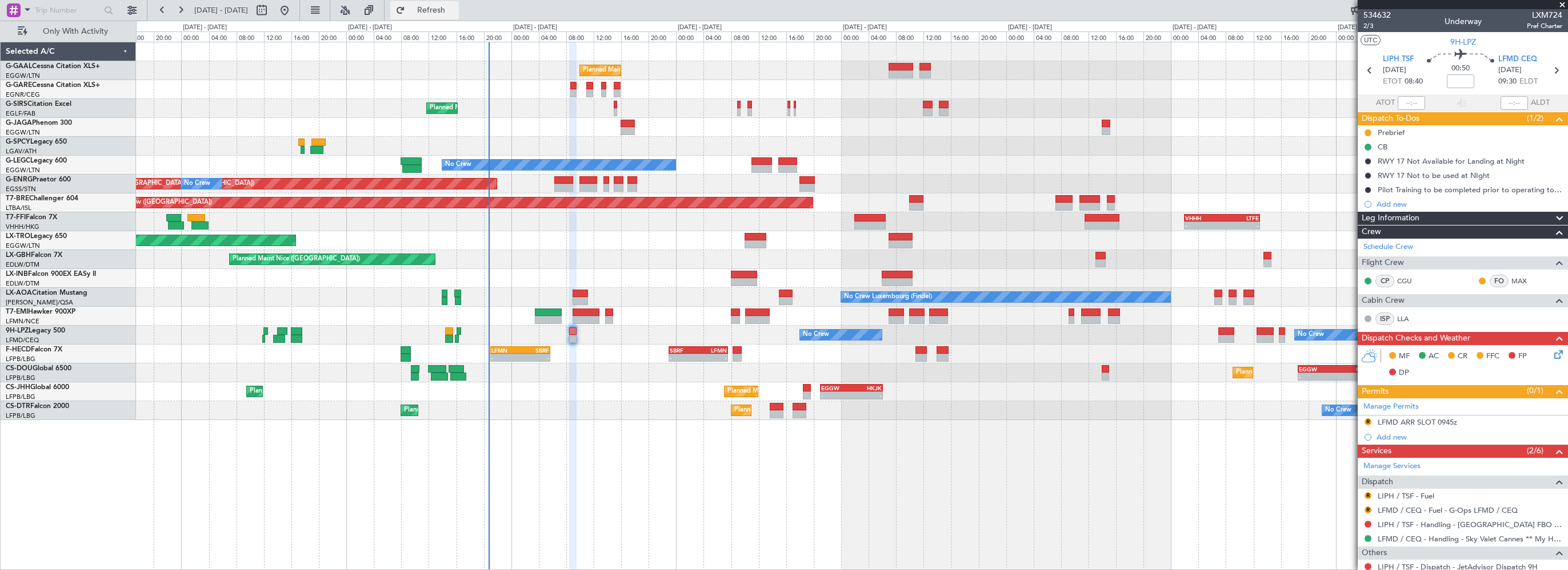
click at [455, 12] on span "Refresh" at bounding box center [432, 10] width 48 height 8
click at [1367, 419] on button "R" at bounding box center [1367, 421] width 7 height 7
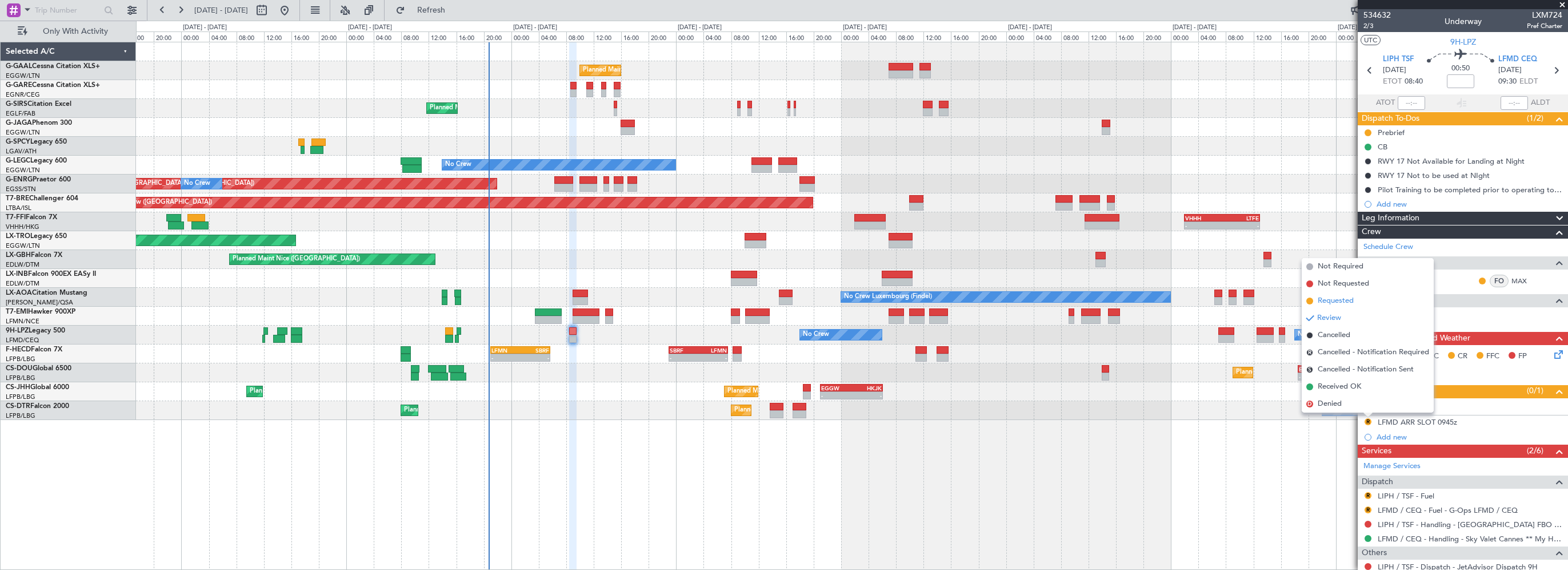
click at [1349, 300] on span "Requested" at bounding box center [1336, 301] width 36 height 11
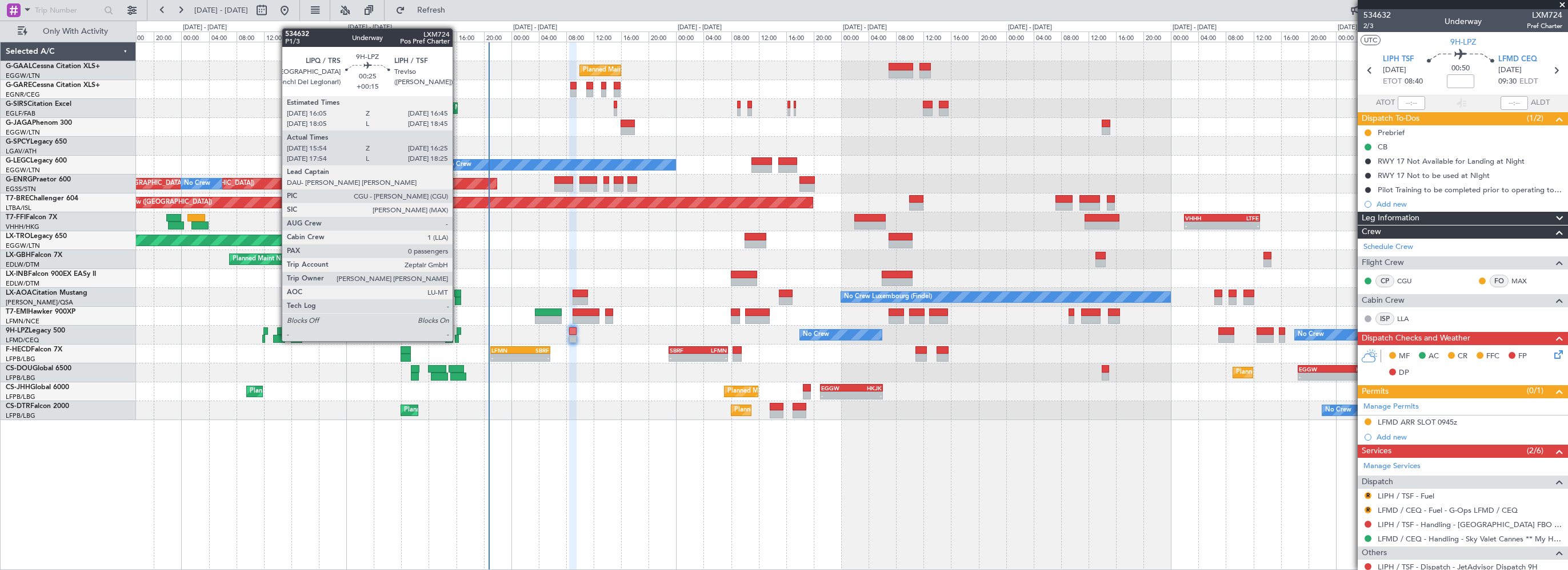
click at [457, 329] on div at bounding box center [458, 331] width 5 height 8
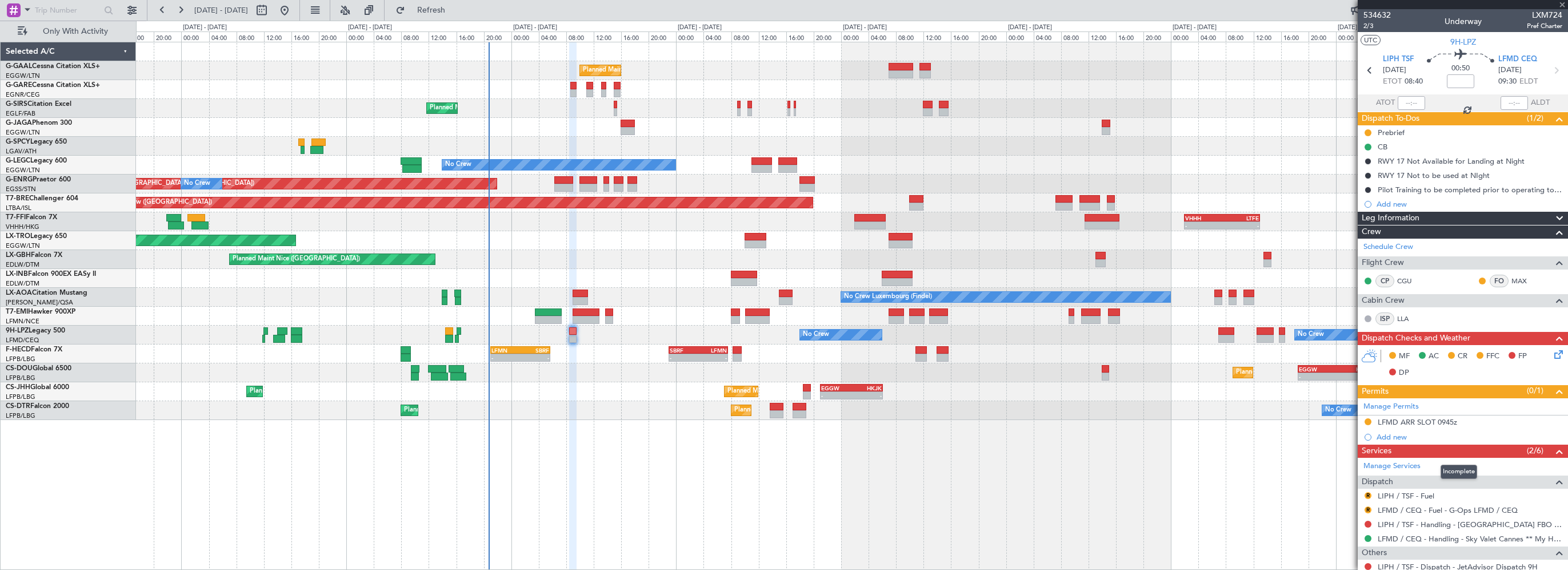
type input "+00:15"
type input "16:04"
type input "16:20"
type input "0"
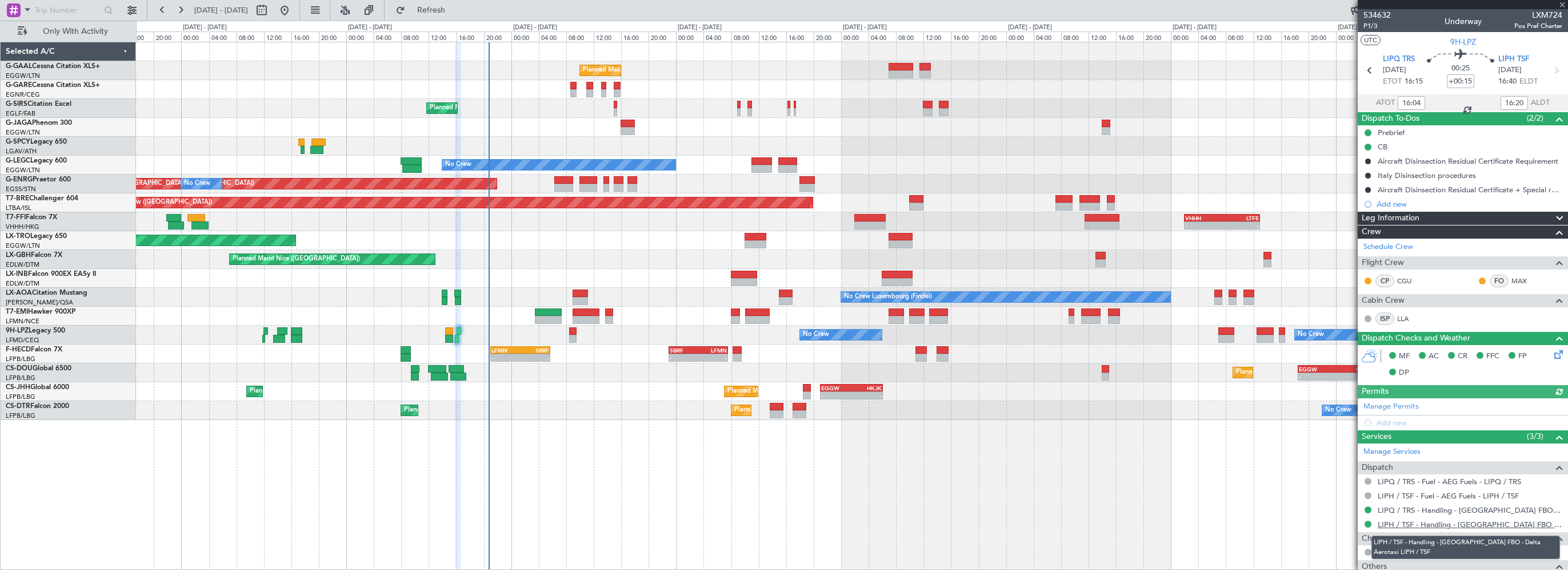
click at [1472, 522] on link "LIPH / TSF - Handling - [GEOGRAPHIC_DATA] FBO - Delta Aerotaxi LIPH / TSF" at bounding box center [1470, 524] width 184 height 10
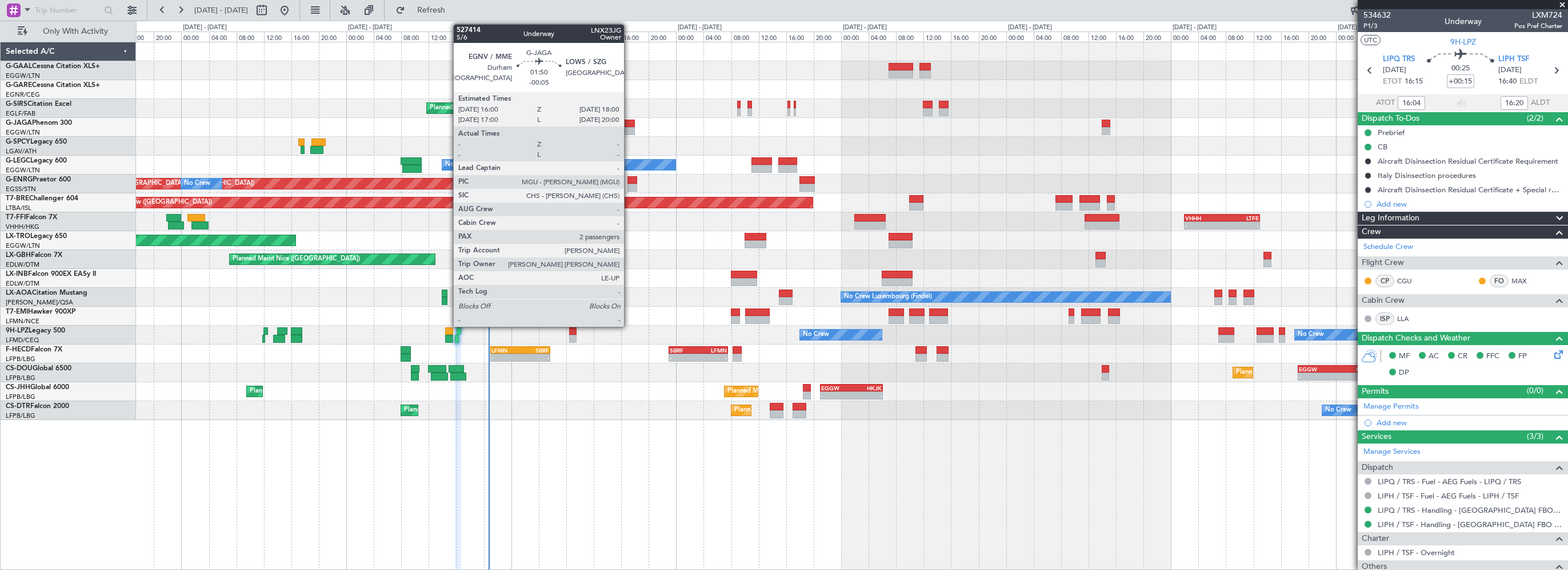
click at [629, 124] on div at bounding box center [628, 124] width 14 height 8
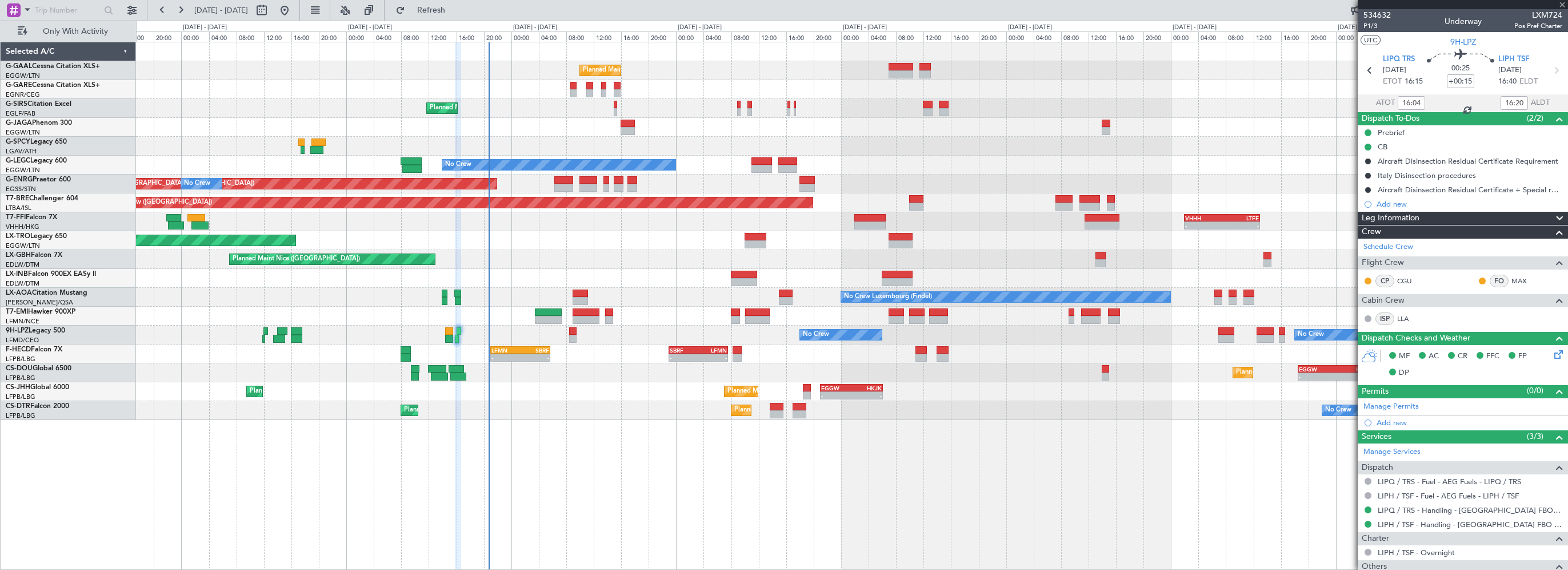
type input "-00:05"
type input "2"
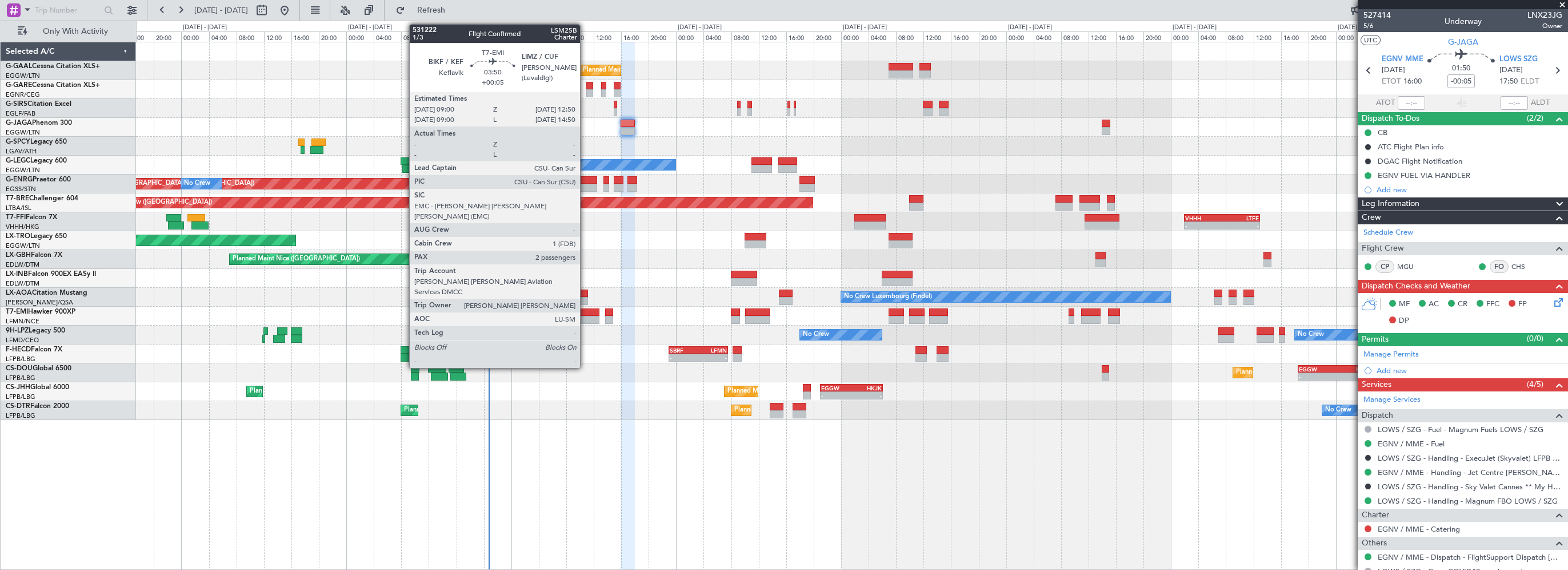
click at [586, 312] on div at bounding box center [586, 312] width 27 height 8
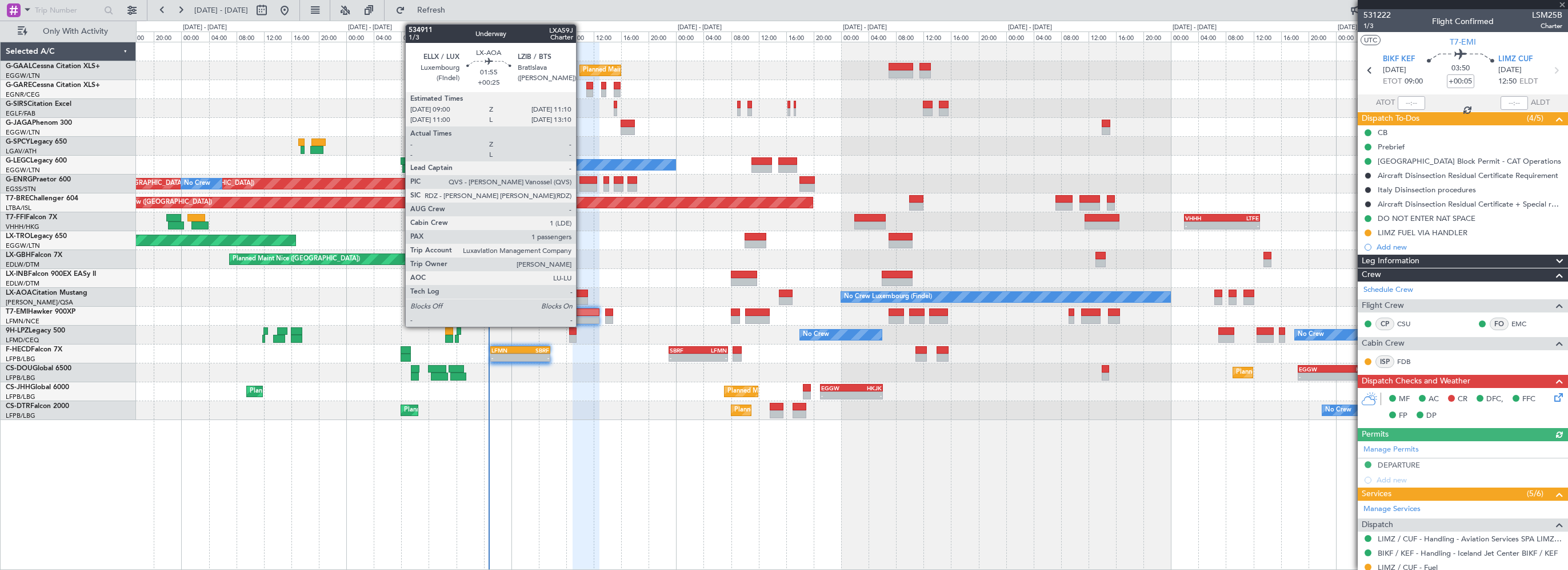
click at [581, 293] on div at bounding box center [580, 293] width 15 height 8
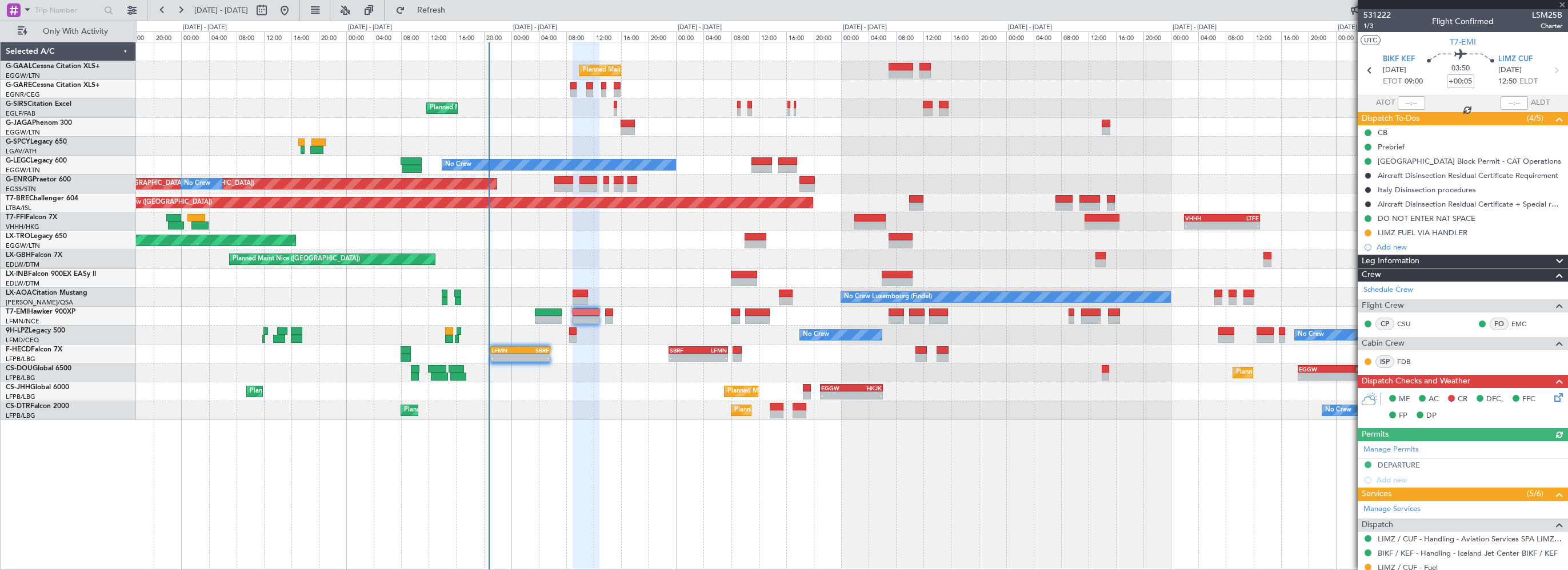
type input "+00:25"
type input "1"
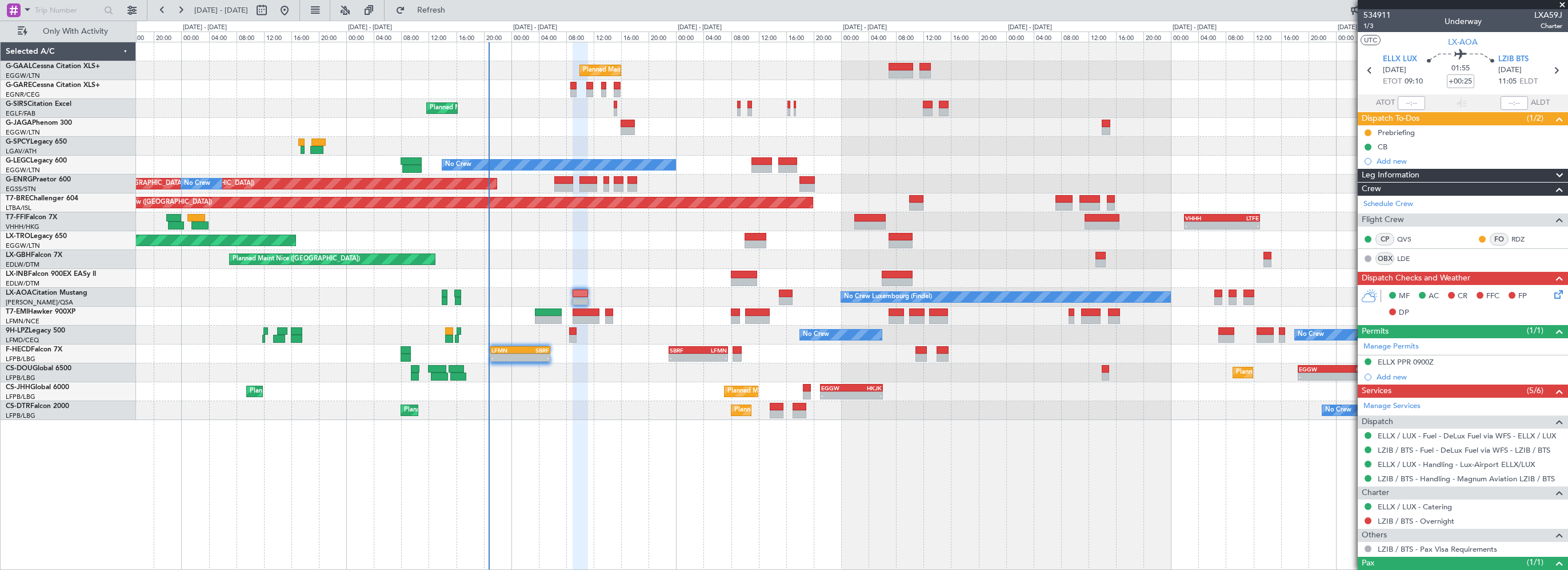
click at [1425, 177] on div "Leg Information" at bounding box center [1462, 175] width 210 height 13
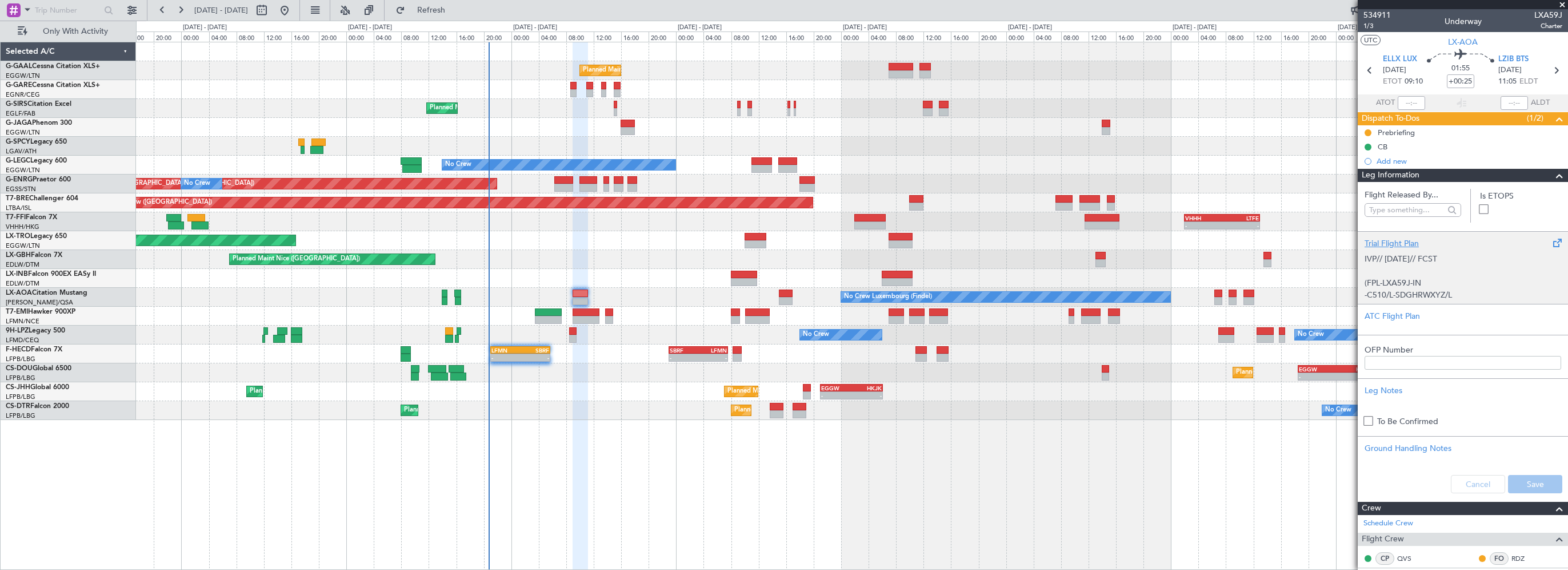
click at [1434, 174] on div "Leg Information" at bounding box center [1462, 175] width 210 height 13
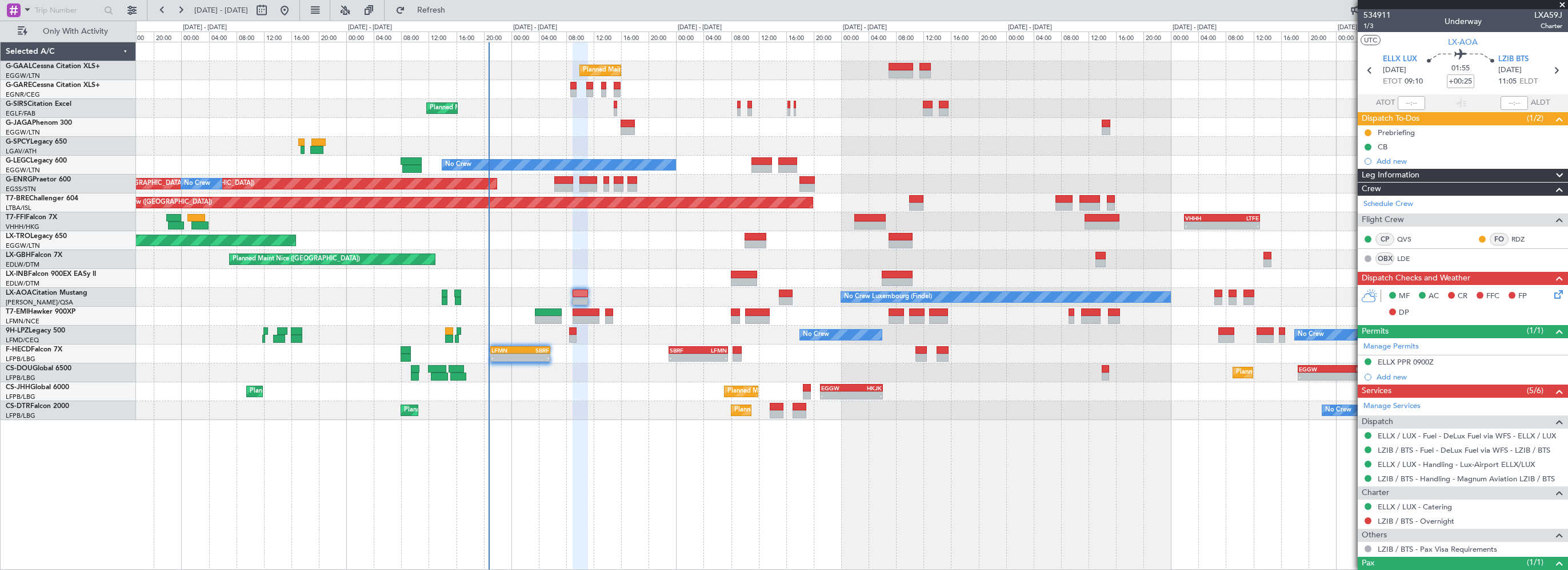
click at [577, 329] on div "No Crew No Crew" at bounding box center [852, 335] width 1432 height 19
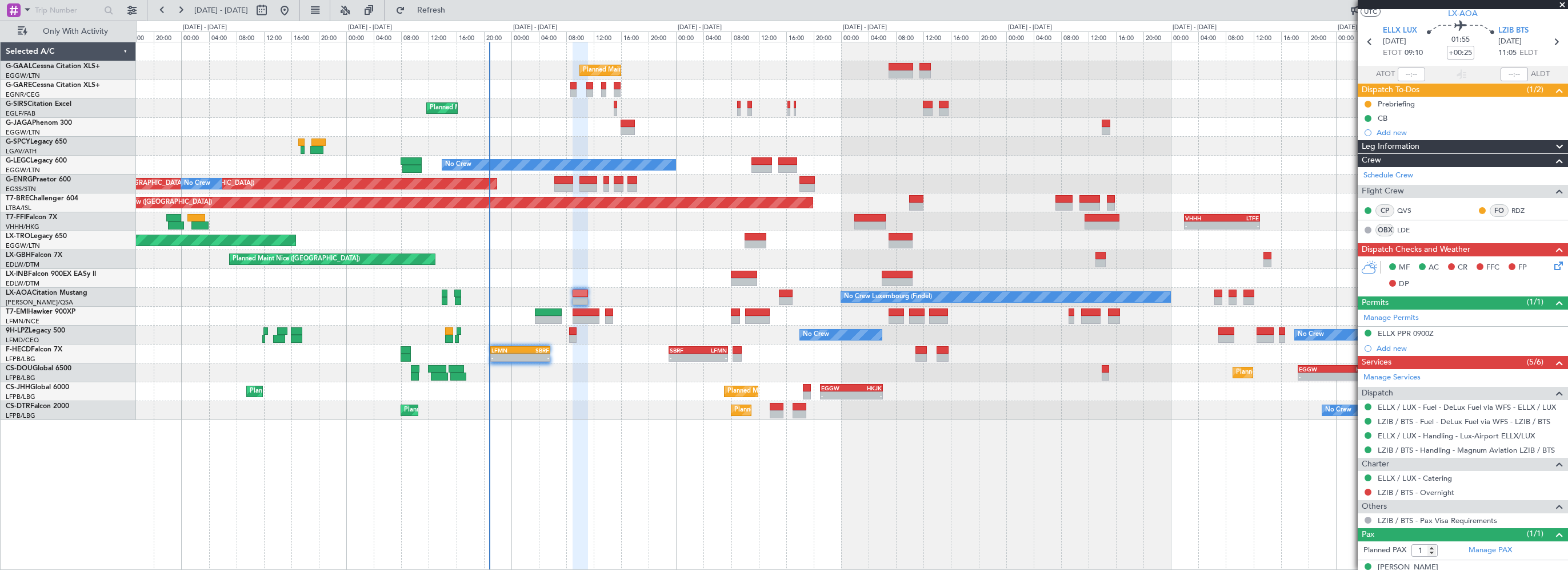
scroll to position [42, 0]
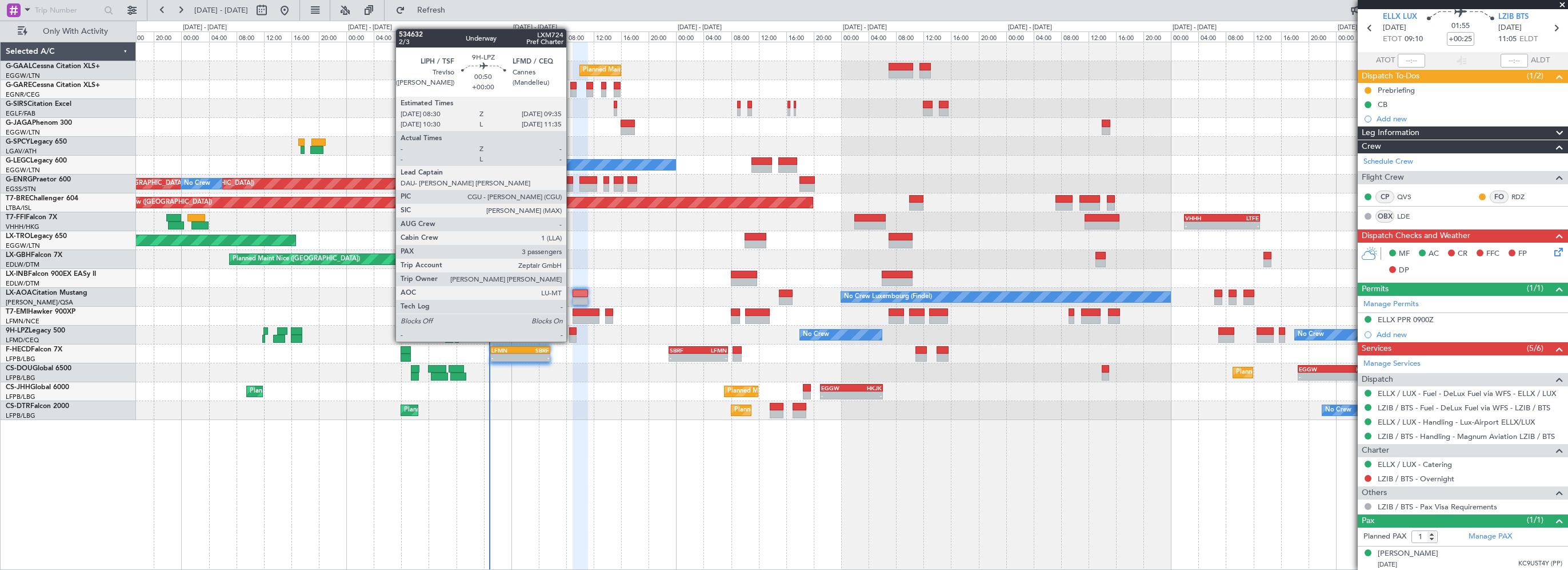
click at [572, 330] on div at bounding box center [573, 331] width 8 height 8
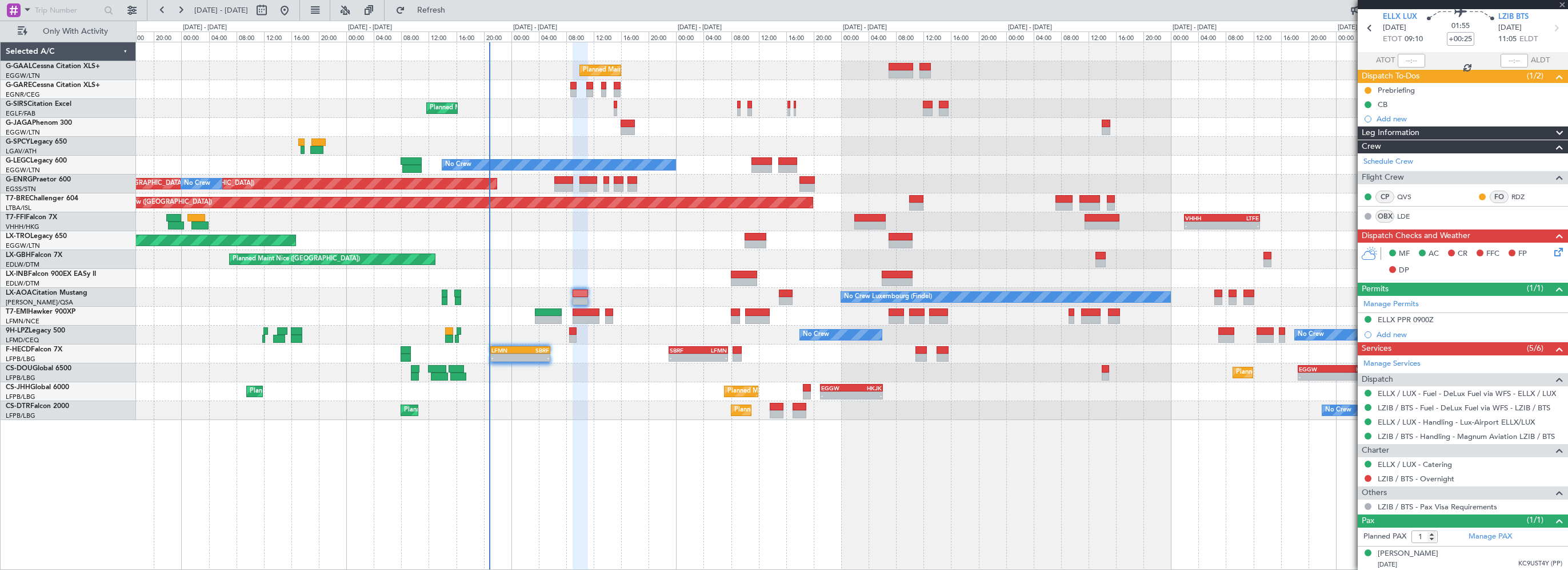
type input "3"
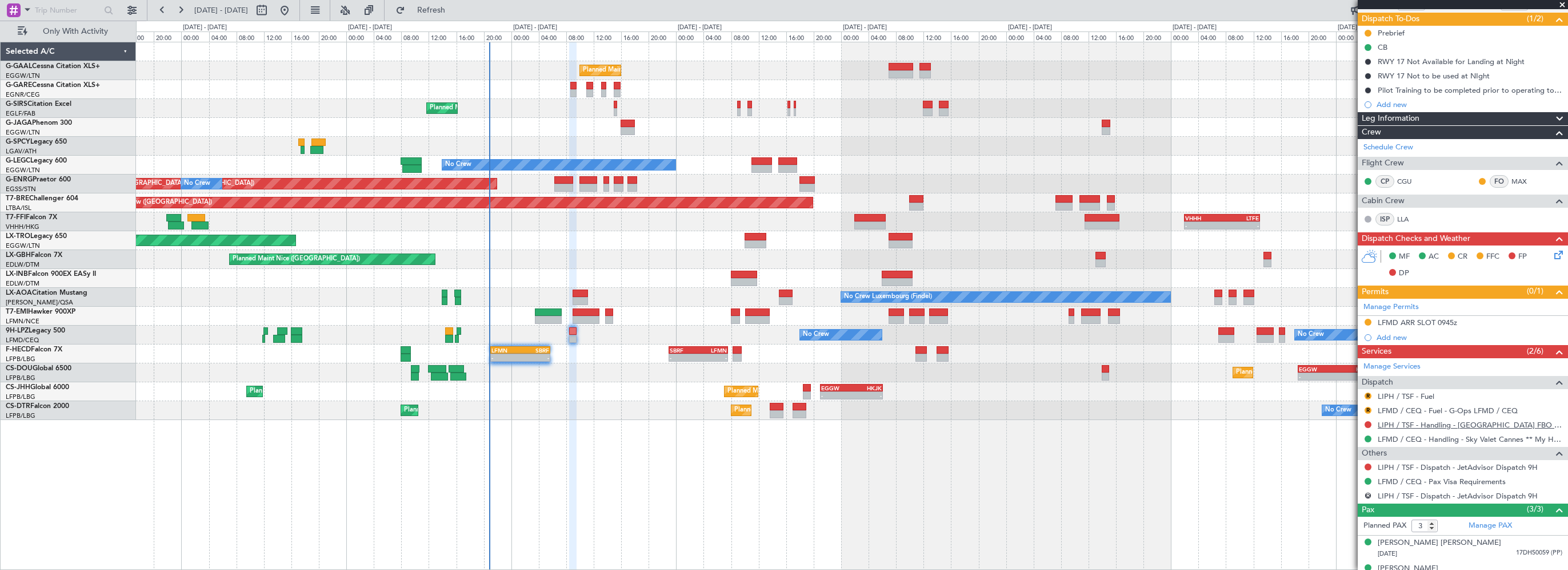
scroll to position [114, 0]
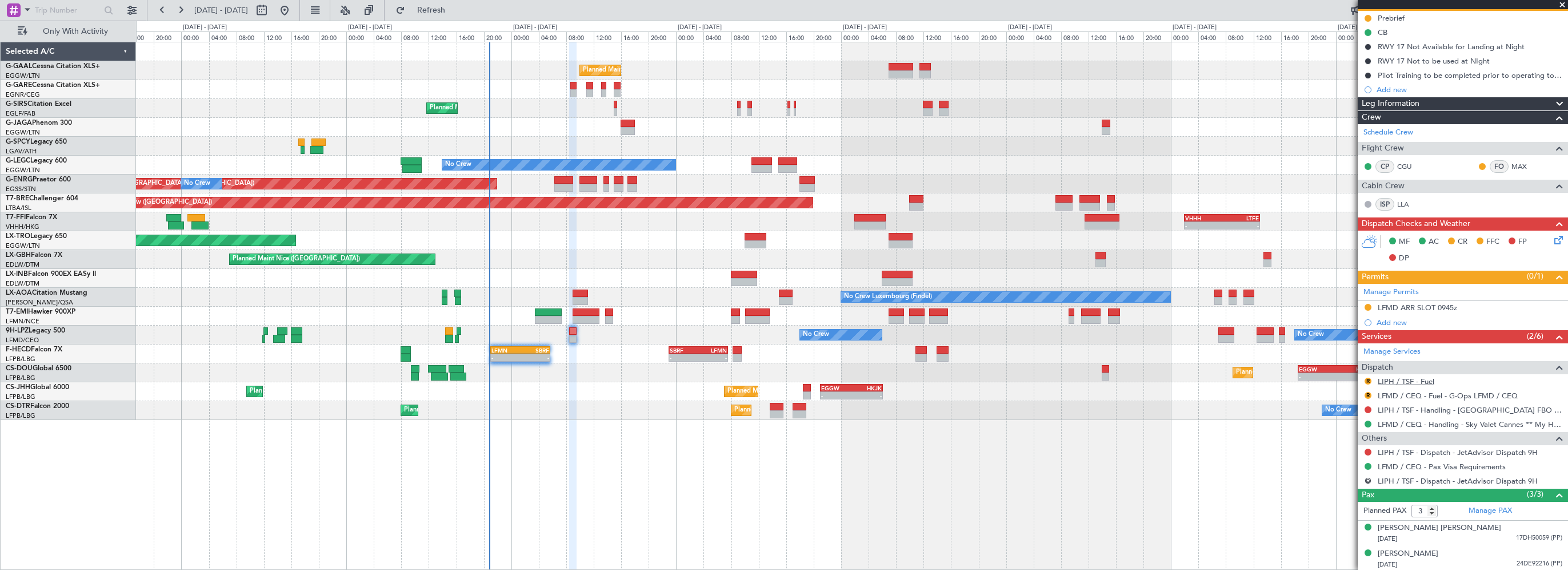
click at [1407, 378] on link "LIPH / TSF - Fuel" at bounding box center [1406, 382] width 57 height 10
click at [1421, 394] on div "LIPH / TSF - Fuel" at bounding box center [1406, 399] width 51 height 14
click at [1478, 391] on link "LFMD / CEQ - Fuel - G-Ops LFMD / CEQ" at bounding box center [1447, 396] width 140 height 10
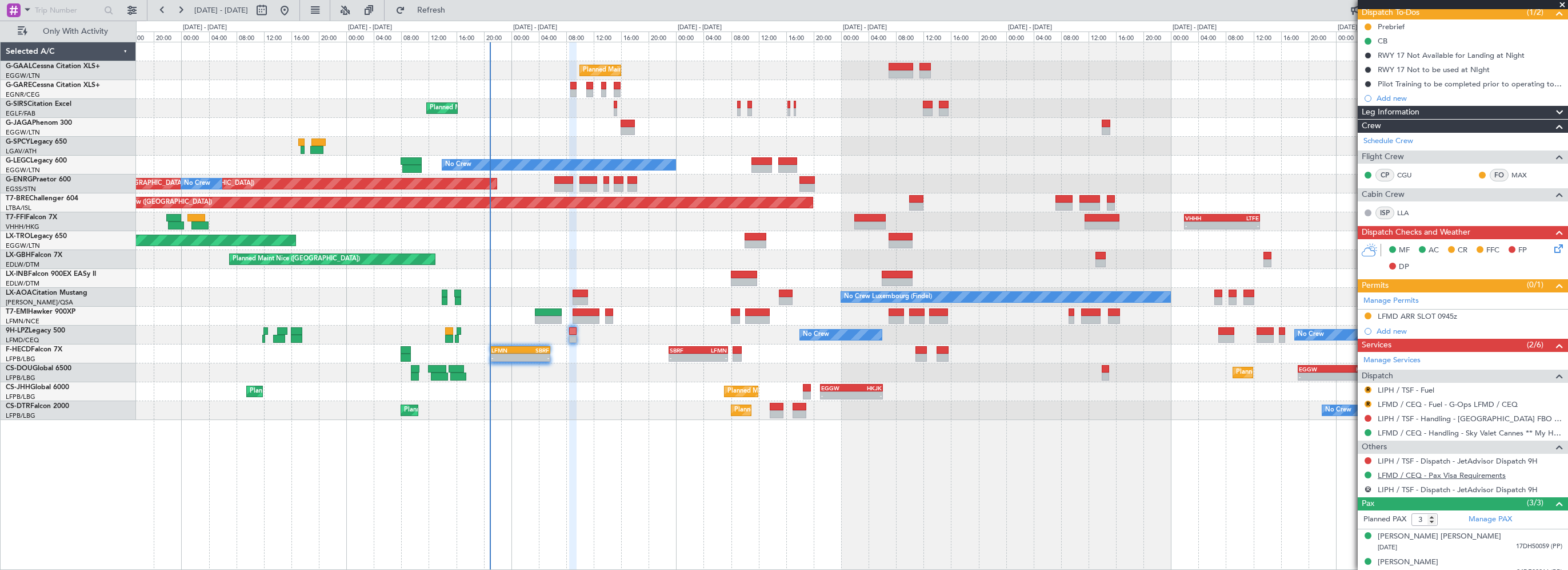
scroll to position [140, 0]
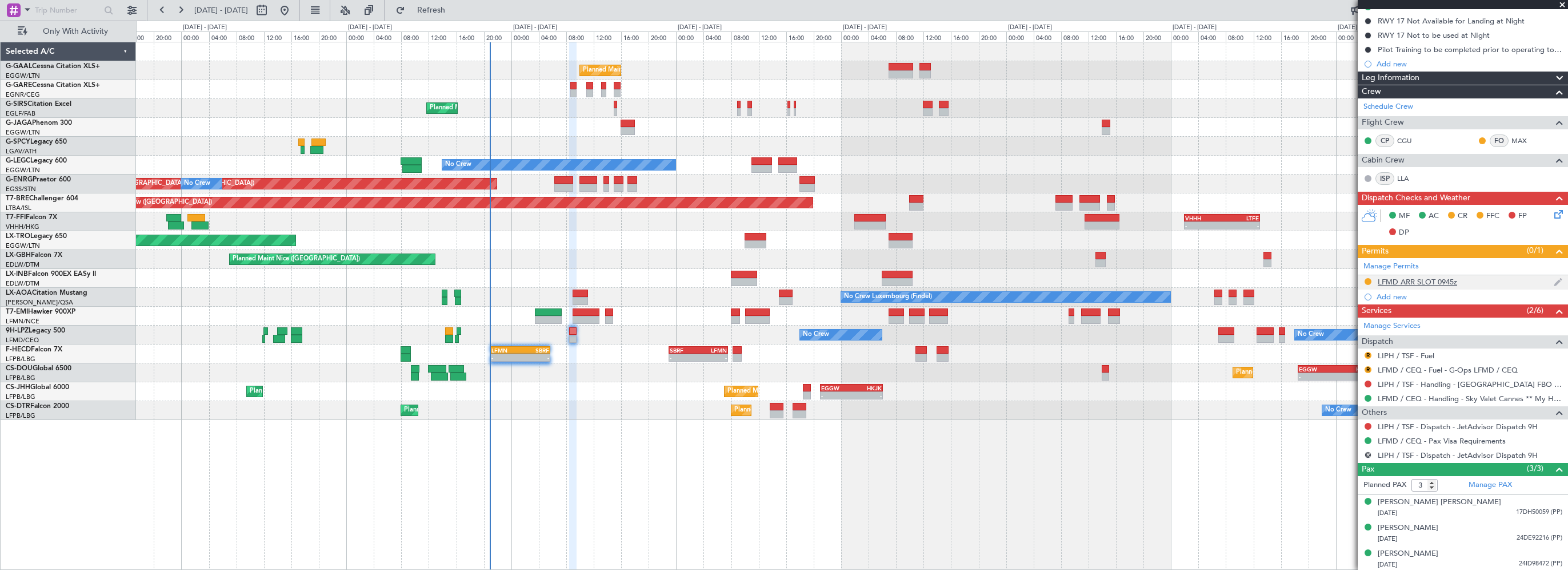
click at [1437, 283] on div "LFMD ARR SLOT 0945z" at bounding box center [1418, 282] width 80 height 10
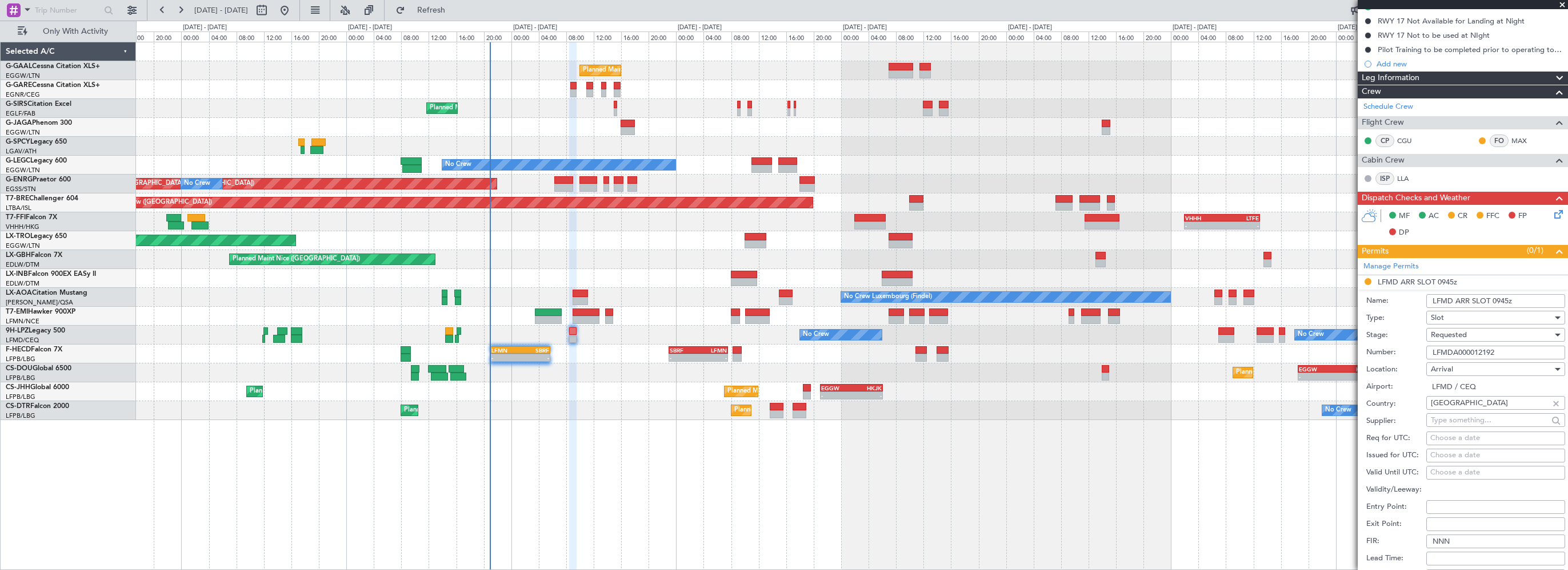
drag, startPoint x: 1506, startPoint y: 353, endPoint x: 1414, endPoint y: 345, distance: 92.3
click at [1414, 345] on div "Number: LFMDA000012192" at bounding box center [1465, 352] width 199 height 17
click at [606, 295] on div "Planned Maint Planned Maint London (Farnborough) No Crew Planned Maint London (…" at bounding box center [852, 230] width 1432 height 378
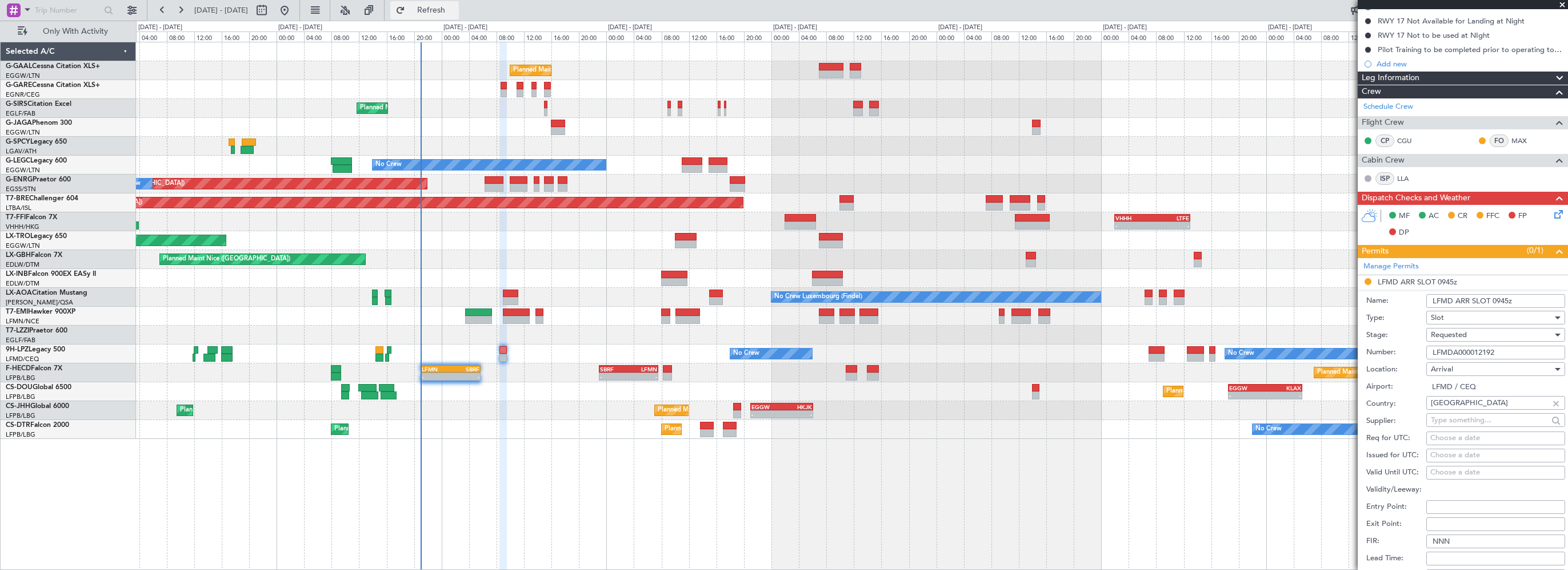
click at [455, 9] on span "Refresh" at bounding box center [432, 10] width 48 height 8
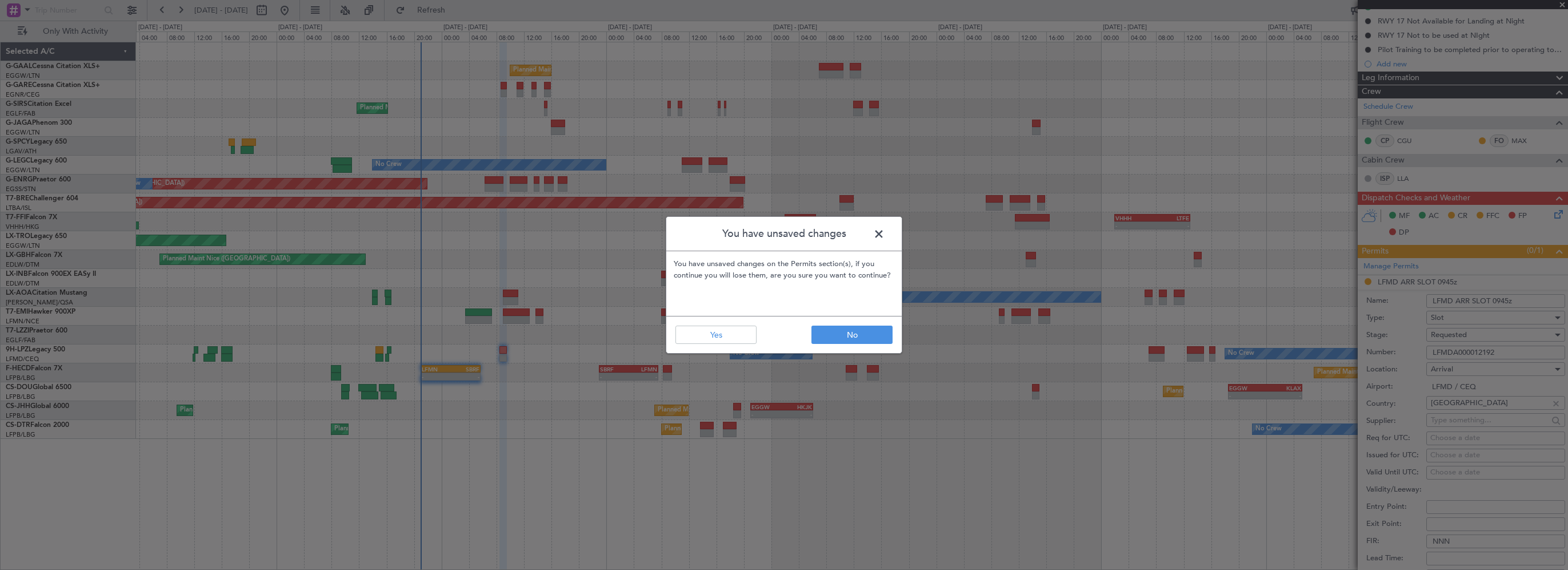
drag, startPoint x: 881, startPoint y: 233, endPoint x: 992, endPoint y: 239, distance: 111.2
click at [884, 232] on span at bounding box center [884, 237] width 0 height 23
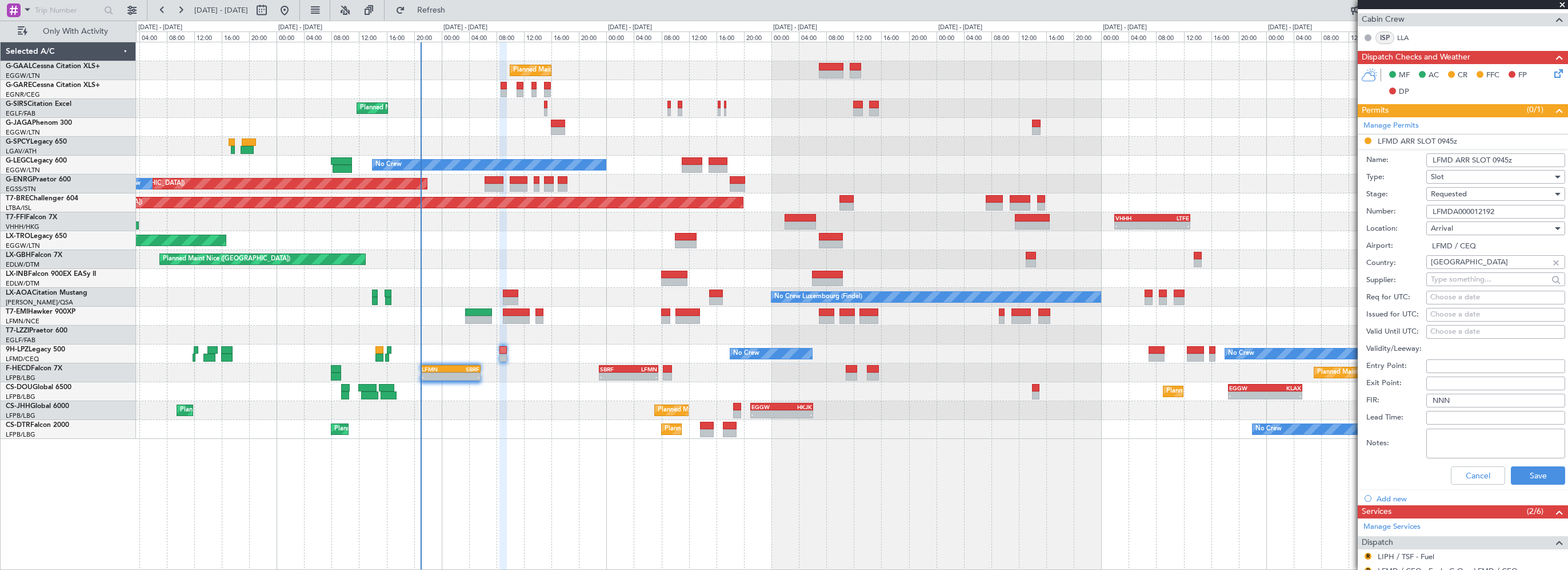
scroll to position [286, 0]
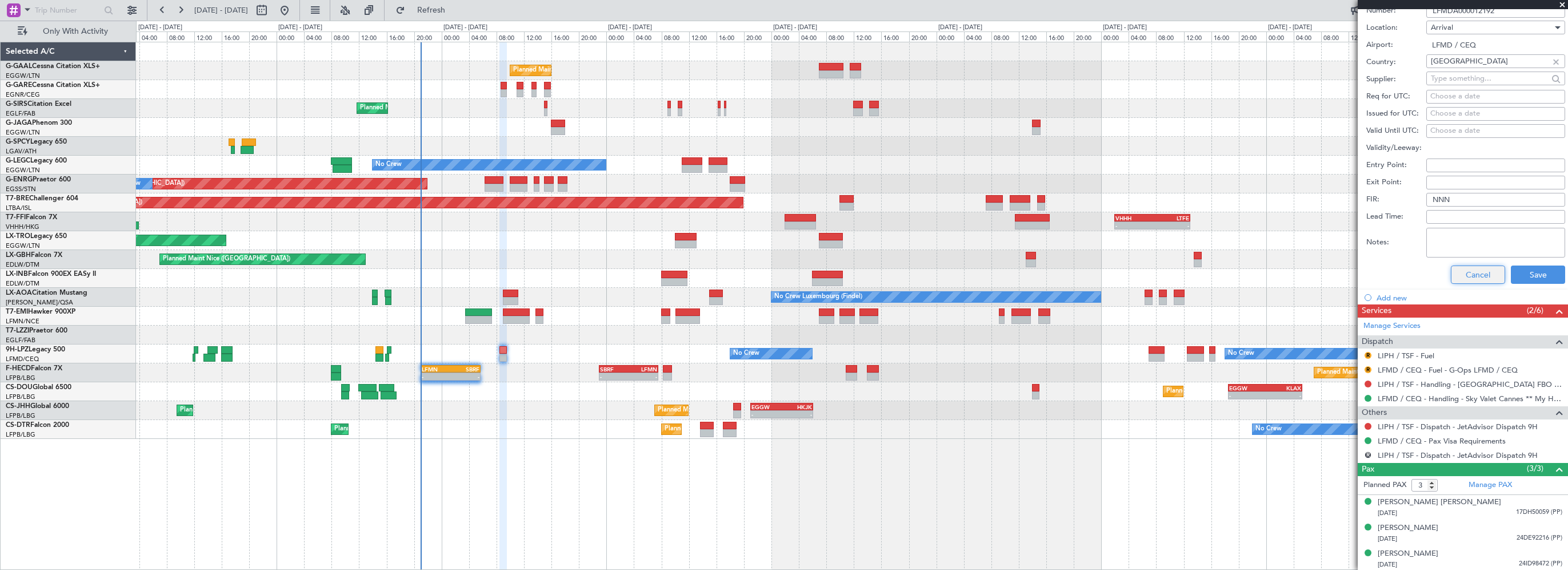
click at [1483, 275] on button "Cancel" at bounding box center [1478, 274] width 54 height 18
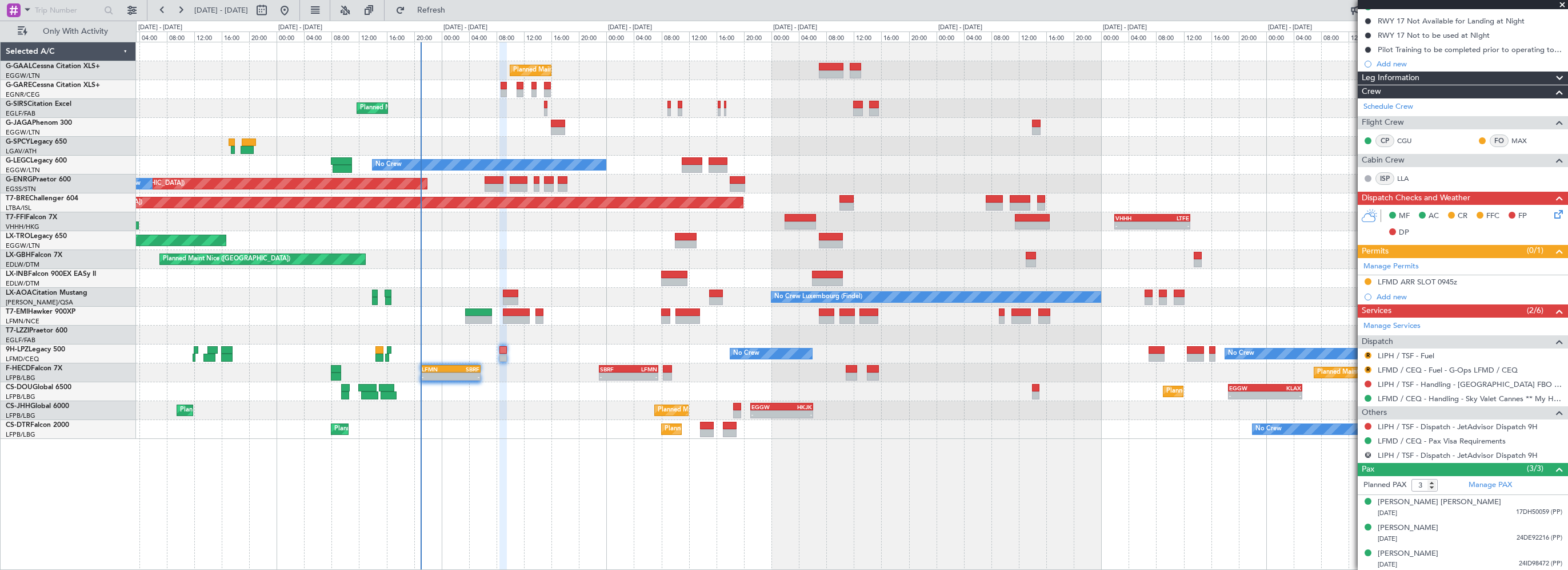
click at [1413, 80] on span "Leg Information" at bounding box center [1390, 78] width 58 height 13
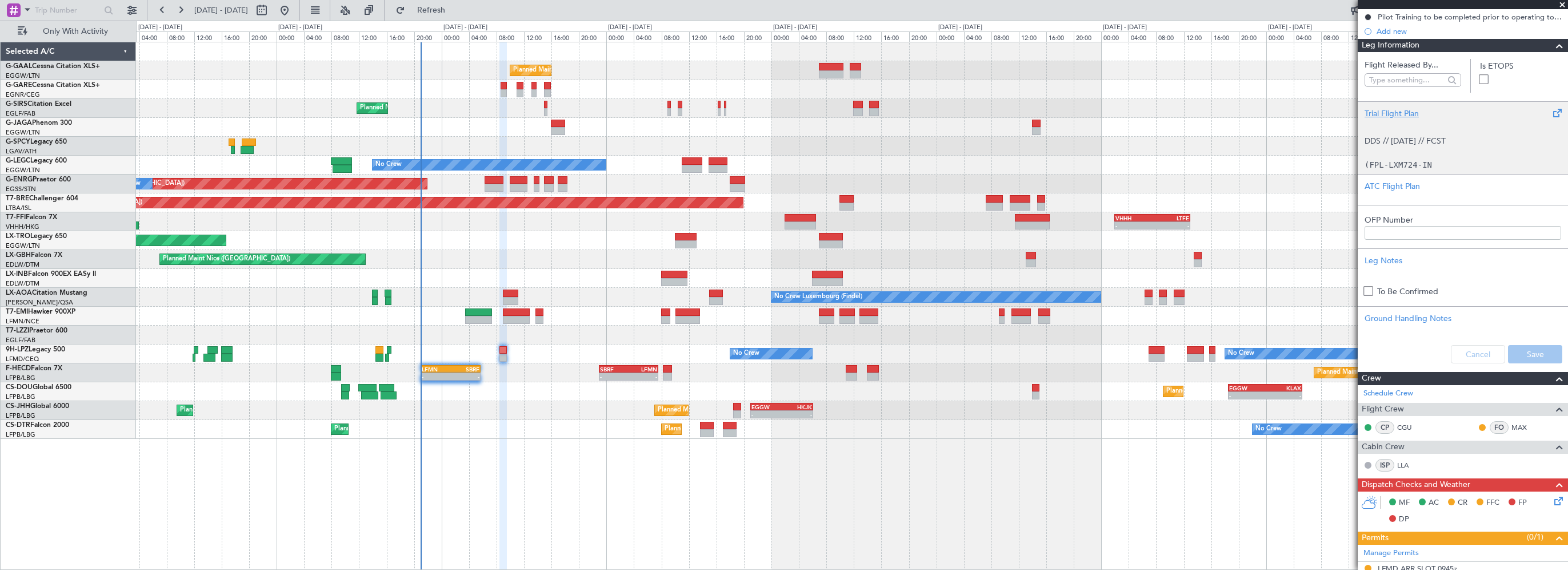
scroll to position [0, 0]
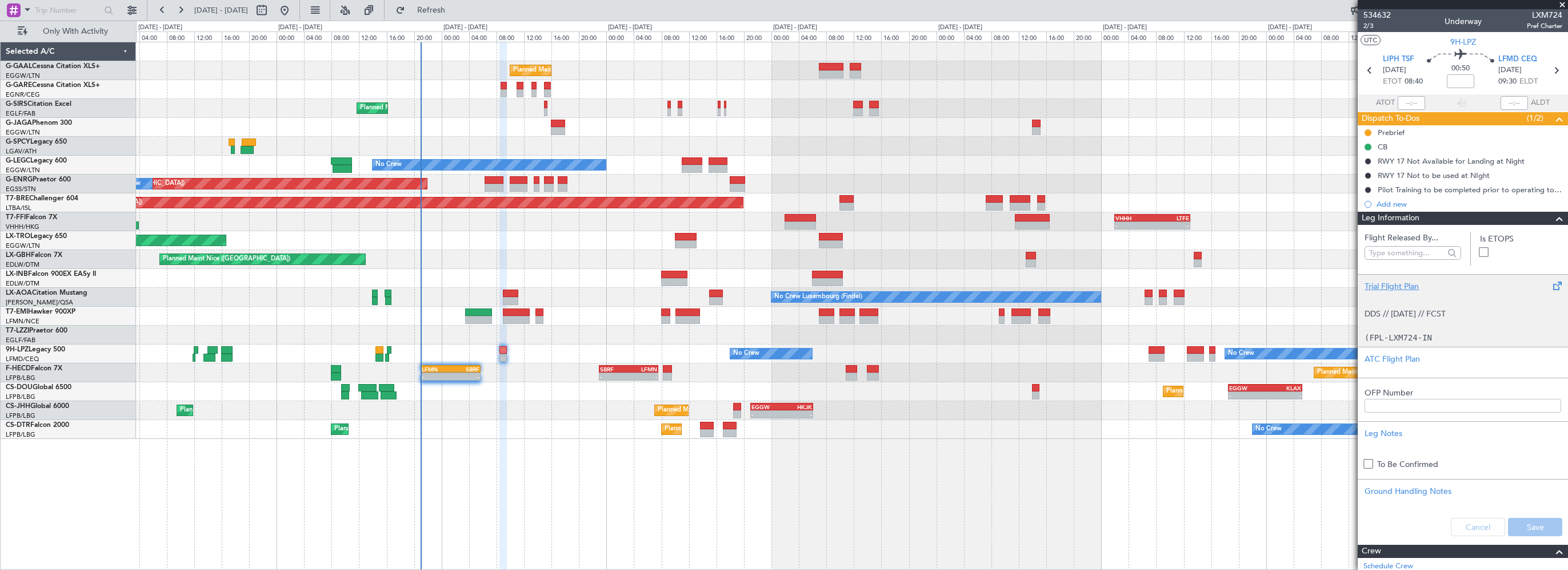
click at [1399, 286] on div "Trial Flight Plan" at bounding box center [1462, 286] width 197 height 12
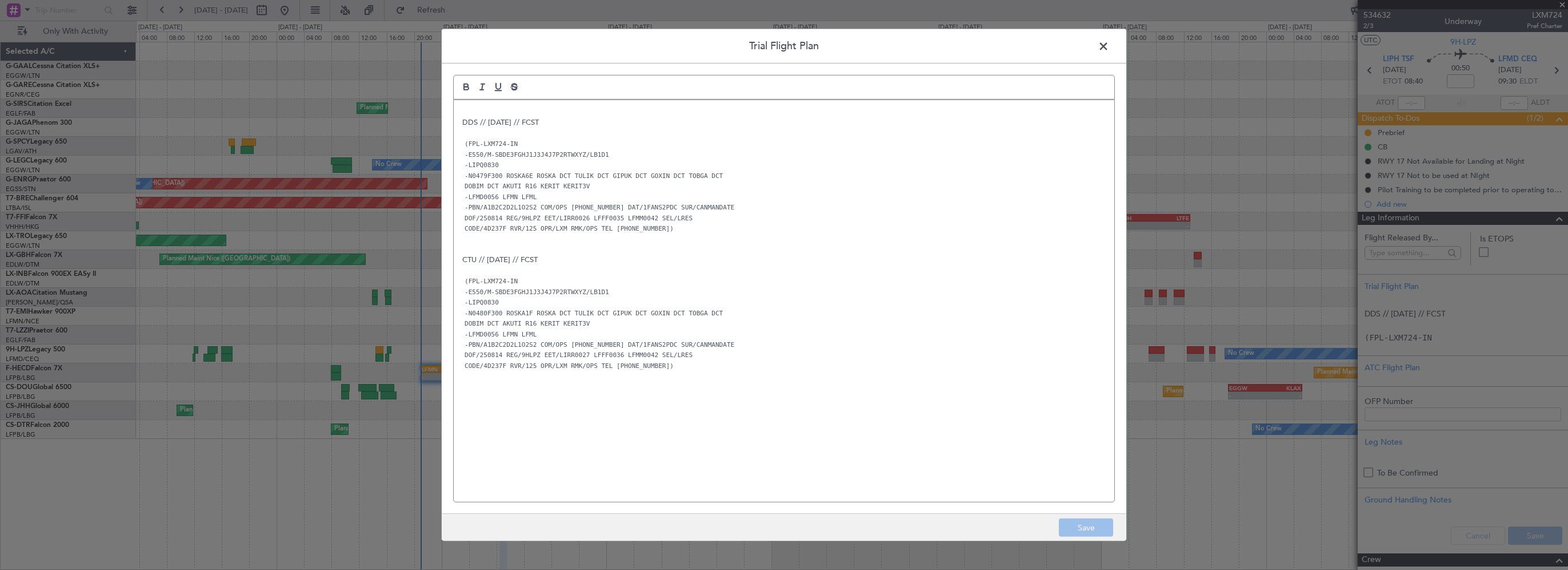
click at [461, 118] on div "DDS // 13AUG // FCST (FPL-LXM724-IN -E550/M-SBDE3FGHJ1J3J4J7P2RTWXYZ/LB1D1 -LIP…" at bounding box center [784, 301] width 661 height 402
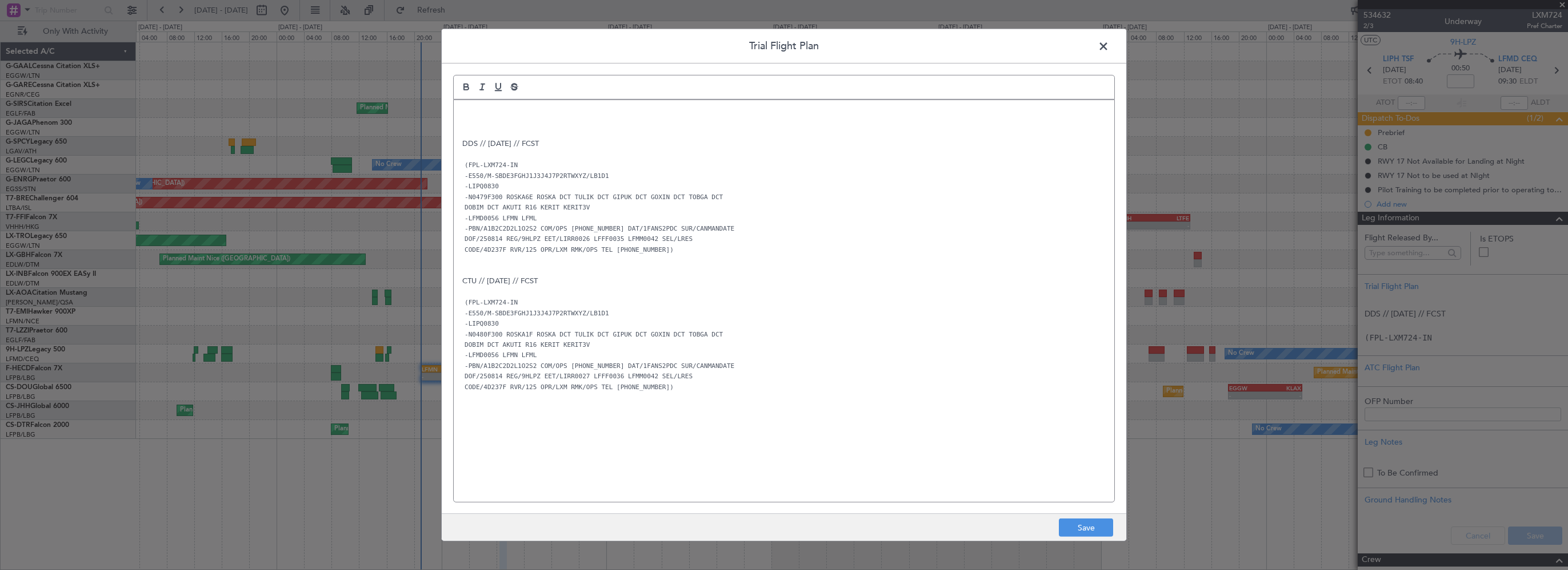
click at [481, 115] on p at bounding box center [784, 111] width 644 height 10
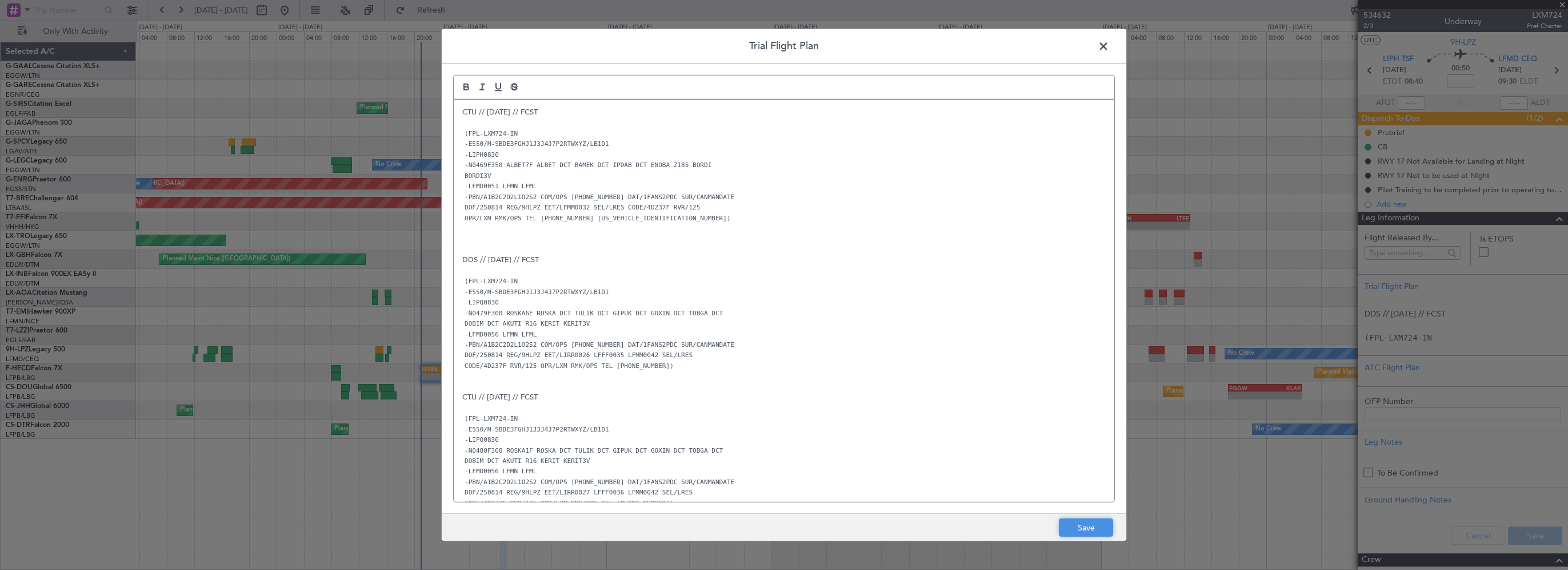
drag, startPoint x: 1084, startPoint y: 527, endPoint x: 1158, endPoint y: 521, distance: 74.2
click at [1084, 527] on button "Save" at bounding box center [1086, 527] width 54 height 18
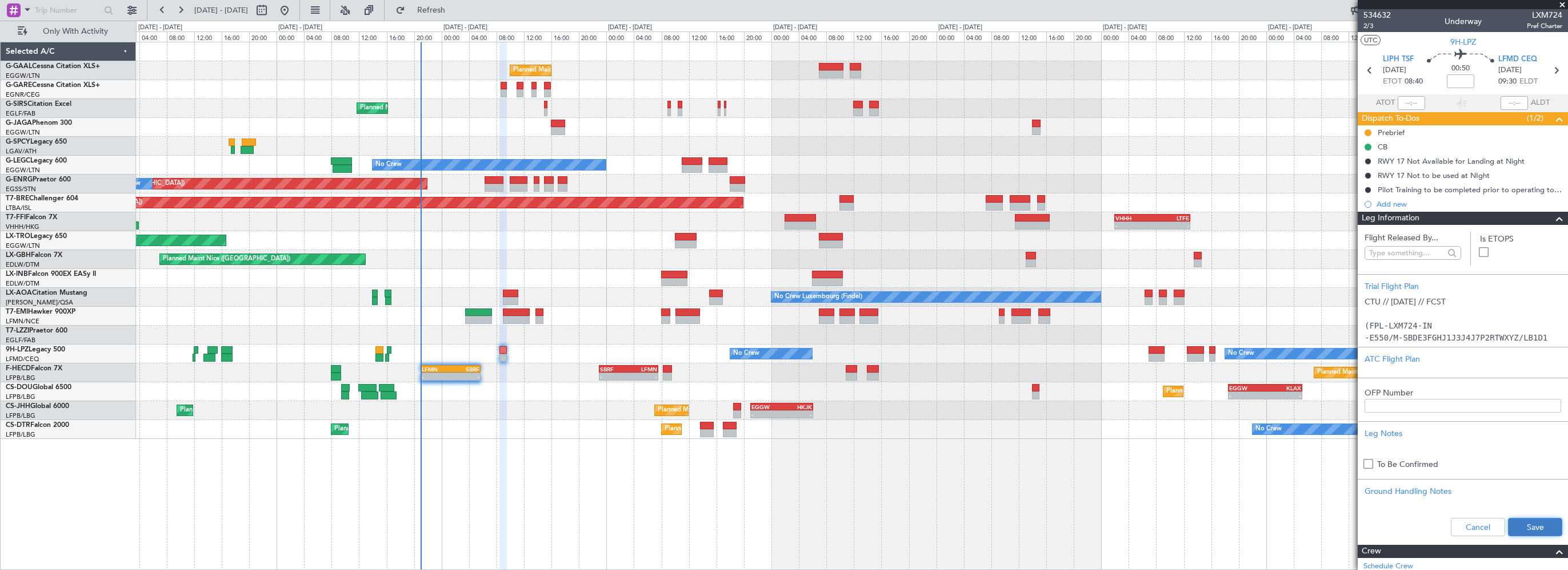
click at [1515, 526] on button "Save" at bounding box center [1535, 526] width 54 height 18
click at [1403, 357] on div "ATC Flight Plan" at bounding box center [1462, 359] width 197 height 12
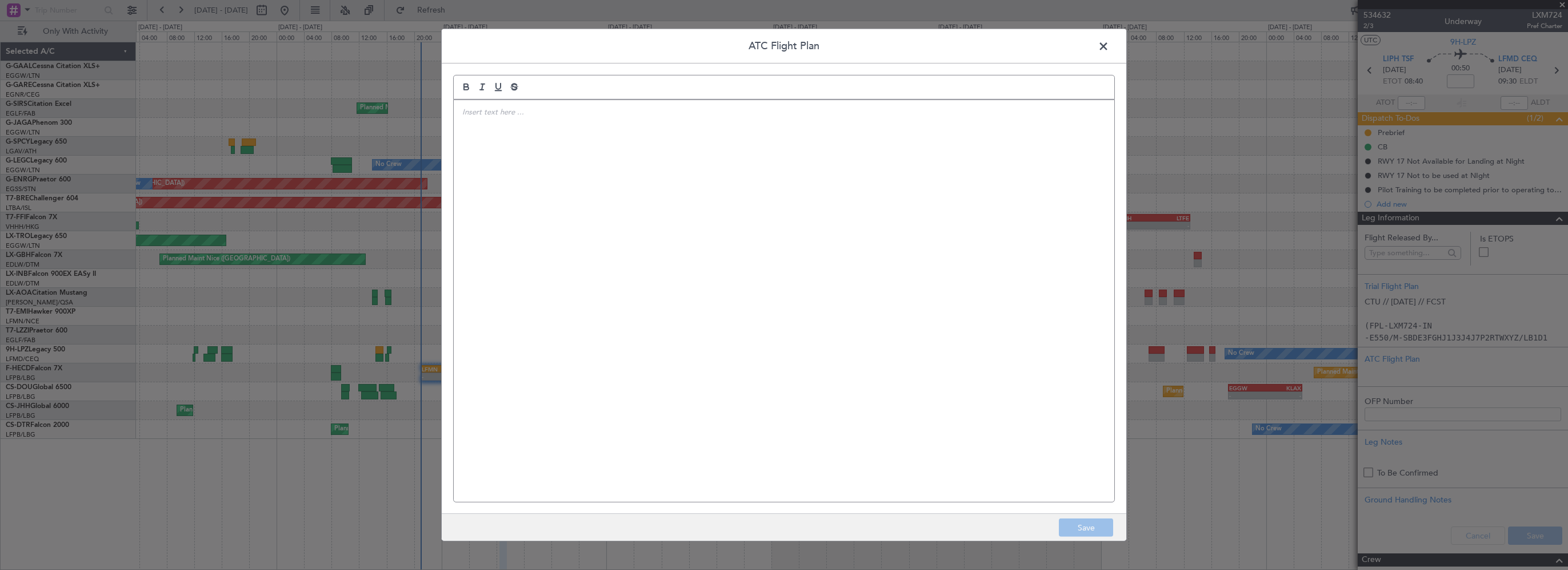
click at [678, 200] on div at bounding box center [784, 301] width 661 height 402
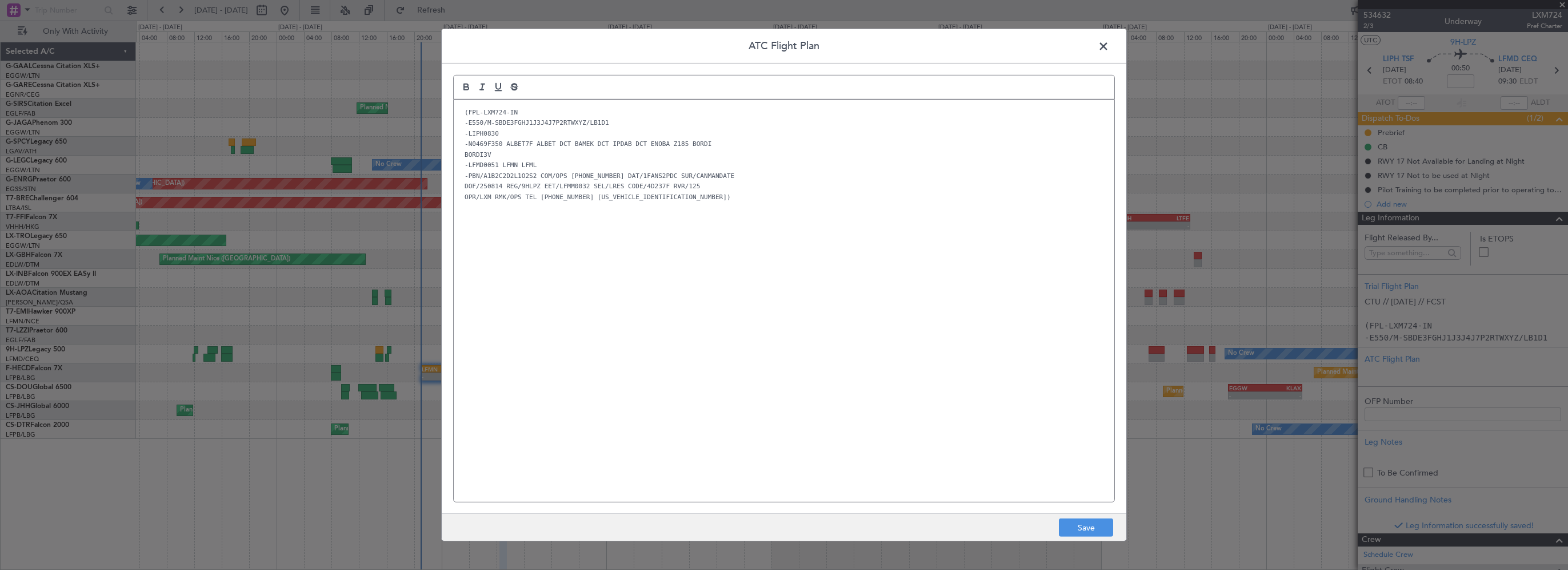
click at [835, 396] on div "(FPL-LXM724-IN -E550/M-SBDE3FGHJ1J3J4J7P2RTWXYZ/LB1D1 -LIPH0830 -N0469F350 ALBE…" at bounding box center [784, 301] width 661 height 402
click at [1081, 519] on footer "Save" at bounding box center [784, 526] width 685 height 28
click at [1103, 525] on button "Save" at bounding box center [1086, 527] width 54 height 18
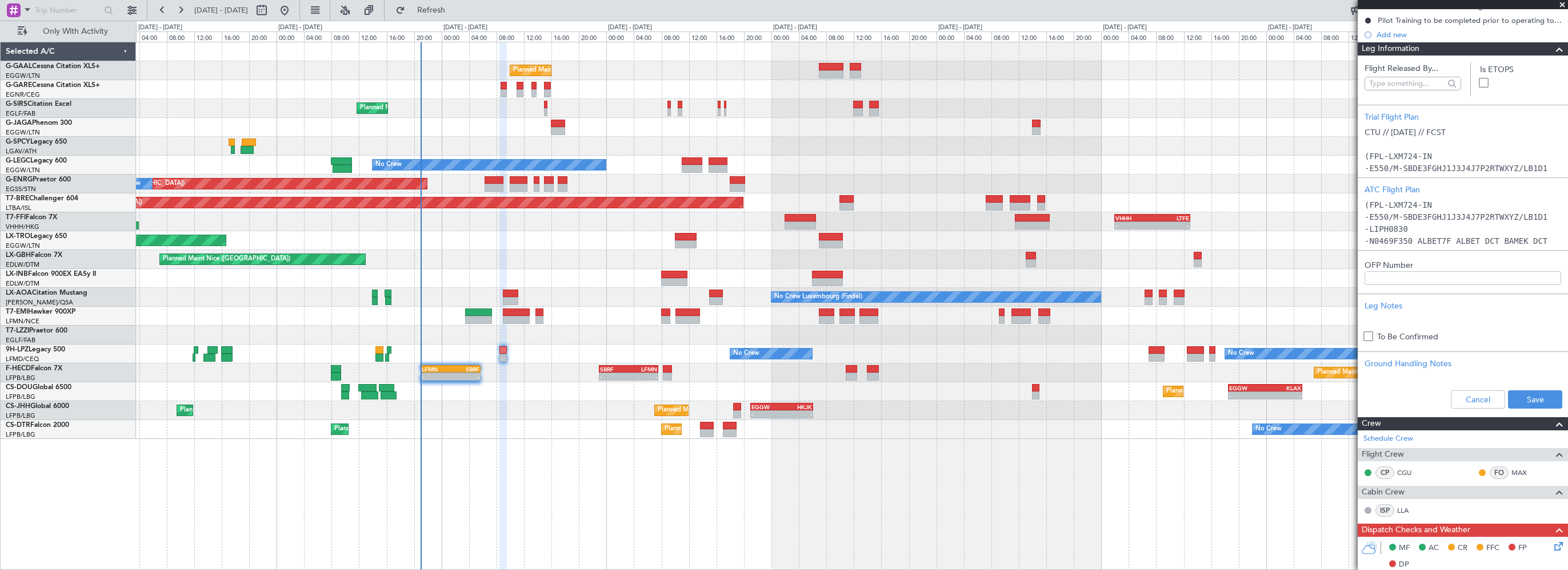
scroll to position [344, 0]
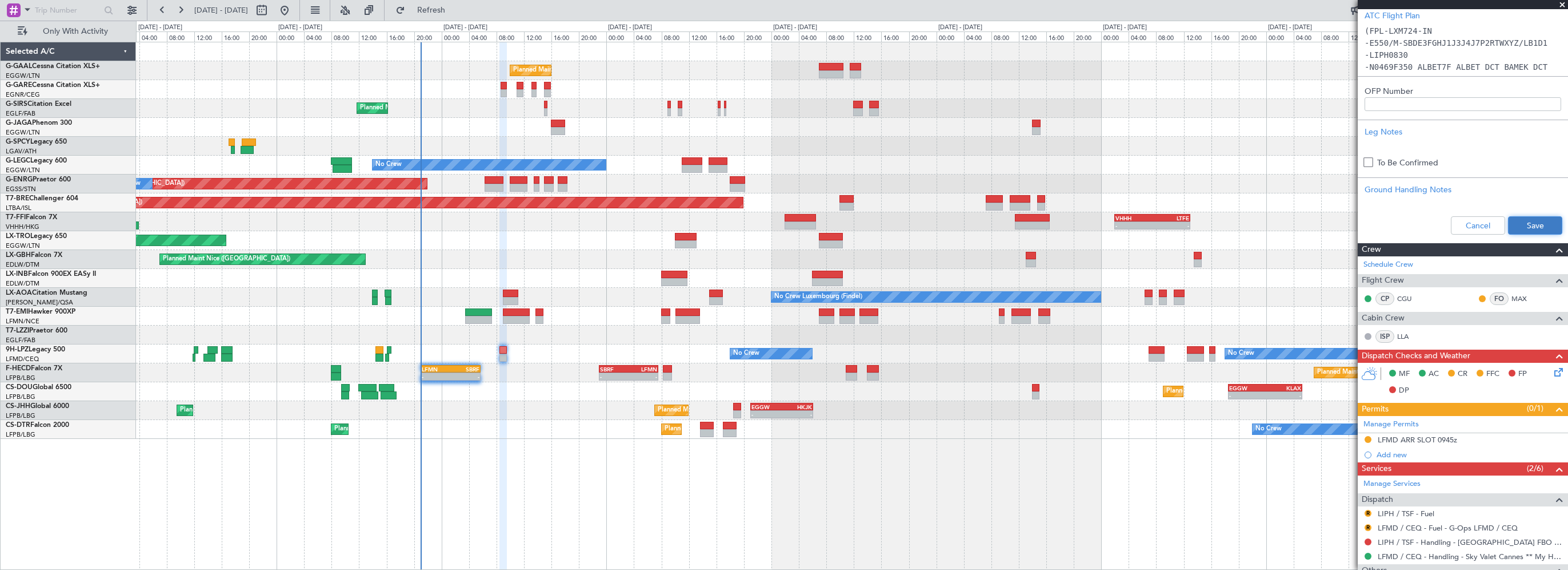
click at [1526, 222] on button "Save" at bounding box center [1535, 225] width 54 height 18
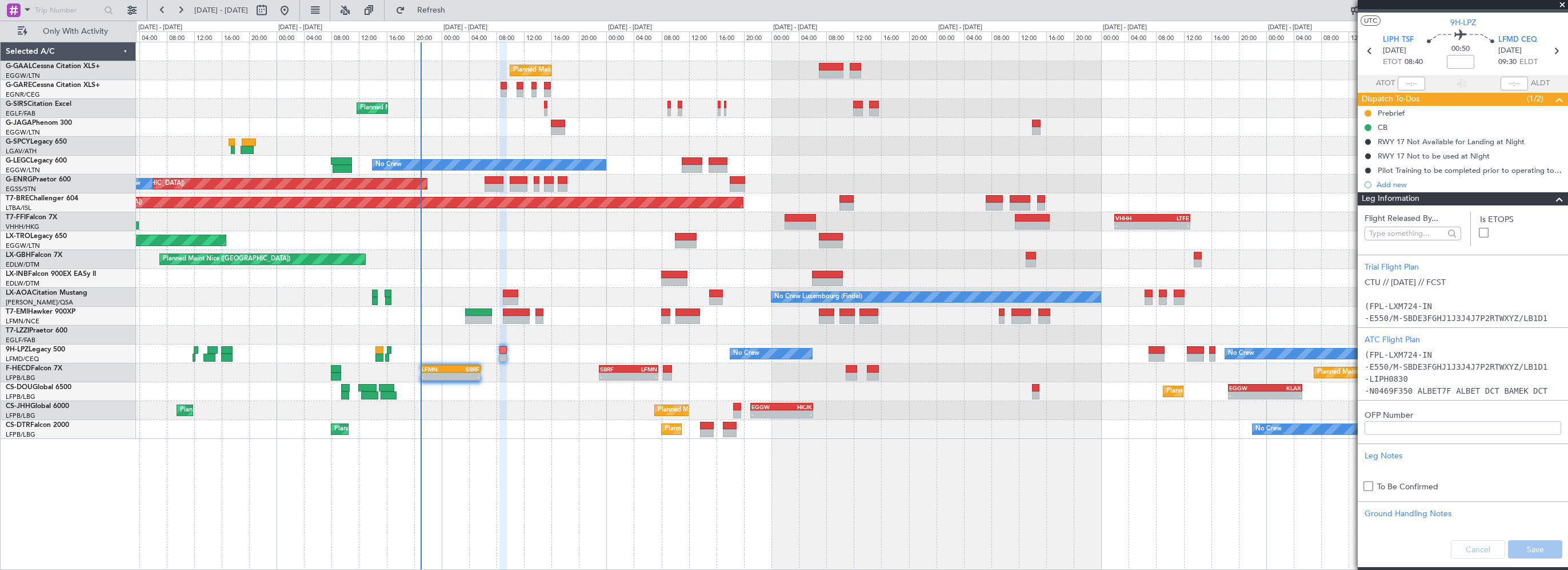
scroll to position [0, 0]
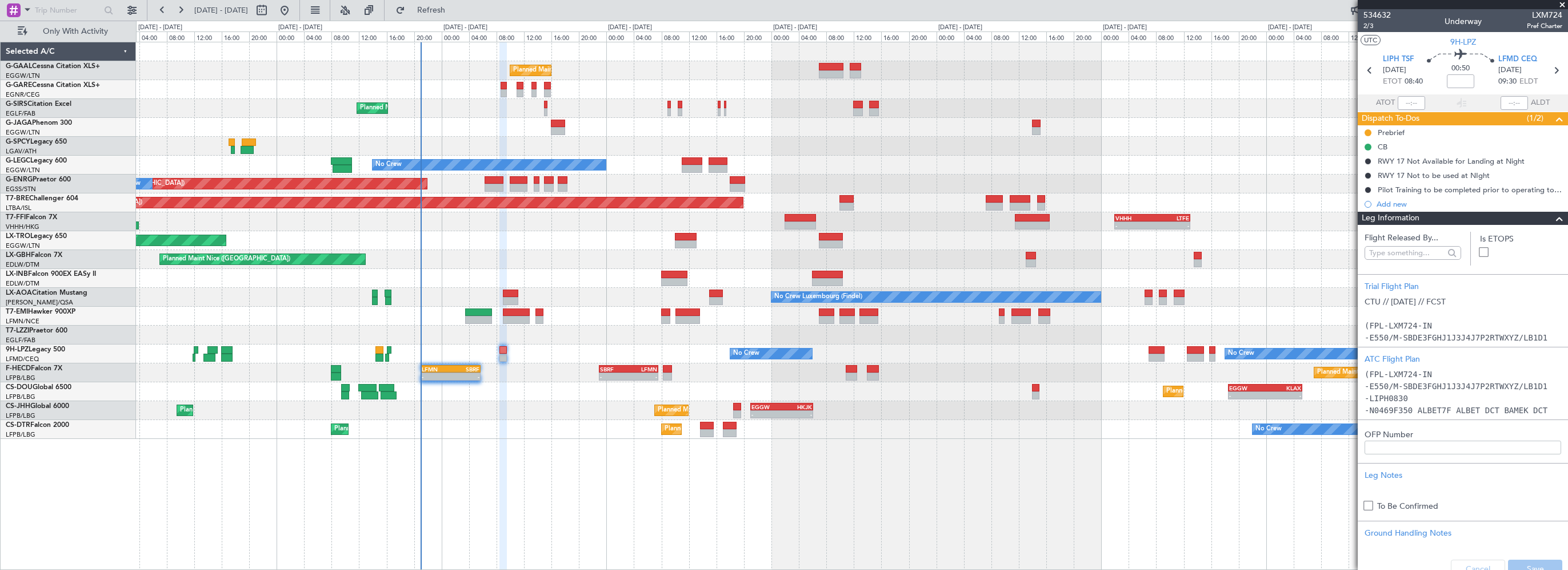
click at [1553, 216] on span at bounding box center [1559, 218] width 13 height 13
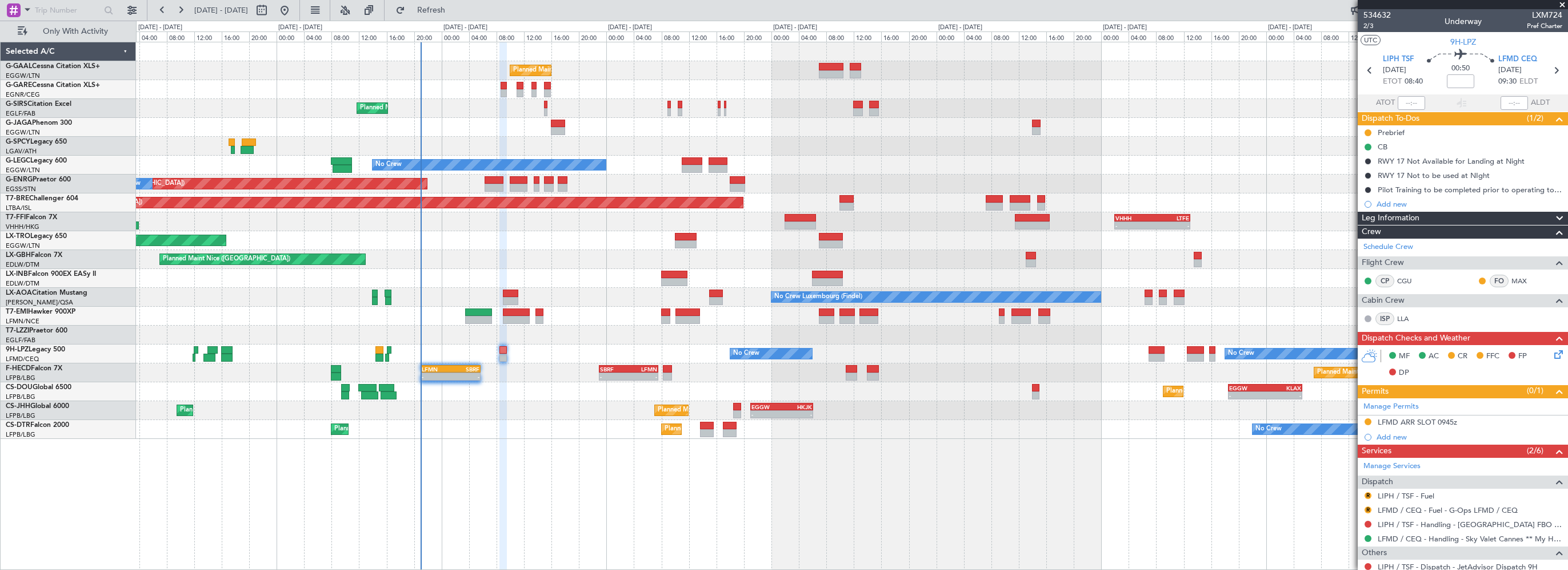
click at [496, 471] on div "Planned Maint Planned Maint [GEOGRAPHIC_DATA] ([GEOGRAPHIC_DATA]) No Crew A/C U…" at bounding box center [852, 305] width 1432 height 528
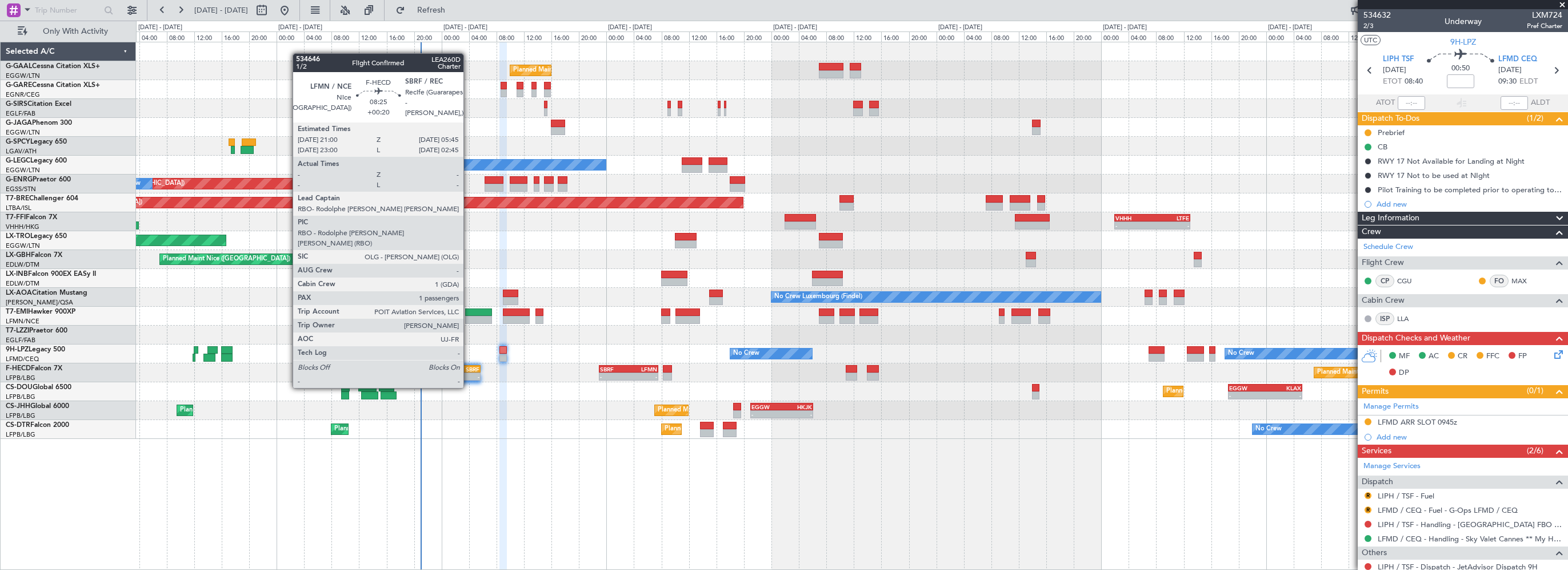
click at [469, 366] on div "SBRF" at bounding box center [465, 368] width 29 height 7
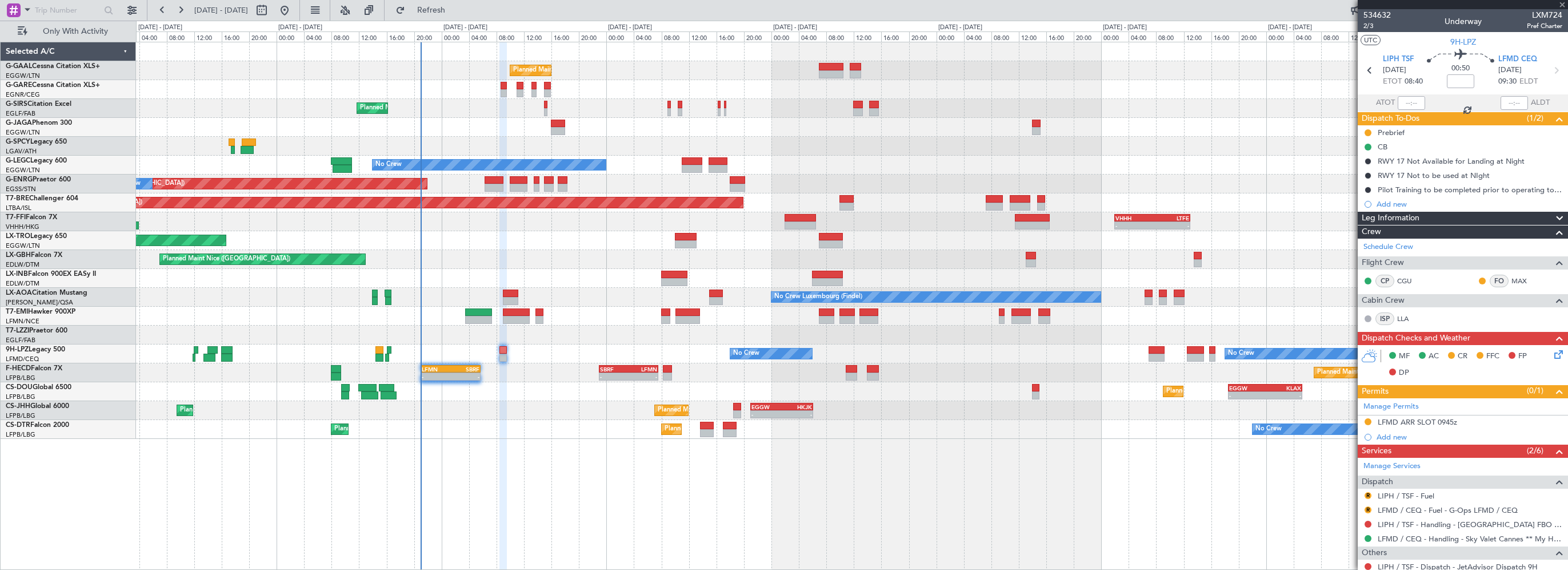
type input "+00:20"
type input "1"
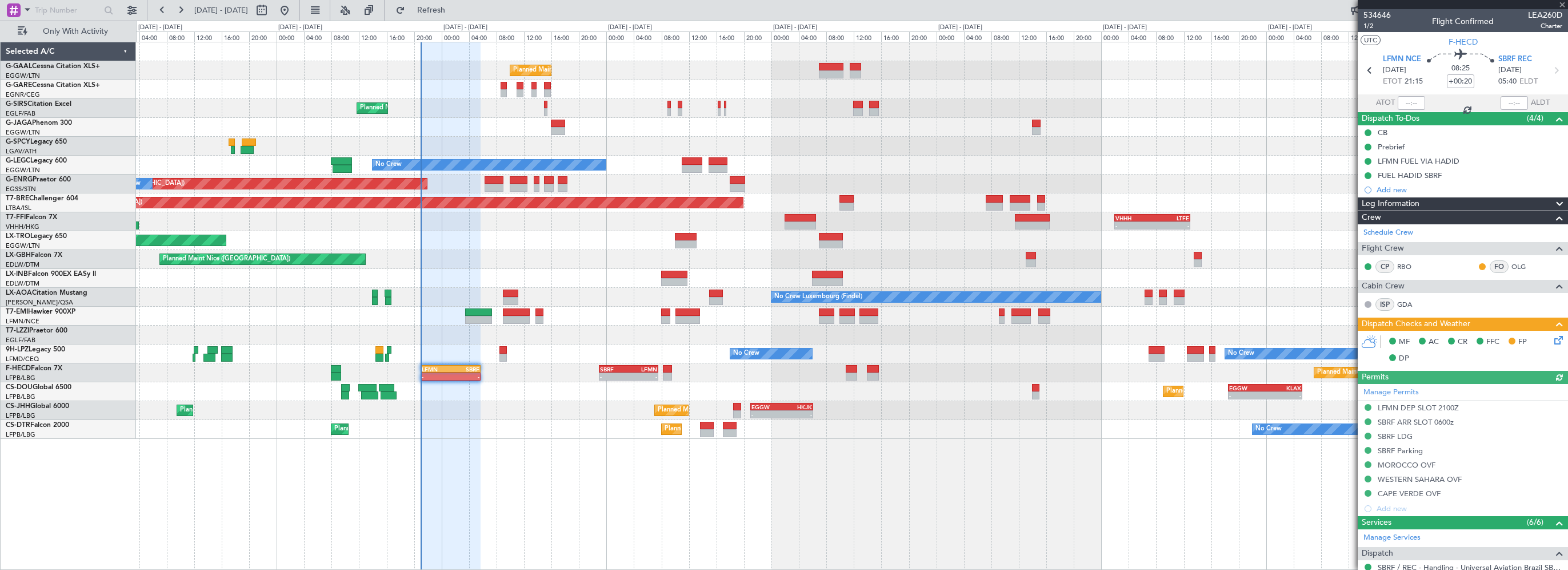
click at [1553, 339] on icon at bounding box center [1558, 338] width 10 height 10
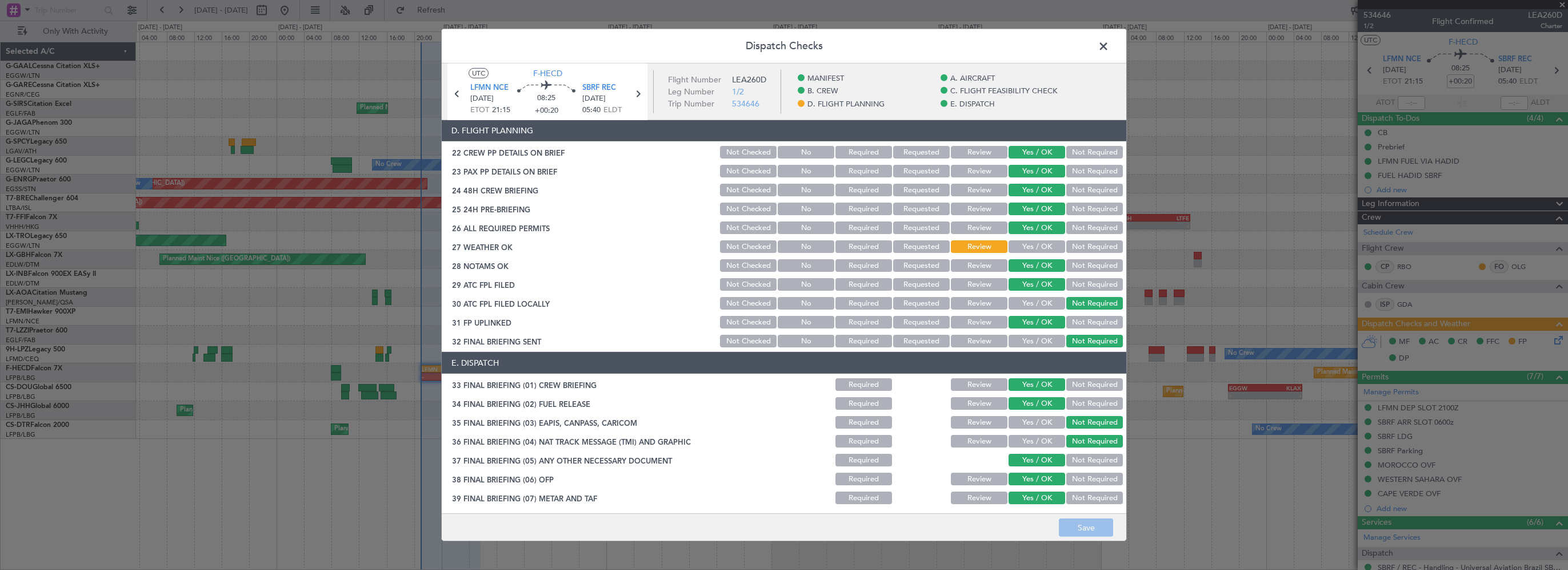
scroll to position [648, 0]
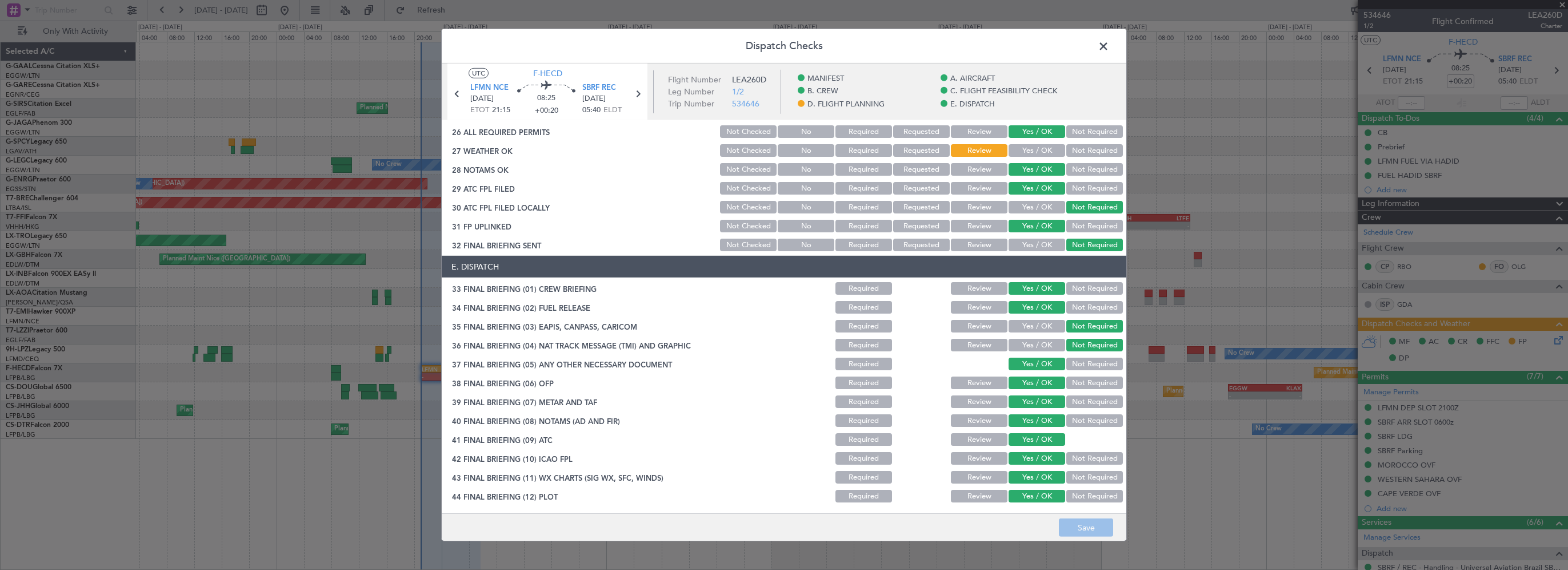
click at [1110, 44] on span at bounding box center [1110, 49] width 0 height 23
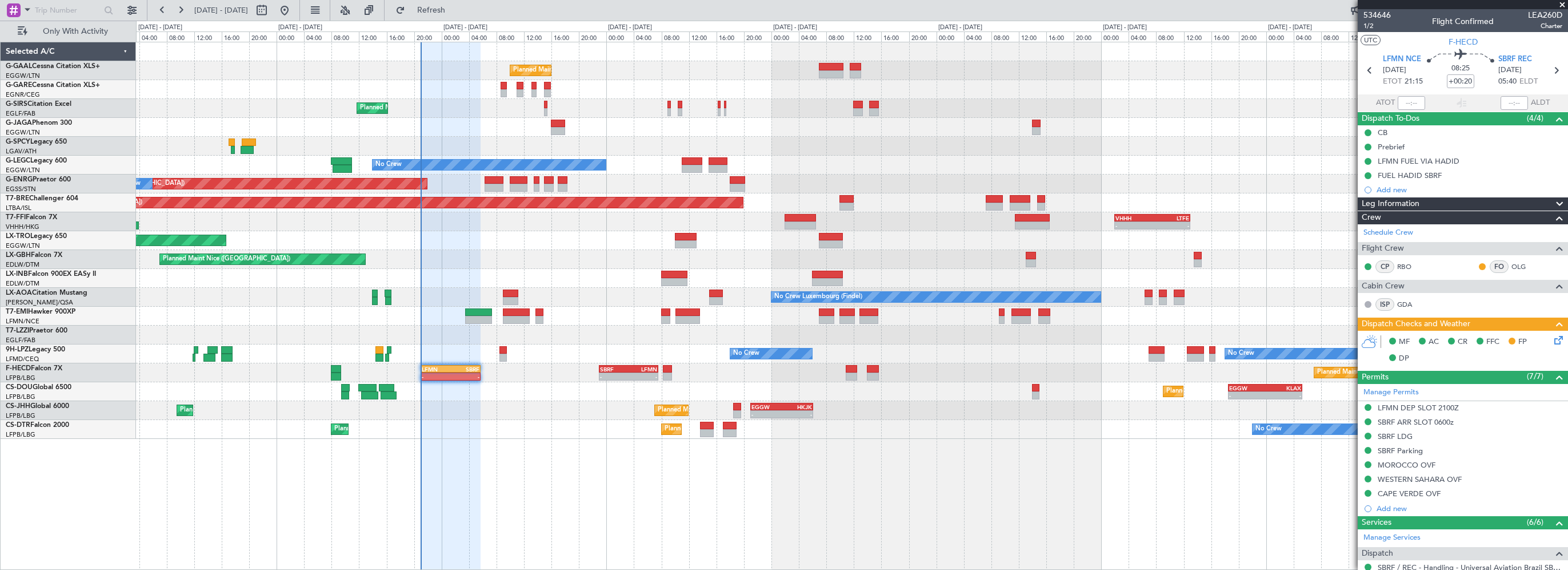
click at [573, 435] on div "No Crew Planned Maint [GEOGRAPHIC_DATA] ([GEOGRAPHIC_DATA]) Planned Maint Sofia…" at bounding box center [852, 429] width 1432 height 19
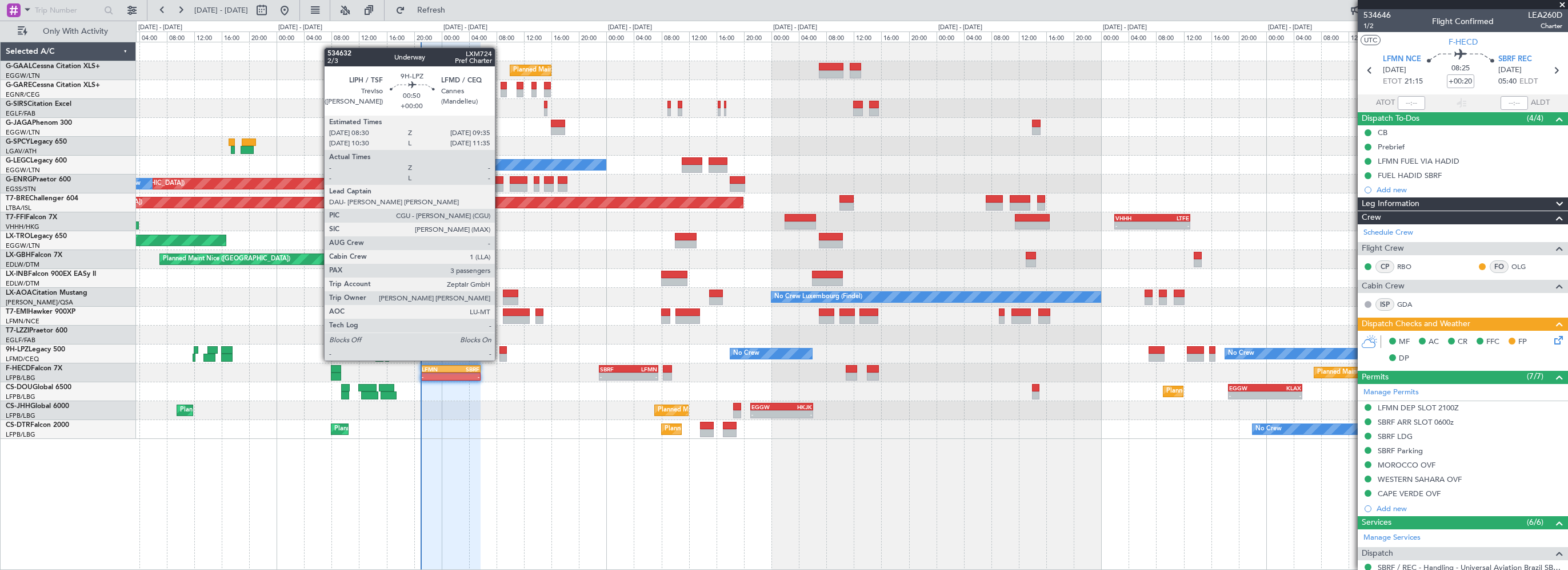
click at [502, 349] on div at bounding box center [503, 350] width 8 height 8
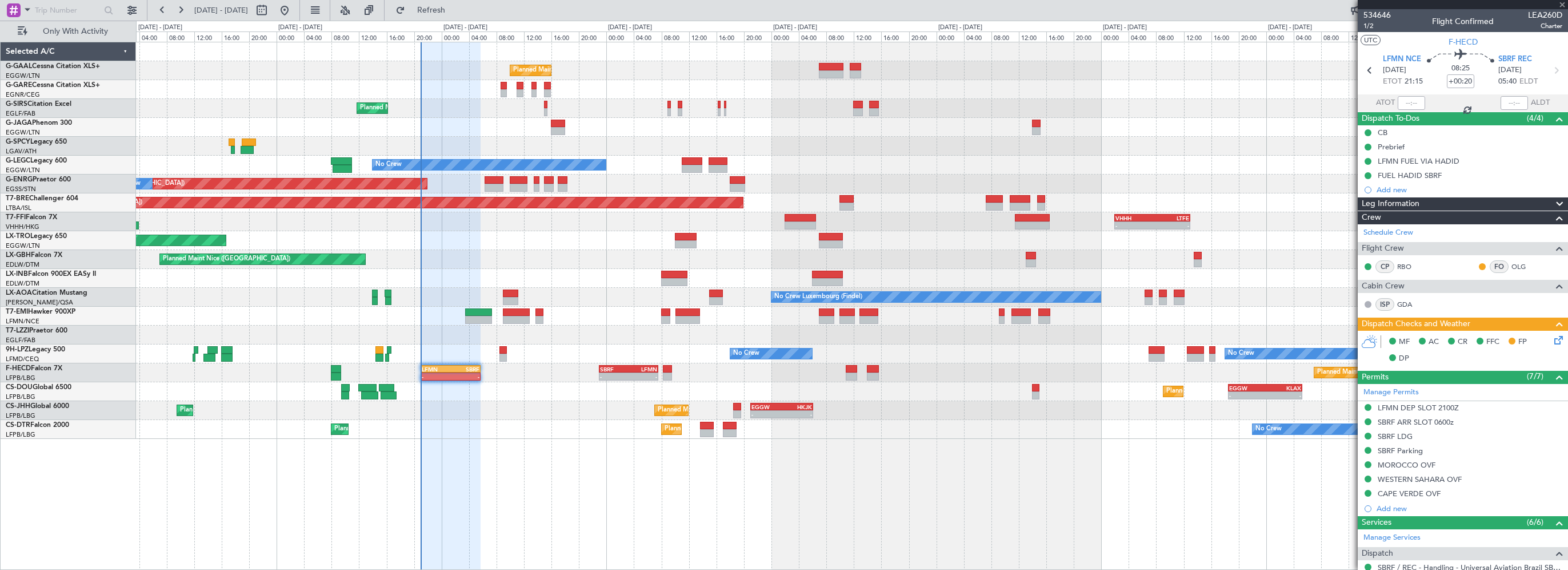
type input "3"
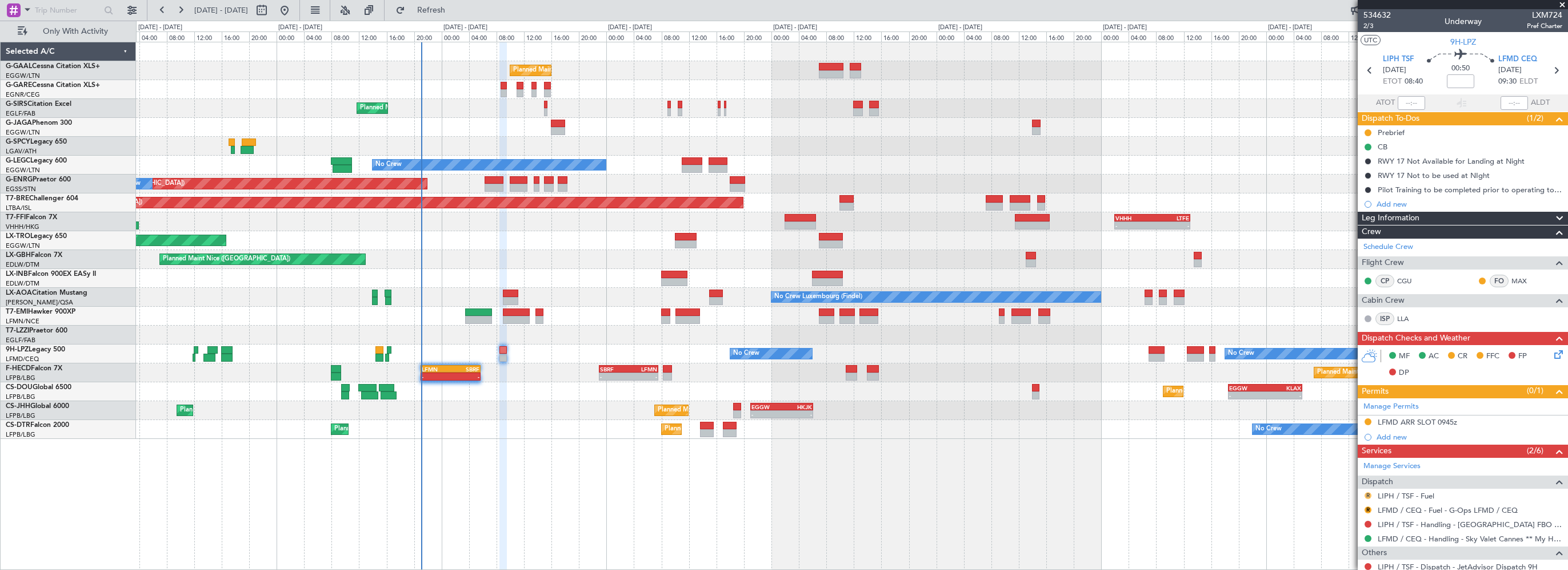
click at [1367, 493] on button "R" at bounding box center [1367, 495] width 7 height 7
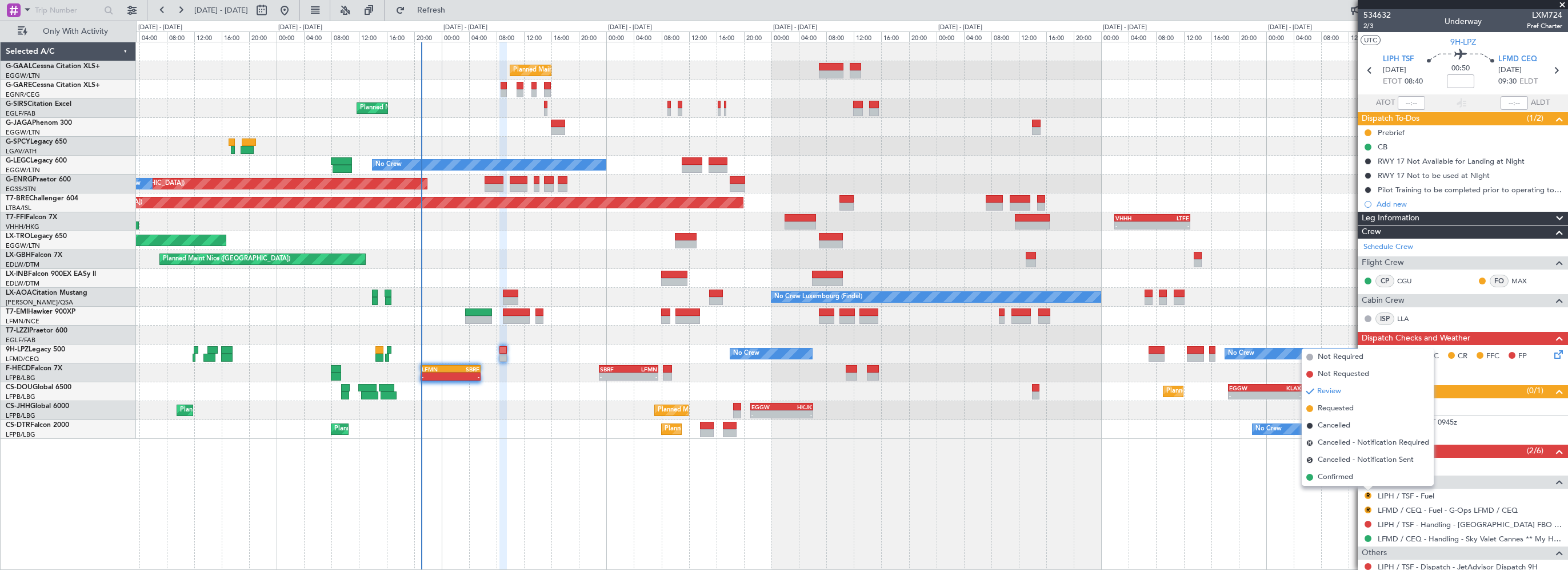
drag, startPoint x: 1328, startPoint y: 355, endPoint x: 1345, endPoint y: 362, distance: 18.4
click at [1329, 355] on span "Not Required" at bounding box center [1341, 357] width 46 height 11
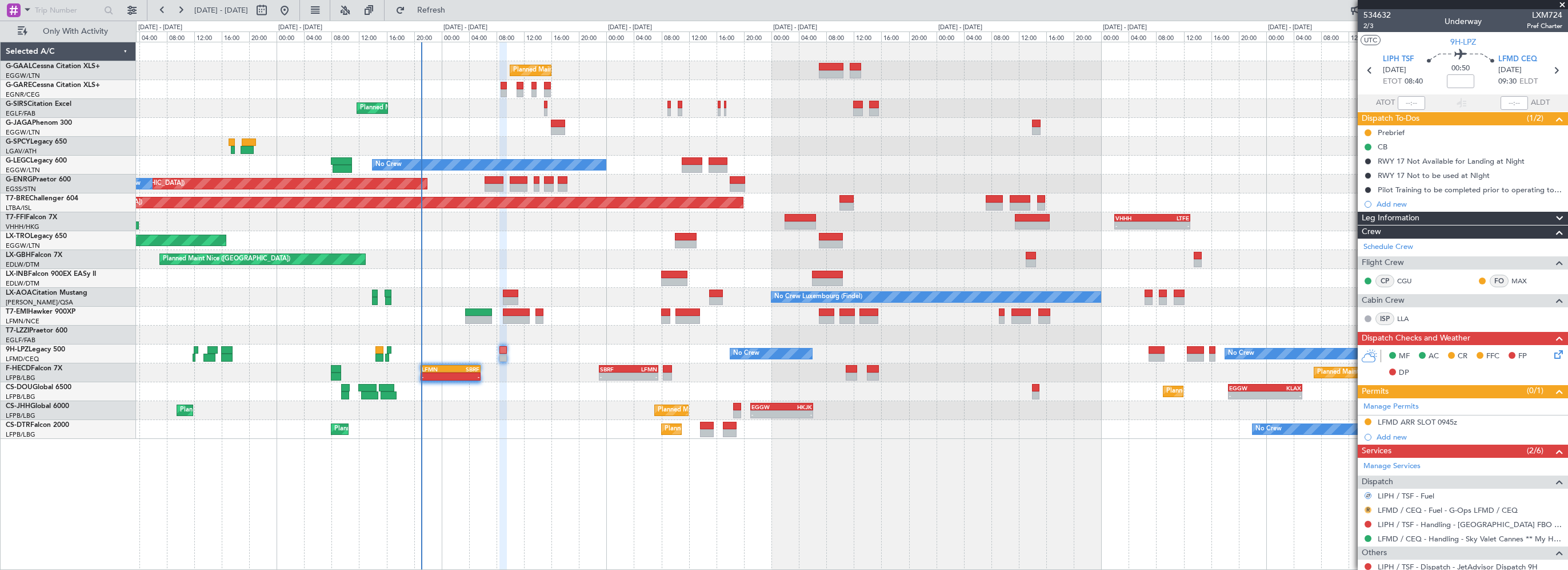
click at [1368, 508] on button "R" at bounding box center [1367, 509] width 7 height 7
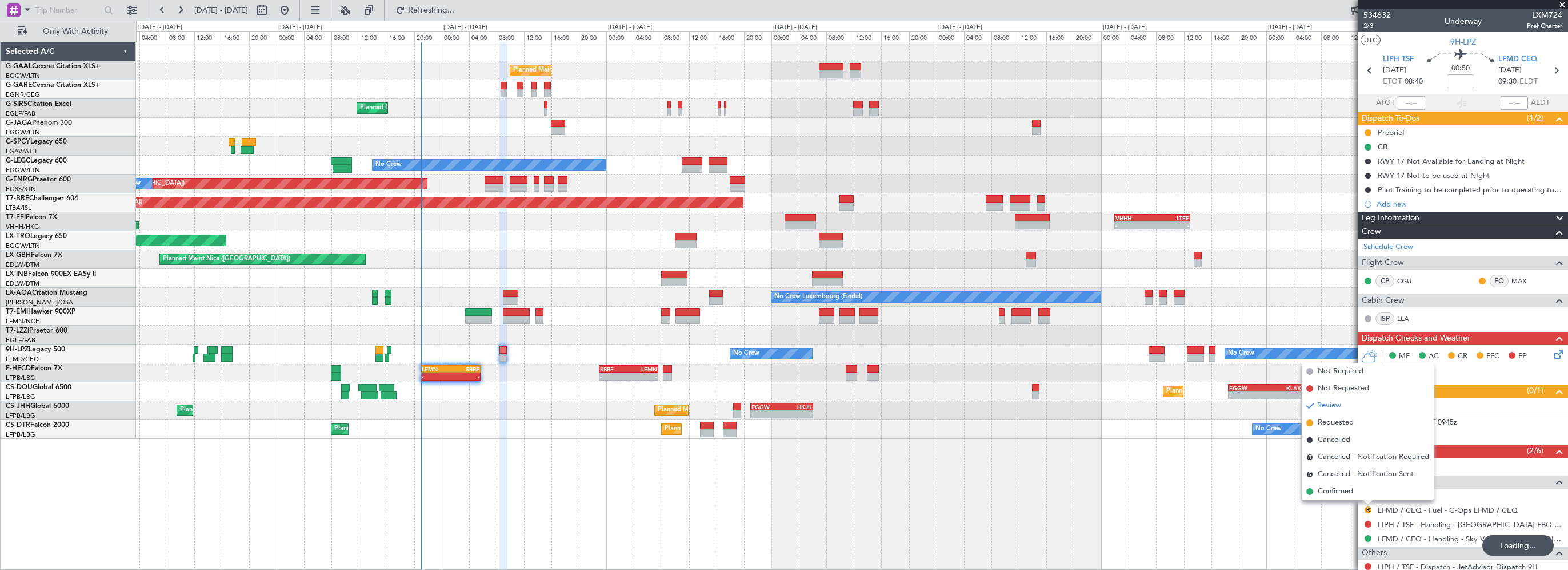
click at [1342, 370] on span "Not Required" at bounding box center [1341, 371] width 46 height 11
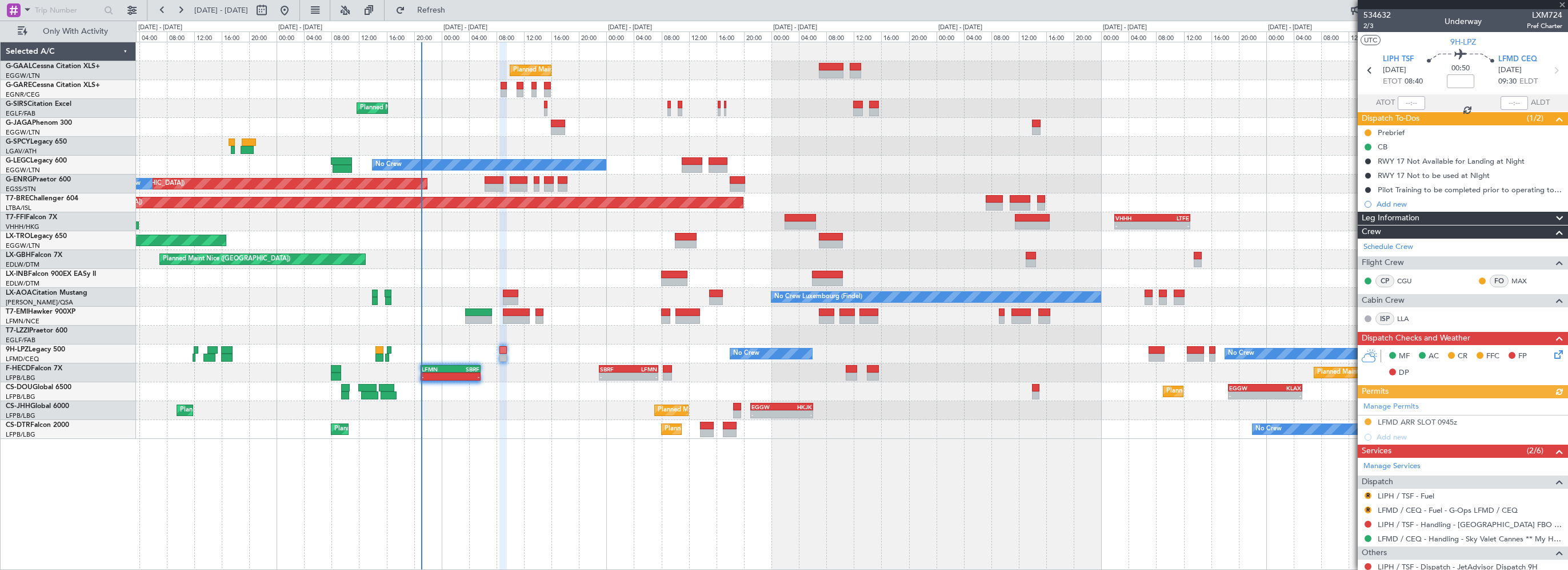
click at [607, 305] on div "Planned Maint Planned Maint [GEOGRAPHIC_DATA] ([GEOGRAPHIC_DATA]) No Crew A/C U…" at bounding box center [852, 240] width 1432 height 397
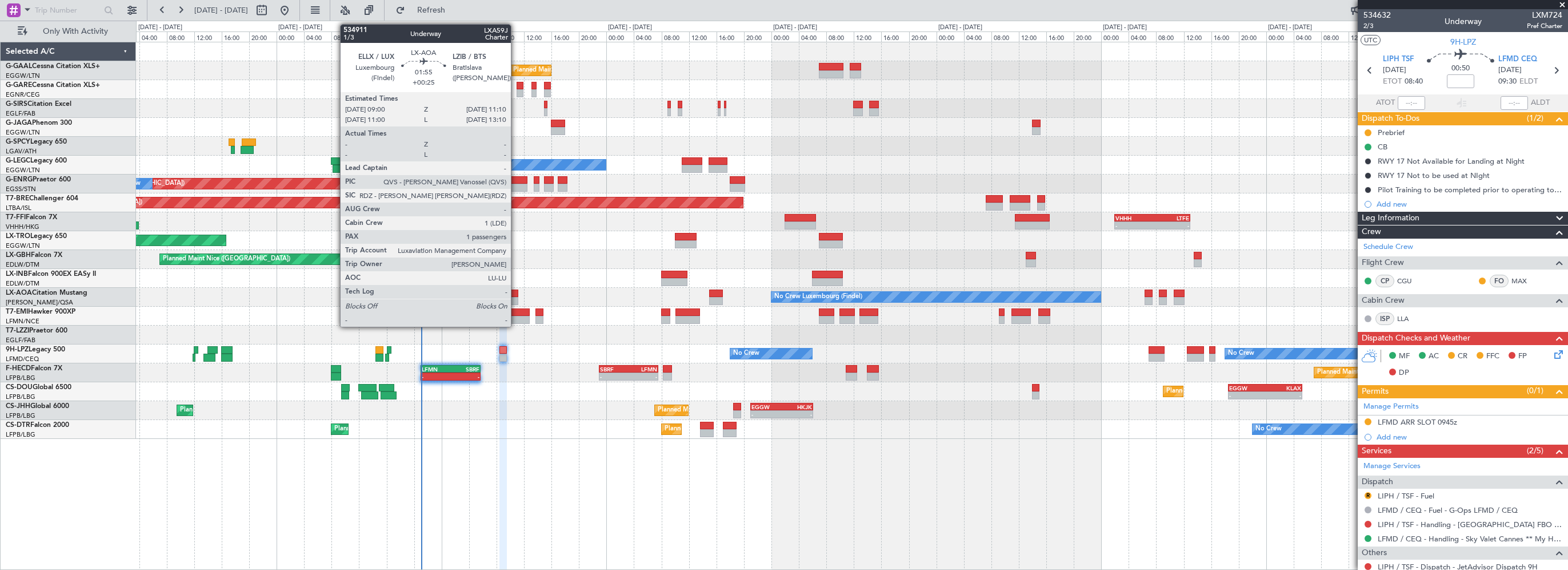
click at [516, 293] on div at bounding box center [511, 293] width 15 height 8
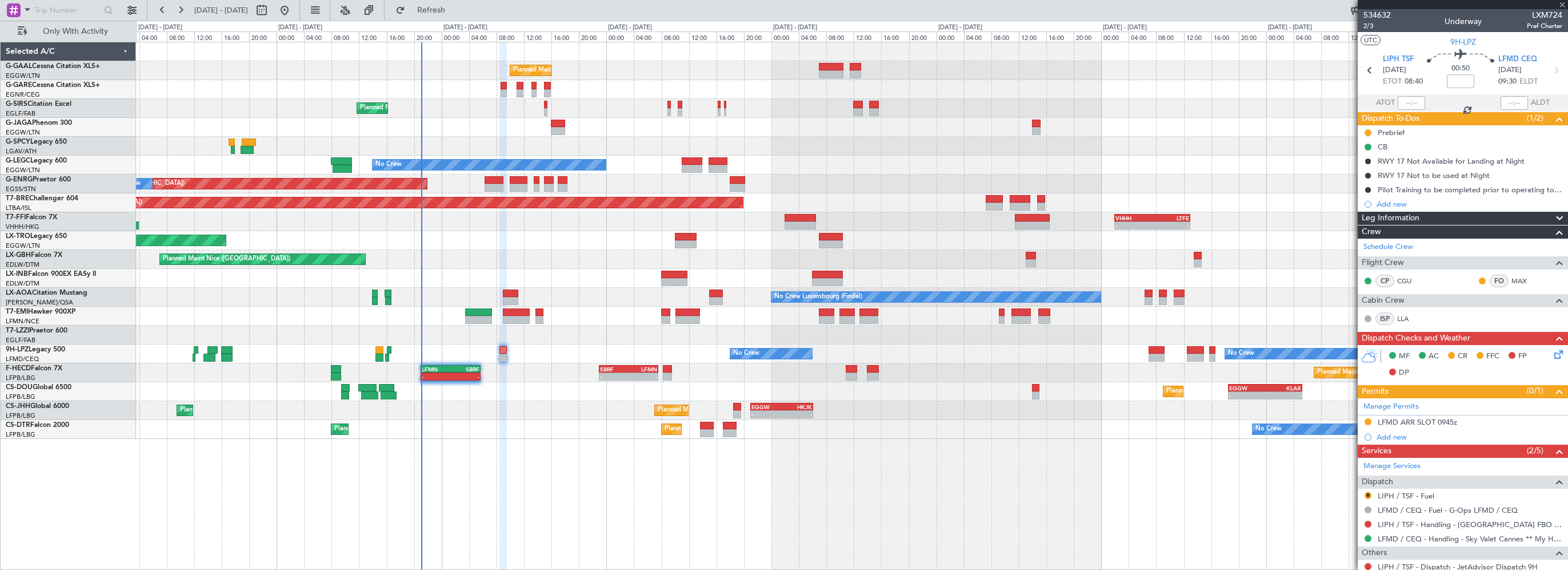
type input "+00:25"
type input "1"
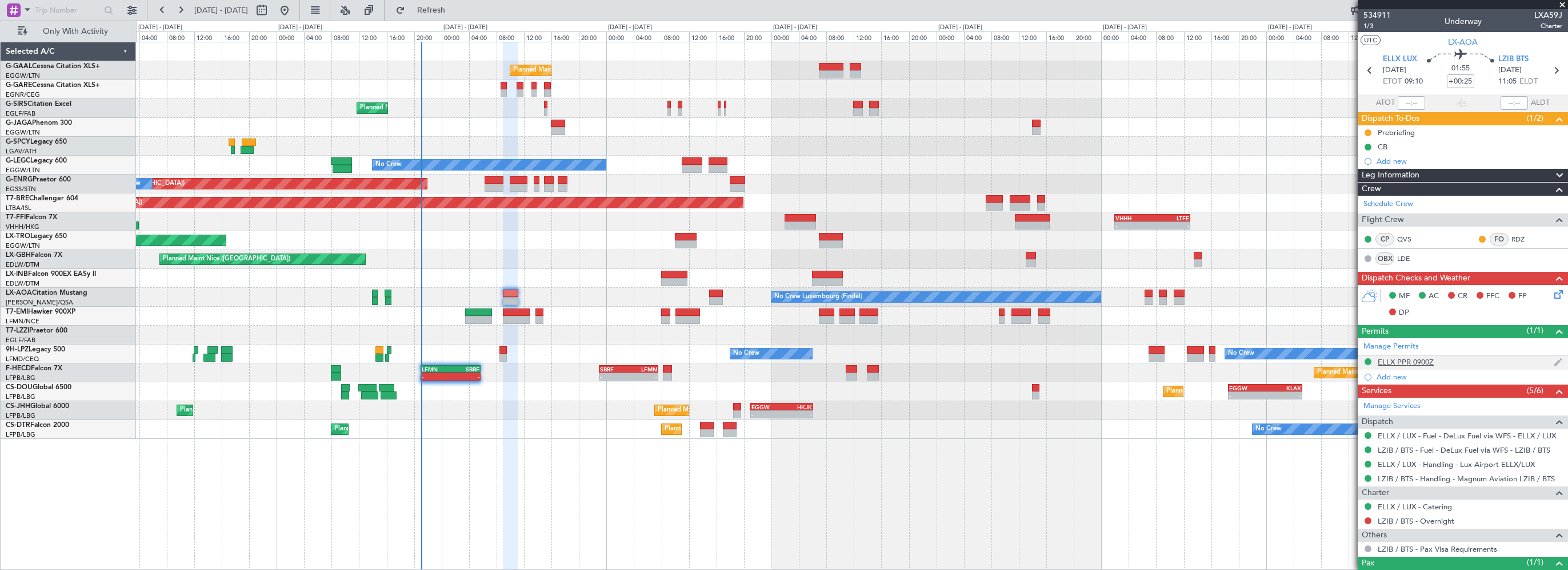
click at [1423, 363] on div "ELLX PPR 0900Z" at bounding box center [1405, 362] width 56 height 10
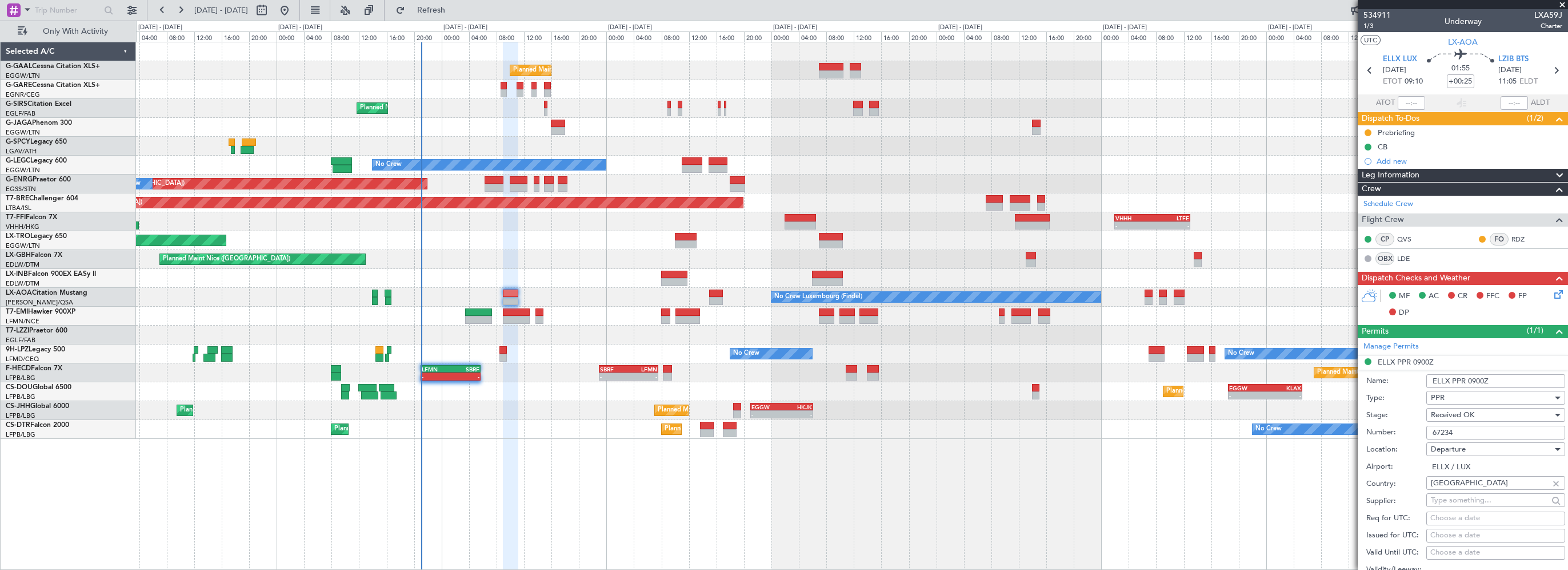
drag, startPoint x: 1463, startPoint y: 434, endPoint x: 1433, endPoint y: 431, distance: 30.1
click at [1412, 432] on div "Number: 67234" at bounding box center [1465, 432] width 199 height 17
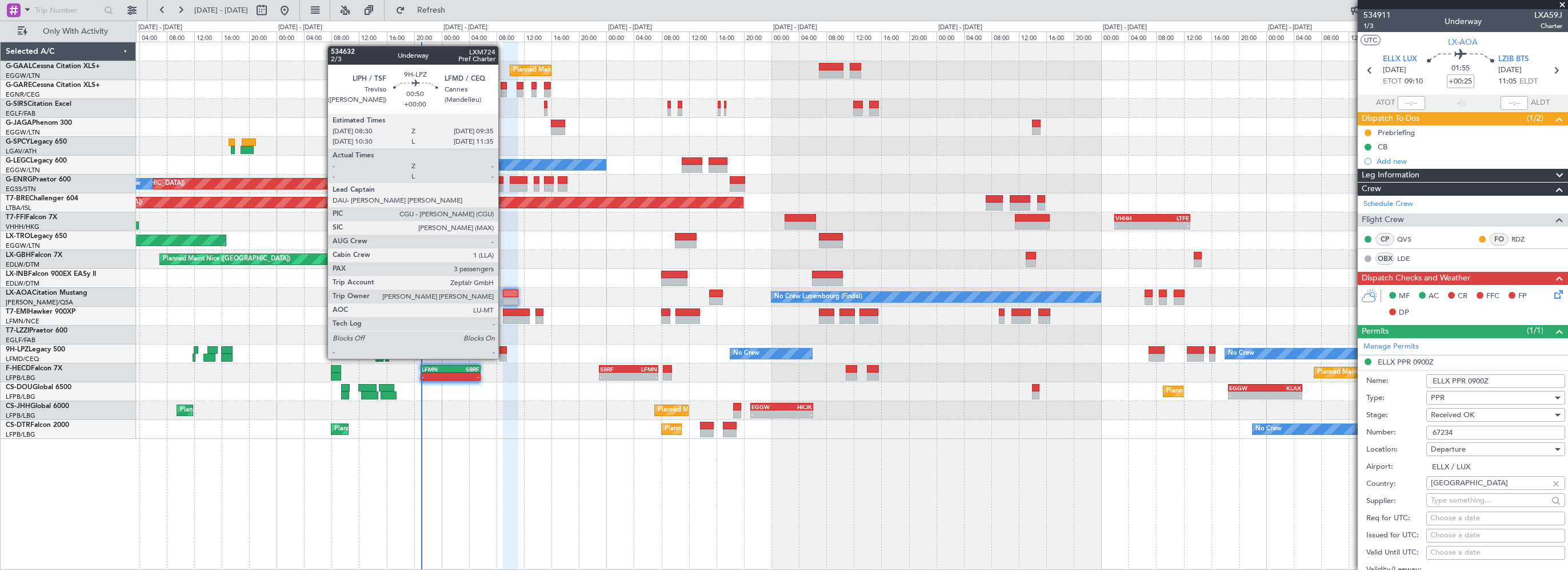
click at [503, 346] on div at bounding box center [503, 350] width 8 height 8
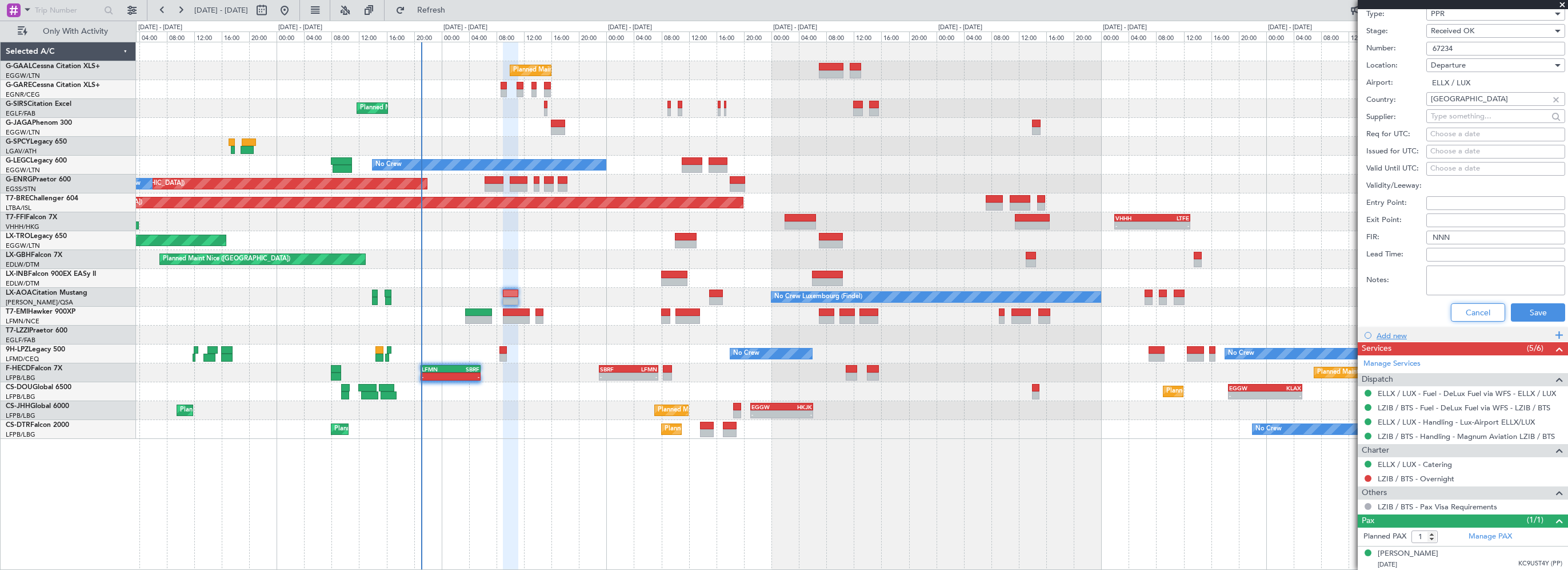
drag, startPoint x: 1466, startPoint y: 312, endPoint x: 1463, endPoint y: 330, distance: 18.2
click at [1466, 312] on button "Cancel" at bounding box center [1478, 312] width 54 height 18
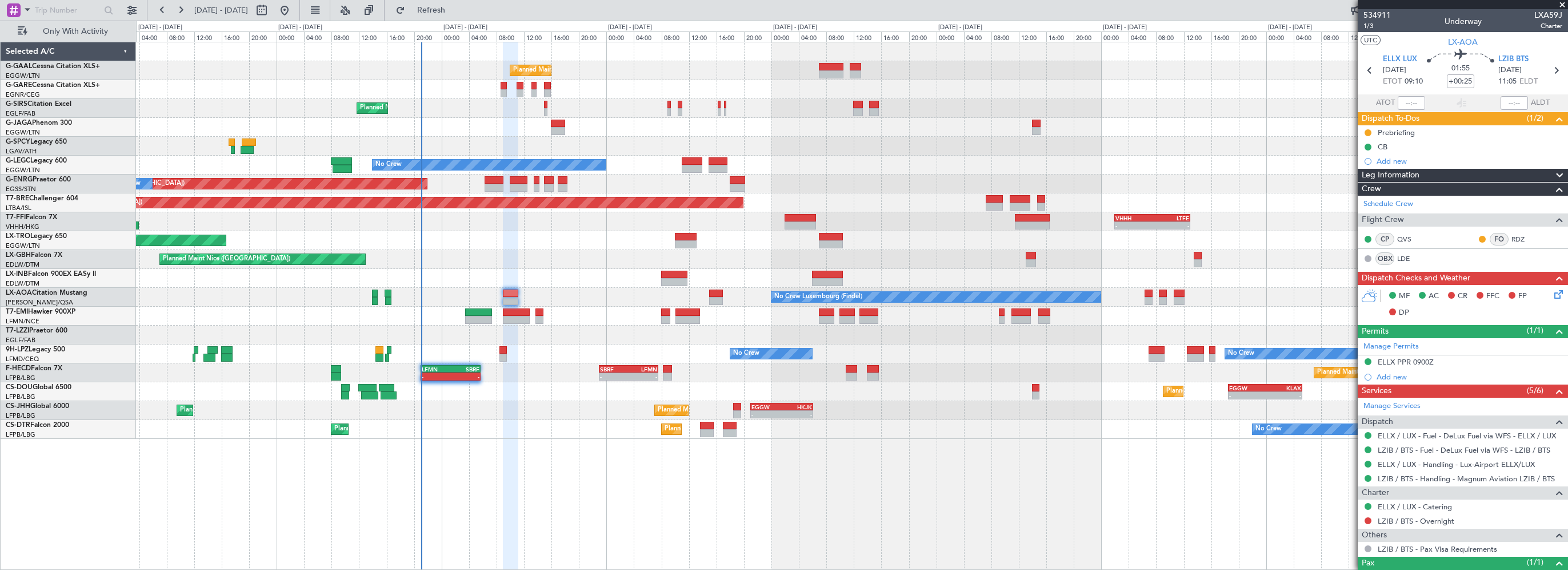
click at [1417, 179] on span "Leg Information" at bounding box center [1390, 175] width 58 height 13
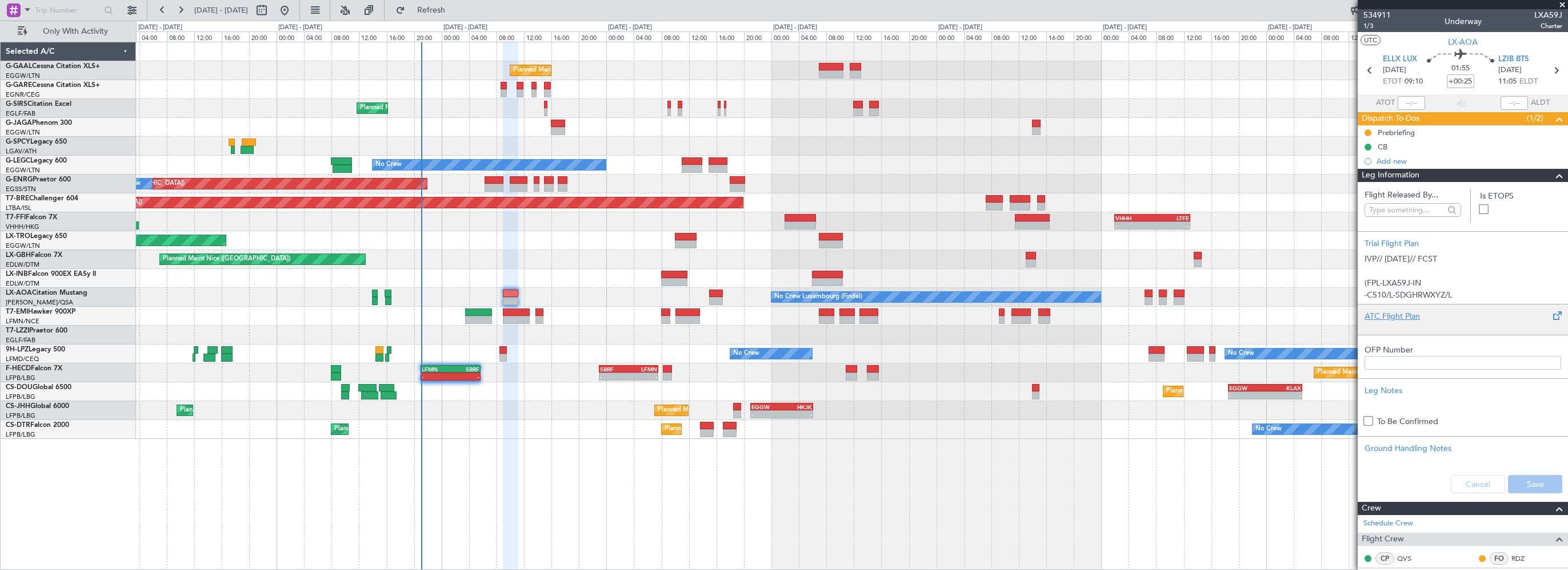
click at [1391, 307] on div "ATC Flight Plan" at bounding box center [1462, 319] width 210 height 30
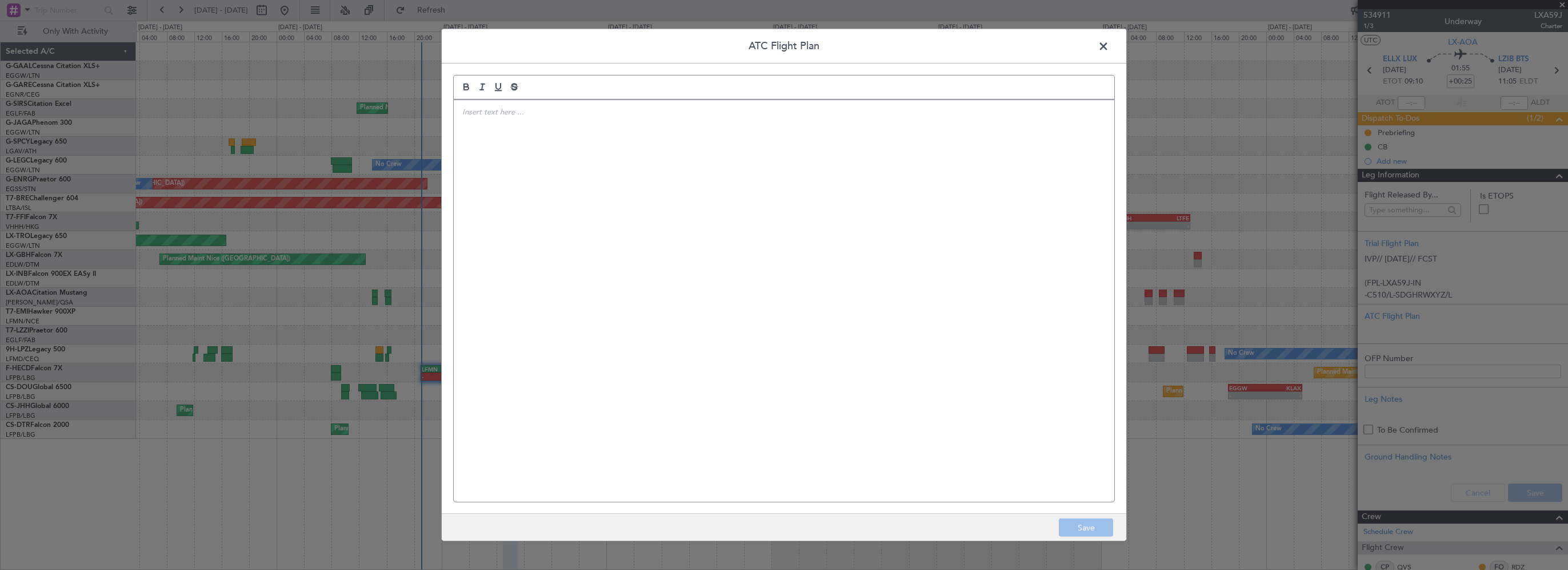
click at [844, 186] on div at bounding box center [784, 301] width 661 height 402
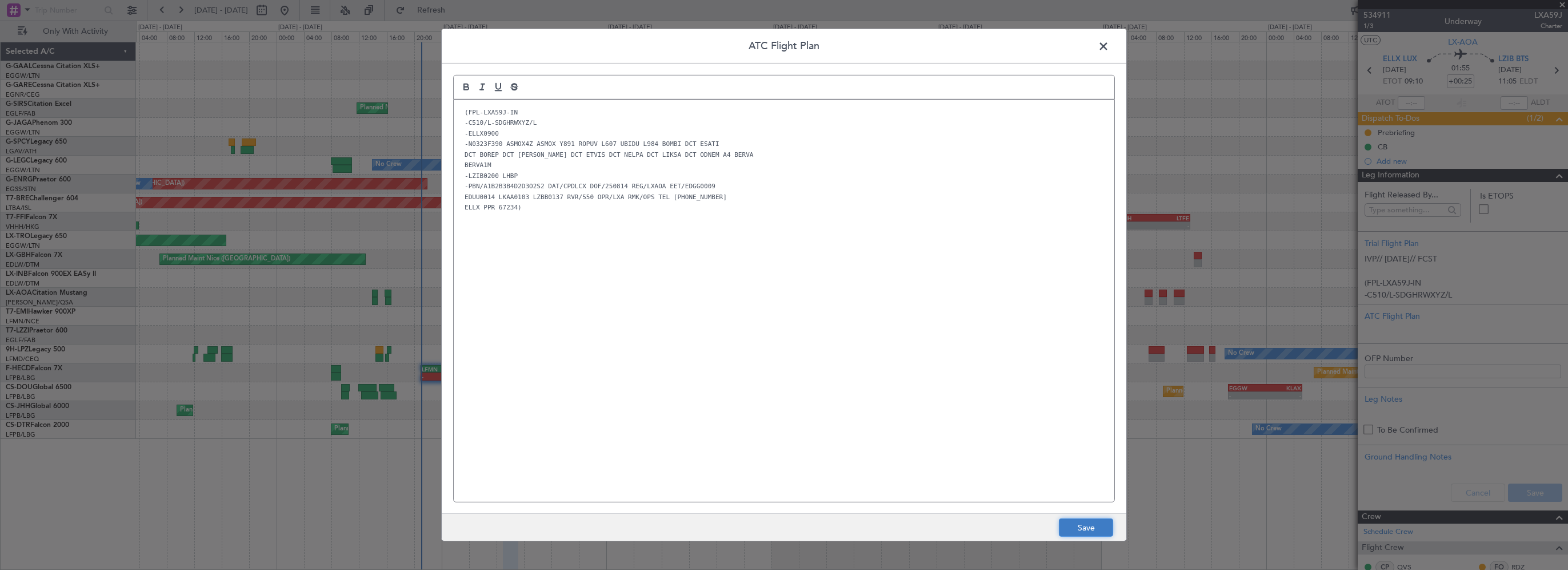
click at [1100, 529] on button "Save" at bounding box center [1086, 527] width 54 height 18
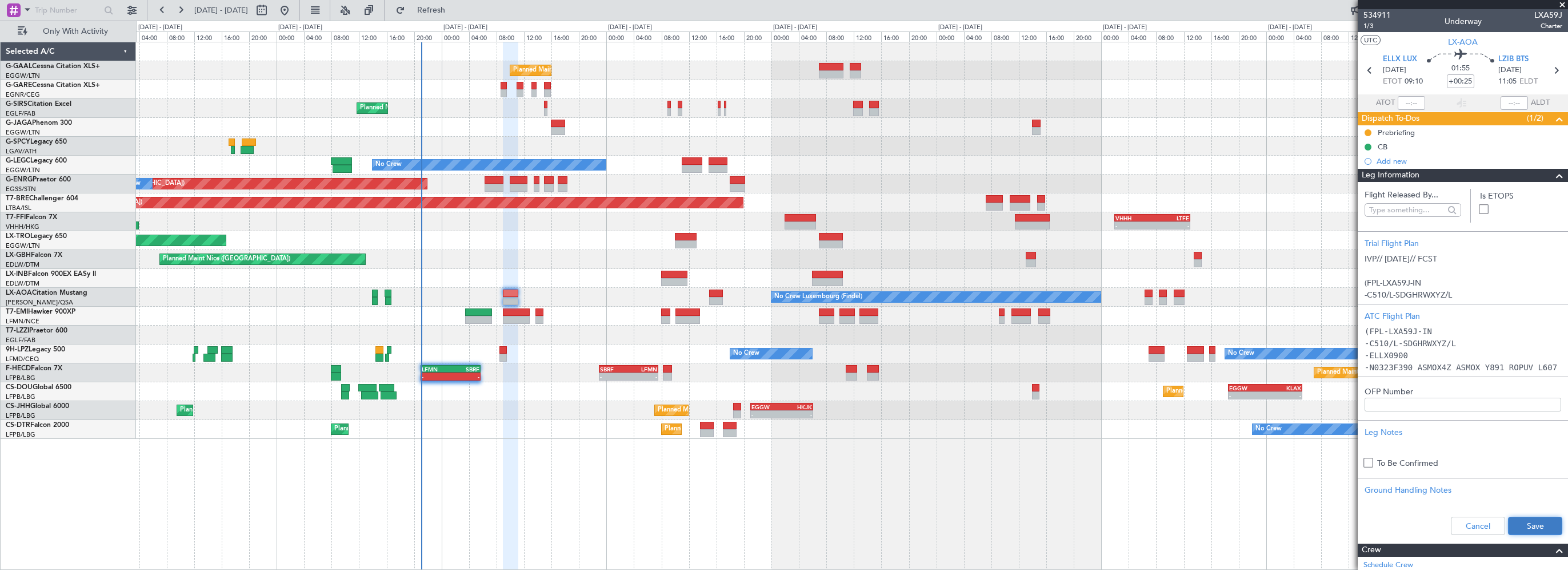
click at [1547, 524] on button "Save" at bounding box center [1535, 525] width 54 height 18
click at [1554, 169] on span at bounding box center [1559, 175] width 13 height 13
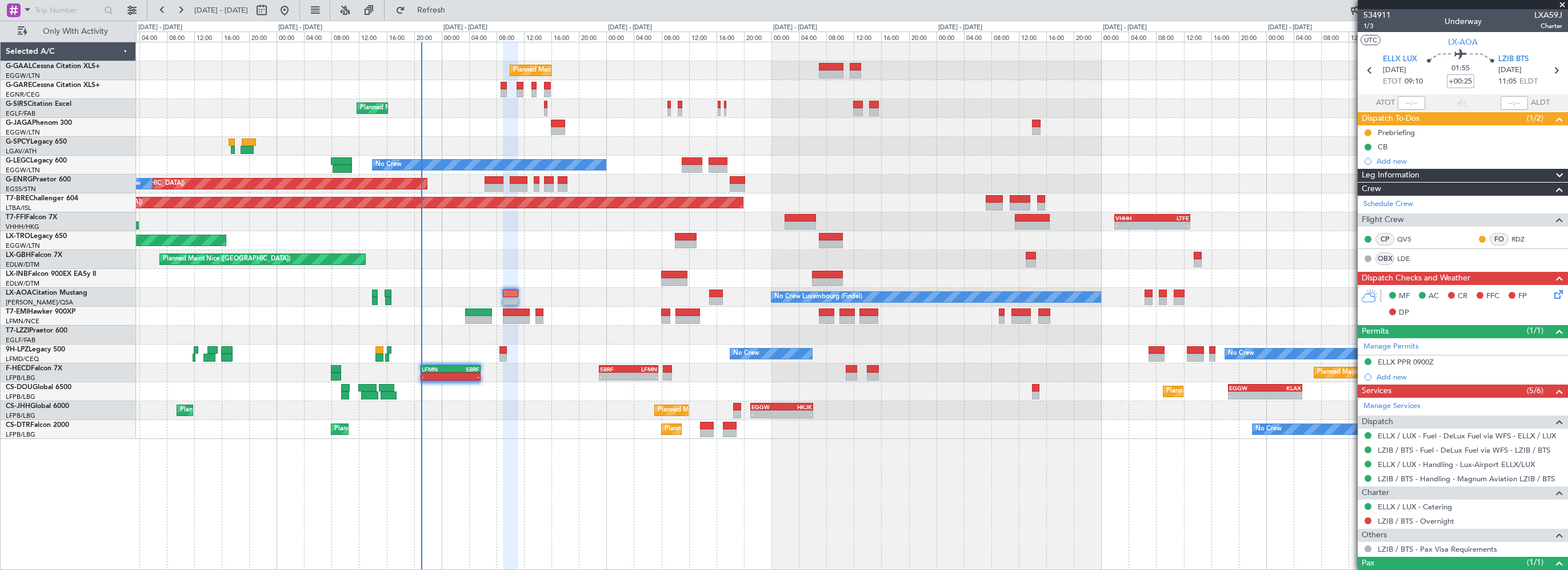
click at [1465, 81] on input "+00:25" at bounding box center [1461, 81] width 28 height 13
click at [1463, 82] on input "+00:25" at bounding box center [1461, 81] width 28 height 13
click at [1468, 81] on input "+00:25" at bounding box center [1461, 81] width 28 height 13
click at [1467, 81] on input "+00:25" at bounding box center [1461, 81] width 28 height 13
type input "+00:30"
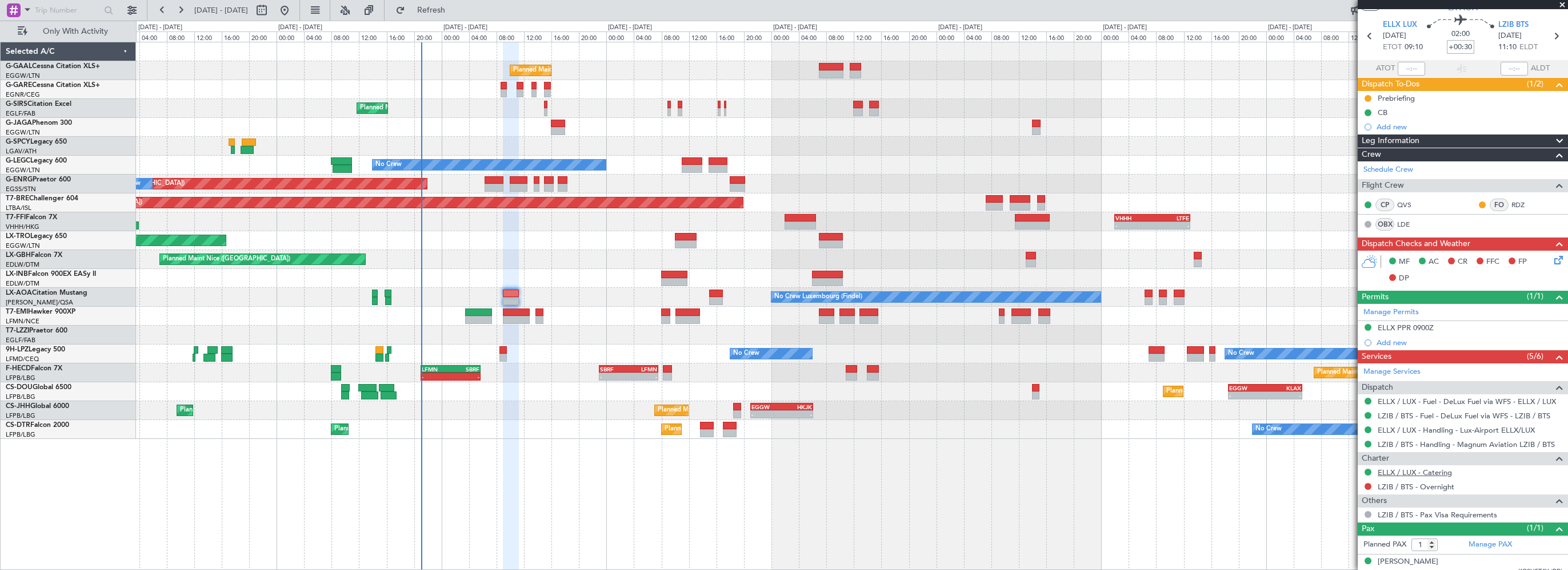
scroll to position [42, 0]
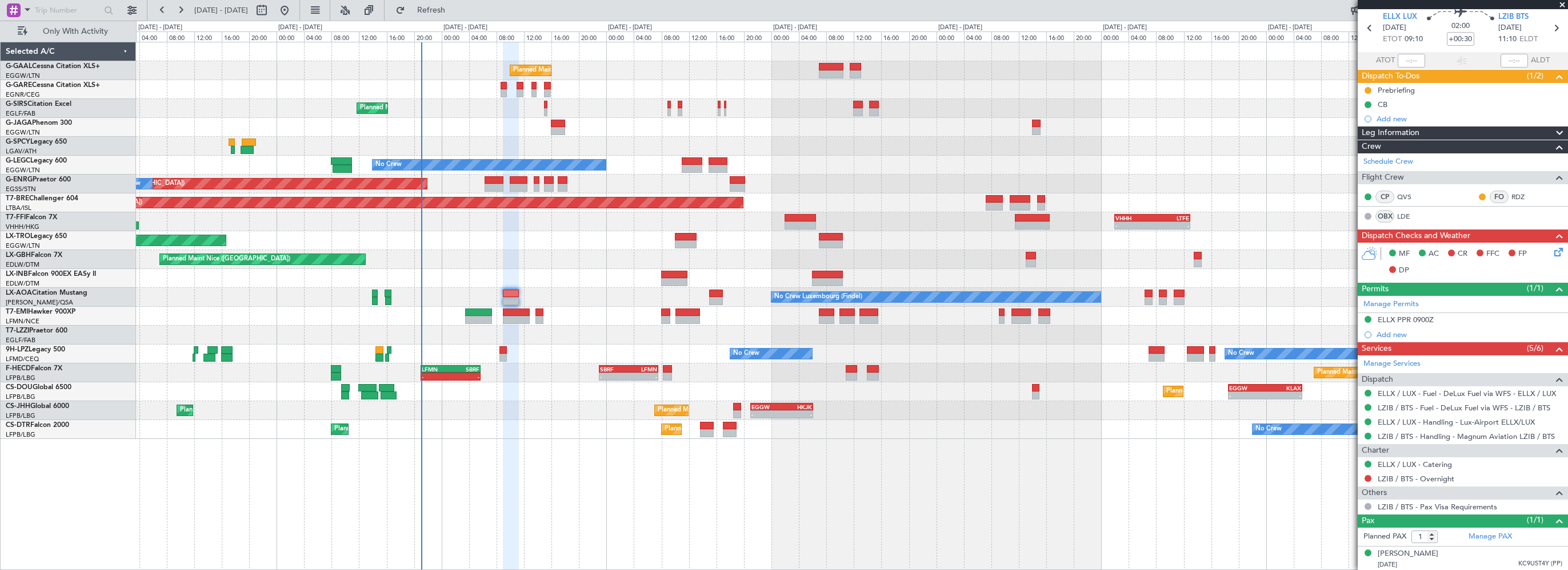
drag, startPoint x: 1445, startPoint y: 132, endPoint x: 1439, endPoint y: 144, distance: 13.4
click at [1445, 132] on div "Leg Information" at bounding box center [1462, 133] width 210 height 13
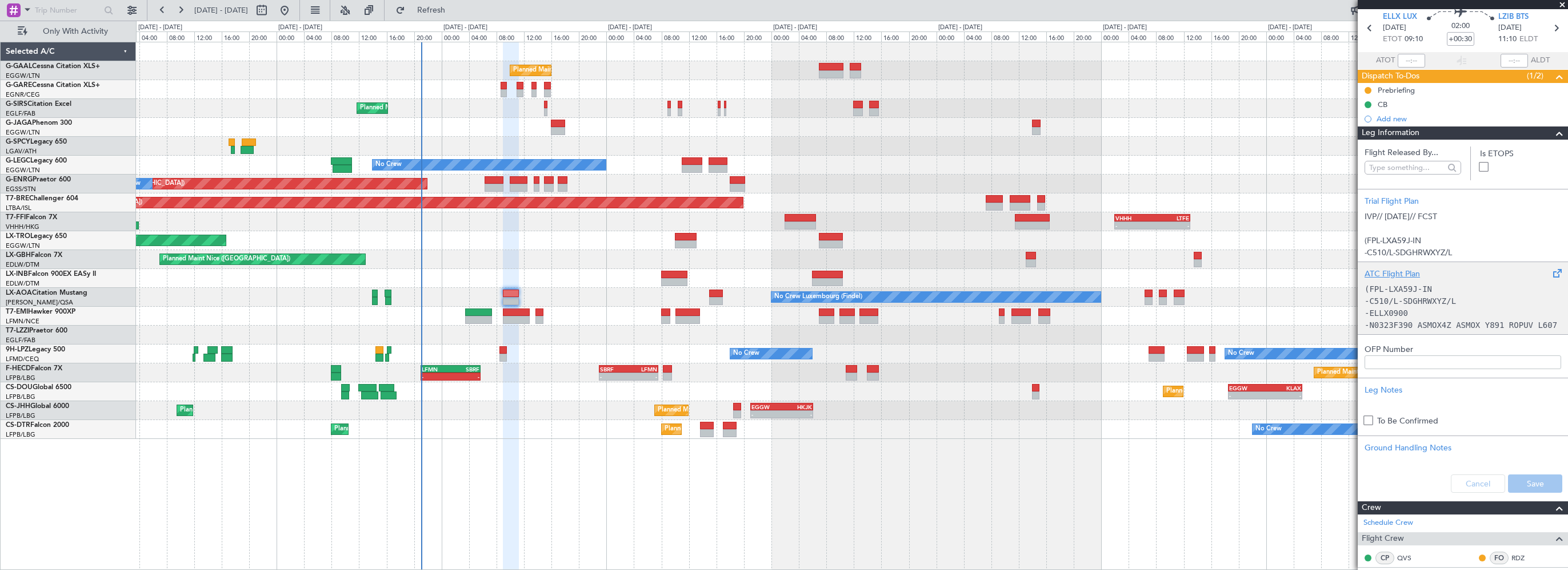
click at [1403, 273] on div "ATC Flight Plan" at bounding box center [1462, 273] width 197 height 12
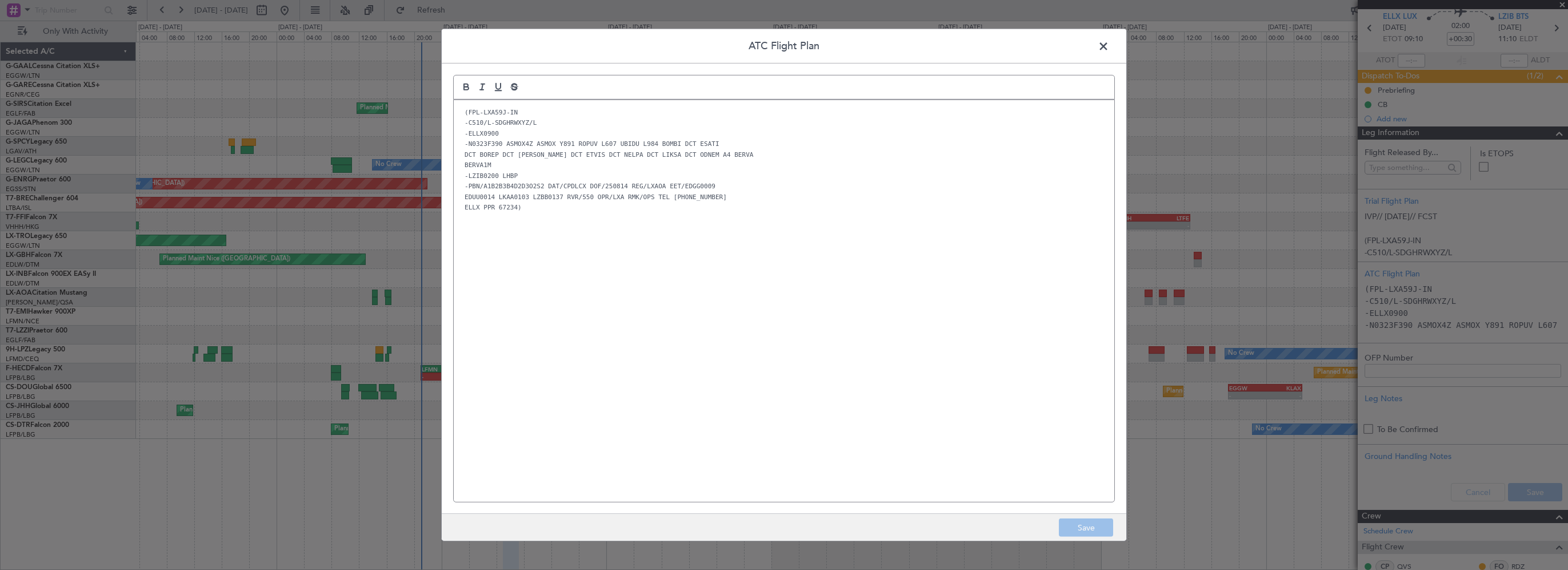
click at [675, 217] on div "(FPL-LXA59J-IN -C510/L-SDGHRWXYZ/L -ELLX0900 -N0323F390 ASMOX4Z ASMOX Y891 ROPU…" at bounding box center [784, 301] width 661 height 402
click at [1110, 46] on span at bounding box center [1110, 49] width 0 height 23
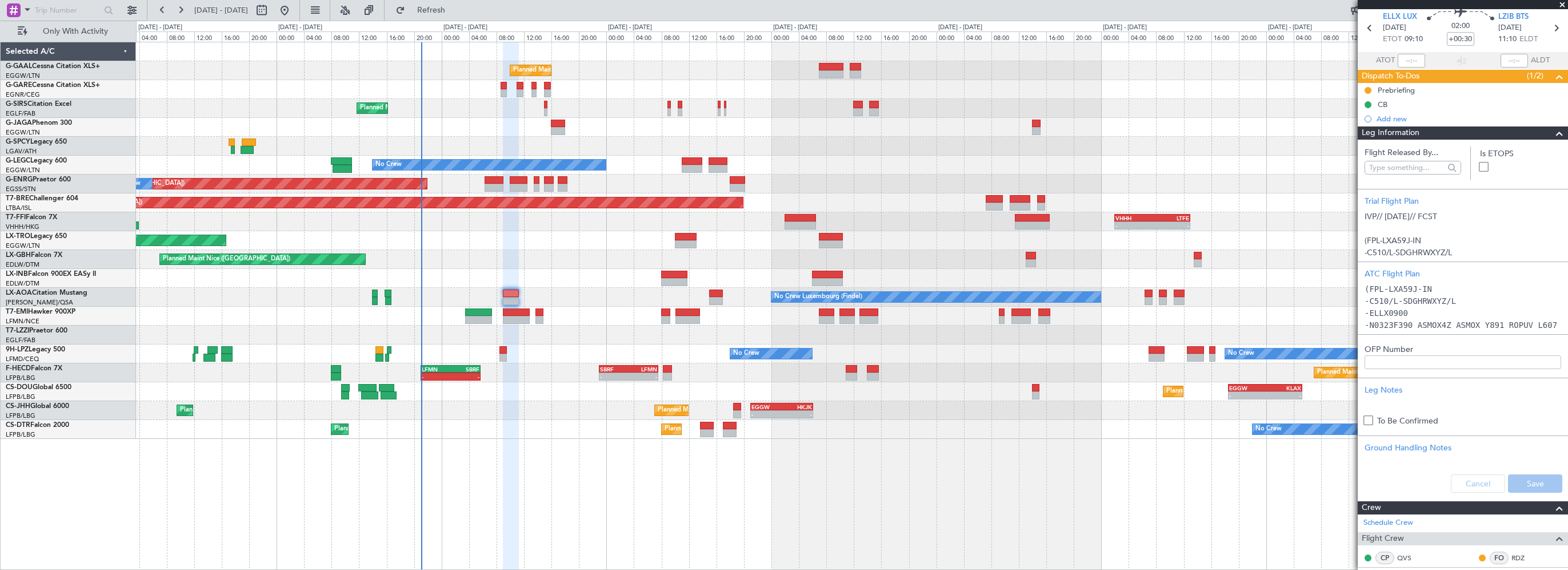
click at [1553, 129] on span at bounding box center [1559, 133] width 13 height 13
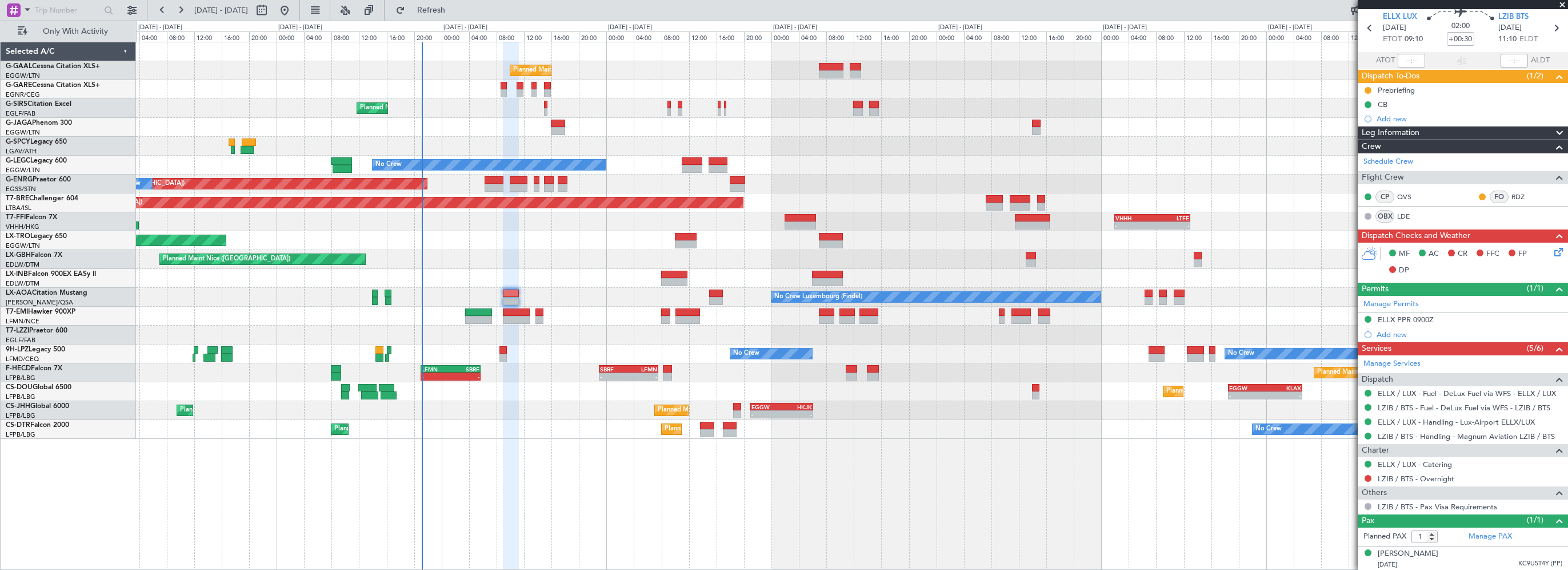
click at [1553, 247] on icon at bounding box center [1558, 250] width 10 height 10
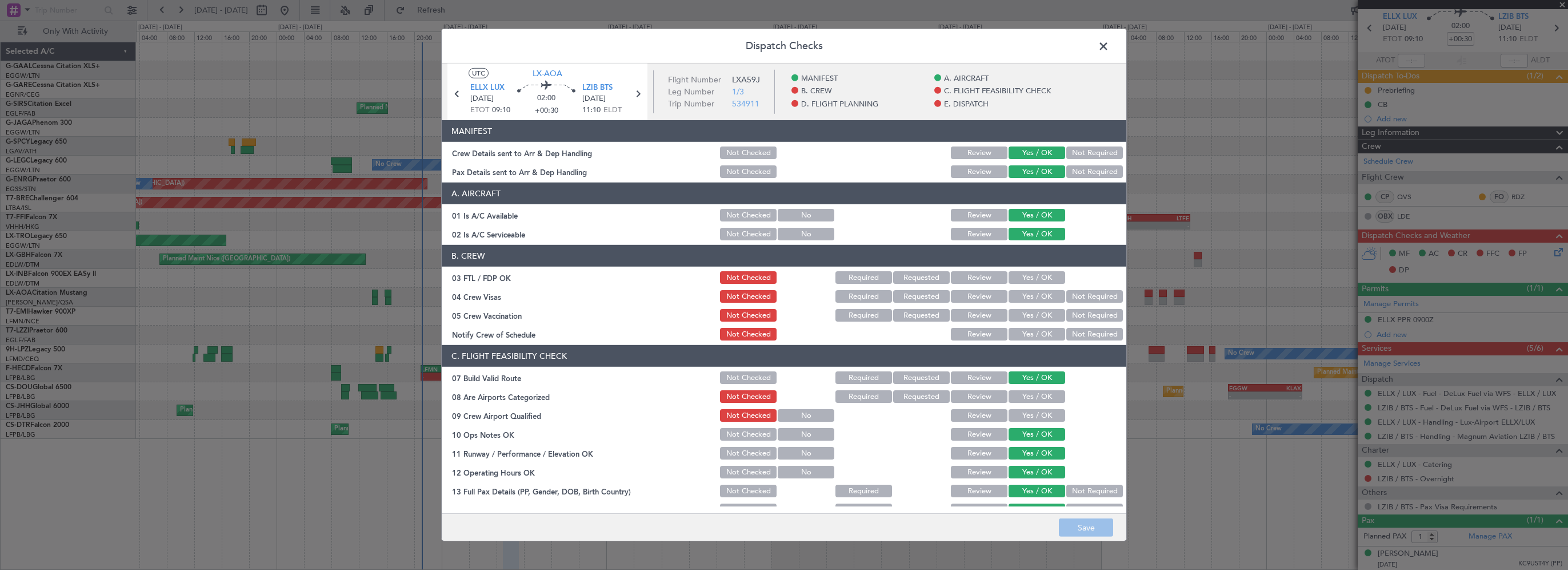
drag, startPoint x: 1029, startPoint y: 274, endPoint x: 1036, endPoint y: 293, distance: 20.2
click at [1031, 277] on button "Yes / OK" at bounding box center [1037, 277] width 57 height 12
drag, startPoint x: 1068, startPoint y: 295, endPoint x: 1068, endPoint y: 313, distance: 18.0
click at [1068, 298] on button "Not Required" at bounding box center [1095, 296] width 57 height 12
click at [1068, 313] on button "Not Required" at bounding box center [1095, 315] width 57 height 12
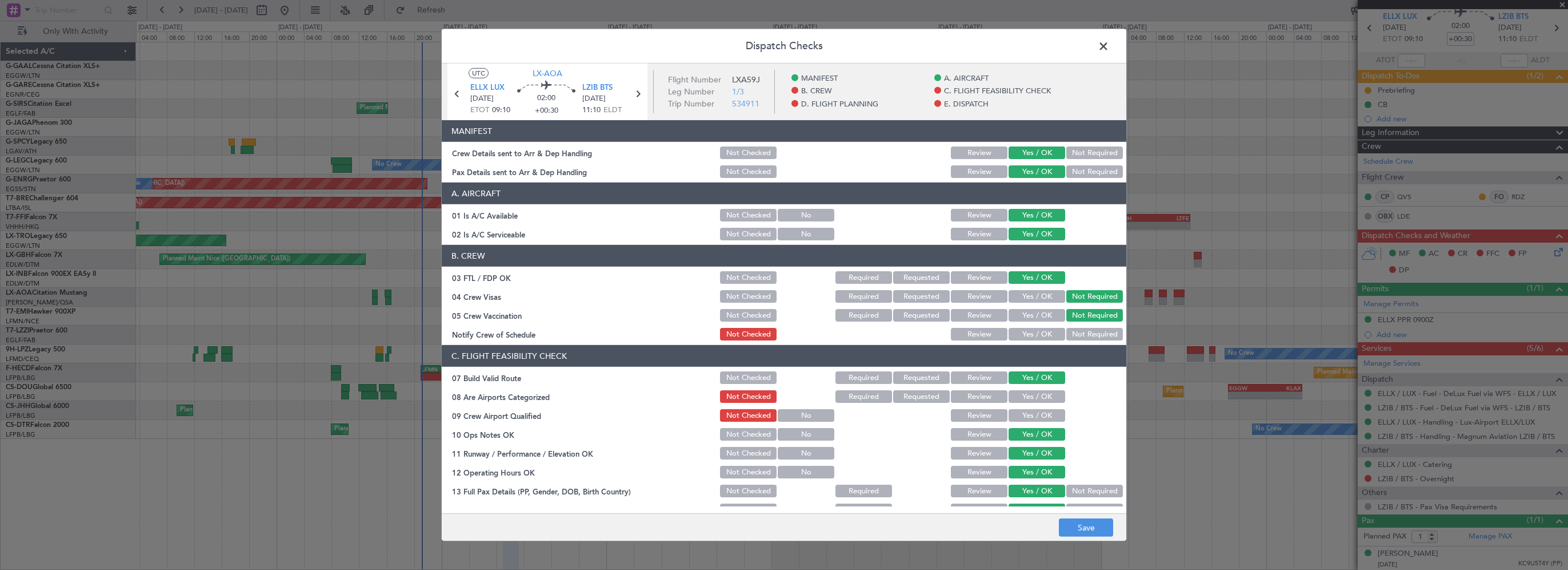
click at [1022, 330] on button "Yes / OK" at bounding box center [1037, 333] width 57 height 12
click at [1024, 400] on button "Yes / OK" at bounding box center [1037, 396] width 57 height 12
click at [1025, 412] on button "Yes / OK" at bounding box center [1037, 415] width 57 height 12
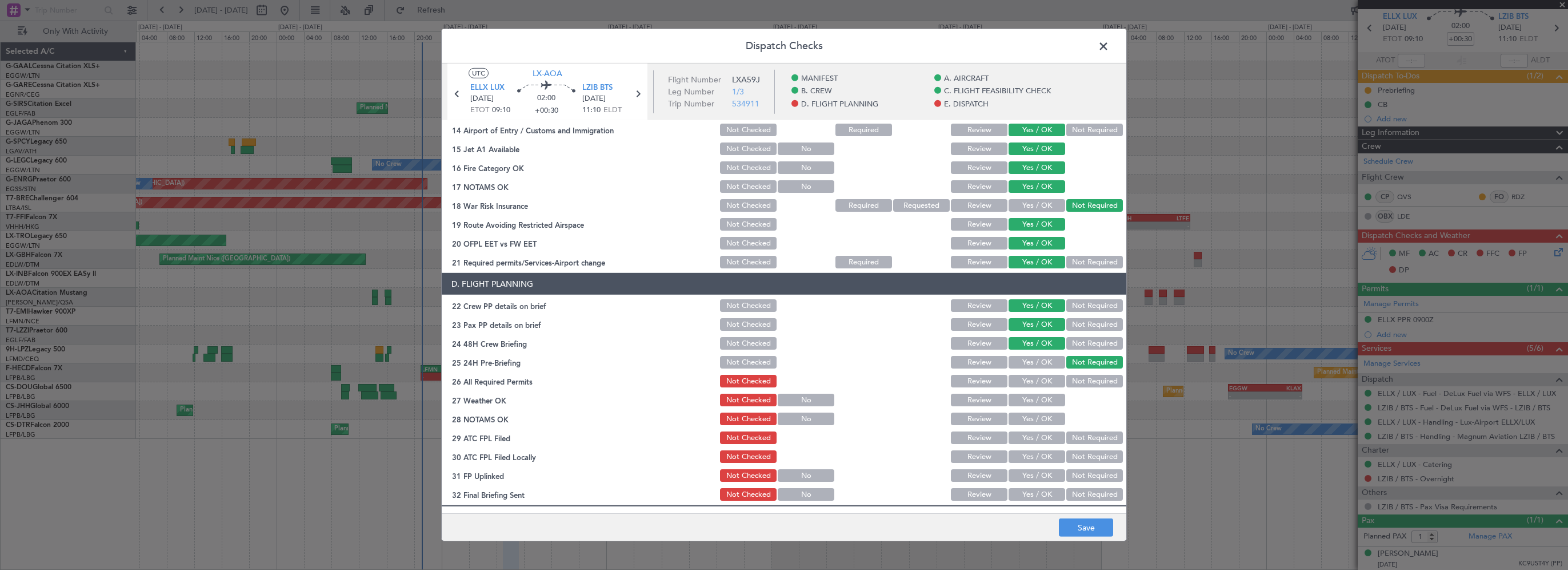
scroll to position [401, 0]
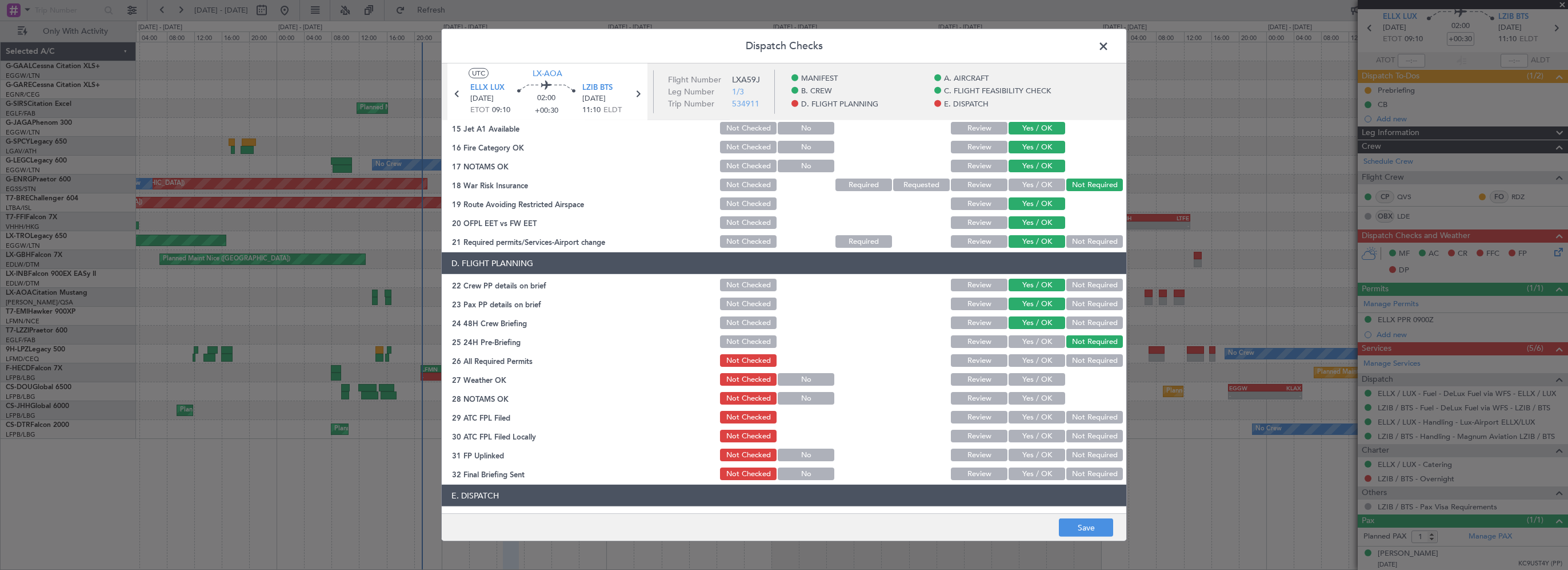
click at [1034, 358] on button "Yes / OK" at bounding box center [1037, 360] width 57 height 12
click at [1050, 390] on div "Yes / OK" at bounding box center [1036, 398] width 58 height 16
click at [1038, 380] on button "Yes / OK" at bounding box center [1037, 379] width 57 height 12
click at [1036, 398] on button "Yes / OK" at bounding box center [1037, 398] width 57 height 12
click at [1027, 414] on button "Yes / OK" at bounding box center [1037, 417] width 57 height 12
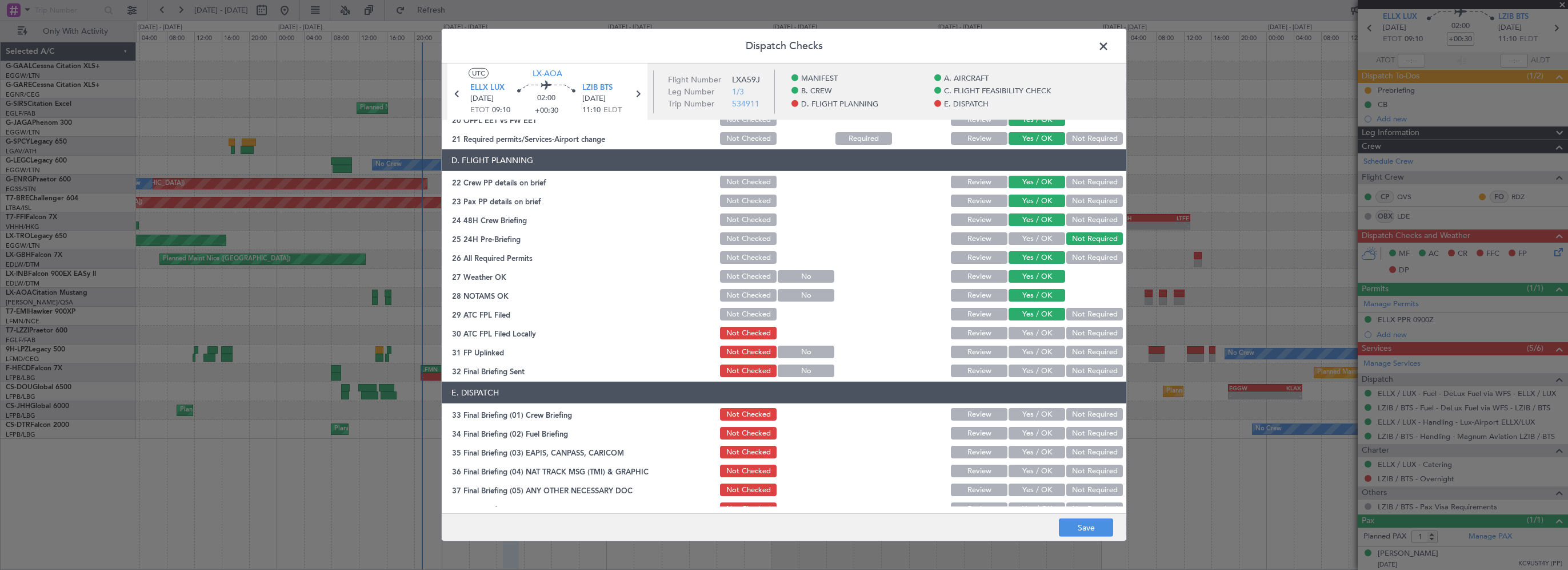
scroll to position [572, 0]
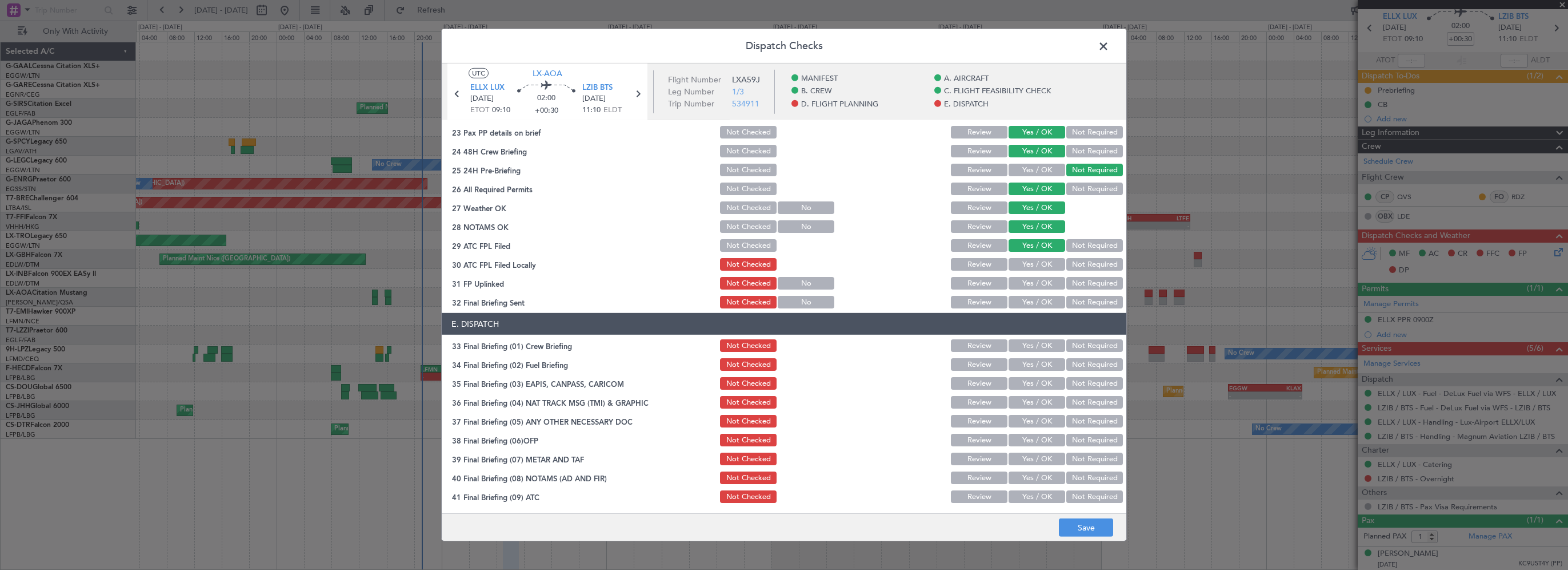
click at [1071, 262] on button "Not Required" at bounding box center [1095, 264] width 57 height 12
click at [1036, 278] on button "Yes / OK" at bounding box center [1037, 283] width 57 height 12
click at [1036, 309] on div "Yes / OK" at bounding box center [1036, 302] width 58 height 16
click at [1042, 301] on button "Yes / OK" at bounding box center [1037, 302] width 57 height 12
click at [1036, 345] on button "Yes / OK" at bounding box center [1037, 344] width 57 height 12
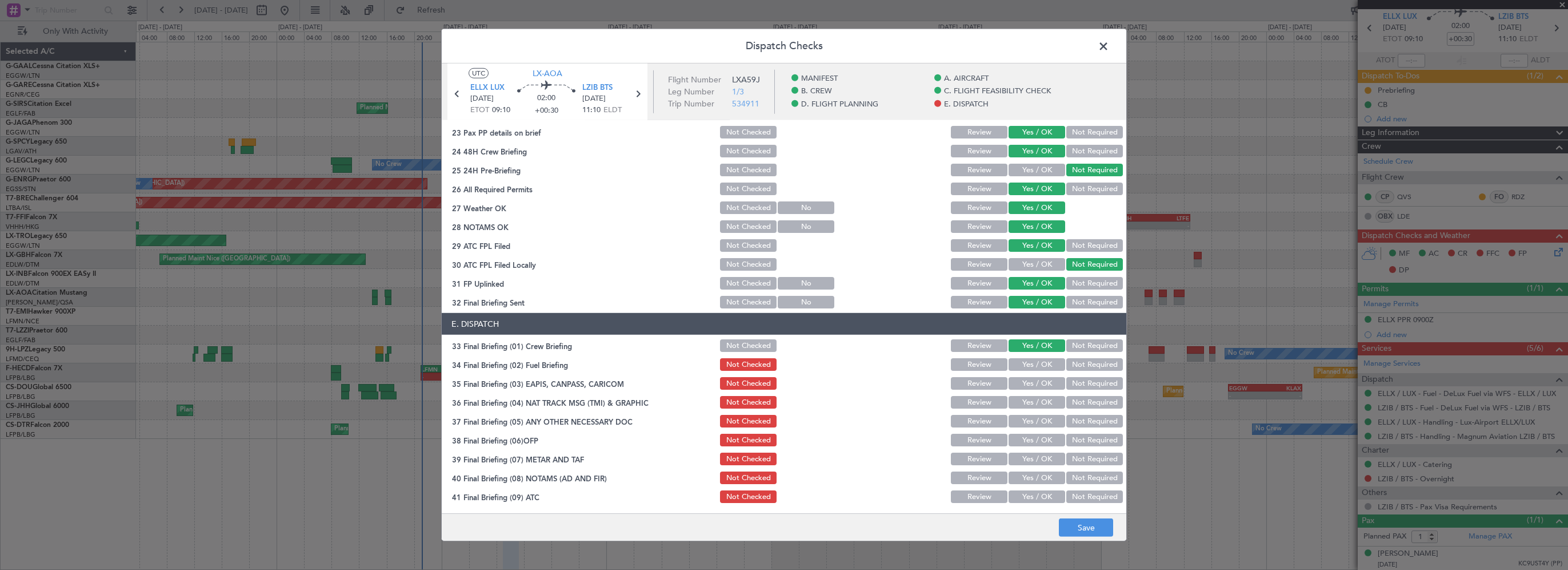
click at [1036, 356] on div "Yes / OK" at bounding box center [1036, 364] width 58 height 16
click at [1074, 369] on button "Not Required" at bounding box center [1095, 364] width 57 height 12
drag, startPoint x: 1041, startPoint y: 366, endPoint x: 1060, endPoint y: 371, distance: 19.6
click at [1042, 366] on button "Yes / OK" at bounding box center [1037, 364] width 57 height 12
click at [1072, 380] on button "Not Required" at bounding box center [1095, 383] width 57 height 12
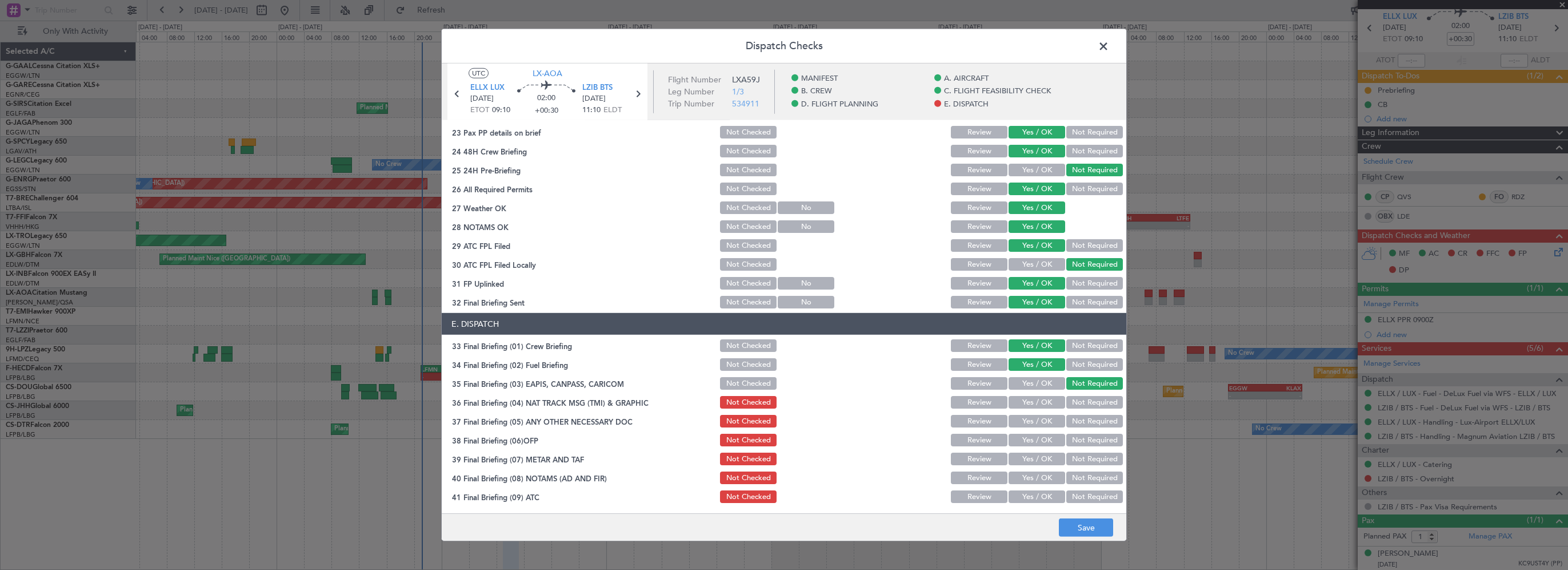
click at [1067, 397] on button "Not Required" at bounding box center [1095, 402] width 57 height 12
click at [1071, 423] on button "Not Required" at bounding box center [1095, 421] width 57 height 12
click at [1043, 445] on button "Yes / OK" at bounding box center [1037, 440] width 57 height 12
click at [1039, 460] on button "Yes / OK" at bounding box center [1037, 458] width 57 height 12
drag, startPoint x: 1039, startPoint y: 477, endPoint x: 1036, endPoint y: 389, distance: 88.1
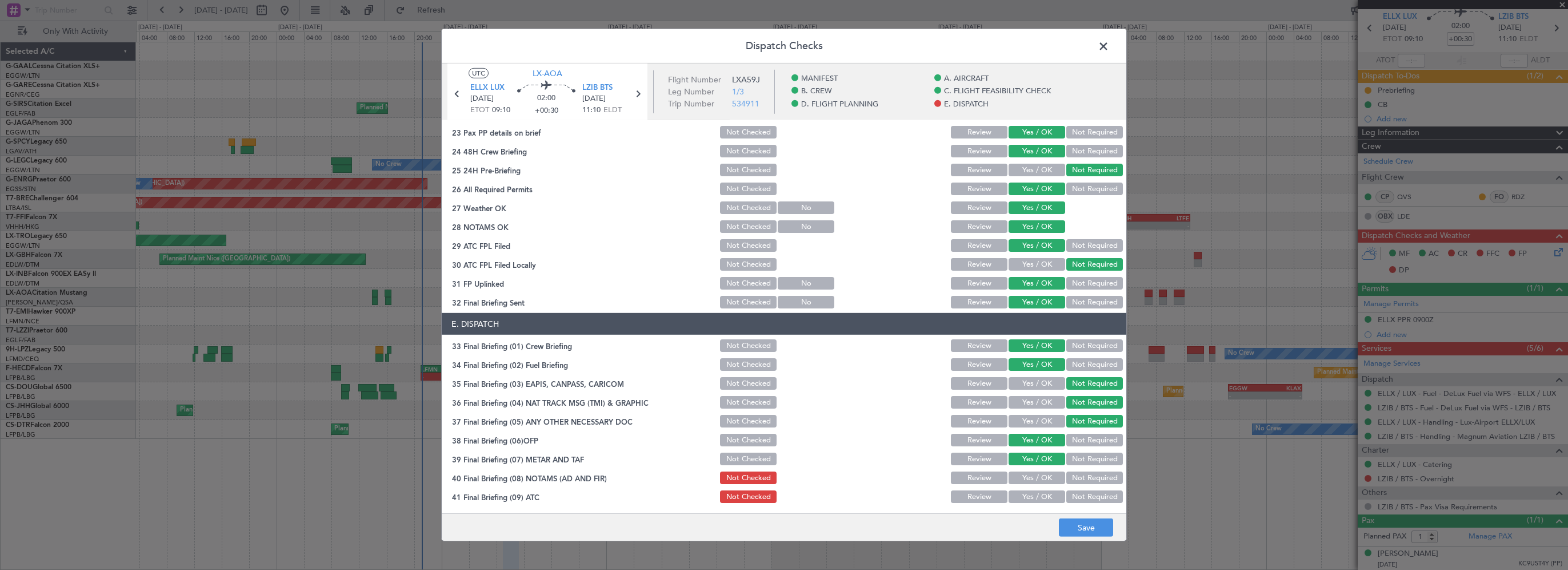
click at [1039, 477] on button "Yes / OK" at bounding box center [1037, 477] width 57 height 12
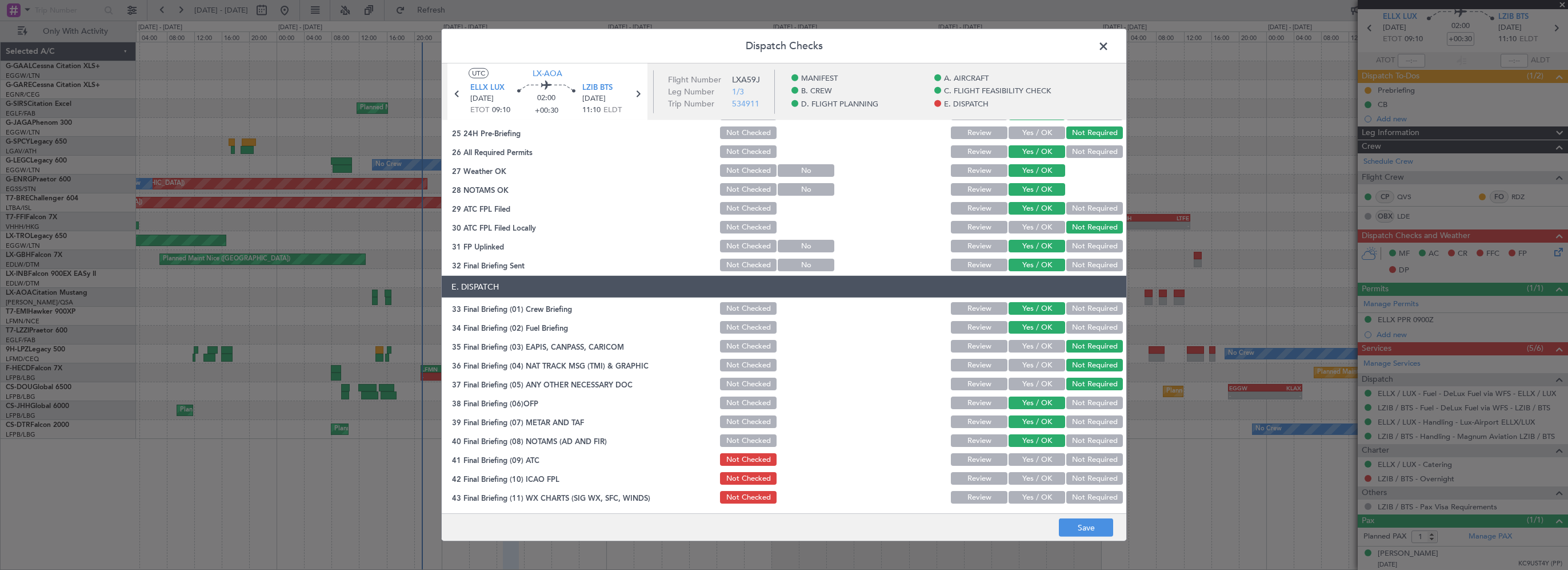
scroll to position [629, 0]
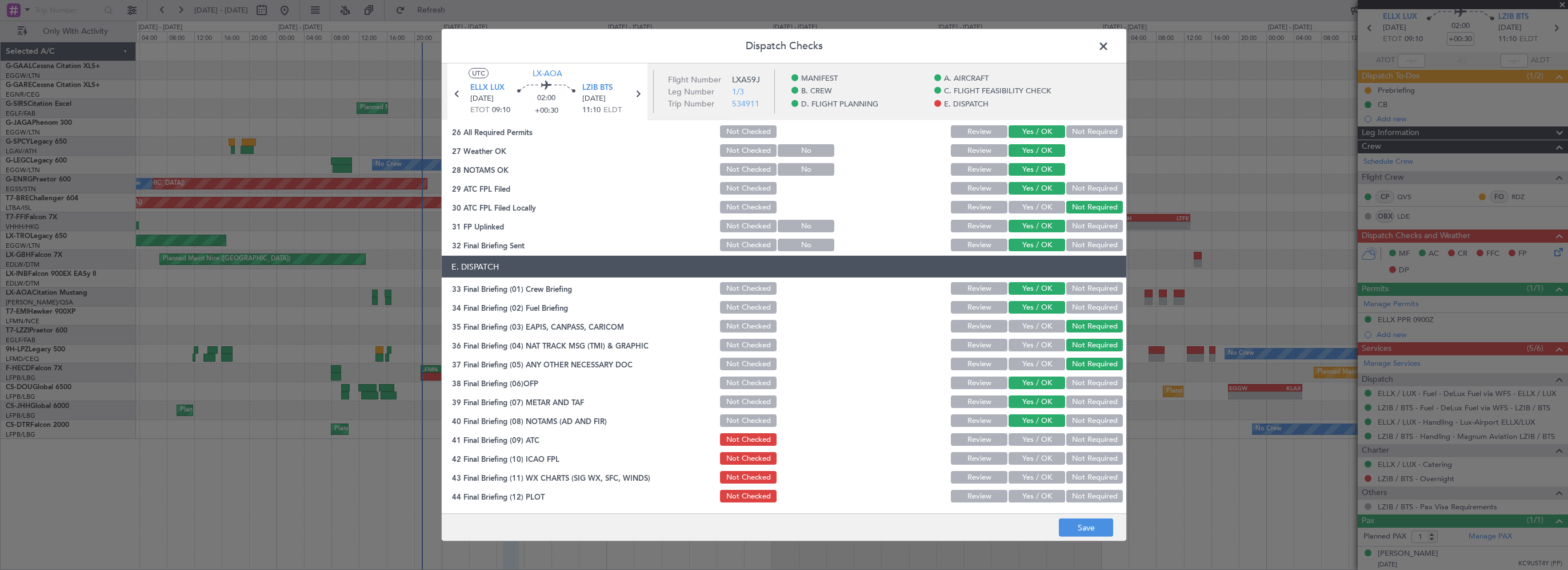
click at [1036, 444] on button "Yes / OK" at bounding box center [1037, 439] width 57 height 12
drag, startPoint x: 1036, startPoint y: 455, endPoint x: 1036, endPoint y: 471, distance: 16.0
click at [1036, 455] on button "Yes / OK" at bounding box center [1037, 458] width 57 height 12
click at [1036, 476] on button "Yes / OK" at bounding box center [1037, 477] width 57 height 12
click at [1031, 491] on button "Yes / OK" at bounding box center [1037, 496] width 57 height 12
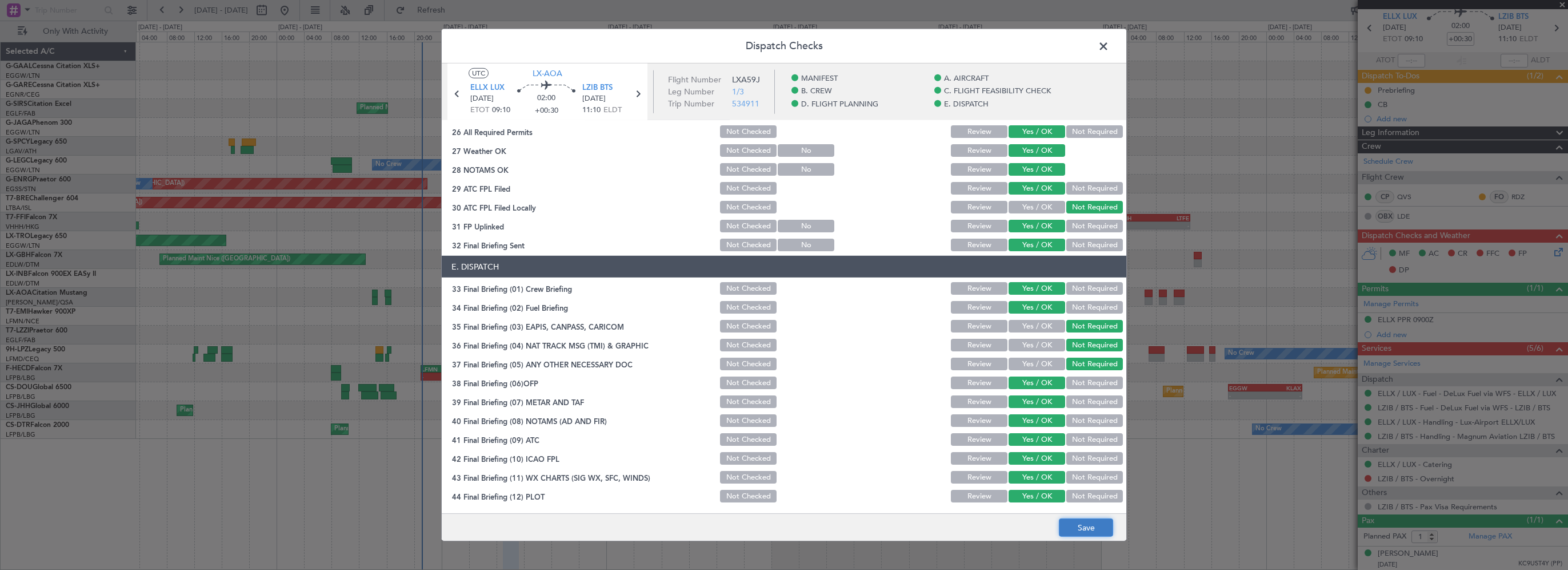
click at [1068, 522] on button "Save" at bounding box center [1086, 527] width 54 height 18
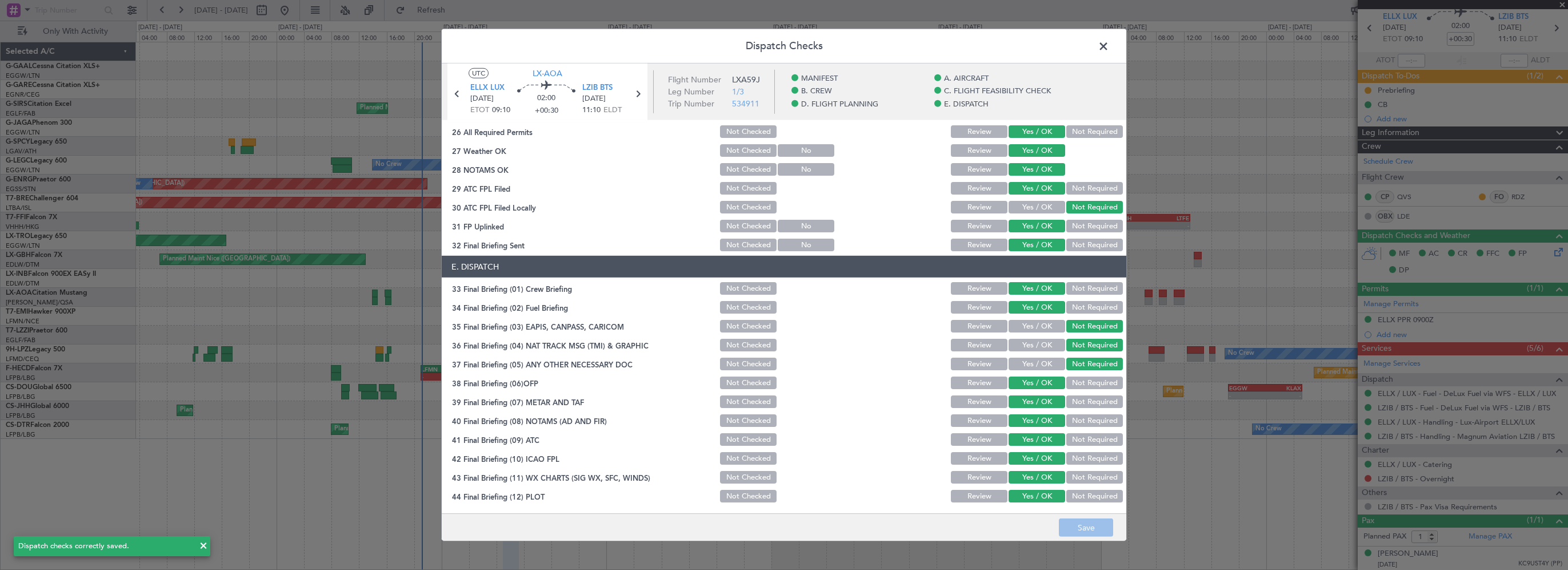
click at [1110, 44] on span at bounding box center [1110, 49] width 0 height 23
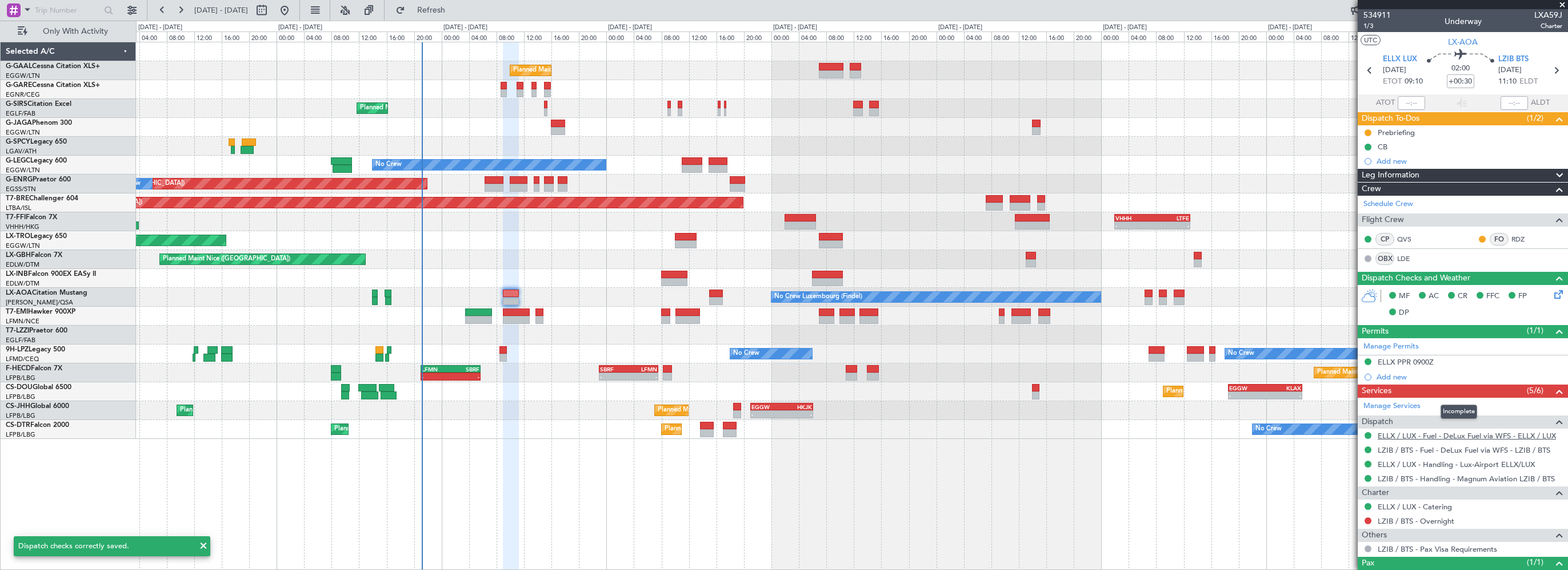
scroll to position [42, 0]
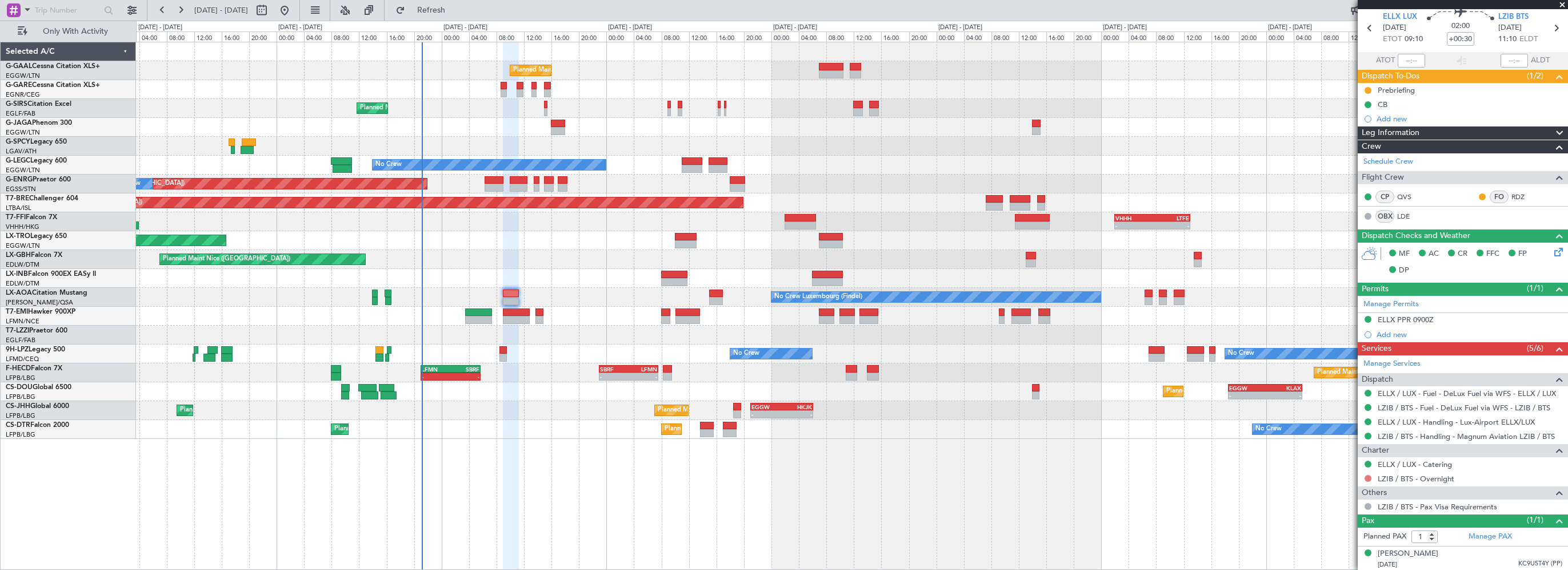
click at [1367, 476] on button at bounding box center [1367, 478] width 7 height 7
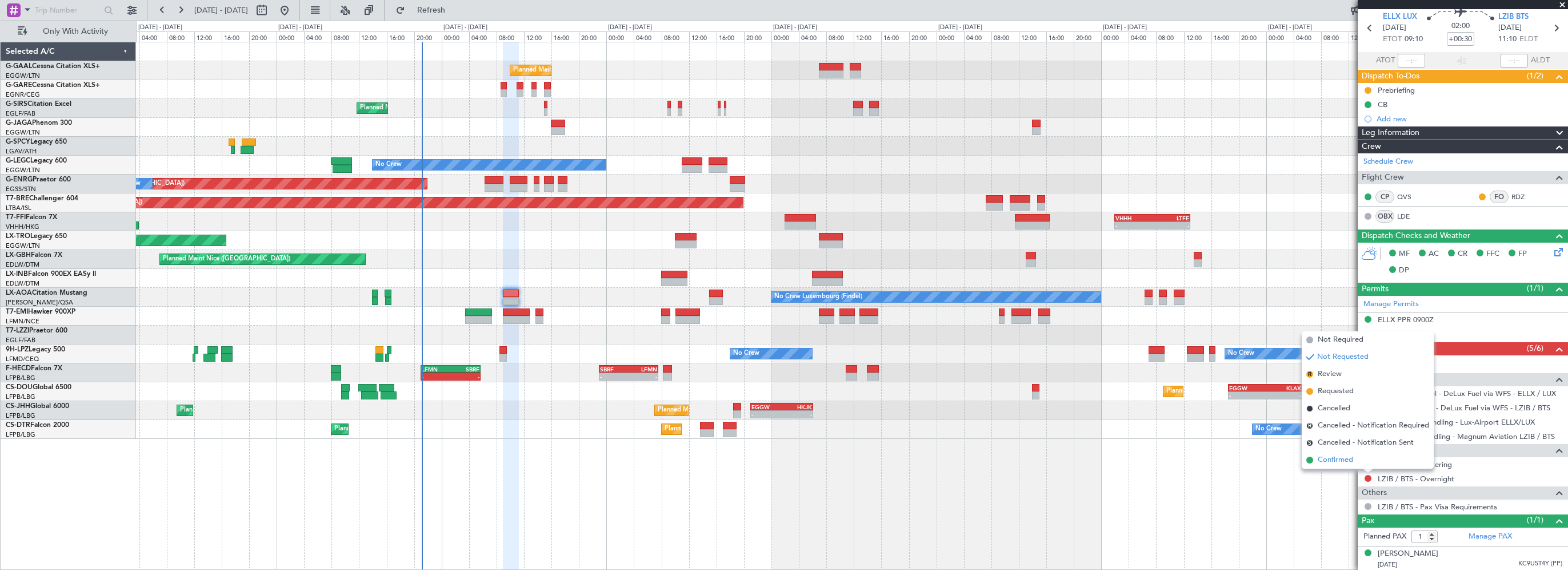
click at [1345, 461] on span "Confirmed" at bounding box center [1335, 460] width 35 height 11
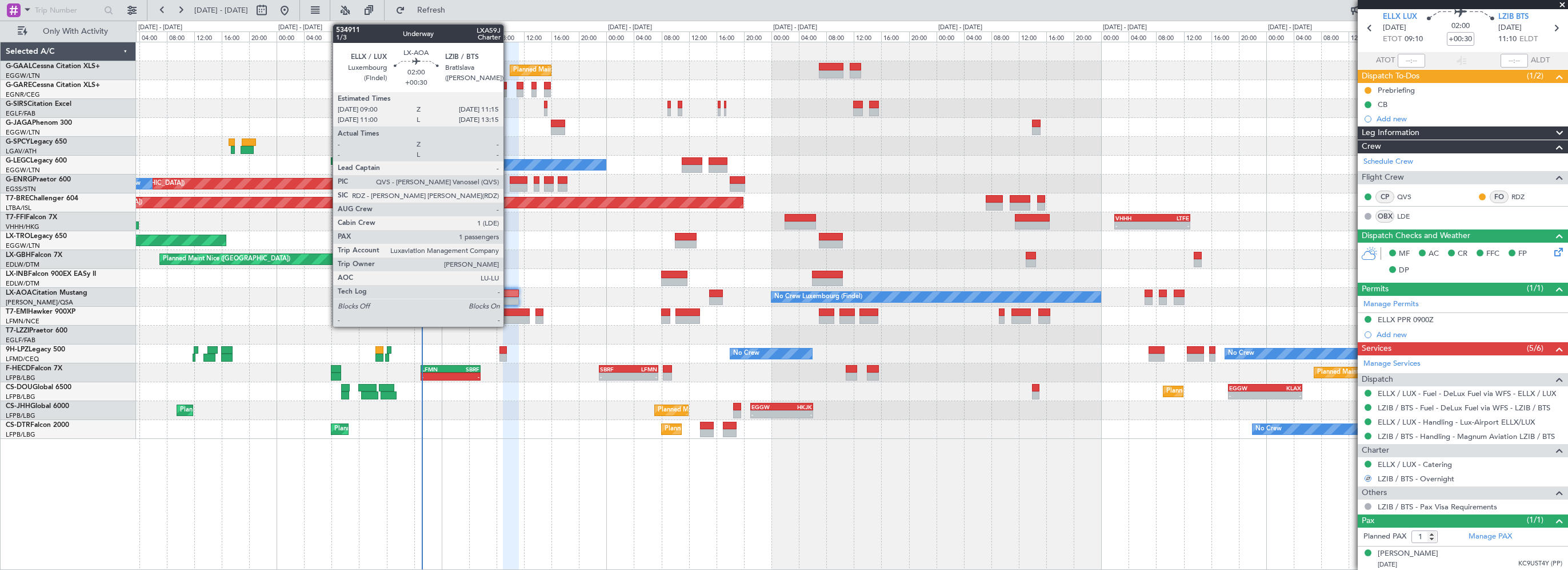
click at [509, 290] on div at bounding box center [511, 293] width 16 height 8
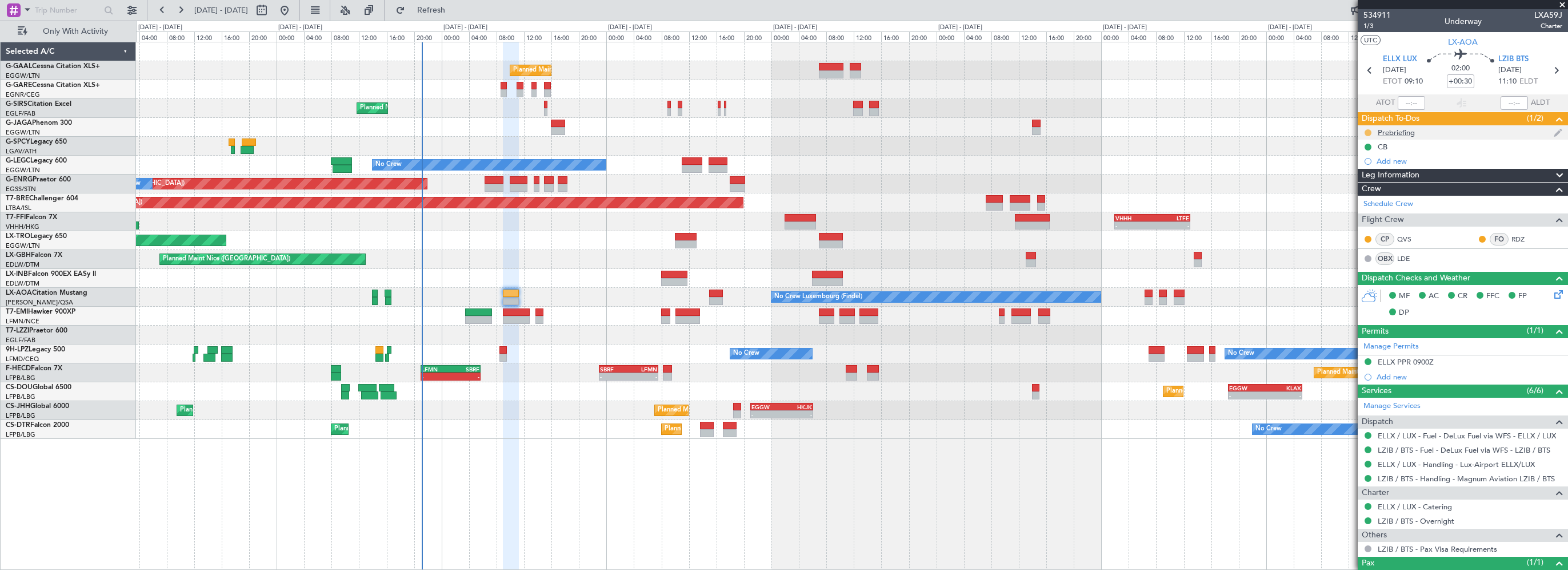
click at [1371, 132] on button at bounding box center [1367, 132] width 7 height 7
click at [1366, 196] on span "Cancelled" at bounding box center [1370, 200] width 32 height 11
click at [1382, 147] on div "CB" at bounding box center [1383, 147] width 10 height 10
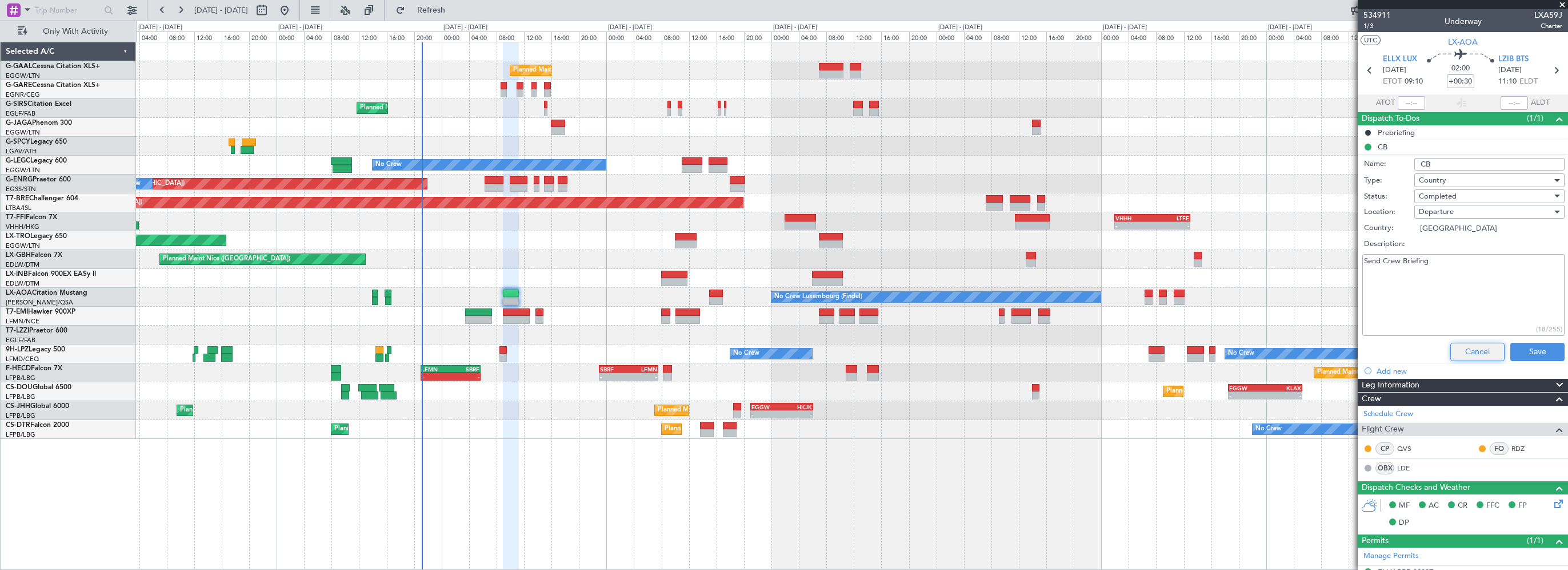
click at [1477, 347] on button "Cancel" at bounding box center [1478, 351] width 54 height 18
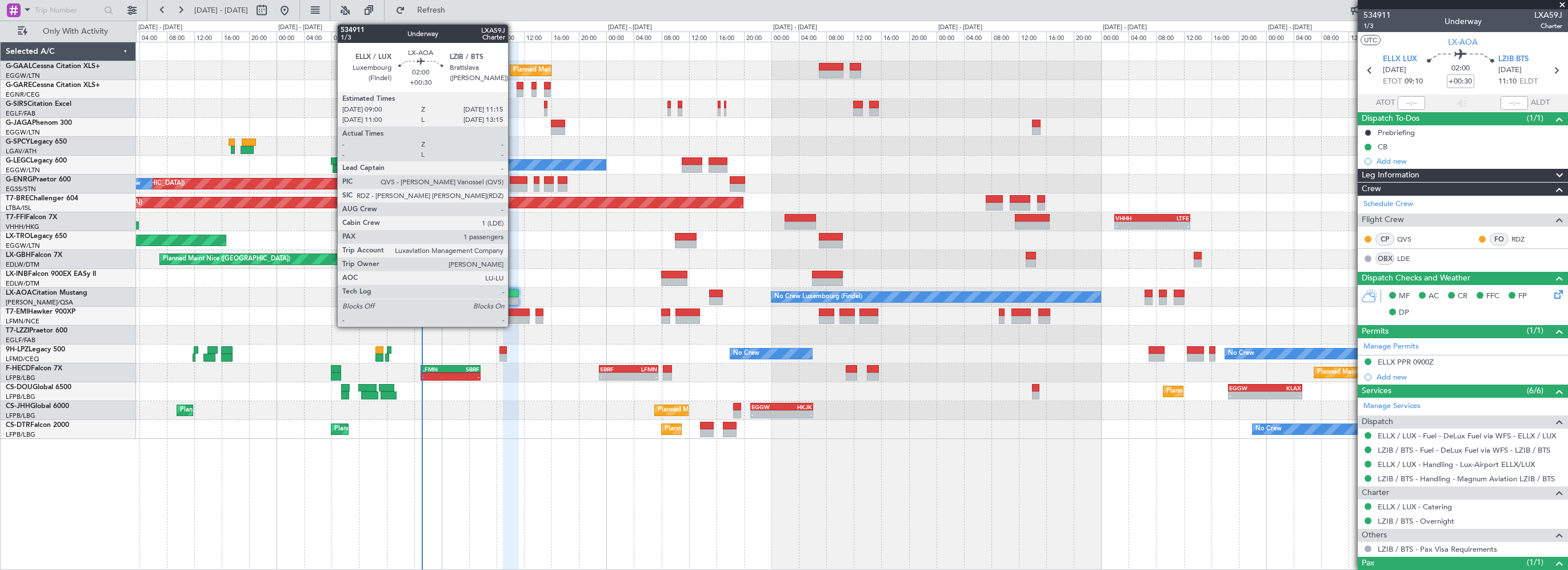
click at [513, 293] on div at bounding box center [511, 293] width 16 height 8
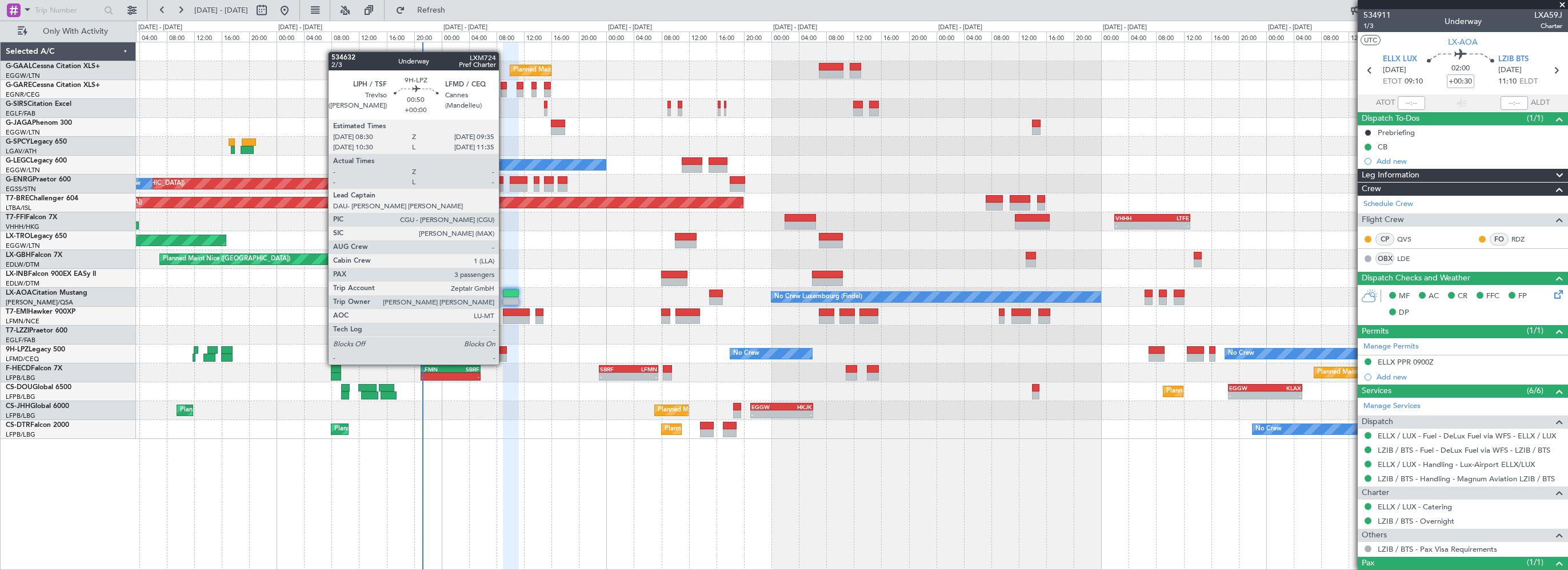
click at [504, 353] on div at bounding box center [503, 357] width 8 height 8
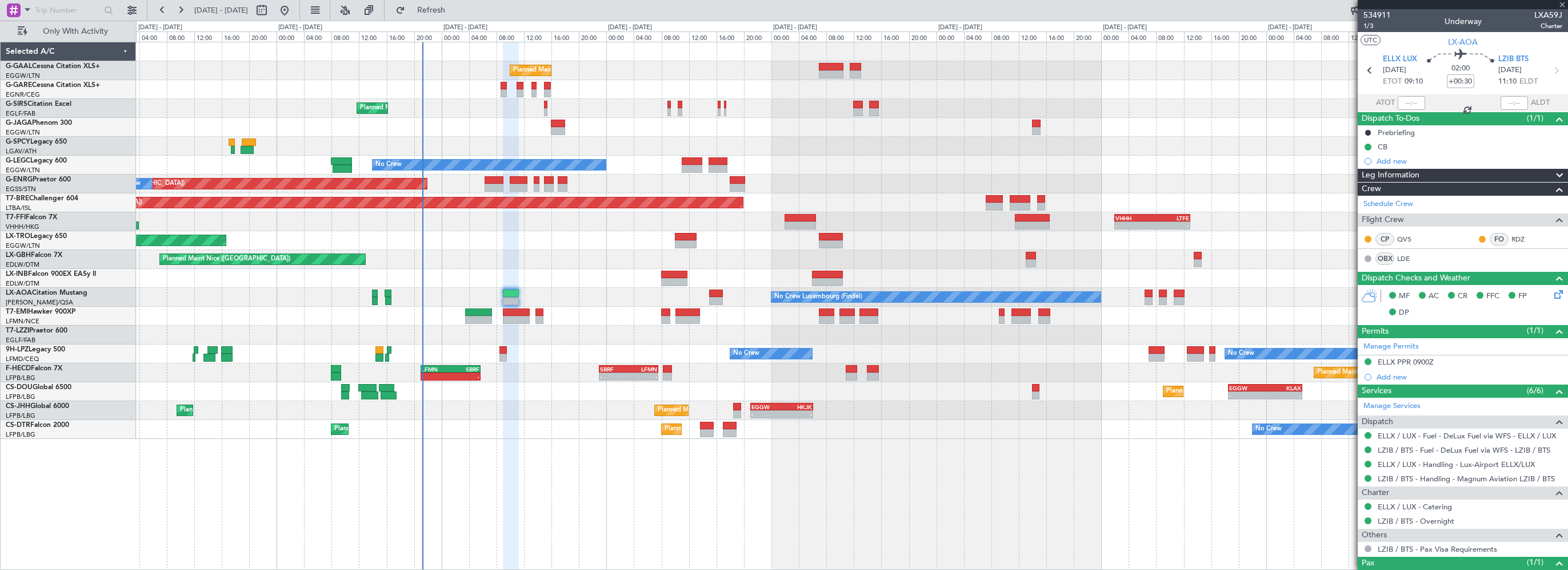
type input "3"
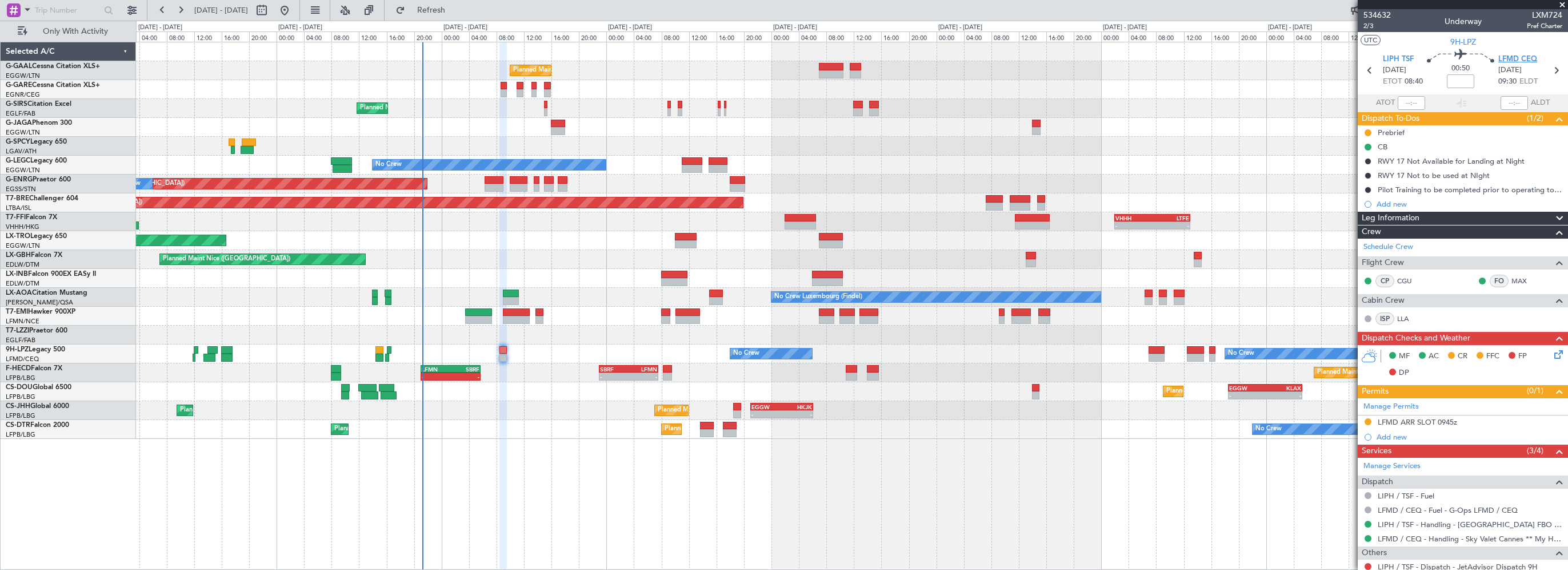
click at [1509, 57] on span "LFMD CEQ" at bounding box center [1518, 60] width 39 height 11
click at [534, 464] on div "Planned Maint Planned Maint [GEOGRAPHIC_DATA] ([GEOGRAPHIC_DATA]) No Crew A/C U…" at bounding box center [852, 305] width 1432 height 528
click at [1553, 354] on icon at bounding box center [1558, 352] width 10 height 10
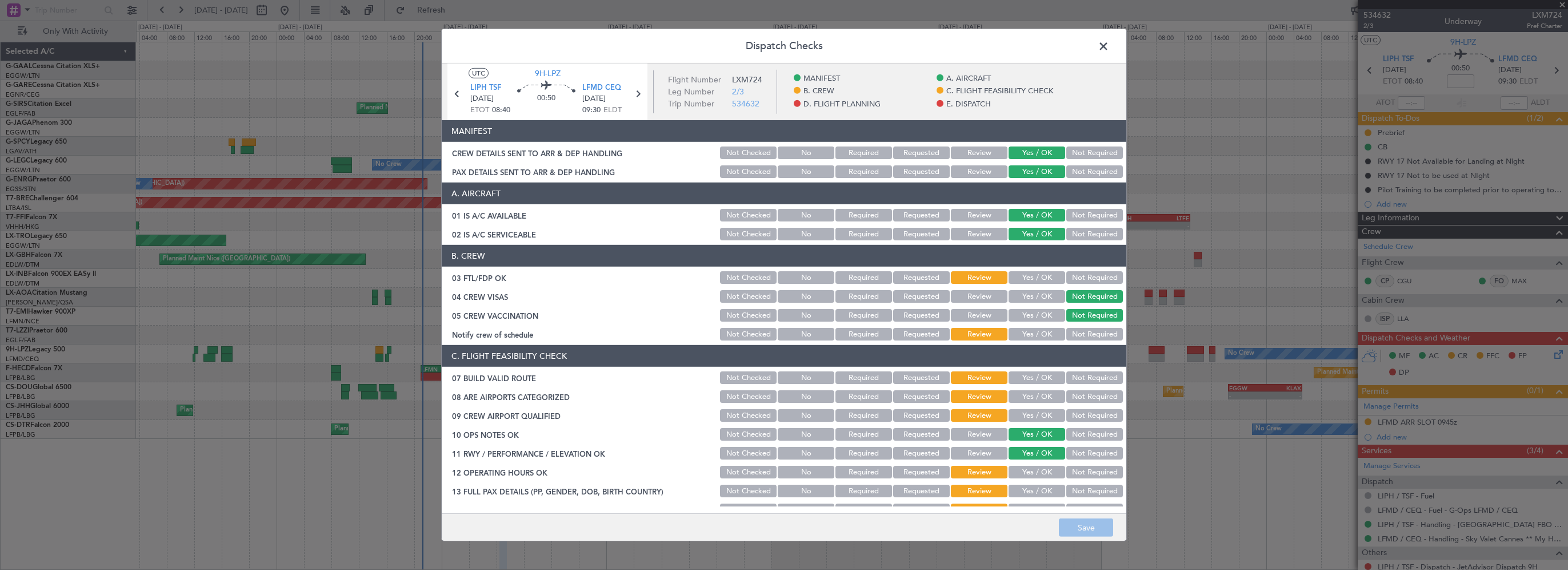
drag, startPoint x: 1030, startPoint y: 279, endPoint x: 1032, endPoint y: 326, distance: 47.0
click at [1031, 279] on button "Yes / OK" at bounding box center [1037, 277] width 57 height 12
click at [1031, 329] on div "Yes / OK" at bounding box center [1036, 334] width 58 height 16
click at [1036, 334] on button "Yes / OK" at bounding box center [1037, 333] width 57 height 12
click at [1027, 380] on button "Yes / OK" at bounding box center [1037, 377] width 57 height 12
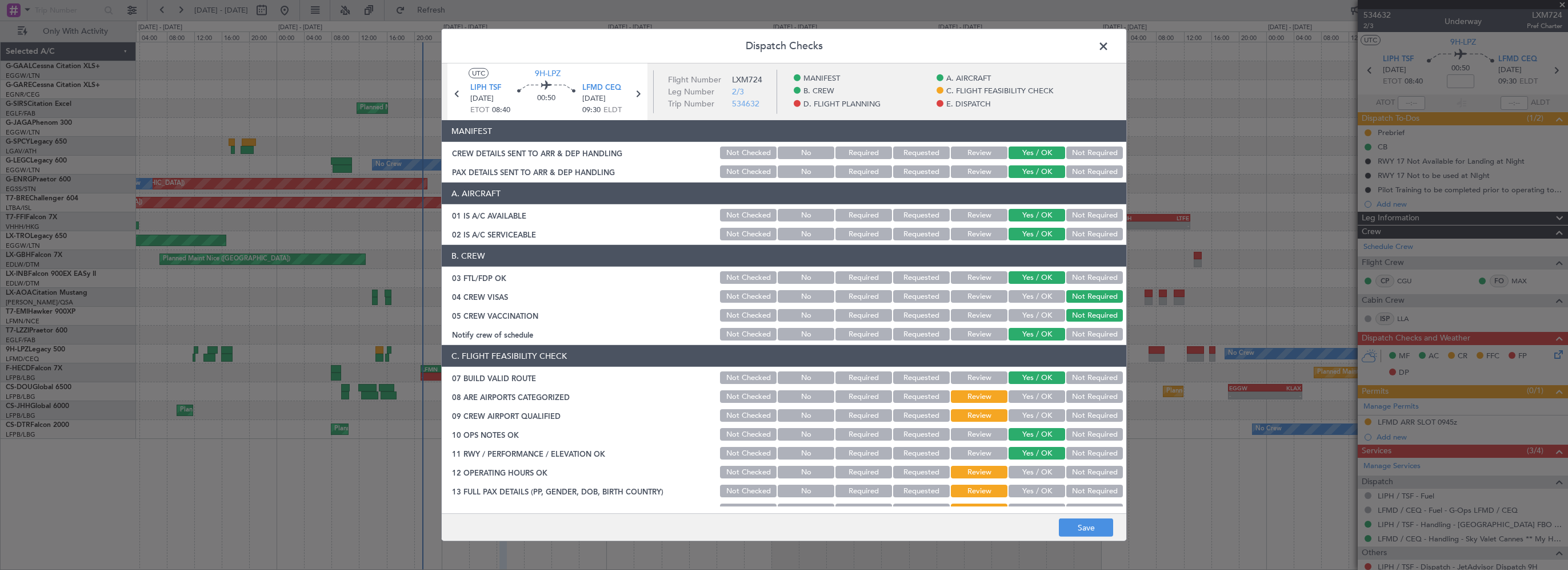
click at [1025, 401] on button "Yes / OK" at bounding box center [1037, 396] width 57 height 12
click at [1029, 421] on div "Yes / OK" at bounding box center [1036, 415] width 58 height 16
click at [1039, 415] on button "Yes / OK" at bounding box center [1037, 415] width 57 height 12
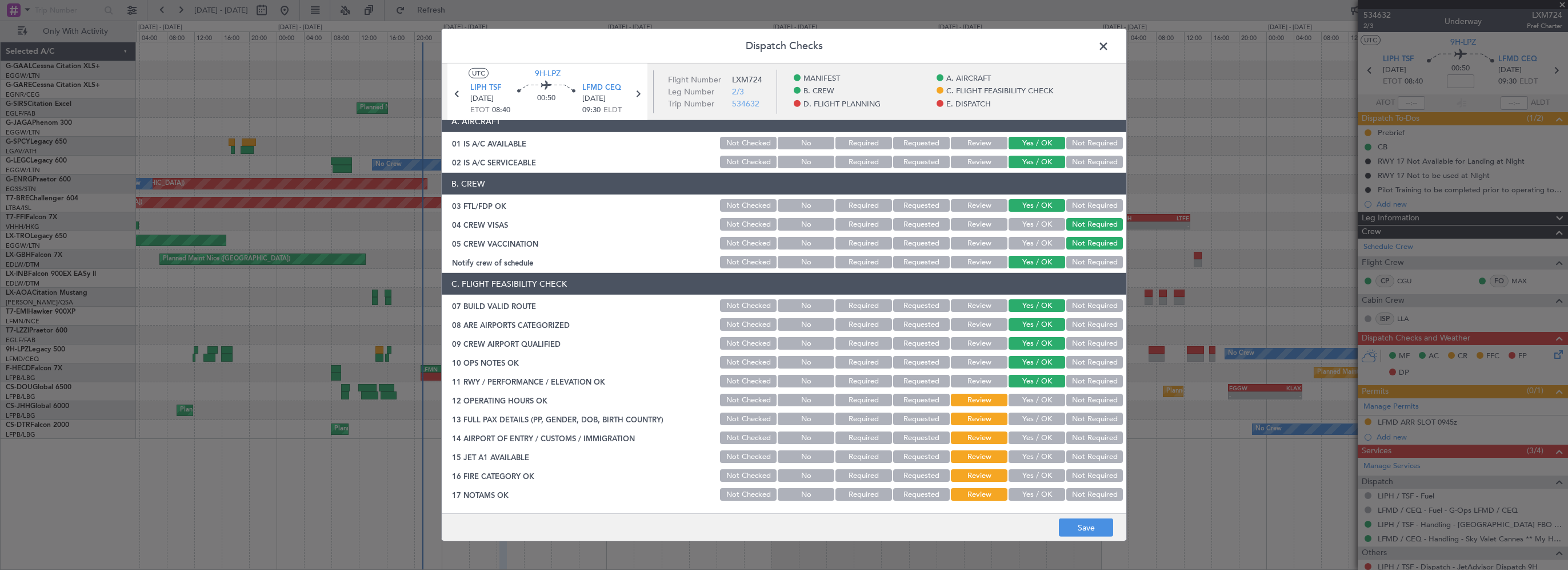
scroll to position [228, 0]
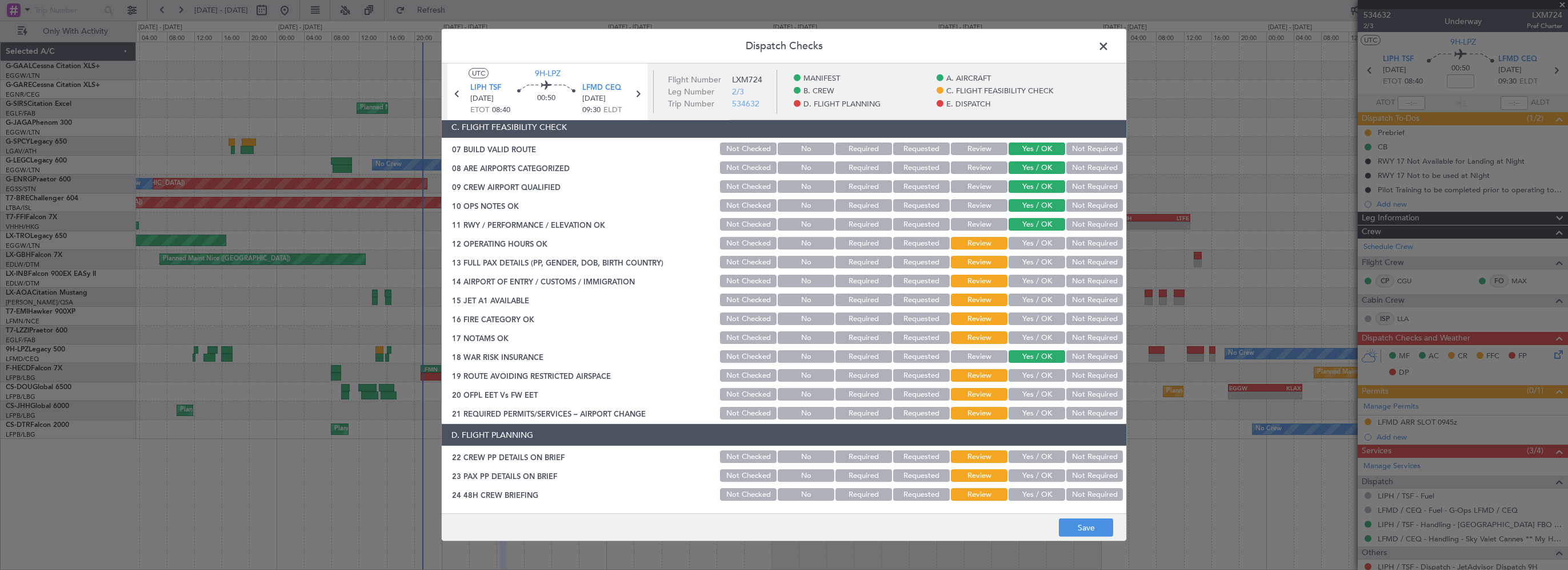
click at [1032, 235] on div "Yes / OK" at bounding box center [1036, 243] width 58 height 16
click at [1032, 243] on button "Yes / OK" at bounding box center [1037, 243] width 57 height 12
click at [1031, 271] on section "C. FLIGHT FEASIBILITY CHECK 07 BUILD VALID ROUTE Not Checked No Required Reques…" at bounding box center [784, 268] width 685 height 305
click at [1038, 262] on button "Yes / OK" at bounding box center [1037, 262] width 57 height 12
click at [1031, 279] on button "Yes / OK" at bounding box center [1037, 281] width 57 height 12
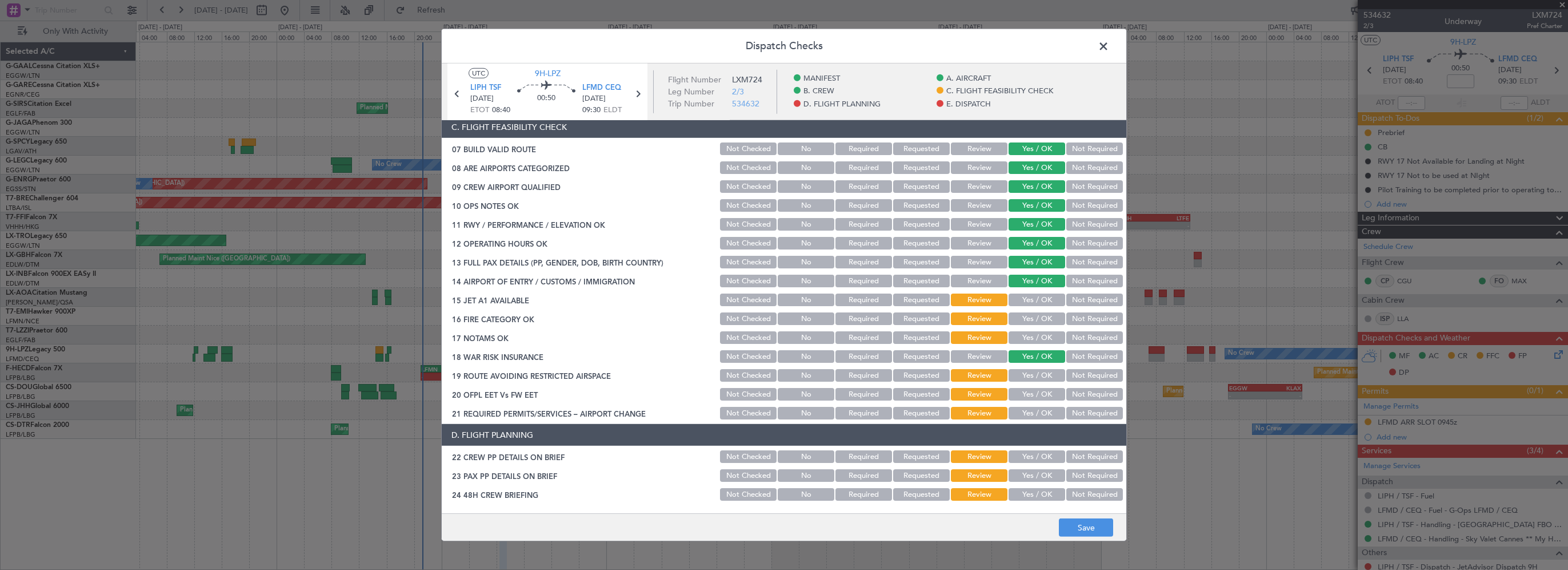
drag, startPoint x: 1030, startPoint y: 302, endPoint x: 1026, endPoint y: 318, distance: 16.5
click at [1030, 302] on button "Yes / OK" at bounding box center [1037, 299] width 57 height 12
click at [1026, 318] on button "Yes / OK" at bounding box center [1037, 318] width 57 height 12
click at [1023, 338] on button "Yes / OK" at bounding box center [1037, 337] width 57 height 12
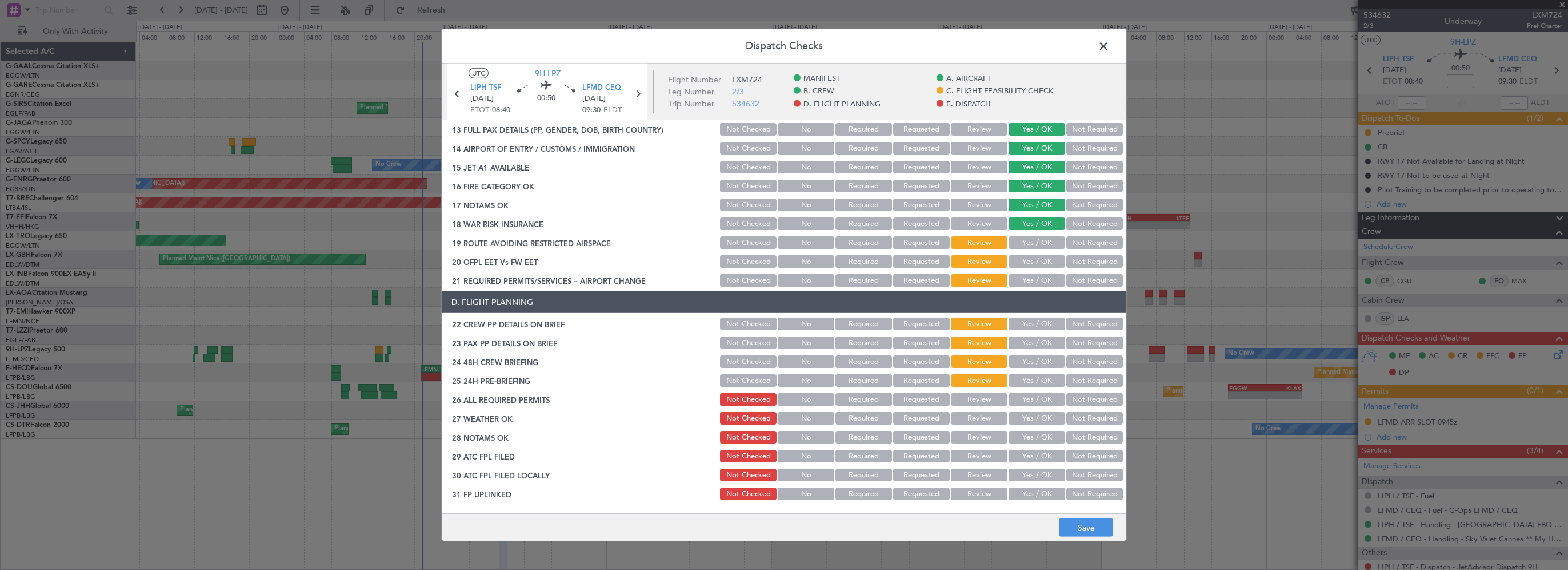
scroll to position [458, 0]
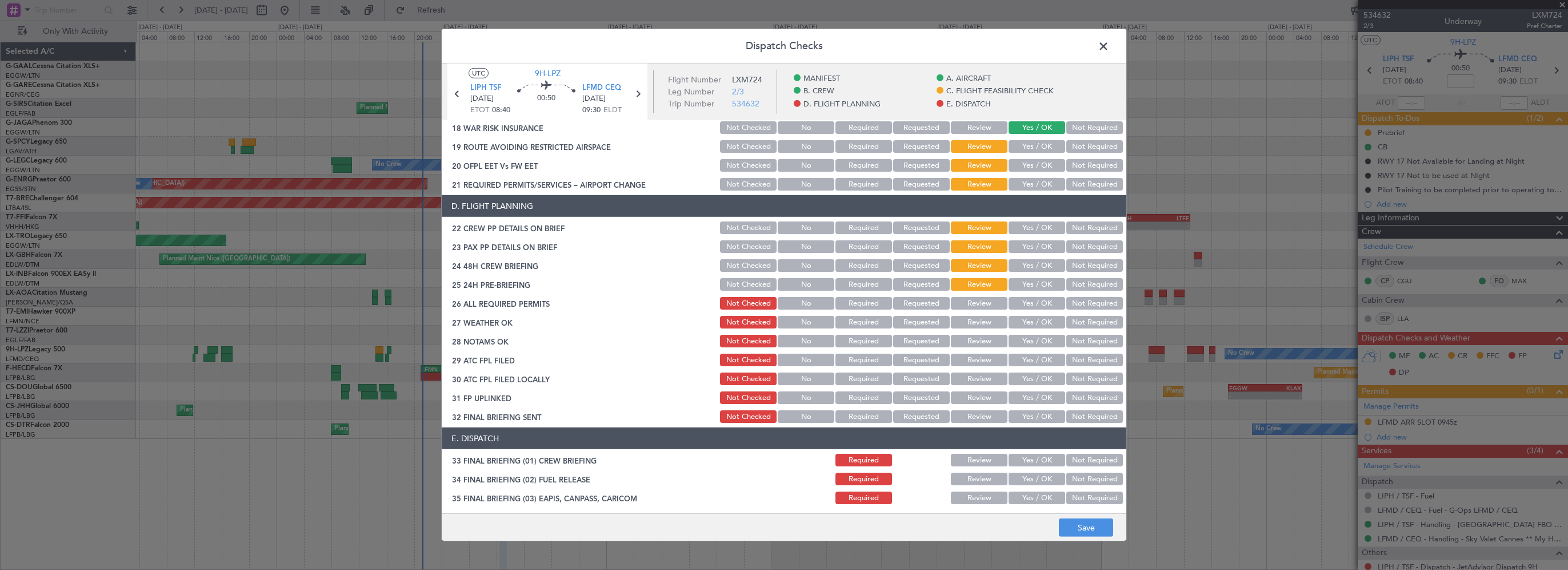
click at [1076, 130] on button "Not Required" at bounding box center [1095, 127] width 57 height 12
click at [1034, 147] on button "Yes / OK" at bounding box center [1037, 146] width 57 height 12
click at [1016, 169] on button "Yes / OK" at bounding box center [1037, 165] width 57 height 12
click at [1011, 182] on button "Yes / OK" at bounding box center [1037, 184] width 57 height 12
drag, startPoint x: 1023, startPoint y: 226, endPoint x: 1017, endPoint y: 251, distance: 25.7
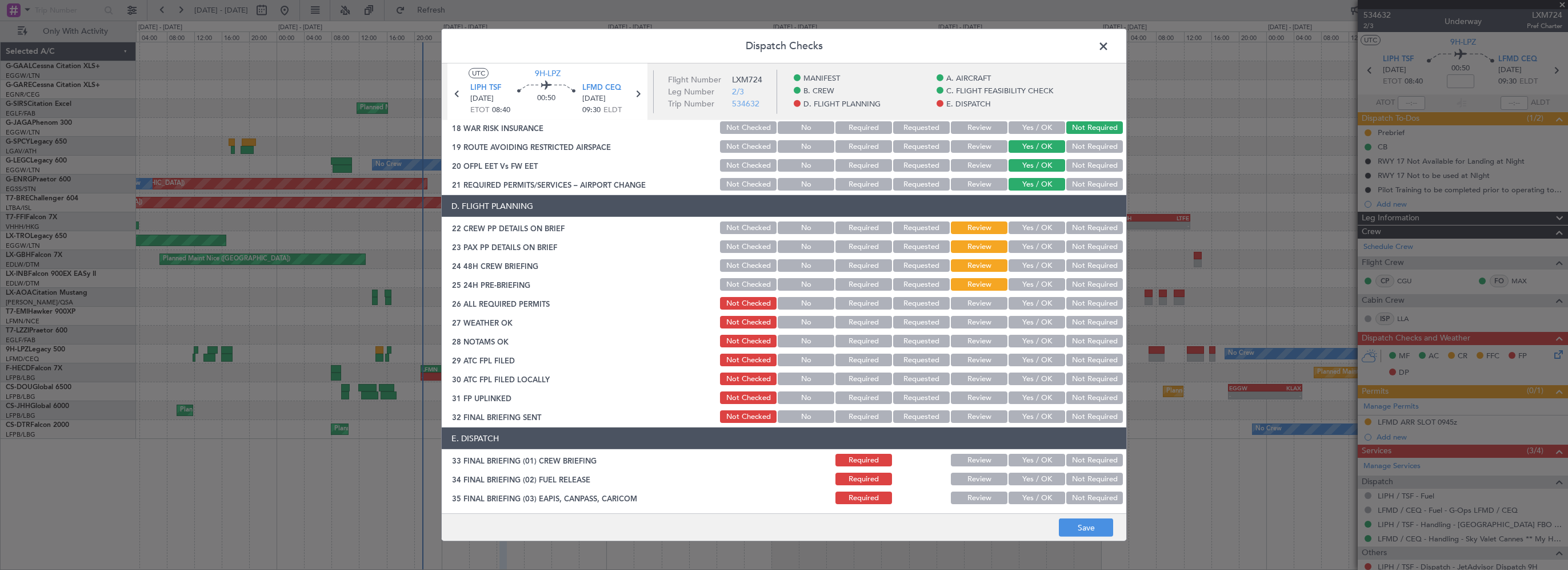
click at [1023, 226] on button "Yes / OK" at bounding box center [1037, 227] width 57 height 12
click at [1017, 251] on button "Yes / OK" at bounding box center [1037, 246] width 57 height 12
click at [1033, 264] on button "Yes / OK" at bounding box center [1037, 265] width 57 height 12
drag, startPoint x: 1027, startPoint y: 282, endPoint x: 1065, endPoint y: 309, distance: 46.6
click at [1028, 286] on button "Yes / OK" at bounding box center [1037, 284] width 57 height 12
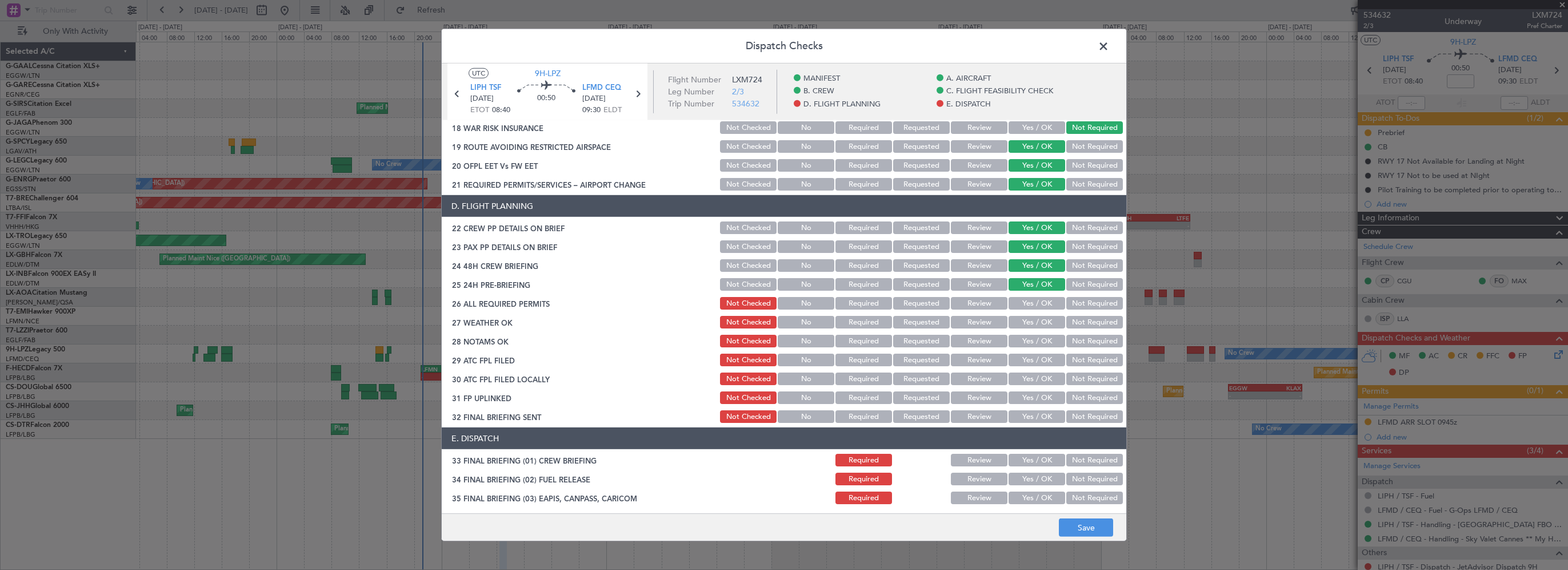
click at [1034, 304] on button "Yes / OK" at bounding box center [1037, 303] width 57 height 12
click at [1071, 284] on button "Not Required" at bounding box center [1095, 284] width 57 height 12
drag, startPoint x: 1031, startPoint y: 324, endPoint x: 1022, endPoint y: 337, distance: 15.8
click at [1031, 324] on button "Yes / OK" at bounding box center [1037, 322] width 57 height 12
click at [1016, 345] on button "Yes / OK" at bounding box center [1037, 341] width 57 height 12
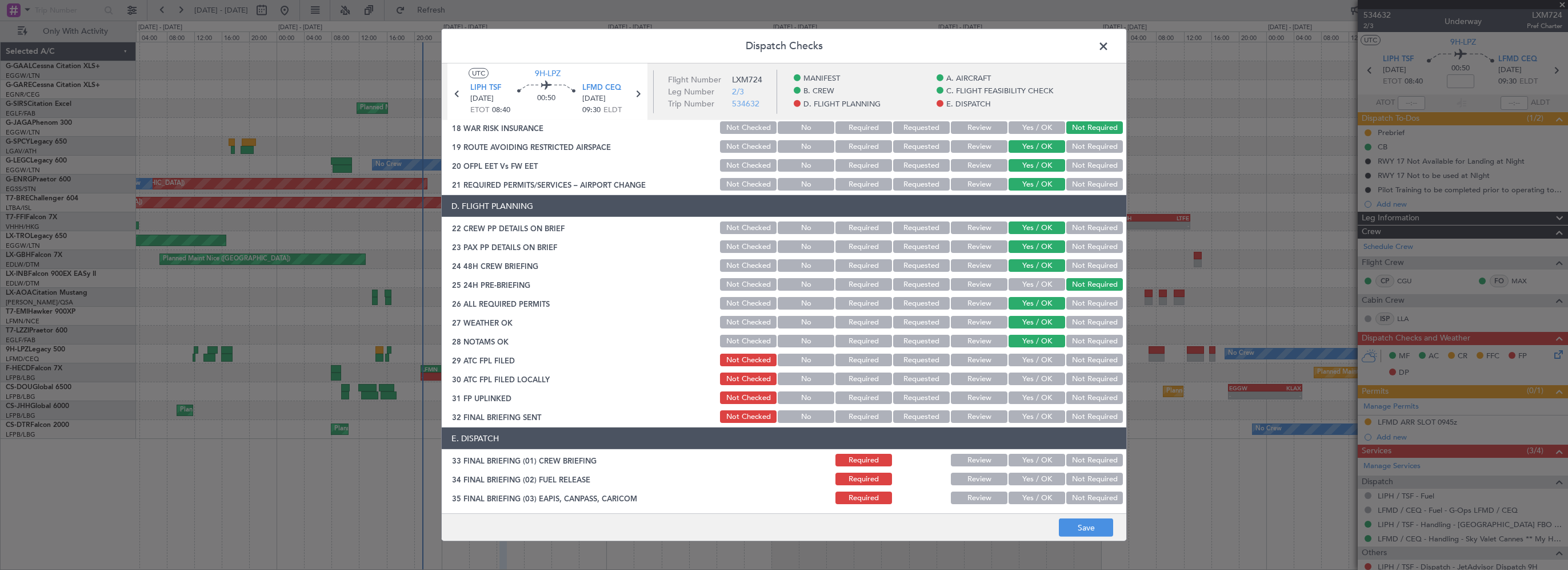
click at [1016, 359] on button "Yes / OK" at bounding box center [1037, 359] width 57 height 12
drag, startPoint x: 1015, startPoint y: 375, endPoint x: 1012, endPoint y: 394, distance: 19.2
click at [1015, 379] on button "Yes / OK" at bounding box center [1037, 378] width 57 height 12
click at [1013, 401] on button "Yes / OK" at bounding box center [1037, 397] width 57 height 12
click at [1014, 421] on button "Yes / OK" at bounding box center [1037, 416] width 57 height 12
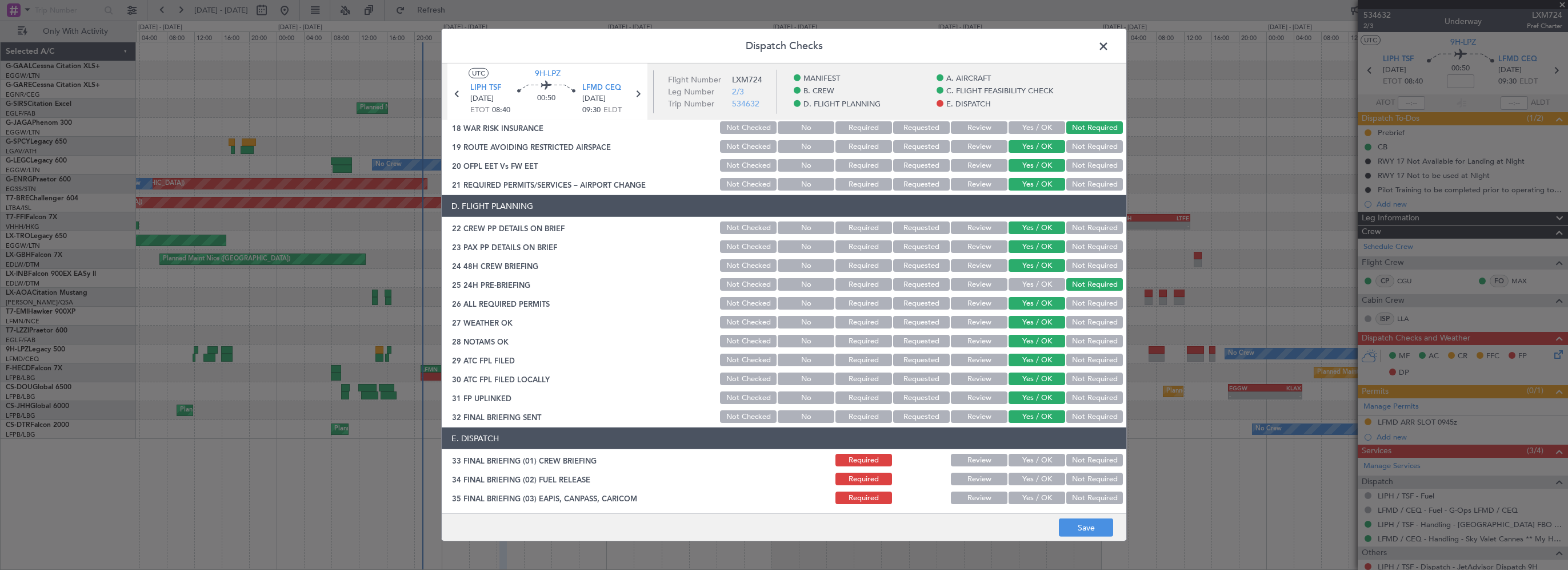
scroll to position [629, 0]
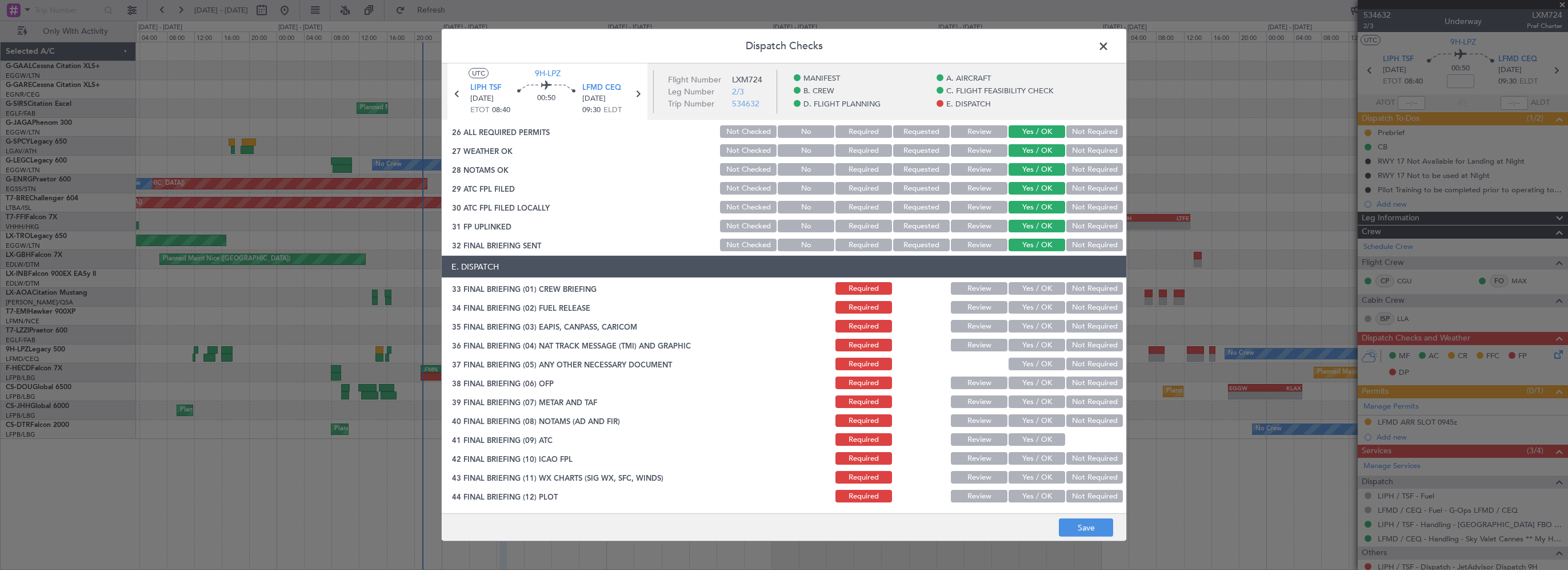
click at [1022, 290] on button "Yes / OK" at bounding box center [1037, 287] width 57 height 12
click at [1016, 310] on button "Yes / OK" at bounding box center [1037, 306] width 57 height 12
click at [1069, 328] on button "Not Required" at bounding box center [1095, 325] width 57 height 12
drag, startPoint x: 1069, startPoint y: 345, endPoint x: 1070, endPoint y: 362, distance: 17.0
click at [1069, 346] on button "Not Required" at bounding box center [1095, 344] width 57 height 12
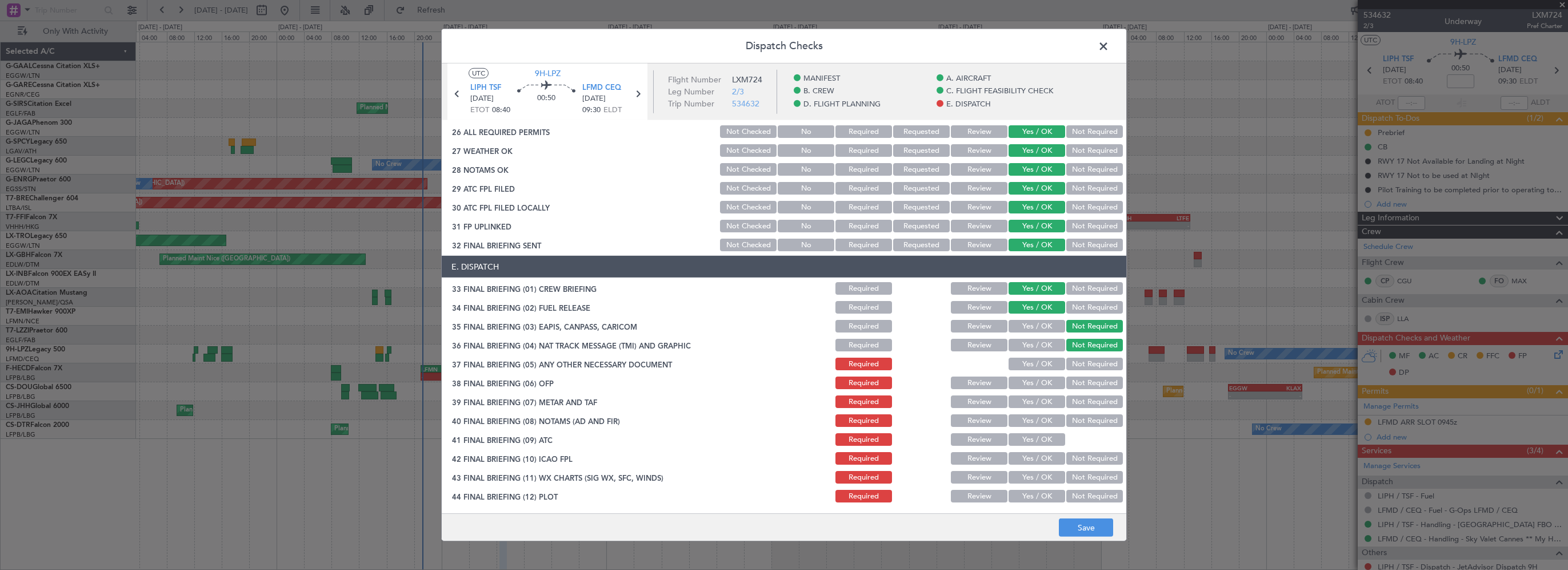
drag, startPoint x: 1070, startPoint y: 362, endPoint x: 1031, endPoint y: 394, distance: 50.4
click at [1068, 364] on button "Not Required" at bounding box center [1095, 364] width 57 height 12
click at [1042, 383] on button "Yes / OK" at bounding box center [1037, 383] width 57 height 12
click at [1029, 398] on button "Yes / OK" at bounding box center [1037, 401] width 57 height 12
drag, startPoint x: 1016, startPoint y: 417, endPoint x: 1011, endPoint y: 435, distance: 18.7
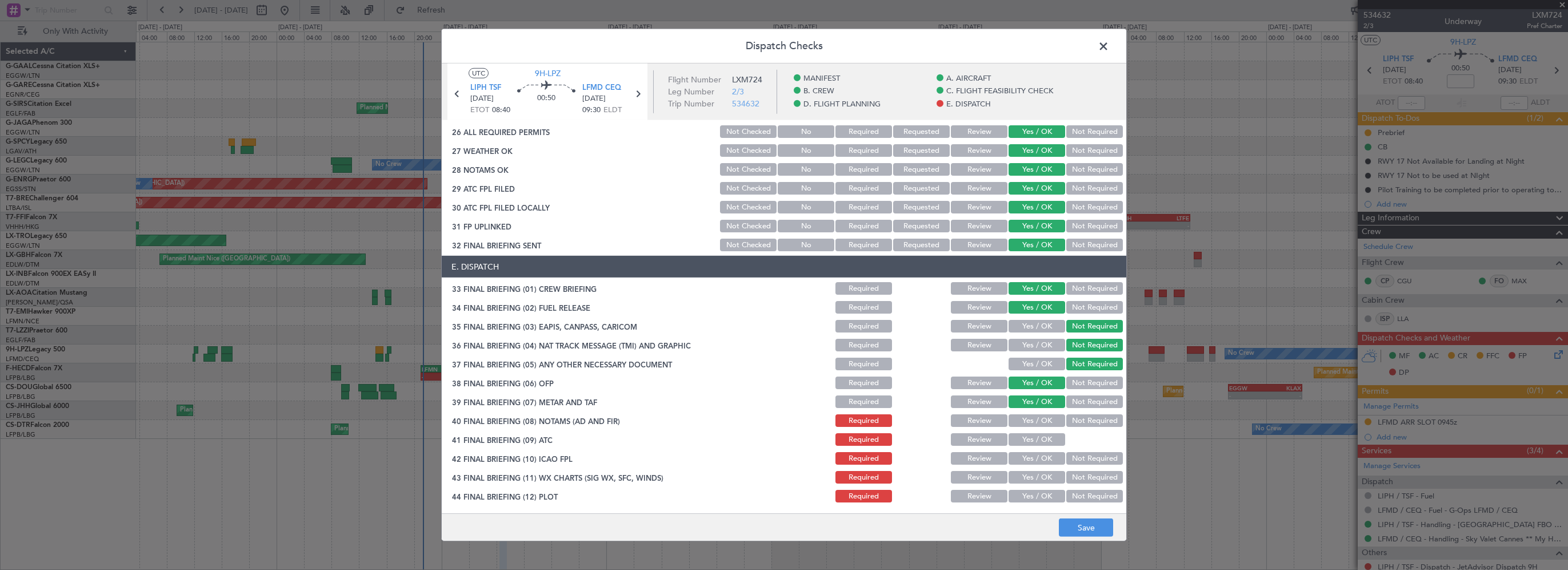
click at [1016, 423] on button "Yes / OK" at bounding box center [1037, 420] width 57 height 12
click at [1009, 443] on button "Yes / OK" at bounding box center [1037, 439] width 57 height 12
click at [1009, 459] on button "Yes / OK" at bounding box center [1037, 458] width 57 height 12
click at [1010, 471] on button "Yes / OK" at bounding box center [1037, 477] width 57 height 12
click at [1011, 500] on button "Yes / OK" at bounding box center [1037, 496] width 57 height 12
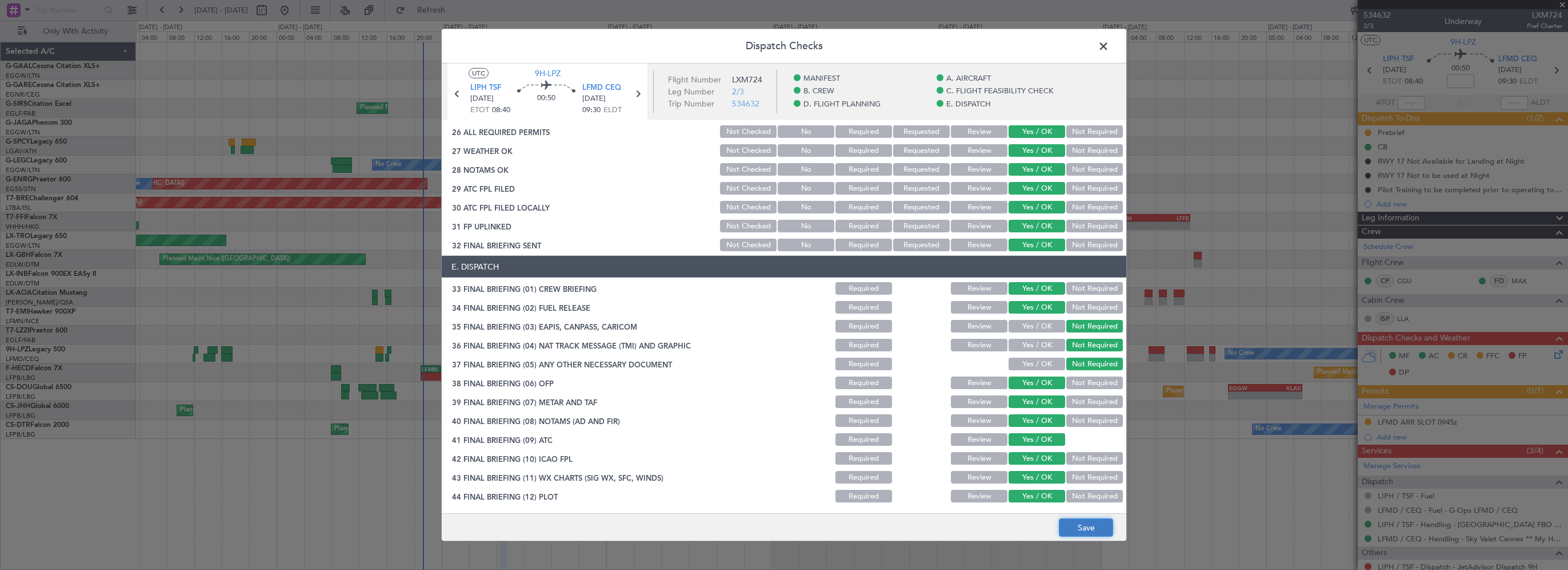
click at [1074, 528] on button "Save" at bounding box center [1086, 527] width 54 height 18
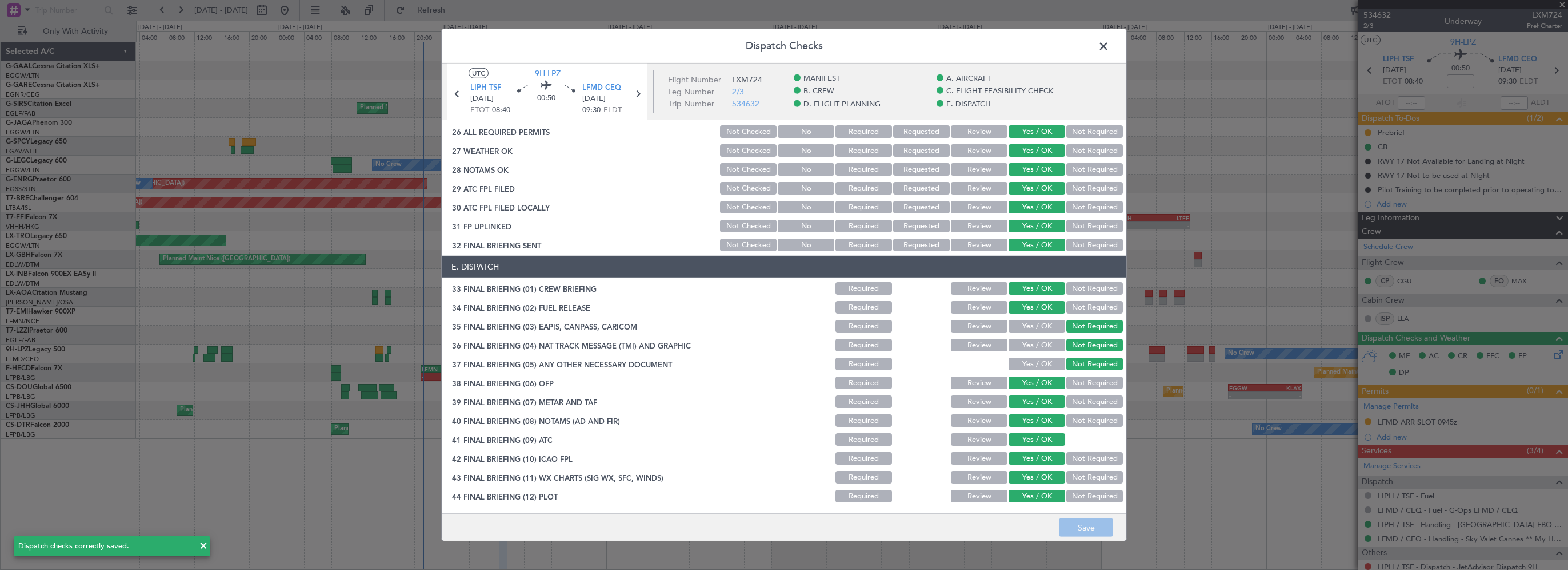
click at [1110, 45] on span at bounding box center [1110, 49] width 0 height 23
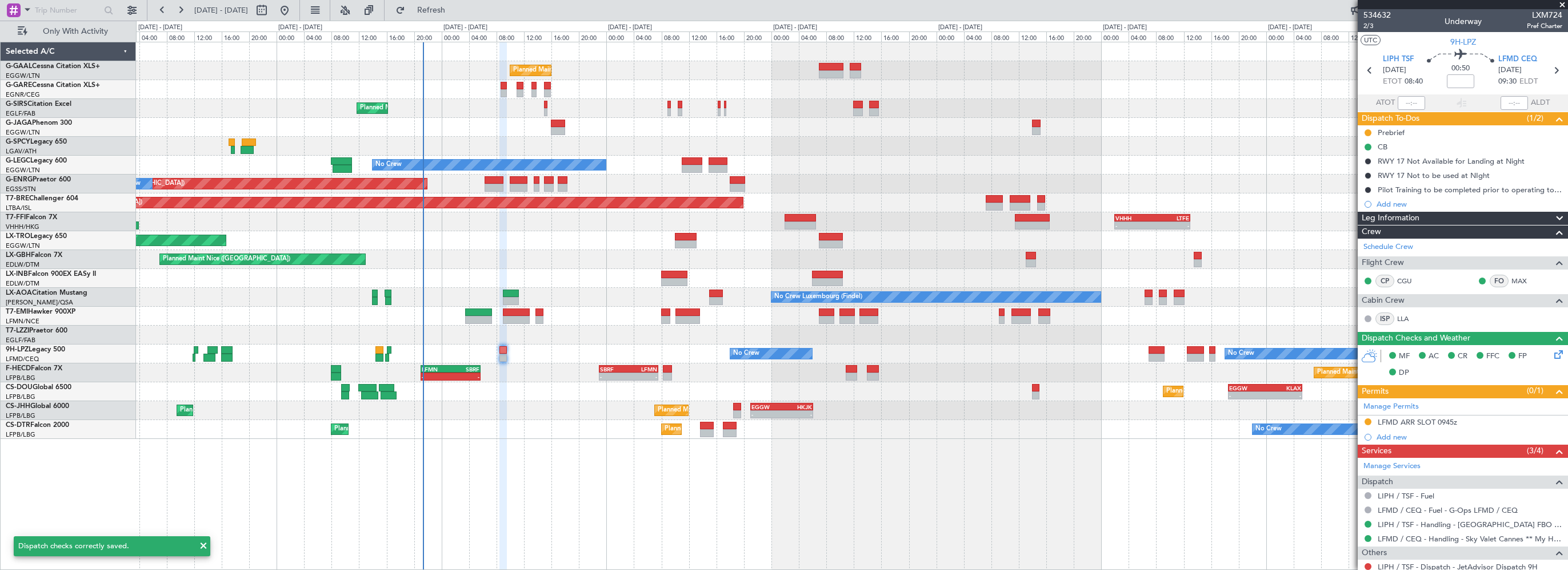
click at [1229, 139] on div at bounding box center [852, 147] width 1432 height 19
click at [1211, 154] on div at bounding box center [852, 147] width 1432 height 19
click at [1319, 119] on div at bounding box center [852, 128] width 1432 height 19
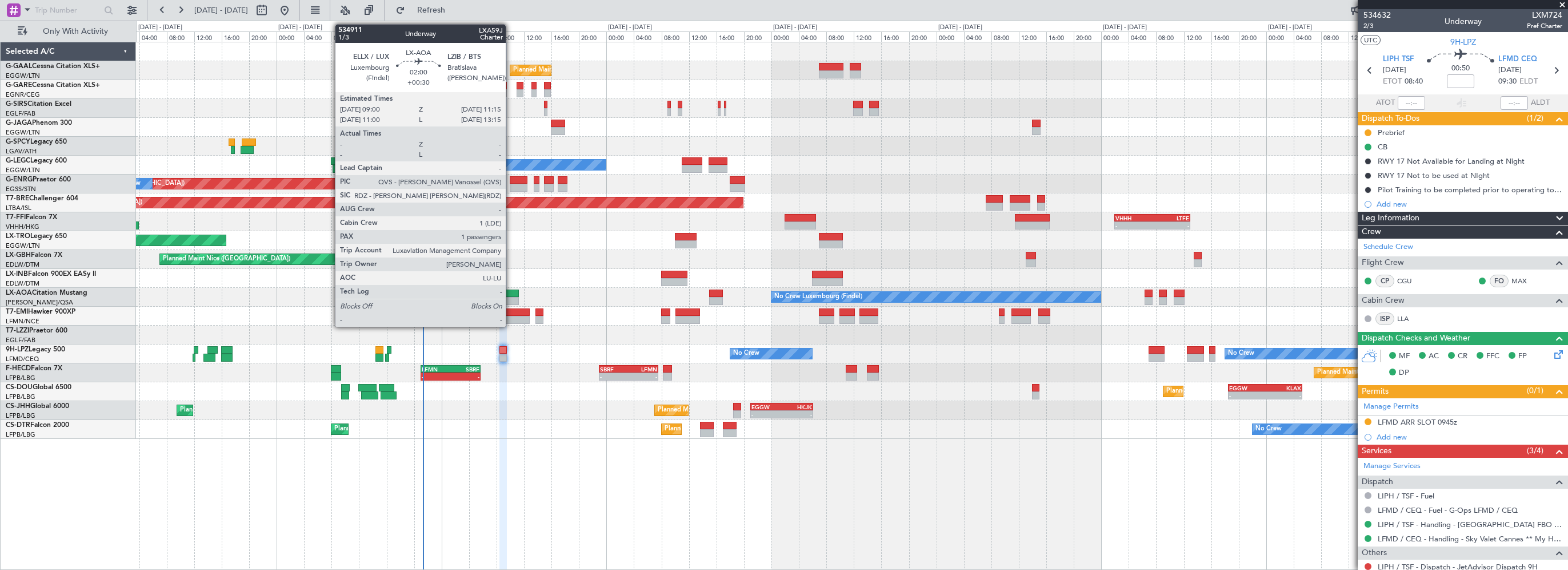
click at [511, 293] on div at bounding box center [511, 293] width 16 height 8
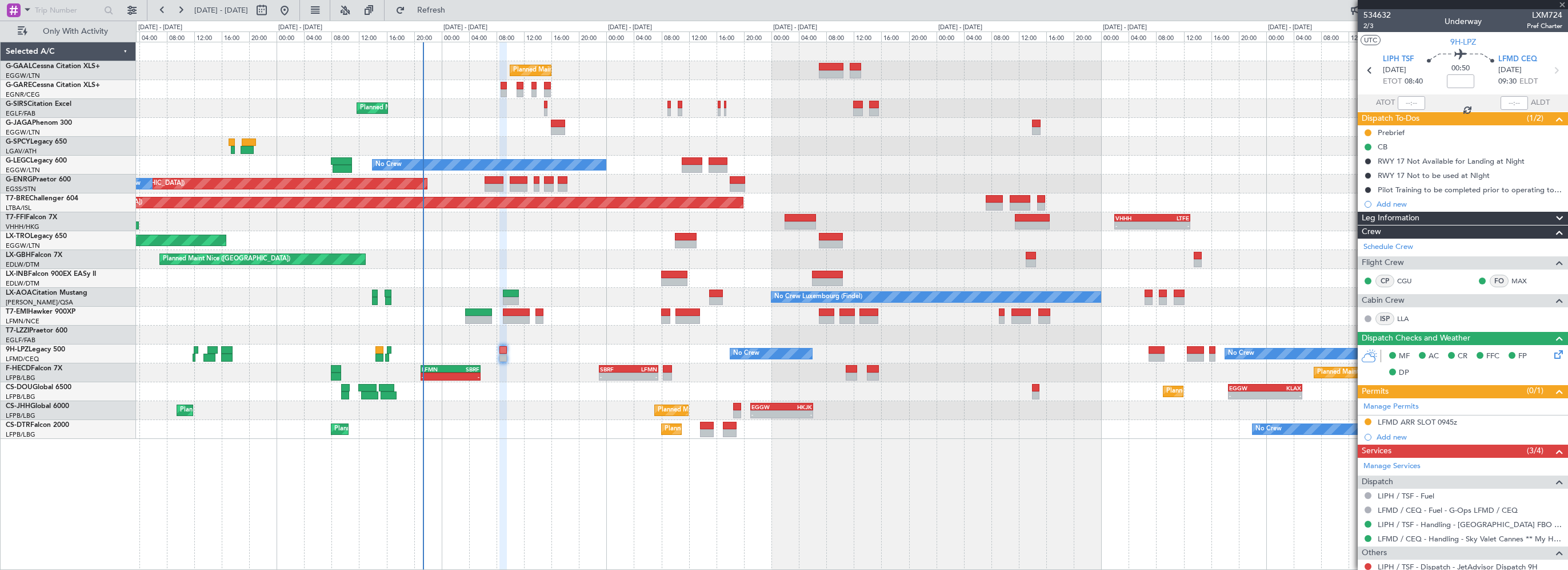
type input "+00:30"
type input "1"
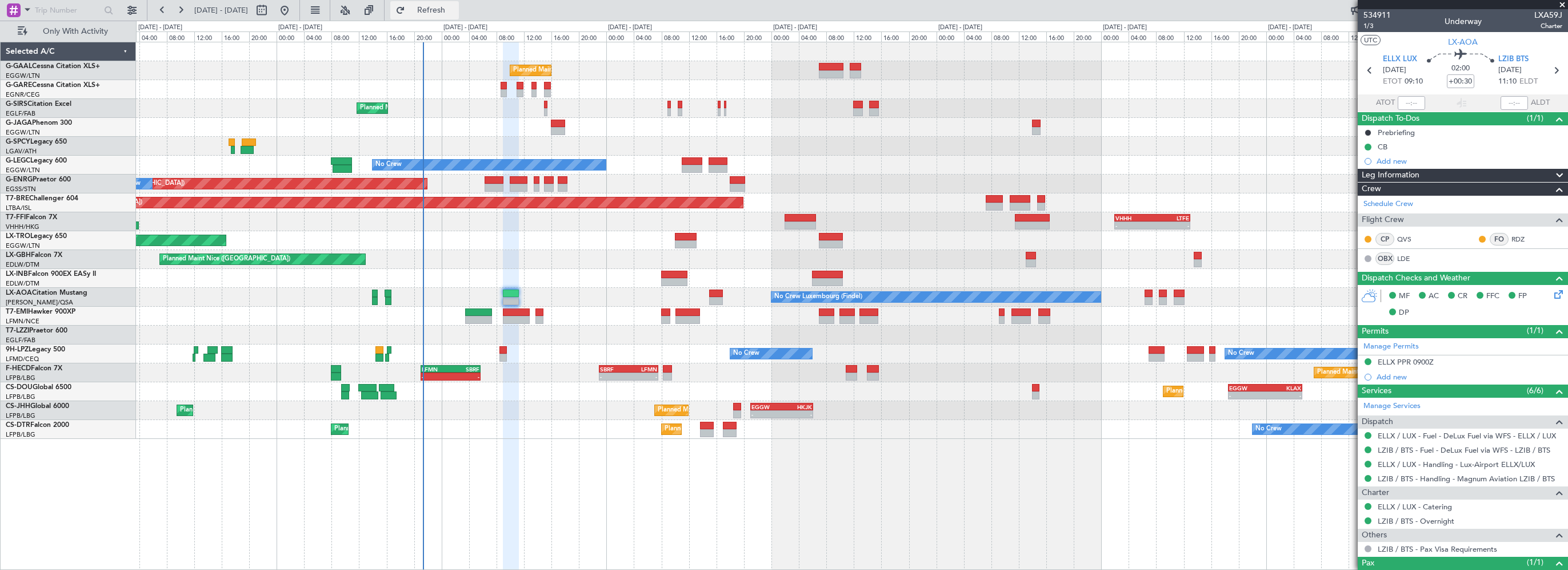
click at [455, 7] on span "Refresh" at bounding box center [432, 10] width 48 height 8
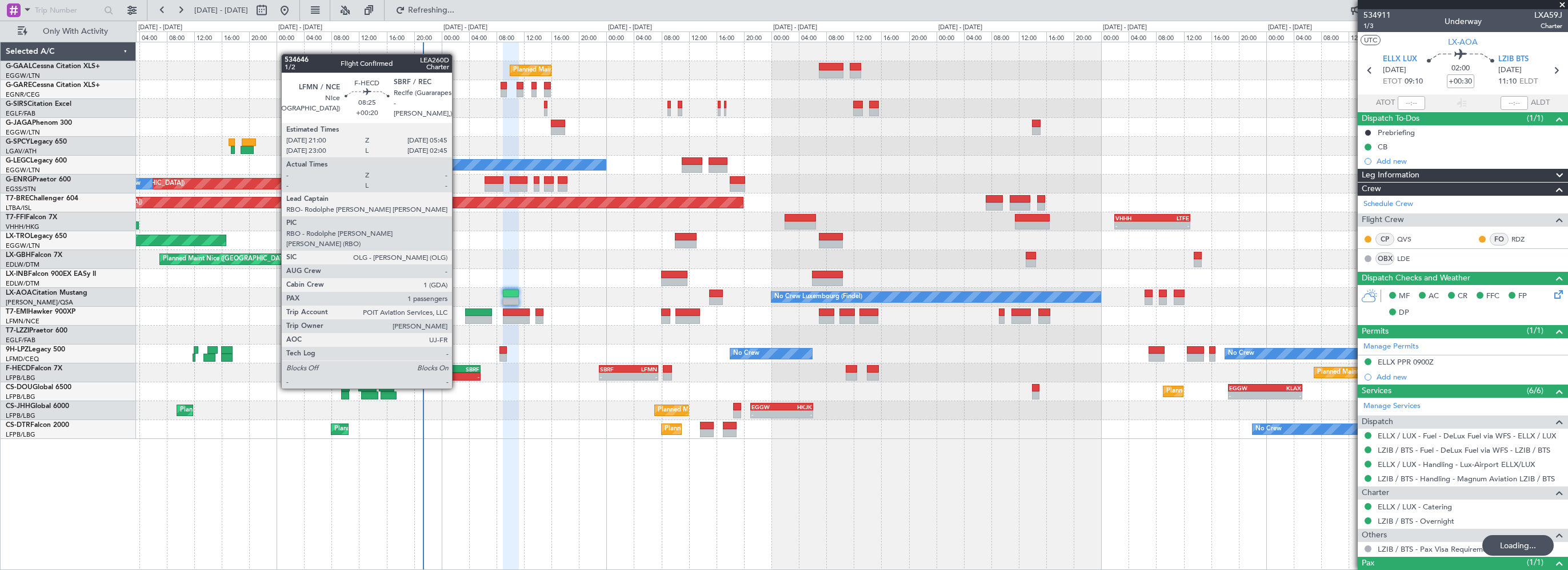
click at [457, 366] on div "SBRF" at bounding box center [465, 368] width 29 height 7
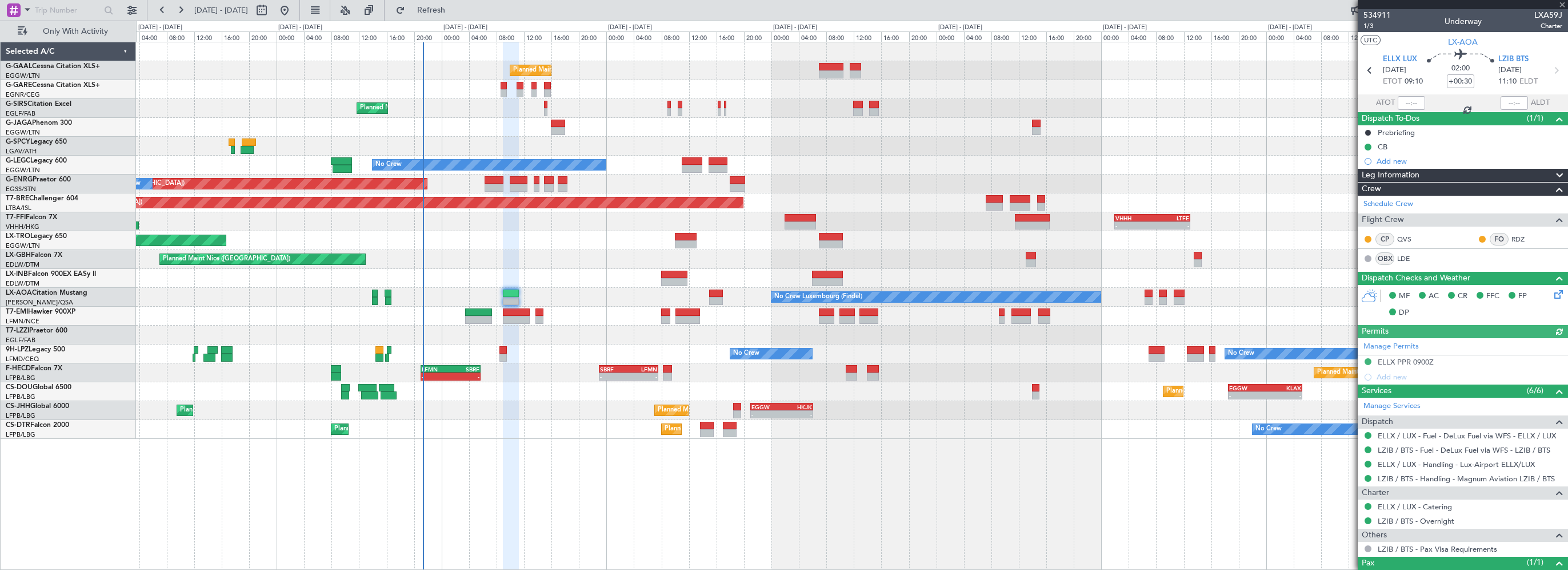
type input "+00:20"
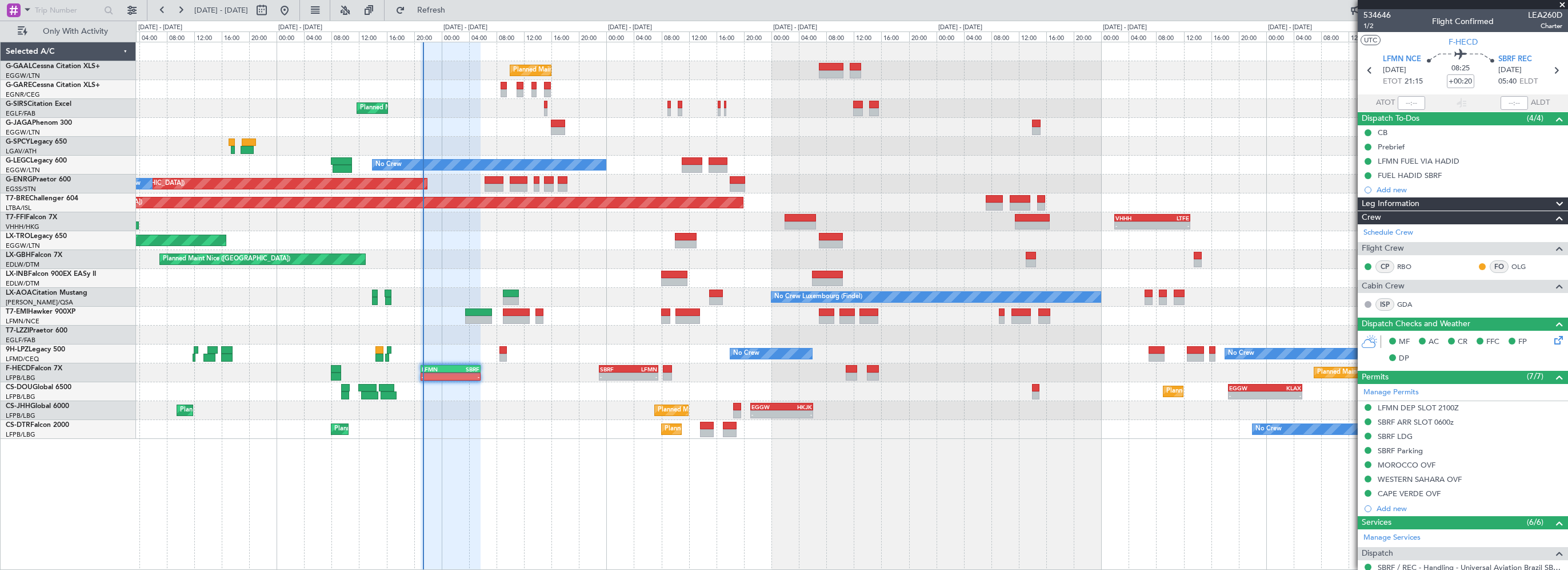
click at [482, 462] on div "Planned Maint Planned Maint [GEOGRAPHIC_DATA] ([GEOGRAPHIC_DATA]) No Crew A/C U…" at bounding box center [852, 305] width 1432 height 528
click at [448, 10] on span "Refresh" at bounding box center [432, 10] width 48 height 8
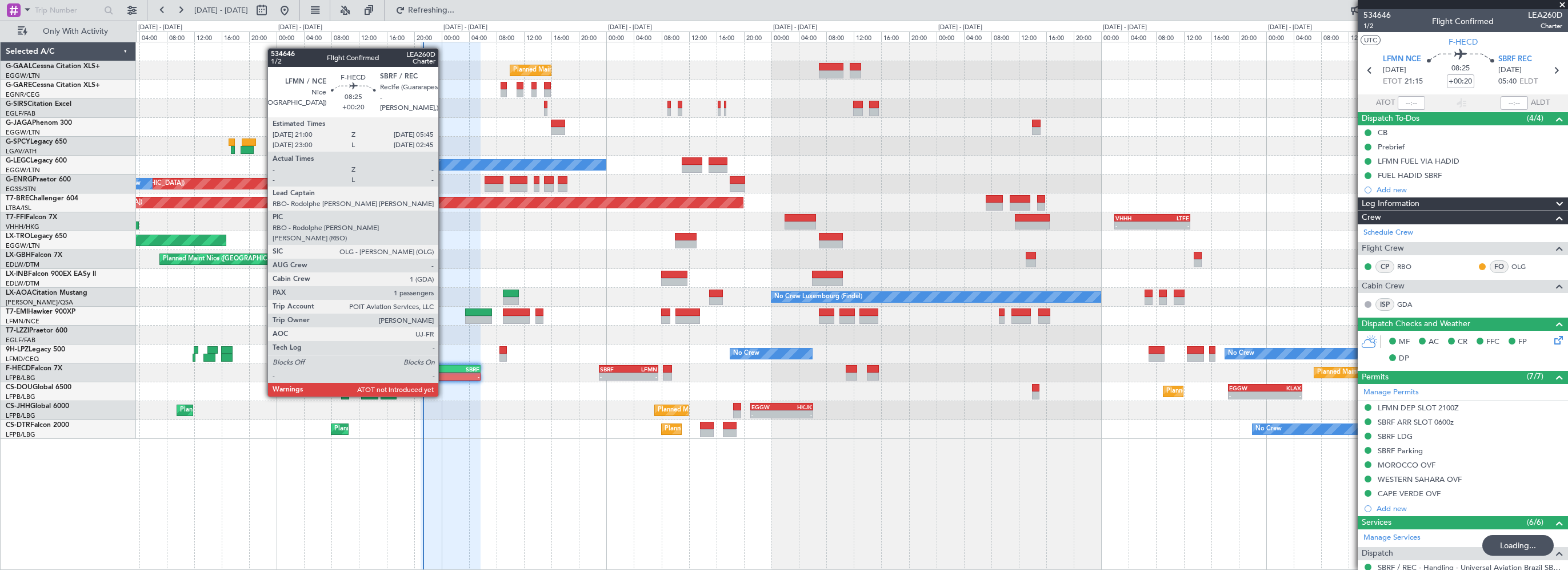
click at [446, 374] on div "-" at bounding box center [436, 376] width 29 height 7
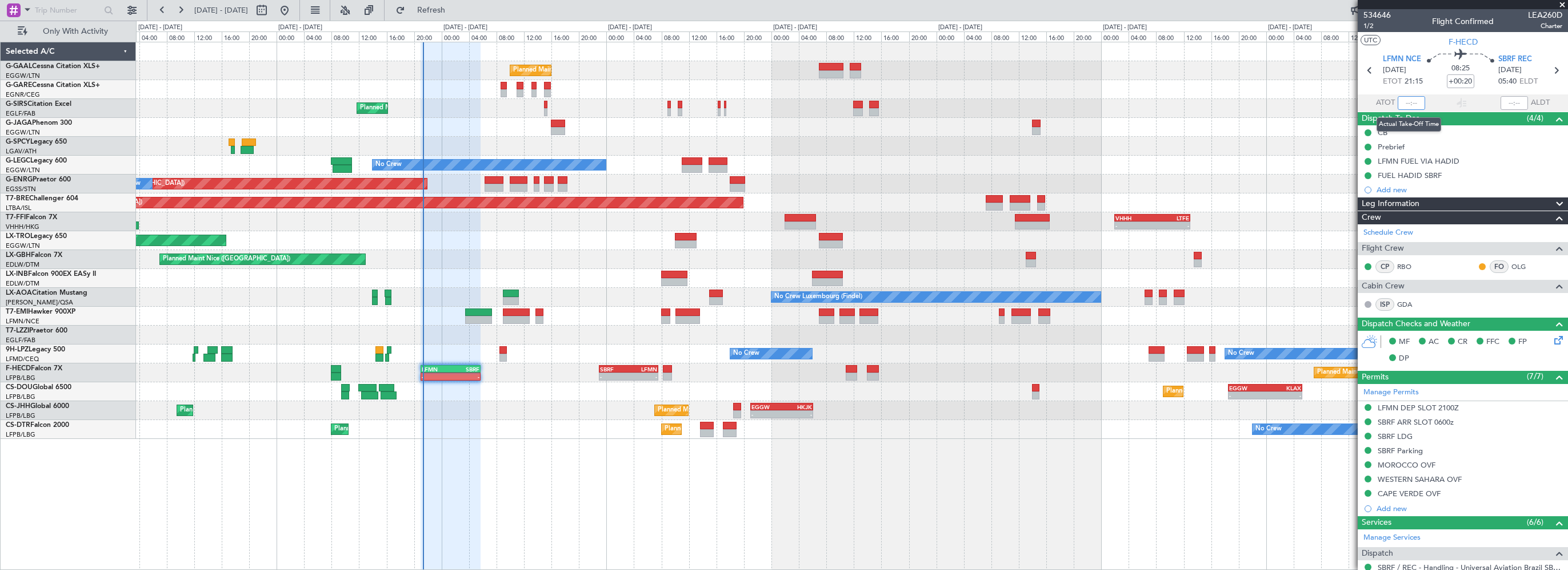
click at [1415, 101] on input "text" at bounding box center [1411, 103] width 28 height 13
type input "21:18"
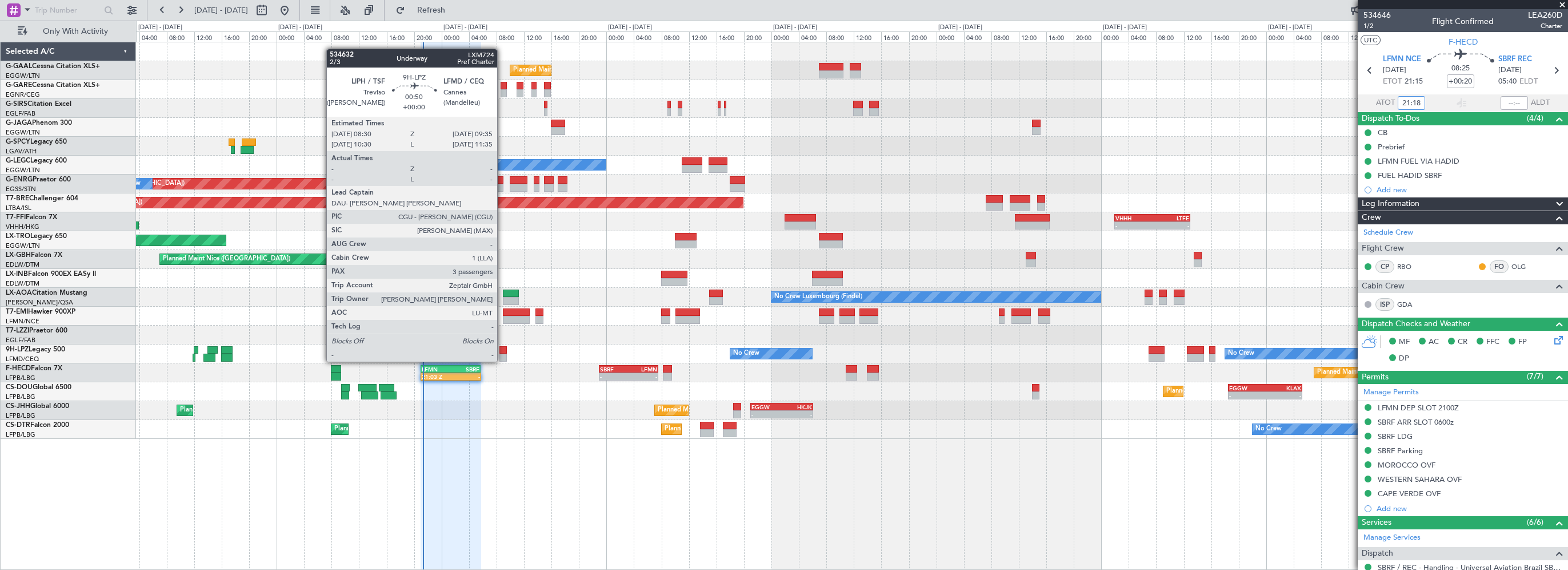
click at [502, 350] on div at bounding box center [503, 350] width 8 height 8
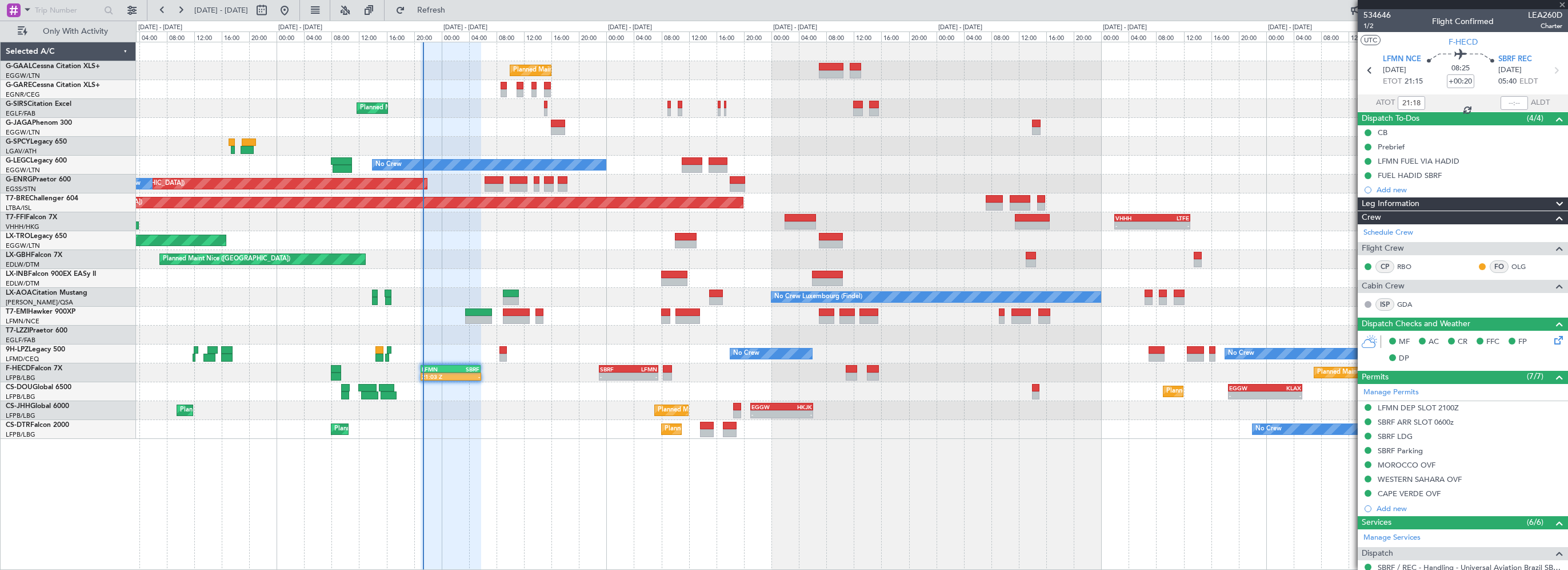
click at [459, 526] on div at bounding box center [451, 305] width 61 height 528
type input "3"
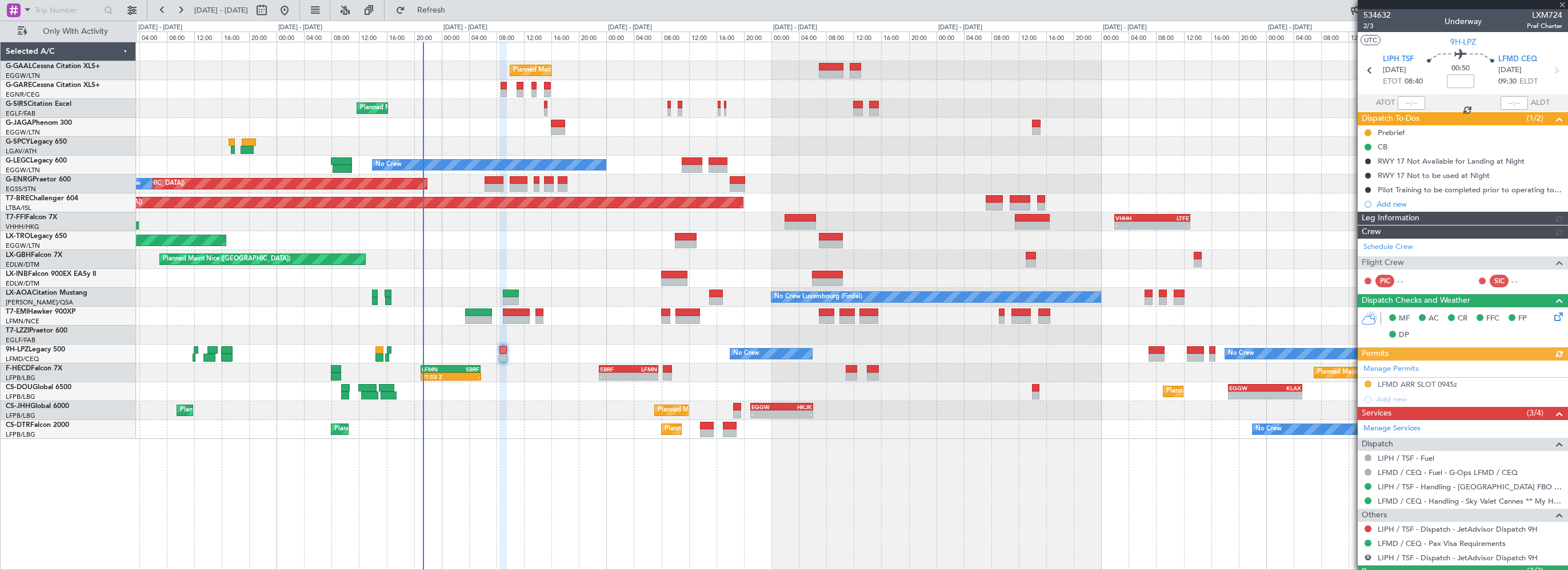
click at [532, 431] on div "No Crew Planned Maint [GEOGRAPHIC_DATA] ([GEOGRAPHIC_DATA]) Planned Maint Sofia…" at bounding box center [852, 429] width 1432 height 19
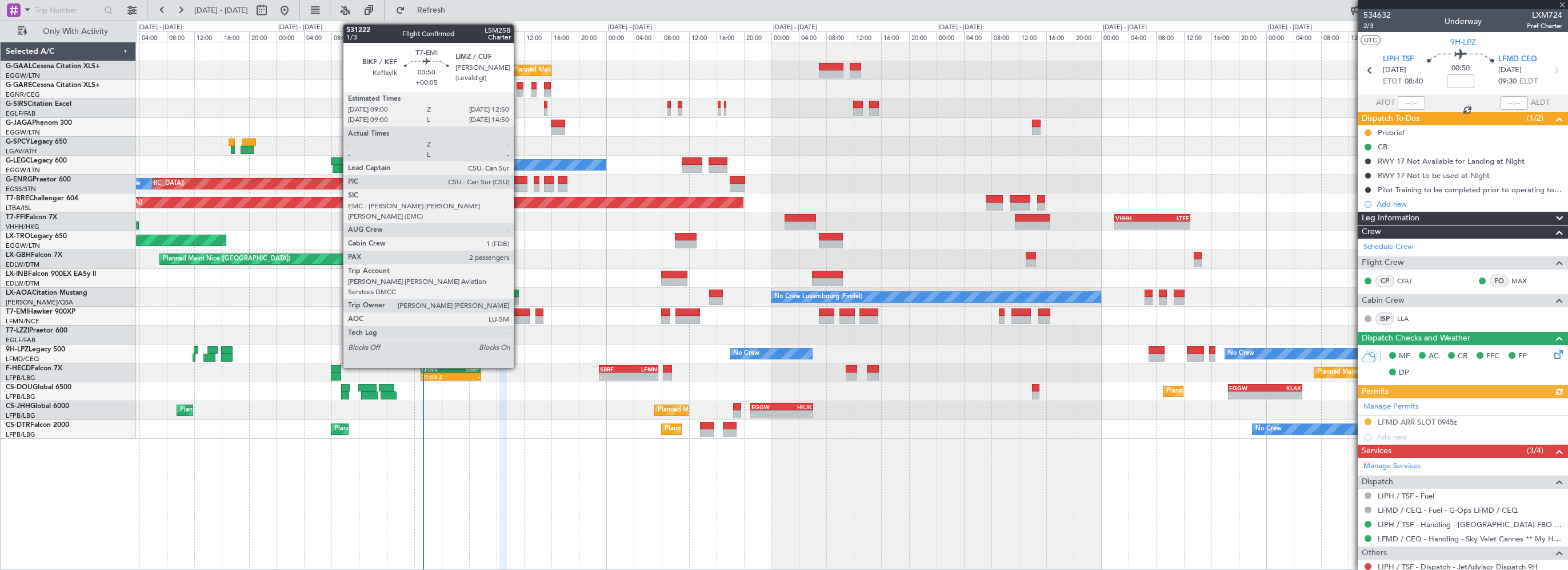
click at [516, 311] on div at bounding box center [516, 312] width 27 height 8
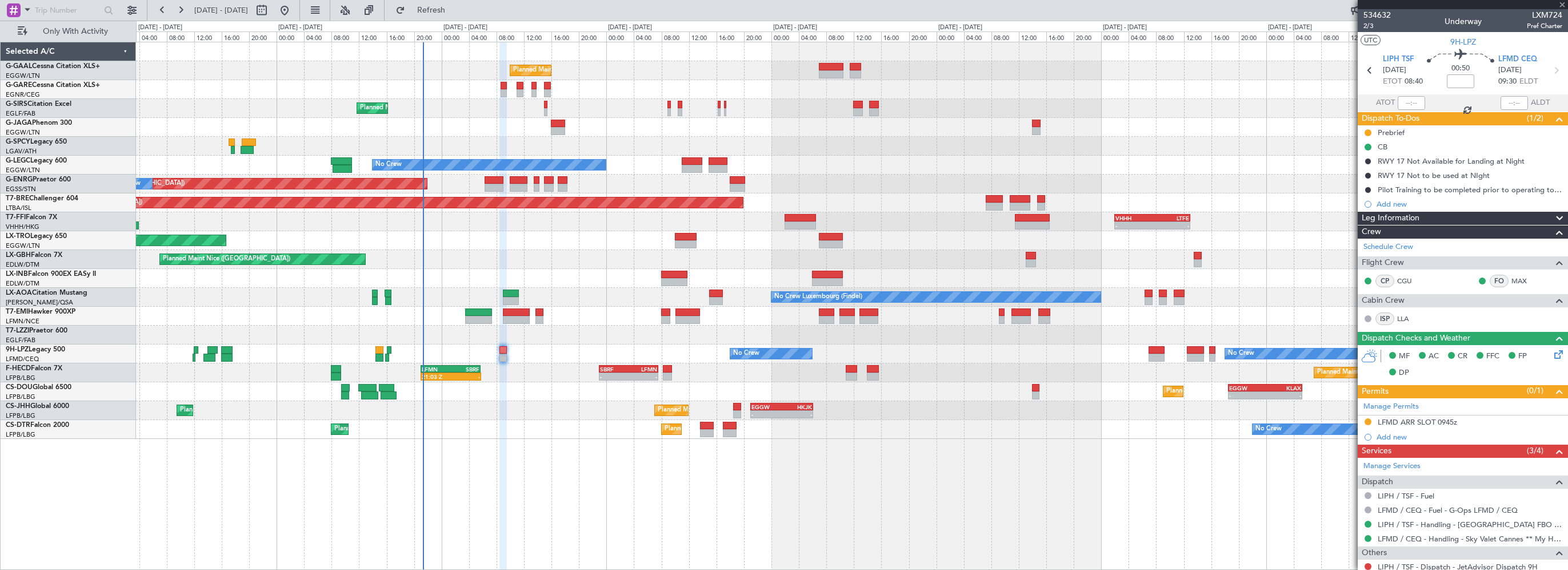
type input "+00:05"
type input "2"
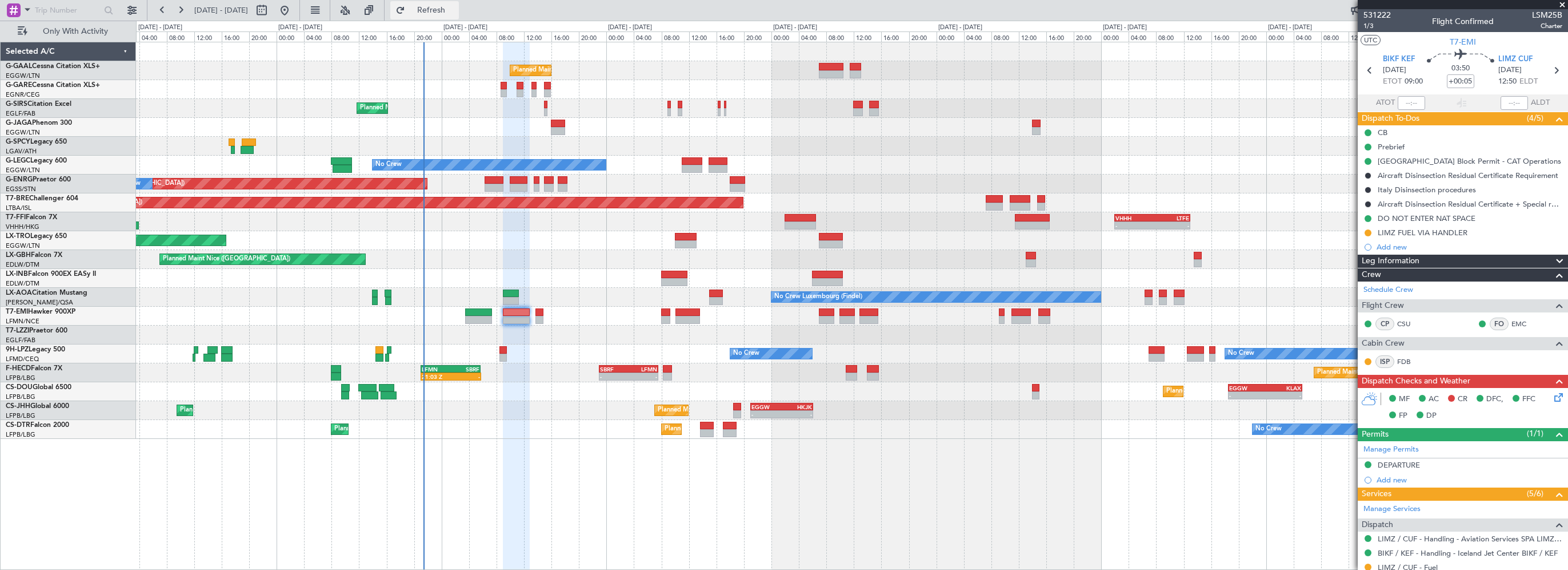
click at [455, 7] on span "Refresh" at bounding box center [432, 10] width 48 height 8
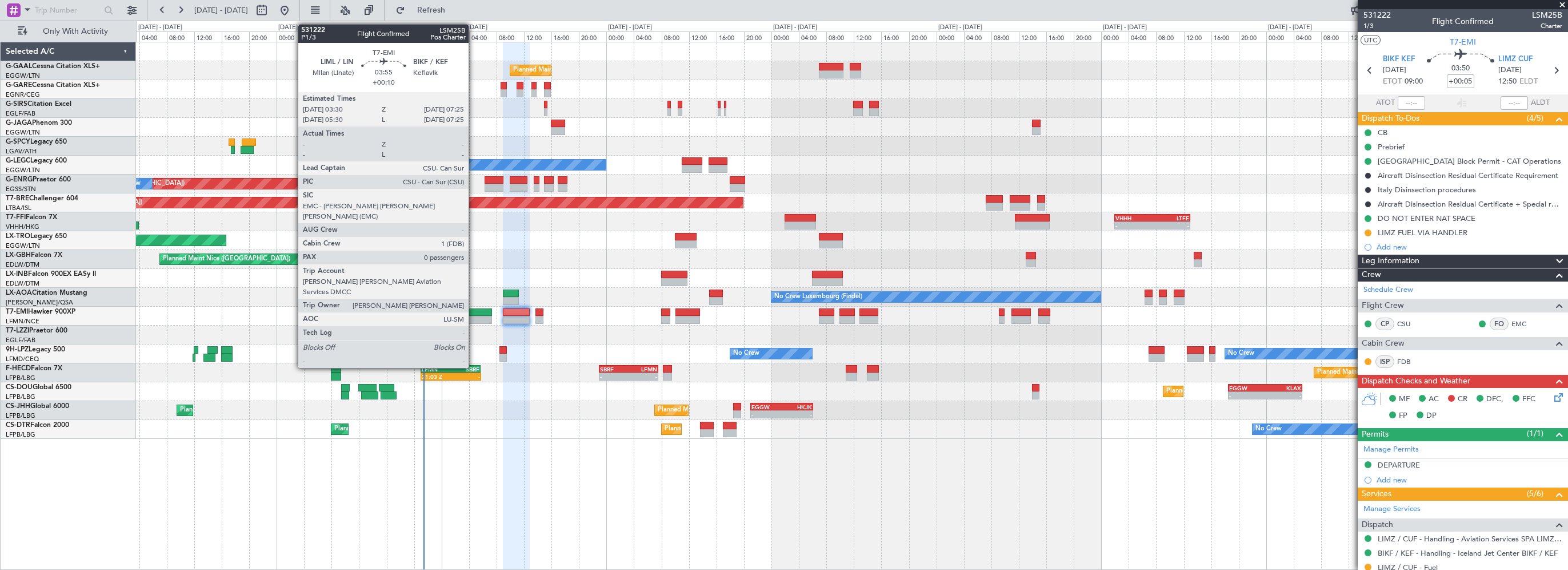
click at [474, 312] on div at bounding box center [478, 312] width 28 height 8
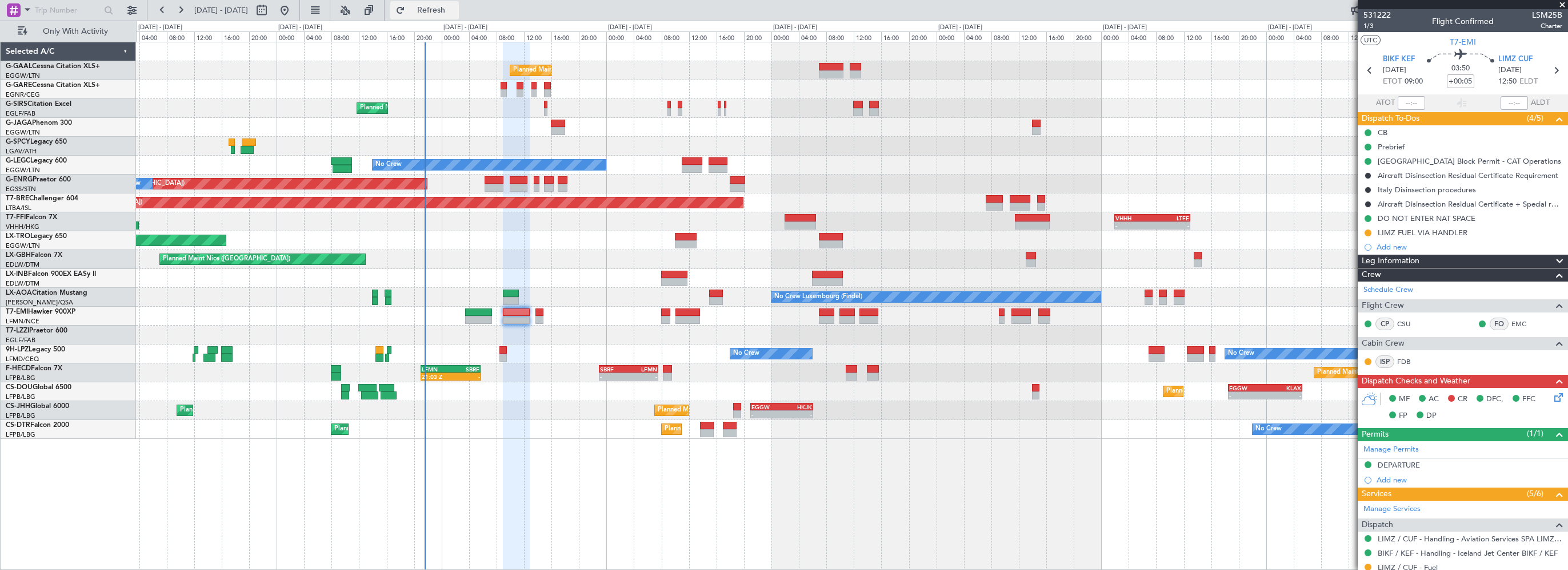
click at [459, 10] on button "Refresh" at bounding box center [425, 10] width 68 height 18
click at [455, 7] on span "Refreshing..." at bounding box center [432, 10] width 48 height 8
click at [1134, 523] on div "Planned Maint Planned Maint [GEOGRAPHIC_DATA] ([GEOGRAPHIC_DATA]) No Crew A/C U…" at bounding box center [852, 305] width 1432 height 528
click at [1553, 395] on icon at bounding box center [1558, 396] width 10 height 10
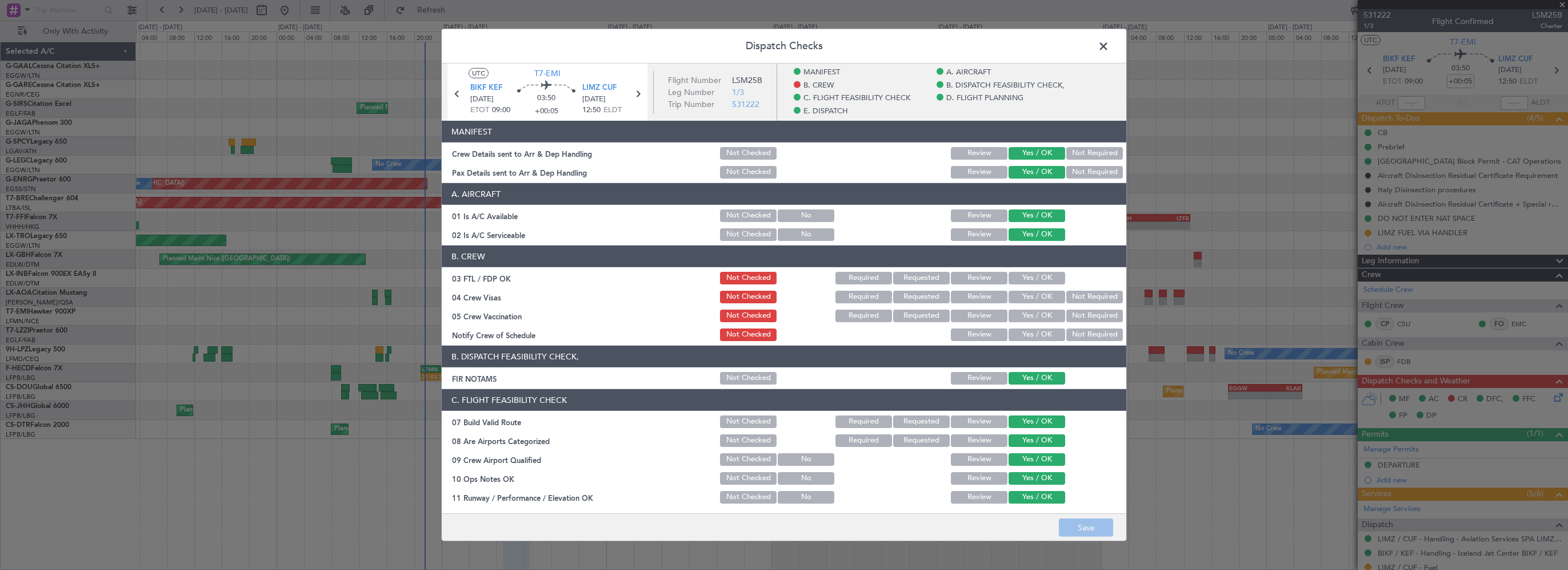
click at [1050, 277] on button "Yes / OK" at bounding box center [1037, 278] width 57 height 12
click at [1088, 294] on button "Not Required" at bounding box center [1095, 296] width 57 height 12
click at [1075, 311] on button "Not Required" at bounding box center [1095, 315] width 57 height 12
click at [1036, 331] on button "Yes / OK" at bounding box center [1037, 334] width 57 height 12
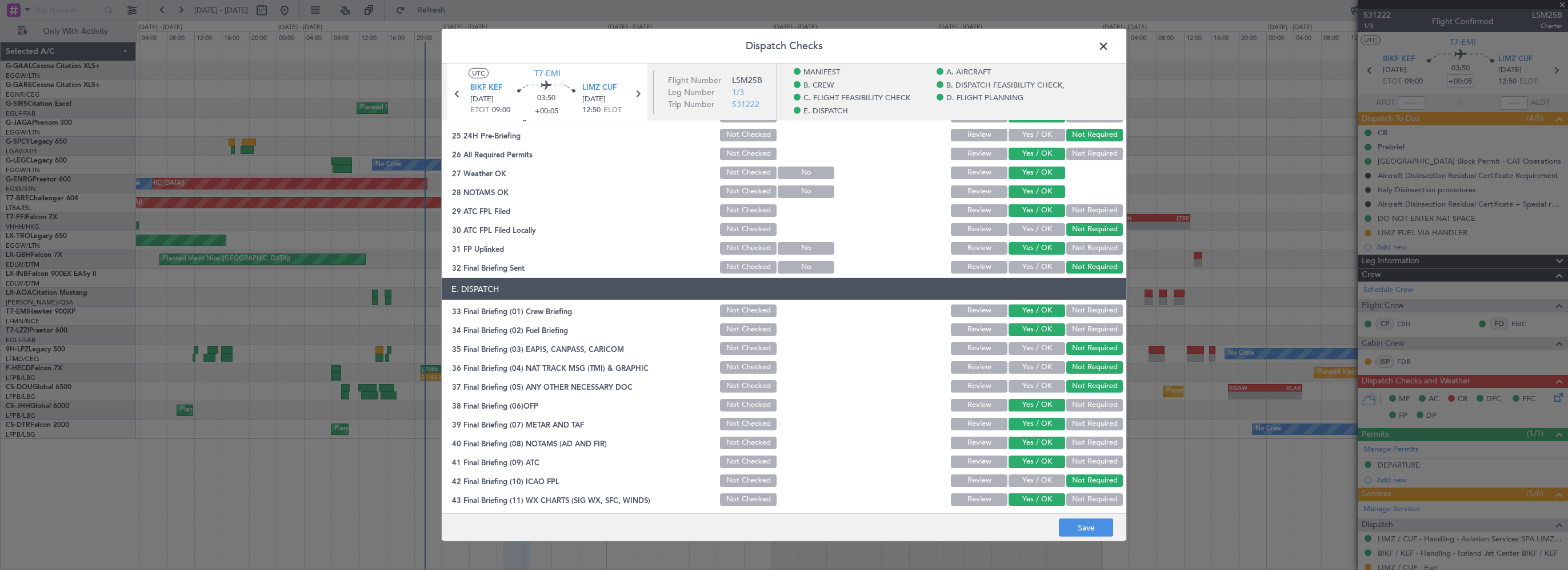
scroll to position [673, 0]
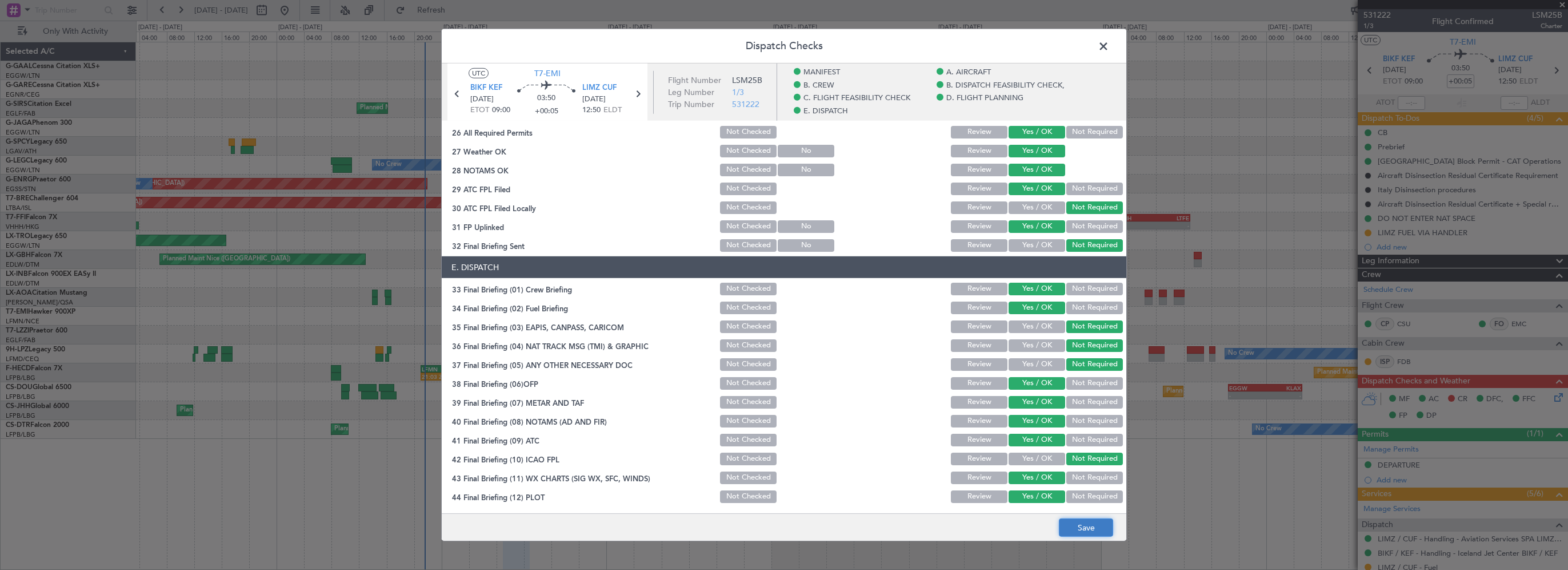
click at [1078, 526] on button "Save" at bounding box center [1086, 527] width 54 height 18
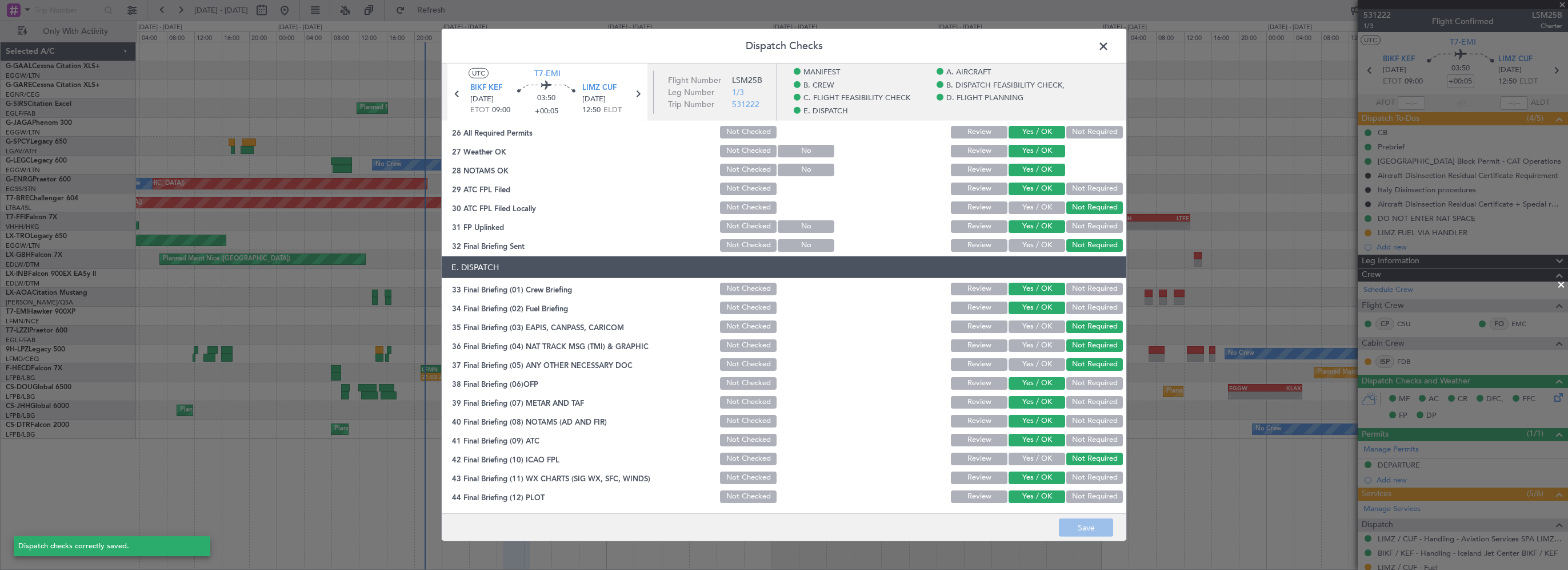
click at [1110, 43] on span at bounding box center [1110, 49] width 0 height 23
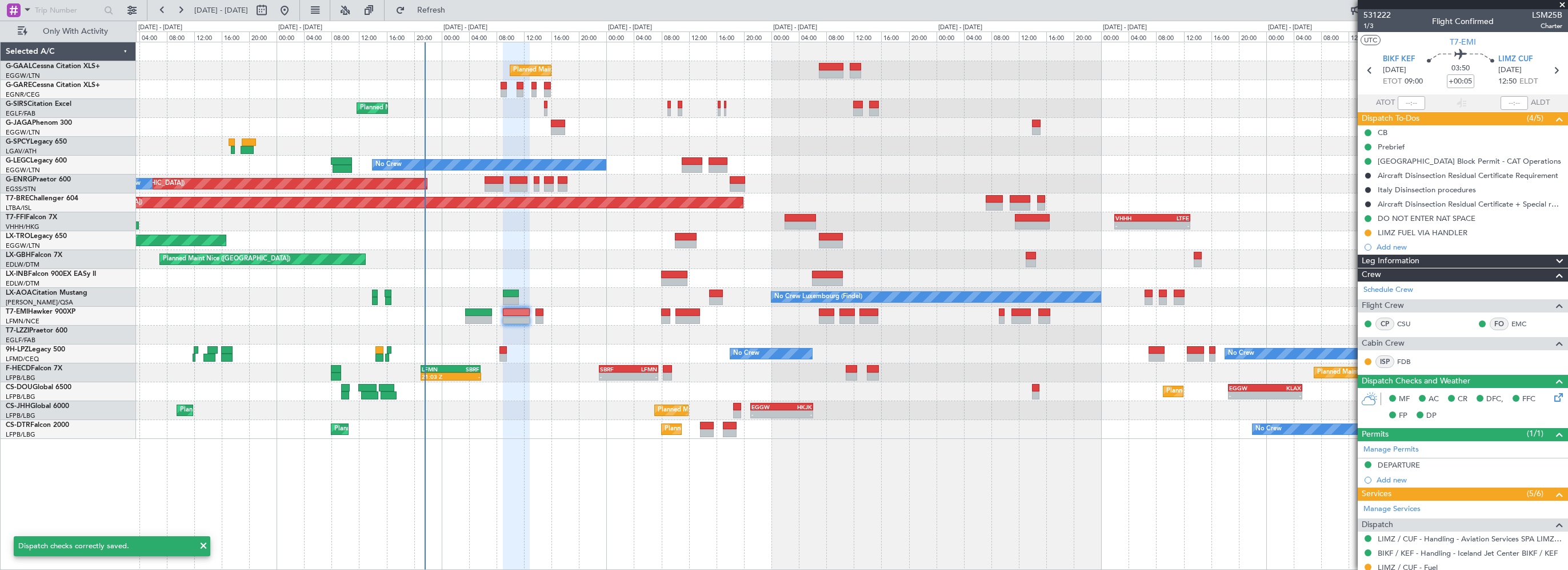
click at [1213, 126] on div at bounding box center [852, 128] width 1432 height 19
click at [754, 524] on div "Planned Maint Planned Maint [GEOGRAPHIC_DATA] ([GEOGRAPHIC_DATA]) No Crew A/C U…" at bounding box center [852, 305] width 1432 height 528
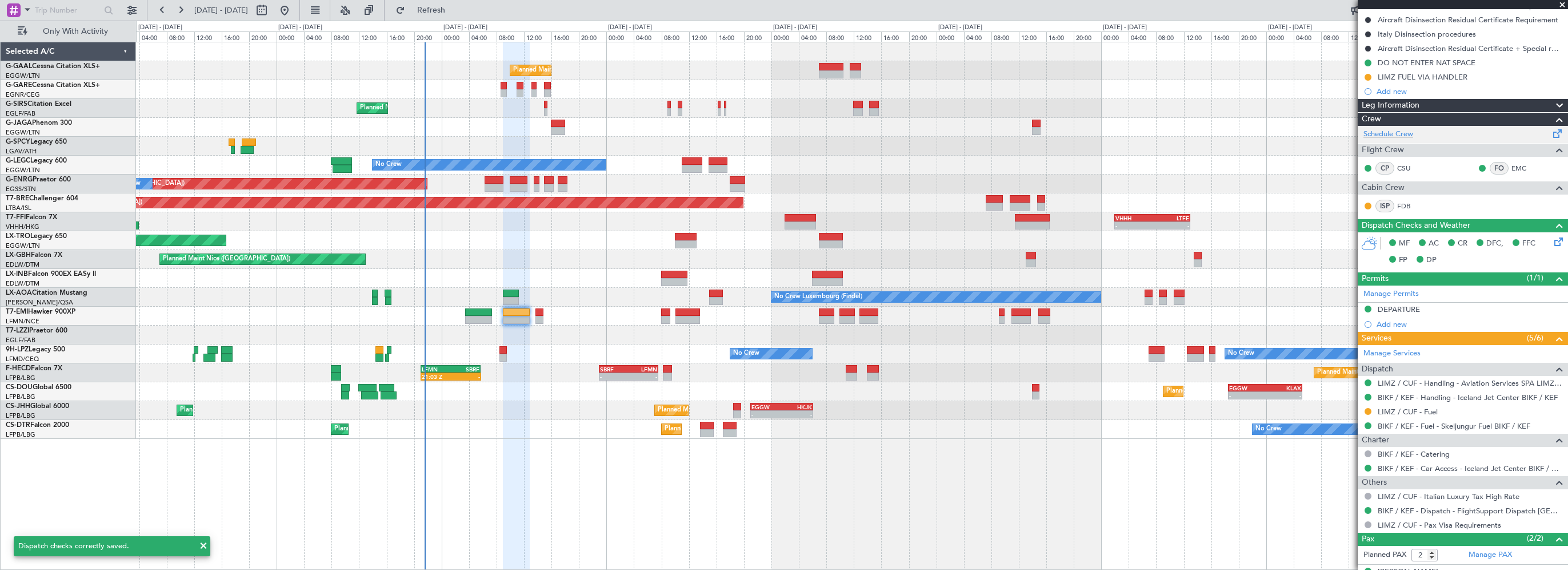
scroll to position [199, 0]
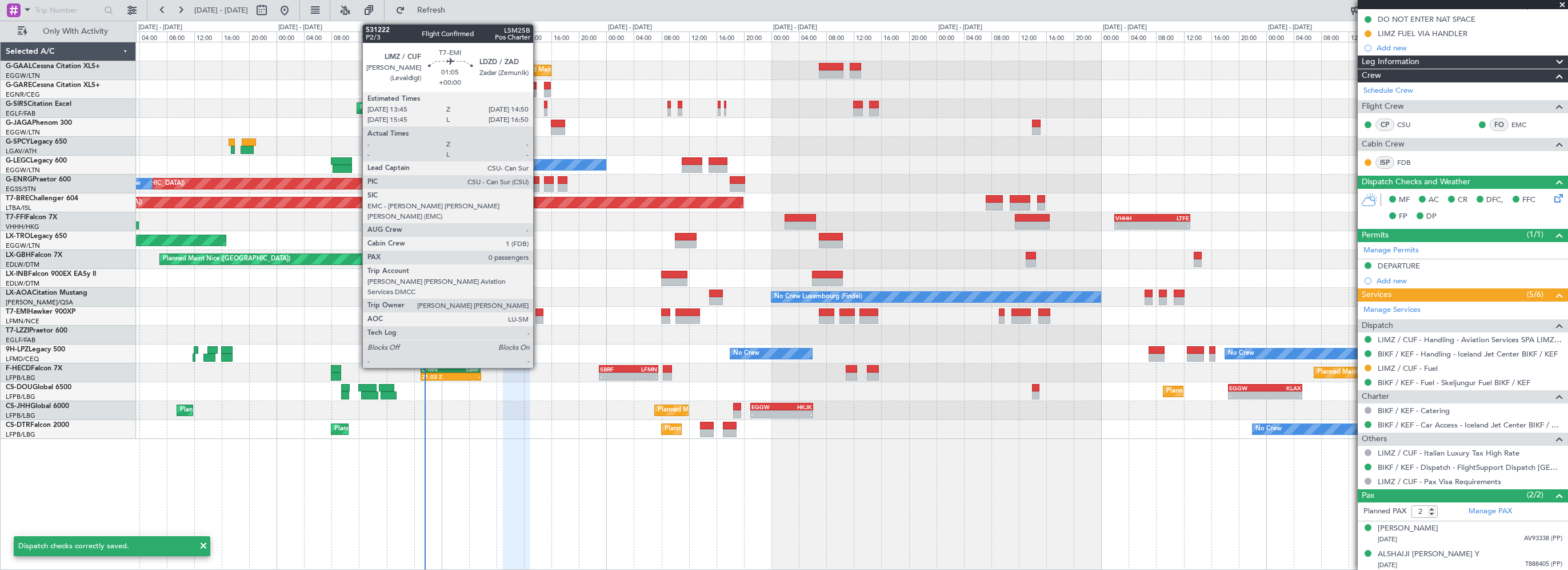
click at [538, 310] on div at bounding box center [539, 312] width 8 height 8
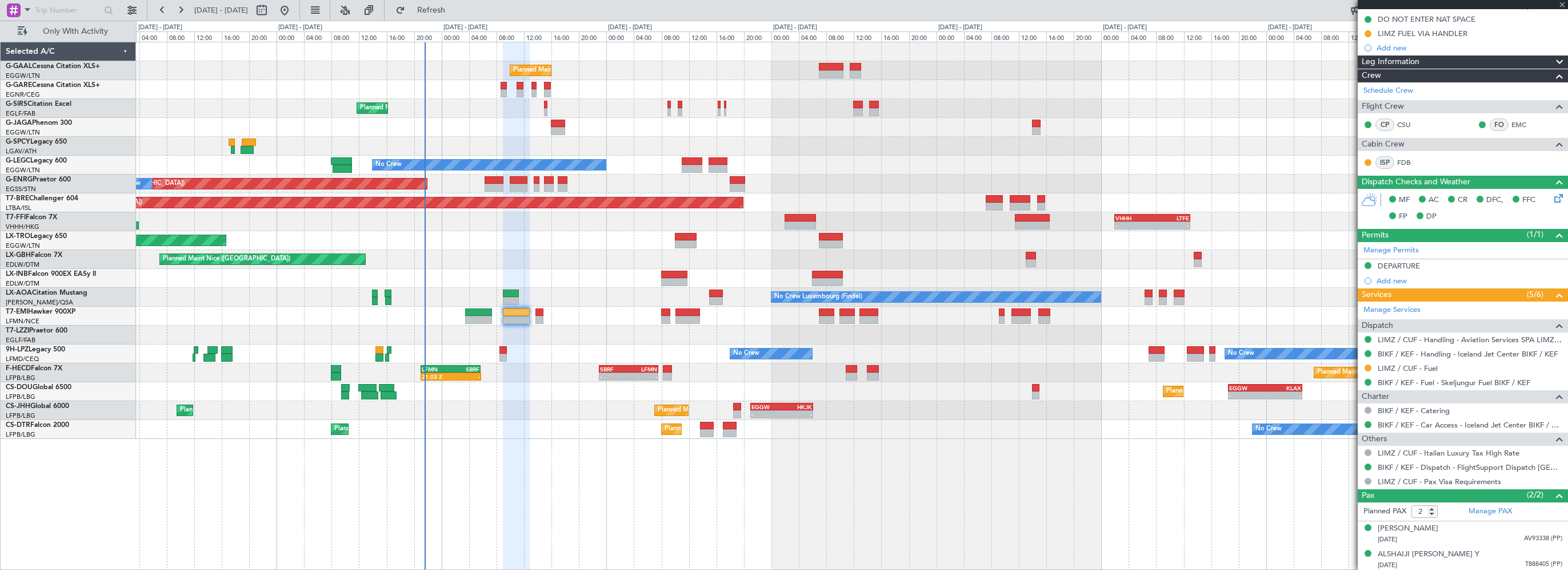
type input "0"
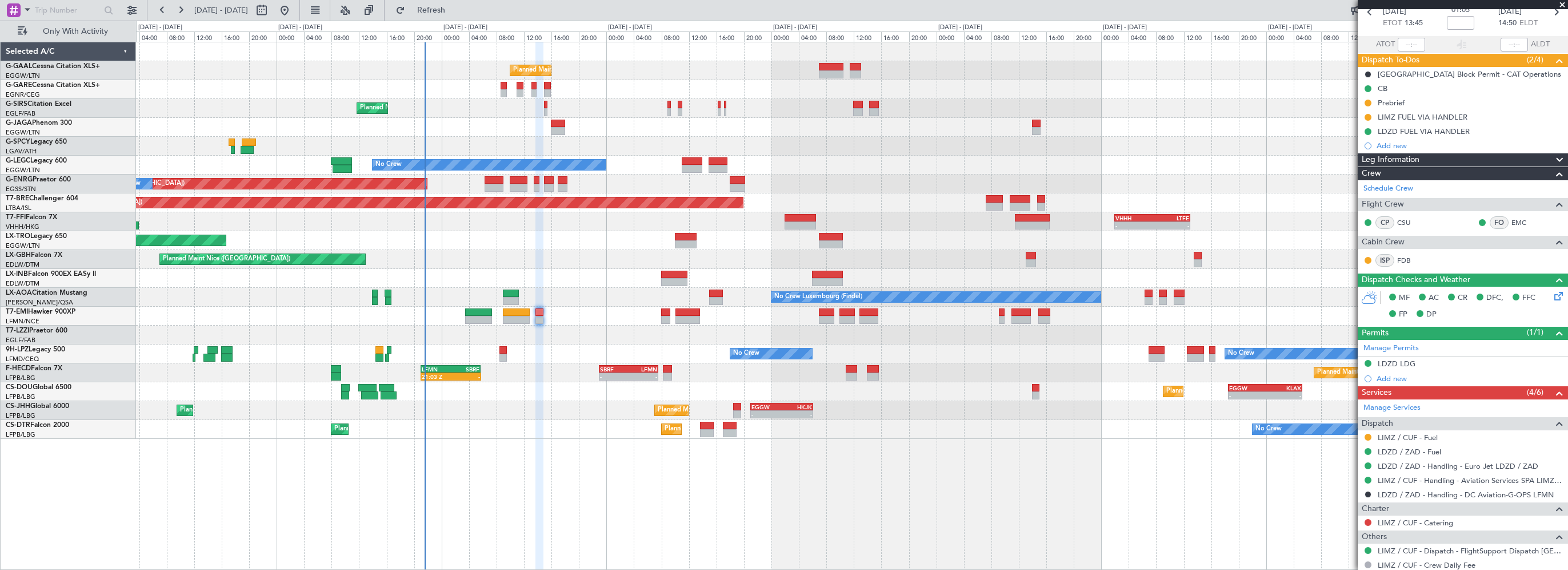
scroll to position [91, 0]
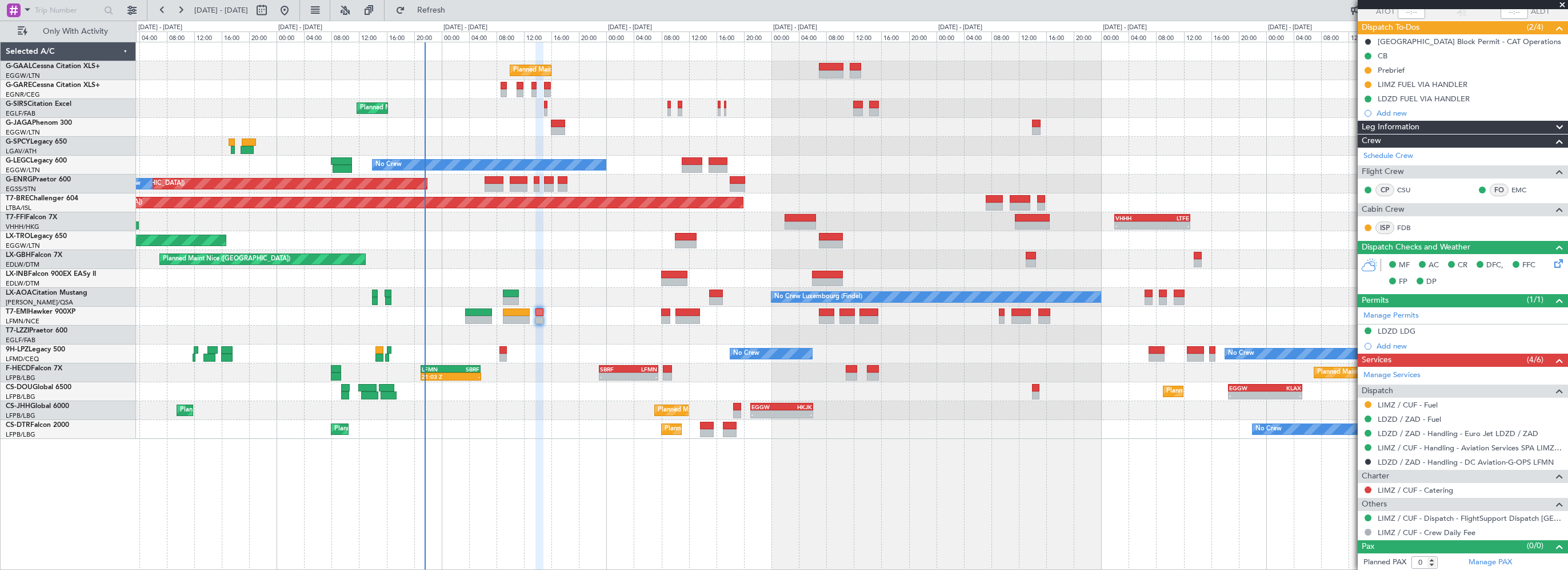
click at [1369, 487] on button at bounding box center [1367, 489] width 7 height 7
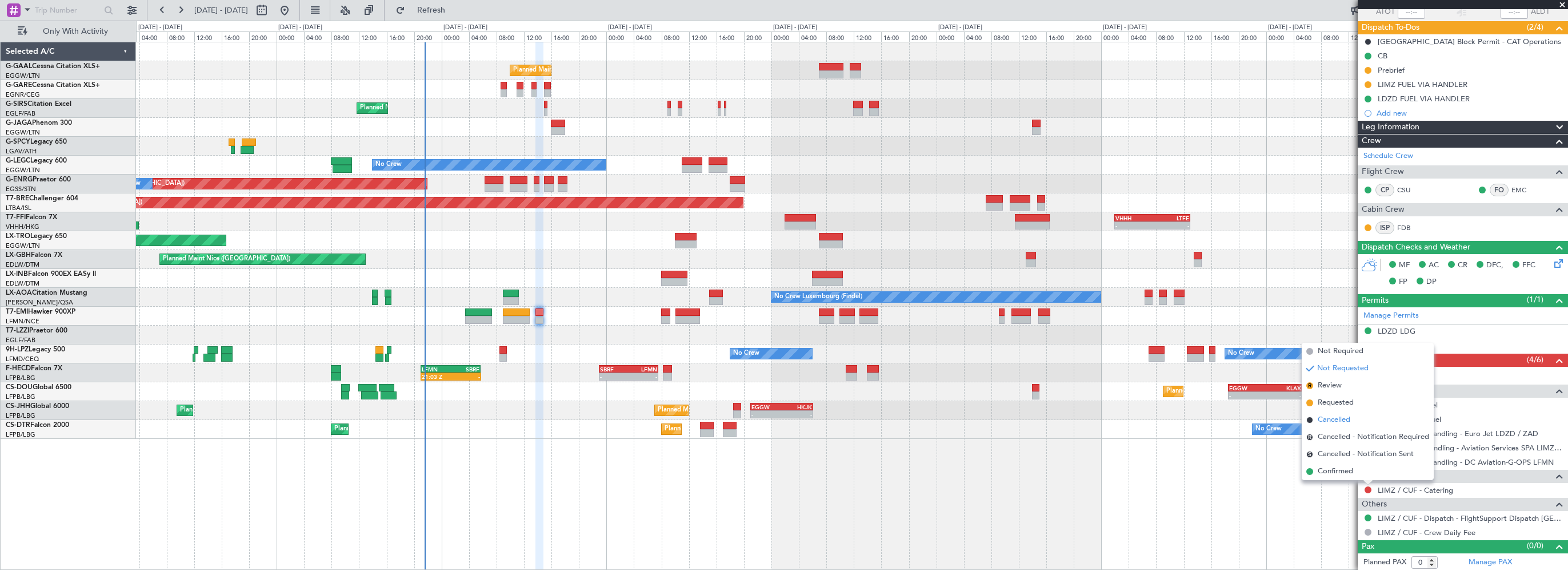
click at [1336, 420] on span "Cancelled" at bounding box center [1334, 420] width 32 height 11
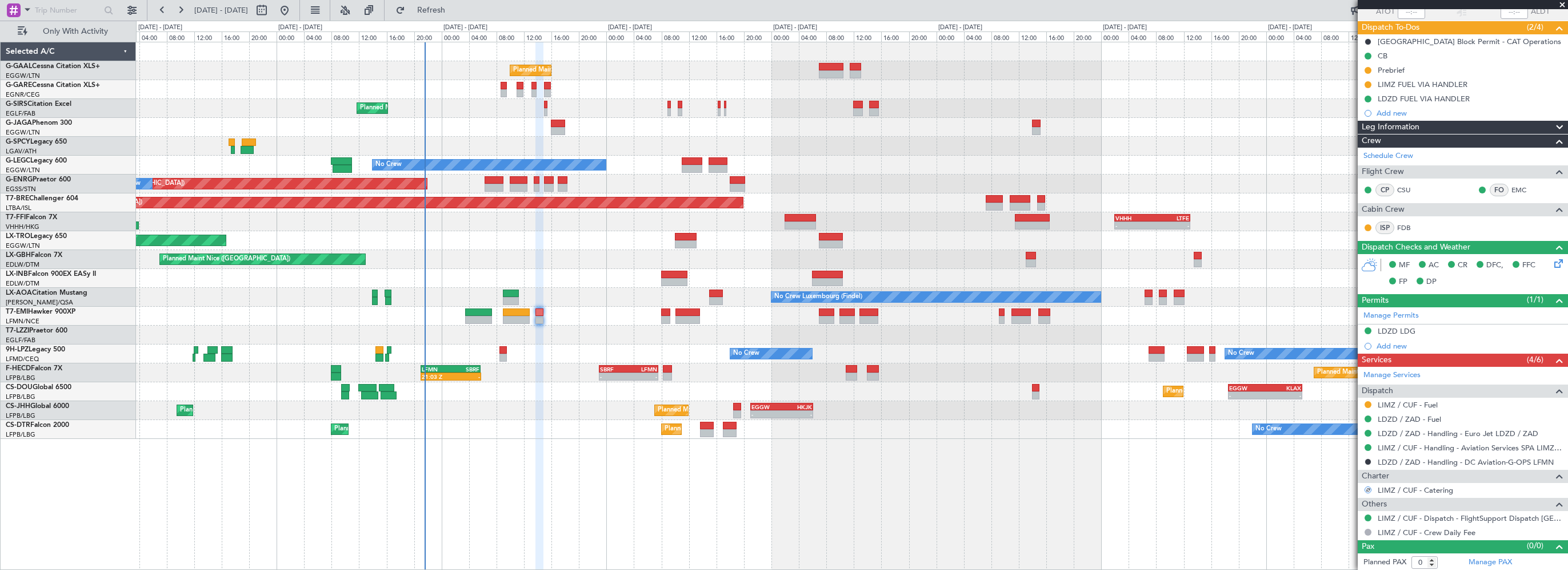
click at [918, 551] on div "Planned Maint Planned Maint [GEOGRAPHIC_DATA] ([GEOGRAPHIC_DATA]) No Crew A/C U…" at bounding box center [852, 305] width 1432 height 528
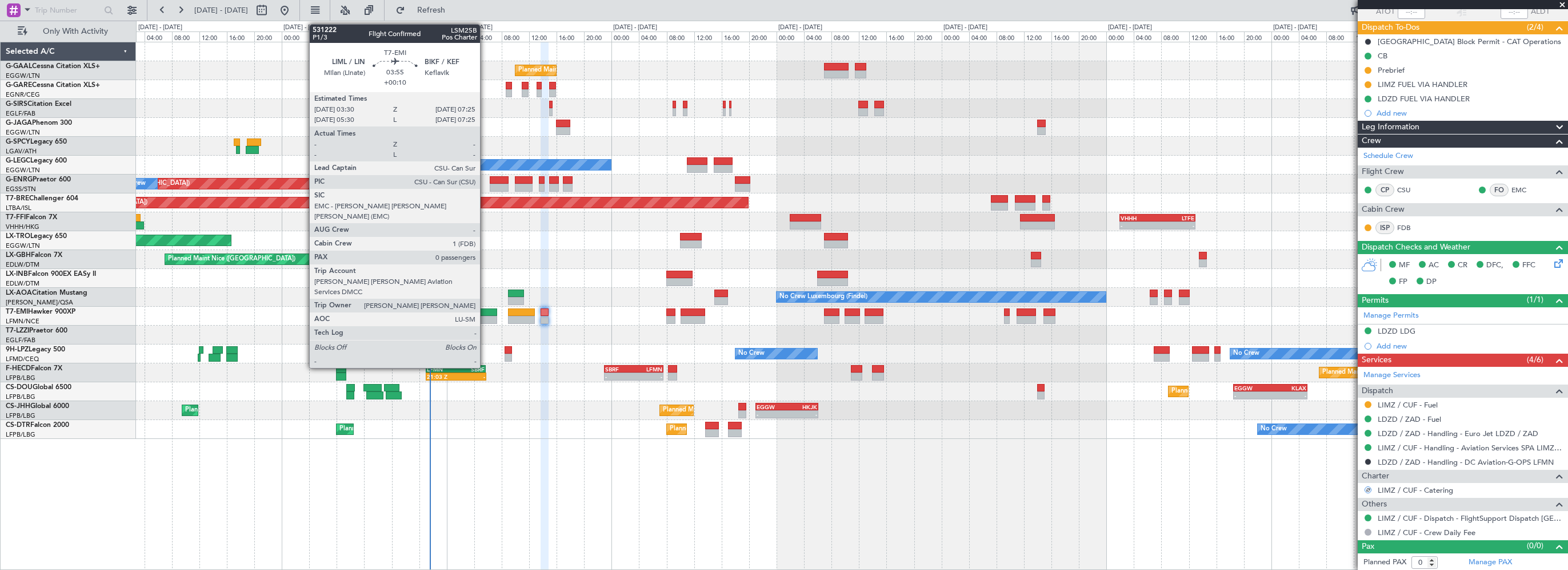
click at [485, 310] on div at bounding box center [484, 312] width 28 height 8
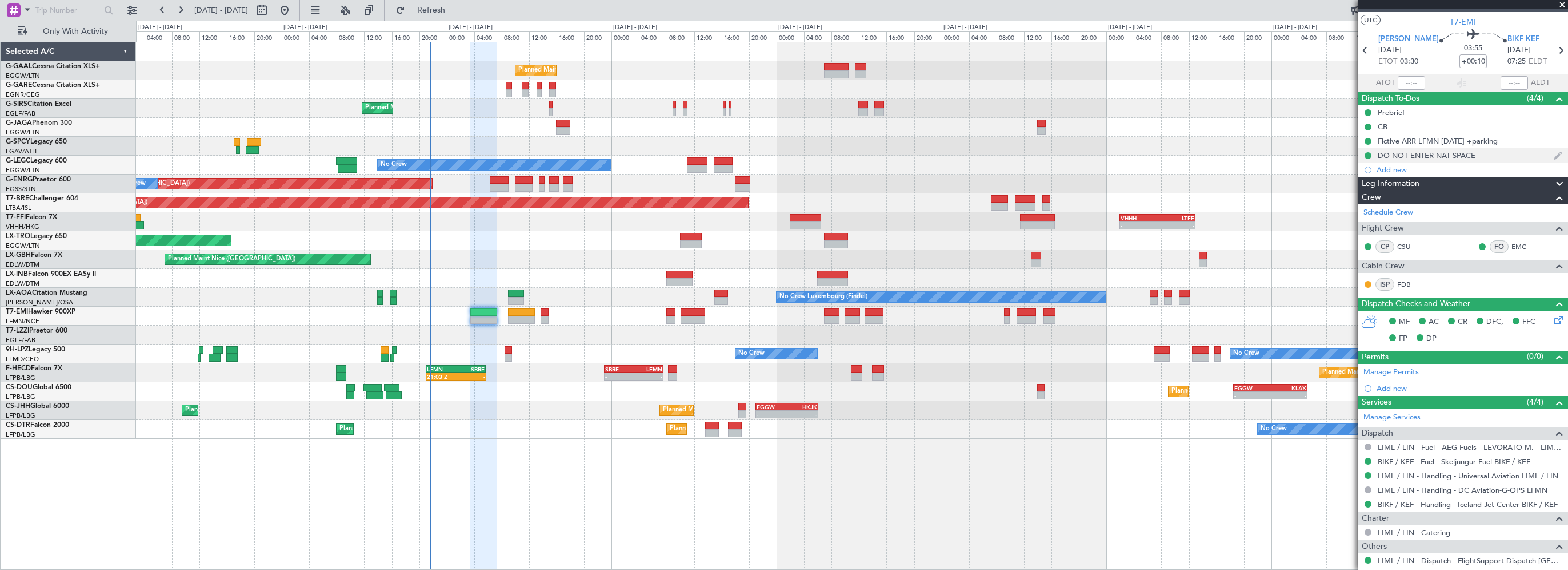
scroll to position [0, 0]
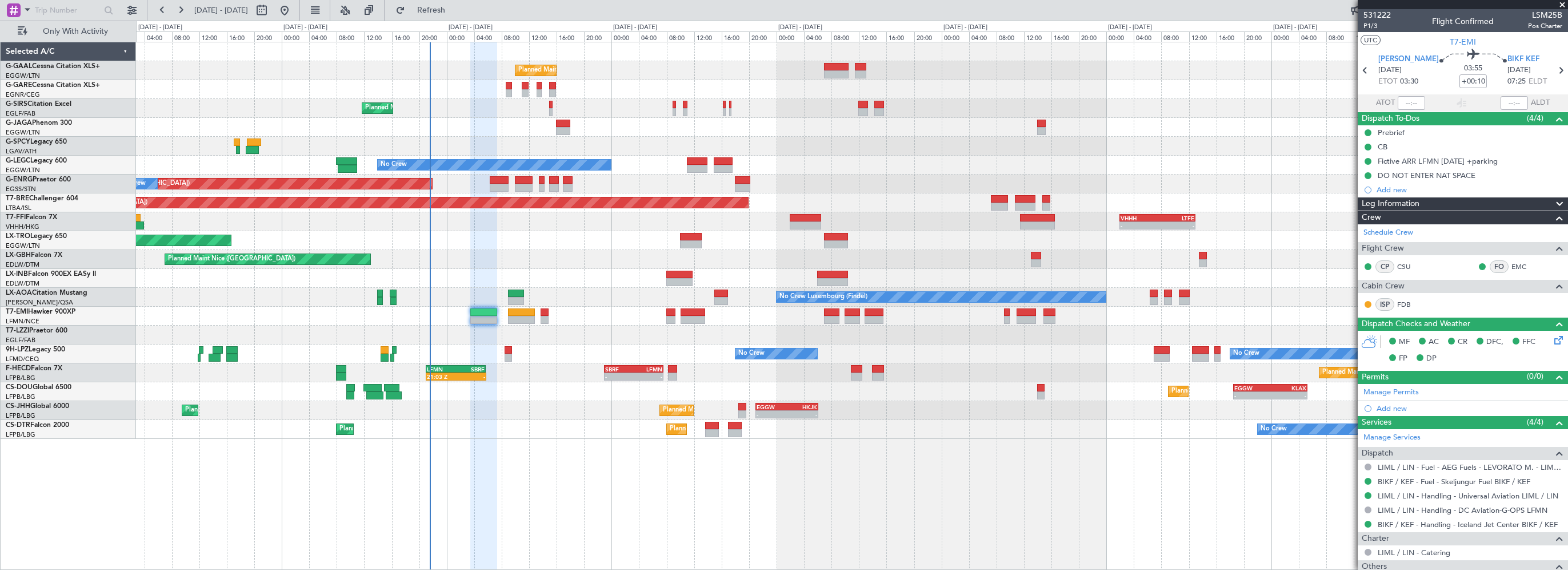
click at [917, 482] on div "Planned Maint Planned Maint [GEOGRAPHIC_DATA] ([GEOGRAPHIC_DATA]) No Crew Plann…" at bounding box center [852, 305] width 1432 height 528
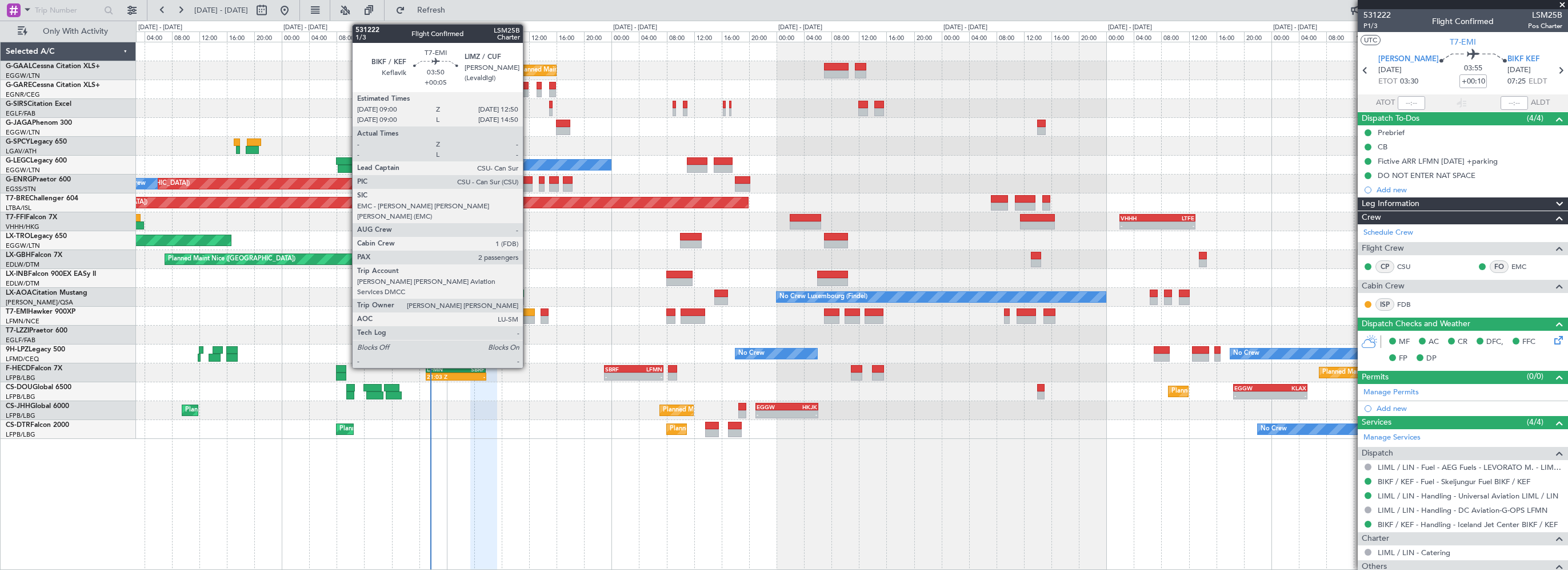
click at [528, 308] on div at bounding box center [521, 312] width 27 height 8
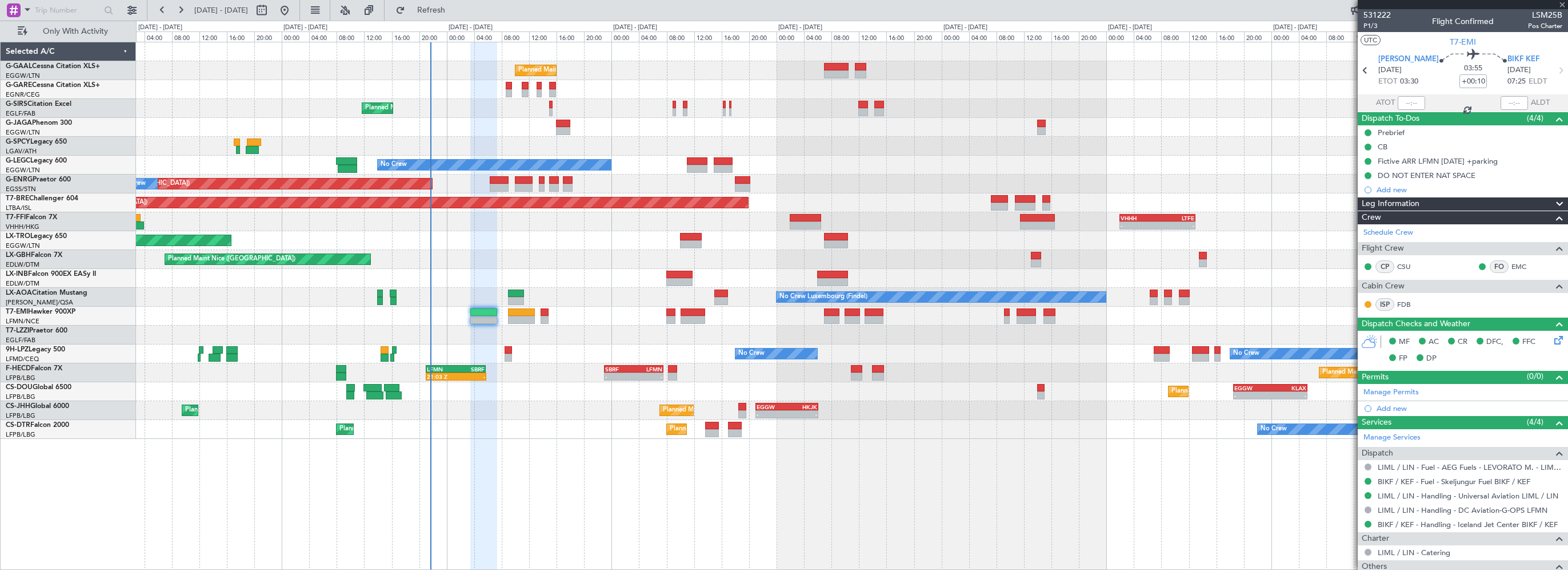
type input "+00:05"
type input "2"
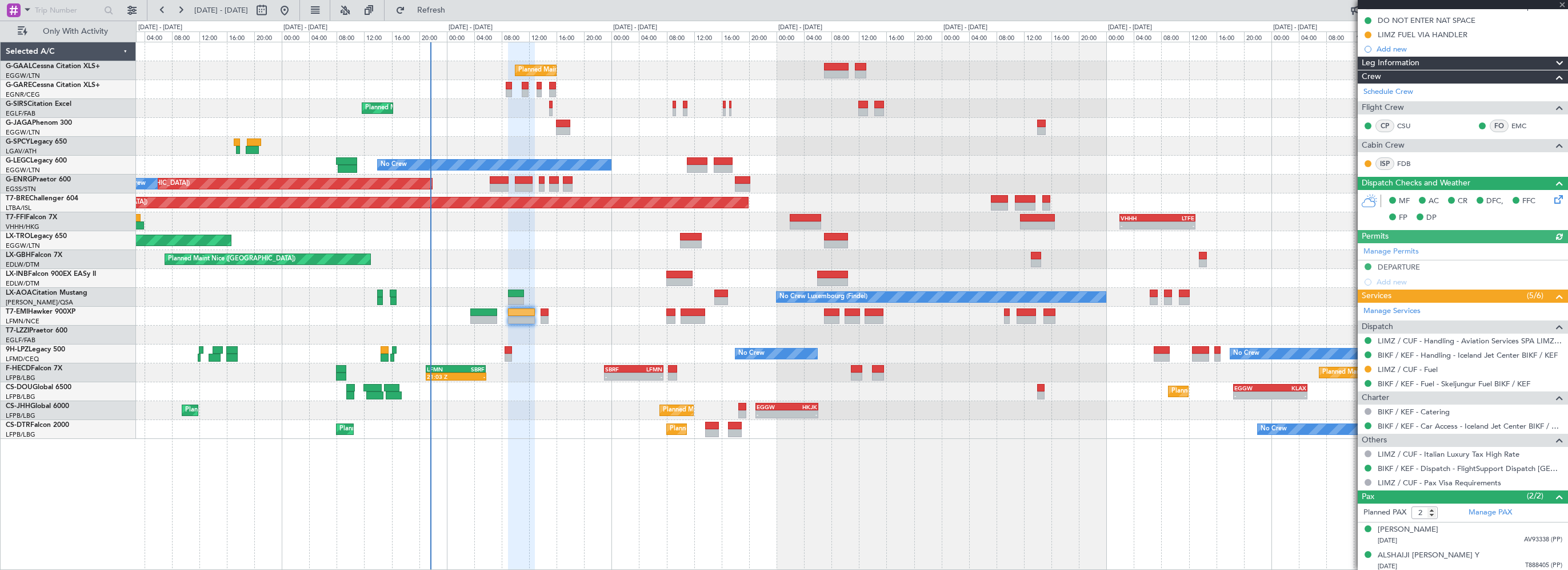
scroll to position [199, 0]
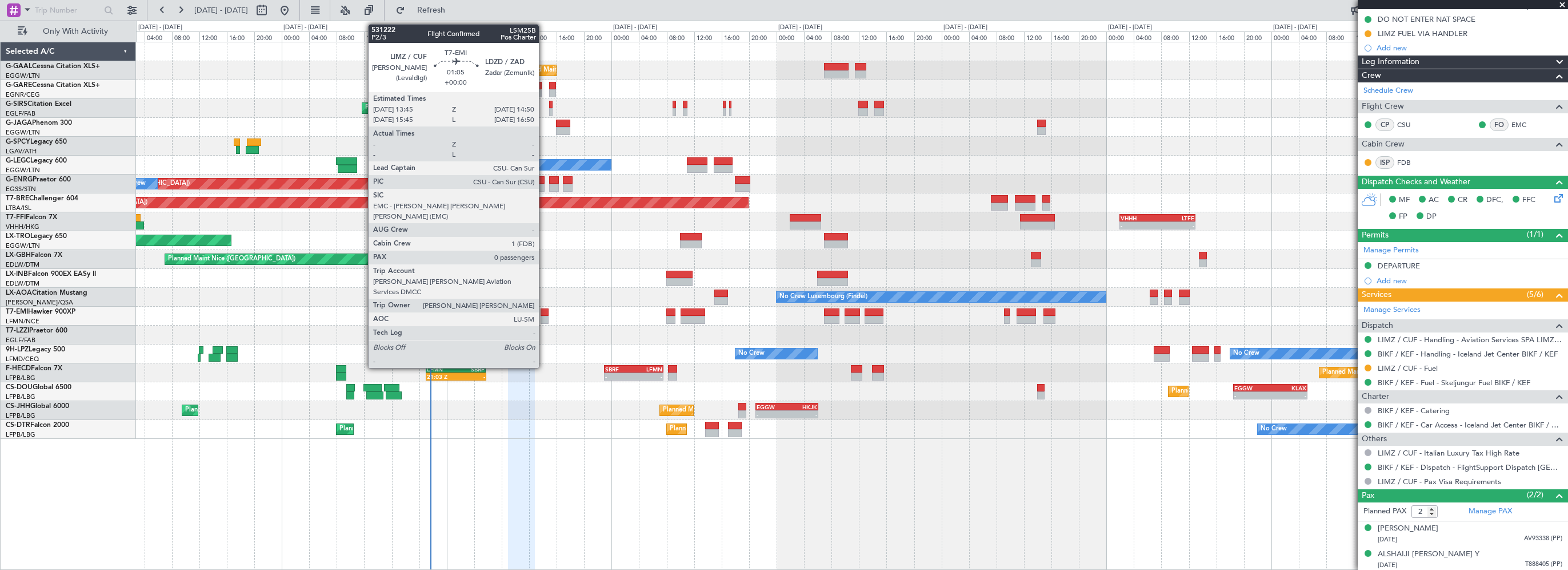
click at [544, 309] on div at bounding box center [545, 312] width 8 height 8
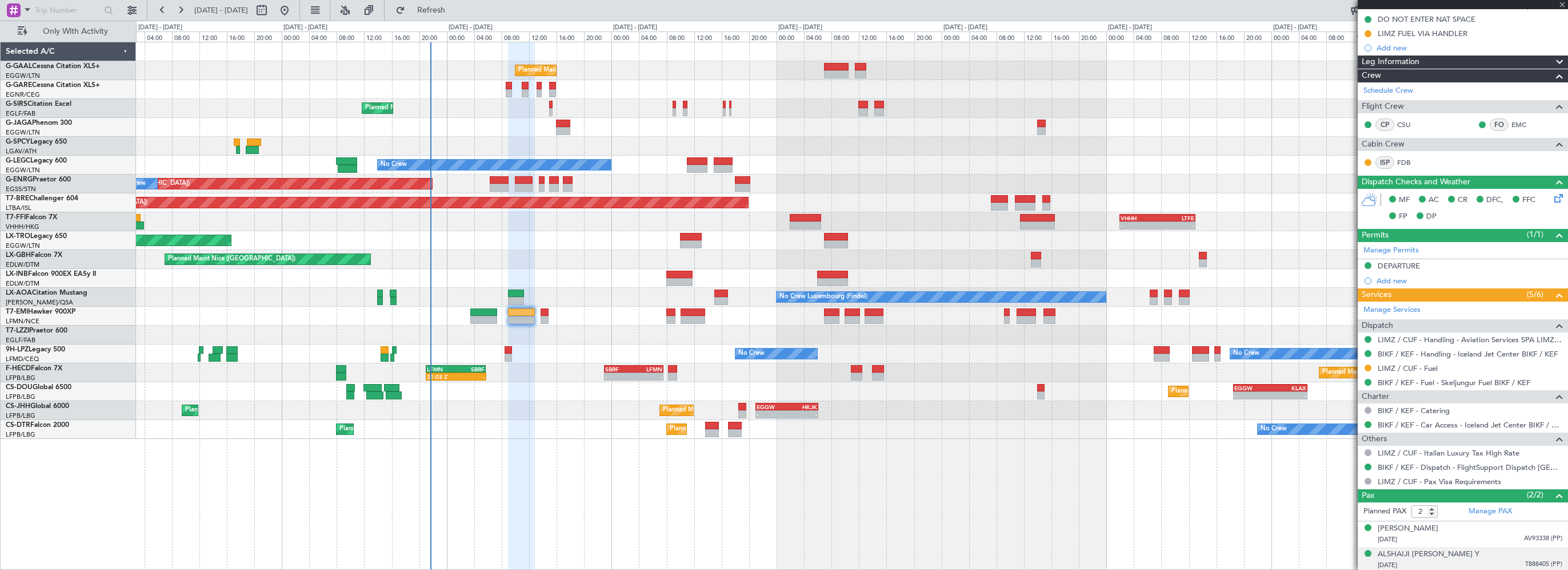
type input "0"
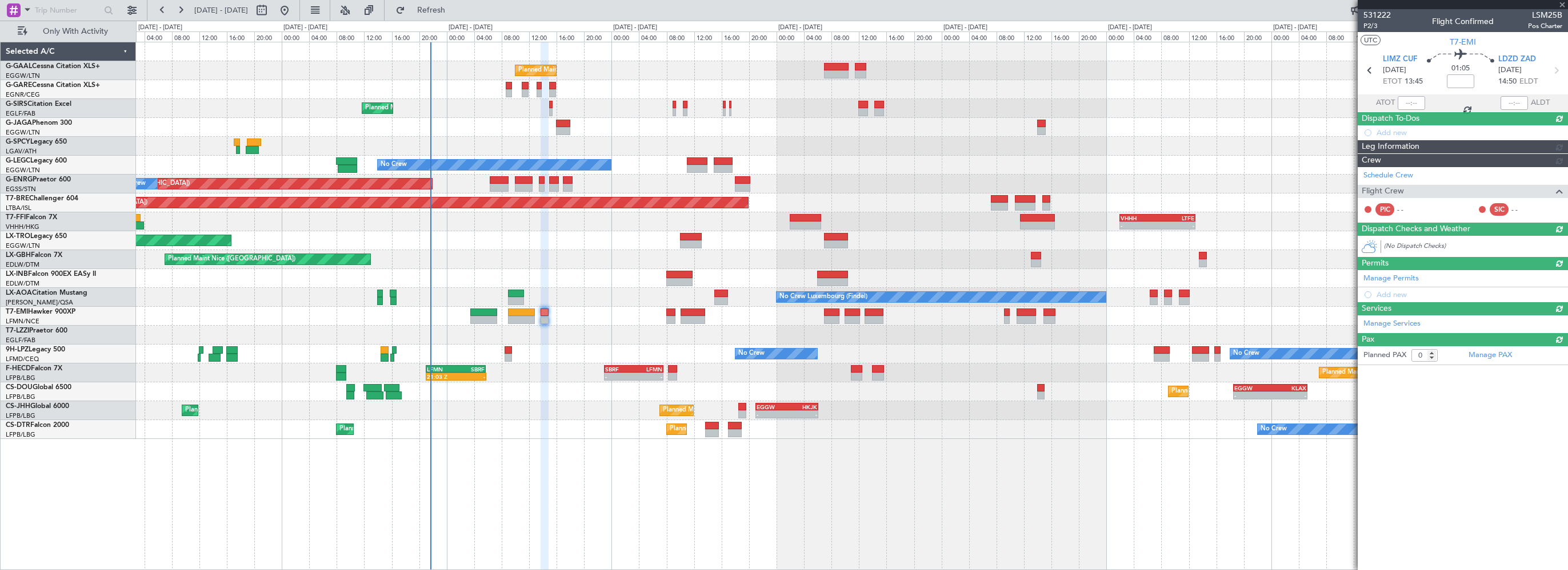
scroll to position [0, 0]
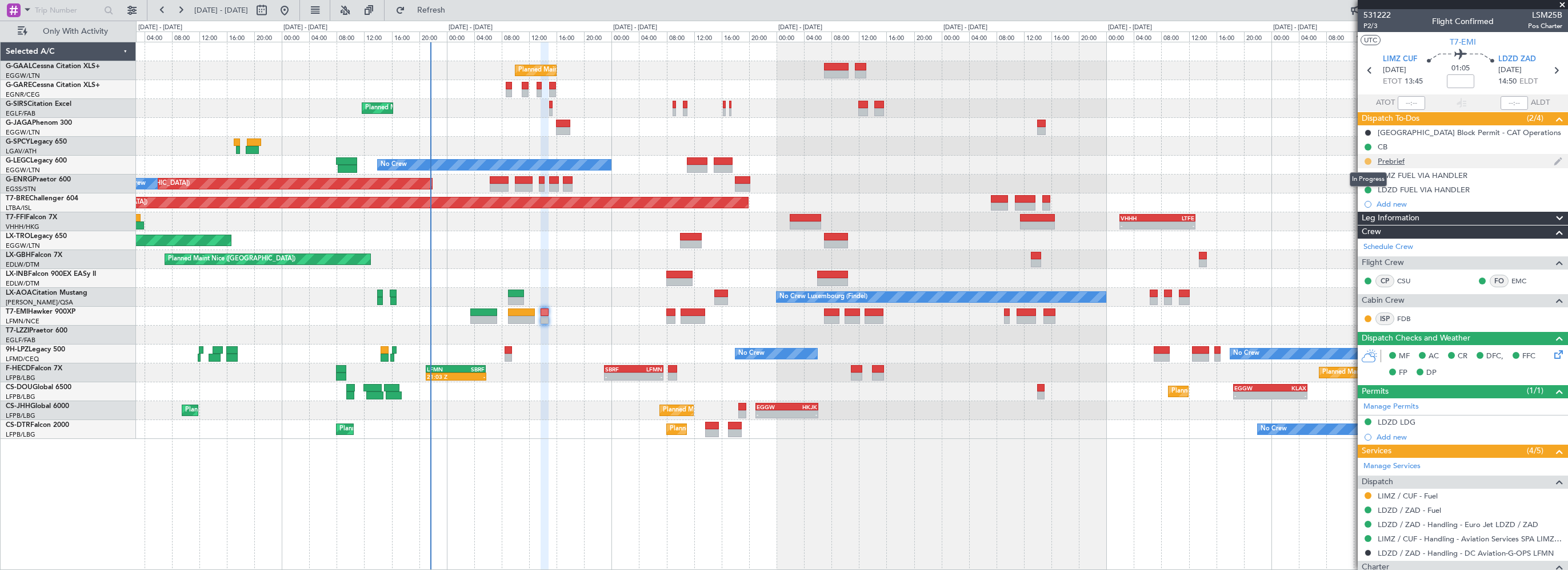
click at [1369, 160] on button at bounding box center [1367, 161] width 7 height 7
click at [1365, 230] on span "Cancelled" at bounding box center [1370, 228] width 32 height 11
click at [1365, 171] on div at bounding box center [1368, 176] width 10 height 10
click at [1367, 176] on button at bounding box center [1367, 175] width 7 height 7
click at [1361, 225] on span "Completed" at bounding box center [1373, 226] width 38 height 11
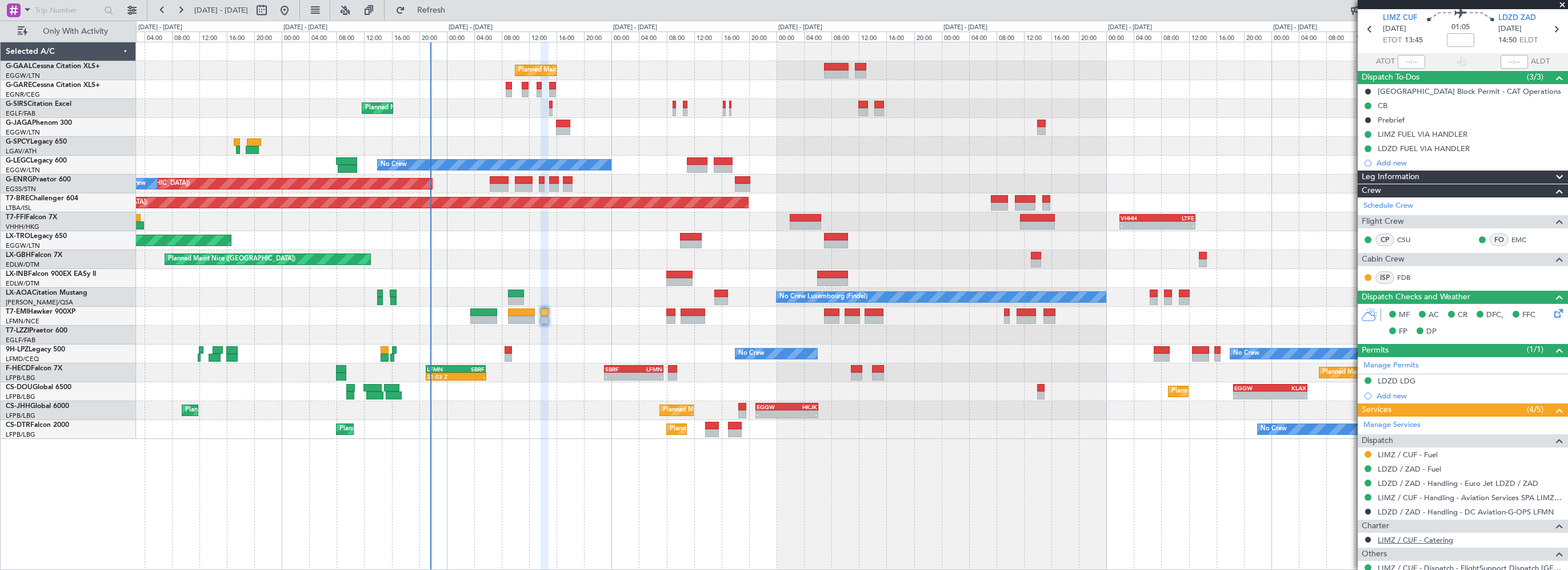
scroll to position [57, 0]
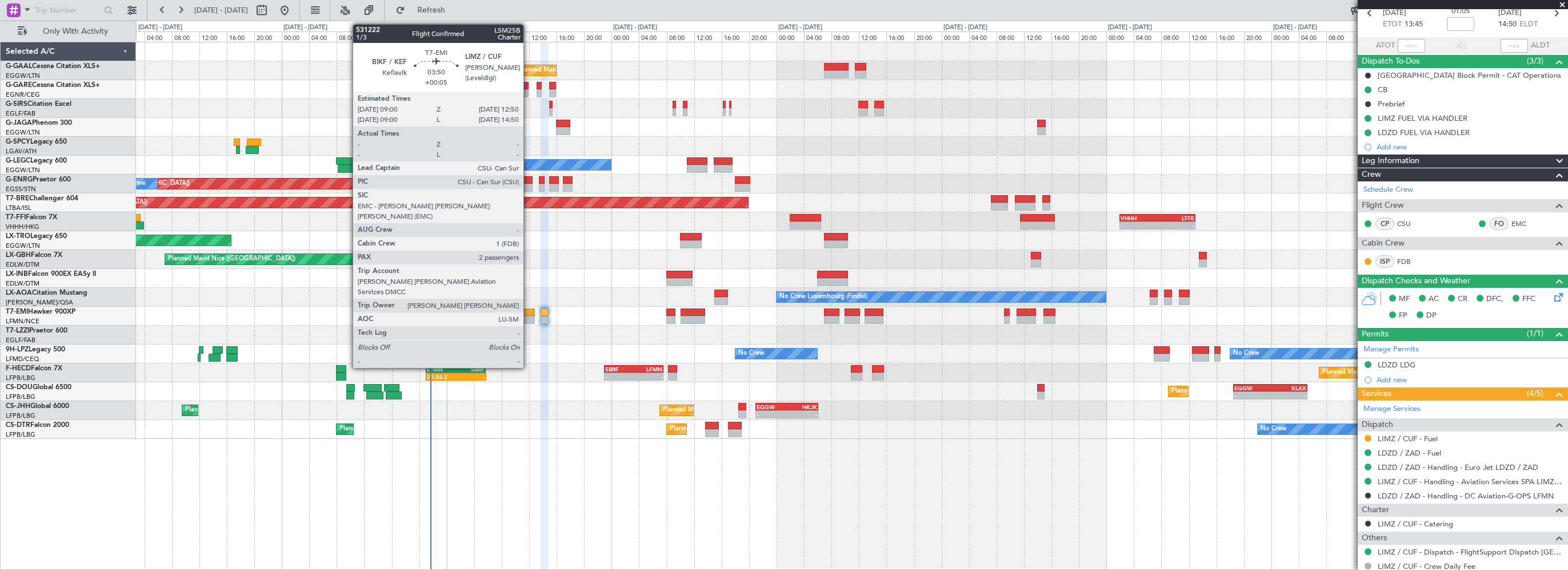
click at [529, 310] on div at bounding box center [521, 312] width 27 height 8
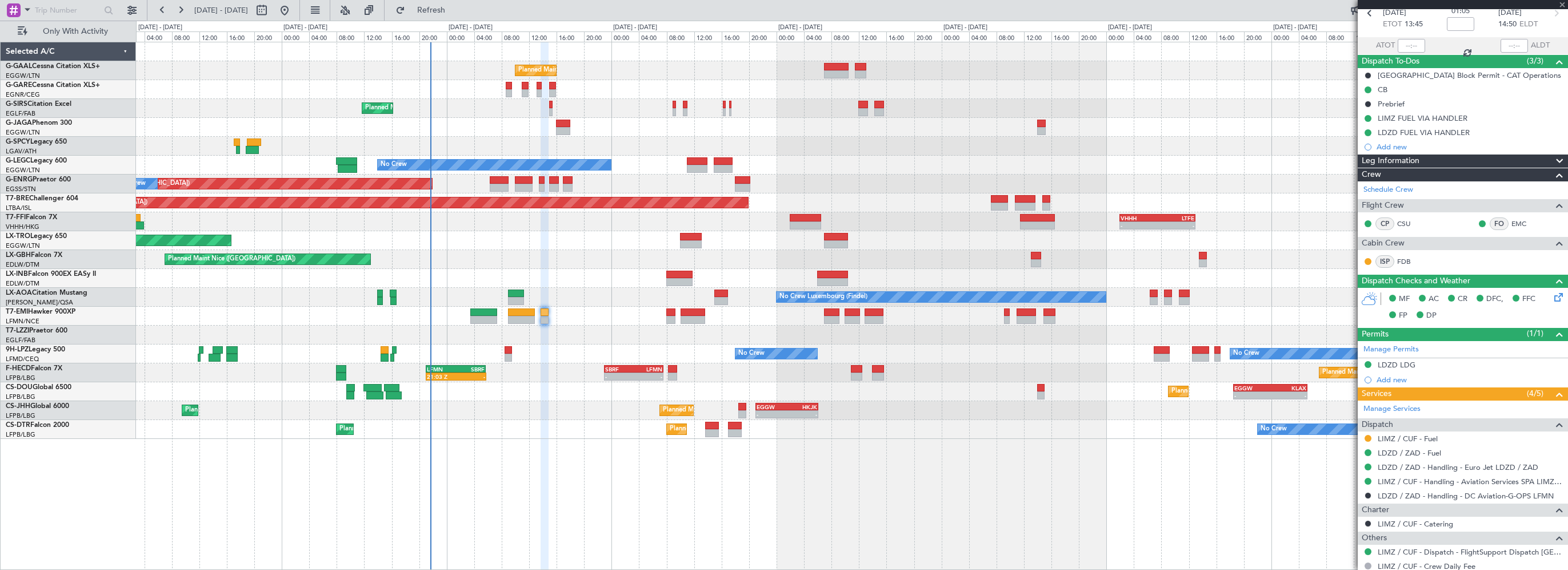
type input "+00:05"
type input "2"
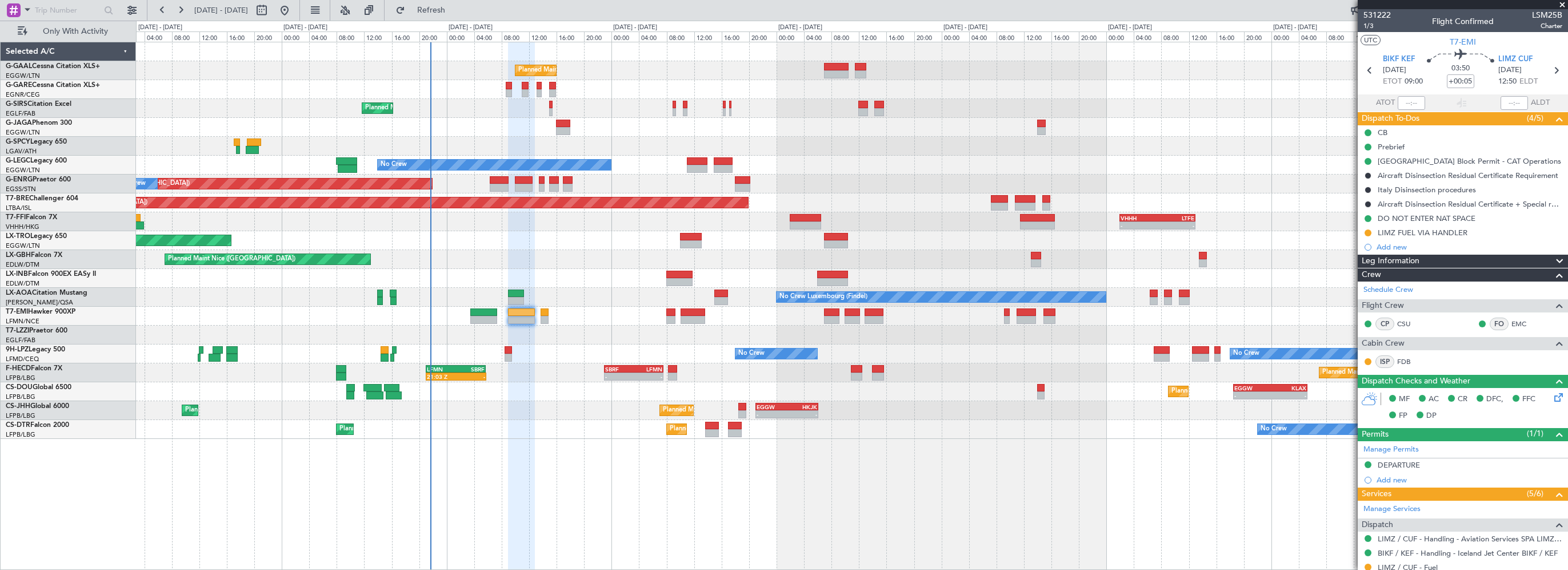
click at [591, 250] on div "Planned Maint Nice ([GEOGRAPHIC_DATA])" at bounding box center [852, 260] width 1432 height 19
